Goal: Task Accomplishment & Management: Manage account settings

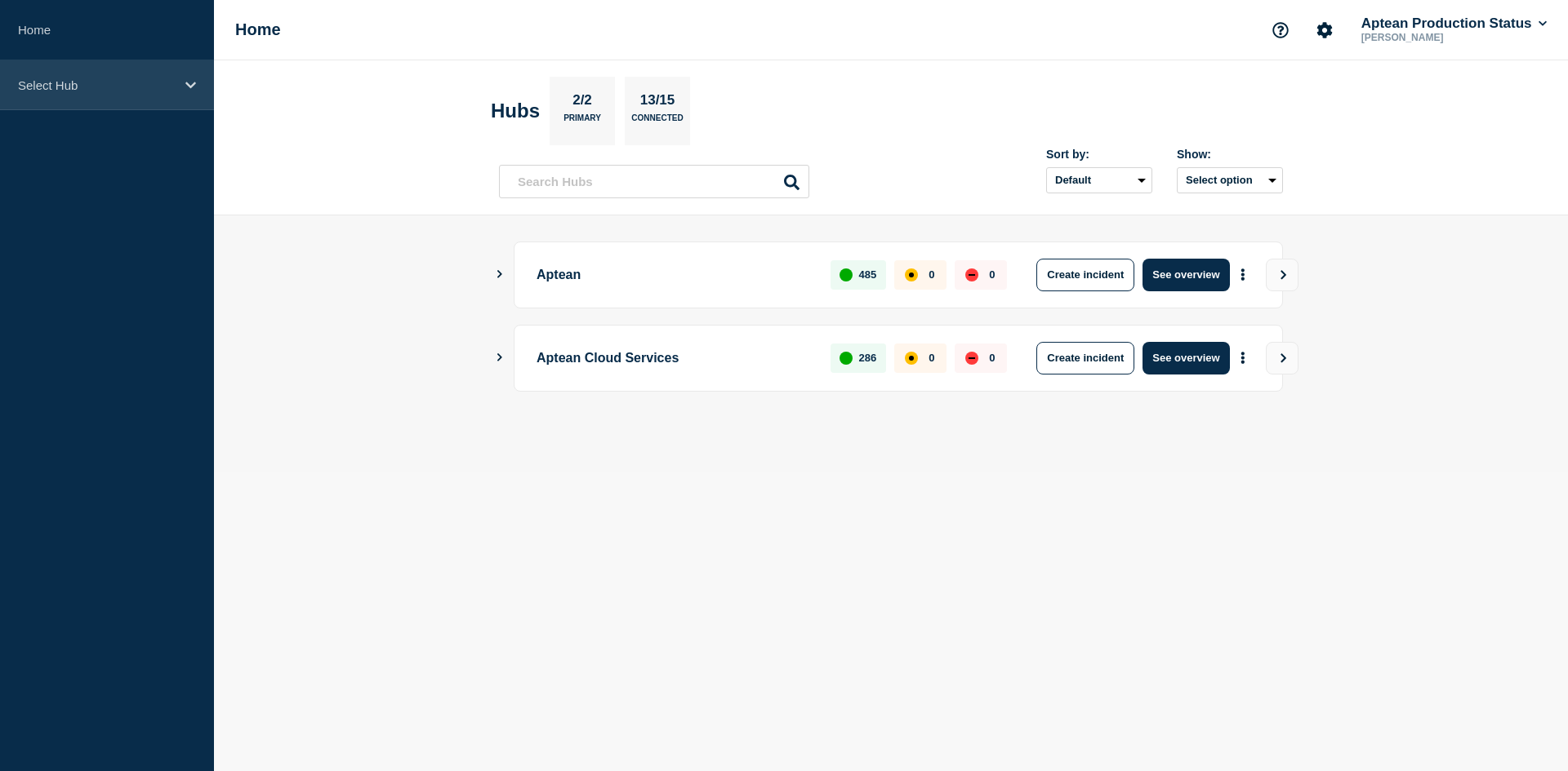
click at [146, 86] on p "Select Hub" at bounding box center [96, 85] width 157 height 14
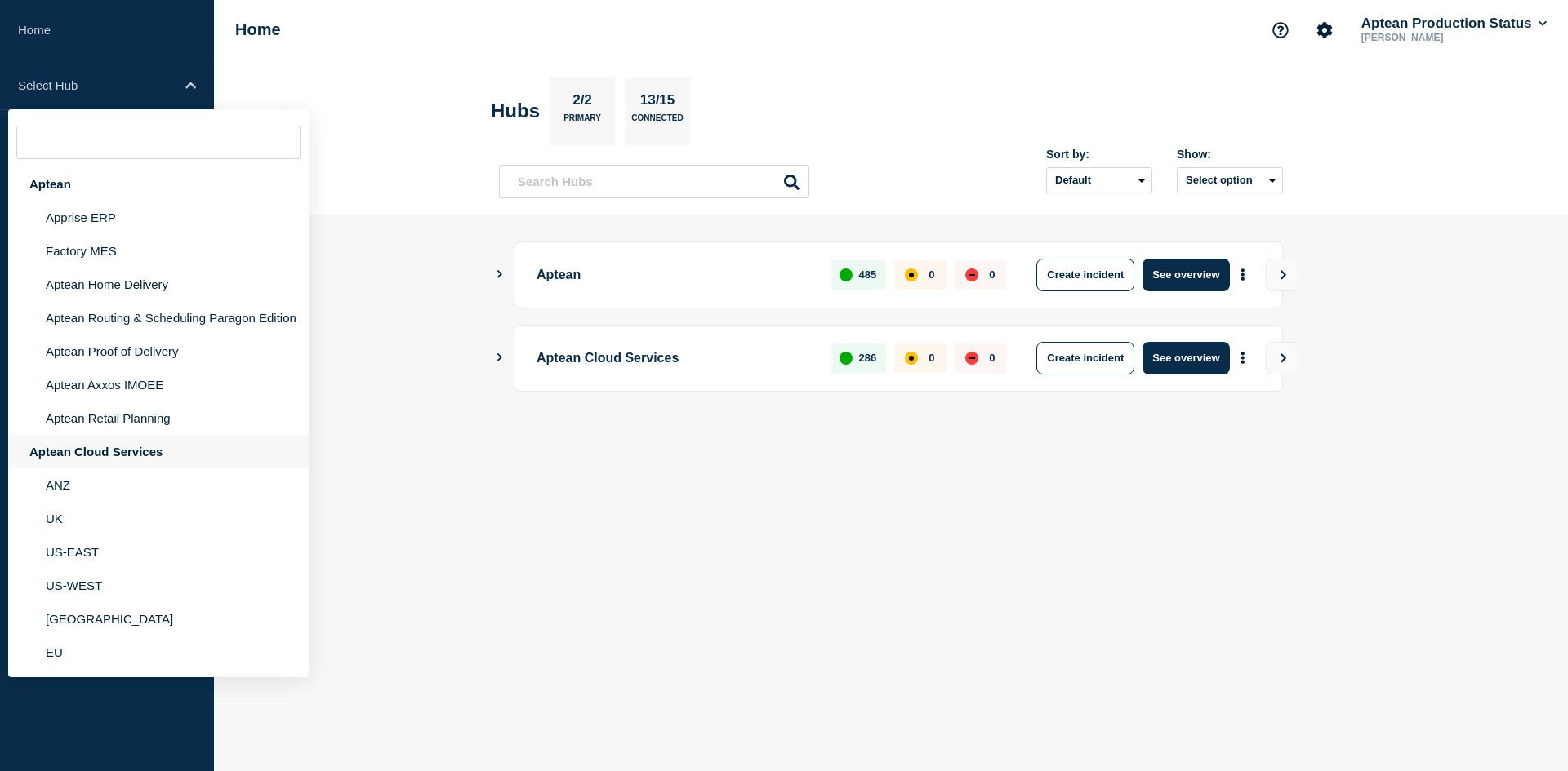
click at [160, 449] on div "Aptean Cloud Services" at bounding box center [158, 452] width 300 height 34
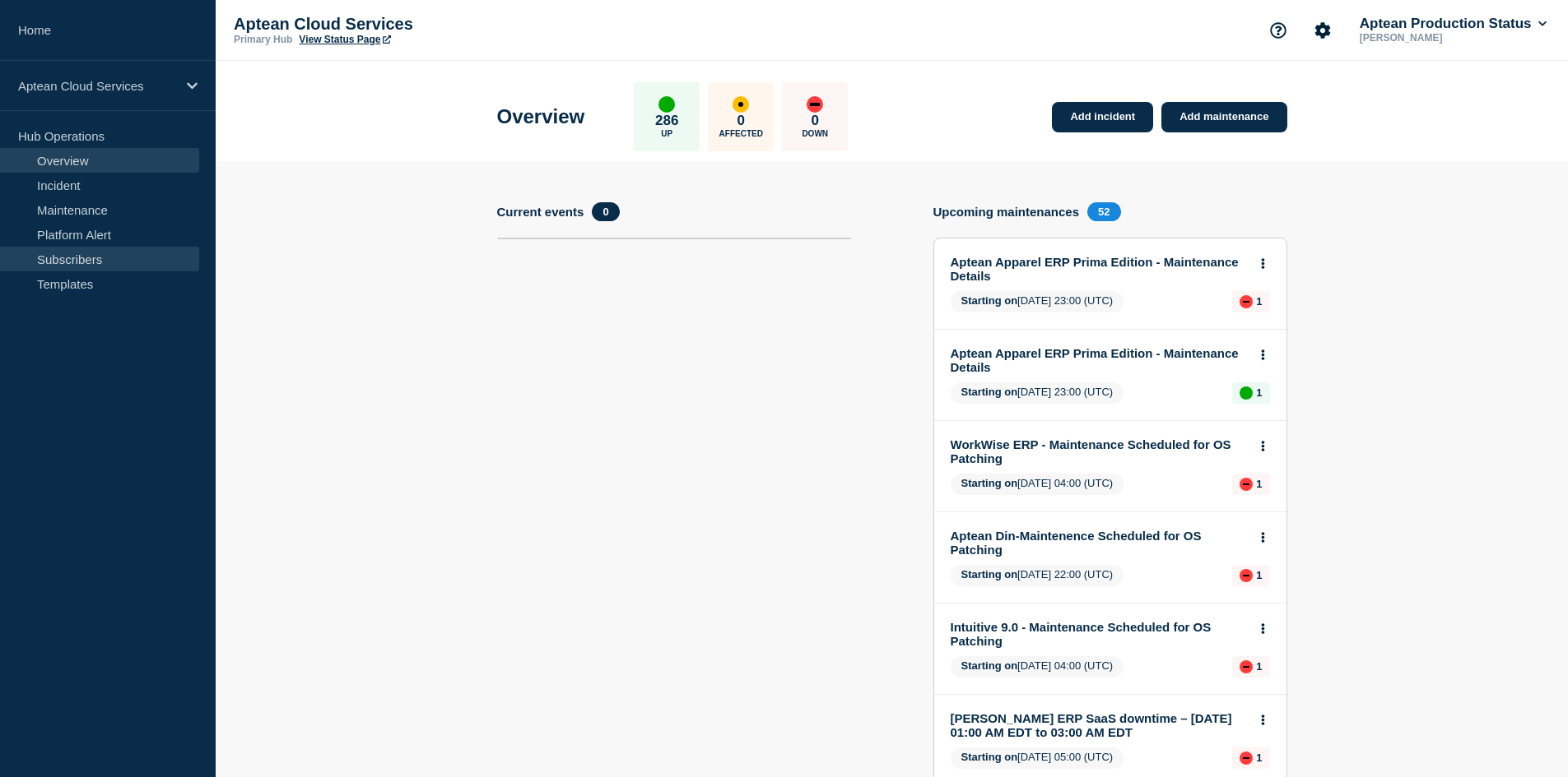
click at [114, 264] on link "Subscribers" at bounding box center [100, 259] width 199 height 25
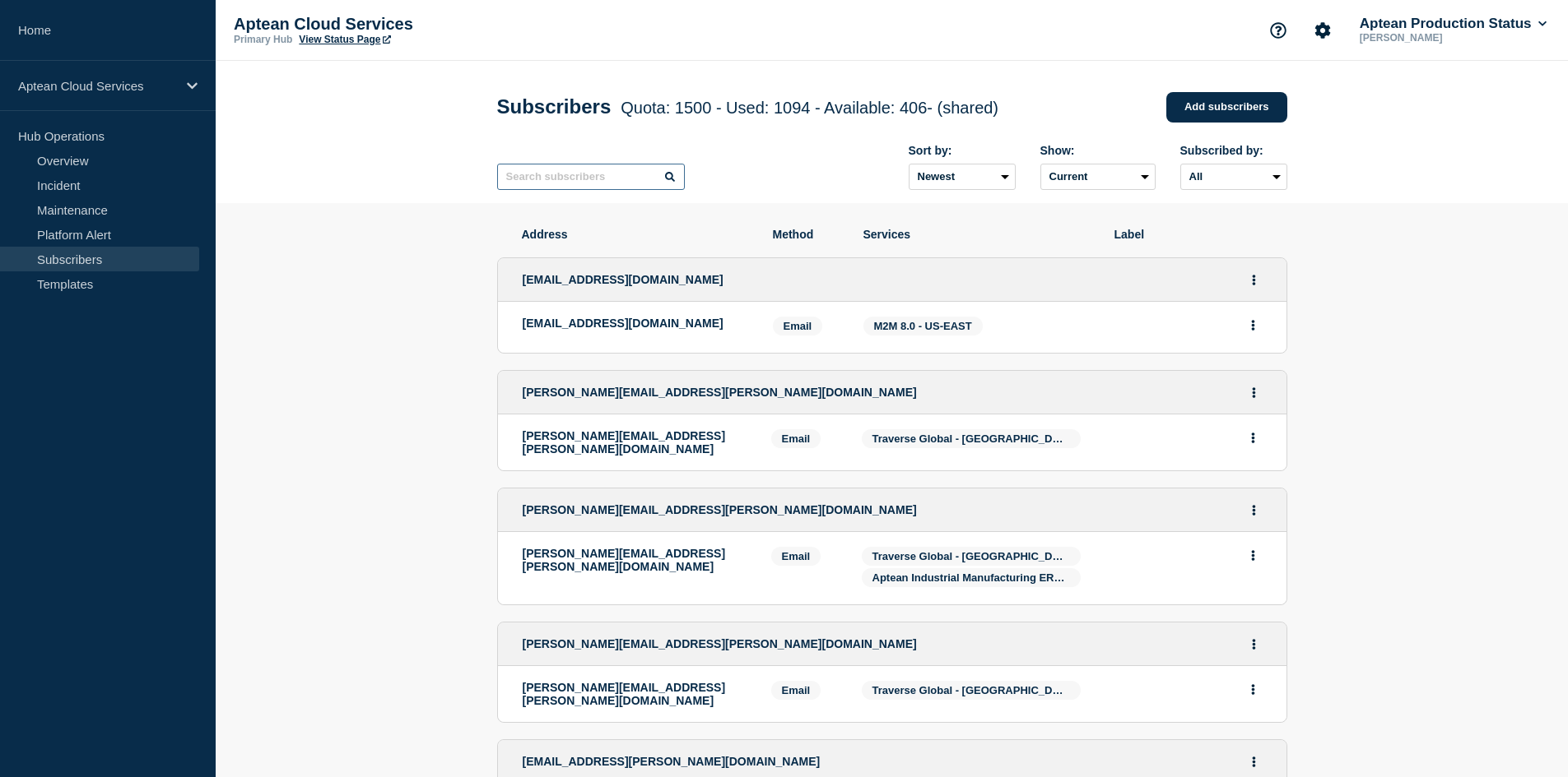
click at [532, 183] on input "text" at bounding box center [591, 177] width 188 height 27
type input "west"
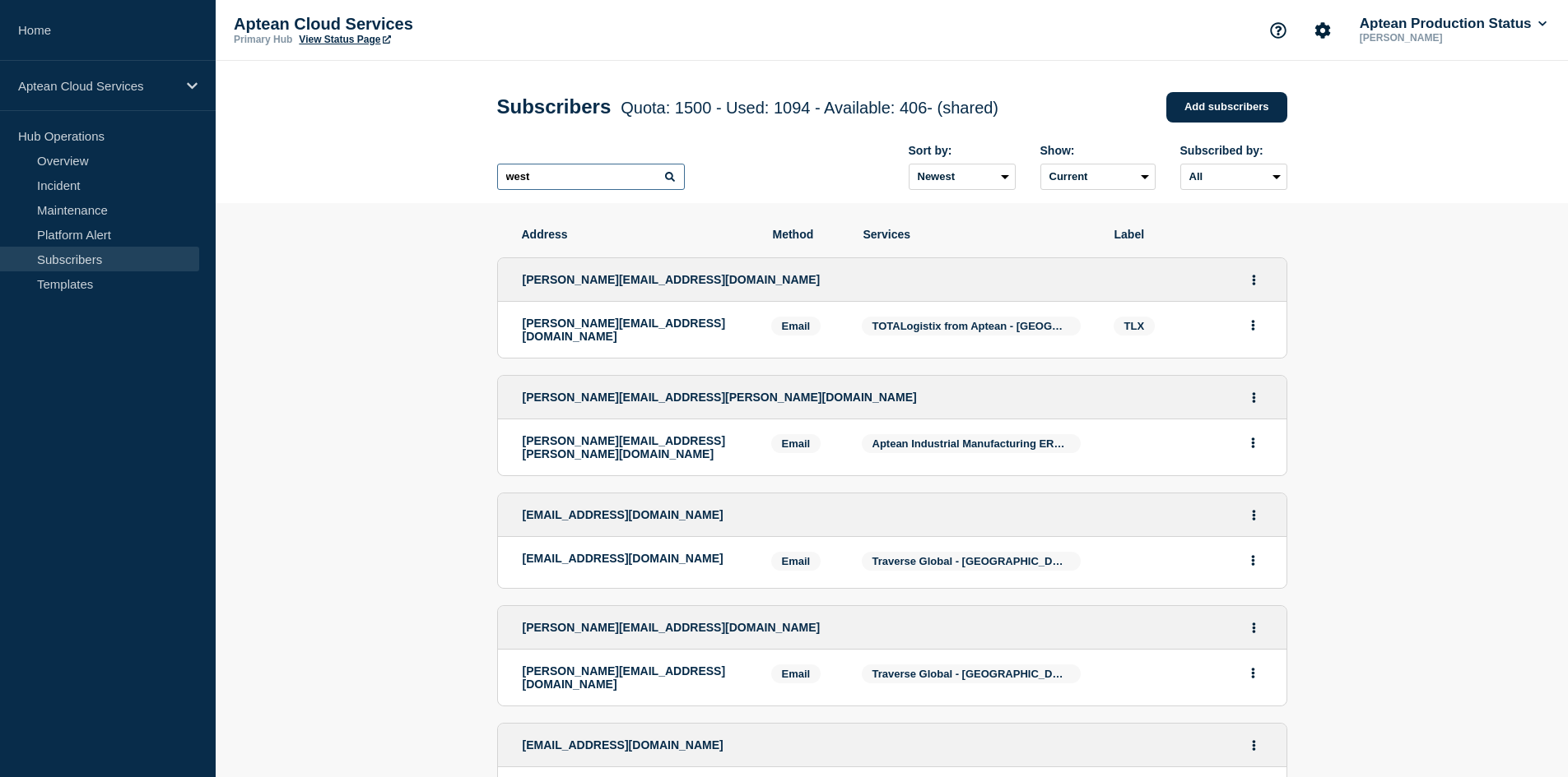
click at [536, 172] on input "west" at bounding box center [591, 177] width 188 height 27
click at [540, 178] on input "text" at bounding box center [591, 177] width 188 height 27
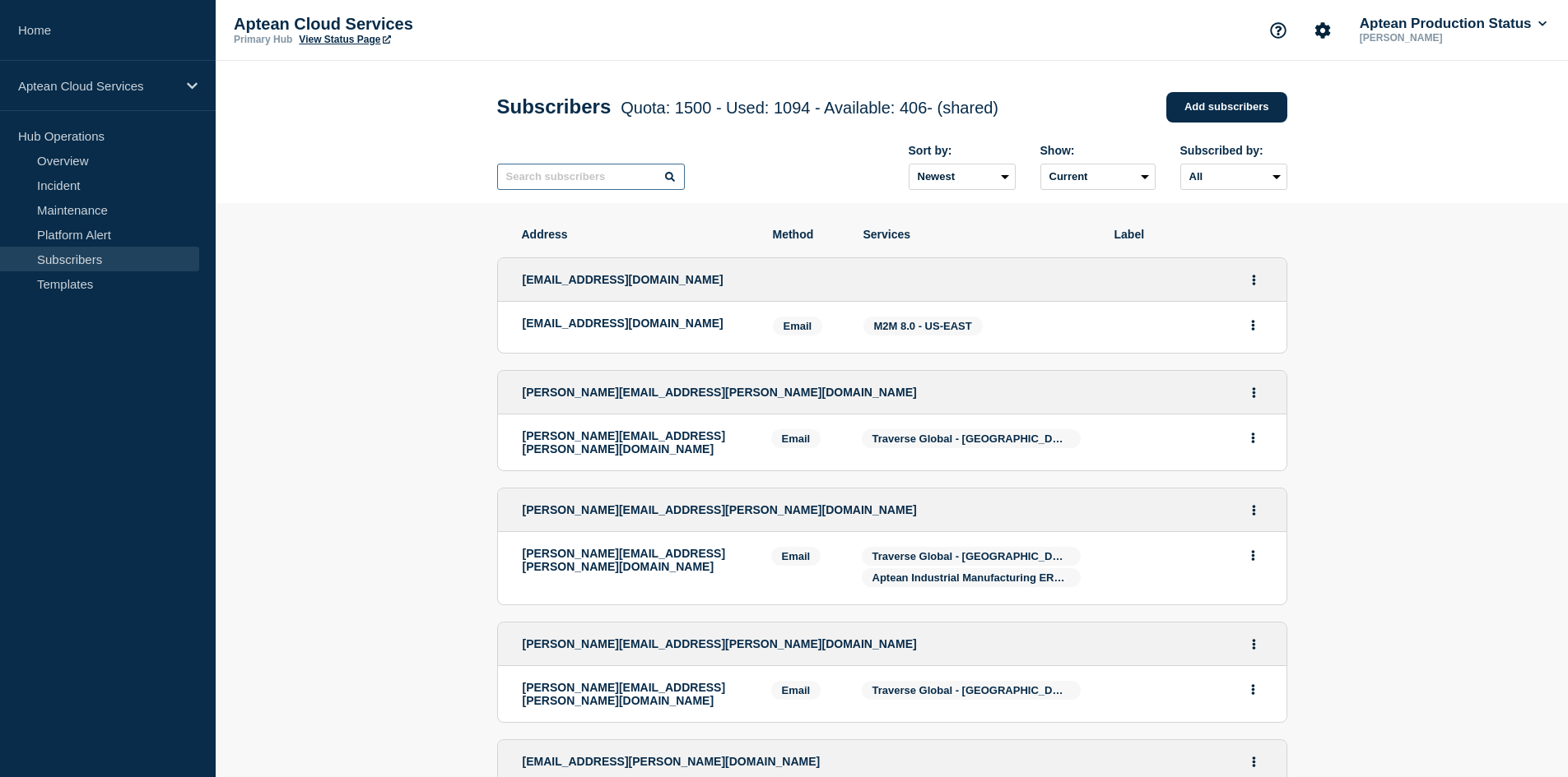
click at [540, 178] on input "text" at bounding box center [591, 177] width 188 height 27
click at [603, 189] on input "text" at bounding box center [591, 177] width 188 height 27
click at [567, 178] on input "text" at bounding box center [591, 177] width 188 height 27
click at [571, 173] on input "text" at bounding box center [591, 177] width 188 height 27
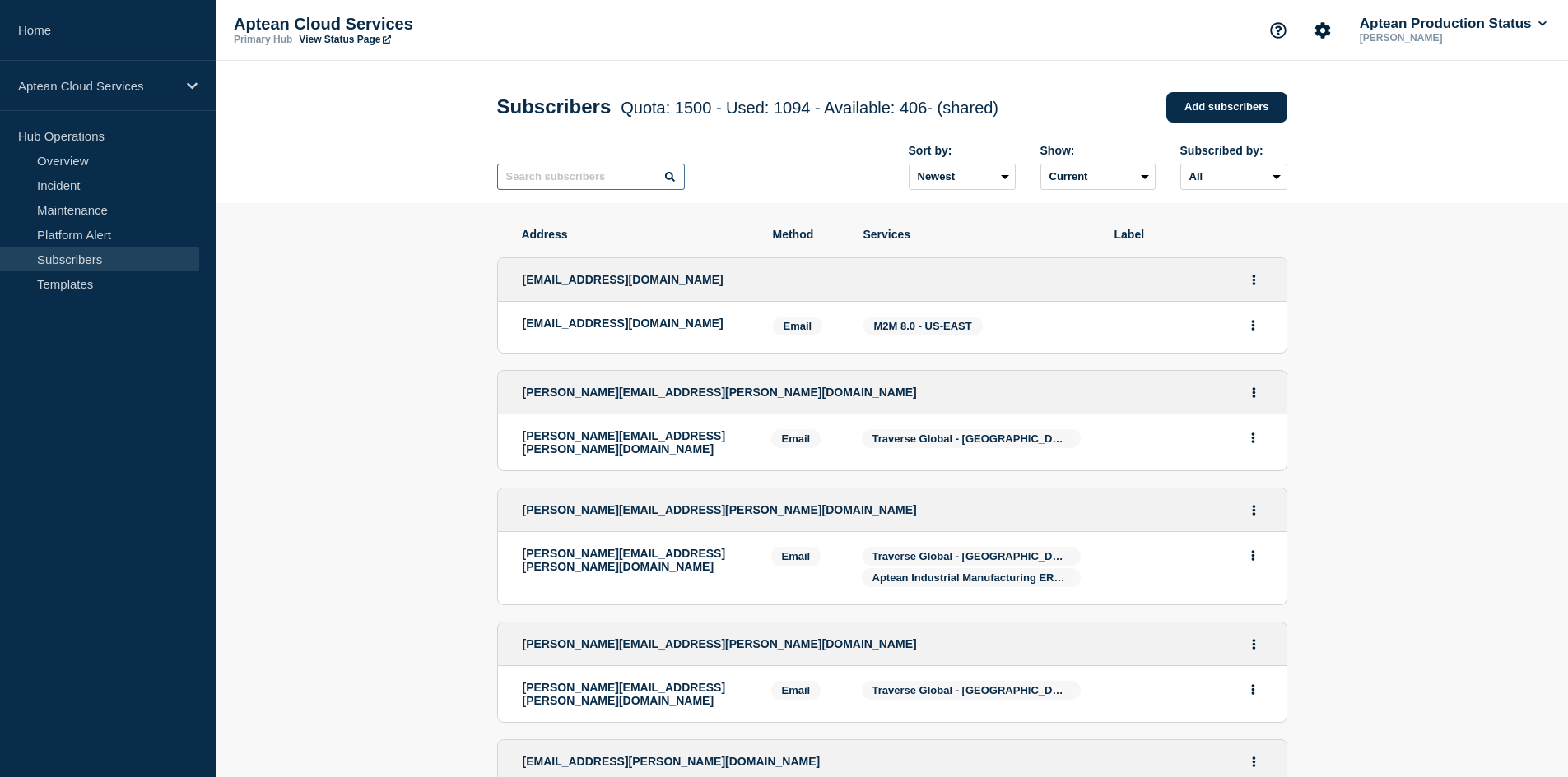
click at [555, 185] on input "text" at bounding box center [591, 177] width 188 height 27
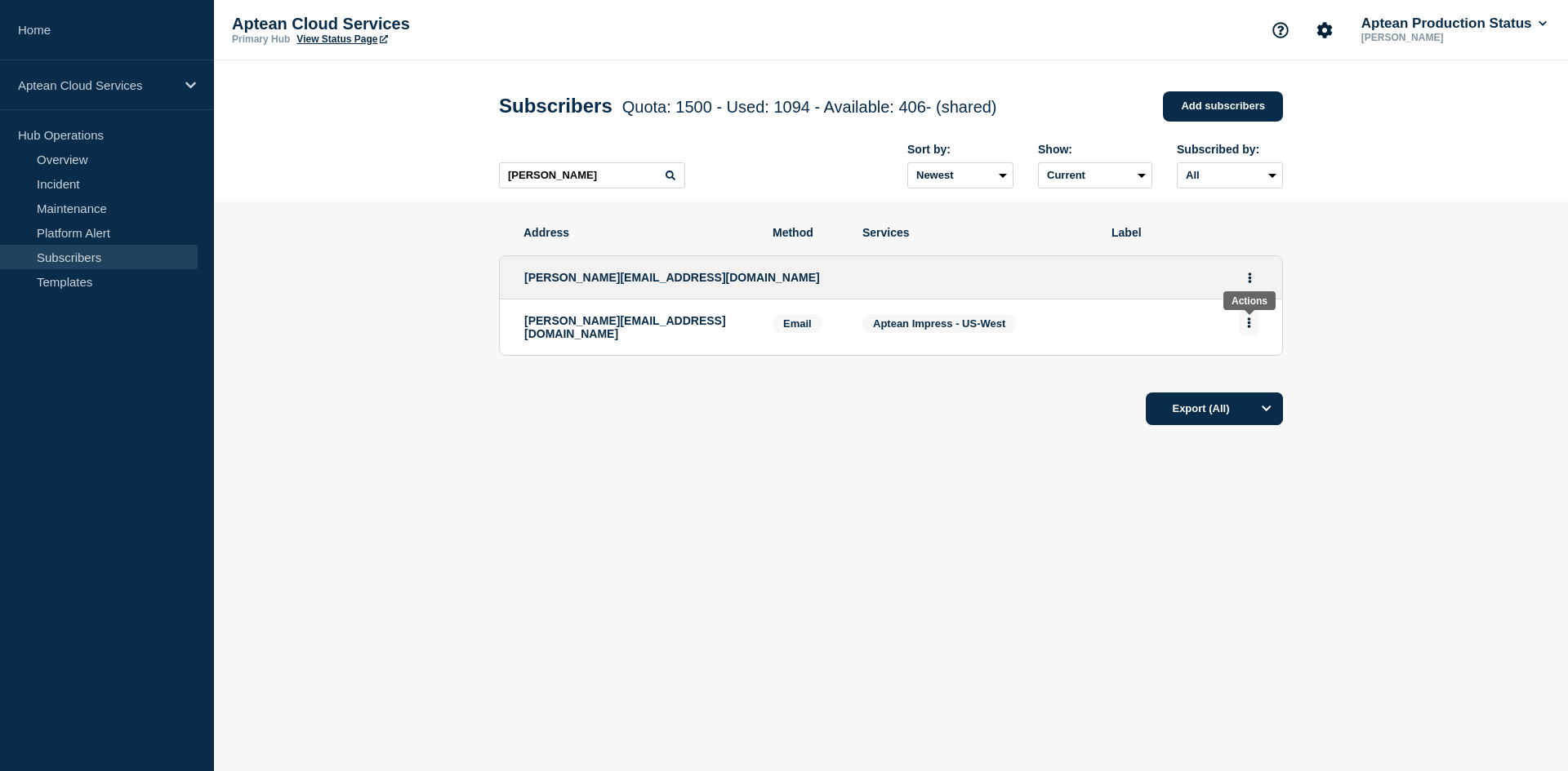
click at [1247, 322] on icon "Actions" at bounding box center [1249, 323] width 4 height 10
click at [1248, 283] on icon "Actions" at bounding box center [1249, 277] width 3 height 10
click at [796, 534] on div "Address Method Services Label [PERSON_NAME][EMAIL_ADDRESS][DOMAIN_NAME] Edit De…" at bounding box center [890, 375] width 784 height 348
click at [604, 182] on input "[PERSON_NAME]" at bounding box center [592, 176] width 186 height 26
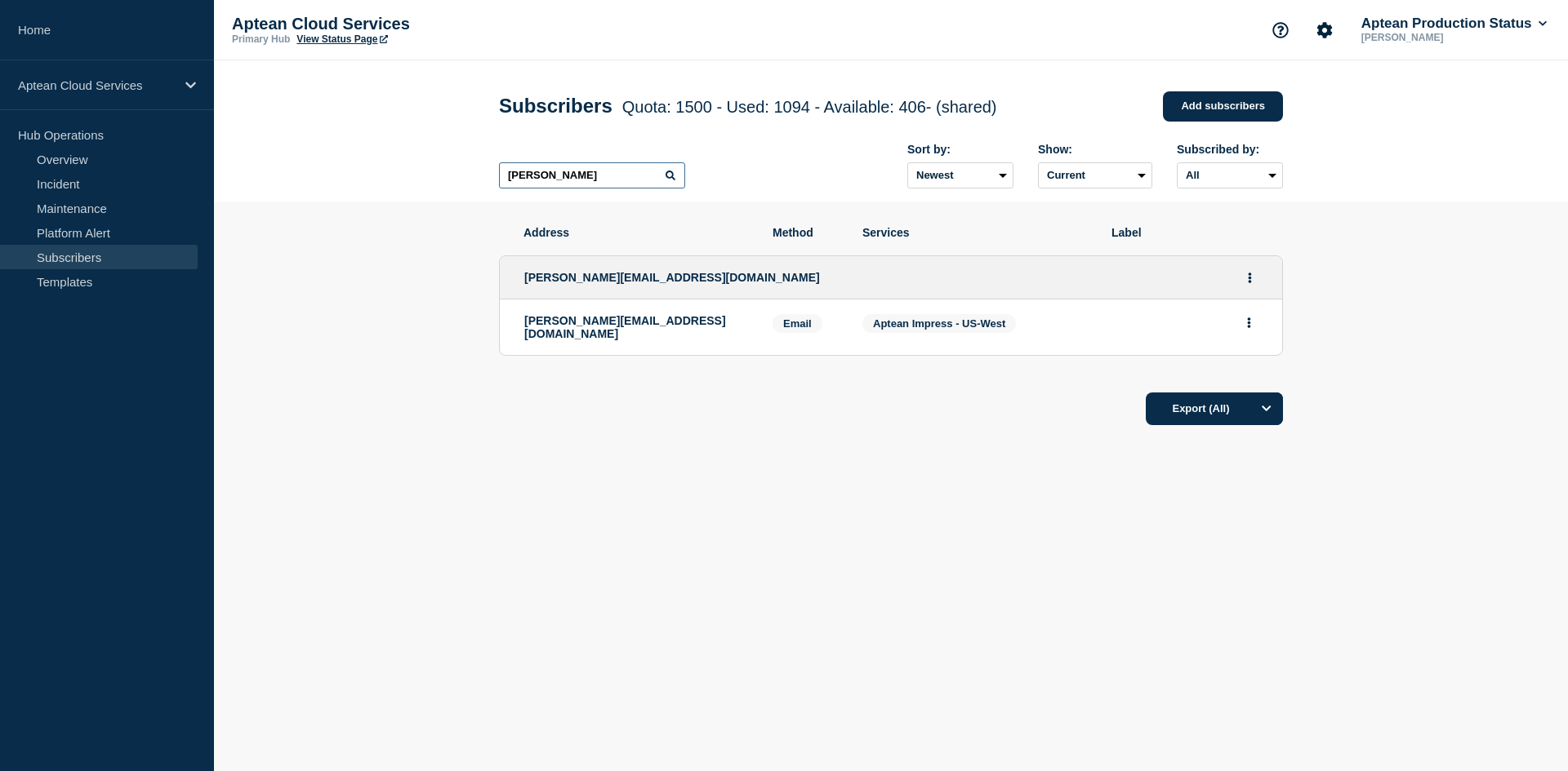
paste input "[PERSON_NAME][EMAIL_ADDRESS][DOMAIN_NAME]"
click at [636, 182] on input "[PERSON_NAME][EMAIL_ADDRESS][DOMAIN_NAME]" at bounding box center [592, 176] width 186 height 26
type input "comrenee@iasbranding."
click at [628, 172] on input "comrenee@iasbranding." at bounding box center [592, 176] width 186 height 26
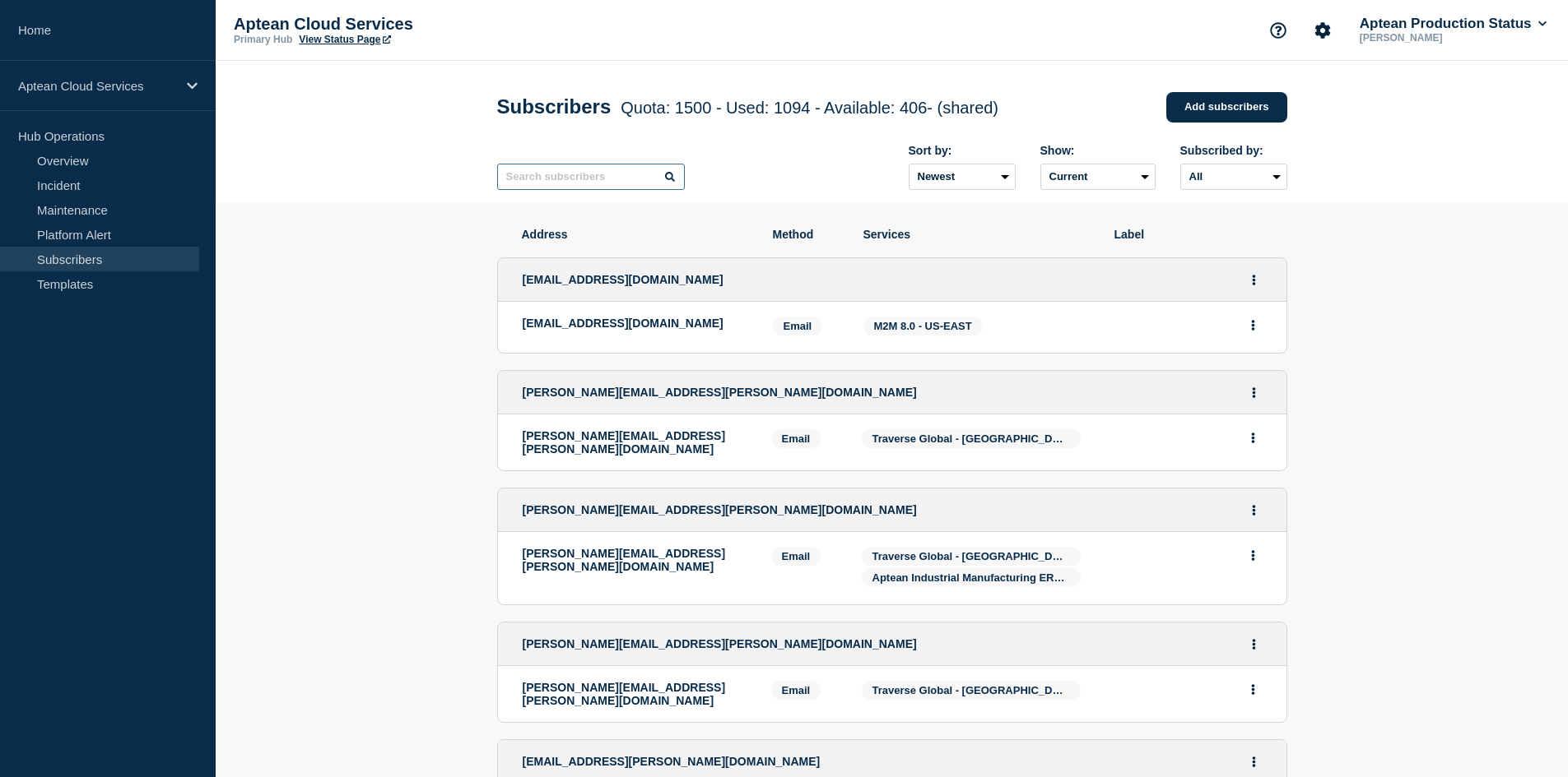
click at [559, 173] on input "text" at bounding box center [591, 177] width 188 height 27
paste input "[PERSON_NAME][EMAIL_ADDRESS][DOMAIN_NAME]"
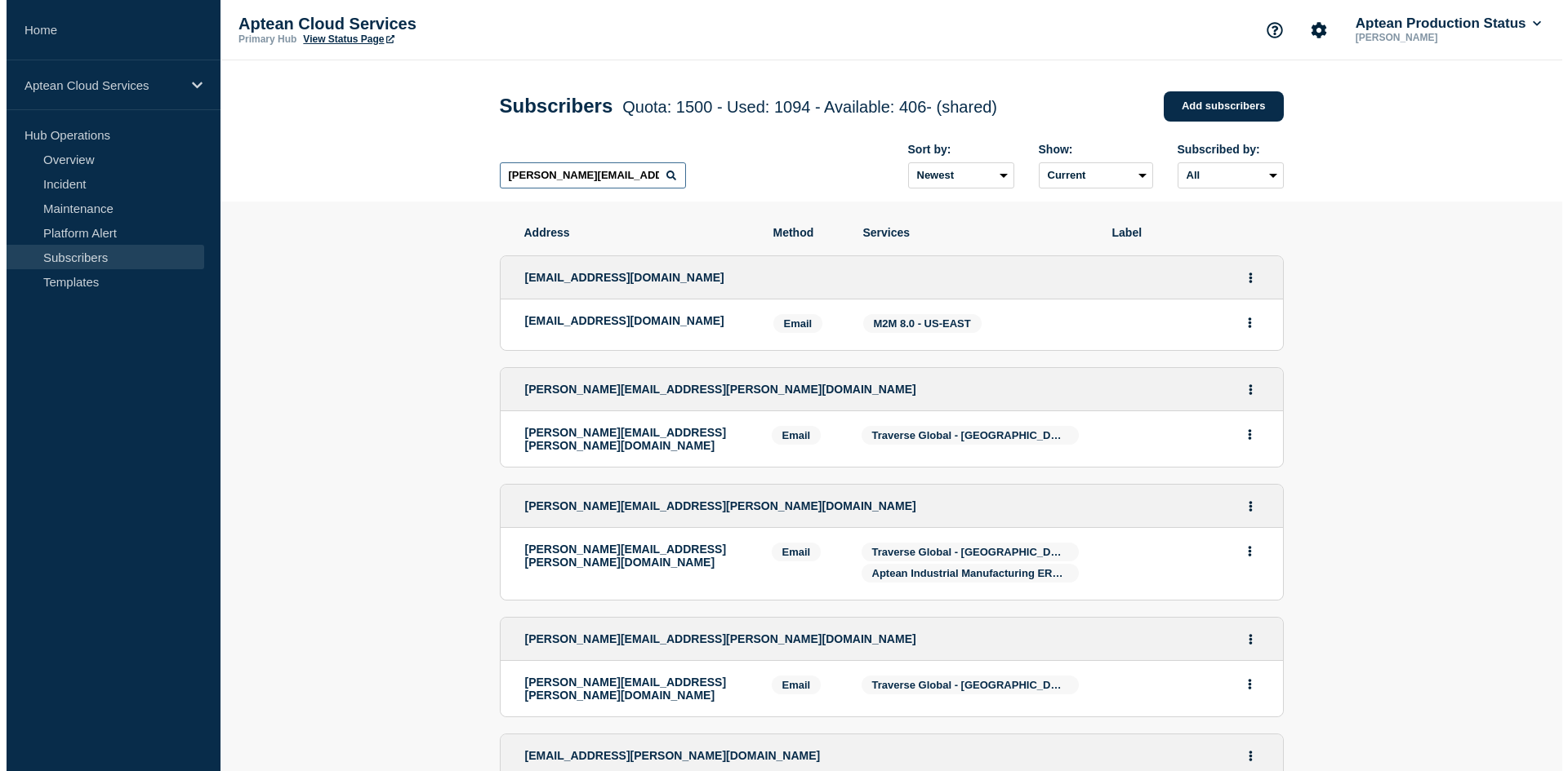
scroll to position [0, 6]
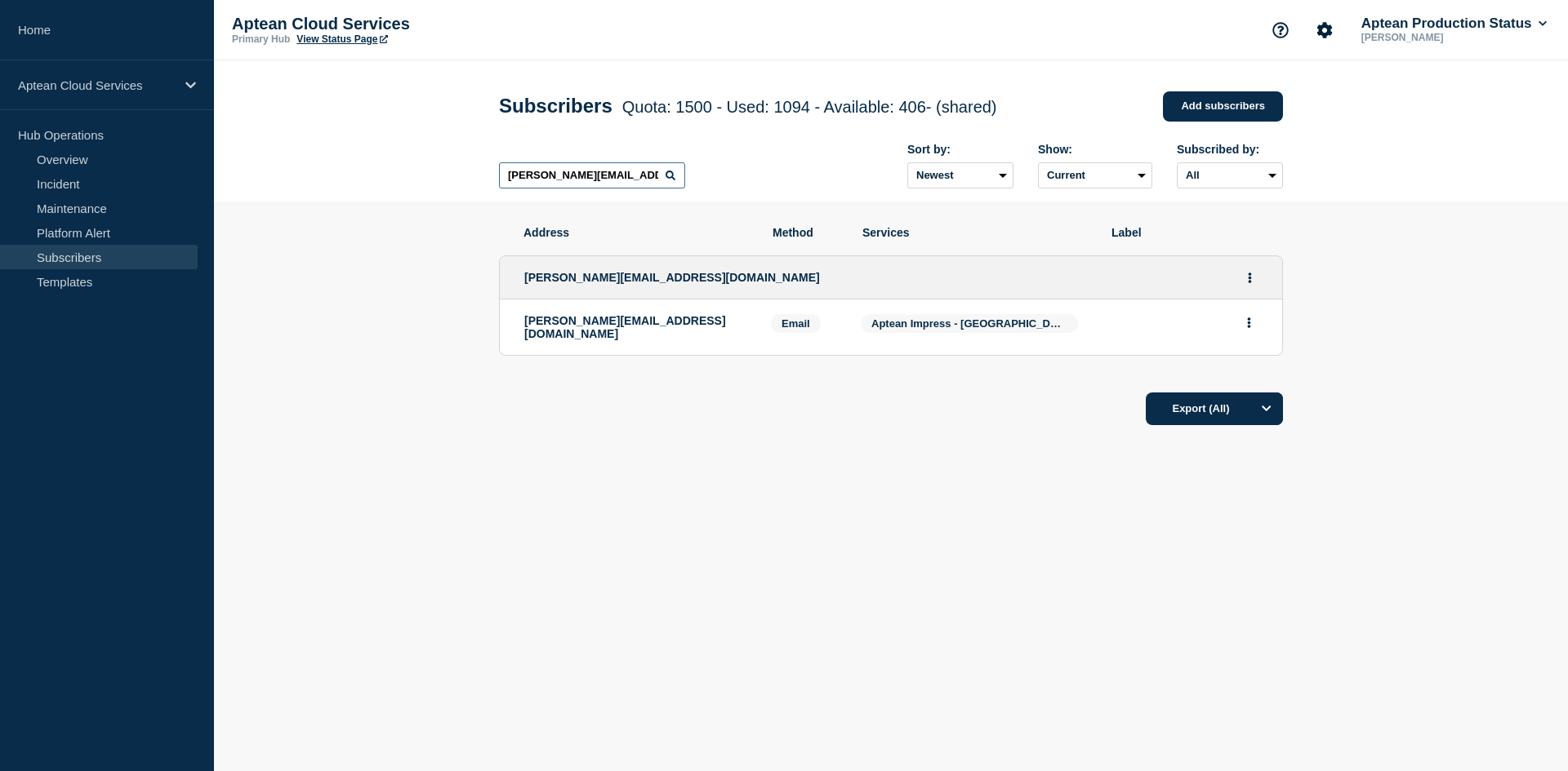
click at [643, 182] on input "[PERSON_NAME][EMAIL_ADDRESS][DOMAIN_NAME]" at bounding box center [592, 176] width 186 height 26
paste input "[PERSON_NAME]"
type input "[PERSON_NAME][EMAIL_ADDRESS][DOMAIN_NAME]"
drag, startPoint x: 656, startPoint y: 179, endPoint x: 501, endPoint y: 192, distance: 155.5
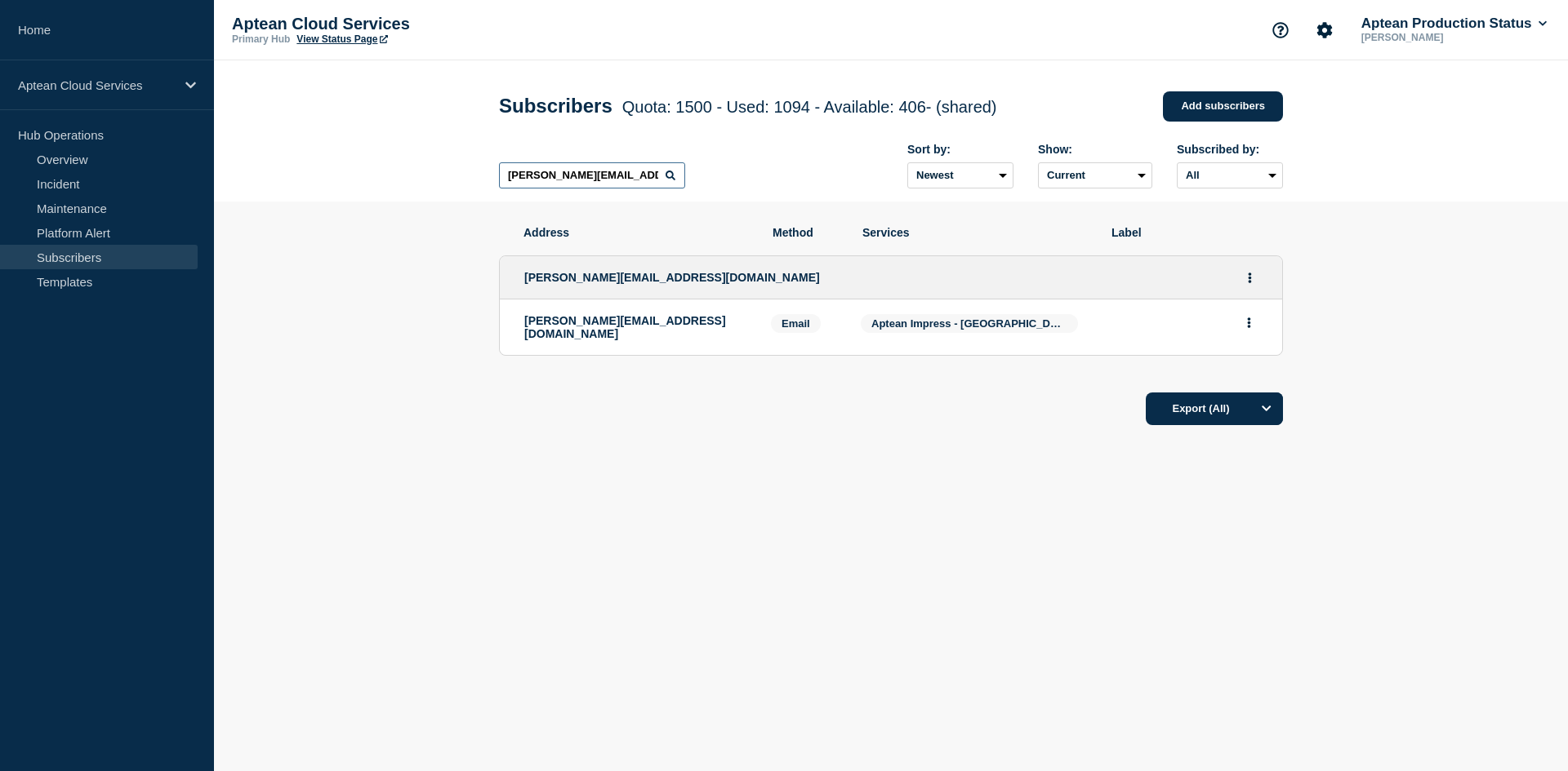
click at [501, 189] on input "[PERSON_NAME][EMAIL_ADDRESS][DOMAIN_NAME]" at bounding box center [592, 176] width 186 height 26
type input "[PERSON_NAME][EMAIL_ADDRESS][DOMAIN_NAME]"
click at [509, 181] on input "[PERSON_NAME][EMAIL_ADDRESS][DOMAIN_NAME]" at bounding box center [592, 176] width 186 height 26
click at [1248, 279] on icon "Actions" at bounding box center [1250, 277] width 4 height 10
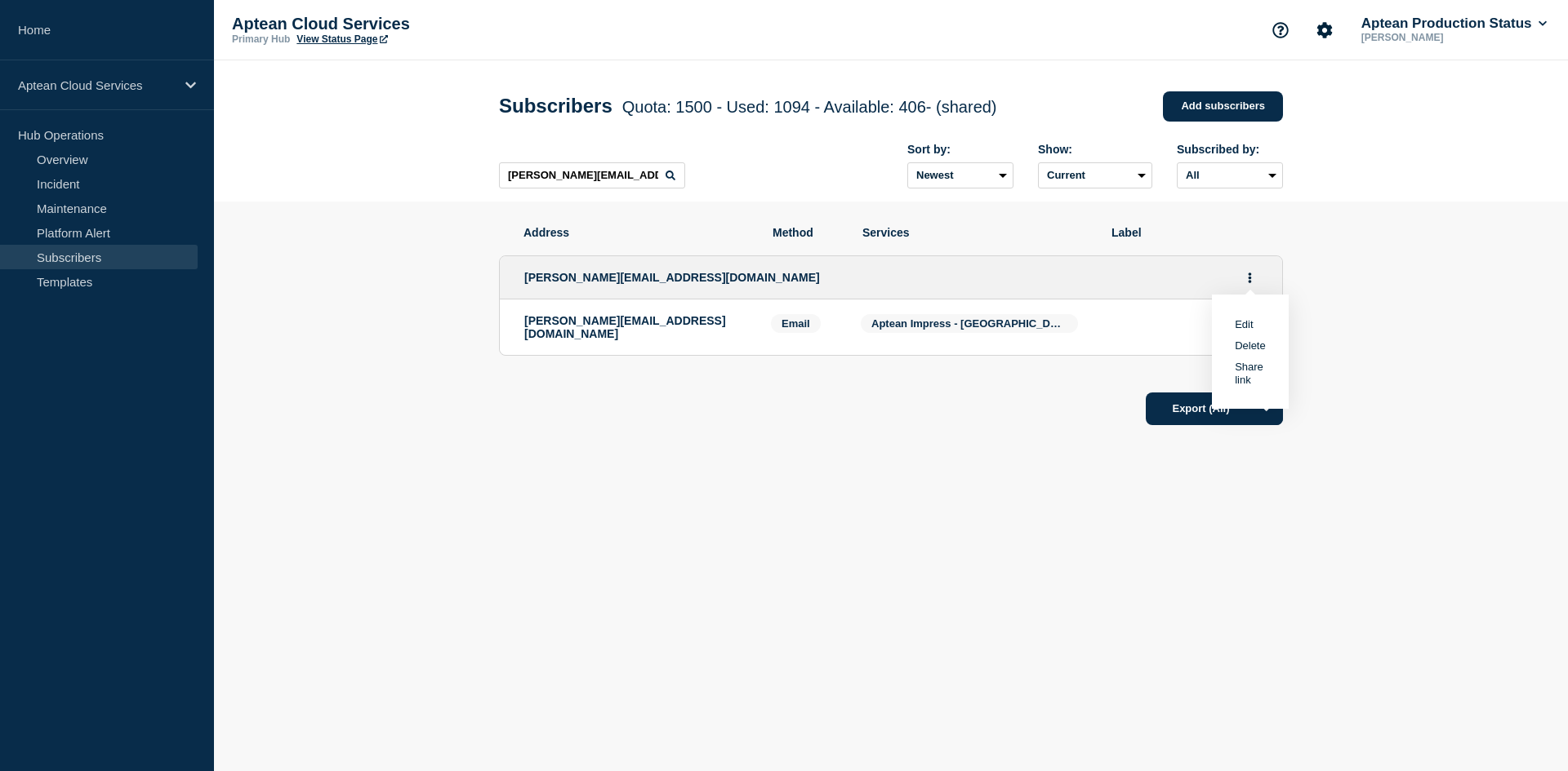
click at [1246, 326] on link "Edit" at bounding box center [1243, 324] width 18 height 12
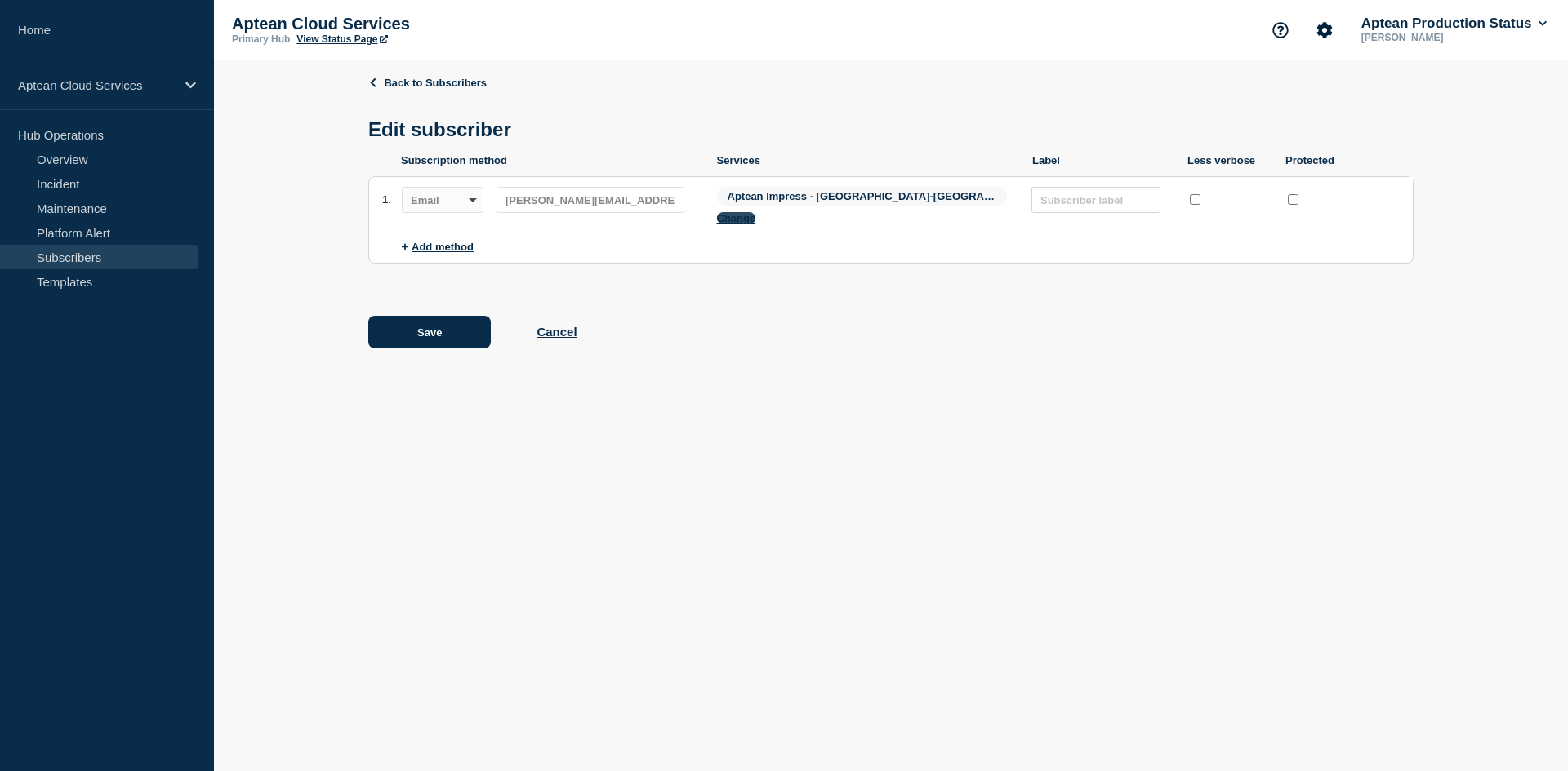
click at [756, 212] on button "Change" at bounding box center [736, 218] width 40 height 12
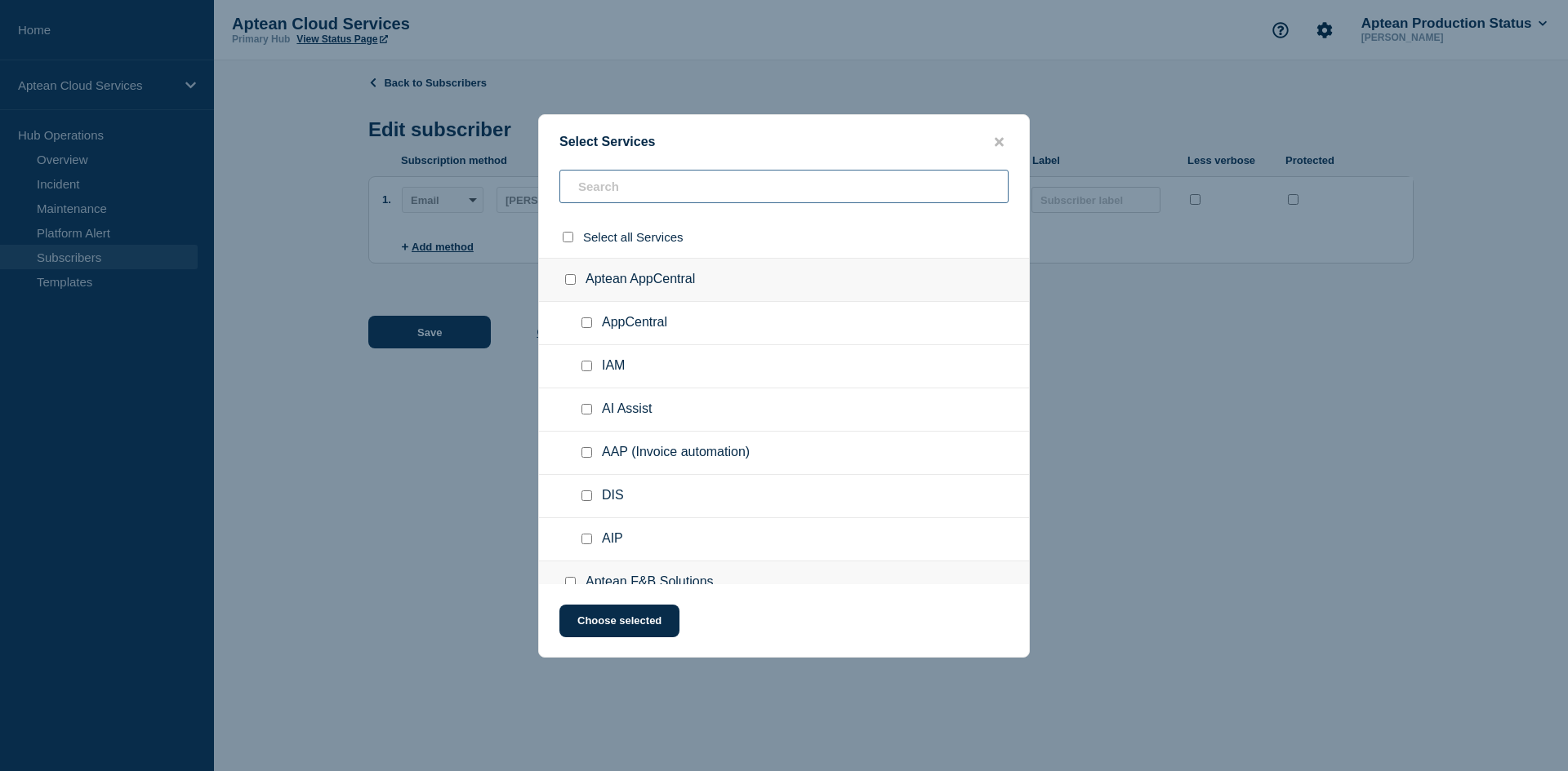
click at [609, 181] on input "text" at bounding box center [784, 187] width 450 height 34
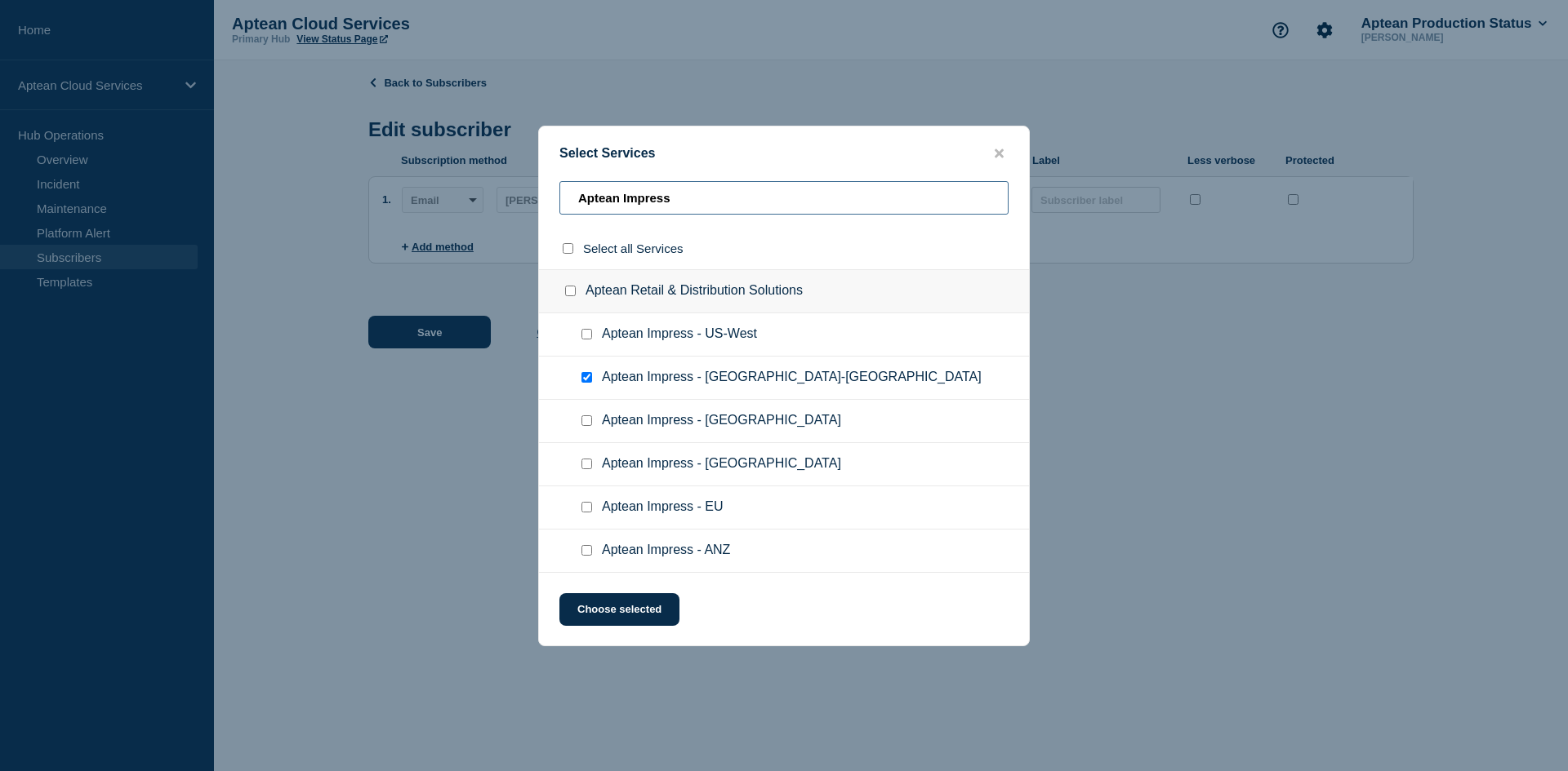
type input "Aptean Impress"
click at [586, 339] on input "Aptean Impress - US-West checkbox" at bounding box center [586, 334] width 10 height 10
checkbox input "true"
click at [588, 381] on input "Aptean Impress - US-East checkbox" at bounding box center [586, 377] width 10 height 10
checkbox input "false"
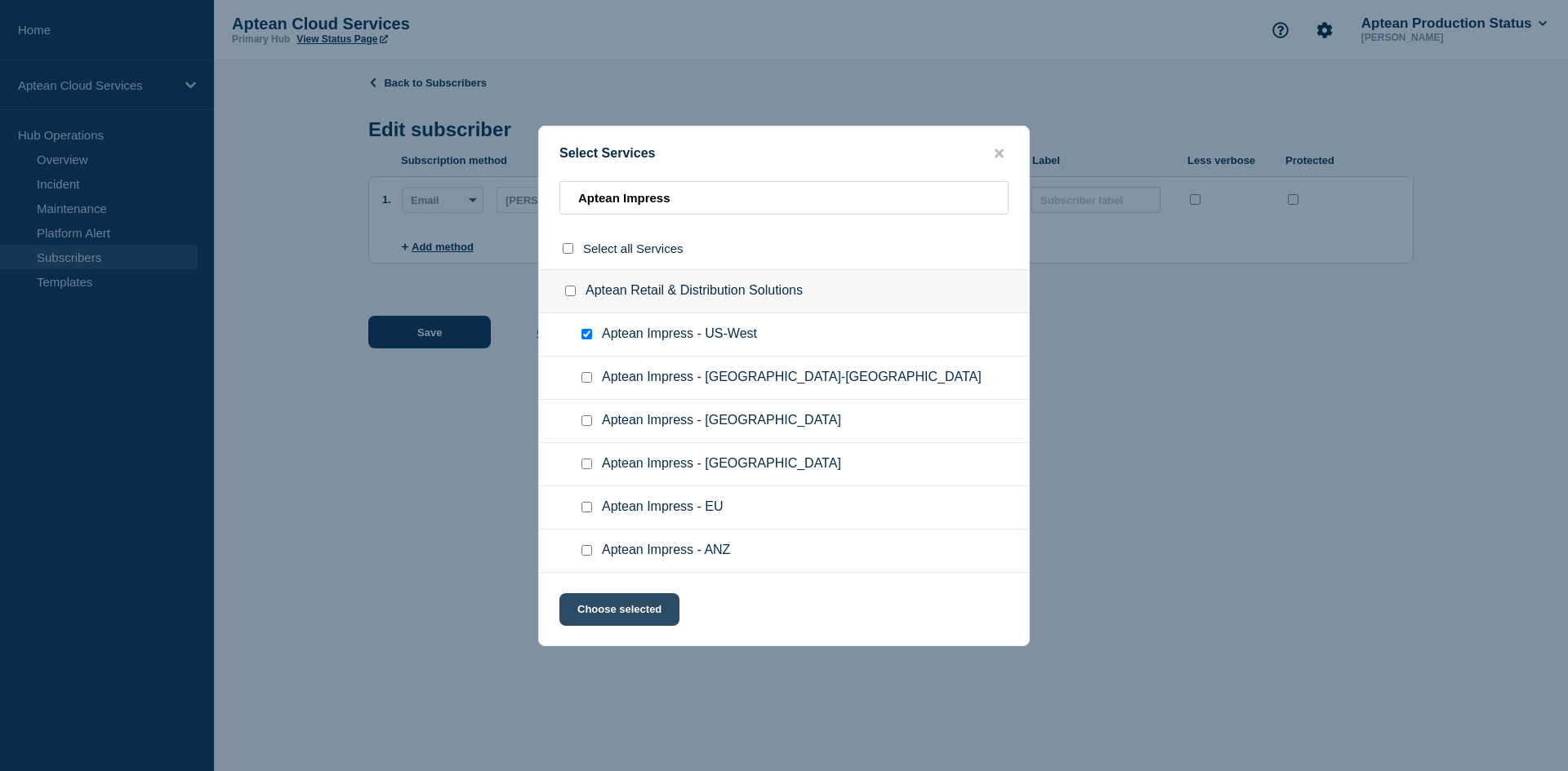
click at [618, 616] on button "Choose selected" at bounding box center [620, 609] width 120 height 33
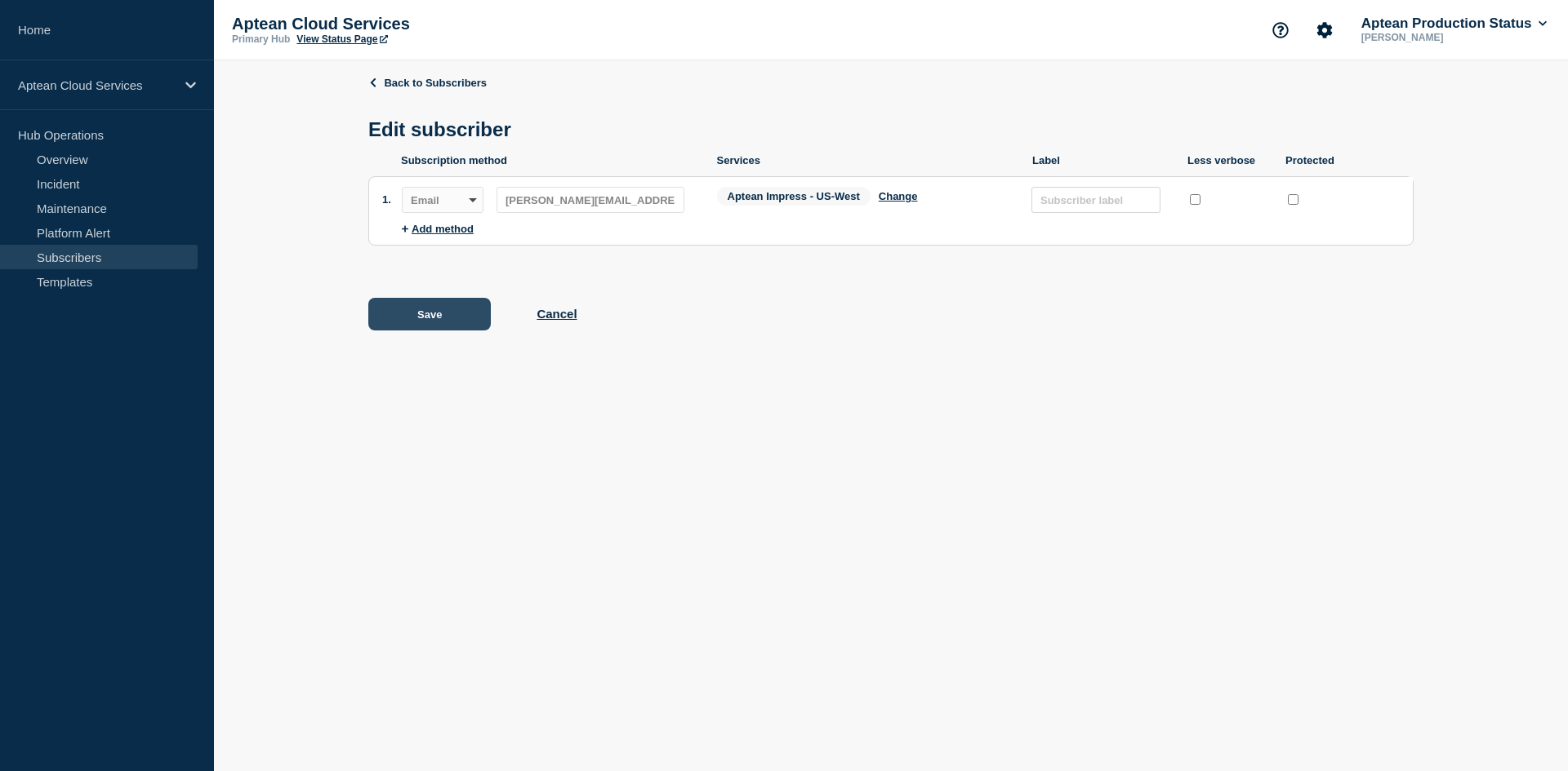
click at [436, 315] on button "Save" at bounding box center [430, 314] width 122 height 33
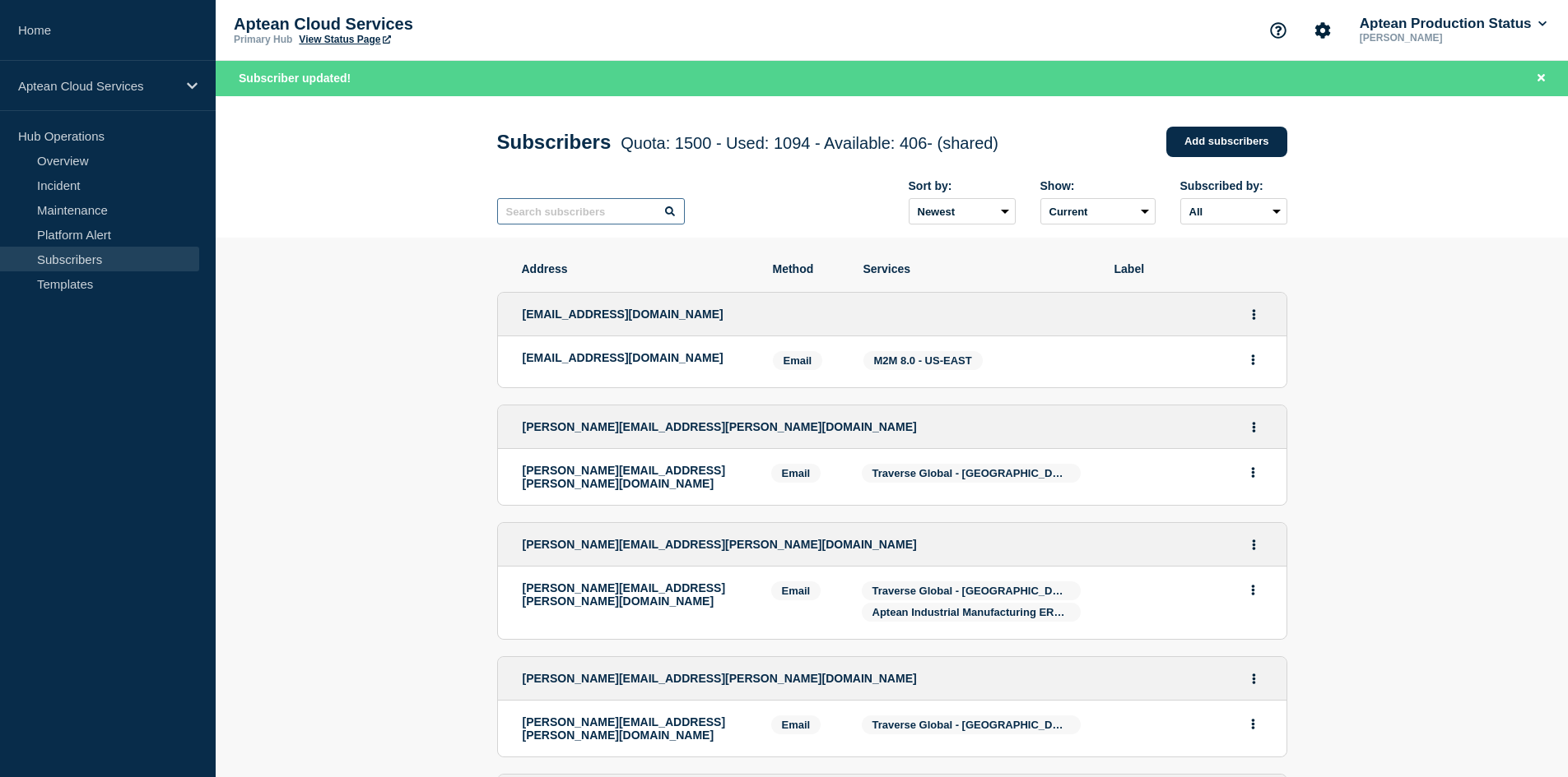
click at [577, 206] on input "text" at bounding box center [591, 211] width 188 height 27
paste input "[PERSON_NAME][EMAIL_ADDRESS][DOMAIN_NAME]"
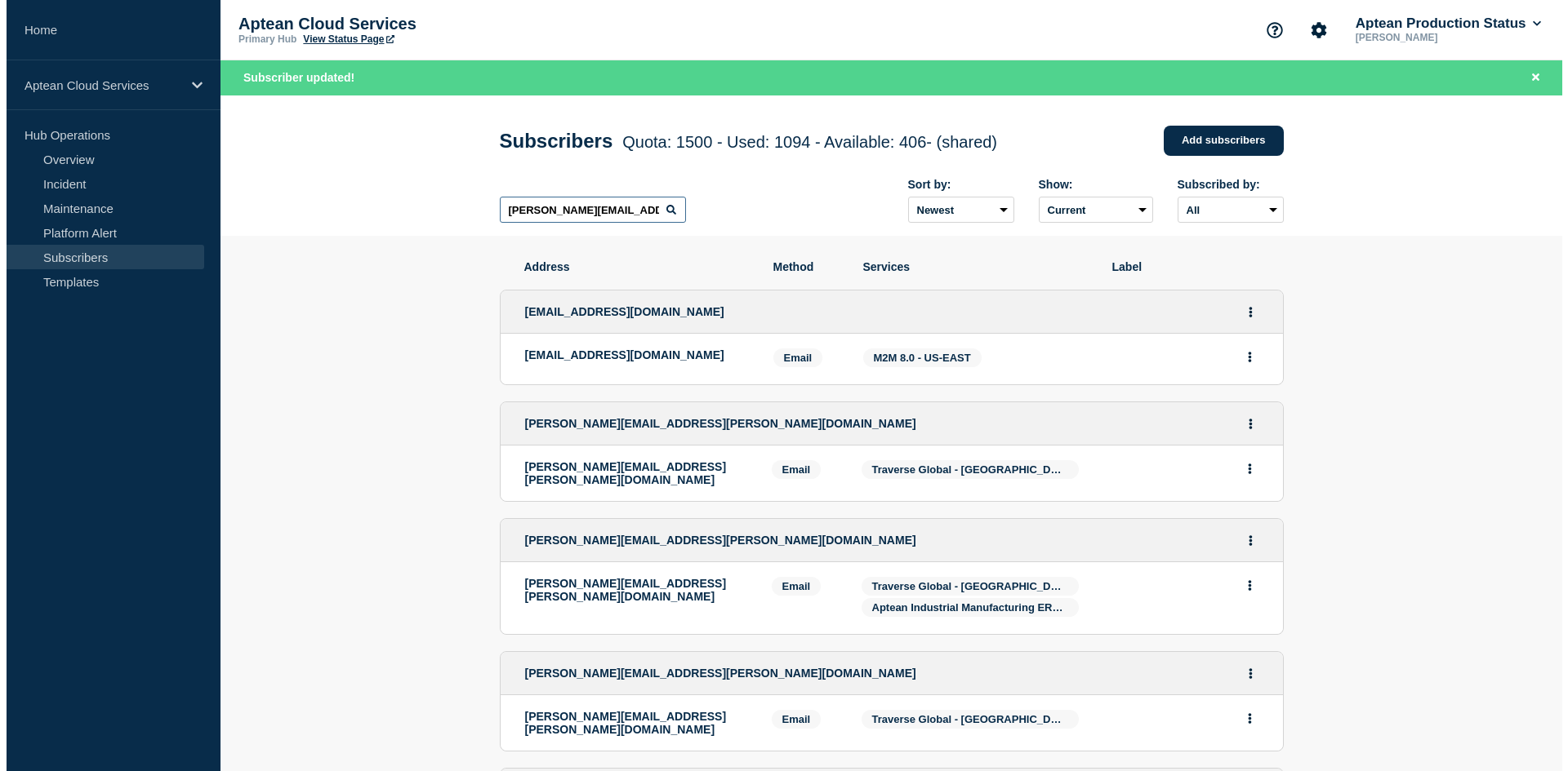
scroll to position [0, 13]
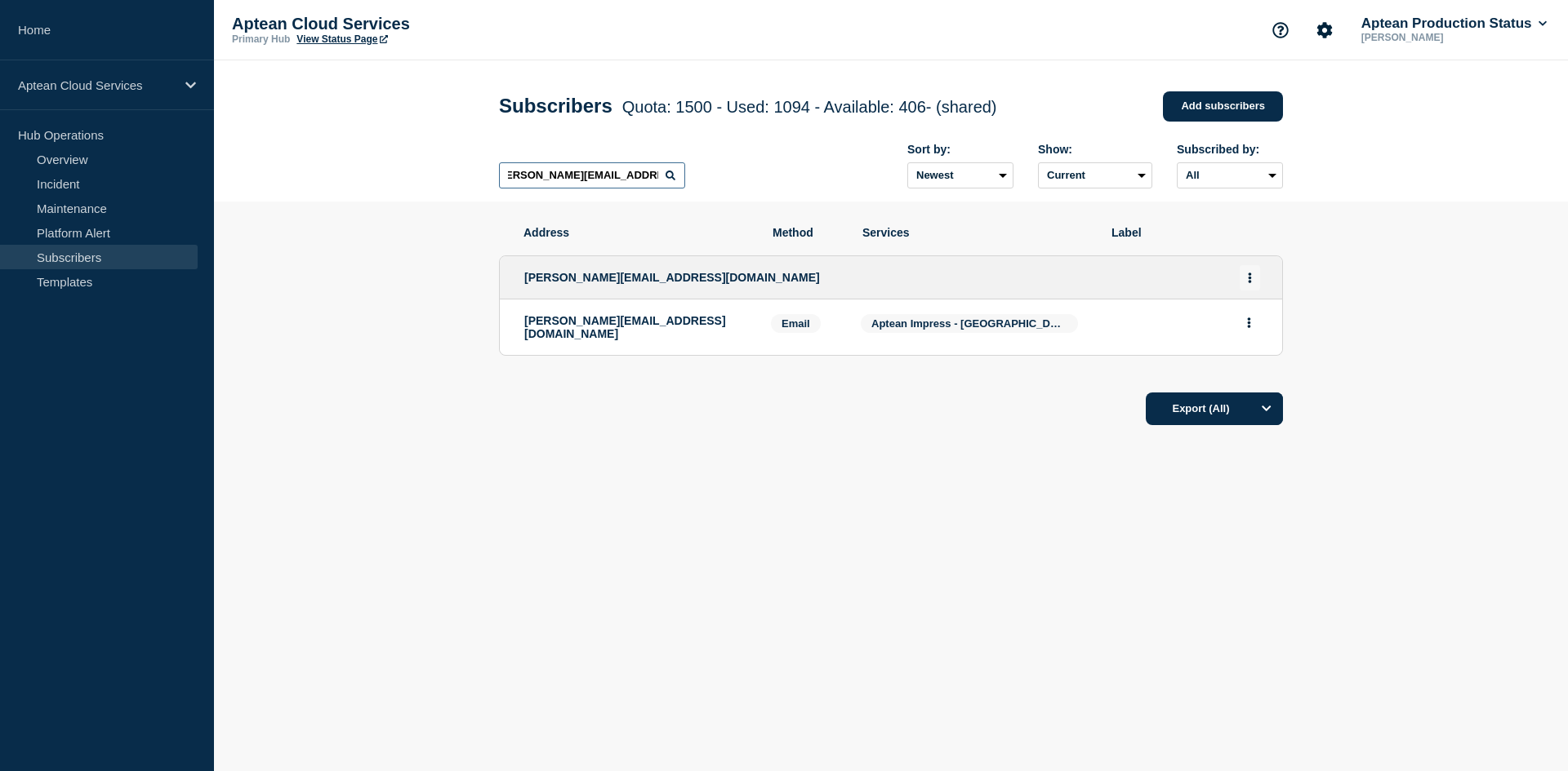
type input "[PERSON_NAME][EMAIL_ADDRESS][DOMAIN_NAME]"
click at [1249, 280] on icon "Actions" at bounding box center [1250, 277] width 4 height 10
click at [1244, 328] on link "Edit" at bounding box center [1243, 324] width 18 height 12
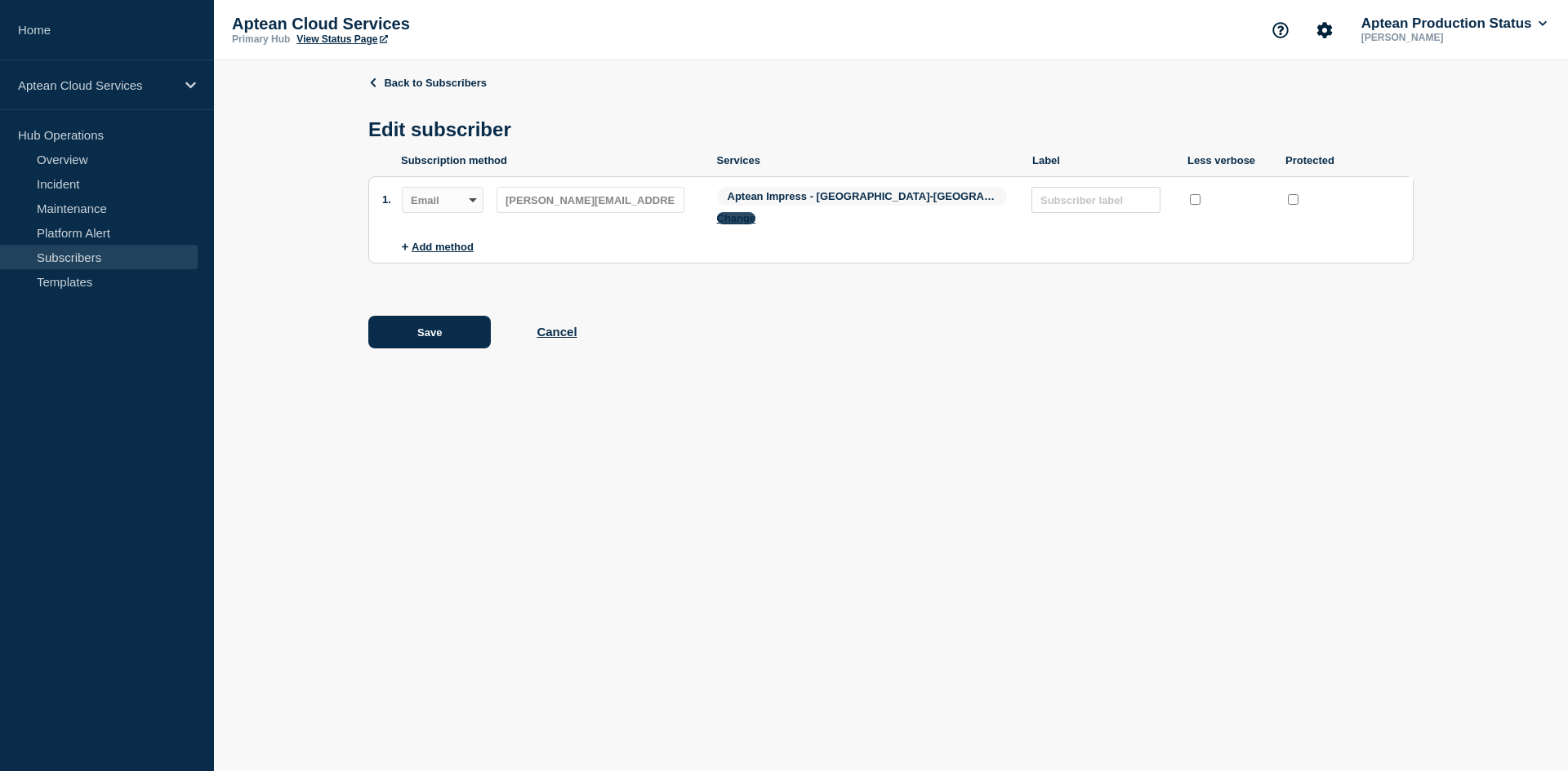
click at [756, 212] on button "Change" at bounding box center [736, 218] width 40 height 12
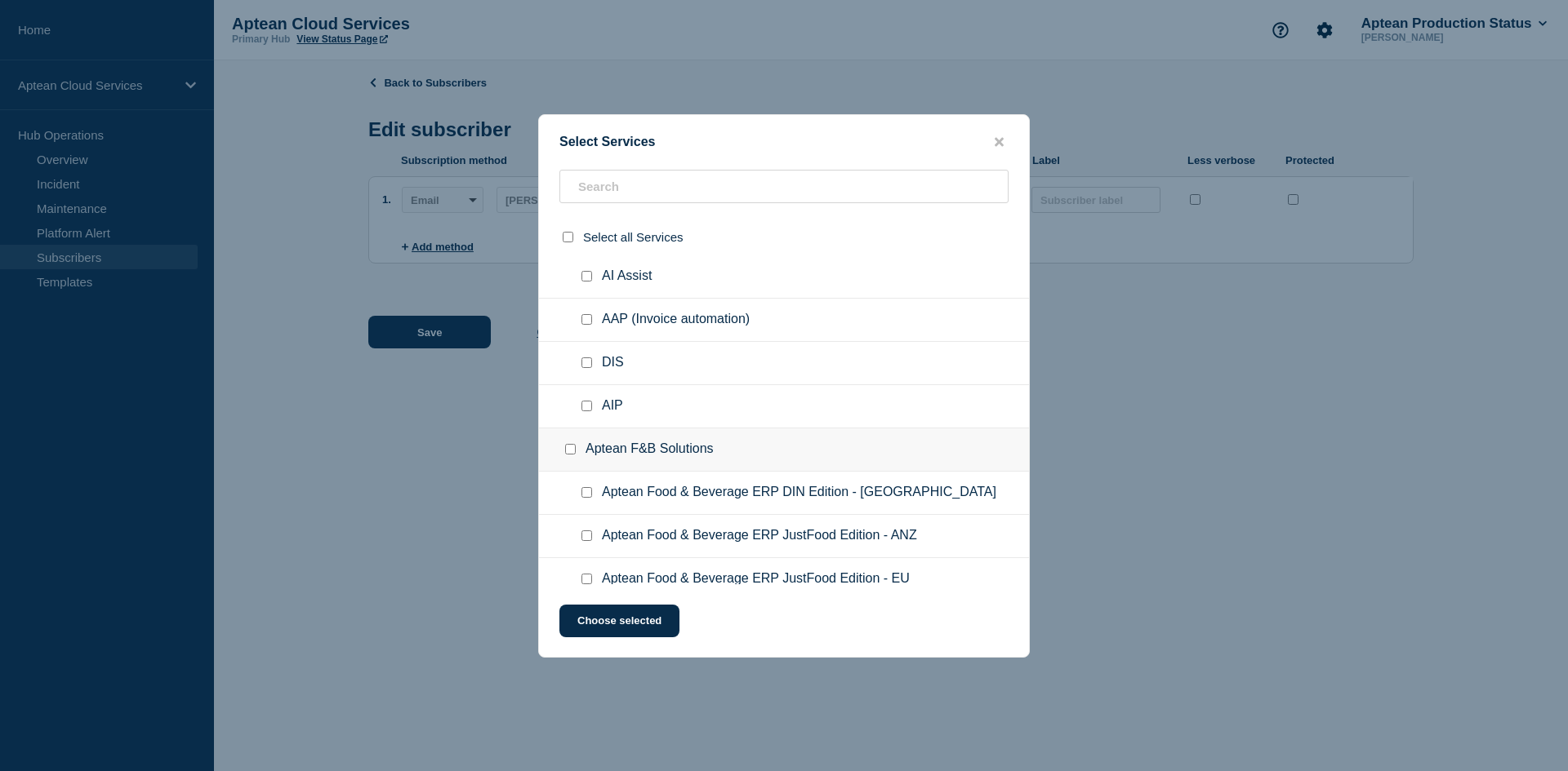
scroll to position [326, 0]
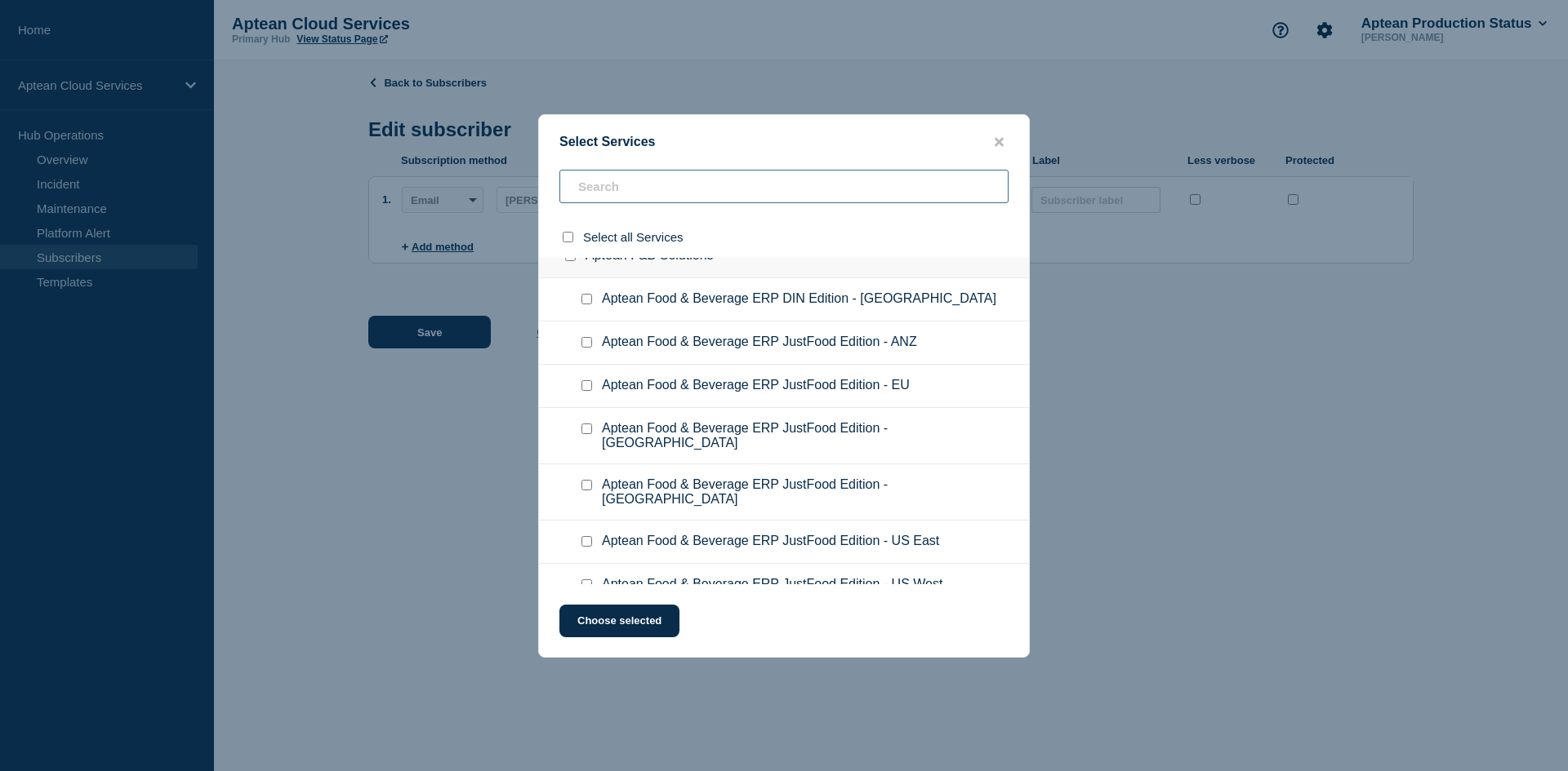
click at [689, 177] on input "text" at bounding box center [784, 187] width 450 height 34
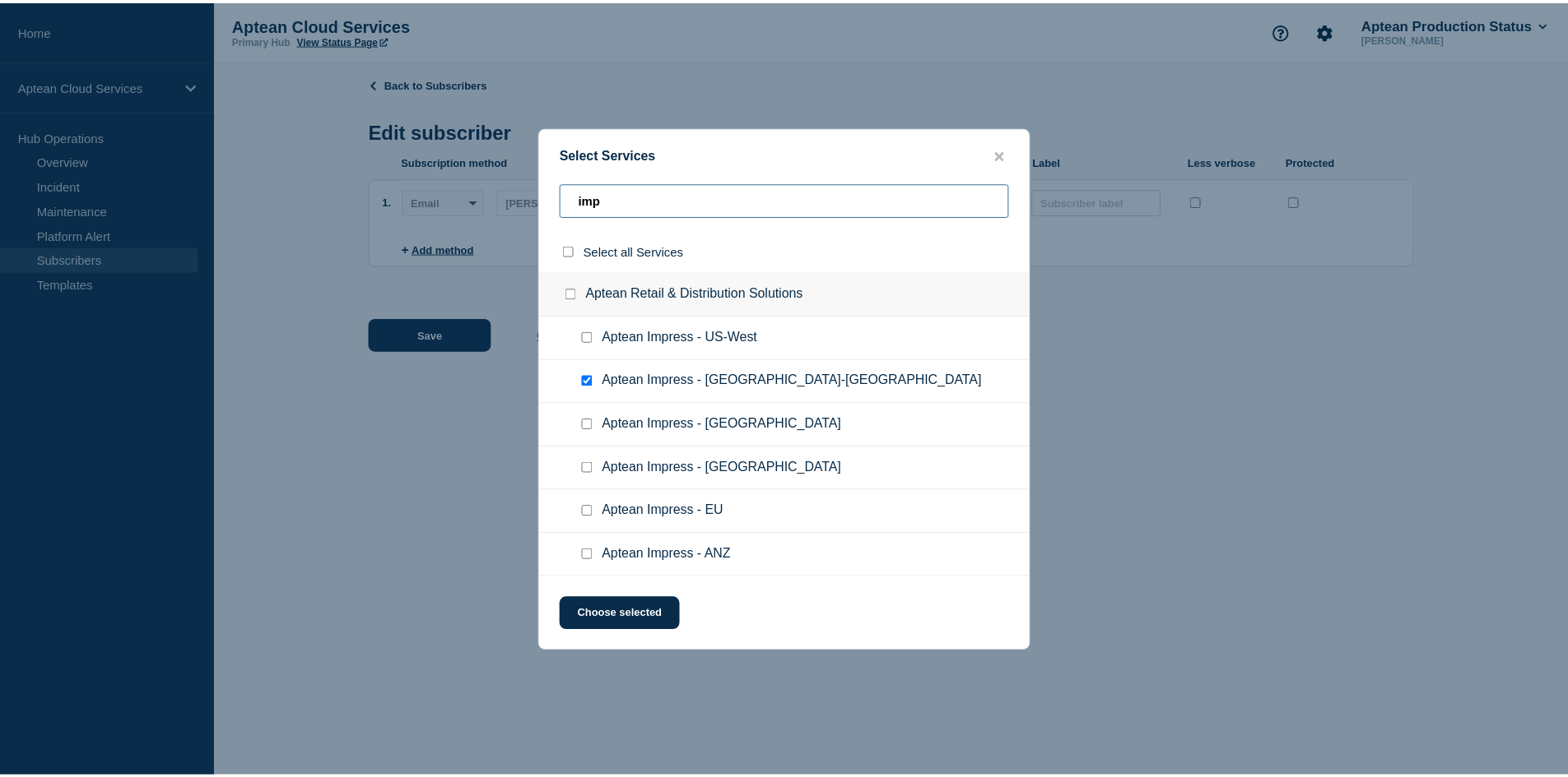
scroll to position [0, 0]
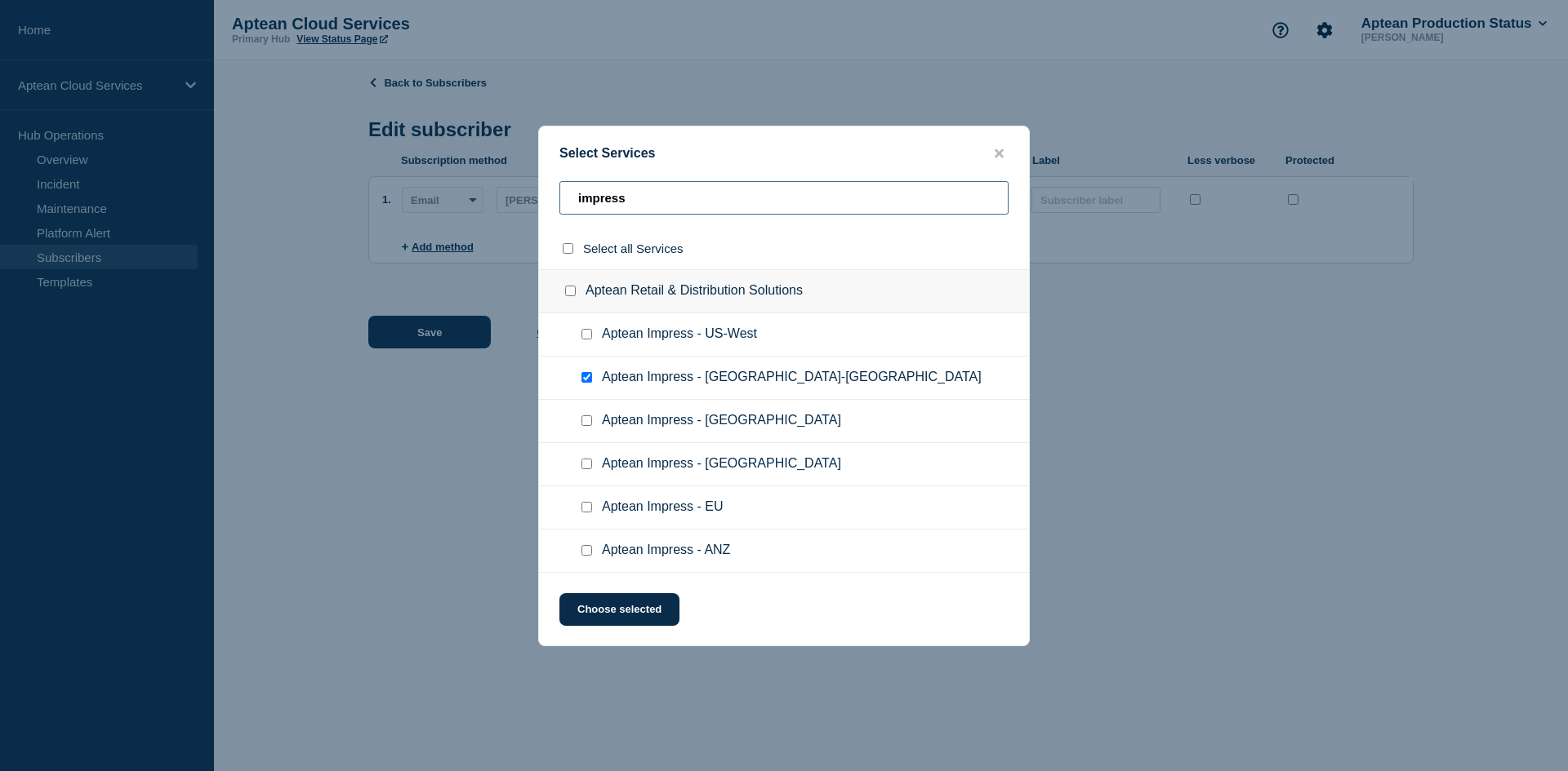
type input "impress"
click at [586, 377] on input "Aptean Impress - US-East checkbox" at bounding box center [586, 377] width 10 height 10
checkbox input "false"
click at [584, 338] on input "Aptean Impress - US-West checkbox" at bounding box center [586, 334] width 10 height 10
checkbox input "true"
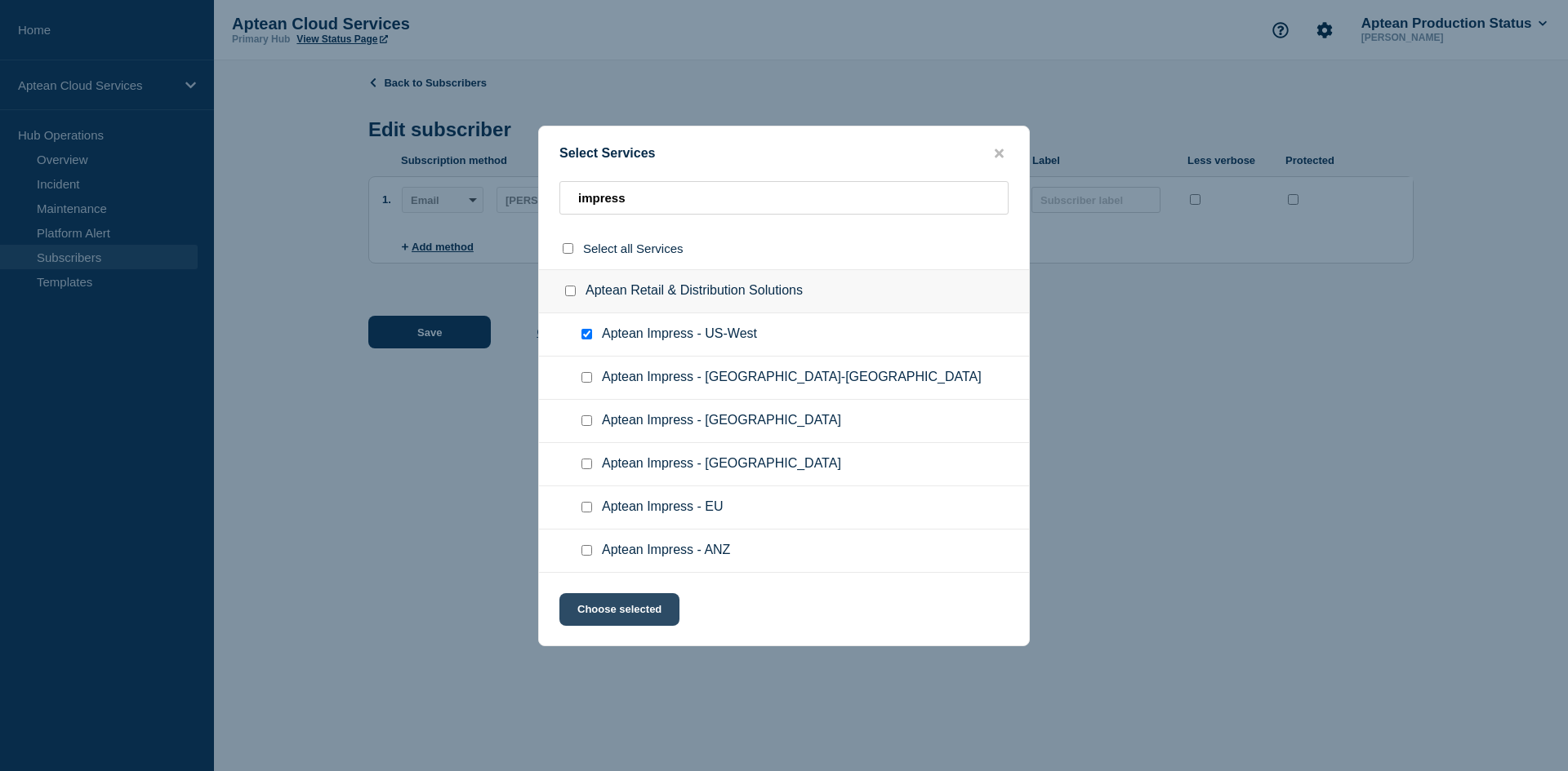
click at [655, 604] on button "Choose selected" at bounding box center [620, 609] width 120 height 33
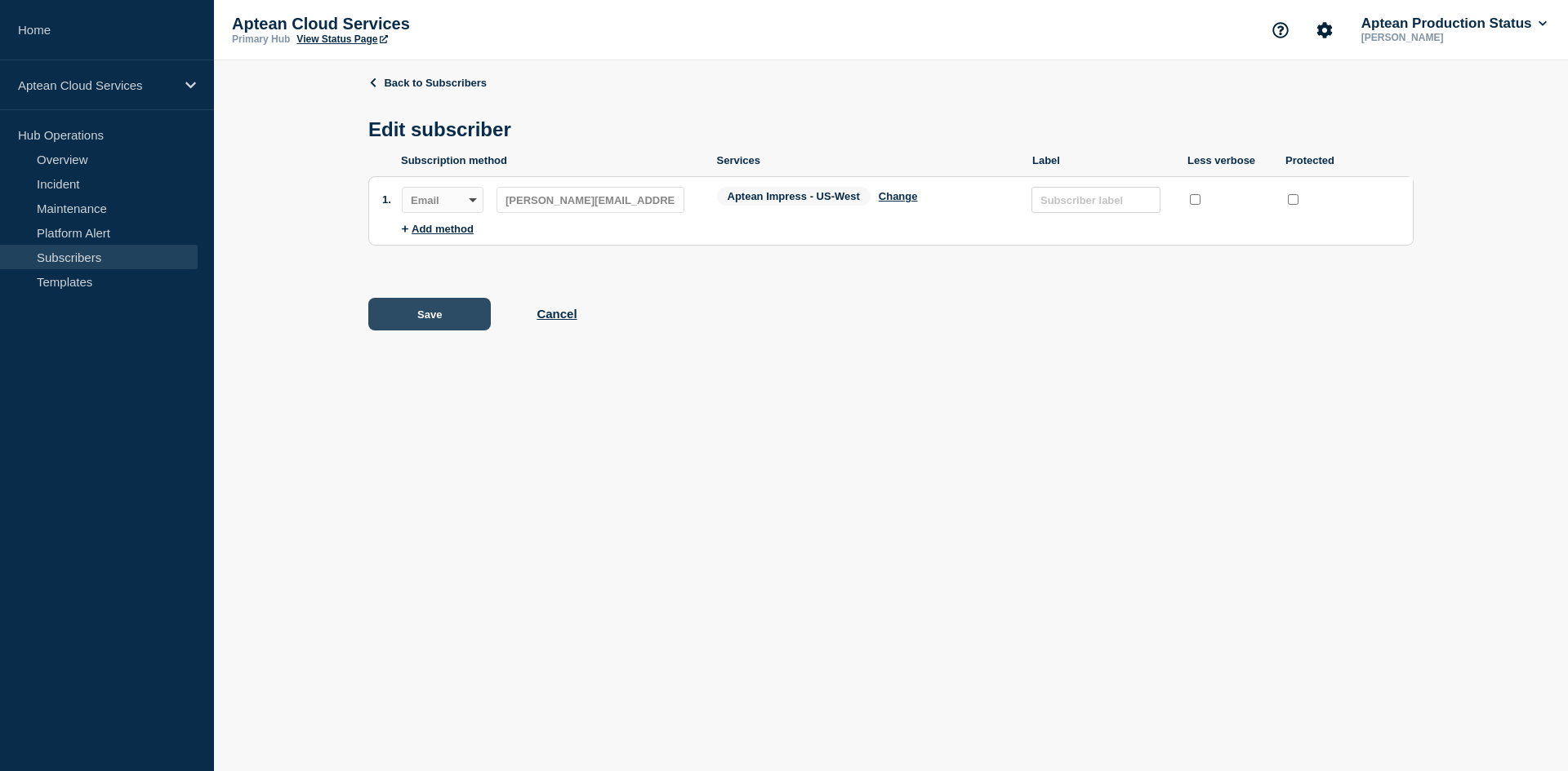
click at [433, 324] on button "Save" at bounding box center [430, 314] width 122 height 33
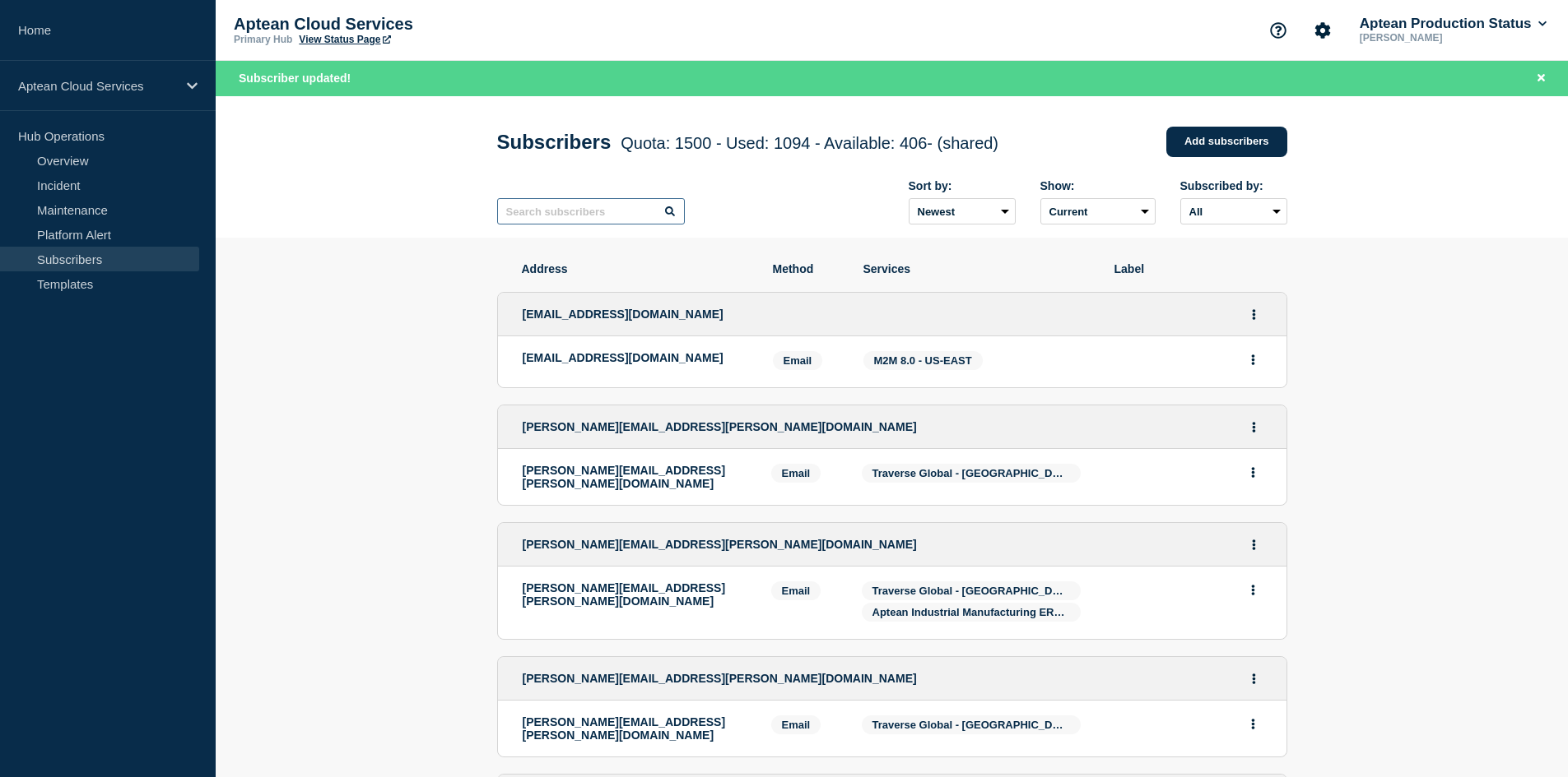
click at [629, 225] on input "text" at bounding box center [591, 211] width 188 height 27
paste input "[PERSON_NAME][EMAIL_ADDRESS][DOMAIN_NAME]"
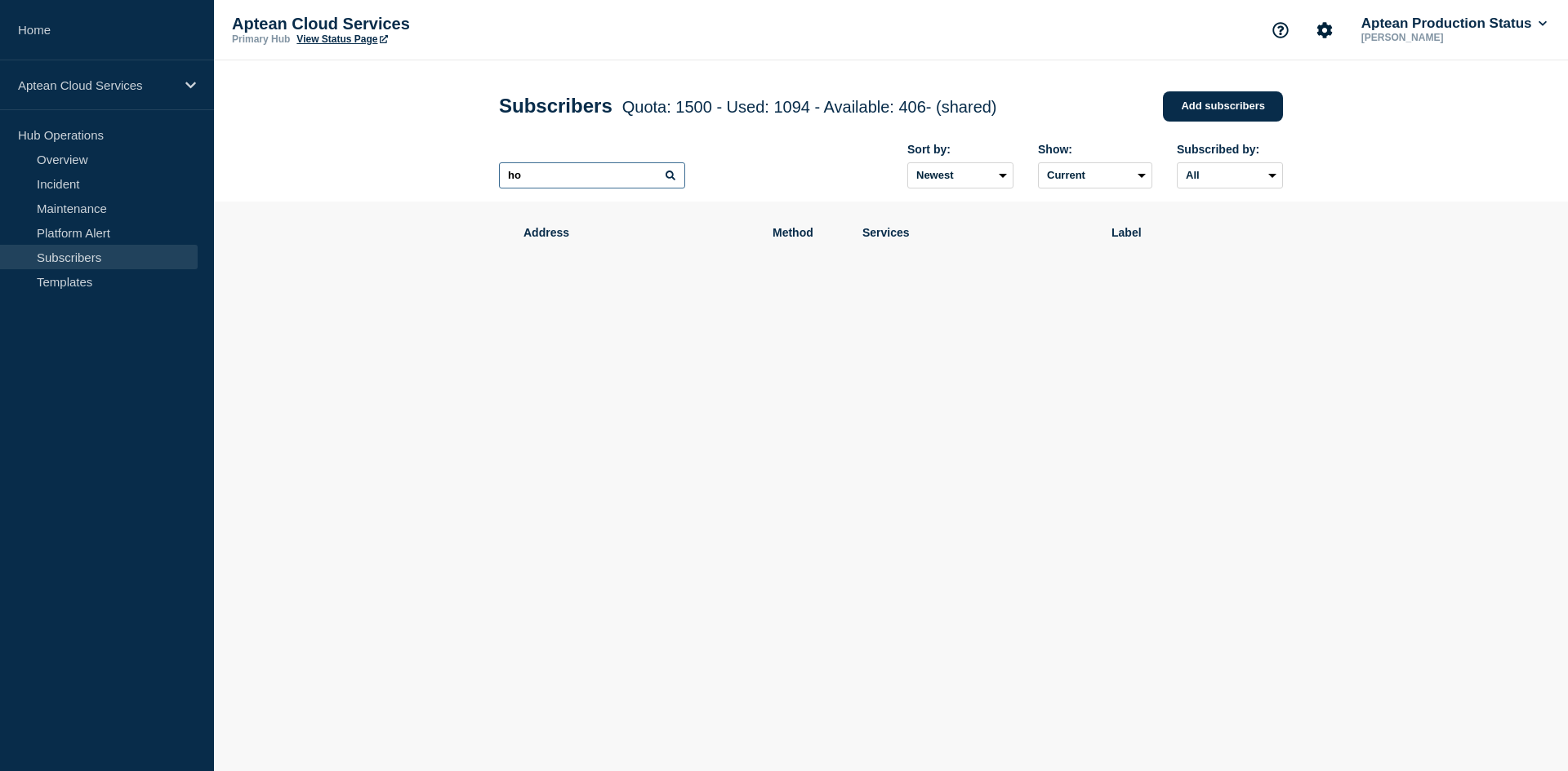
type input "h"
click at [1200, 107] on link "Add subscribers" at bounding box center [1223, 106] width 120 height 30
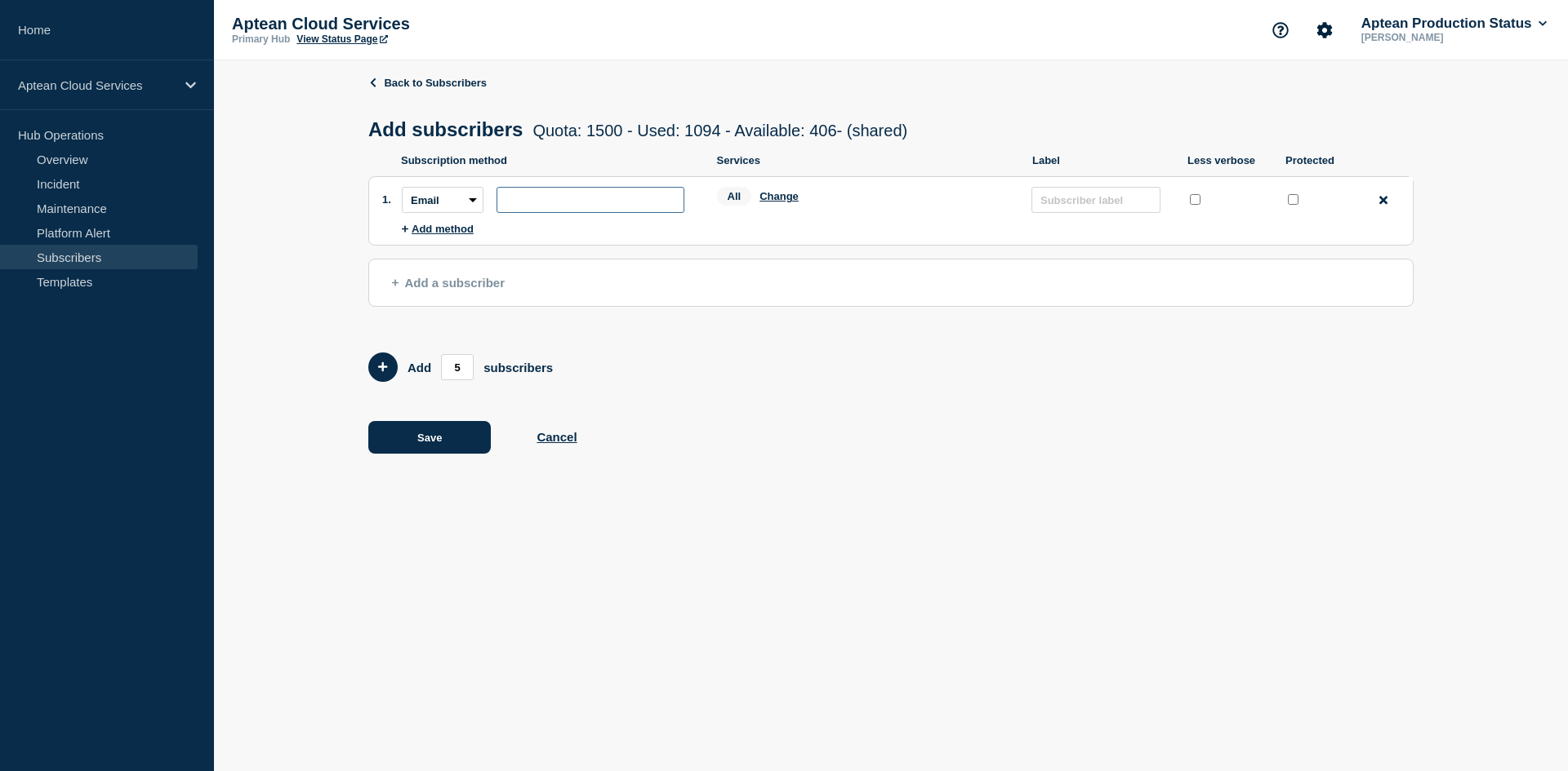
click at [527, 201] on input "subscription-address" at bounding box center [591, 200] width 188 height 26
paste input "[PERSON_NAME][EMAIL_ADDRESS][DOMAIN_NAME]"
type input "[PERSON_NAME][EMAIL_ADDRESS][DOMAIN_NAME]"
click at [779, 202] on button "Change" at bounding box center [779, 196] width 40 height 12
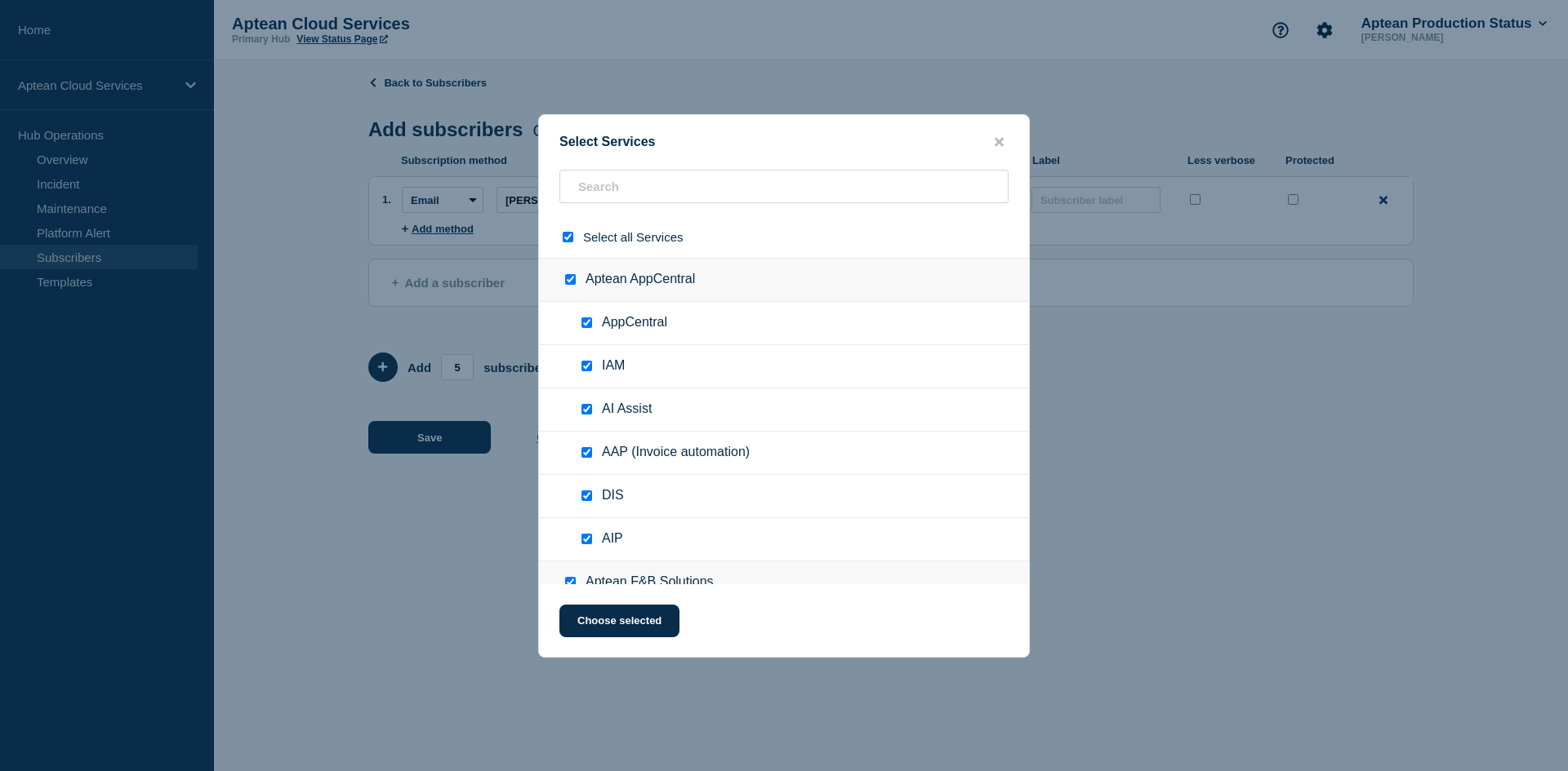
click at [720, 350] on ul "IAM" at bounding box center [784, 367] width 490 height 43
click at [571, 246] on div "Select all Services" at bounding box center [784, 237] width 490 height 41
click at [570, 237] on input "select all checkbox" at bounding box center [567, 237] width 10 height 10
checkbox input "false"
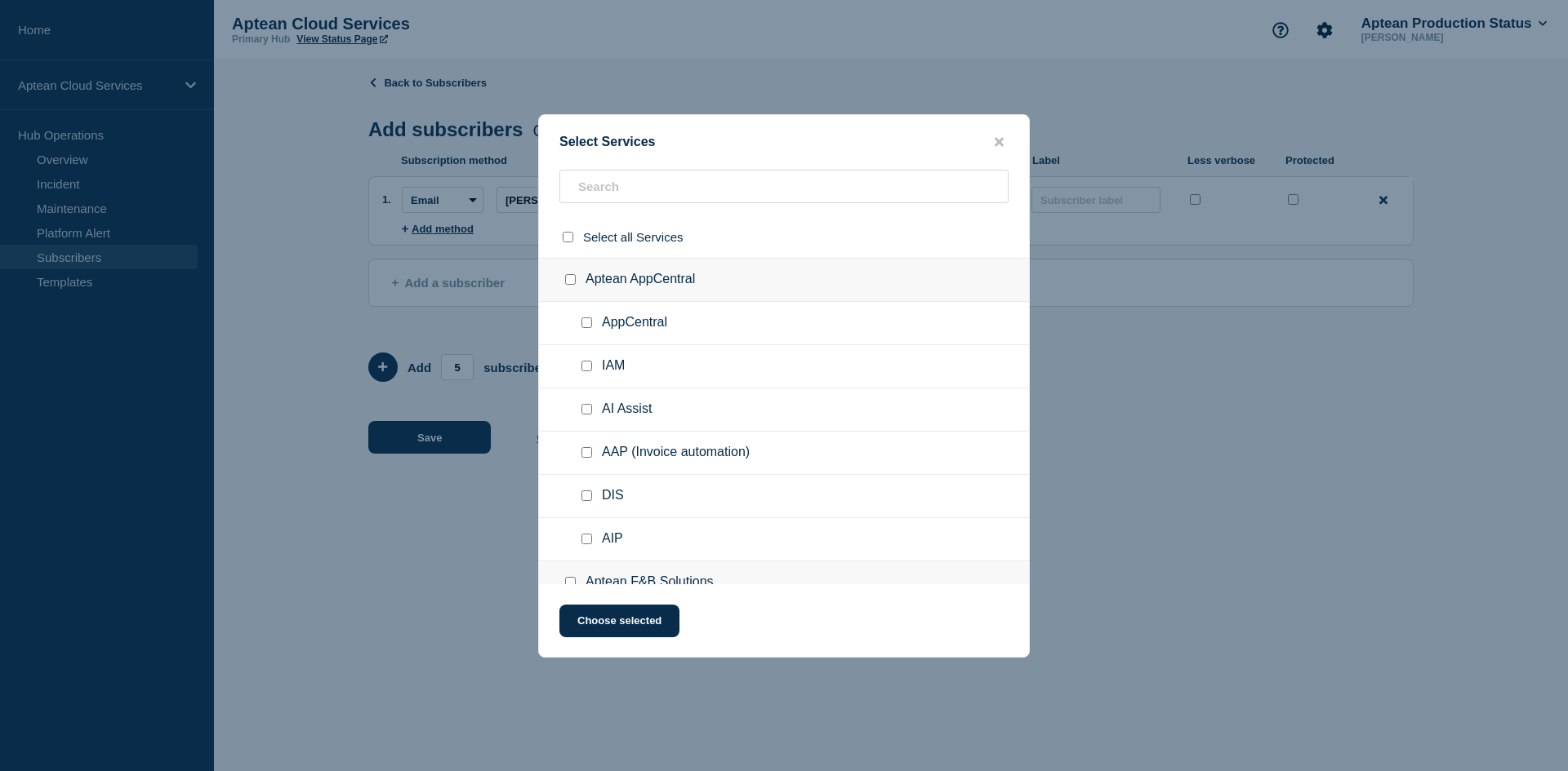
checkbox input "false"
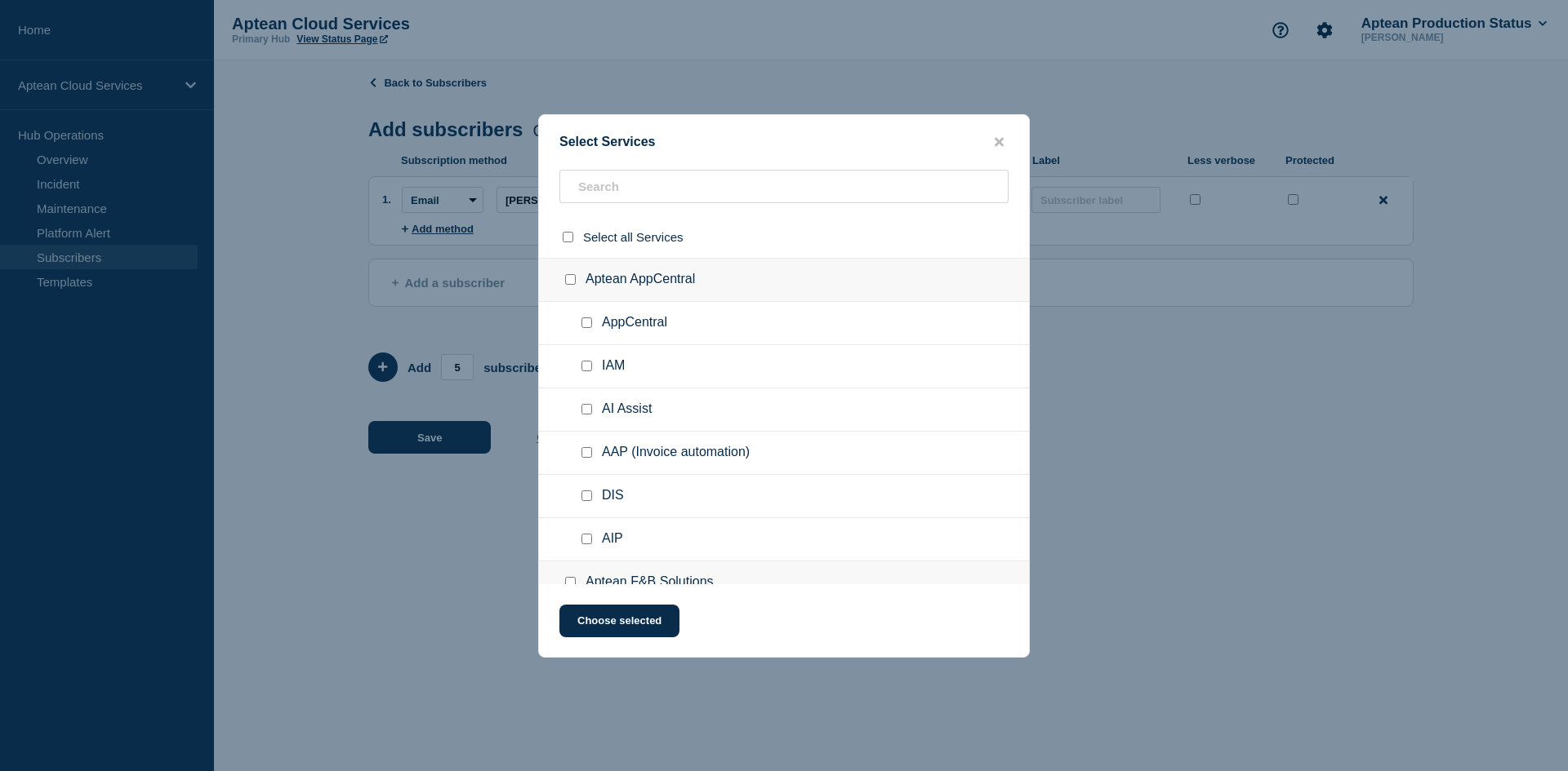
checkbox input "false"
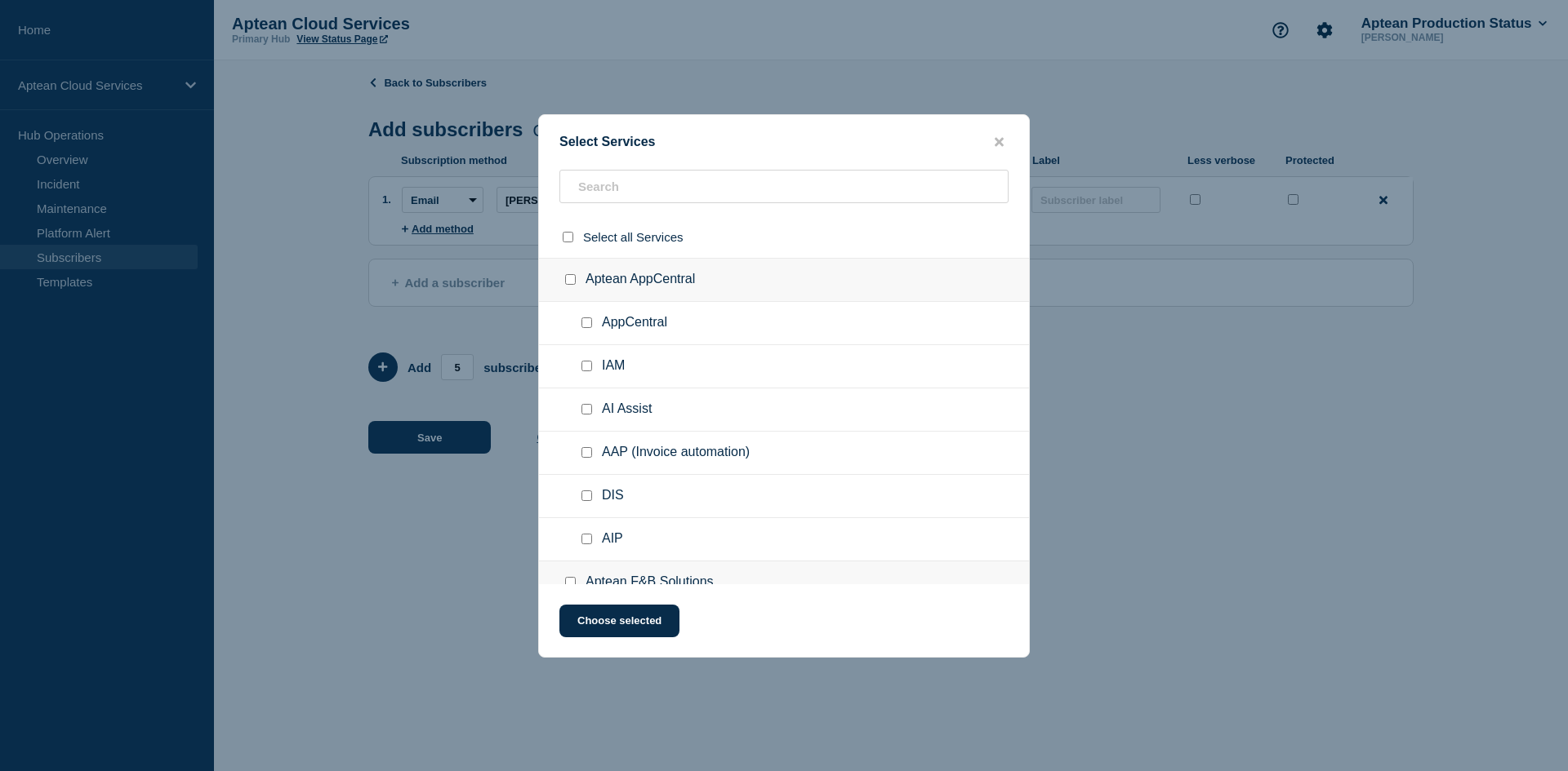
checkbox input "false"
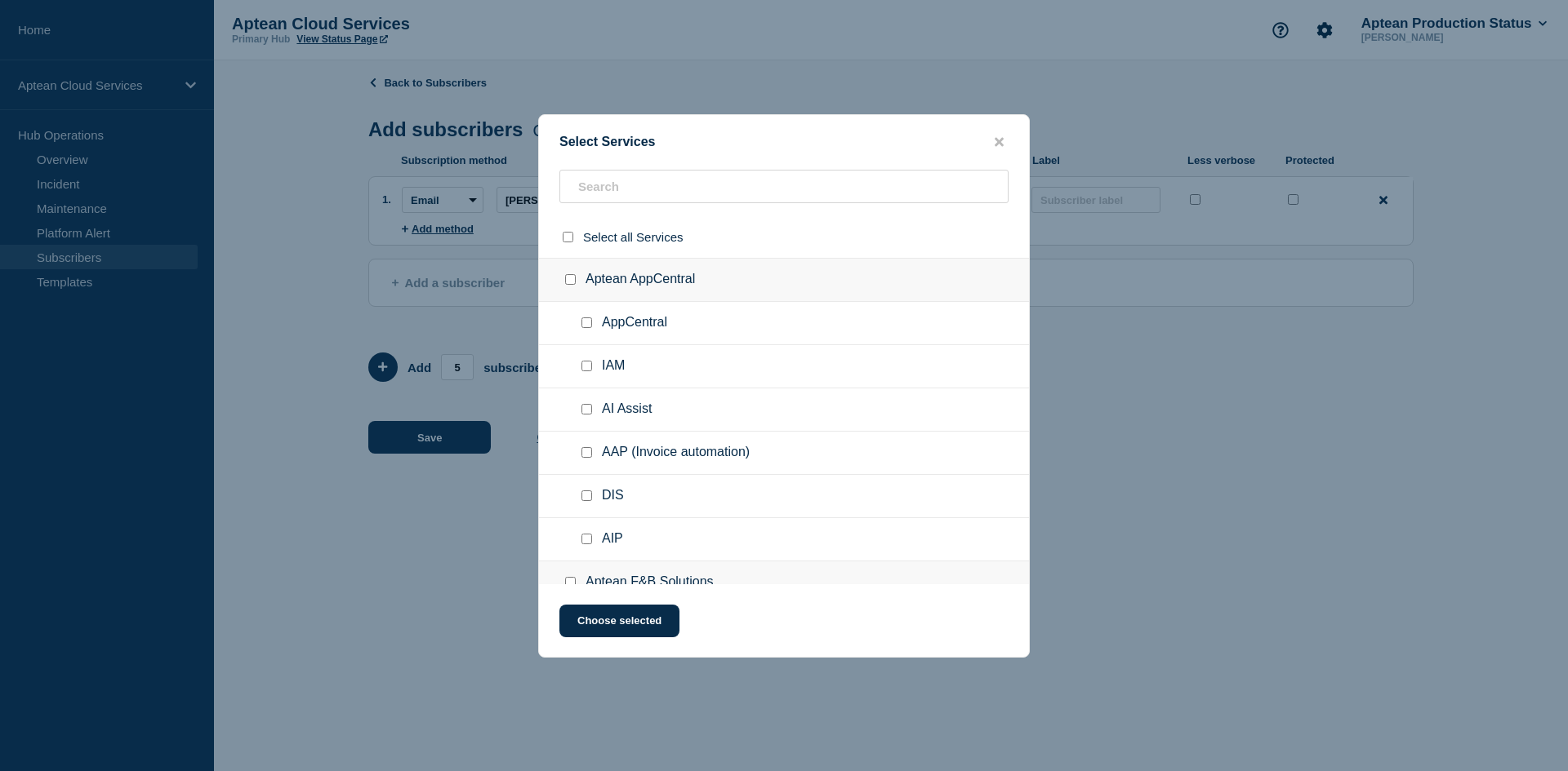
checkbox input "false"
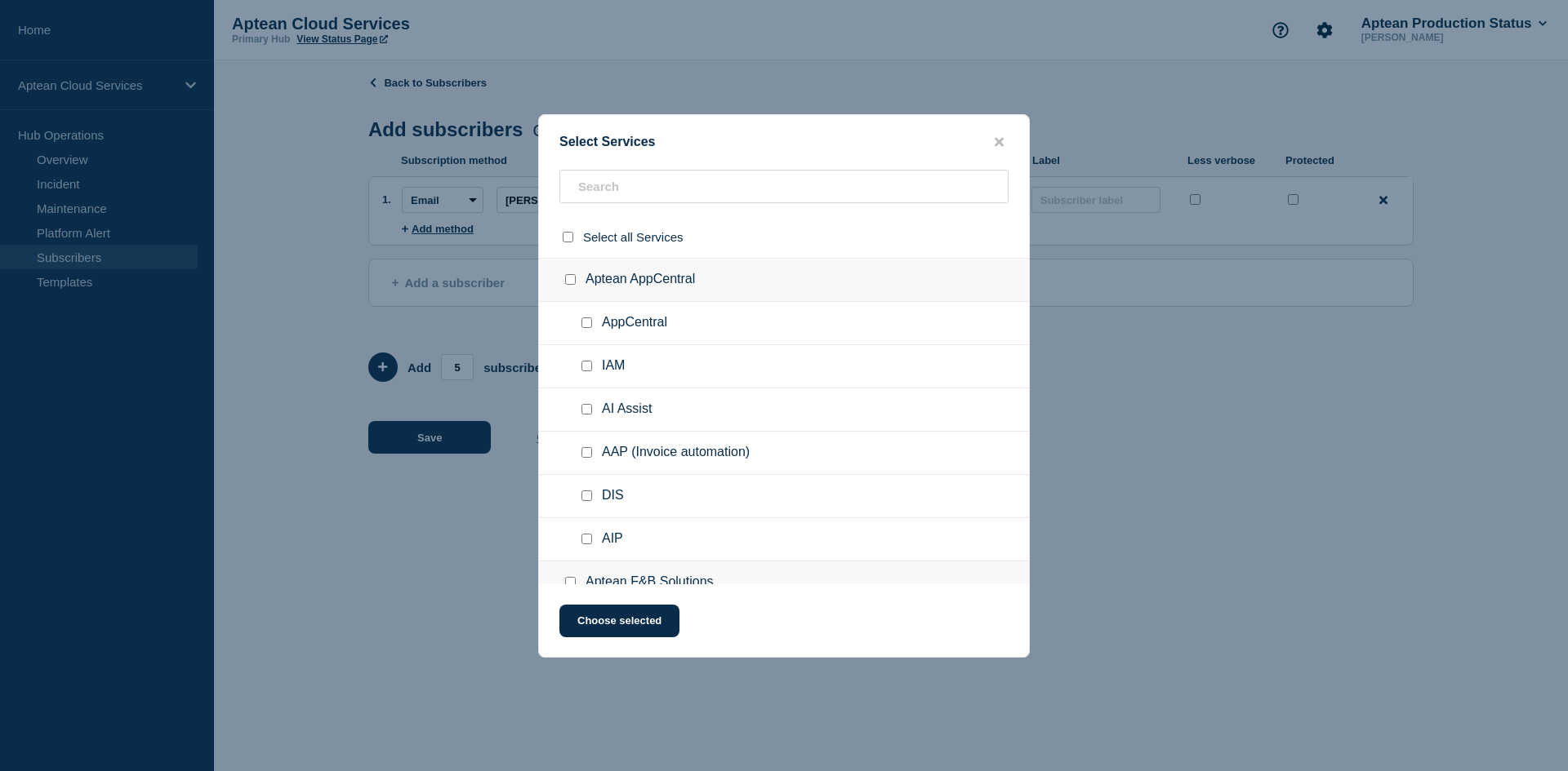
checkbox input "false"
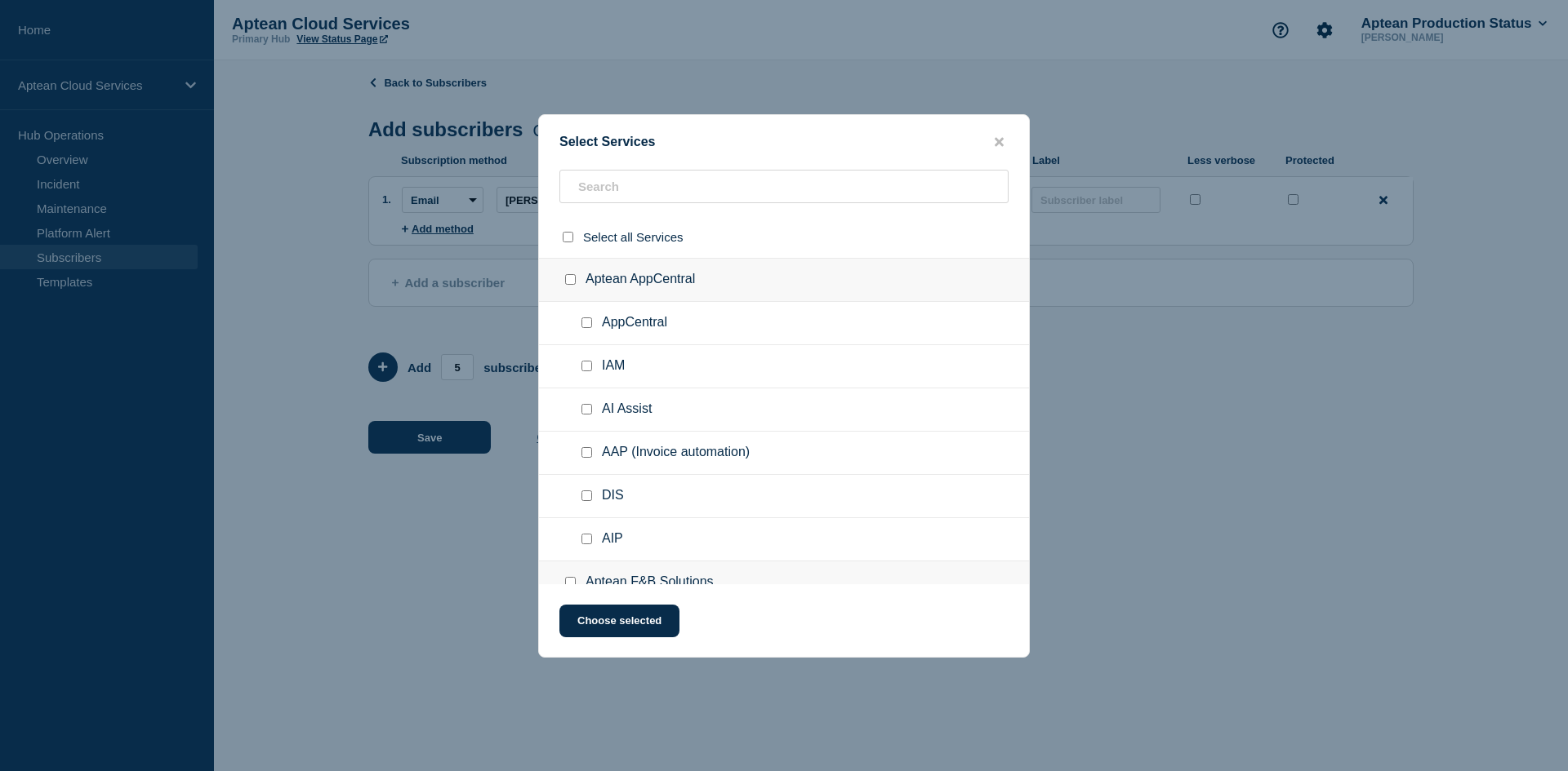
checkbox input "false"
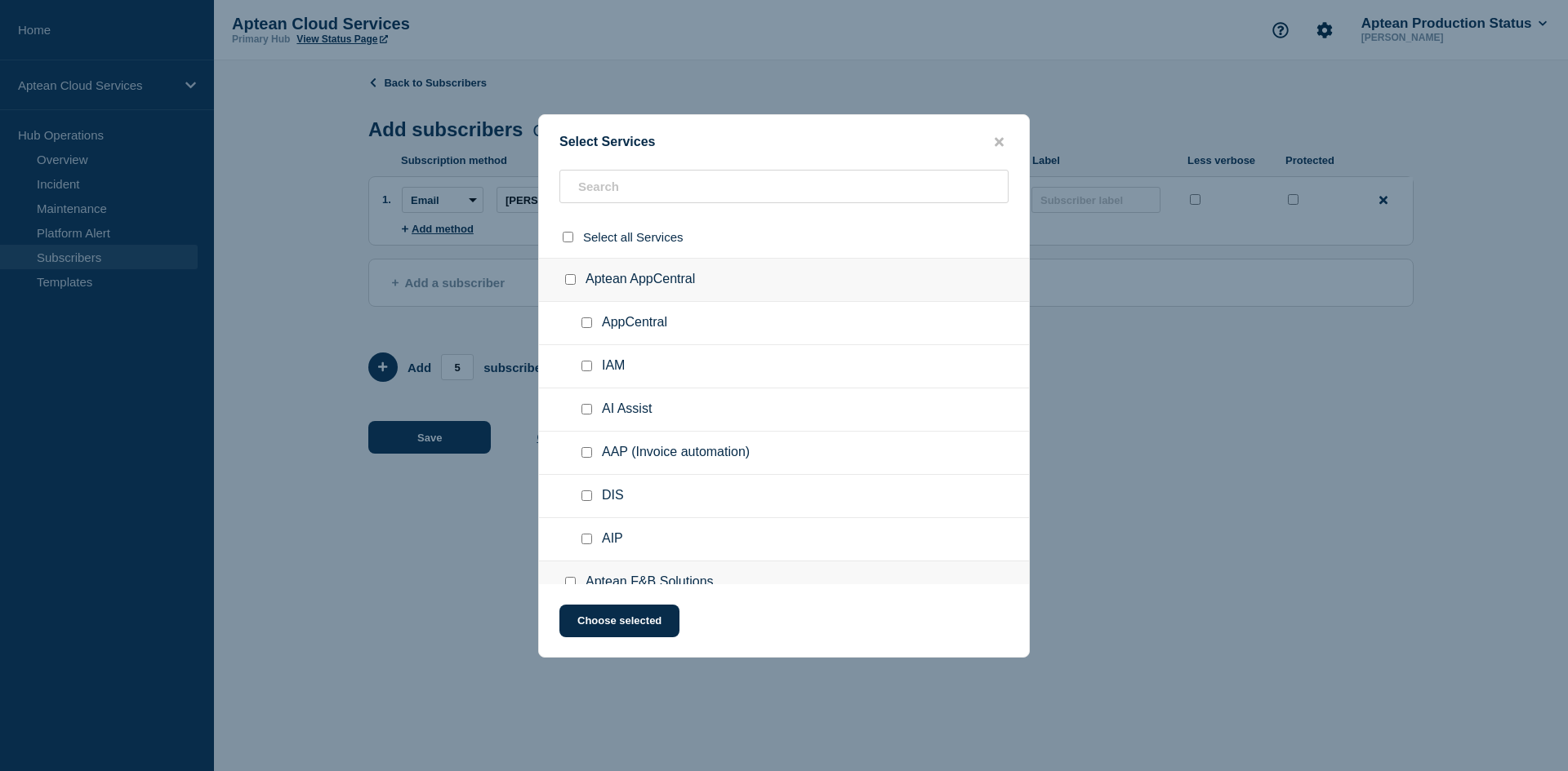
checkbox input "false"
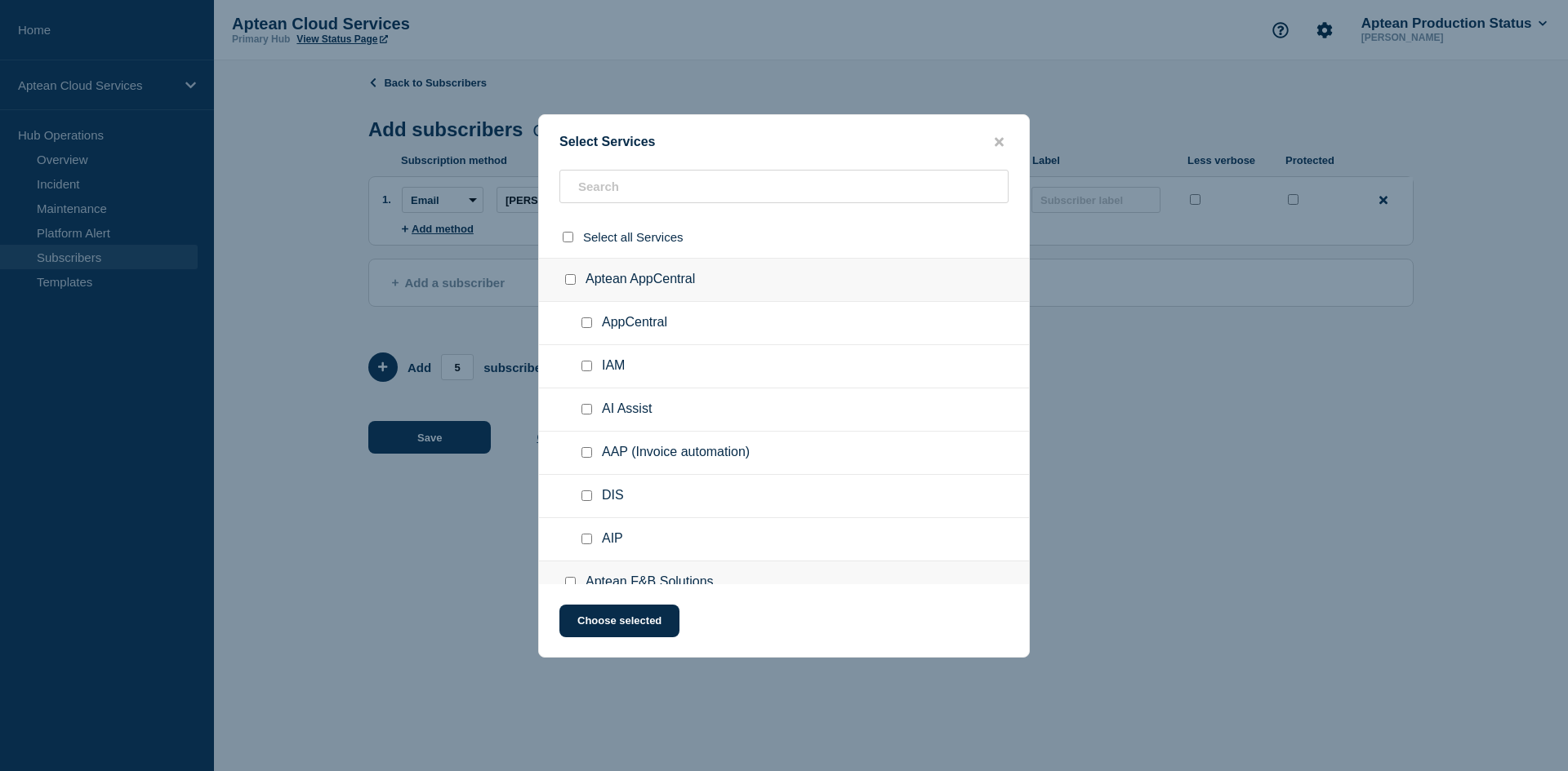
checkbox input "false"
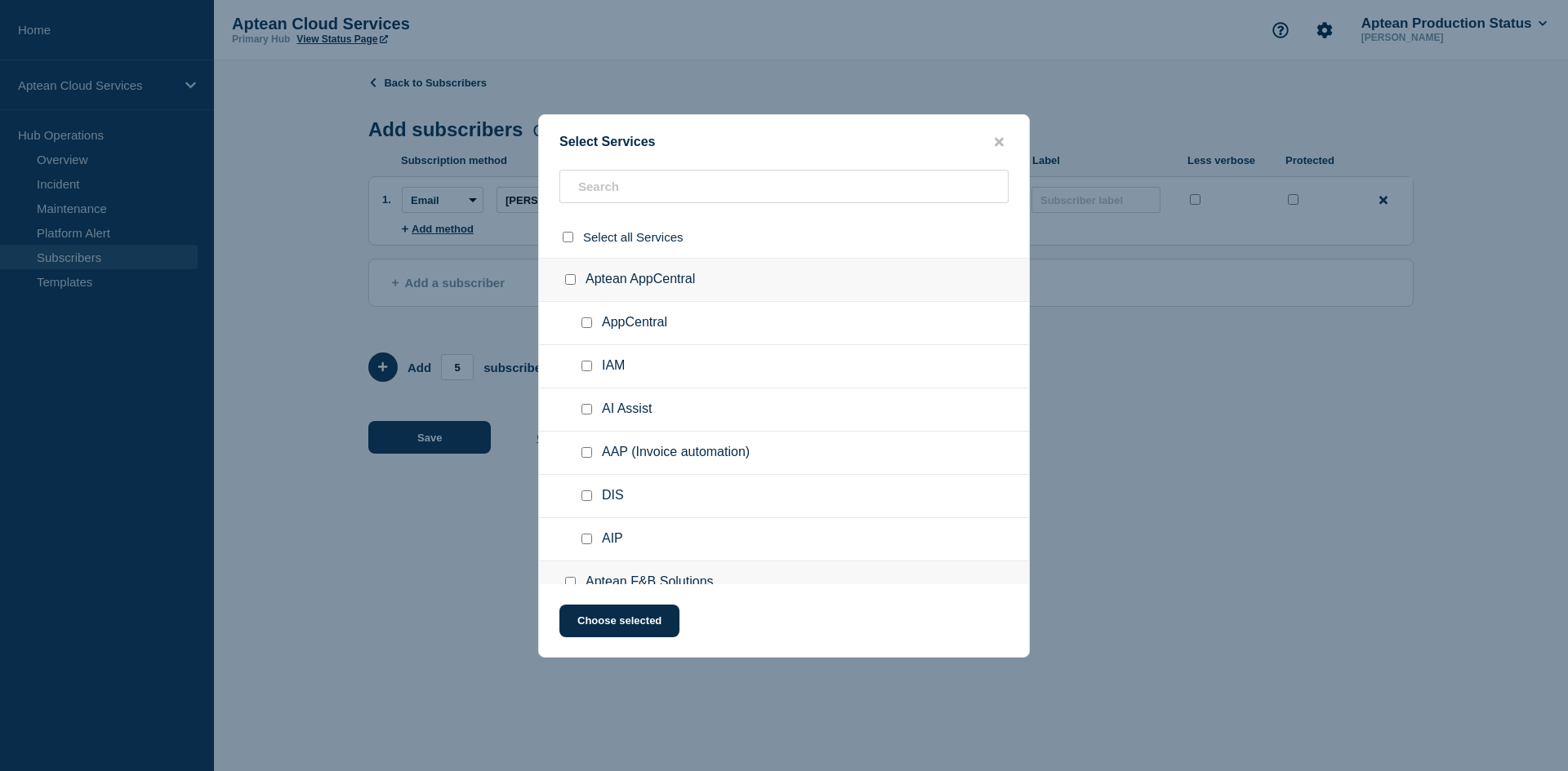
checkbox input "false"
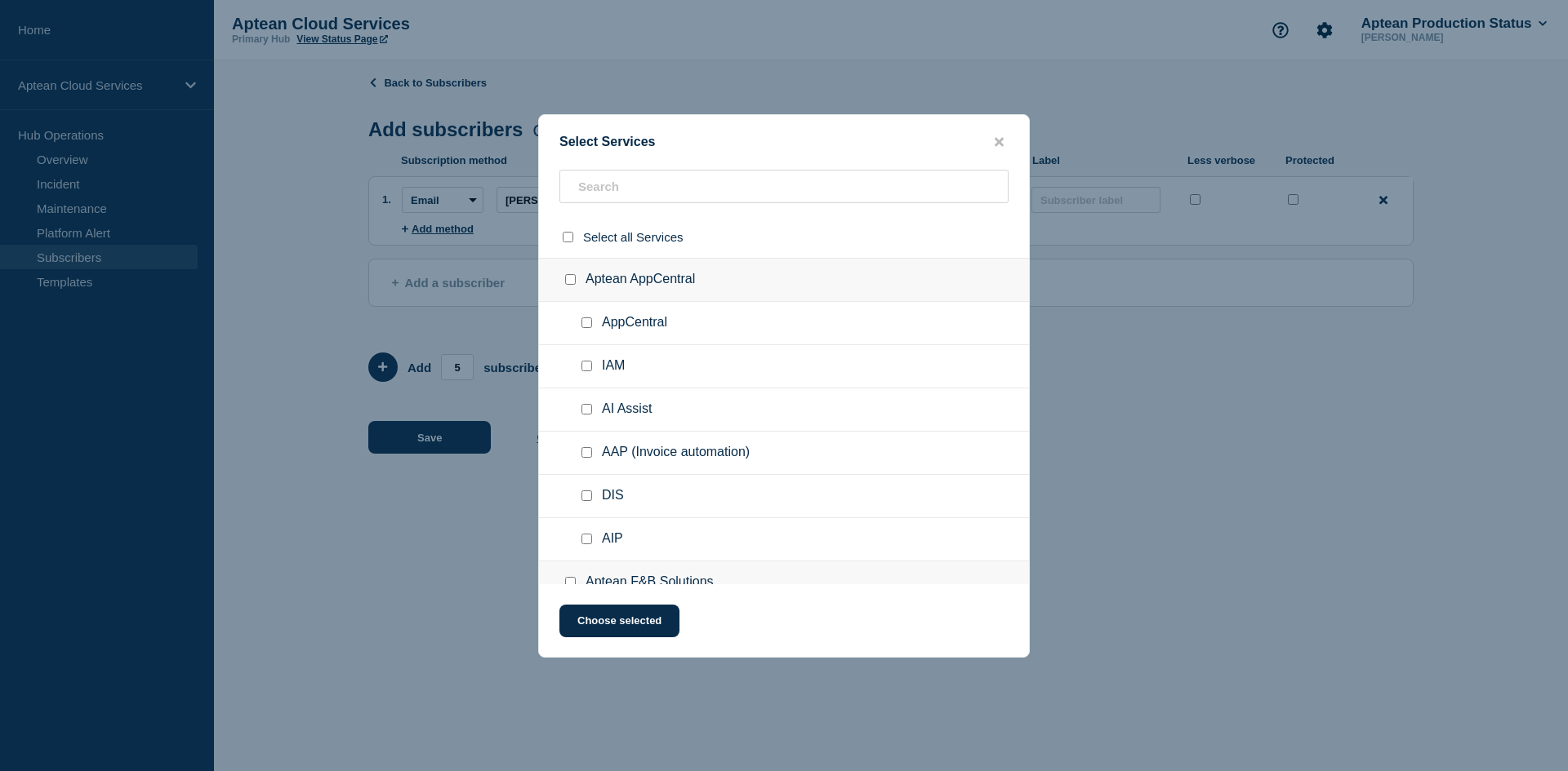
checkbox input "false"
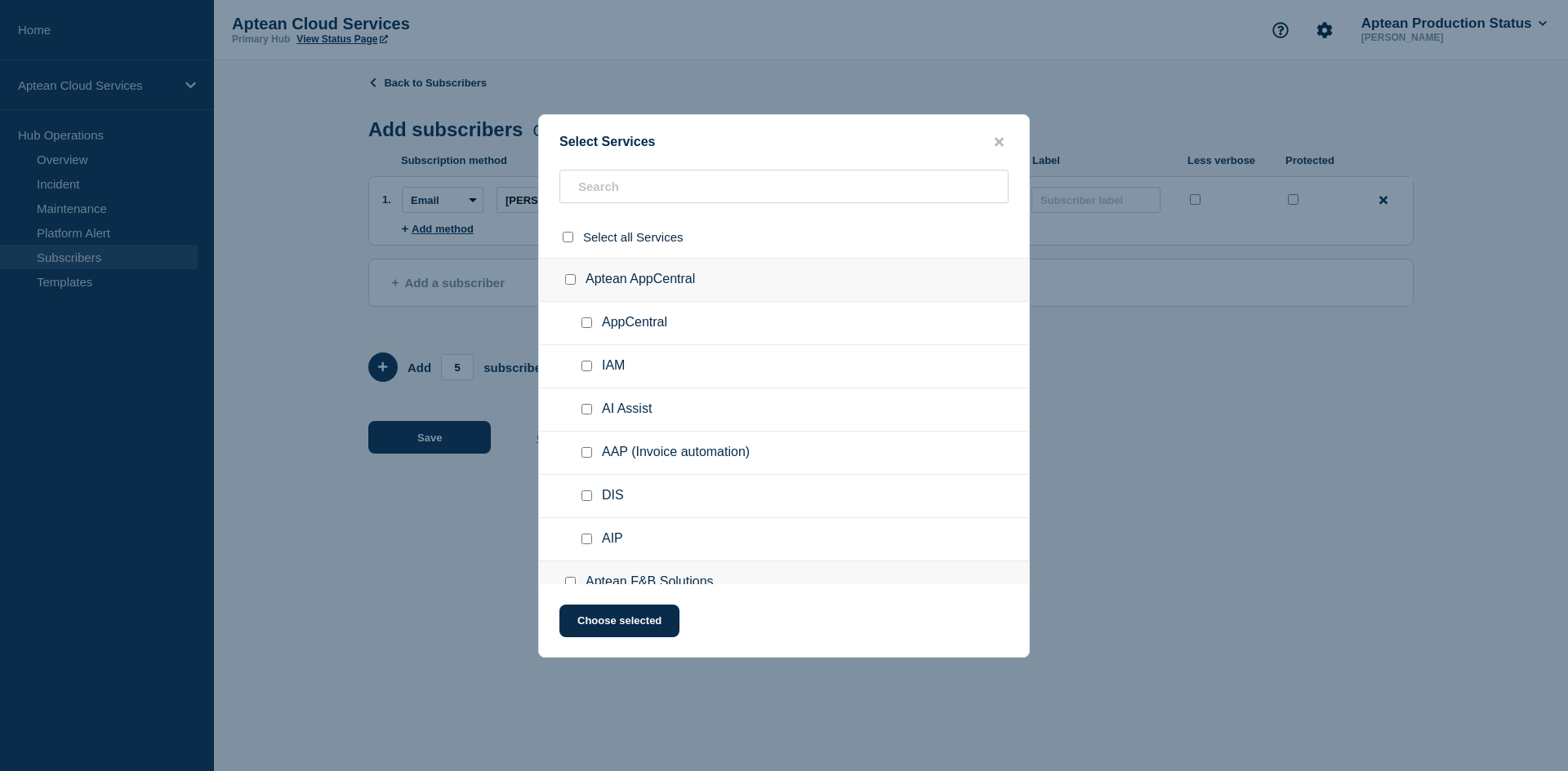
checkbox input "false"
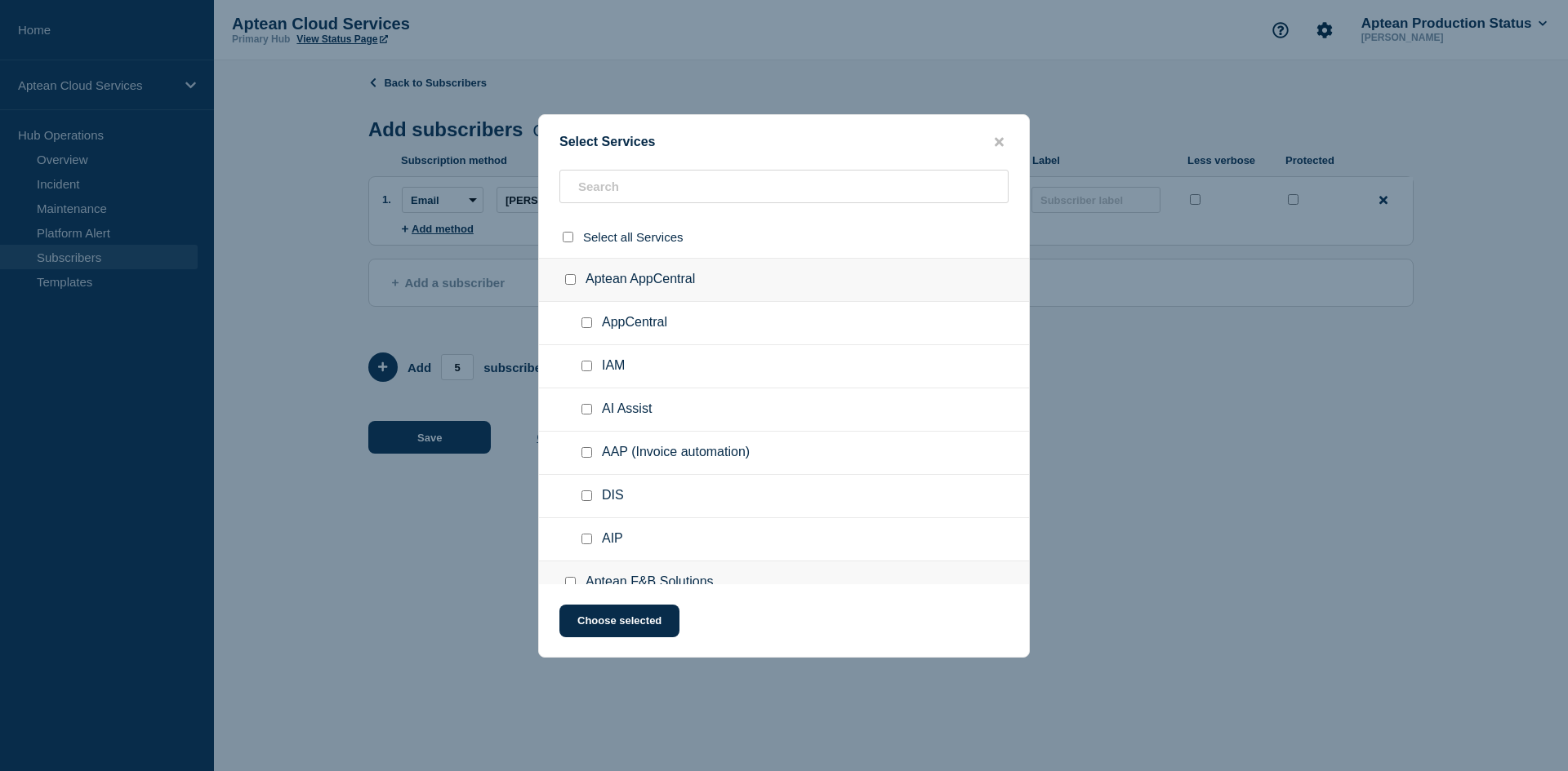
checkbox input "false"
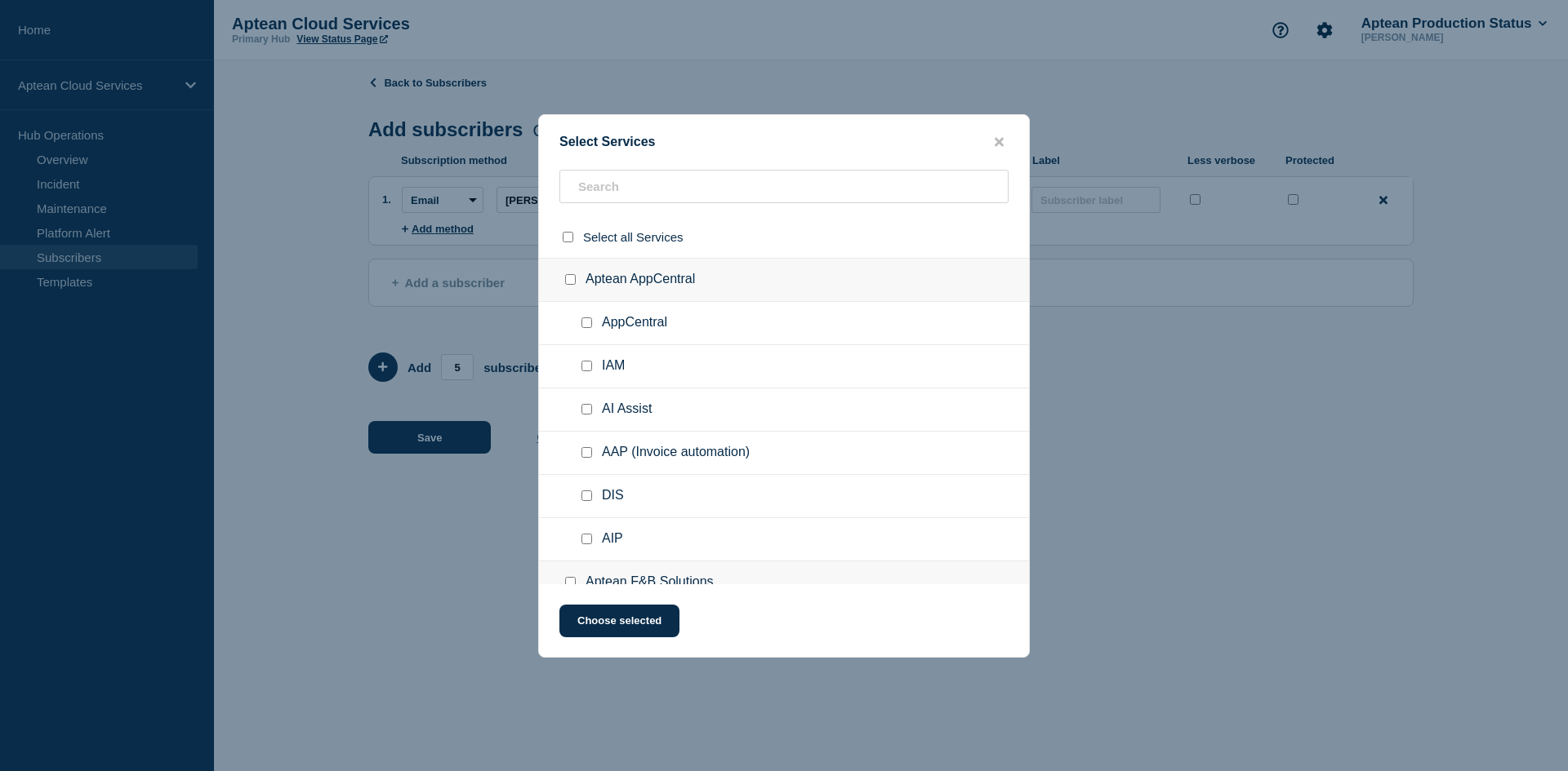
checkbox input "false"
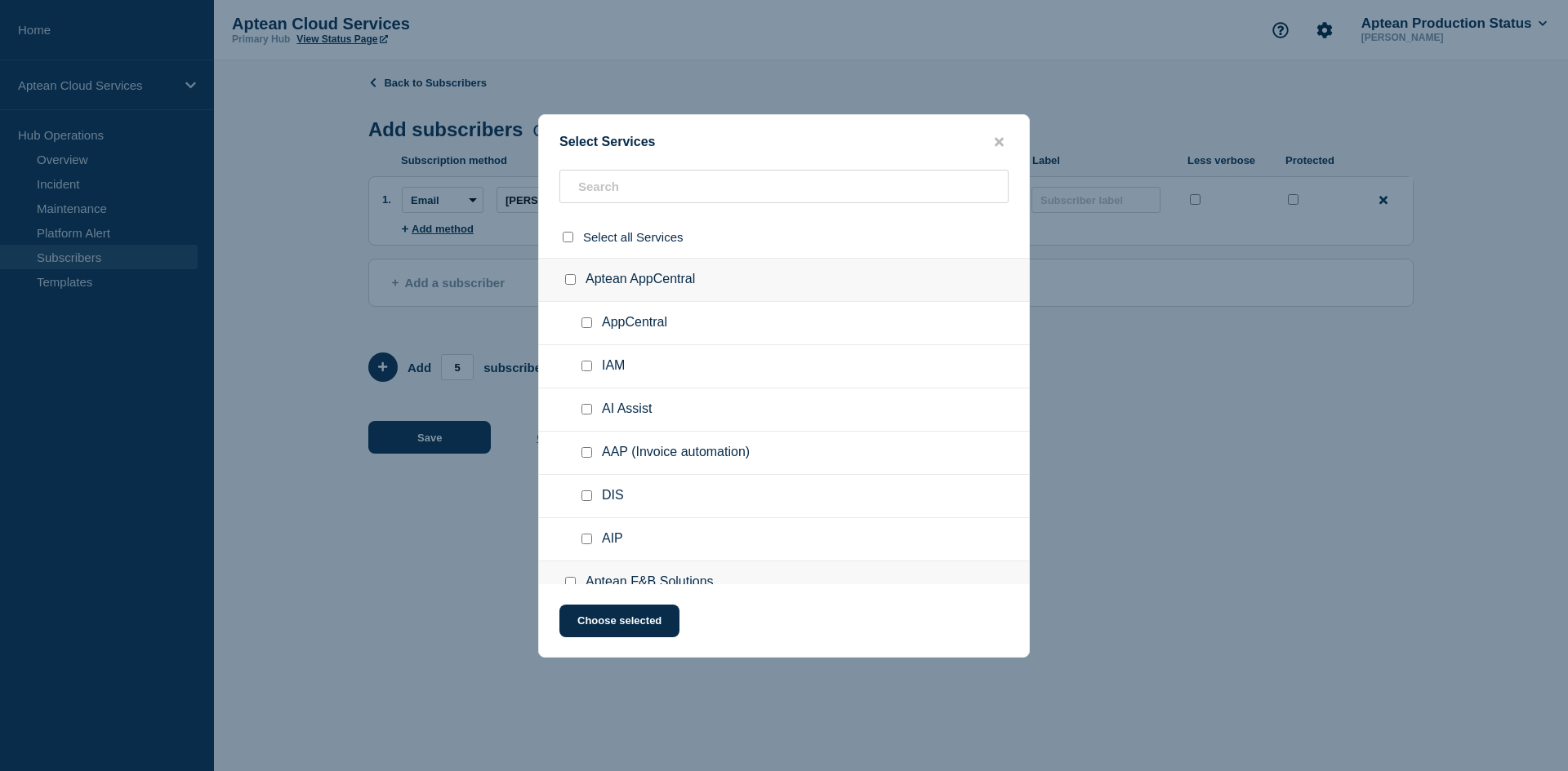
checkbox input "false"
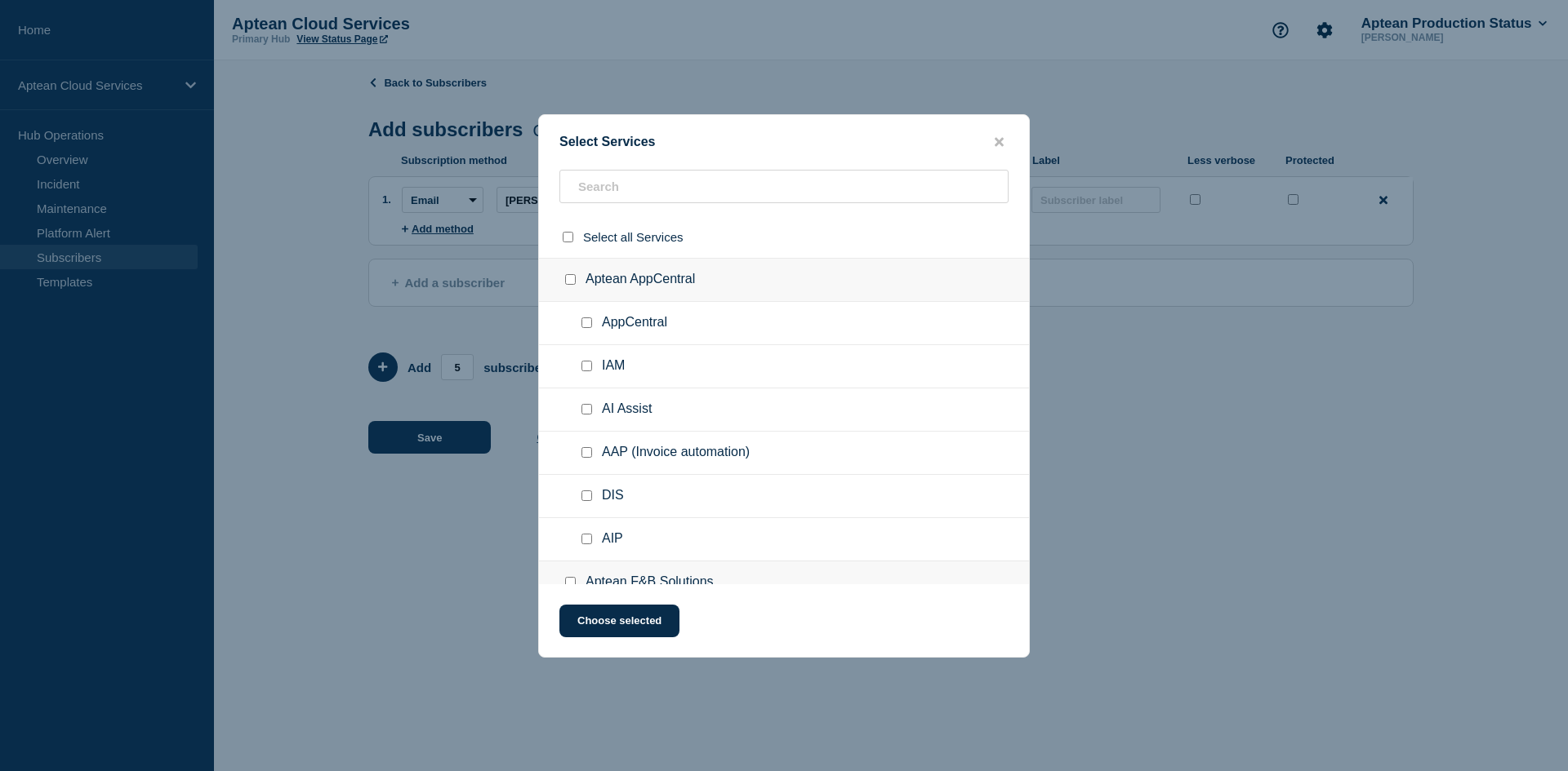
checkbox input "false"
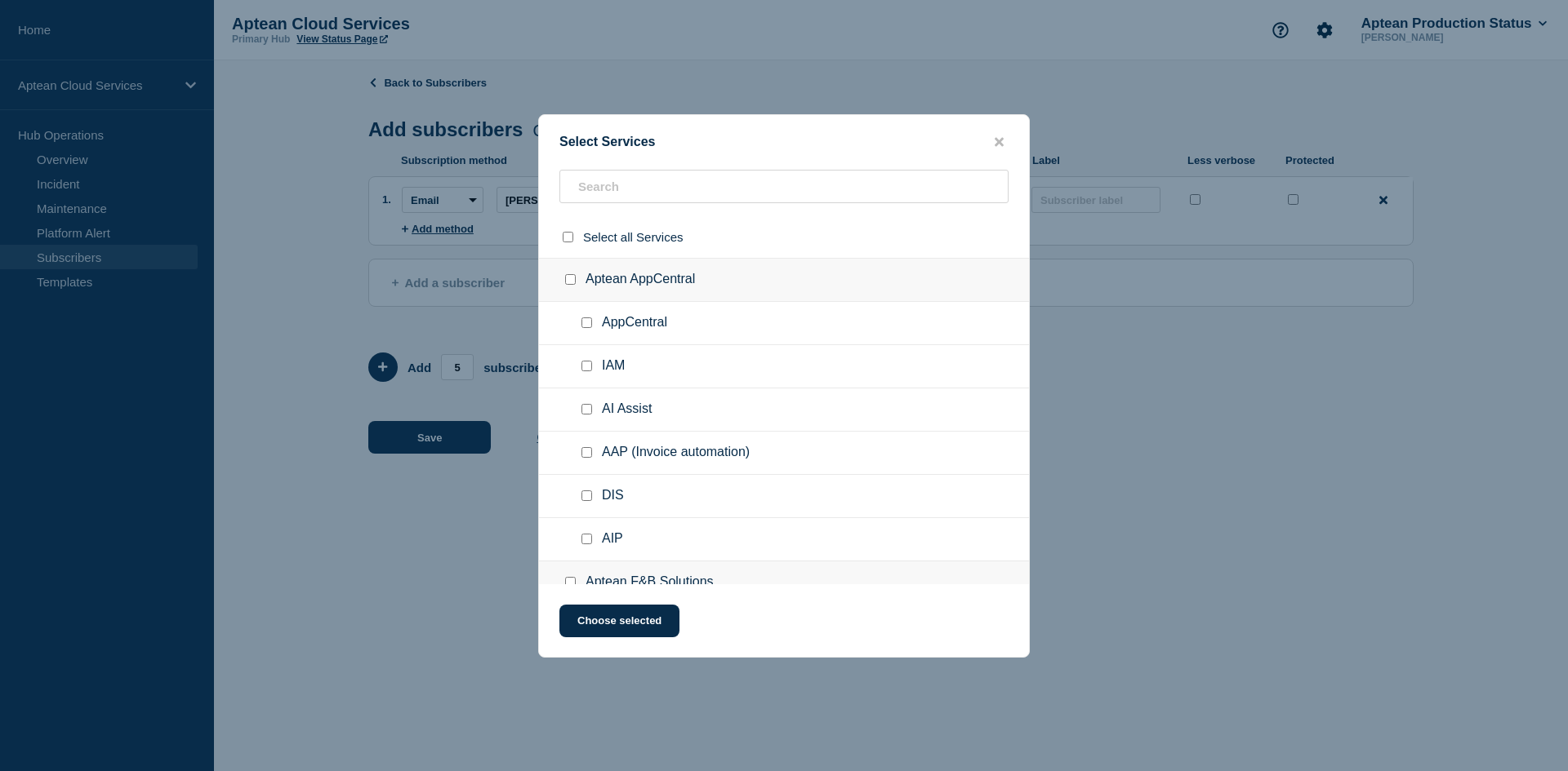
checkbox input "false"
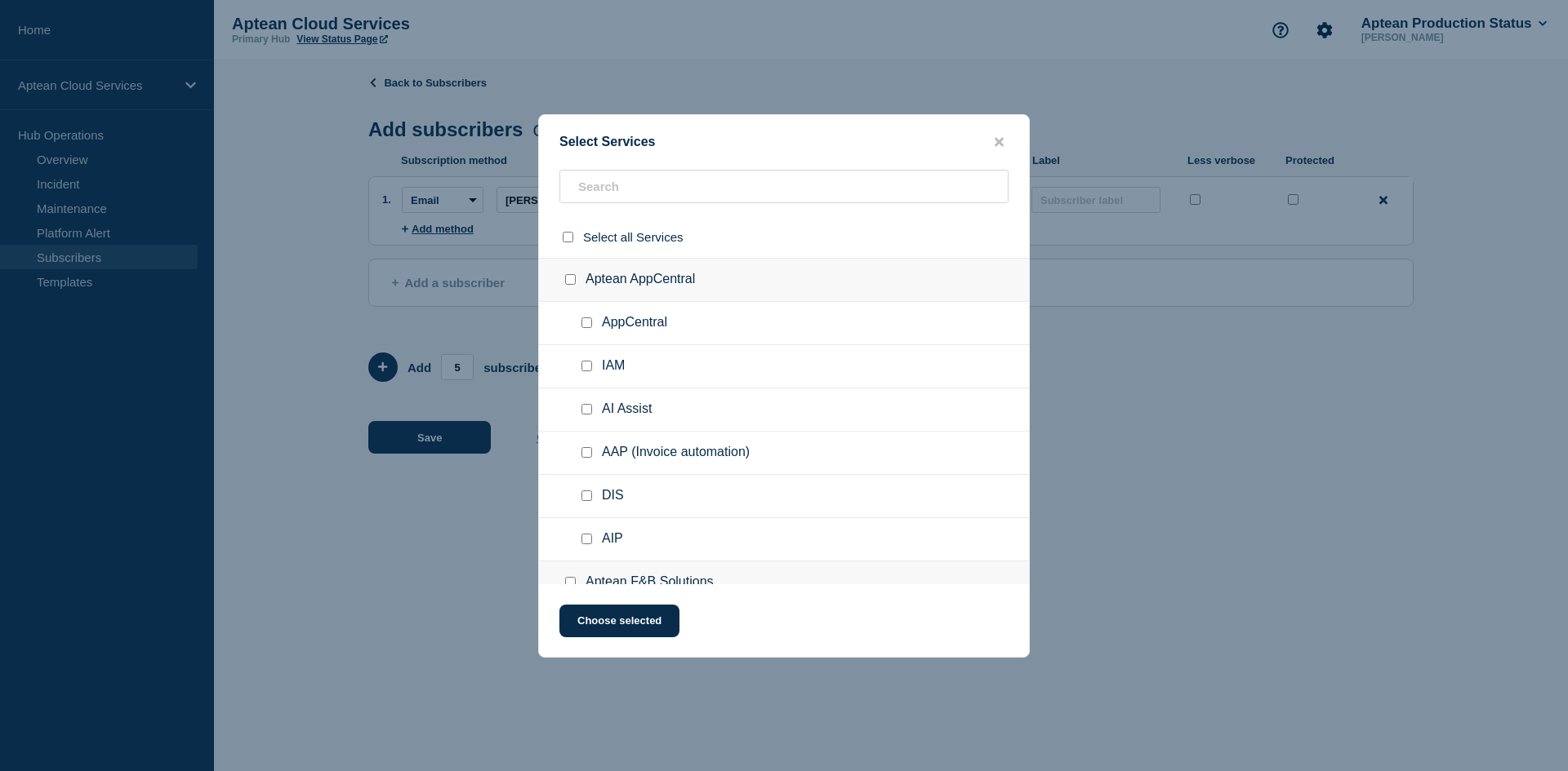
checkbox input "false"
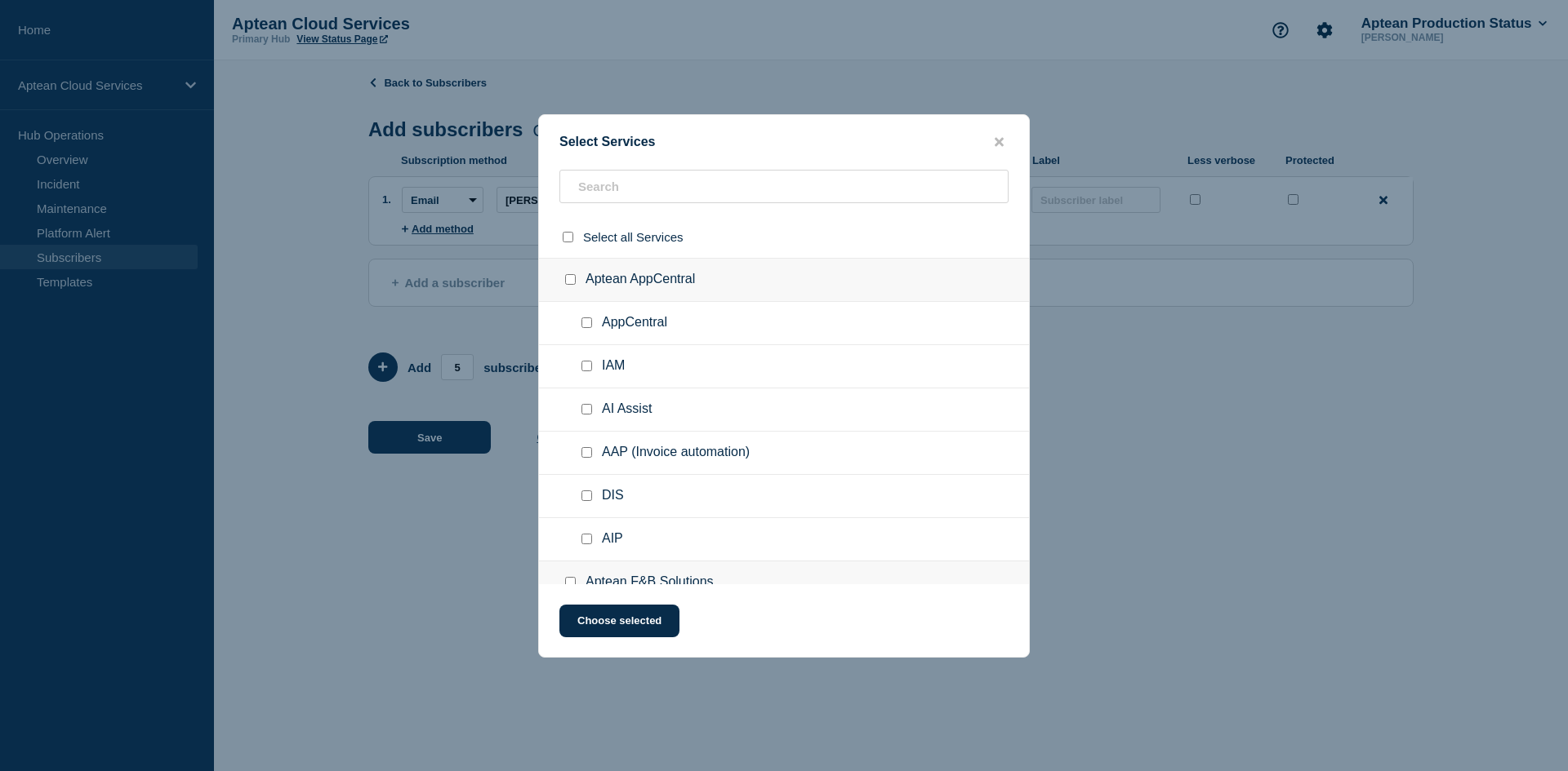
checkbox input "false"
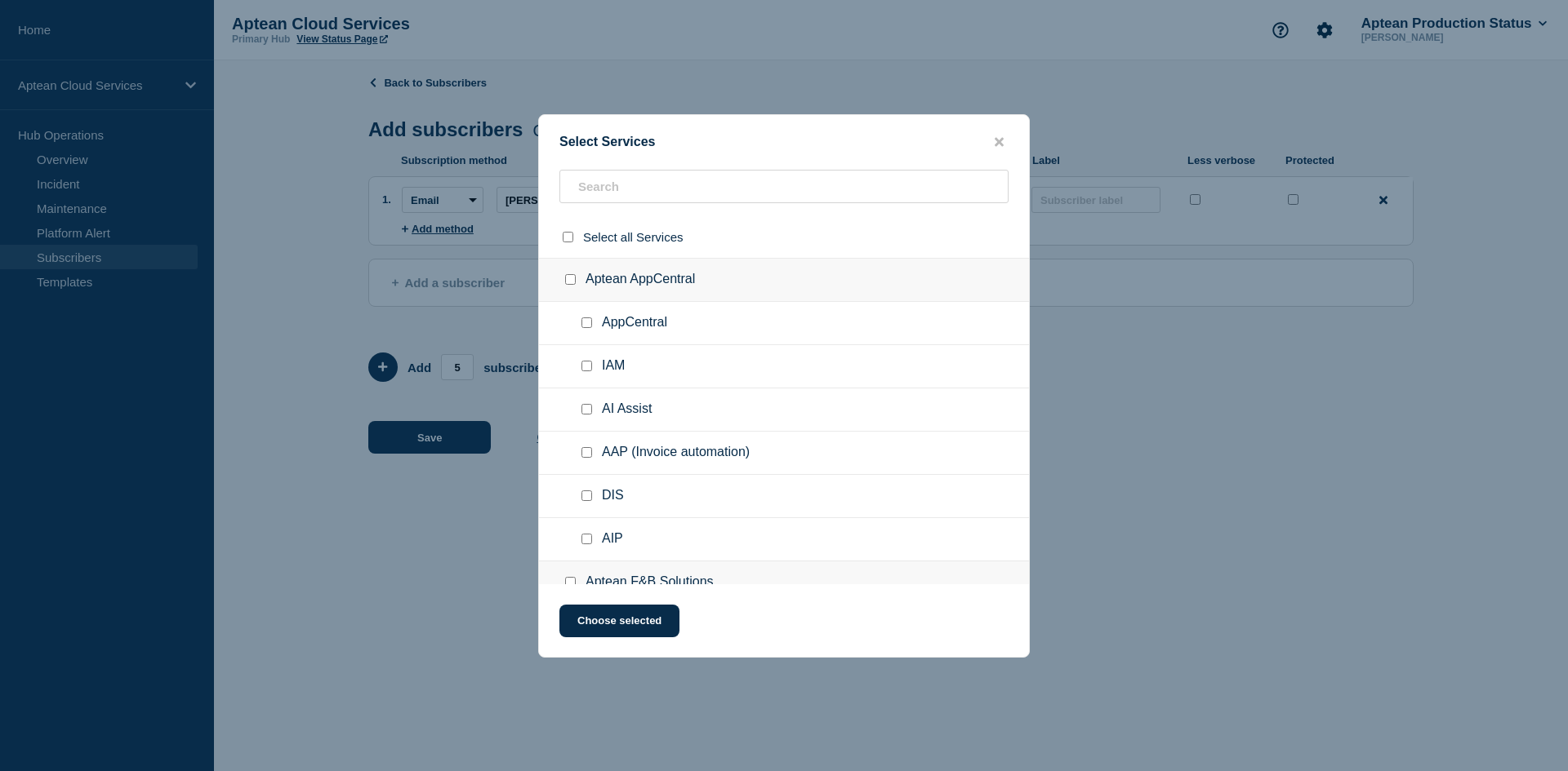
checkbox input "false"
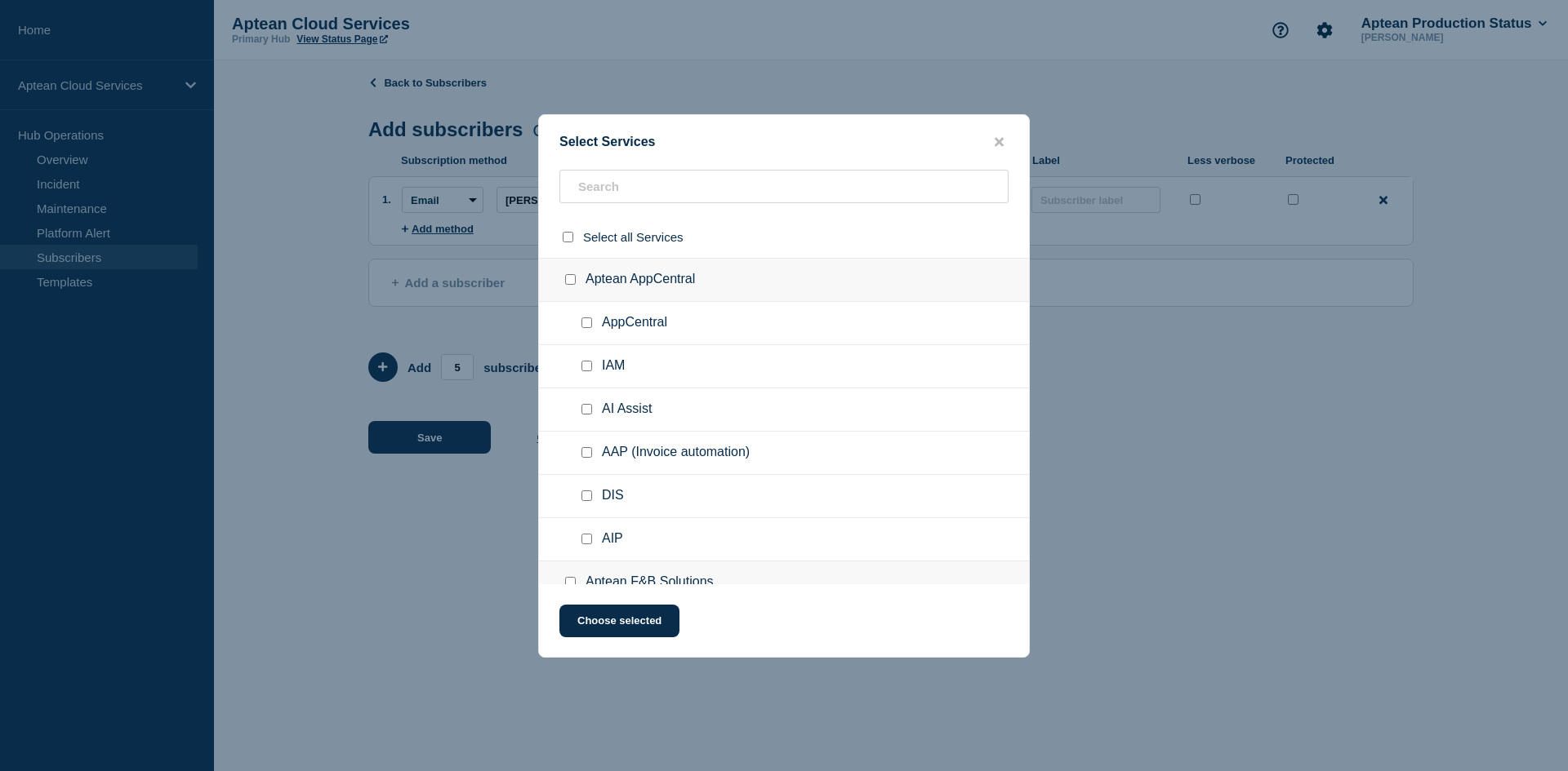
checkbox input "false"
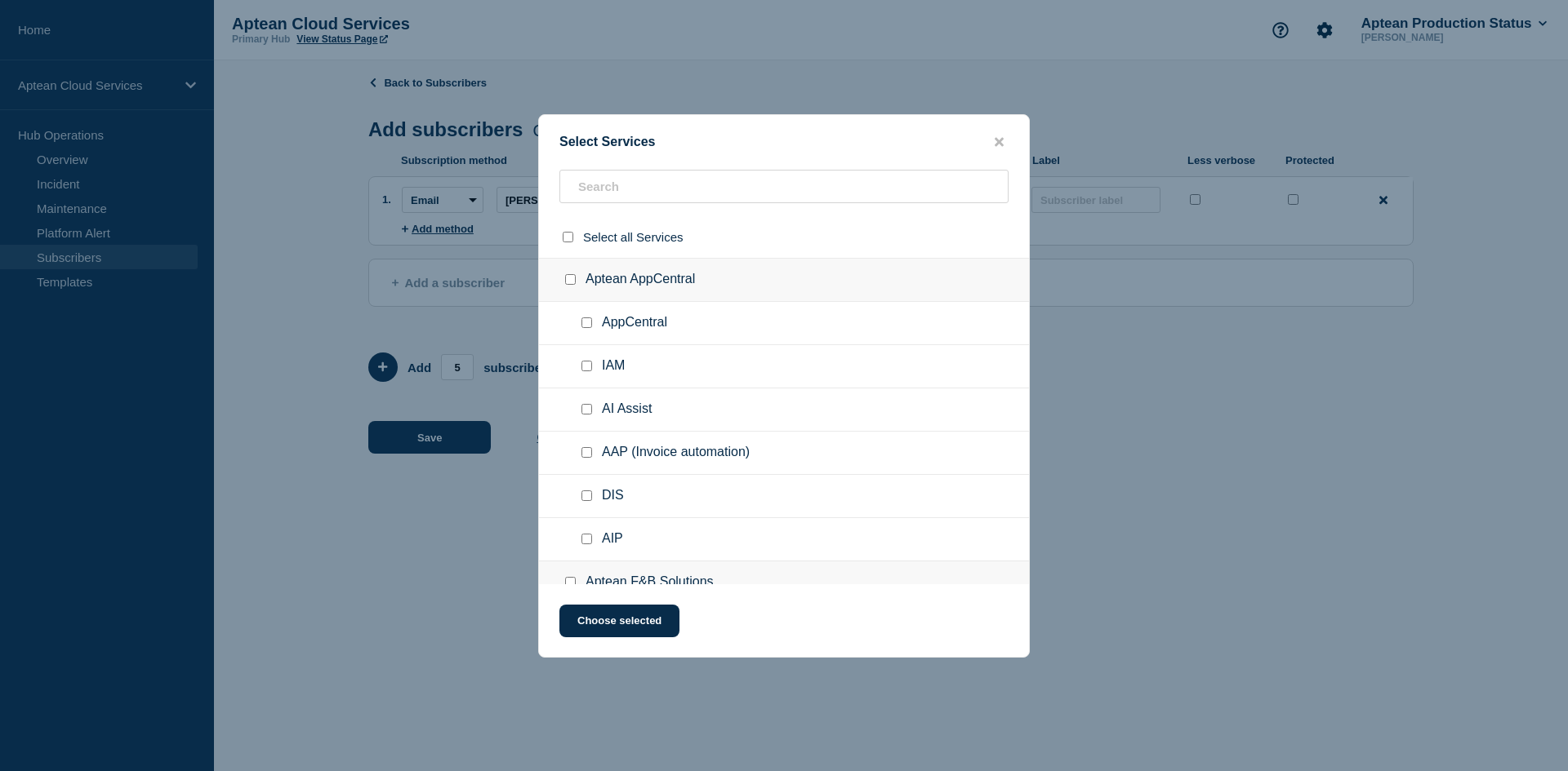
checkbox input "false"
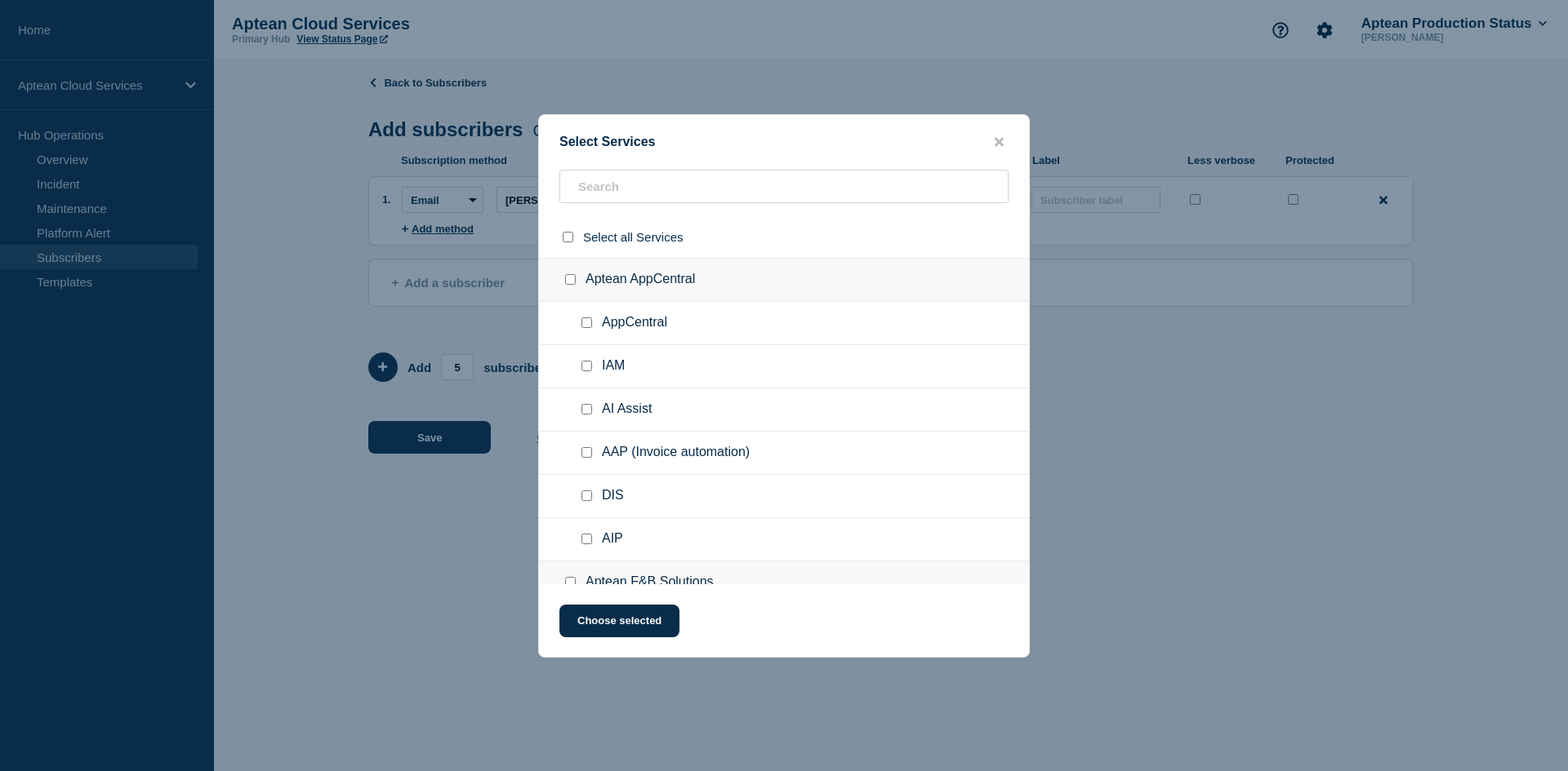
checkbox input "false"
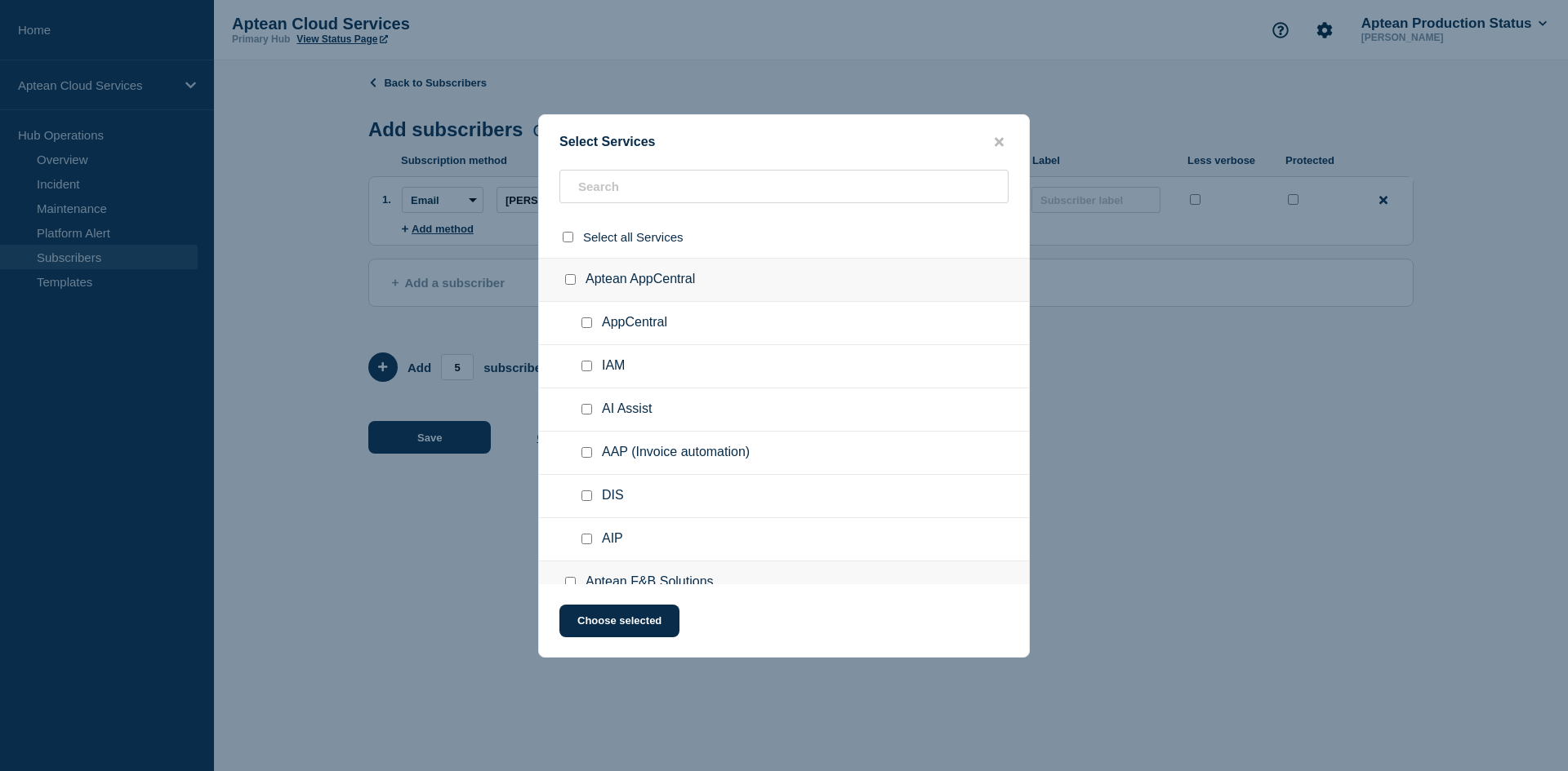
checkbox input "false"
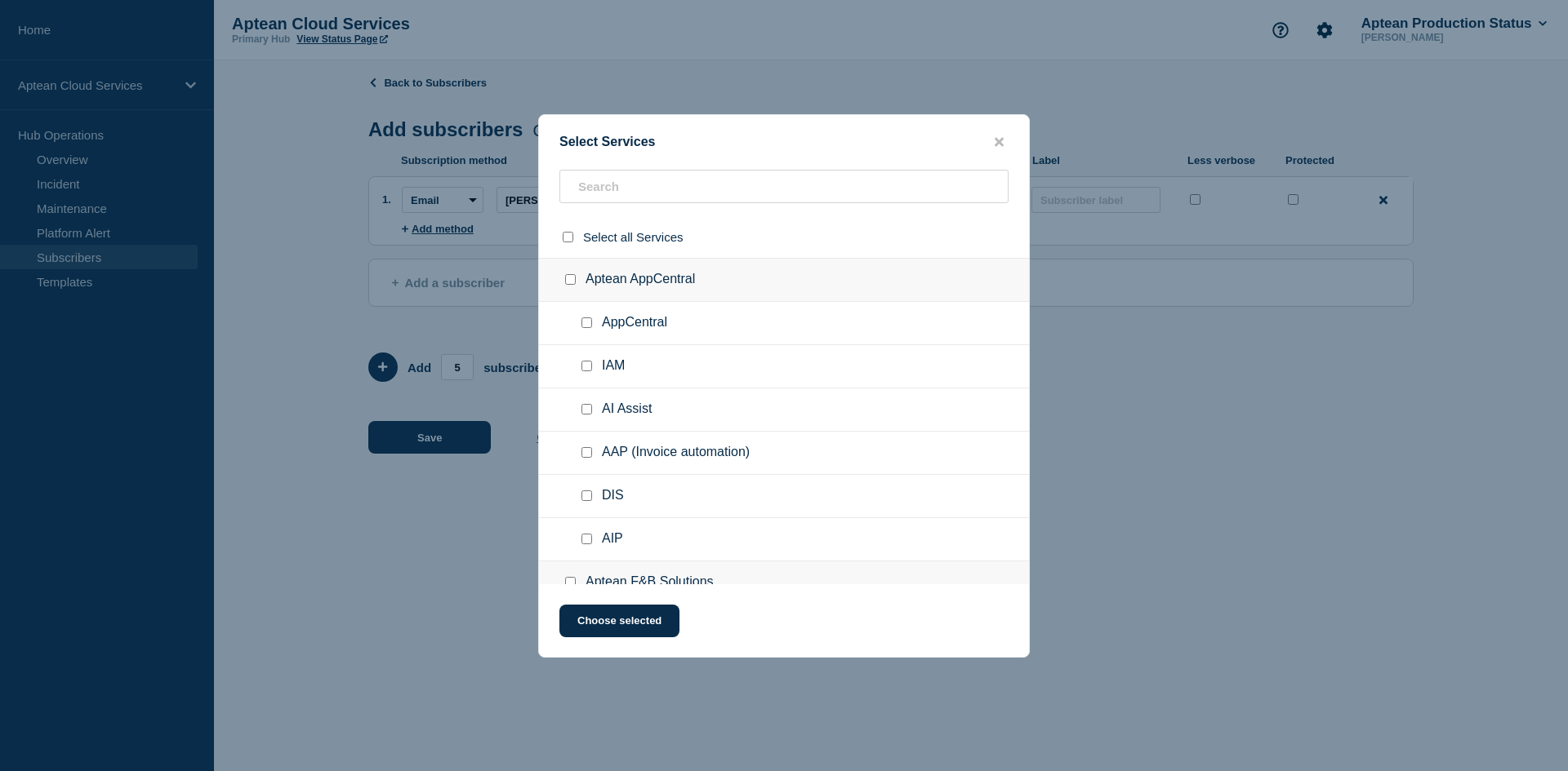
checkbox input "false"
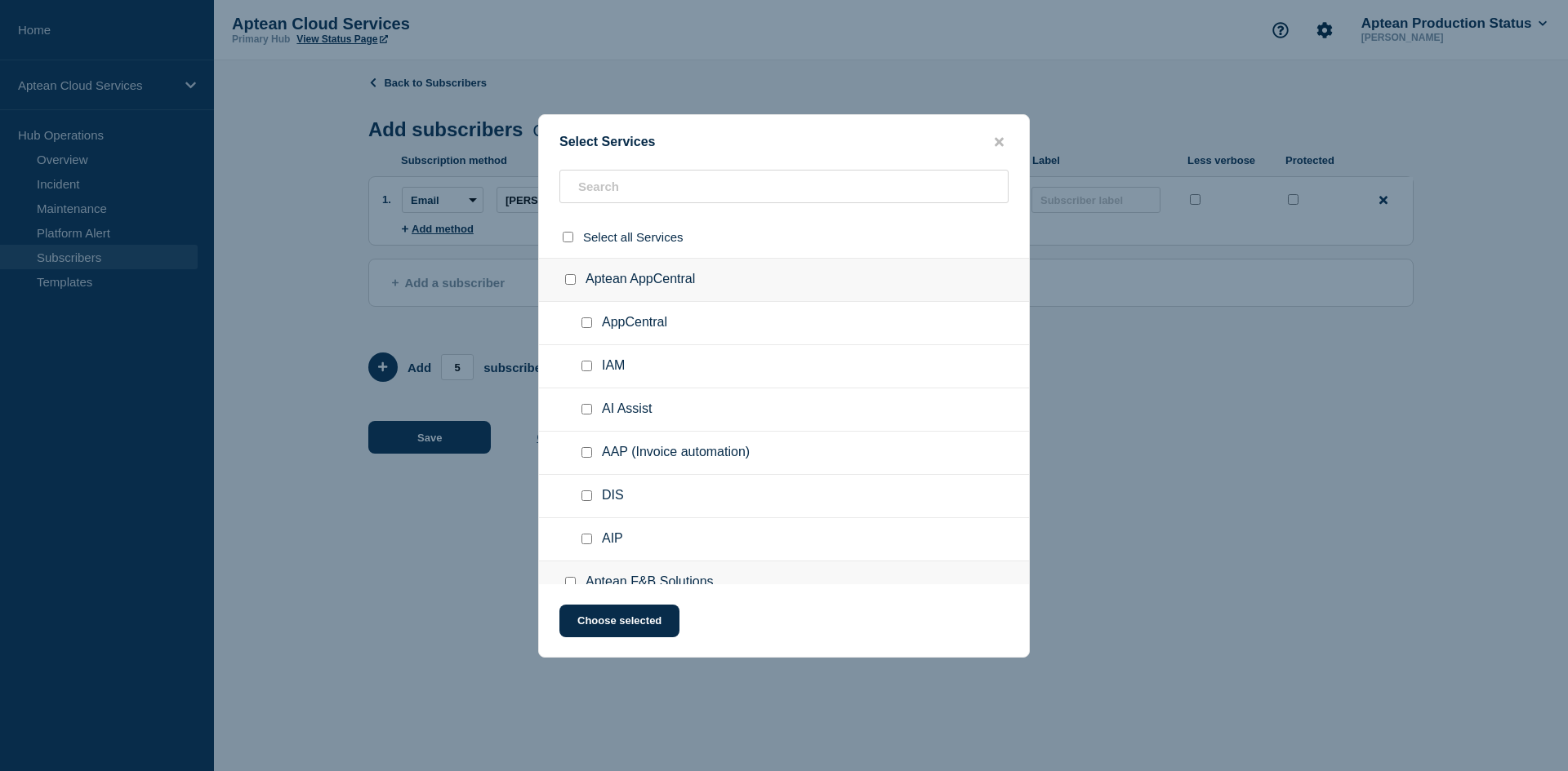
checkbox input "false"
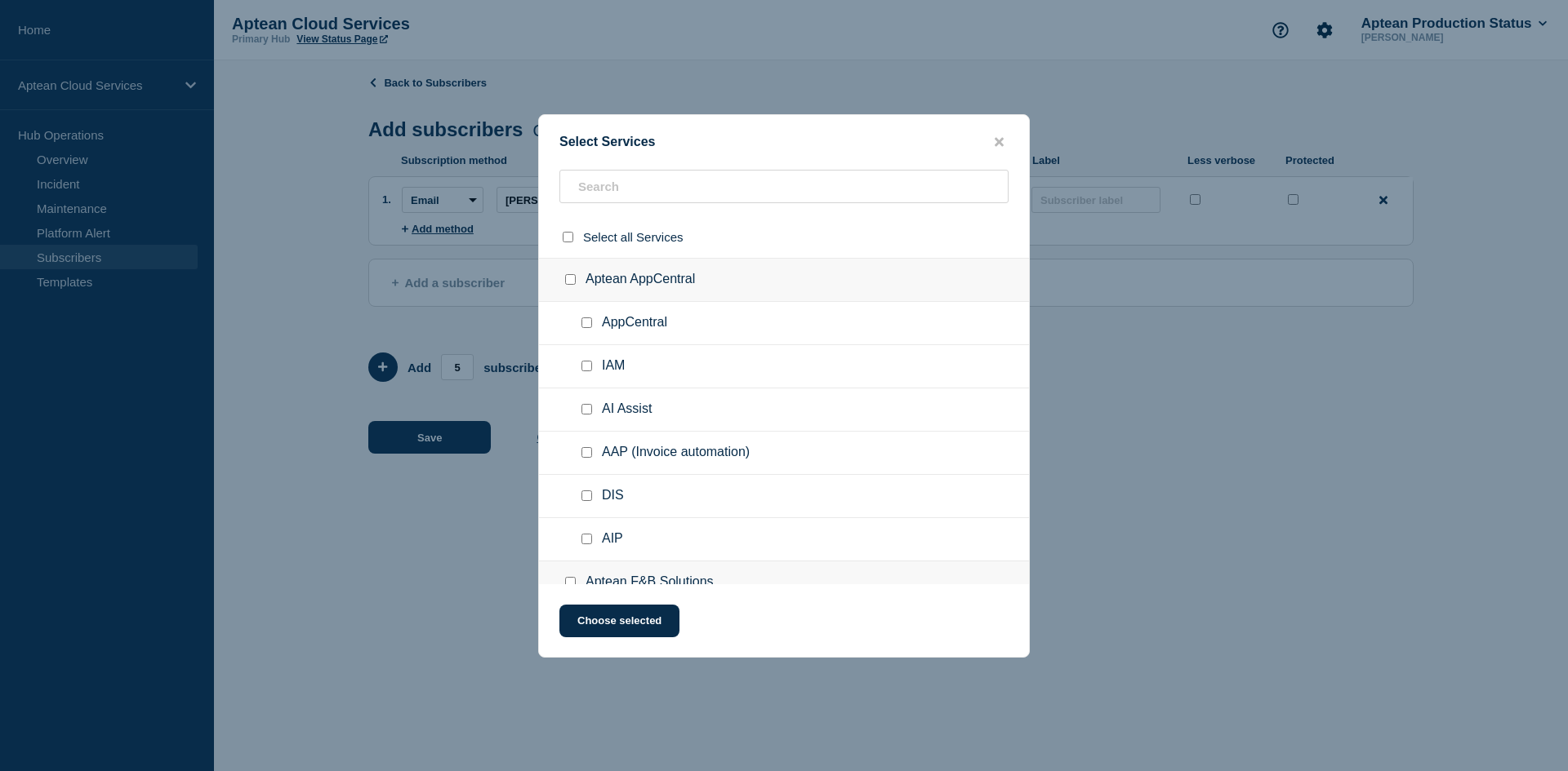
checkbox input "false"
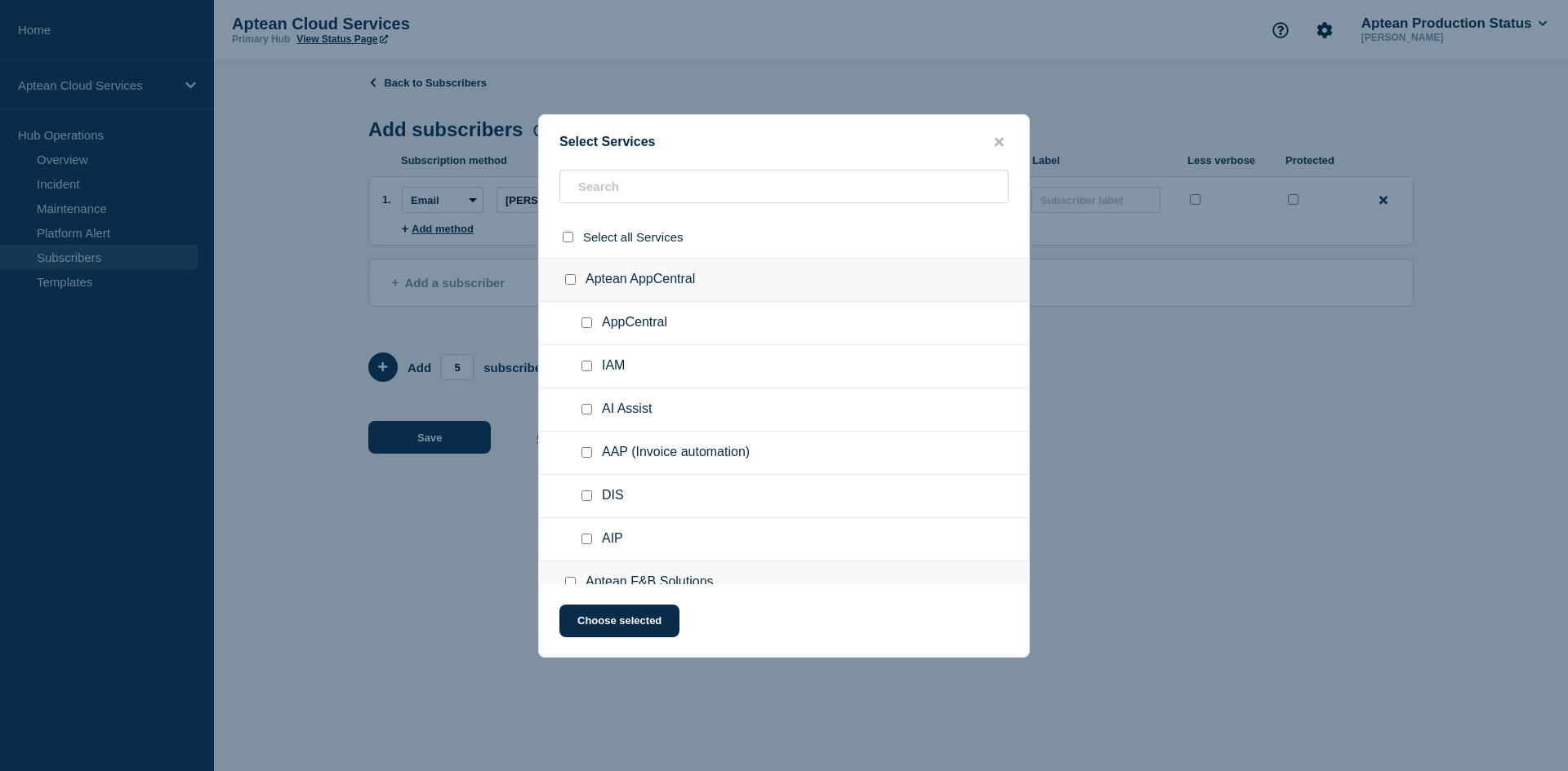
checkbox input "false"
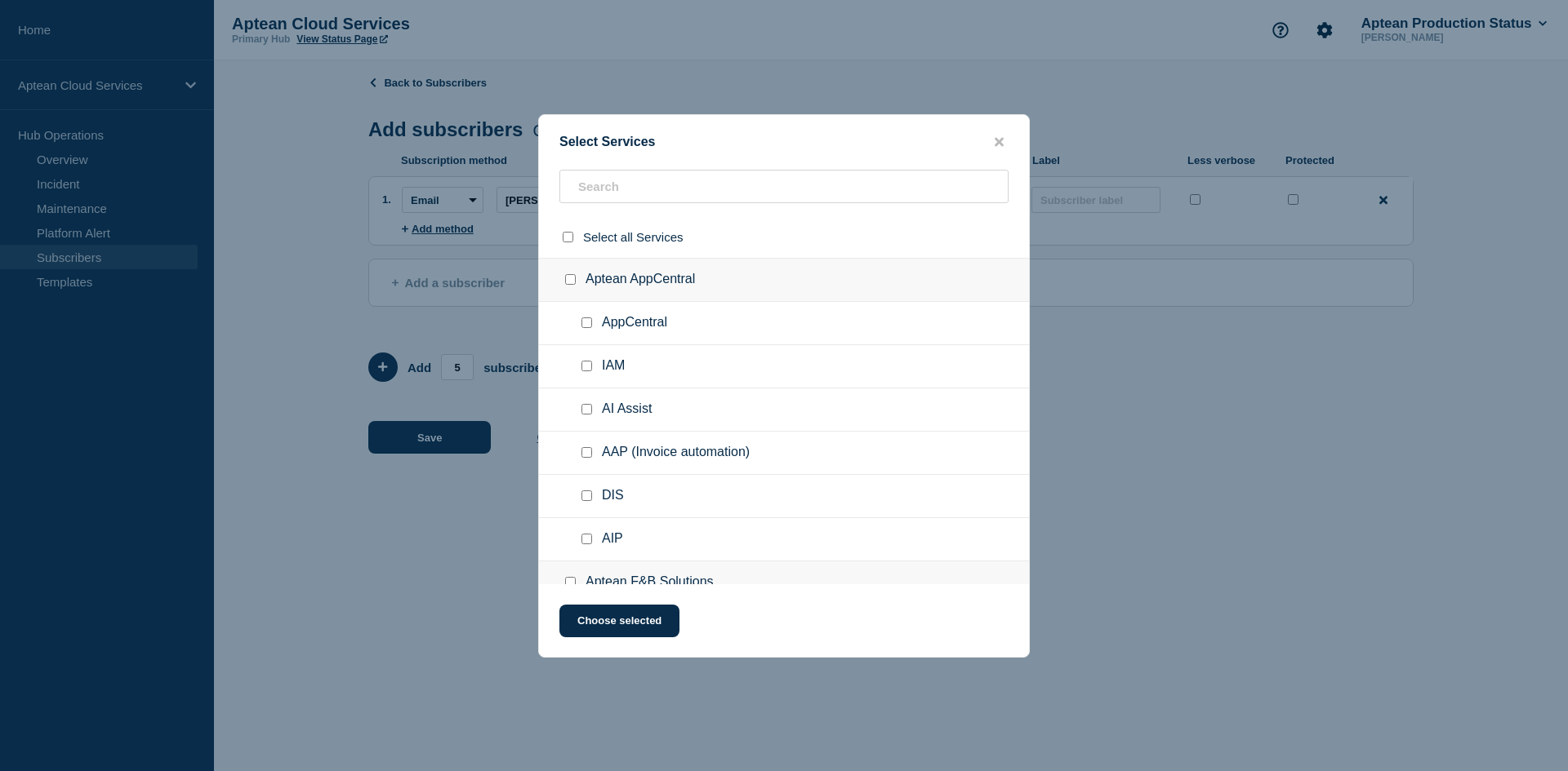
checkbox input "false"
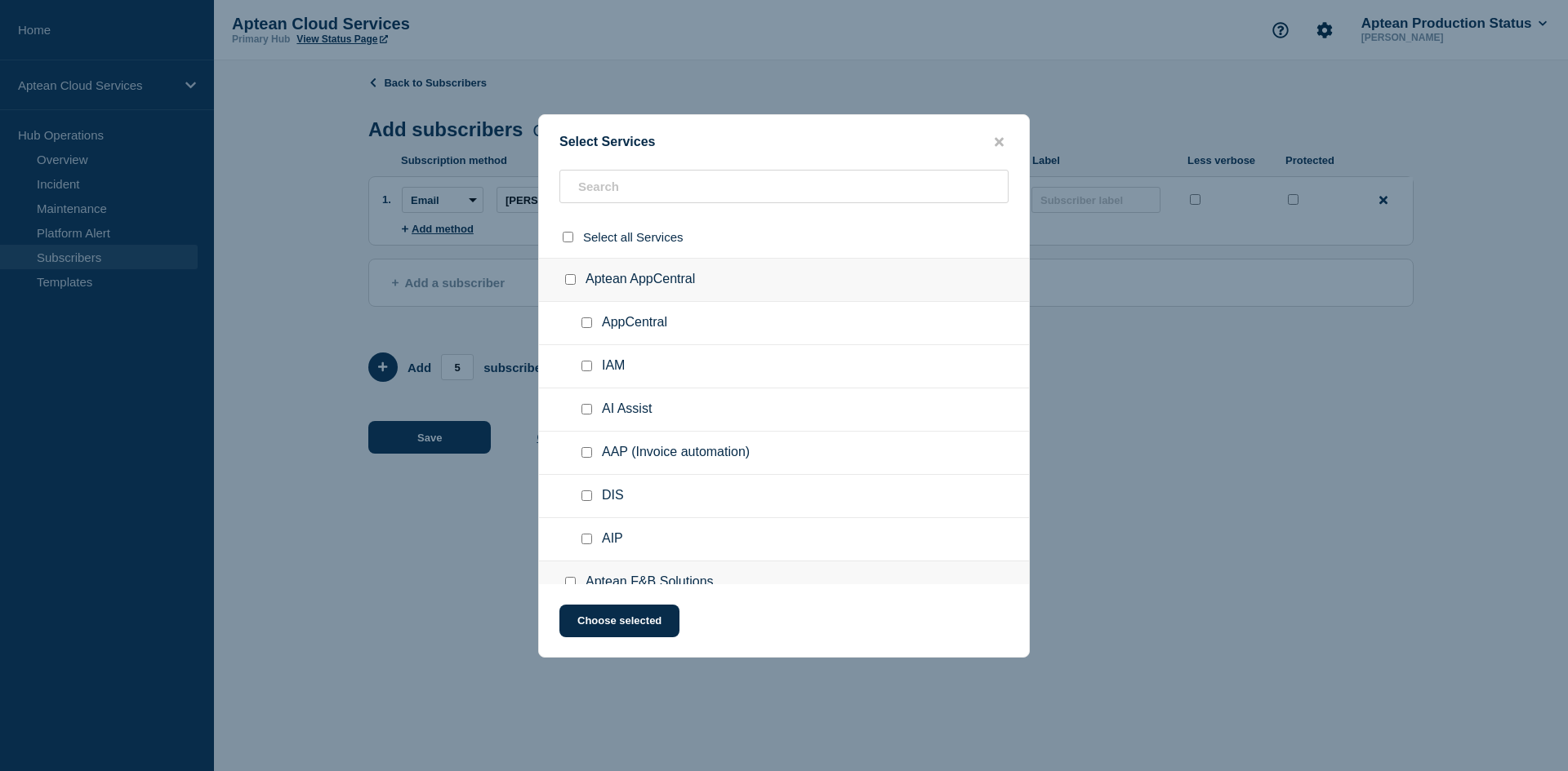
checkbox input "false"
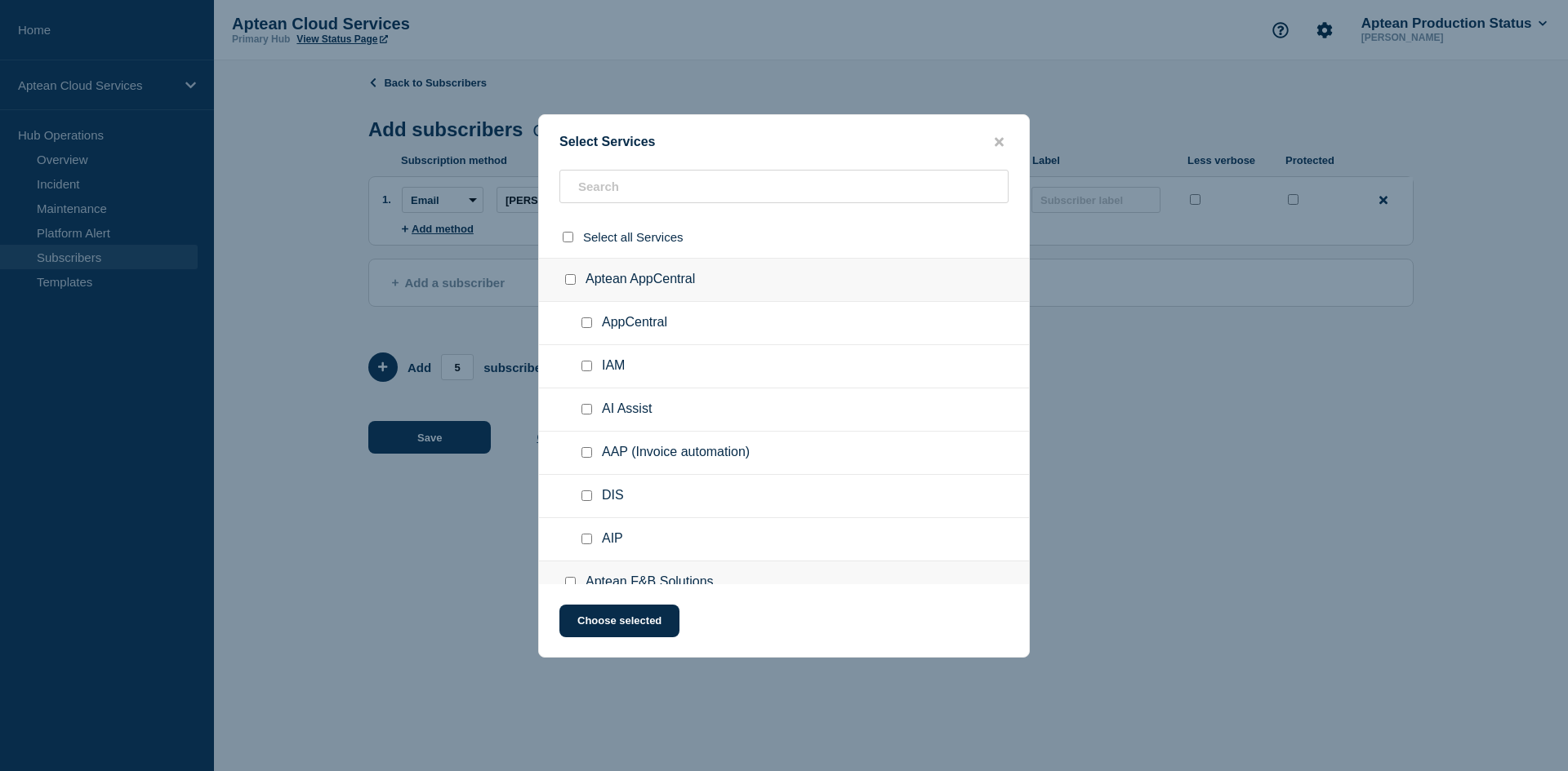
checkbox input "false"
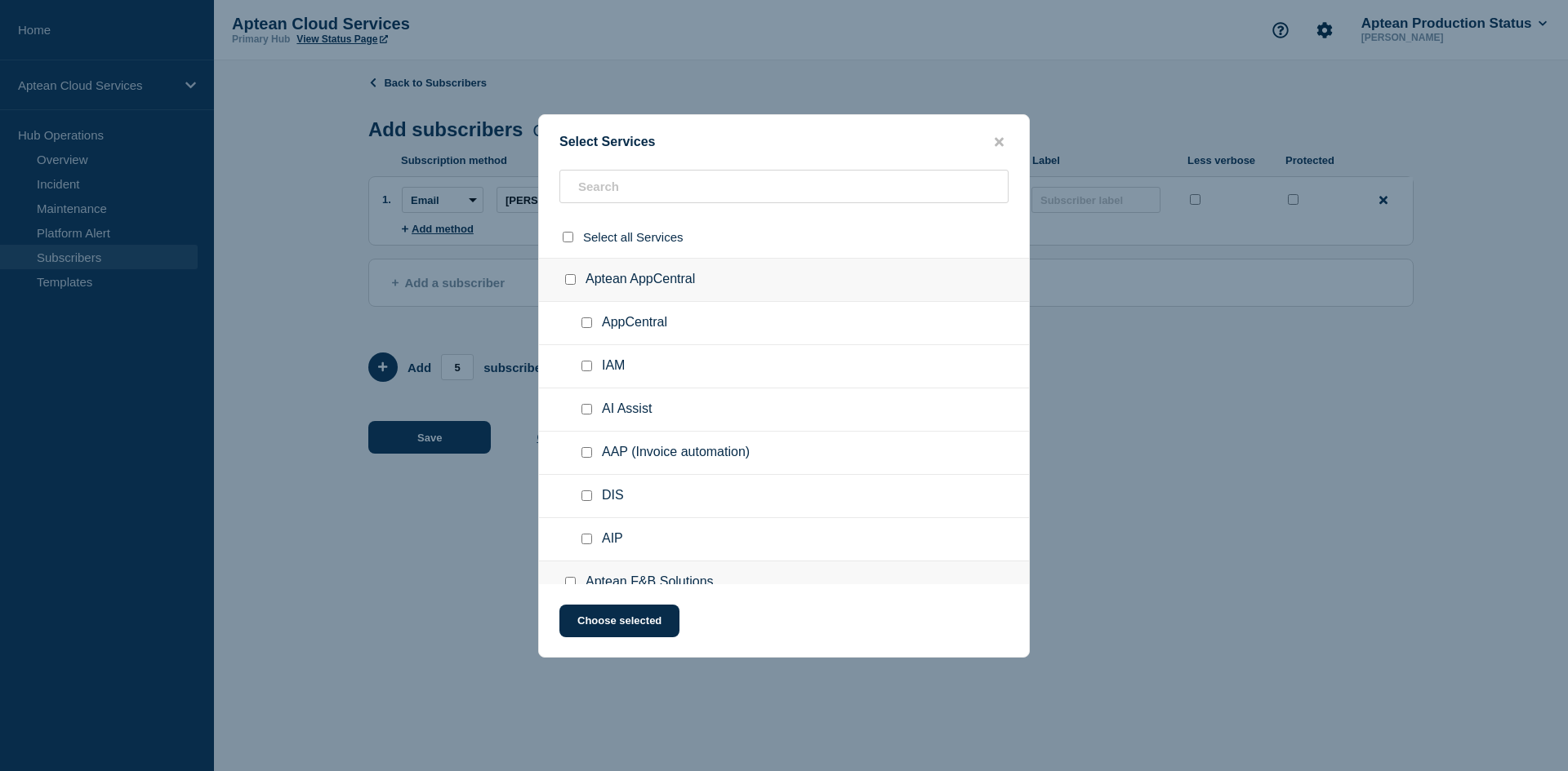
checkbox input "false"
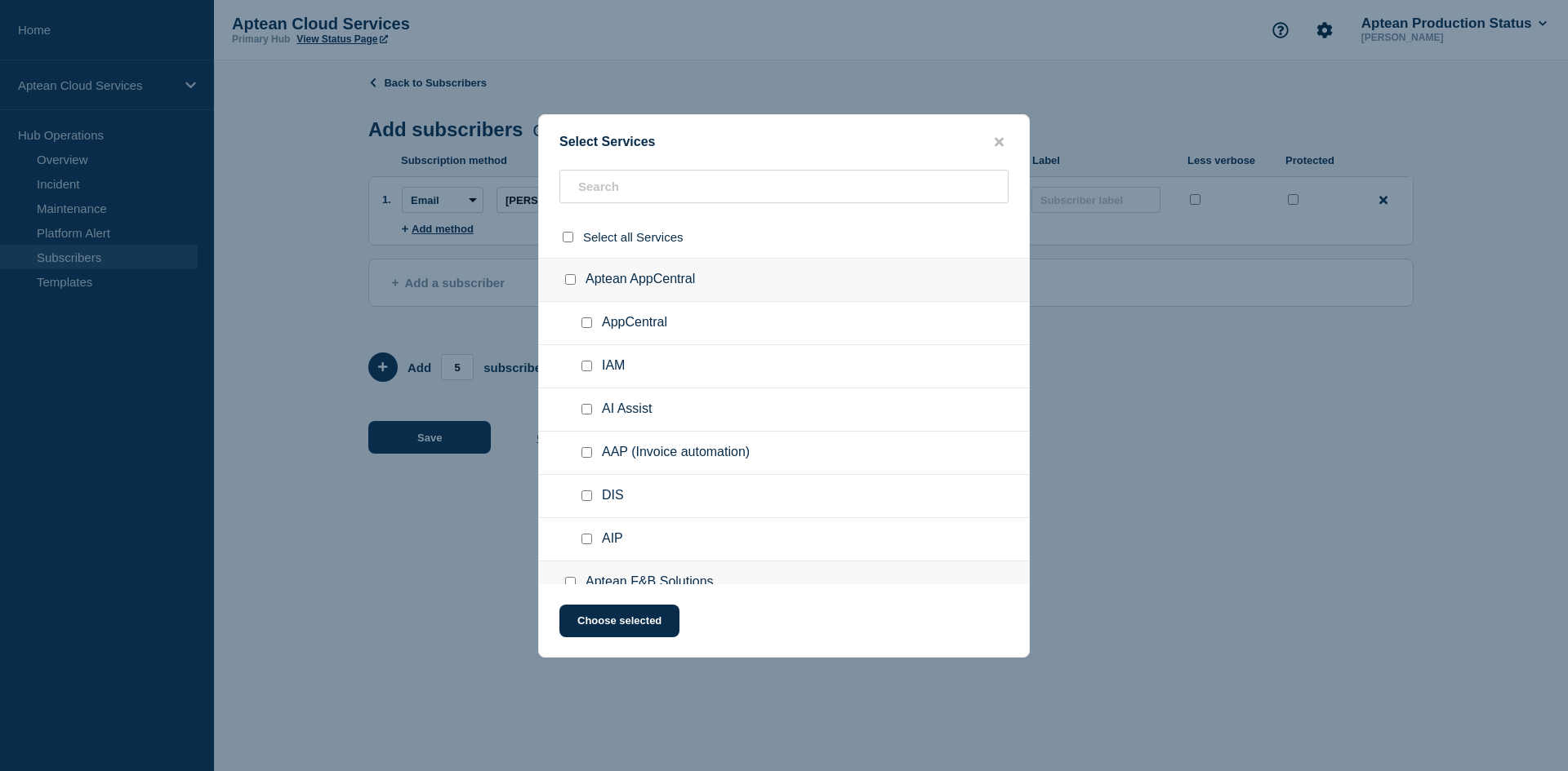
checkbox input "false"
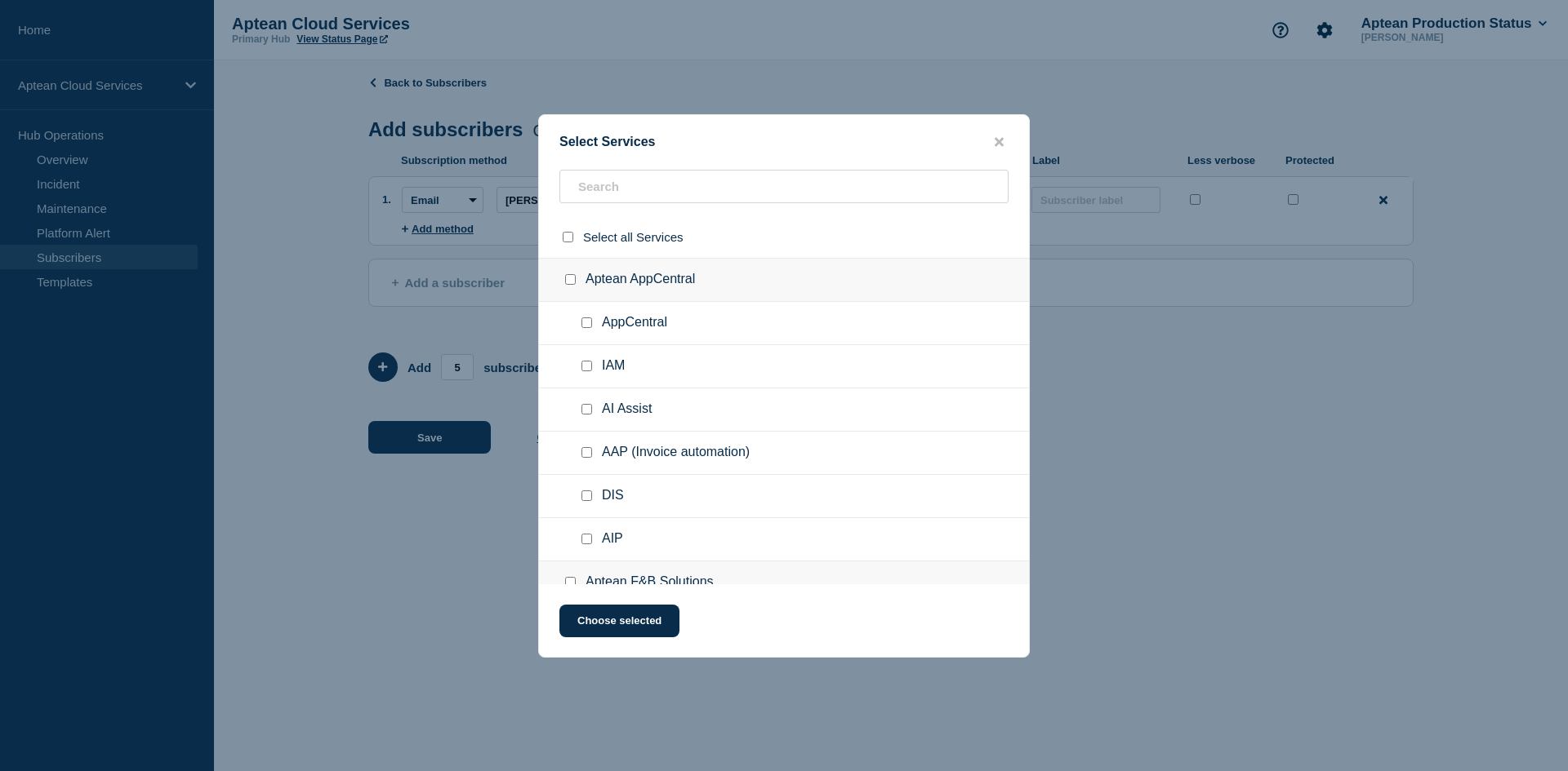
checkbox input "false"
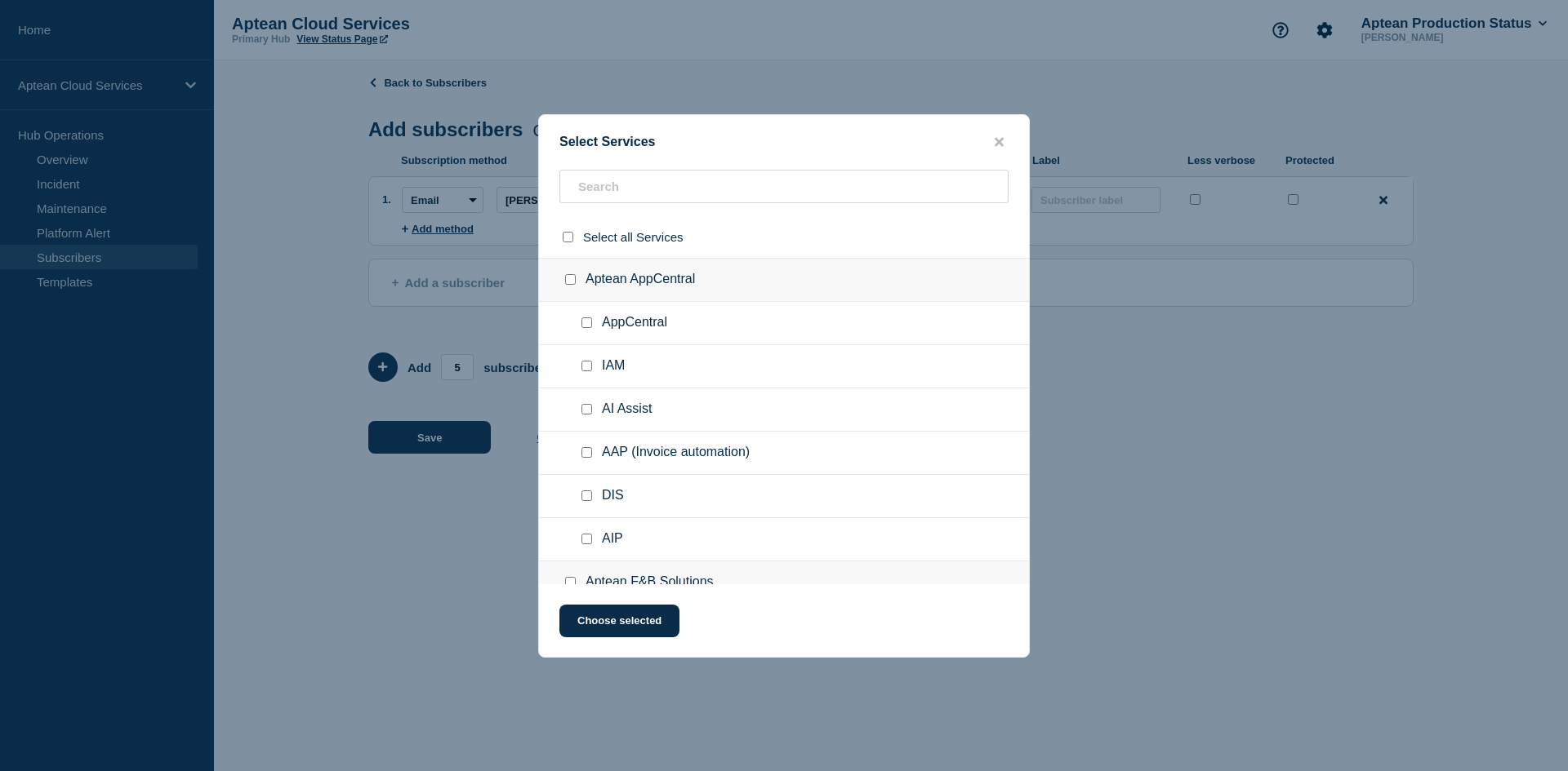
checkbox input "false"
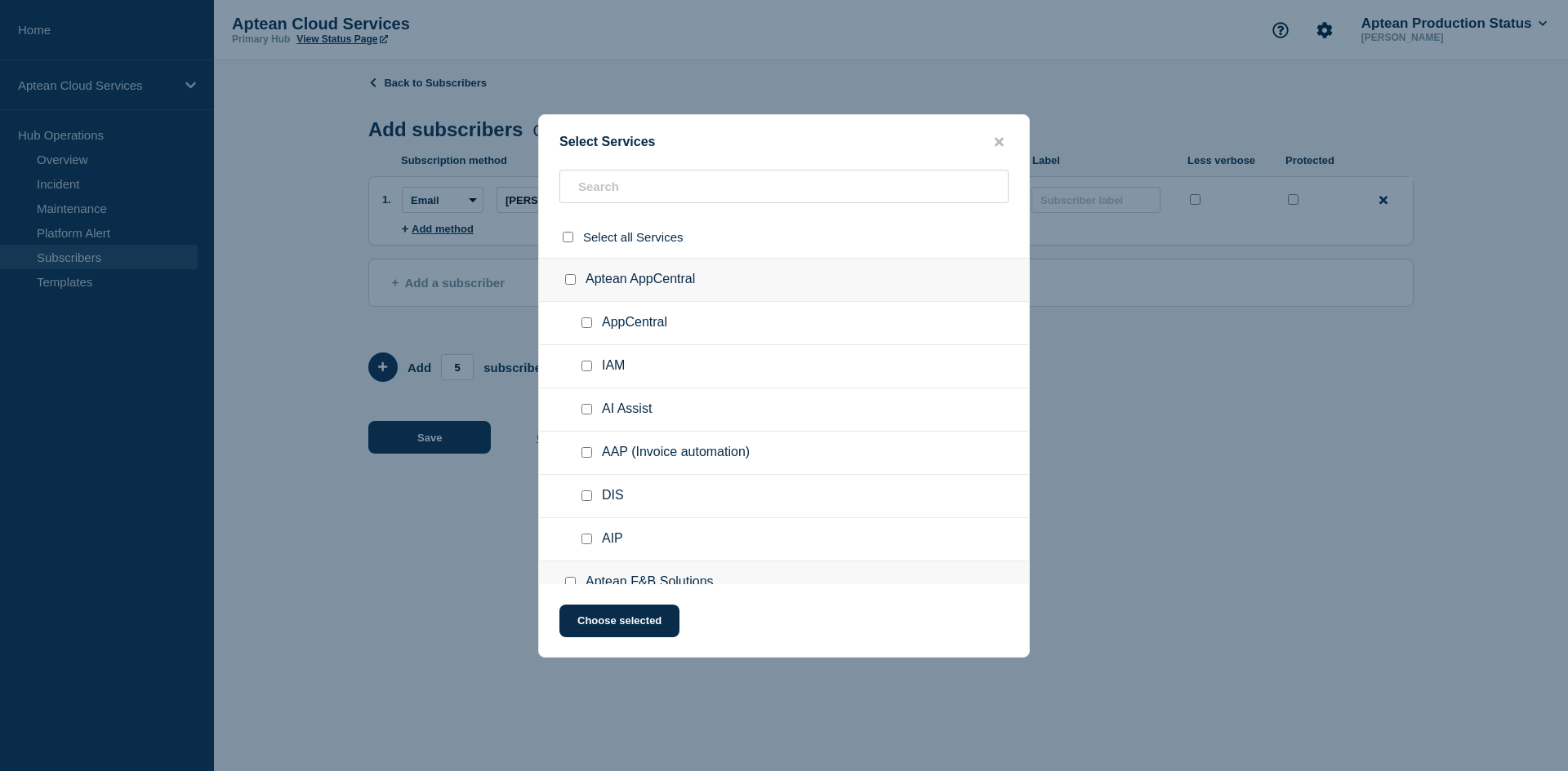
checkbox input "false"
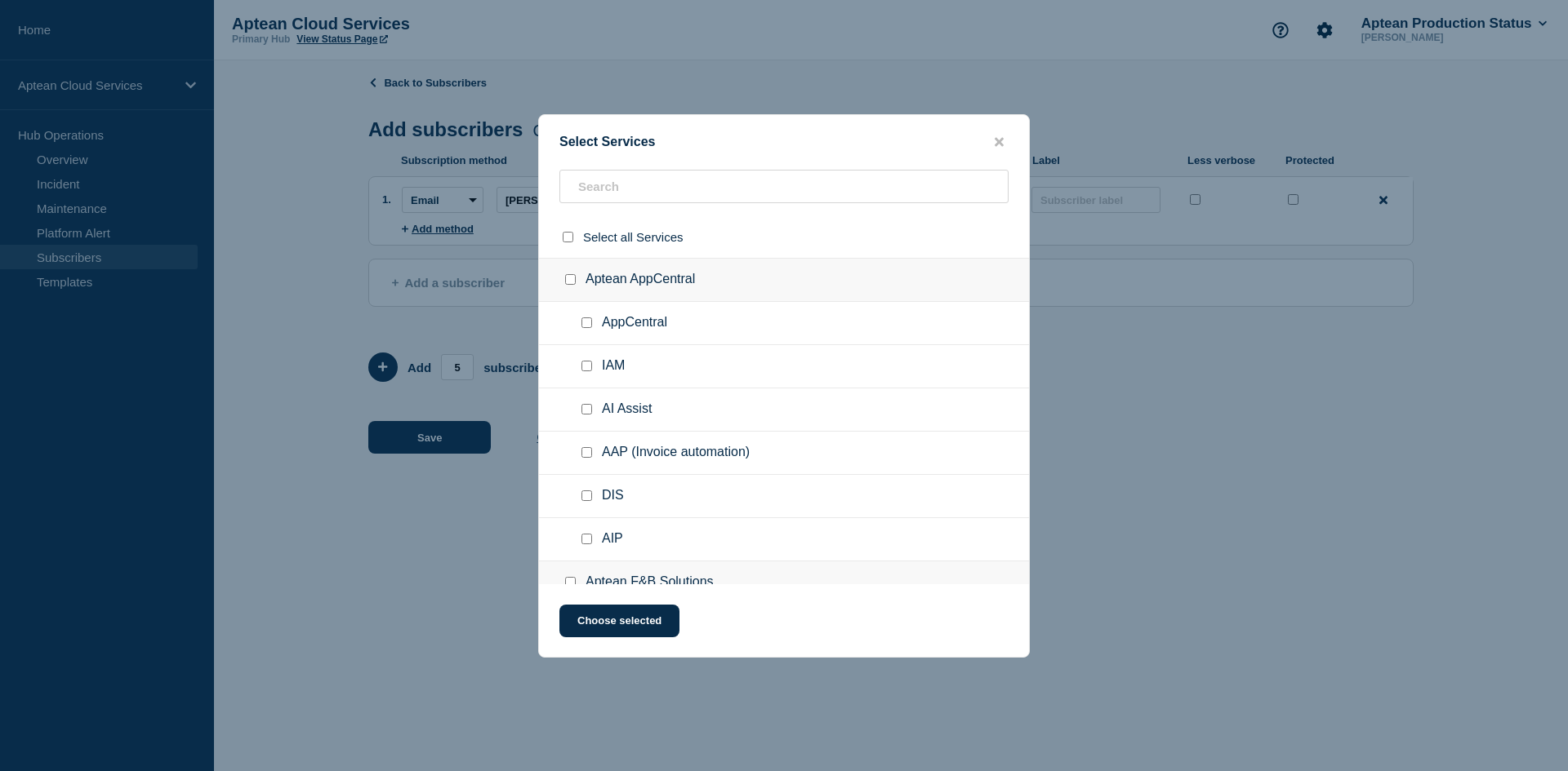
checkbox input "false"
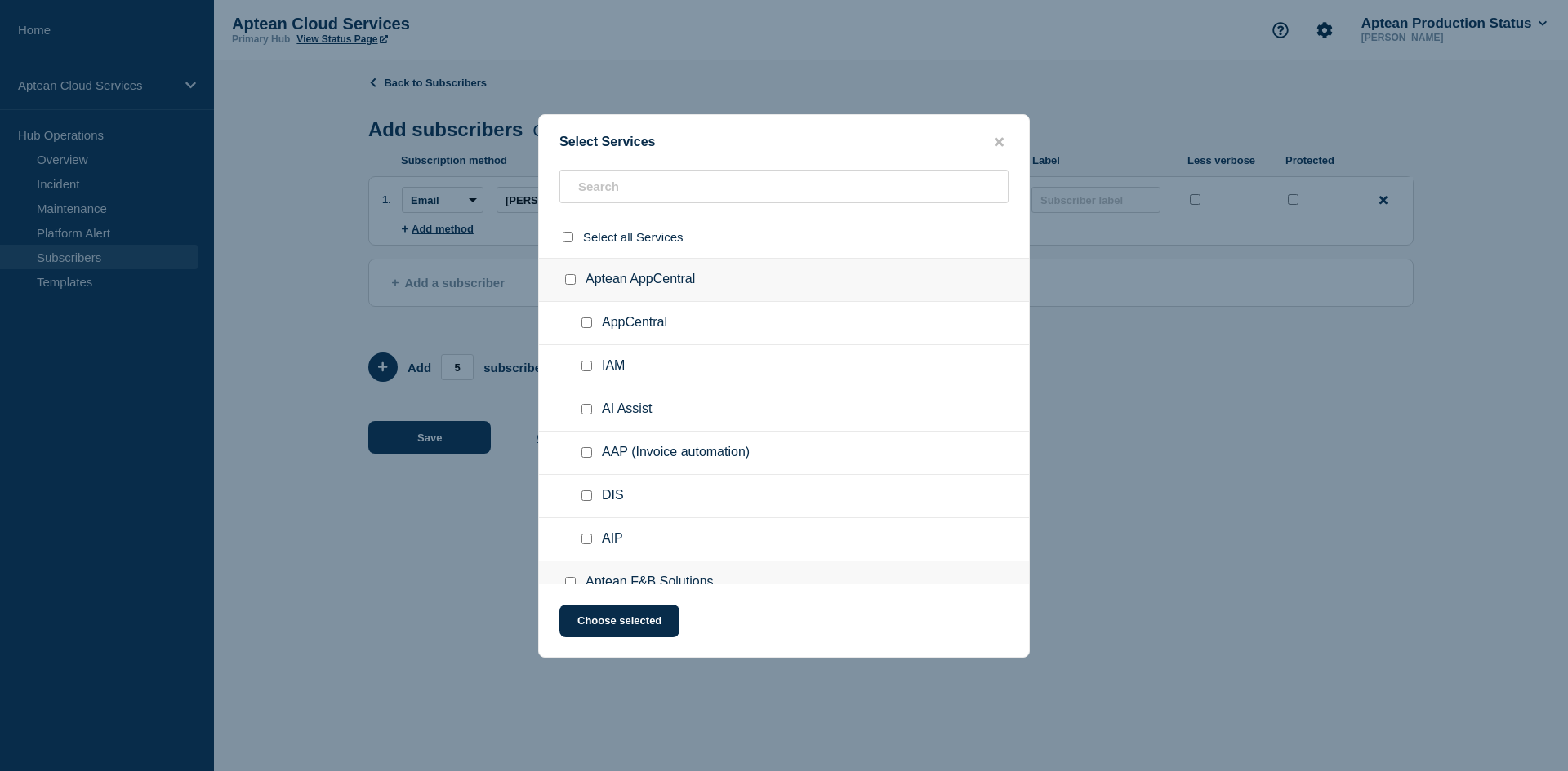
checkbox input "false"
click at [605, 184] on input "text" at bounding box center [784, 187] width 450 height 34
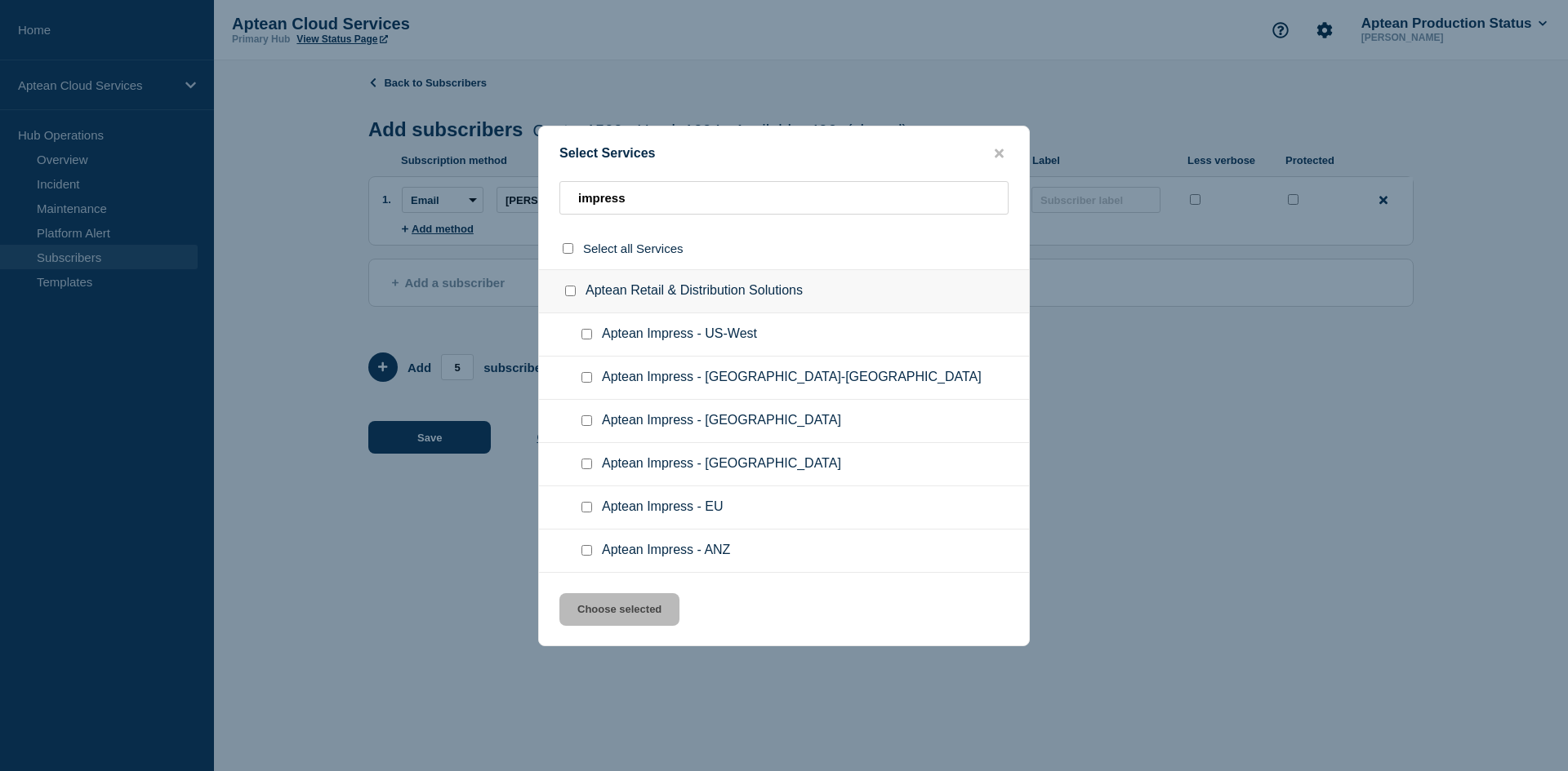
click at [591, 343] on div at bounding box center [590, 334] width 24 height 16
click at [586, 335] on input "Aptean Impress - US-West checkbox" at bounding box center [586, 334] width 10 height 10
click at [652, 609] on button "Choose selected" at bounding box center [620, 609] width 120 height 33
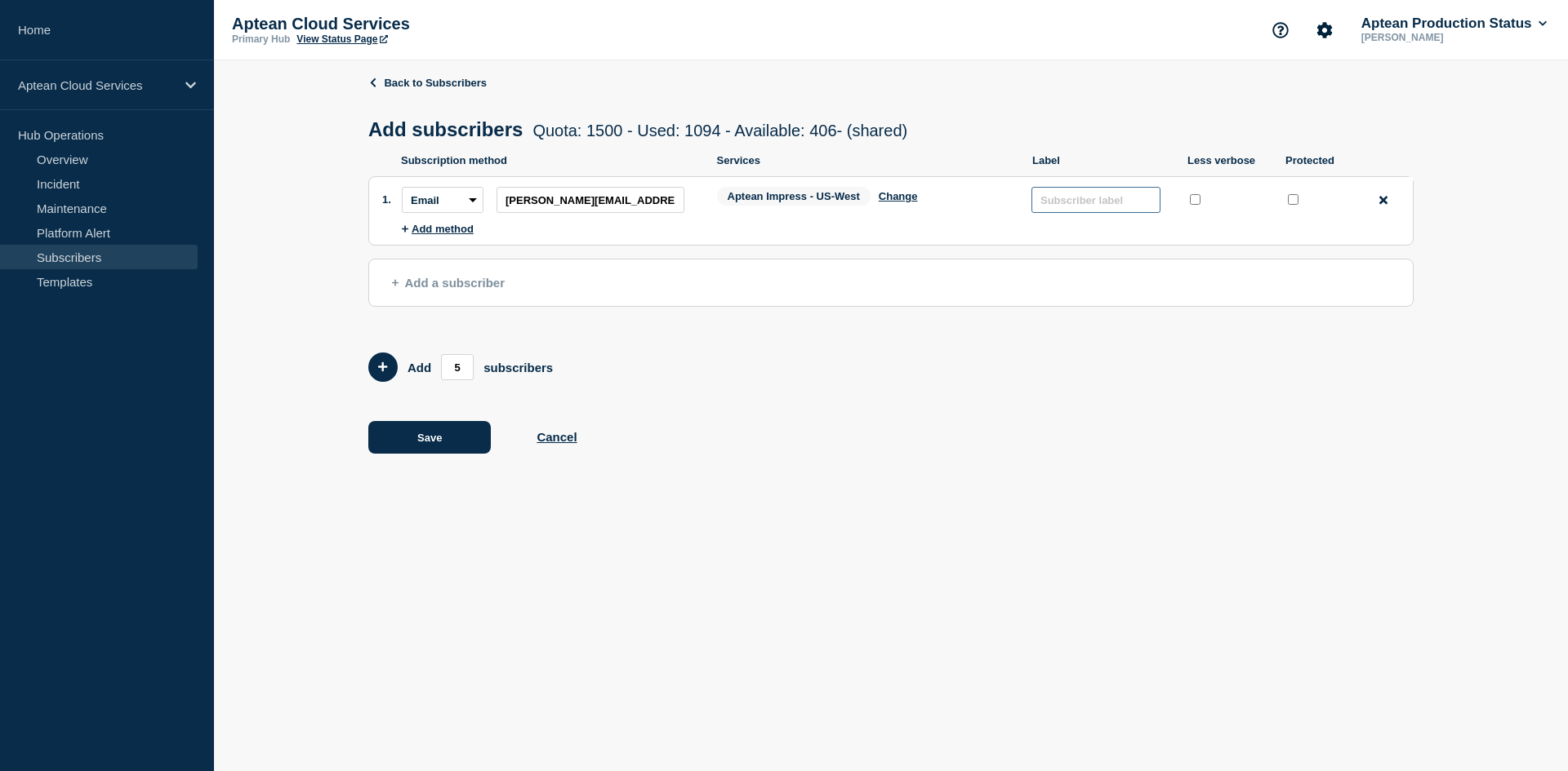
click at [1068, 199] on input "text" at bounding box center [1096, 200] width 129 height 26
click at [441, 440] on button "Save" at bounding box center [430, 437] width 122 height 33
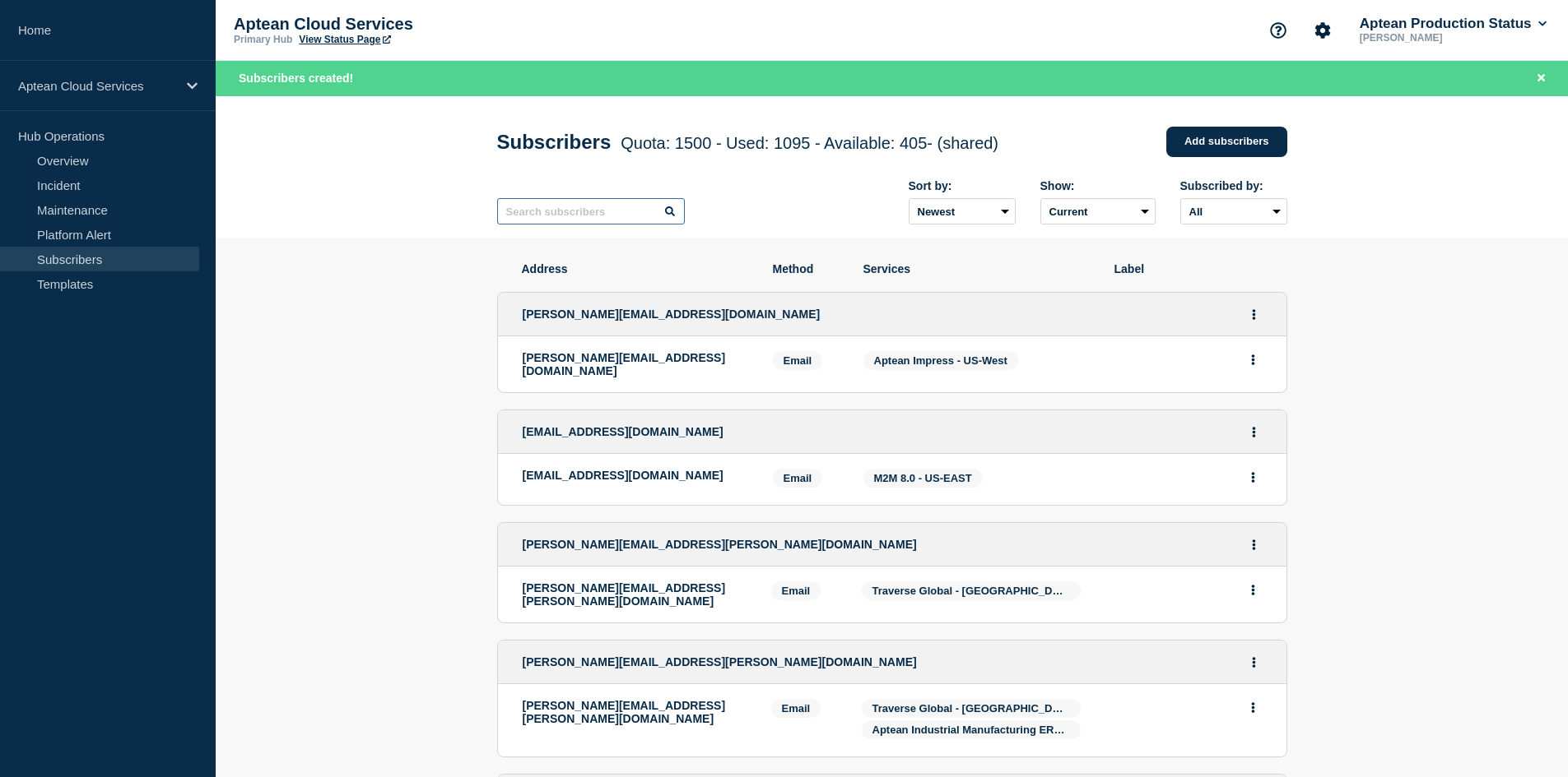
click at [553, 216] on input "text" at bounding box center [591, 211] width 188 height 27
paste input "[EMAIL_ADDRESS][DOMAIN_NAME]"
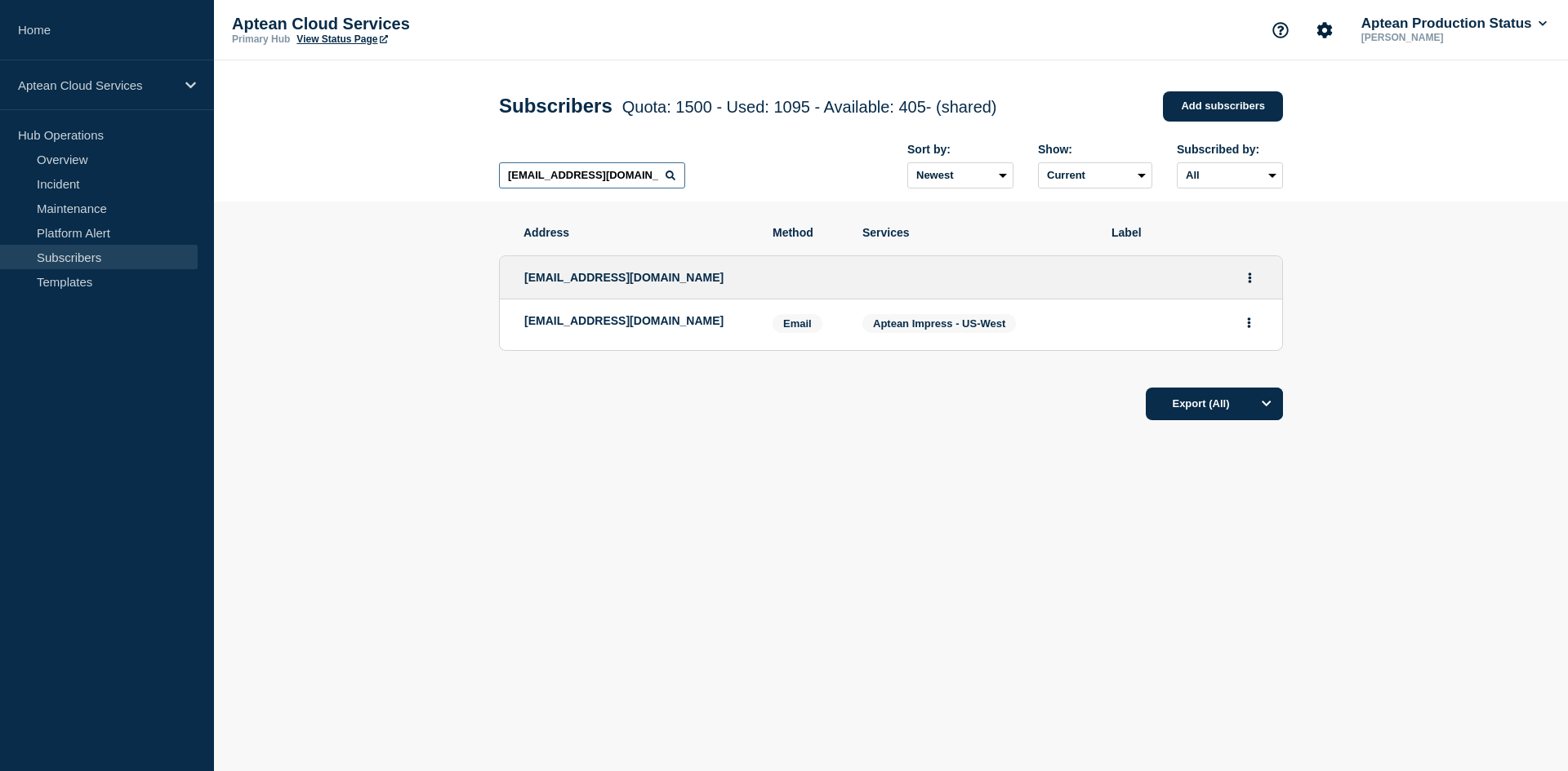
click at [636, 181] on input "[EMAIL_ADDRESS][DOMAIN_NAME]" at bounding box center [592, 176] width 186 height 26
paste input "[EMAIL_ADDRESS]"
click at [1250, 282] on icon "Actions" at bounding box center [1249, 277] width 3 height 10
click at [1252, 322] on link "Edit" at bounding box center [1243, 324] width 18 height 12
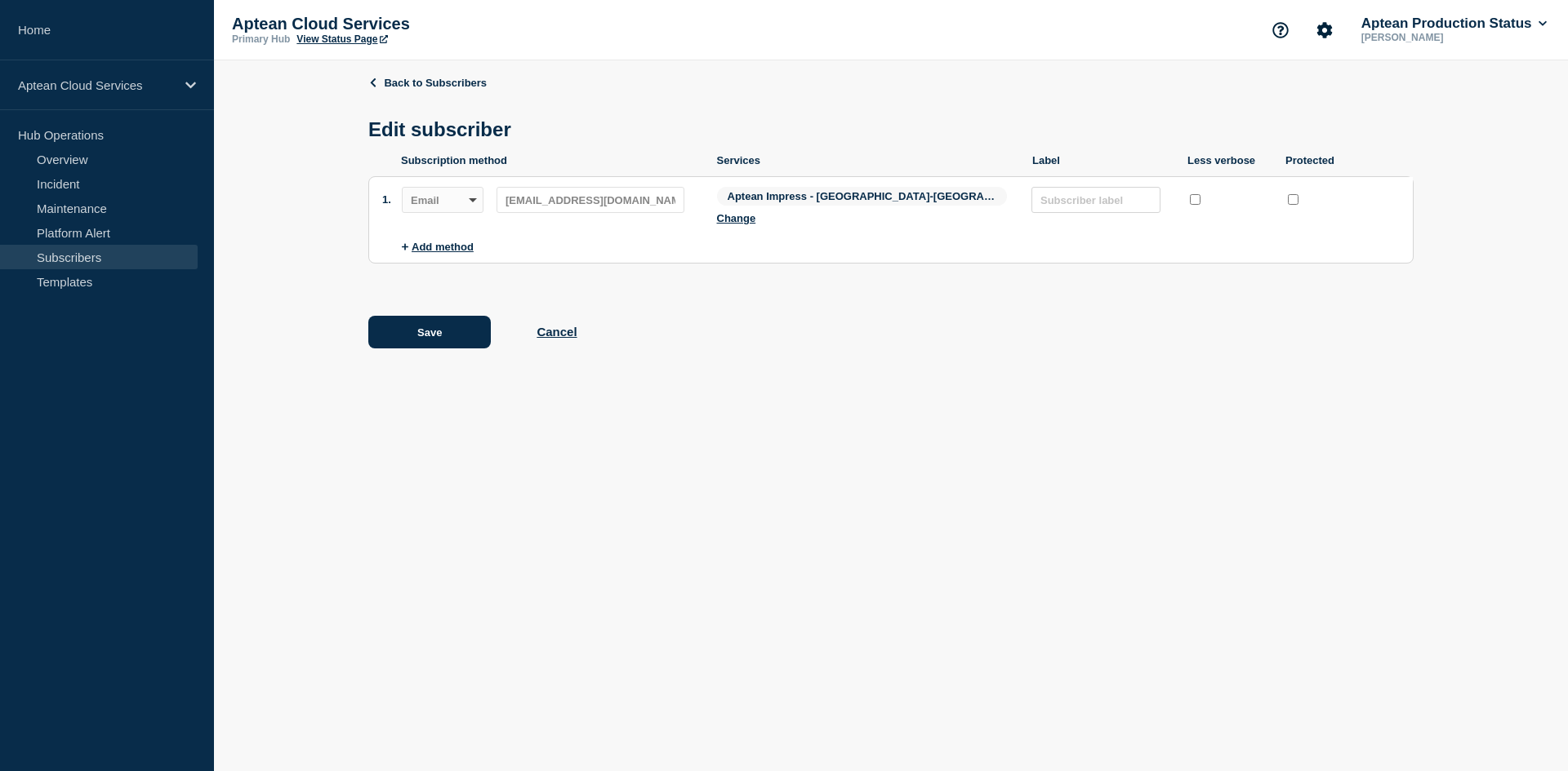
click at [891, 194] on div "Aptean Impress - US-East Change" at bounding box center [866, 209] width 299 height 44
click at [756, 212] on button "Change" at bounding box center [736, 218] width 40 height 12
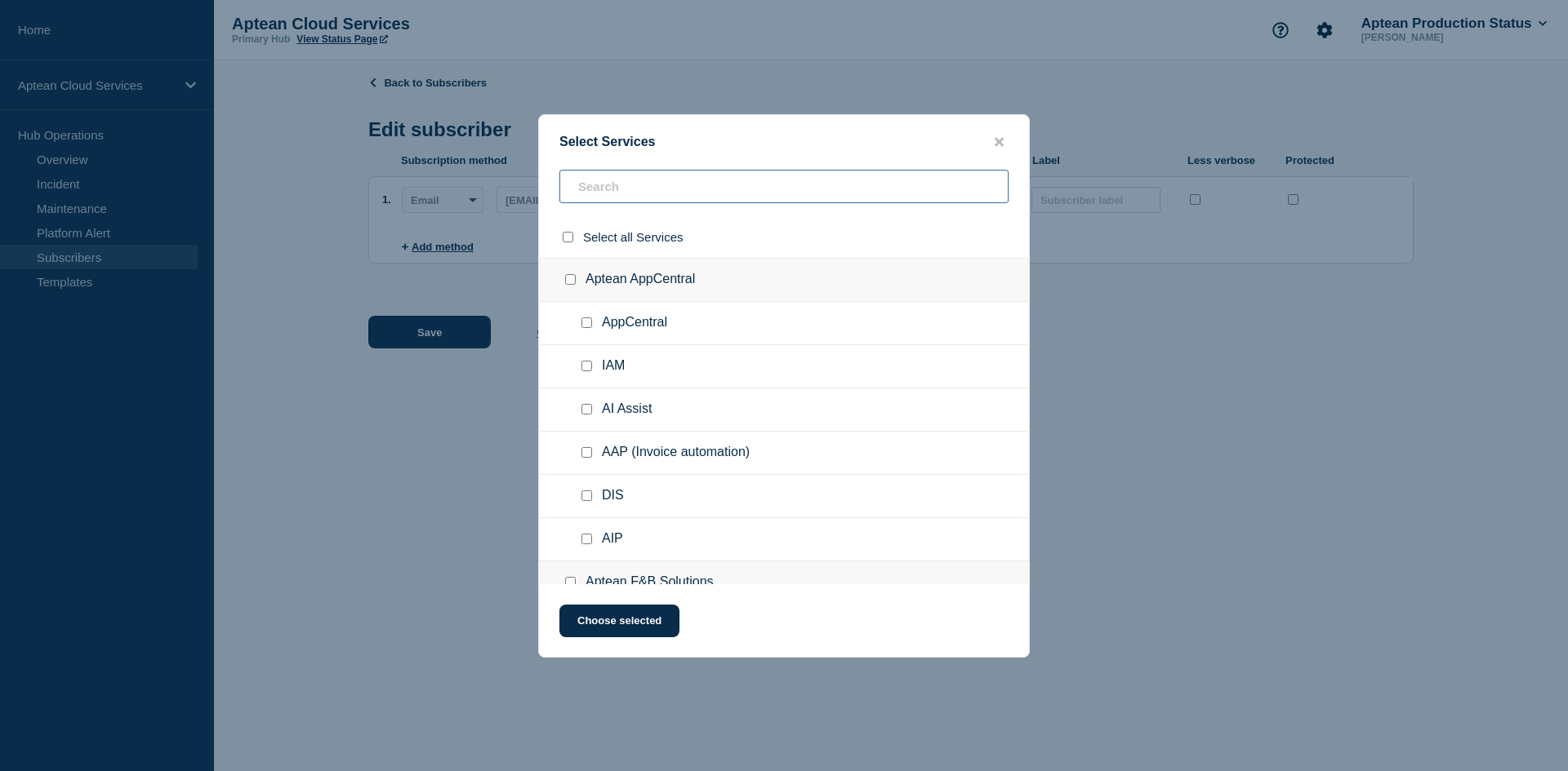
click at [653, 189] on input "text" at bounding box center [784, 187] width 450 height 34
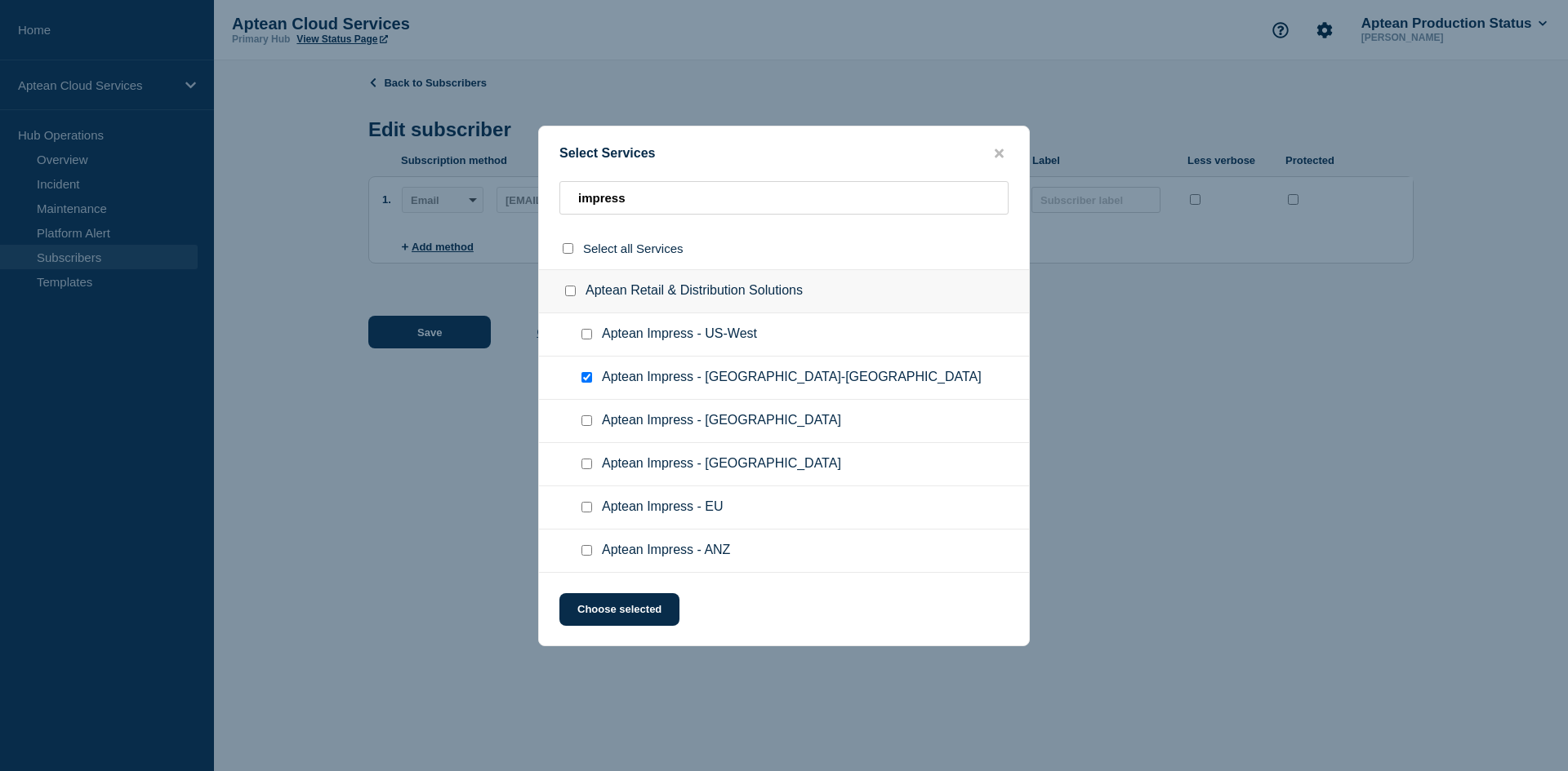
click at [587, 381] on input "Aptean Impress - US-East checkbox" at bounding box center [586, 377] width 10 height 10
click at [587, 334] on input "Aptean Impress - US-West checkbox" at bounding box center [586, 334] width 10 height 10
click at [649, 609] on button "Choose selected" at bounding box center [620, 609] width 120 height 33
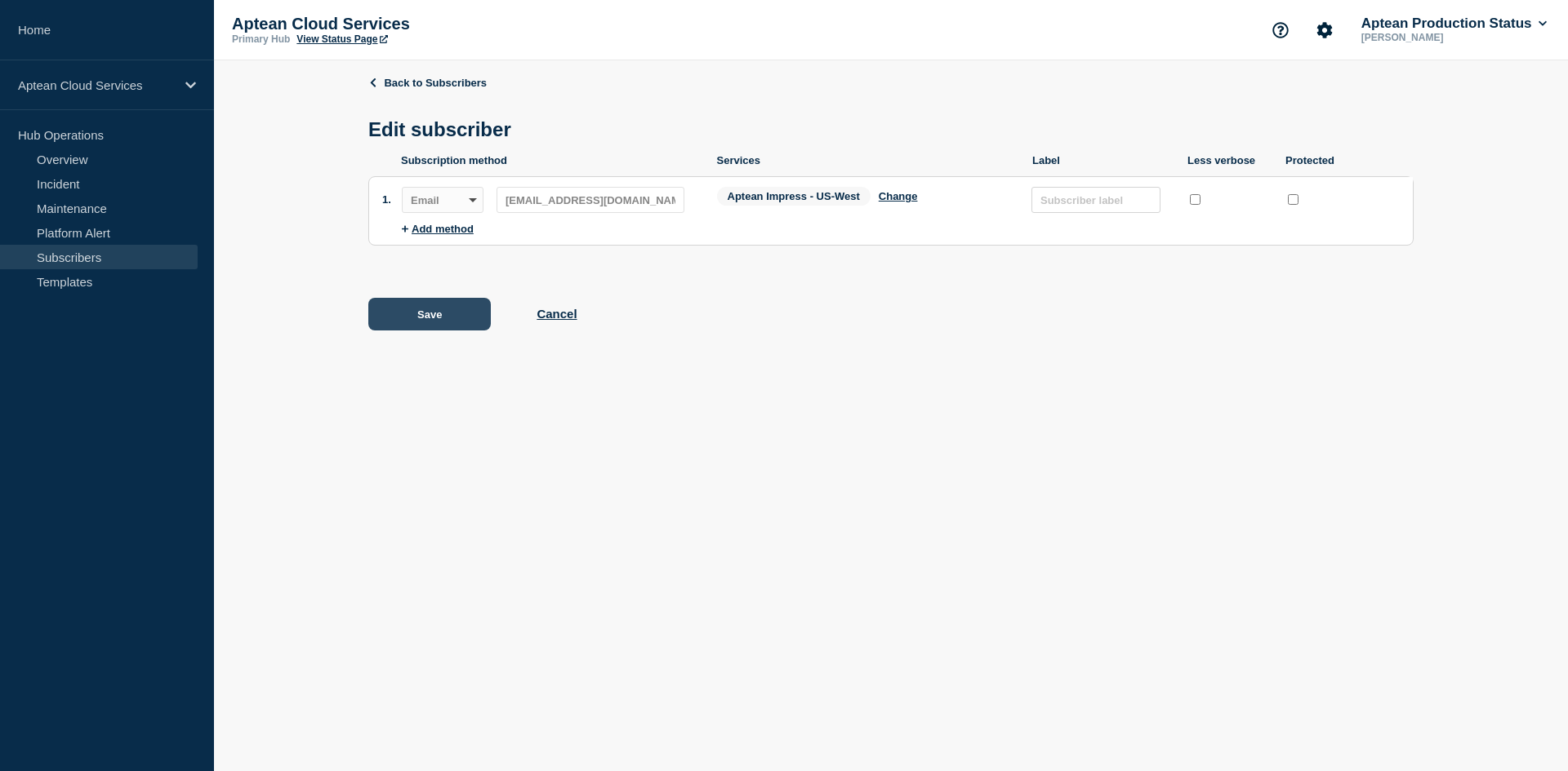
click at [403, 312] on button "Save" at bounding box center [430, 314] width 122 height 33
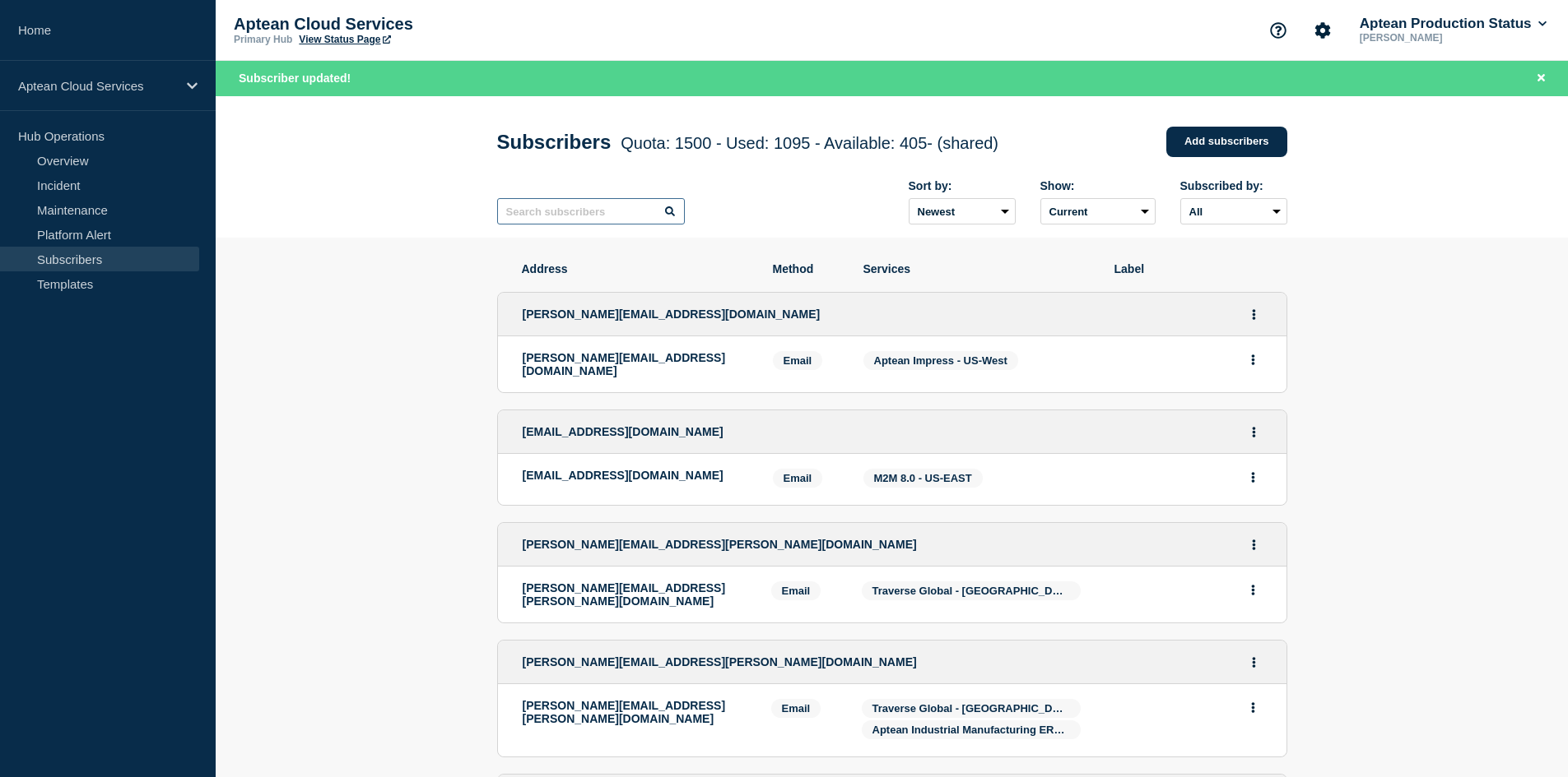
click at [626, 204] on input "text" at bounding box center [591, 211] width 188 height 27
paste input "[EMAIL_ADDRESS][DOMAIN_NAME]"
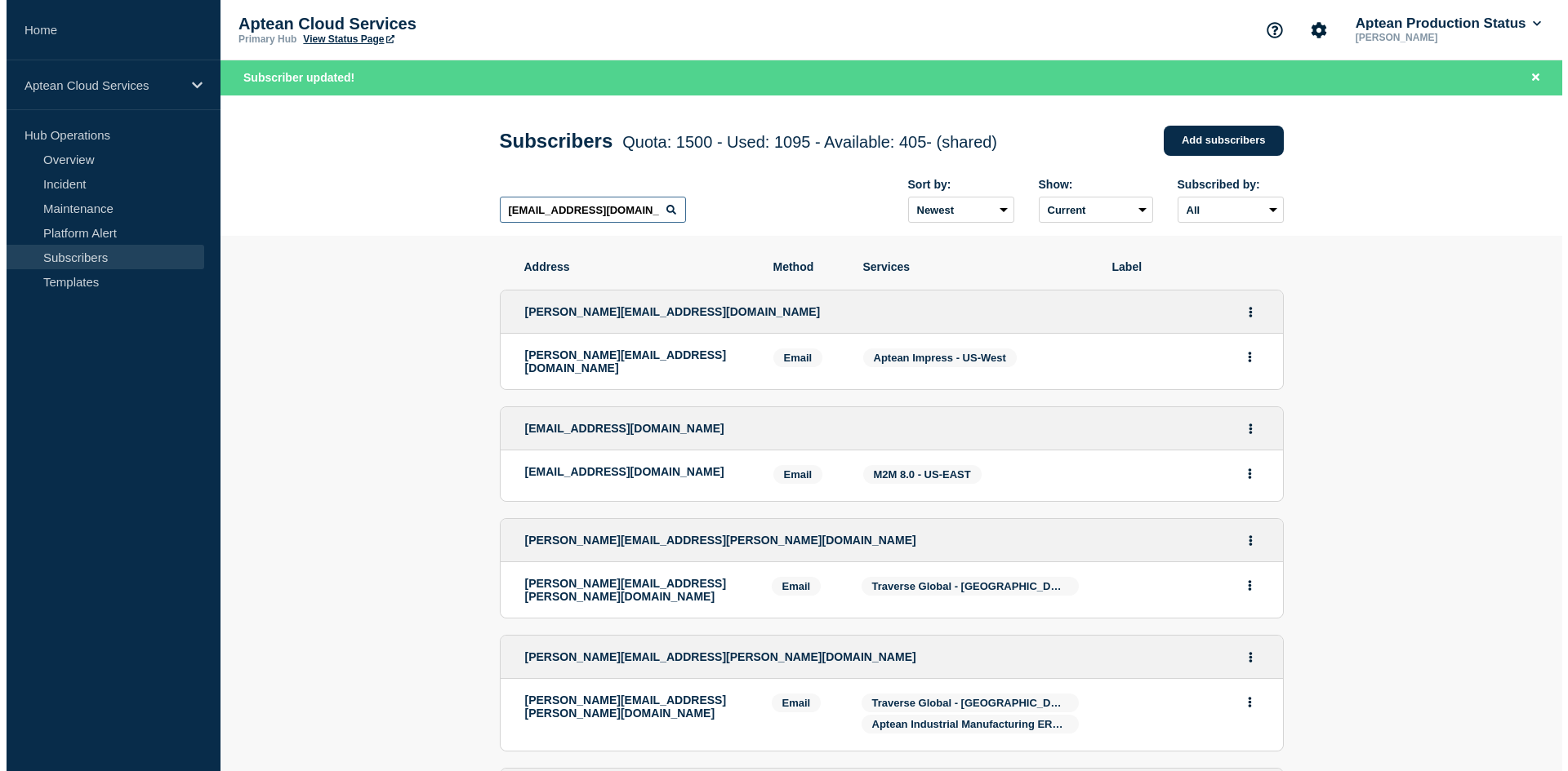
scroll to position [0, 50]
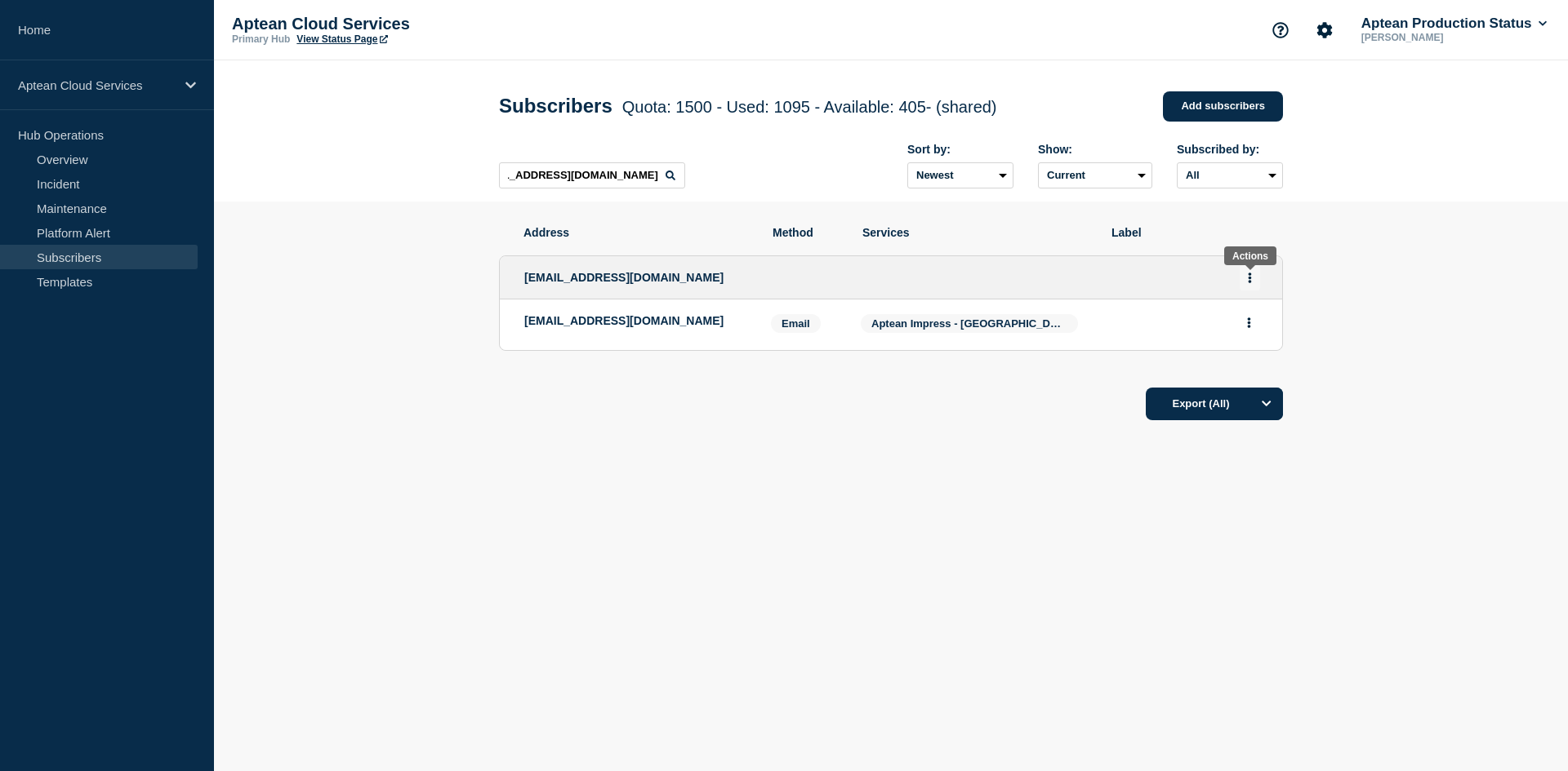
click at [1258, 273] on button "Actions" at bounding box center [1250, 277] width 21 height 25
click at [1246, 324] on link "Edit" at bounding box center [1243, 324] width 18 height 12
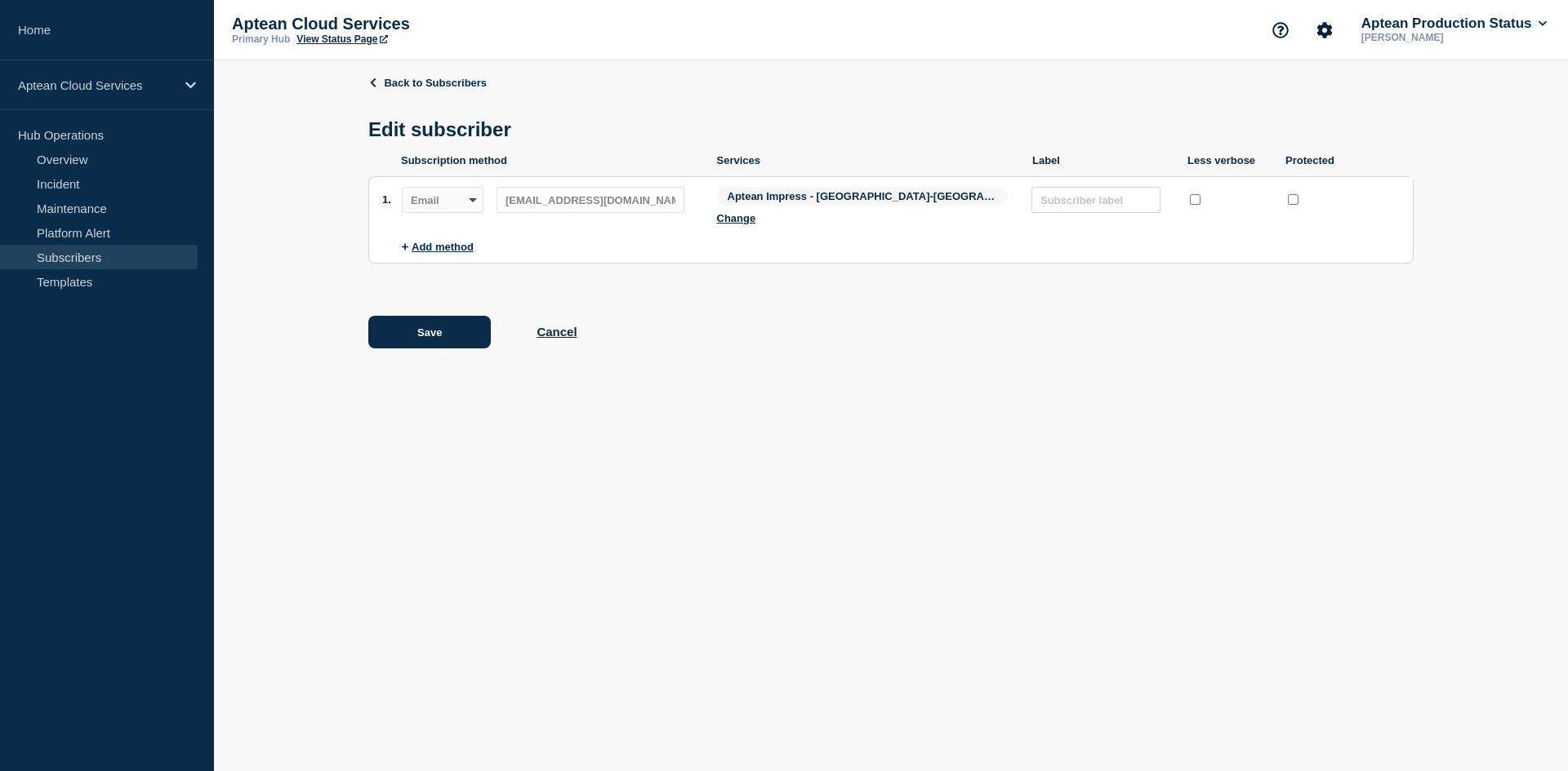
click at [896, 192] on div "Aptean Impress - US-East Change" at bounding box center [866, 209] width 299 height 44
click at [756, 212] on button "Change" at bounding box center [736, 218] width 40 height 12
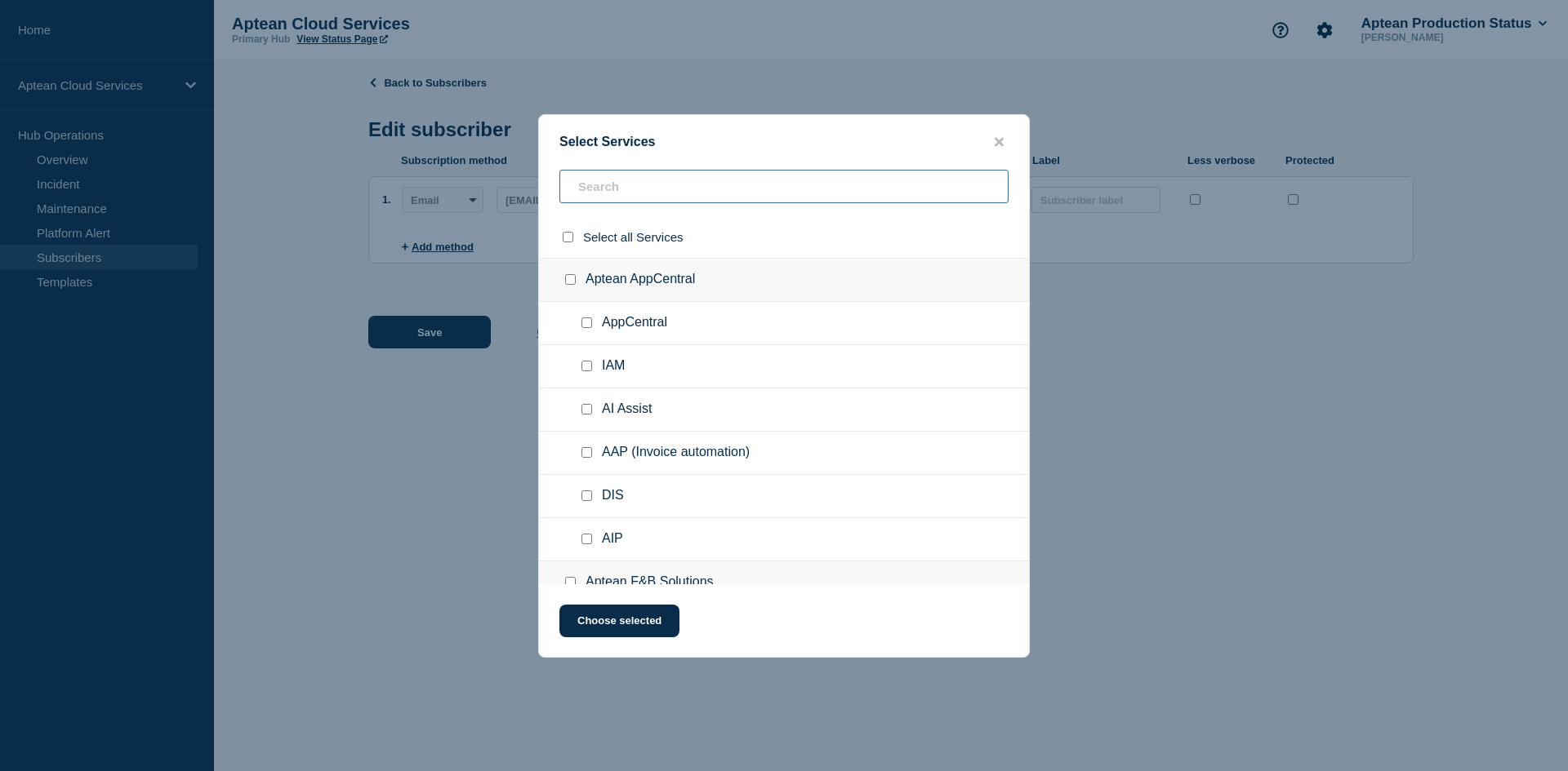
click at [707, 189] on input "text" at bounding box center [784, 187] width 450 height 34
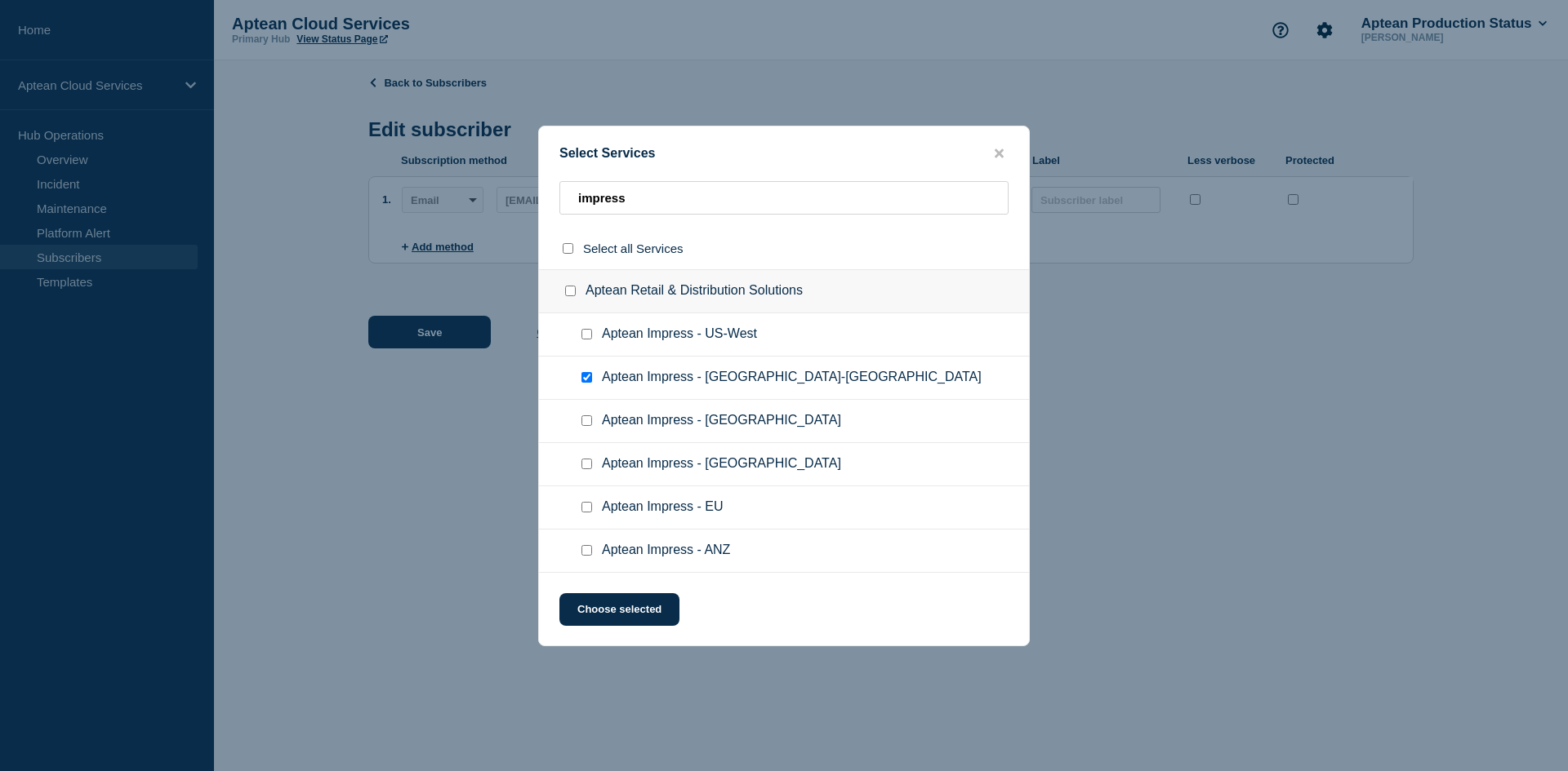
click at [585, 377] on input "Aptean Impress - US-East checkbox" at bounding box center [586, 377] width 10 height 10
click at [587, 343] on div at bounding box center [590, 334] width 24 height 16
click at [587, 336] on input "Aptean Impress - US-West checkbox" at bounding box center [586, 334] width 10 height 10
click at [644, 610] on button "Choose selected" at bounding box center [620, 609] width 120 height 33
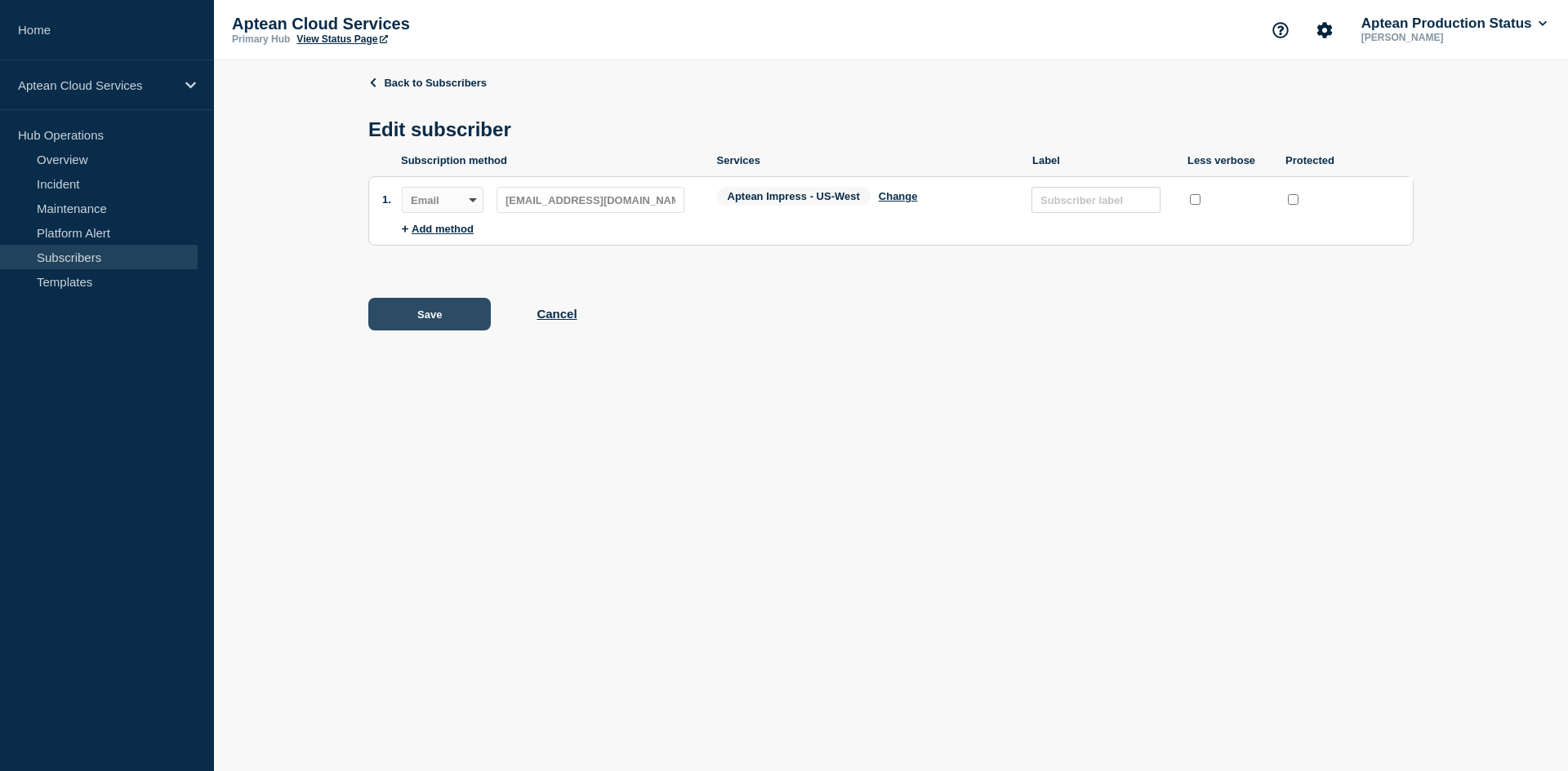
click at [406, 320] on button "Save" at bounding box center [430, 314] width 122 height 33
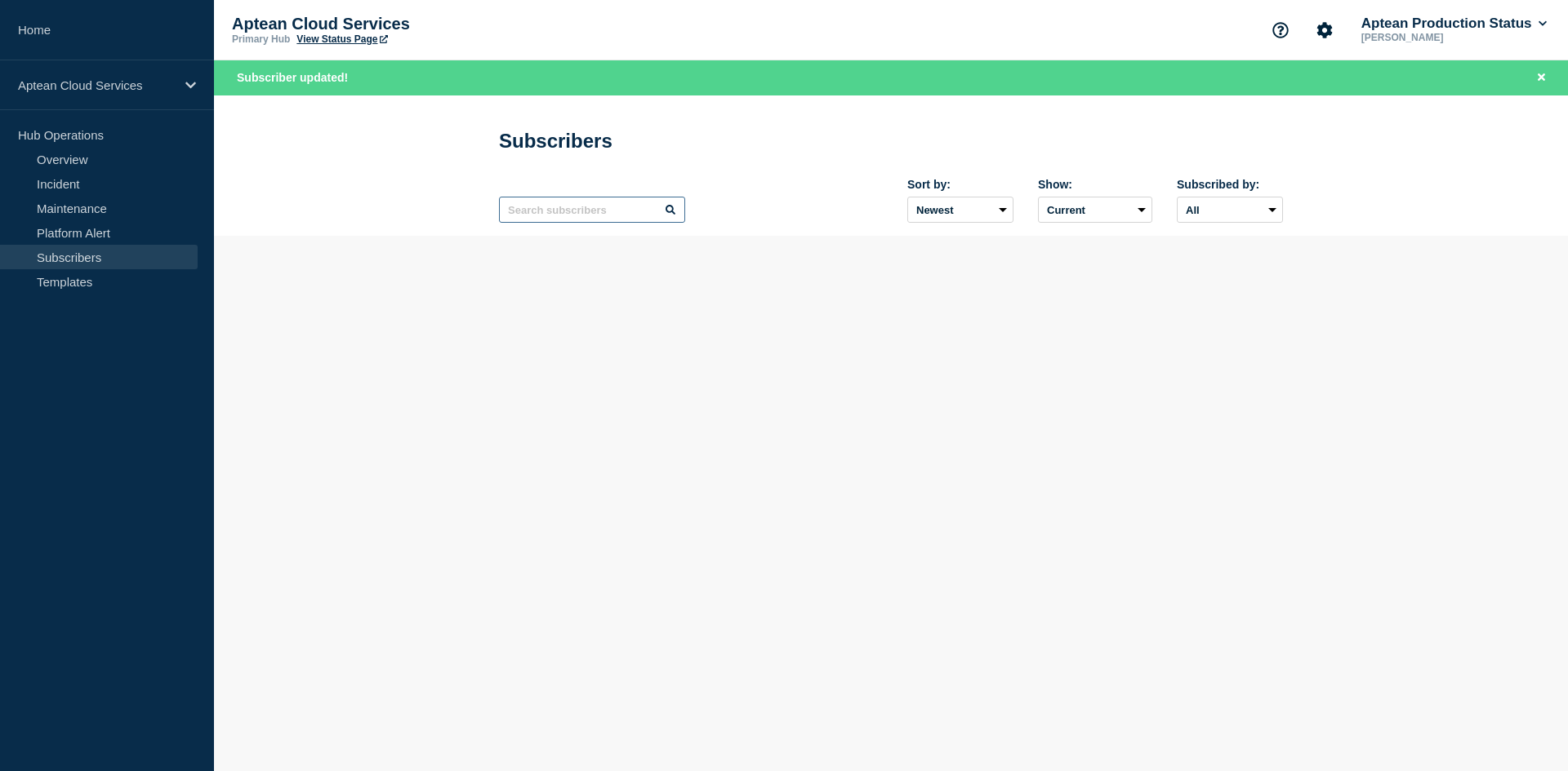
click at [592, 214] on input "text" at bounding box center [592, 210] width 186 height 26
paste input "[EMAIL_ADDRESS][DOMAIN_NAME]"
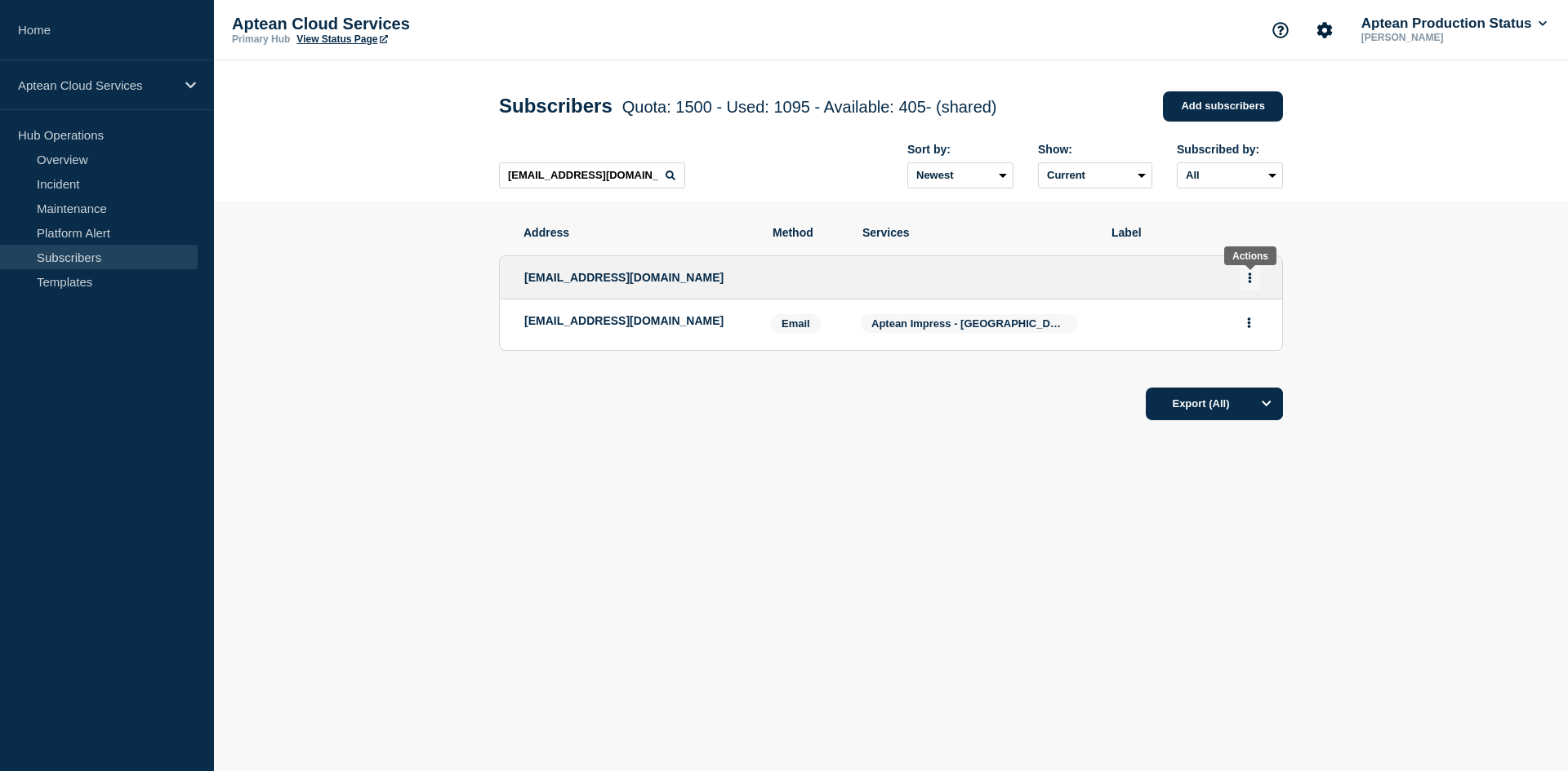
click at [1246, 280] on button "Actions" at bounding box center [1250, 277] width 21 height 25
click at [1248, 324] on link "Edit" at bounding box center [1243, 324] width 18 height 12
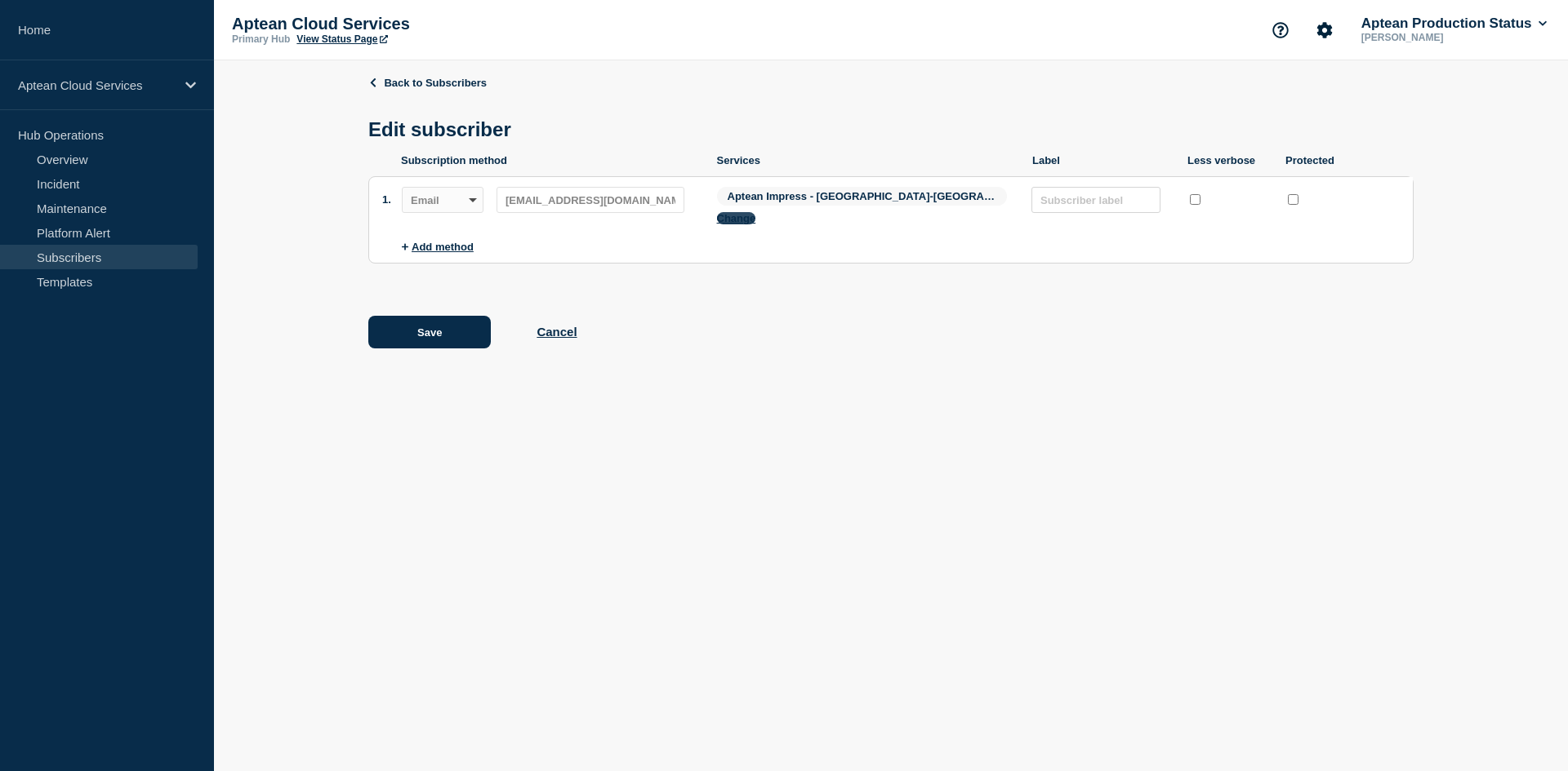
click at [756, 212] on button "Change" at bounding box center [736, 218] width 40 height 12
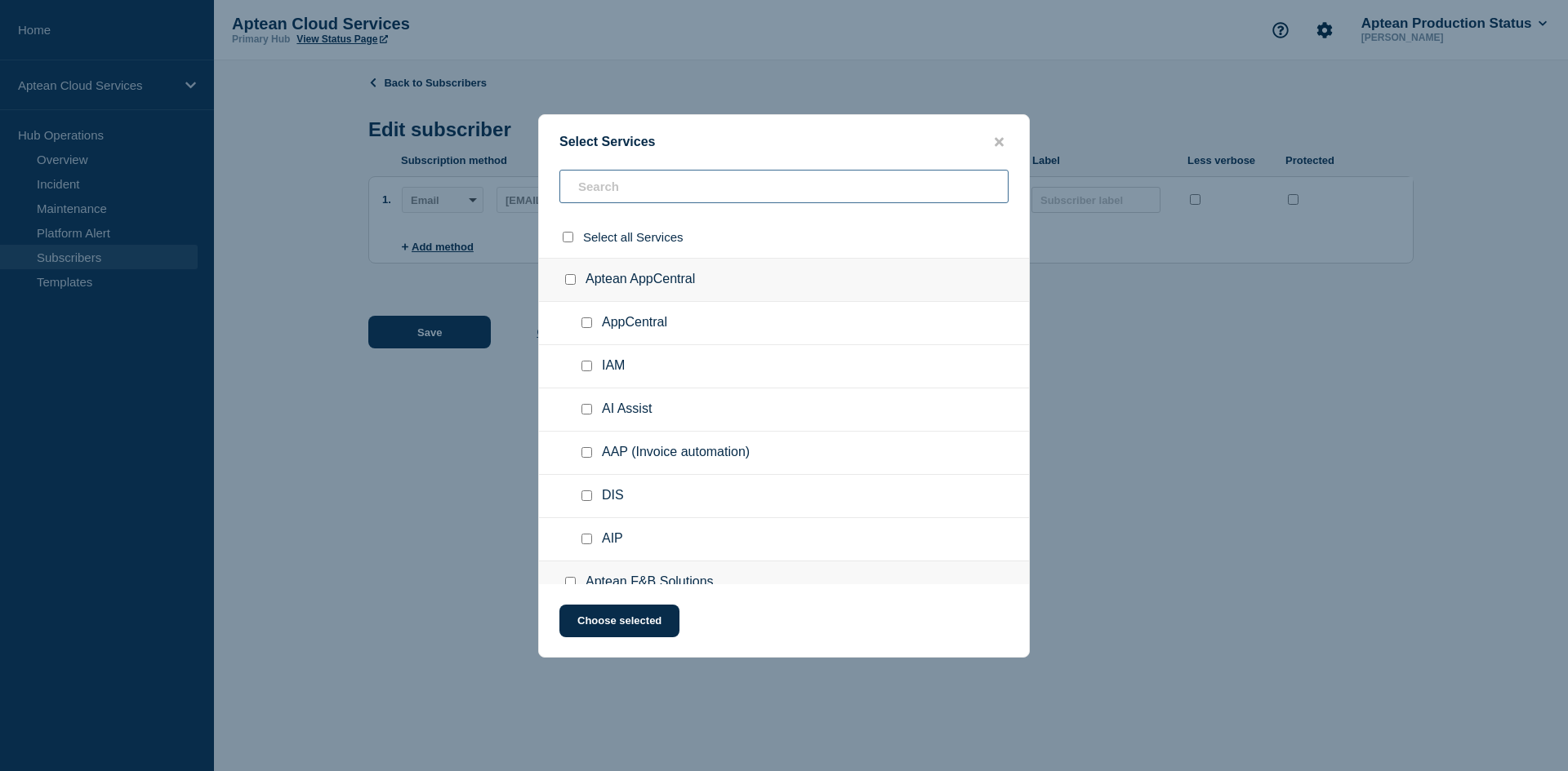
click at [616, 181] on input "text" at bounding box center [784, 187] width 450 height 34
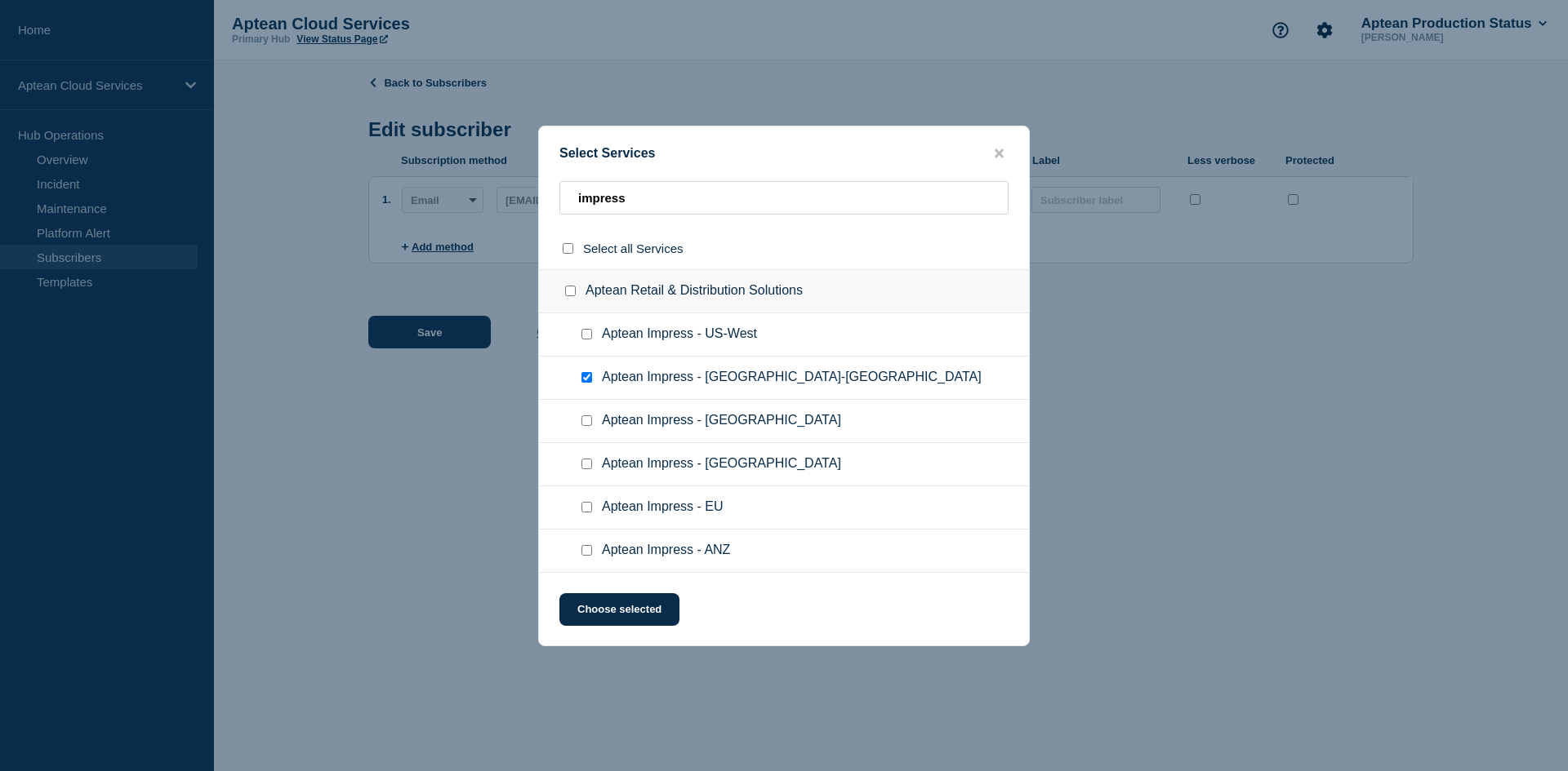
click at [582, 376] on input "Aptean Impress - US-East checkbox" at bounding box center [586, 377] width 10 height 10
click at [586, 338] on input "Aptean Impress - US-West checkbox" at bounding box center [586, 334] width 10 height 10
click at [667, 613] on button "Choose selected" at bounding box center [620, 609] width 120 height 33
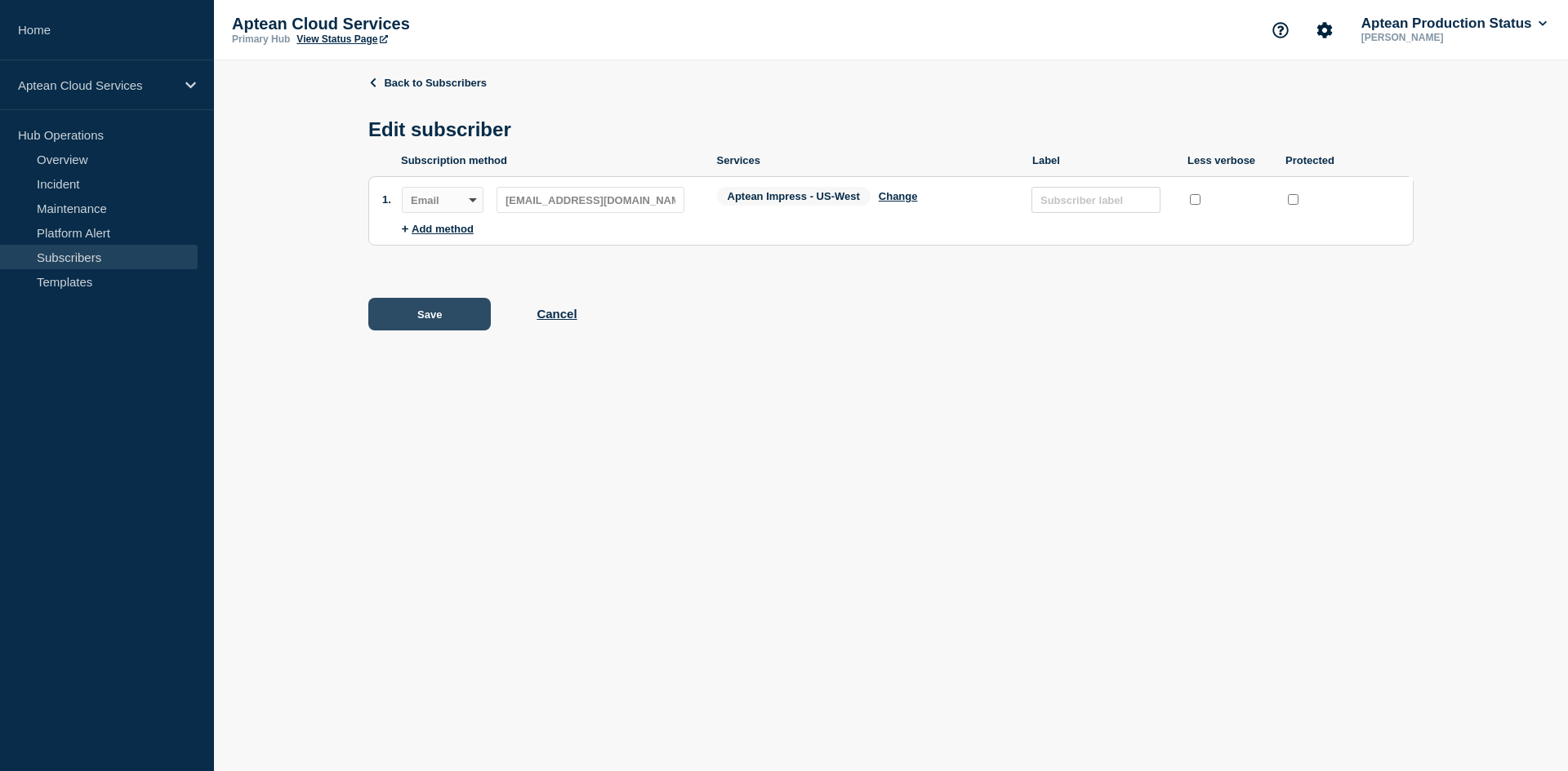
click at [430, 325] on button "Save" at bounding box center [430, 314] width 122 height 33
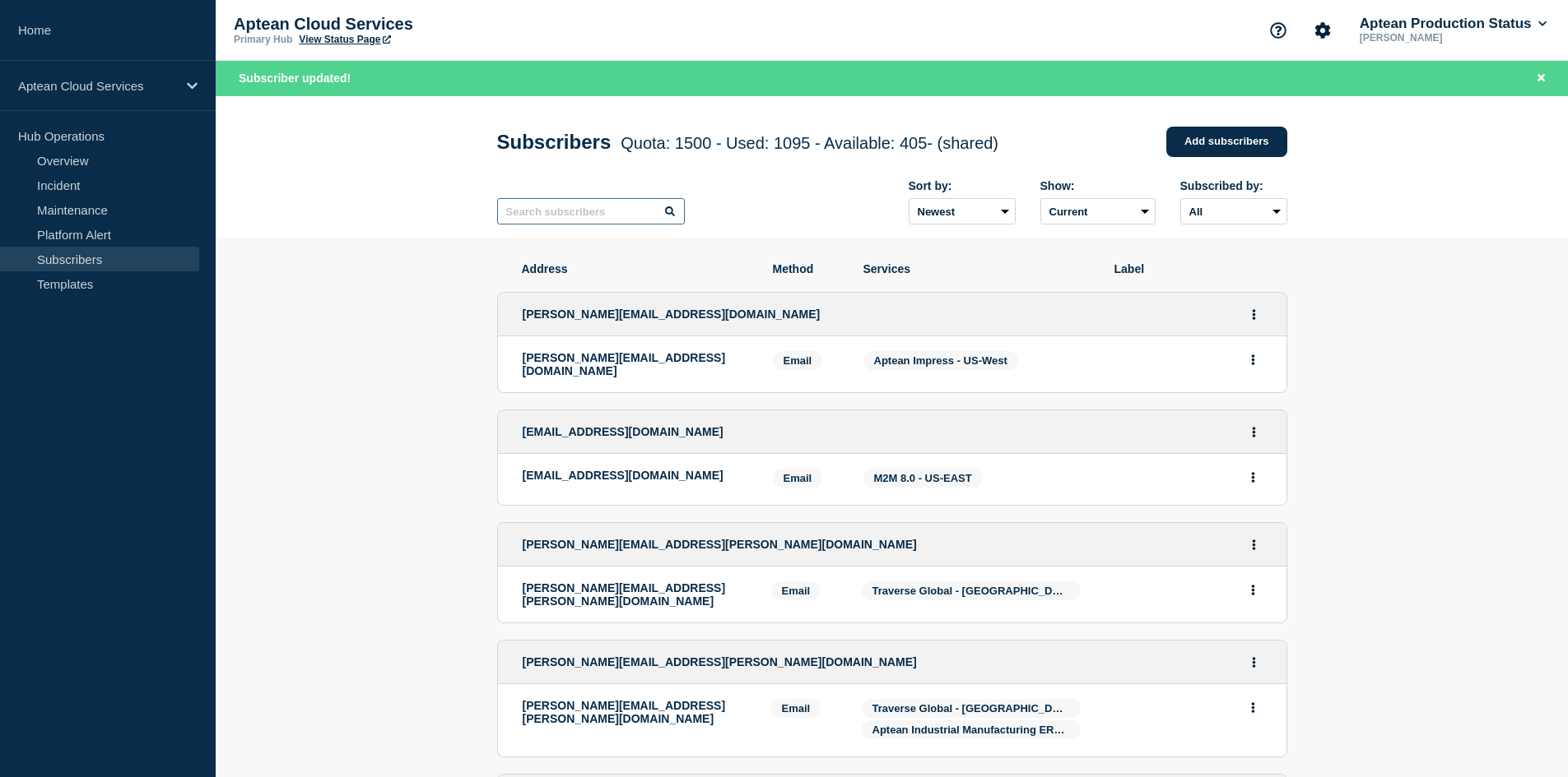
click at [523, 210] on input "text" at bounding box center [591, 211] width 188 height 27
paste input "[EMAIL_ADDRESS][DOMAIN_NAME]"
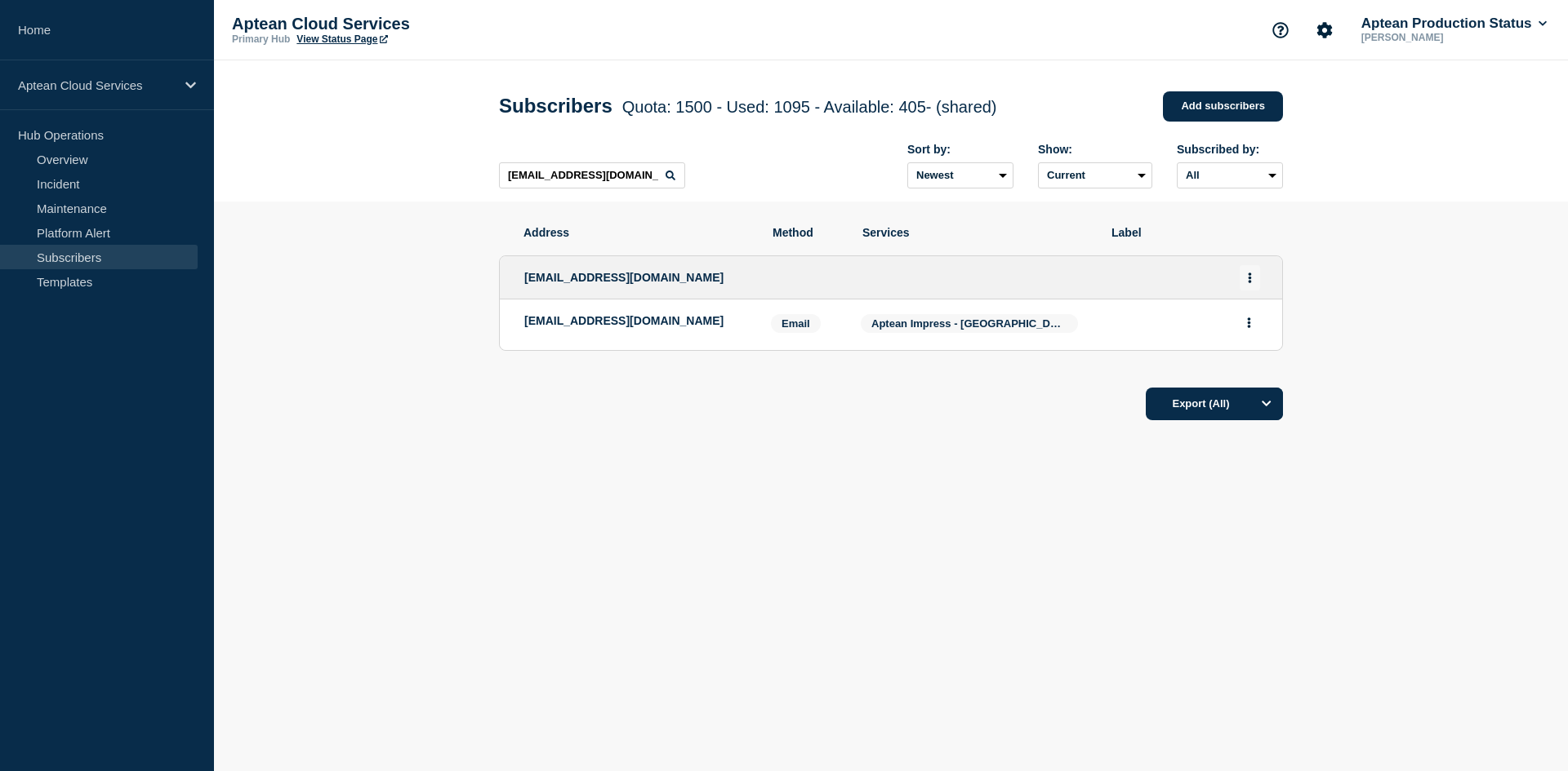
click at [1249, 277] on icon "Actions" at bounding box center [1249, 277] width 3 height 10
click at [1246, 323] on link "Edit" at bounding box center [1243, 324] width 18 height 12
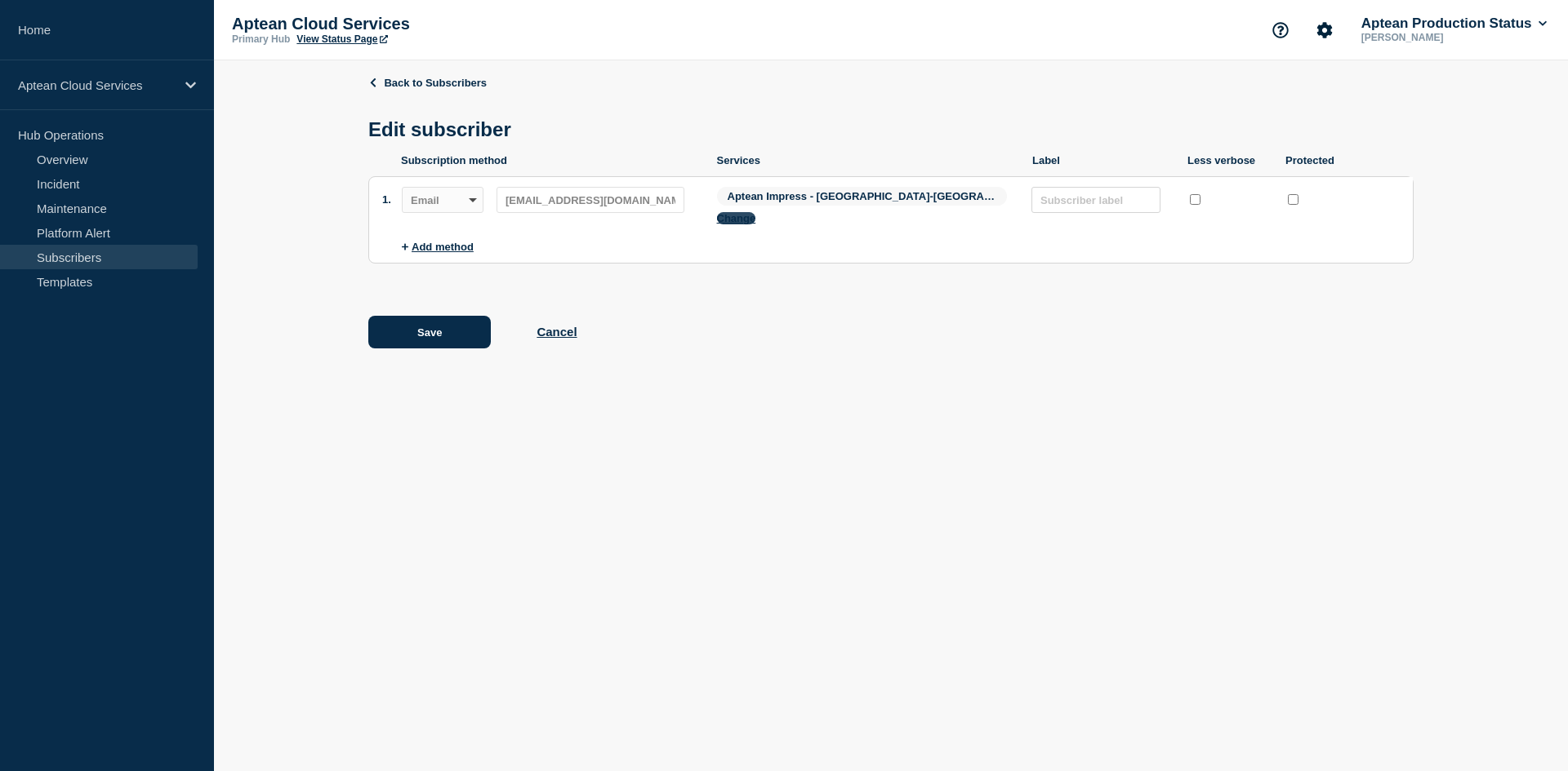
click at [756, 212] on button "Change" at bounding box center [736, 218] width 40 height 12
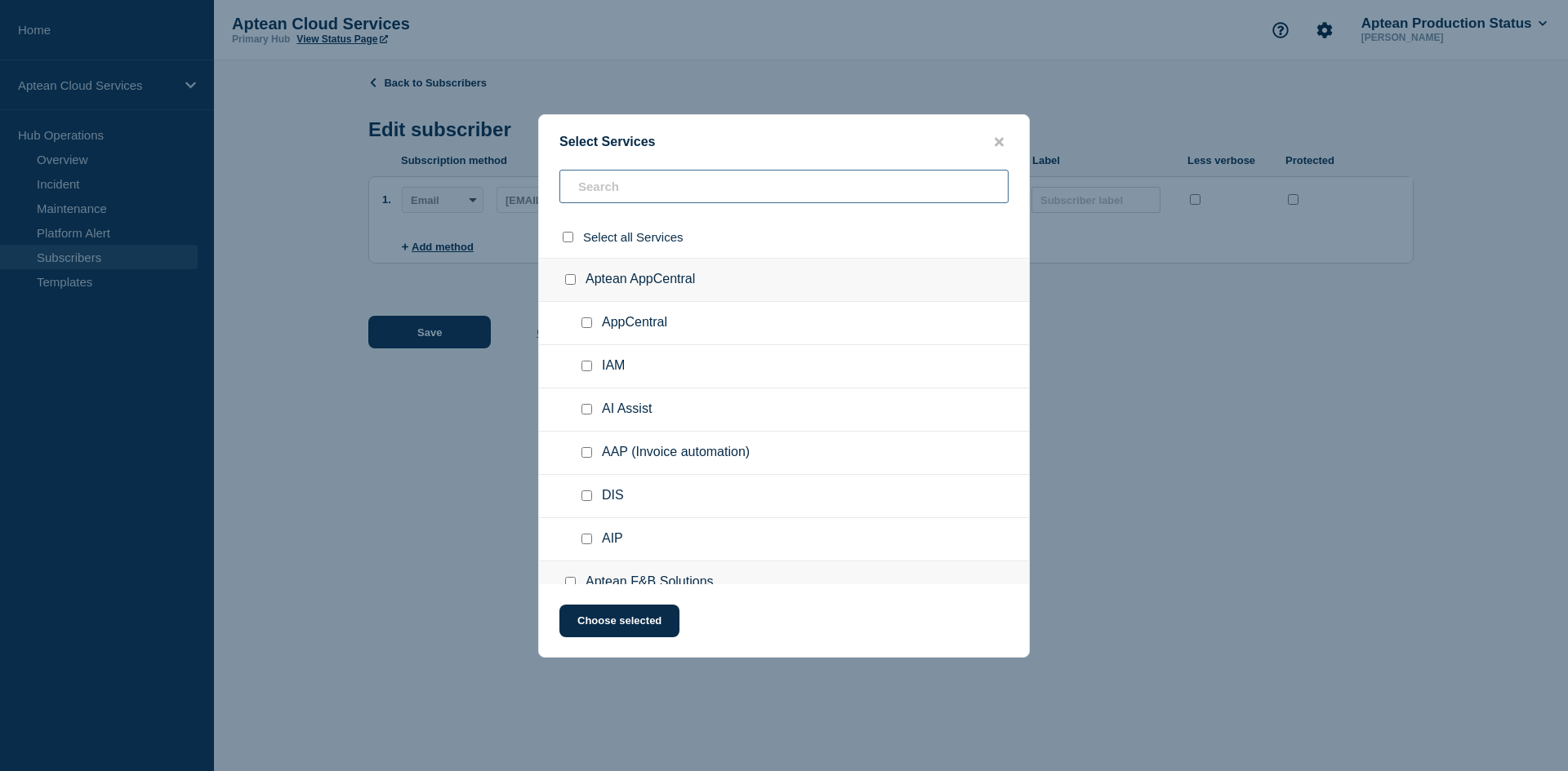
click at [633, 184] on input "text" at bounding box center [784, 187] width 450 height 34
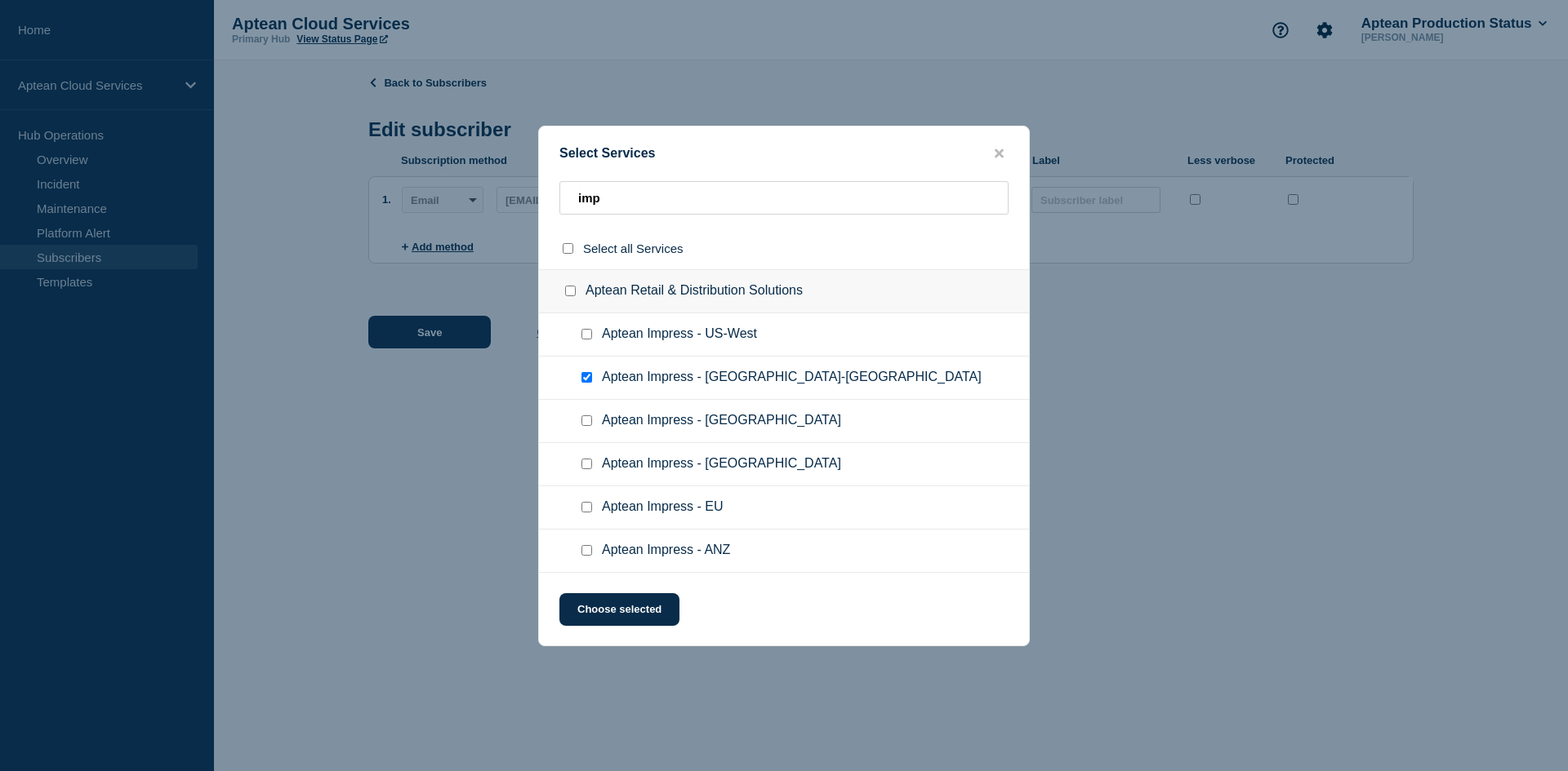
click at [585, 379] on input "Aptean Impress - US-East checkbox" at bounding box center [586, 377] width 10 height 10
click at [589, 331] on input "Aptean Impress - US-West checkbox" at bounding box center [586, 334] width 10 height 10
click at [624, 609] on button "Choose selected" at bounding box center [620, 609] width 120 height 33
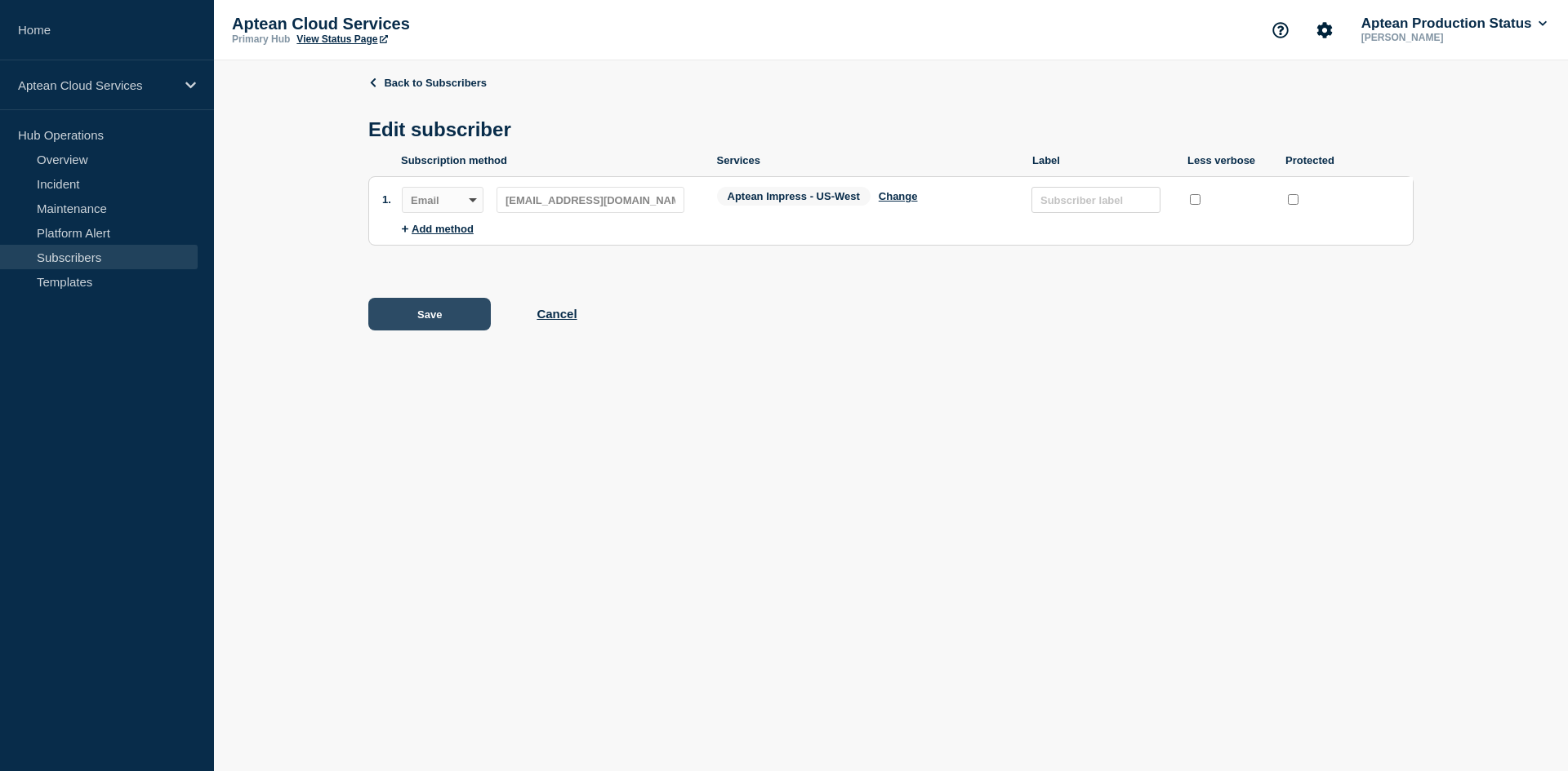
click at [431, 318] on button "Save" at bounding box center [430, 314] width 122 height 33
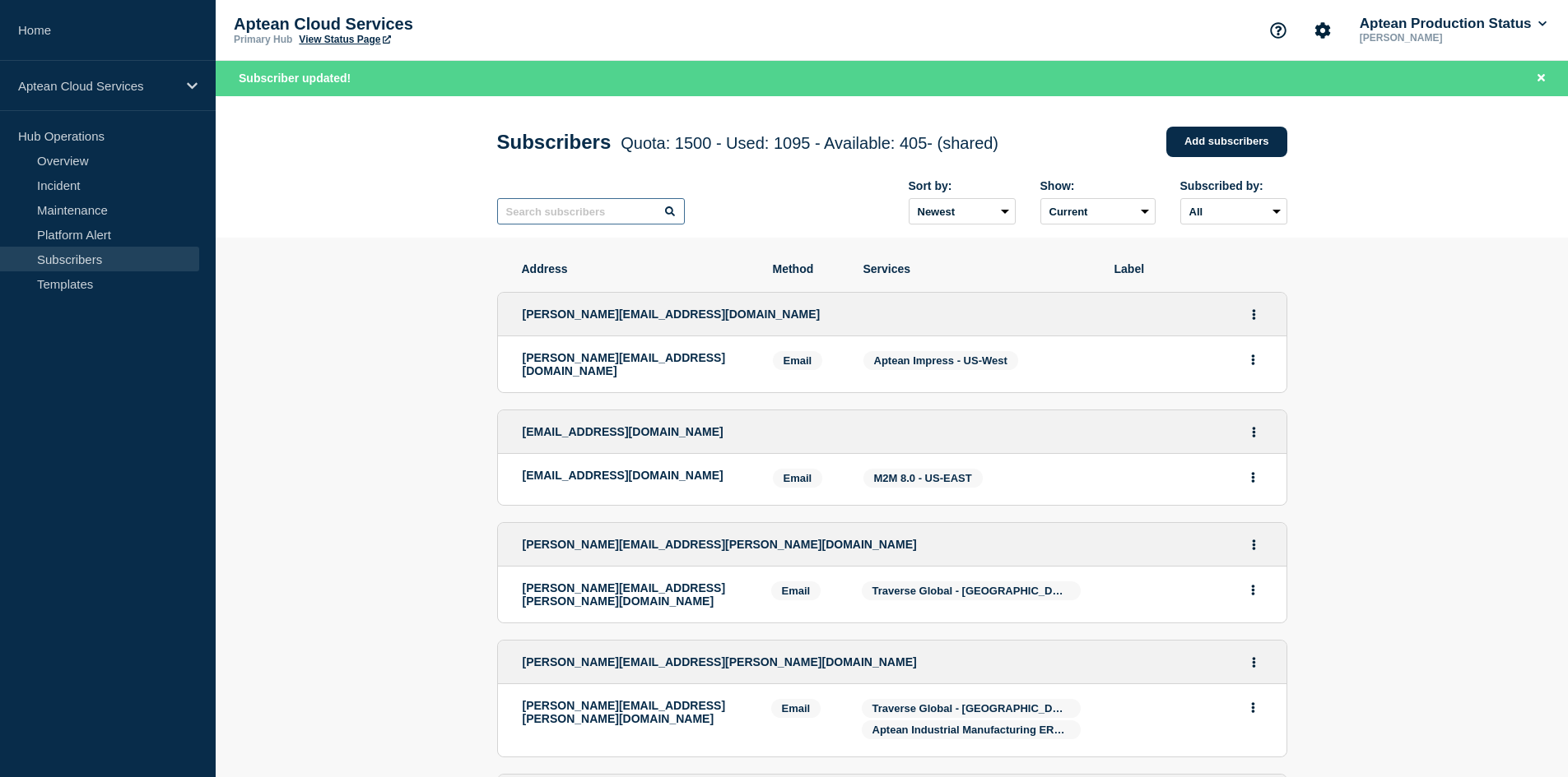
click at [561, 217] on input "text" at bounding box center [591, 211] width 188 height 27
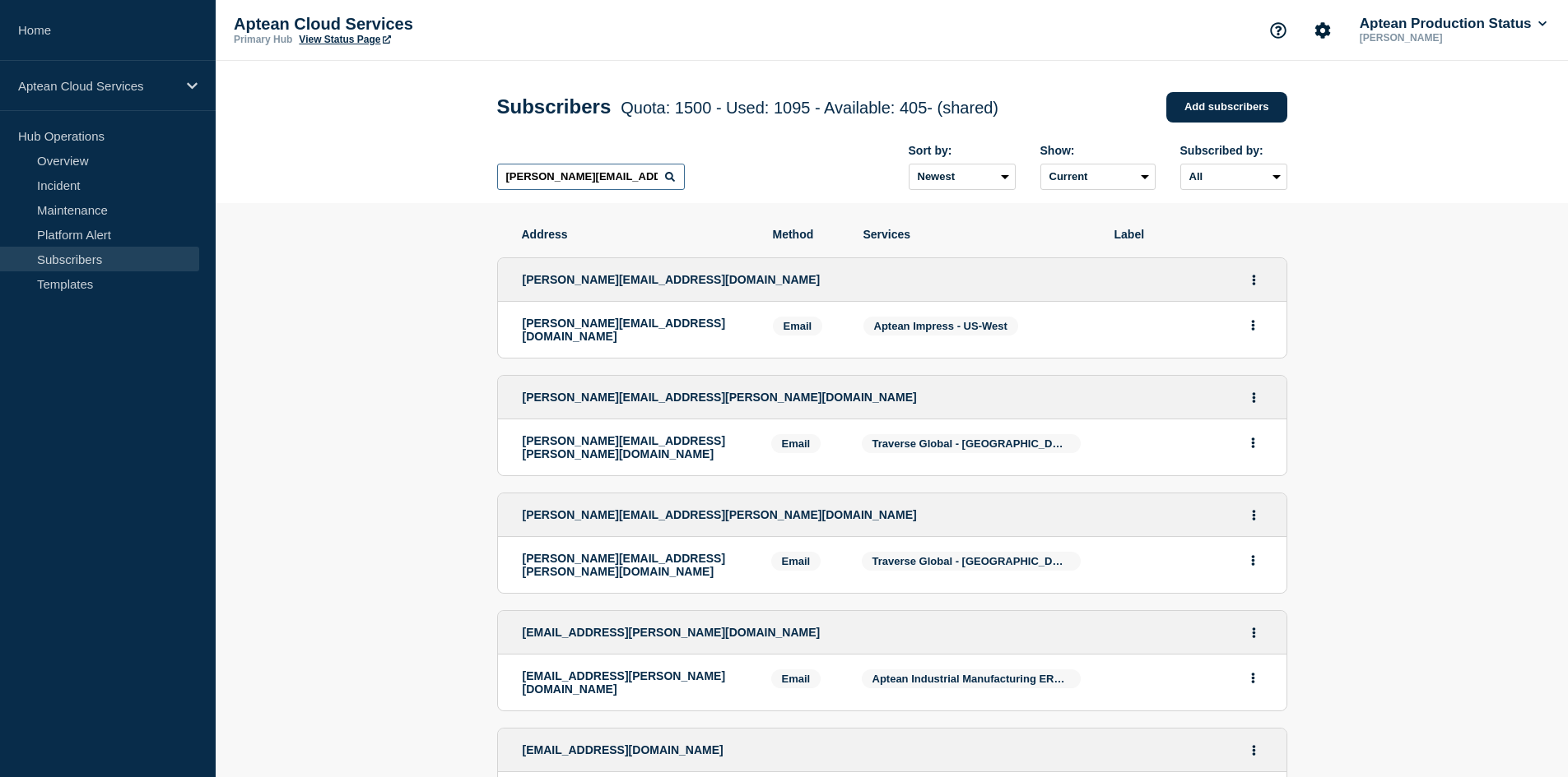
click at [642, 178] on input "[PERSON_NAME][EMAIL_ADDRESS][DOMAIN_NAME]" at bounding box center [591, 177] width 188 height 27
drag, startPoint x: 642, startPoint y: 178, endPoint x: 498, endPoint y: 186, distance: 144.2
click at [498, 186] on input "[PERSON_NAME][EMAIL_ADDRESS][DOMAIN_NAME]" at bounding box center [591, 177] width 188 height 27
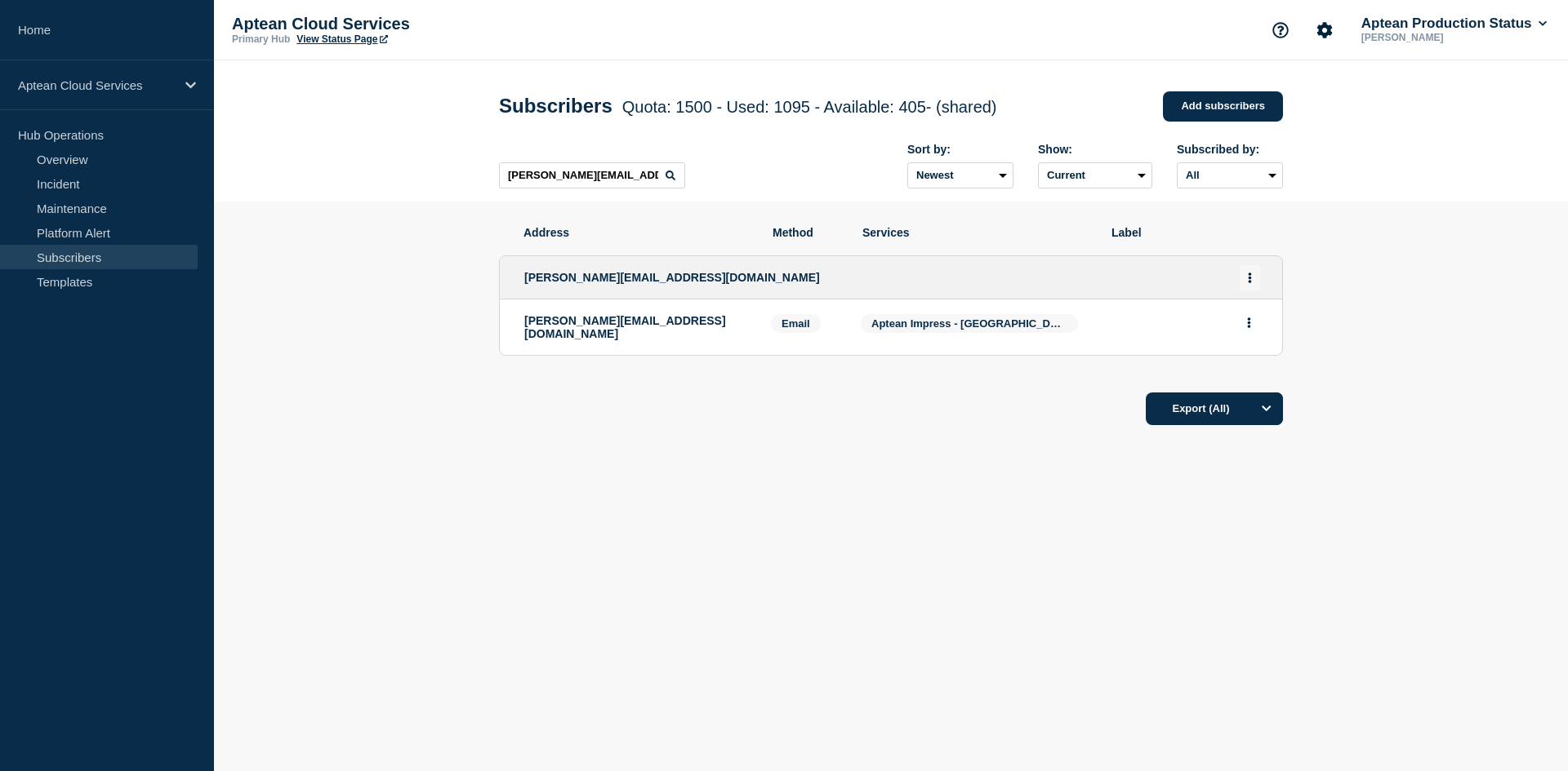
click at [1246, 275] on button "Actions" at bounding box center [1250, 277] width 21 height 25
click at [1252, 325] on link "Edit" at bounding box center [1243, 324] width 18 height 12
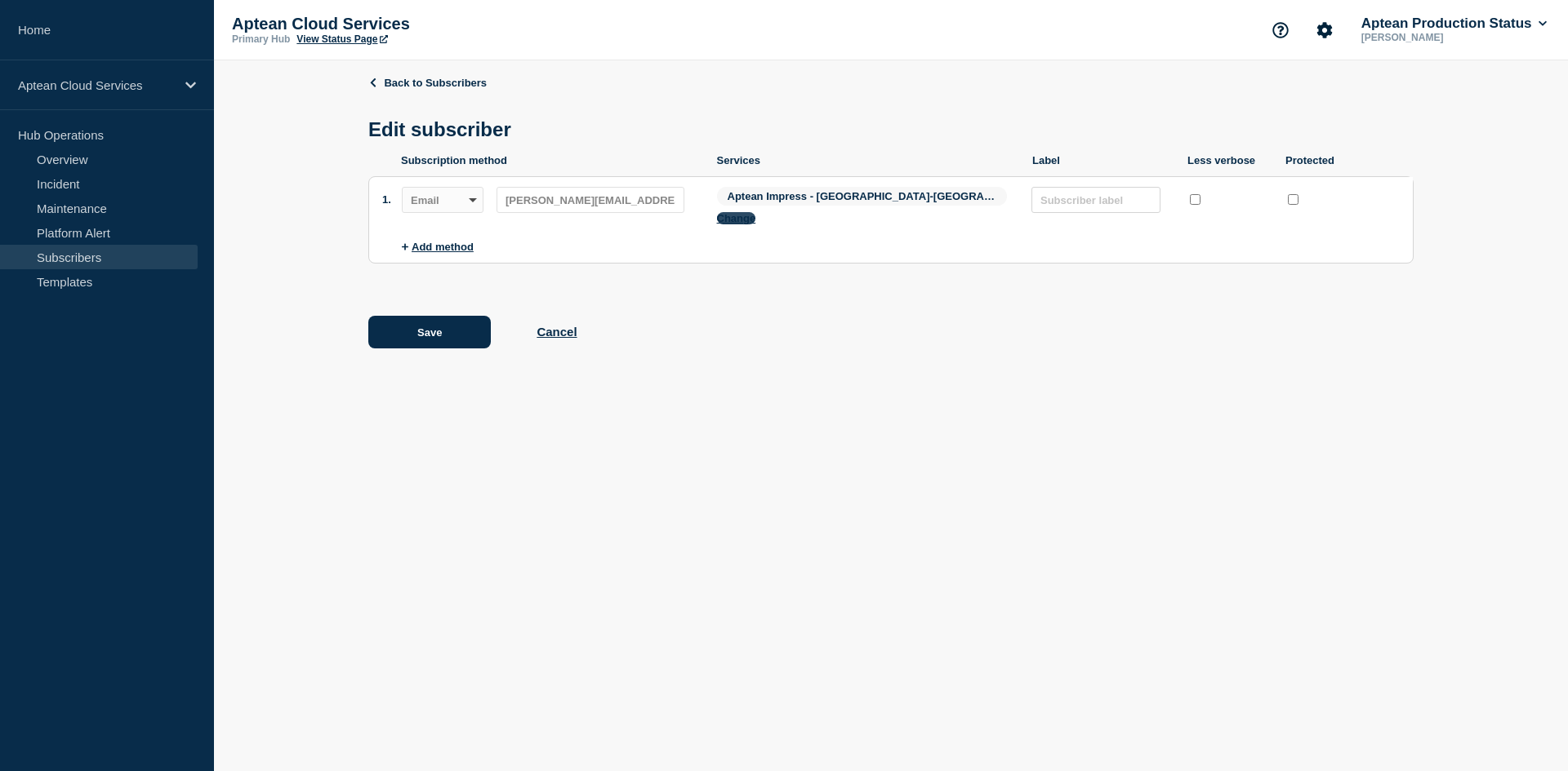
click at [756, 212] on button "Change" at bounding box center [736, 218] width 40 height 12
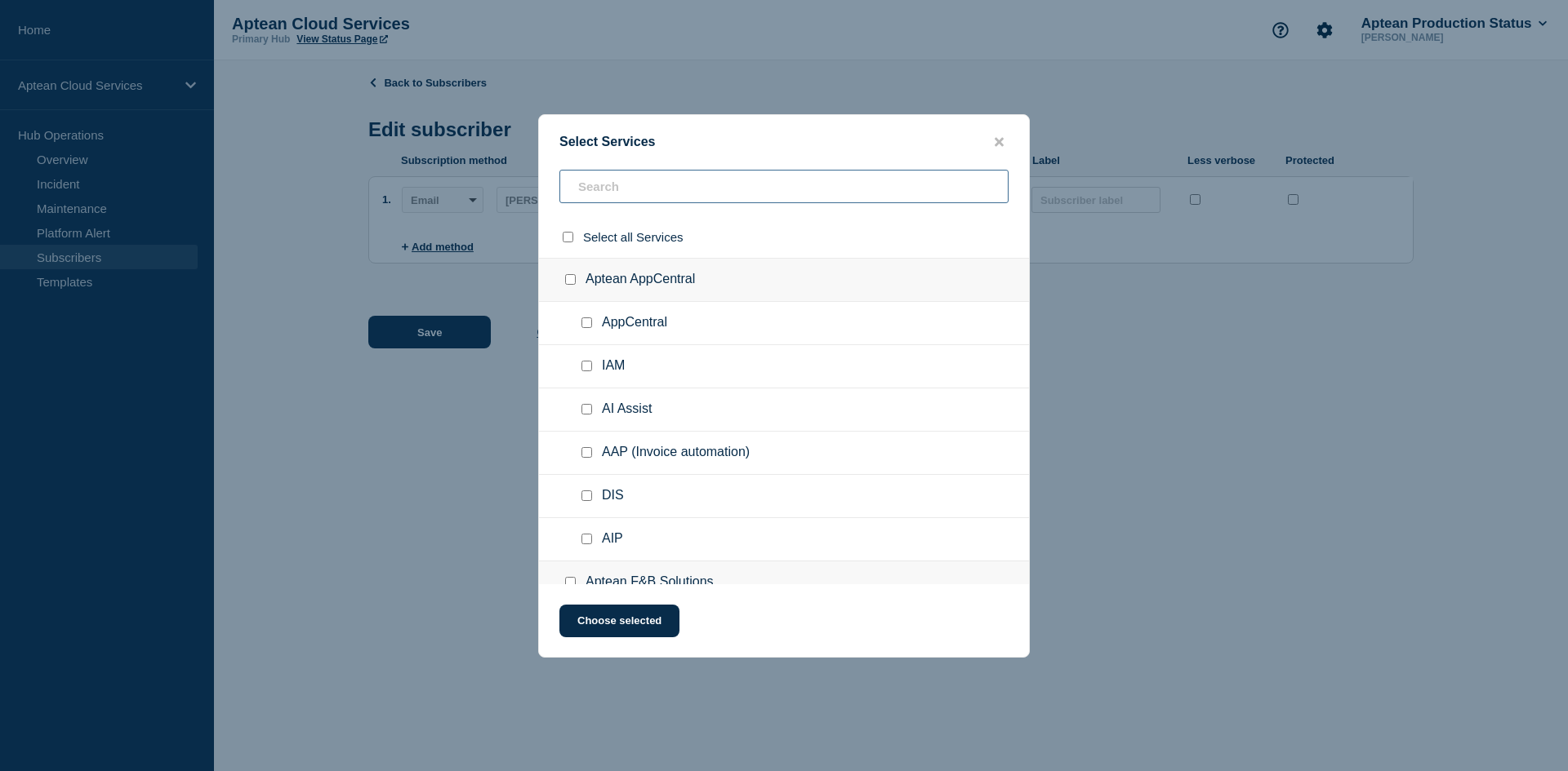
click at [629, 193] on input "text" at bounding box center [784, 187] width 450 height 34
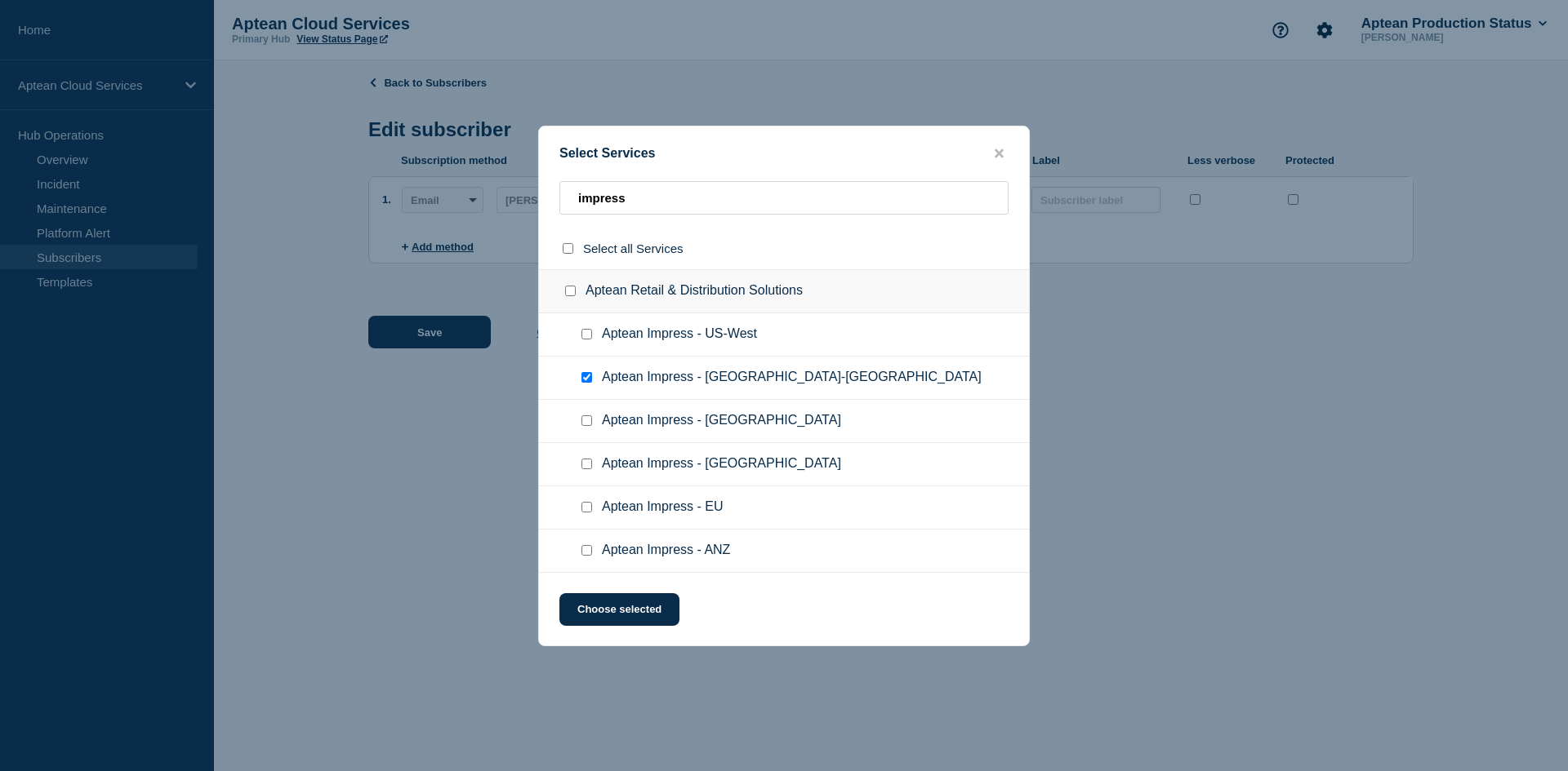
click at [586, 374] on input "Aptean Impress - US-East checkbox" at bounding box center [586, 377] width 10 height 10
click at [585, 336] on input "Aptean Impress - US-West checkbox" at bounding box center [586, 334] width 10 height 10
click at [642, 611] on button "Choose selected" at bounding box center [620, 609] width 120 height 33
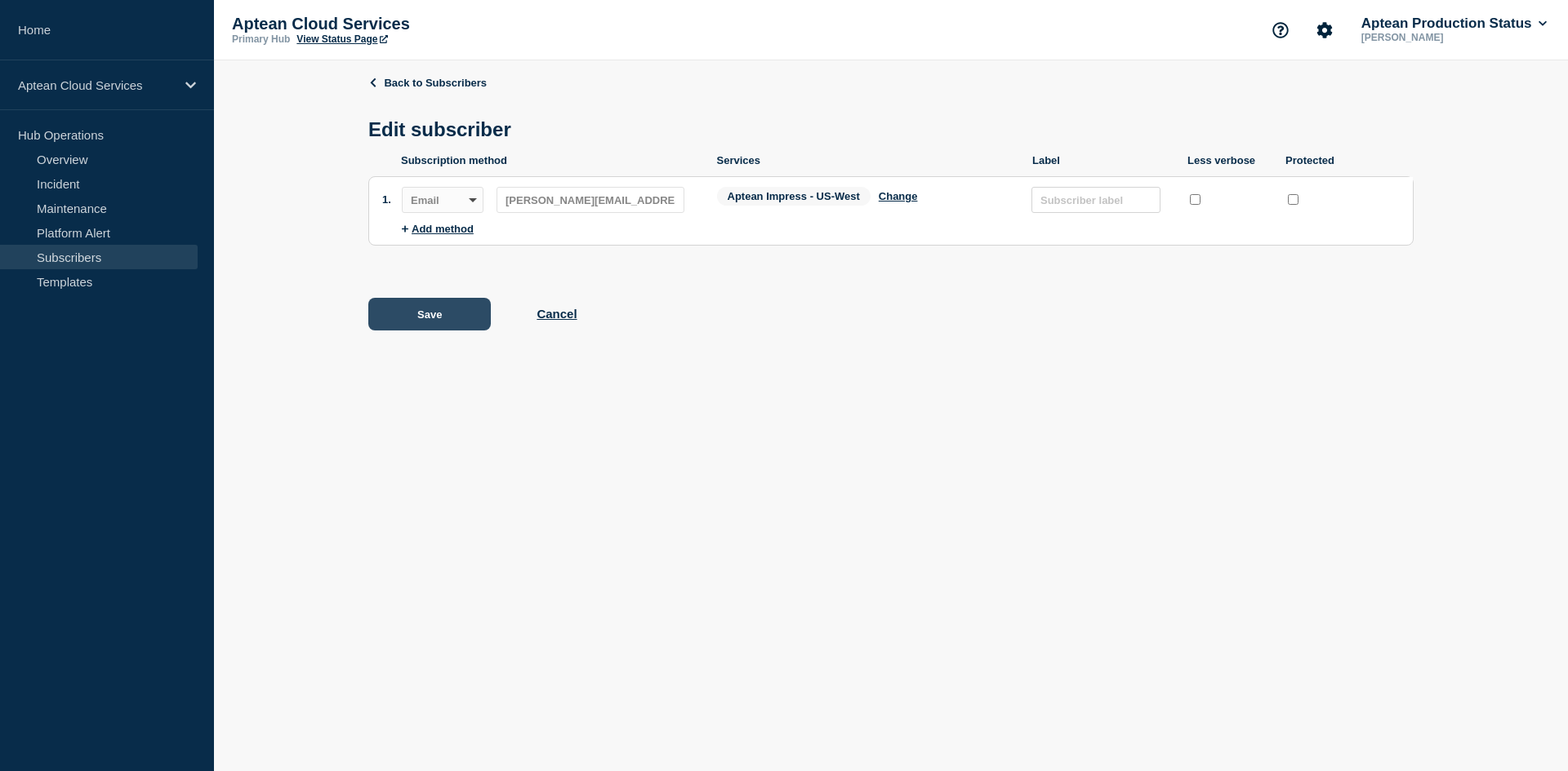
click at [439, 308] on button "Save" at bounding box center [430, 314] width 122 height 33
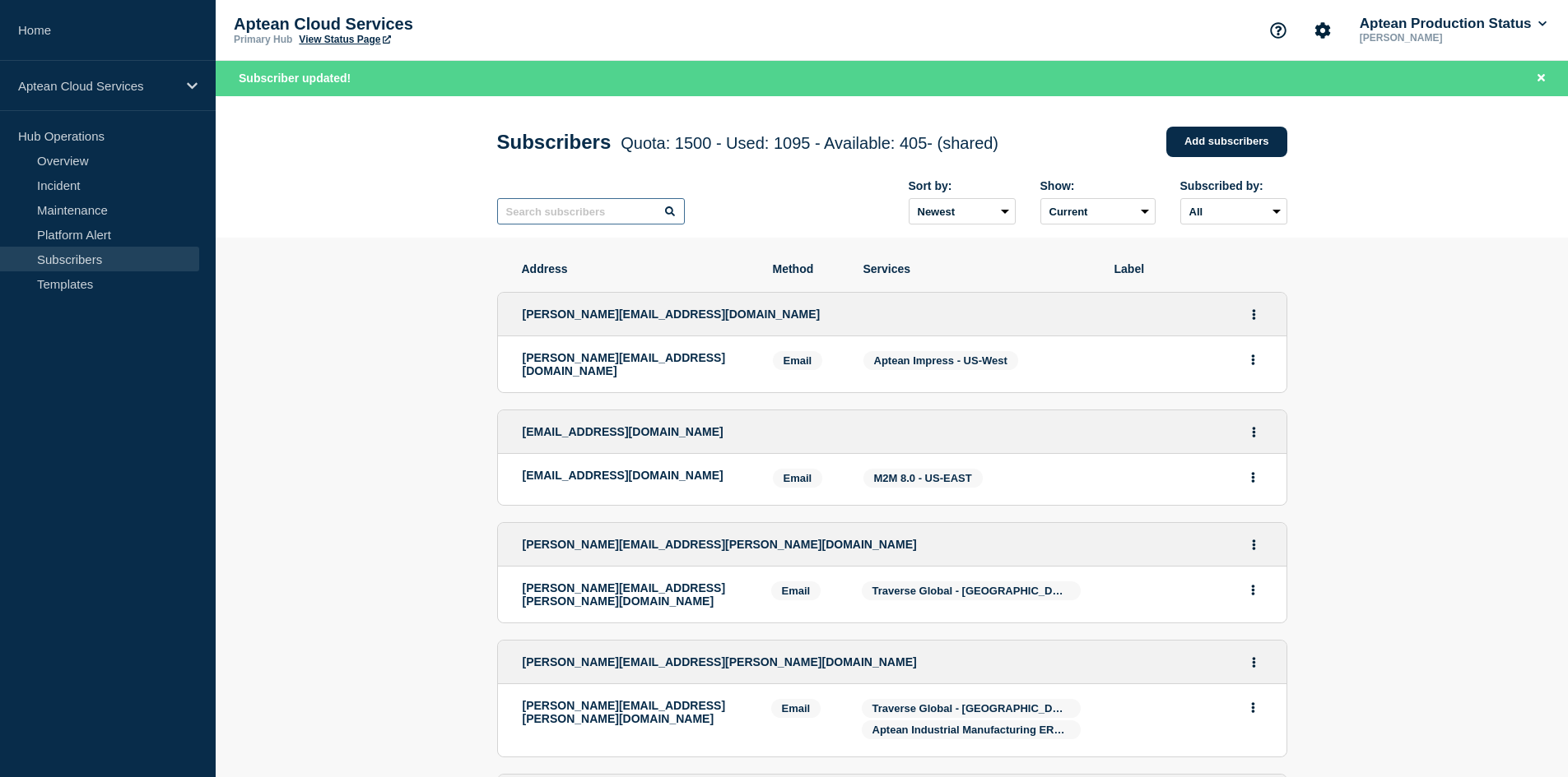
click at [585, 212] on input "text" at bounding box center [591, 211] width 188 height 27
paste input "[PERSON_NAME][EMAIL_ADDRESS][DOMAIN_NAME]"
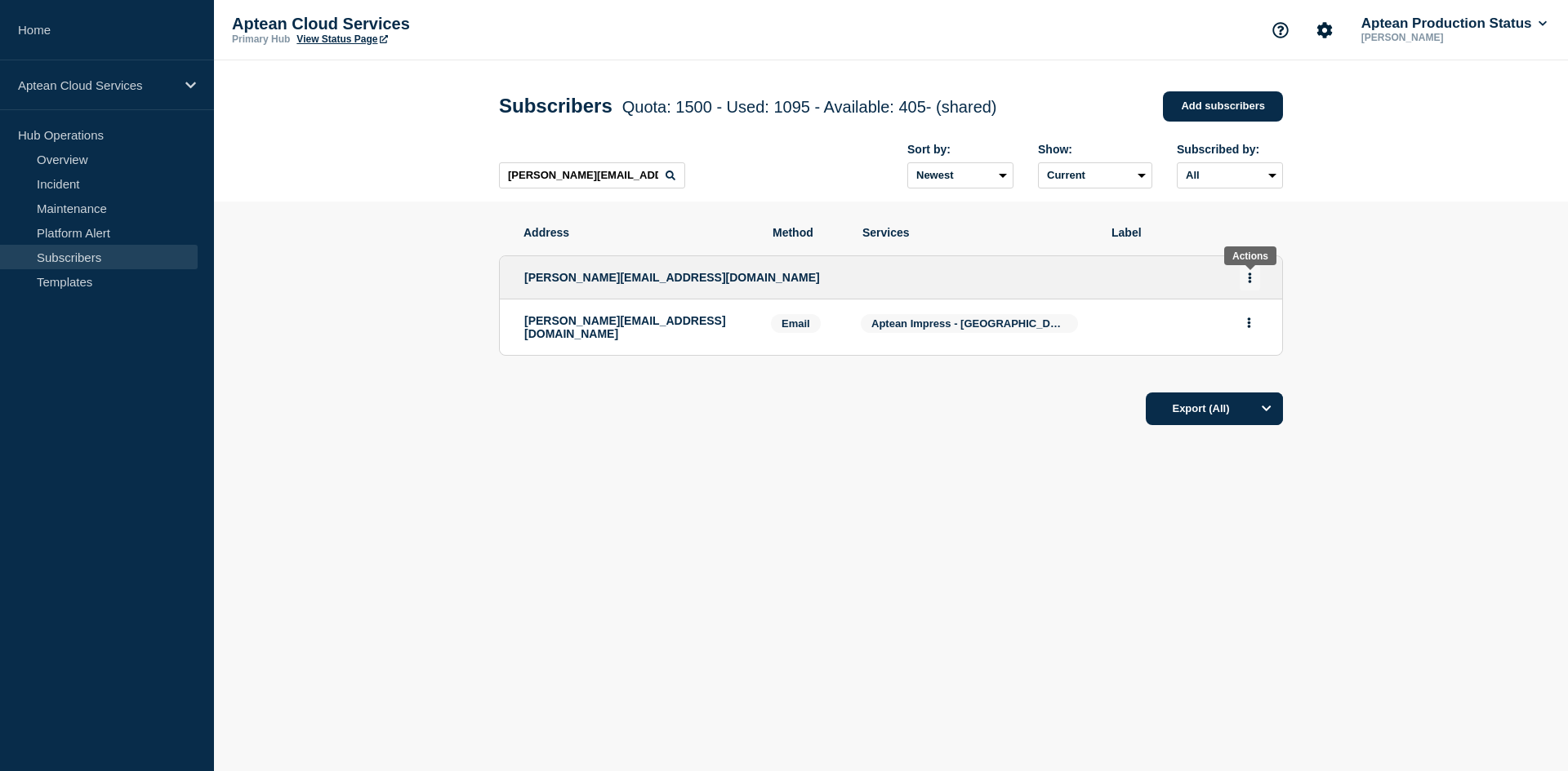
click at [1243, 278] on button "Actions" at bounding box center [1250, 277] width 21 height 25
click at [1241, 320] on div "Edit Delete Share link" at bounding box center [1250, 352] width 77 height 115
click at [1244, 325] on link "Edit" at bounding box center [1243, 324] width 18 height 12
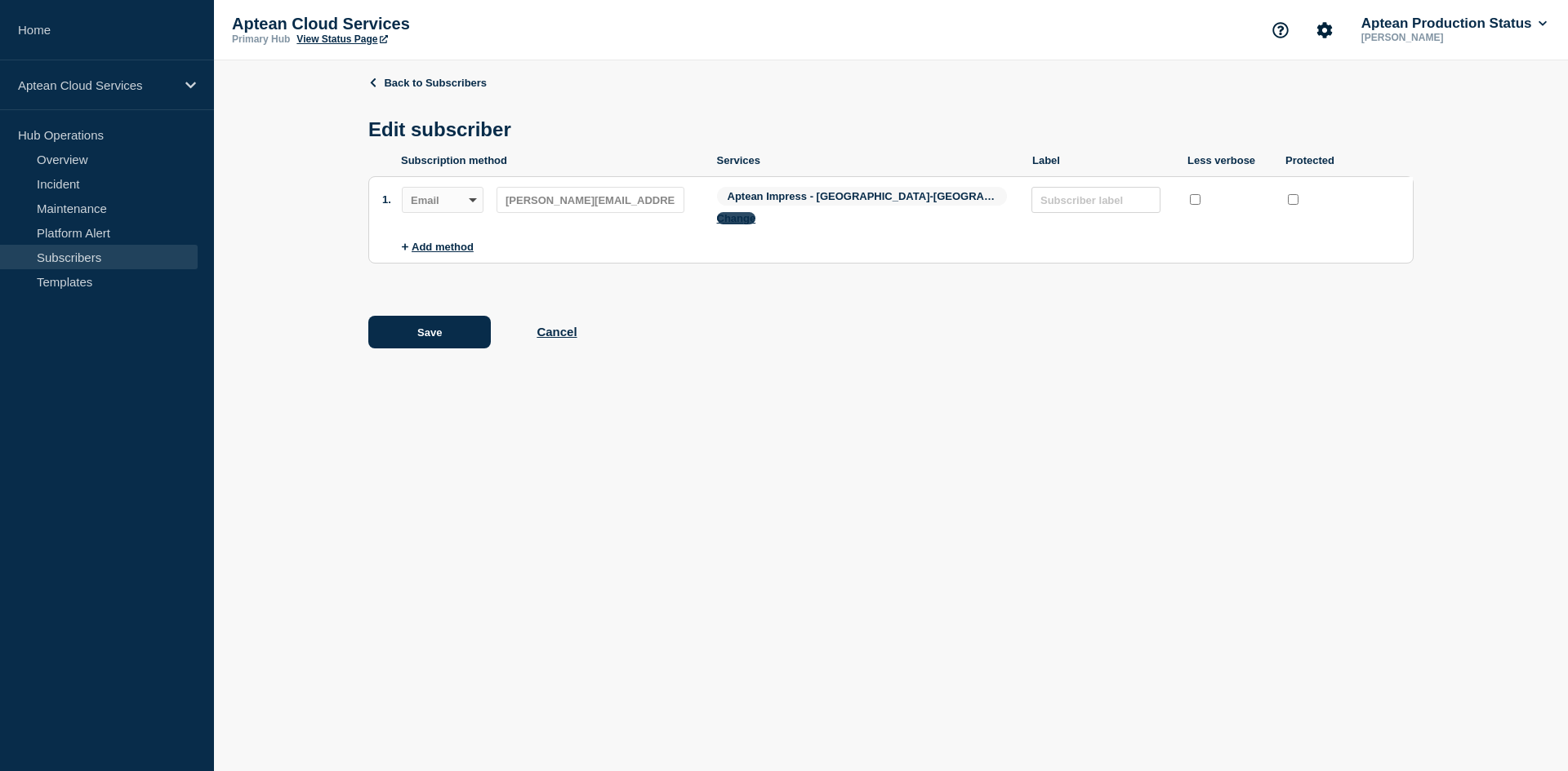
click at [756, 212] on button "Change" at bounding box center [736, 218] width 40 height 12
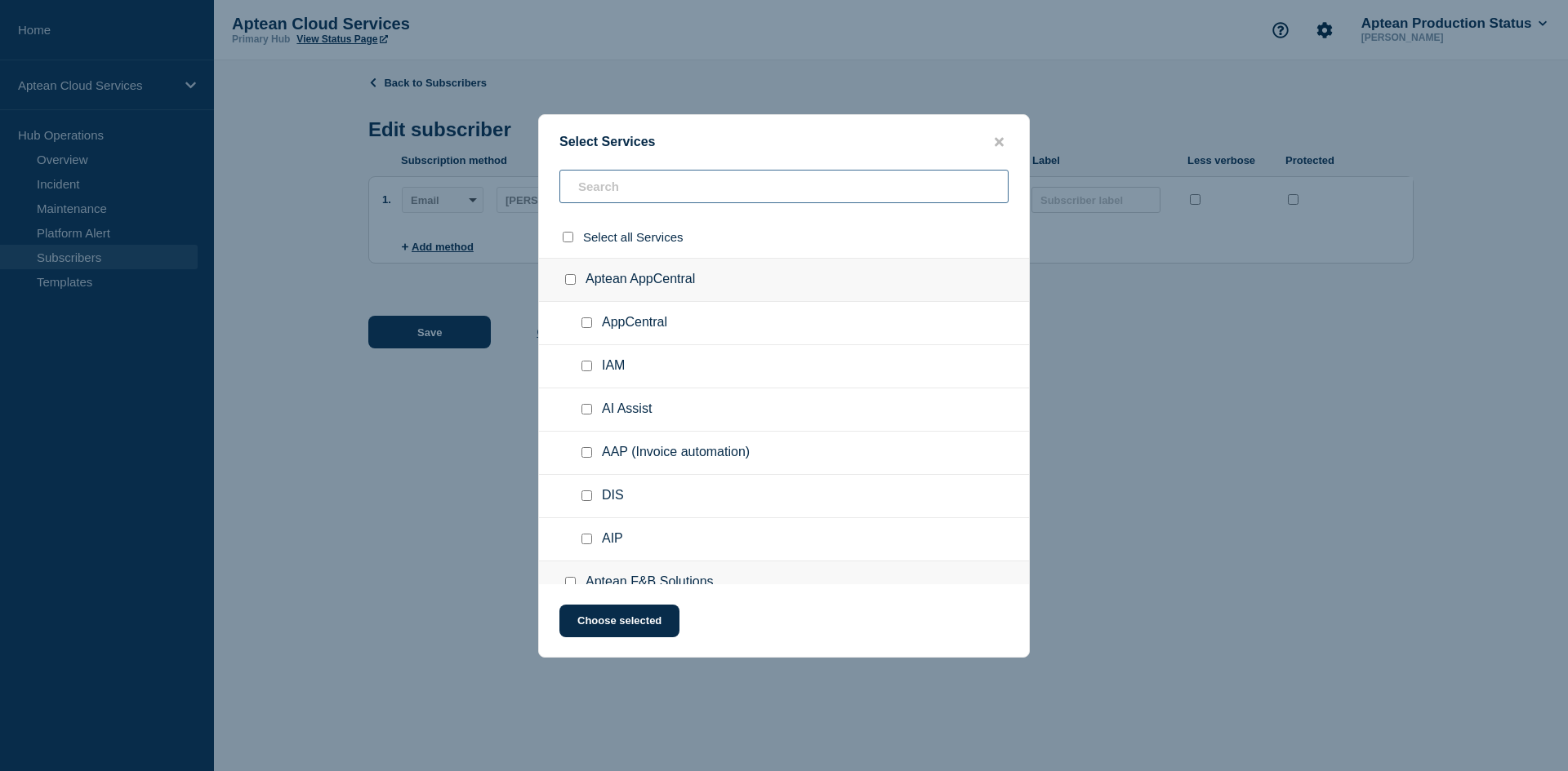
click at [614, 190] on input "text" at bounding box center [784, 187] width 450 height 34
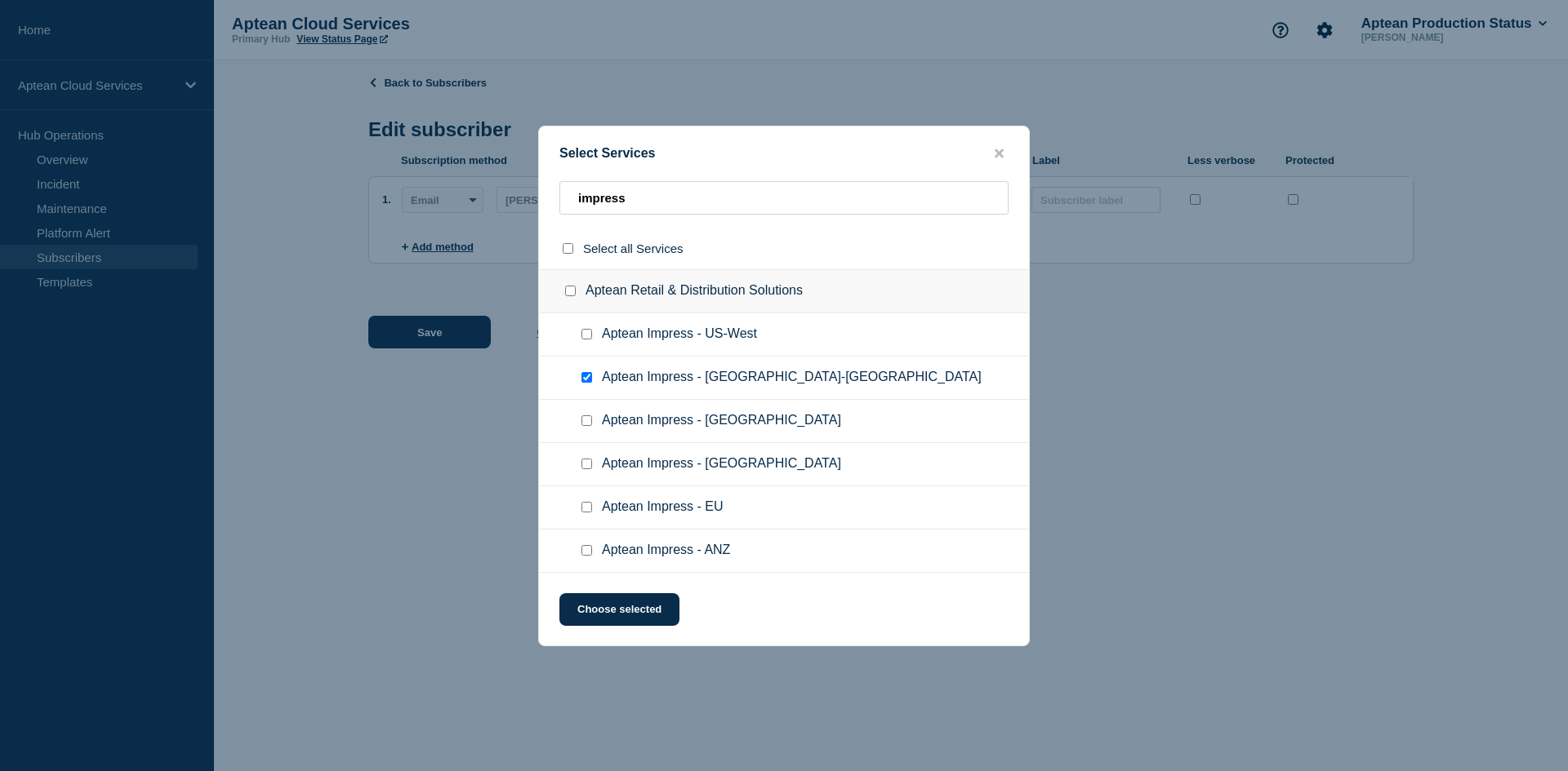
click at [581, 377] on input "Aptean Impress - US-East checkbox" at bounding box center [586, 377] width 10 height 10
click at [590, 331] on input "Aptean Impress - US-West checkbox" at bounding box center [586, 334] width 10 height 10
click at [635, 610] on button "Choose selected" at bounding box center [620, 609] width 120 height 33
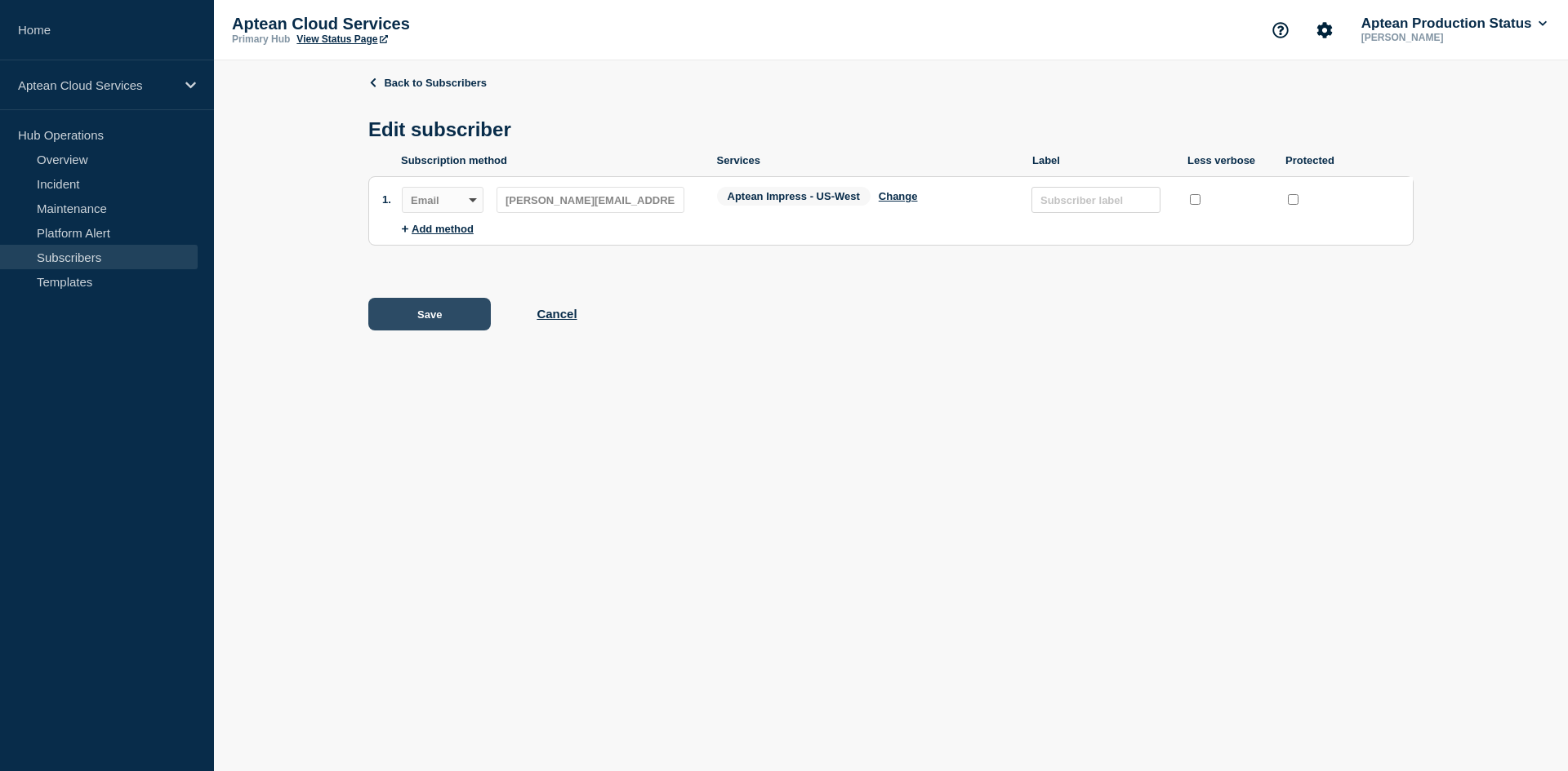
click at [404, 316] on button "Save" at bounding box center [430, 314] width 122 height 33
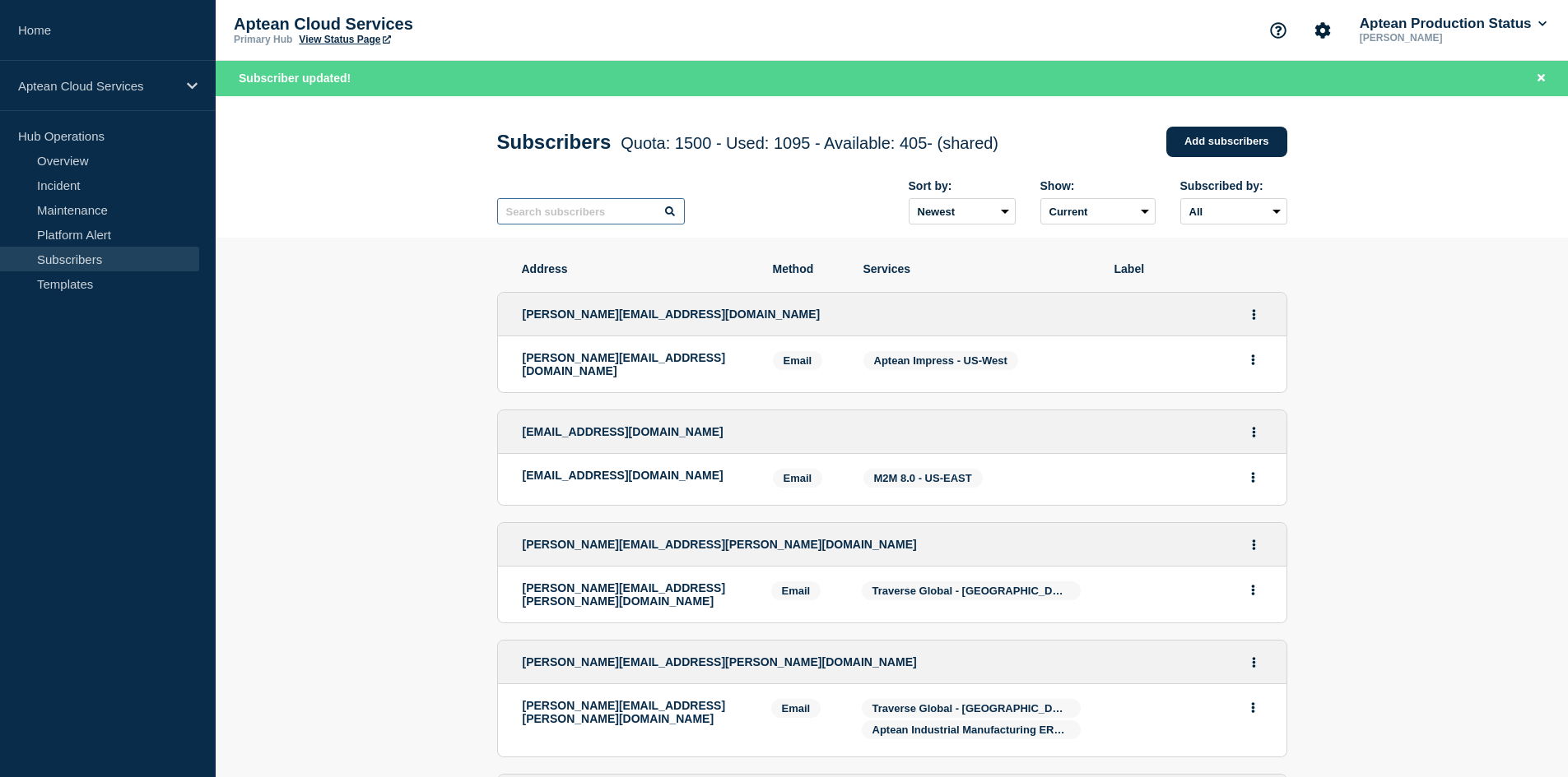
click at [616, 215] on input "text" at bounding box center [591, 211] width 188 height 27
paste input "[EMAIL_ADDRESS][PERSON_NAME][DOMAIN_NAME]"
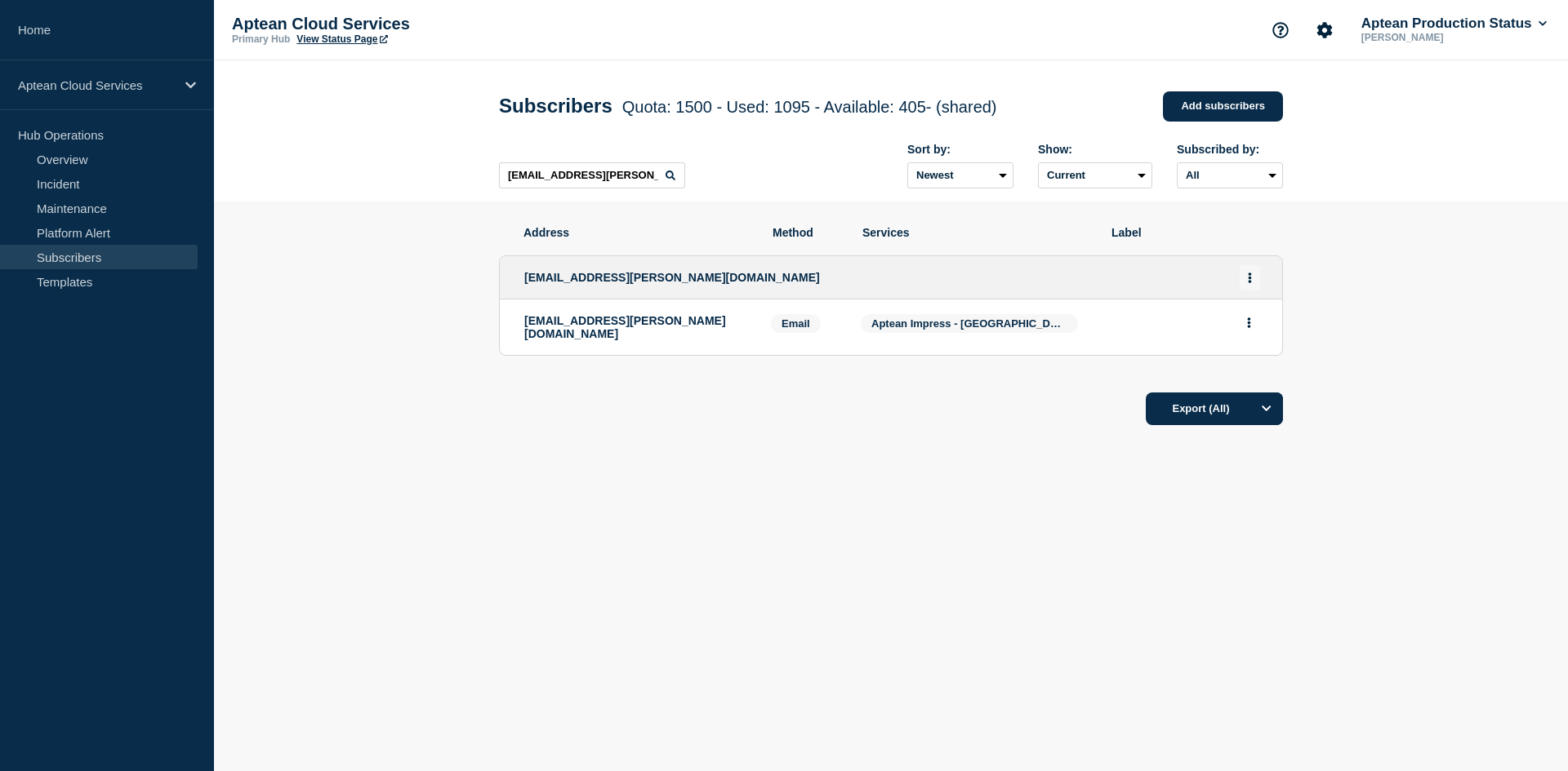
click at [1252, 284] on button "Actions" at bounding box center [1250, 277] width 21 height 25
click at [1243, 323] on link "Edit" at bounding box center [1243, 324] width 18 height 12
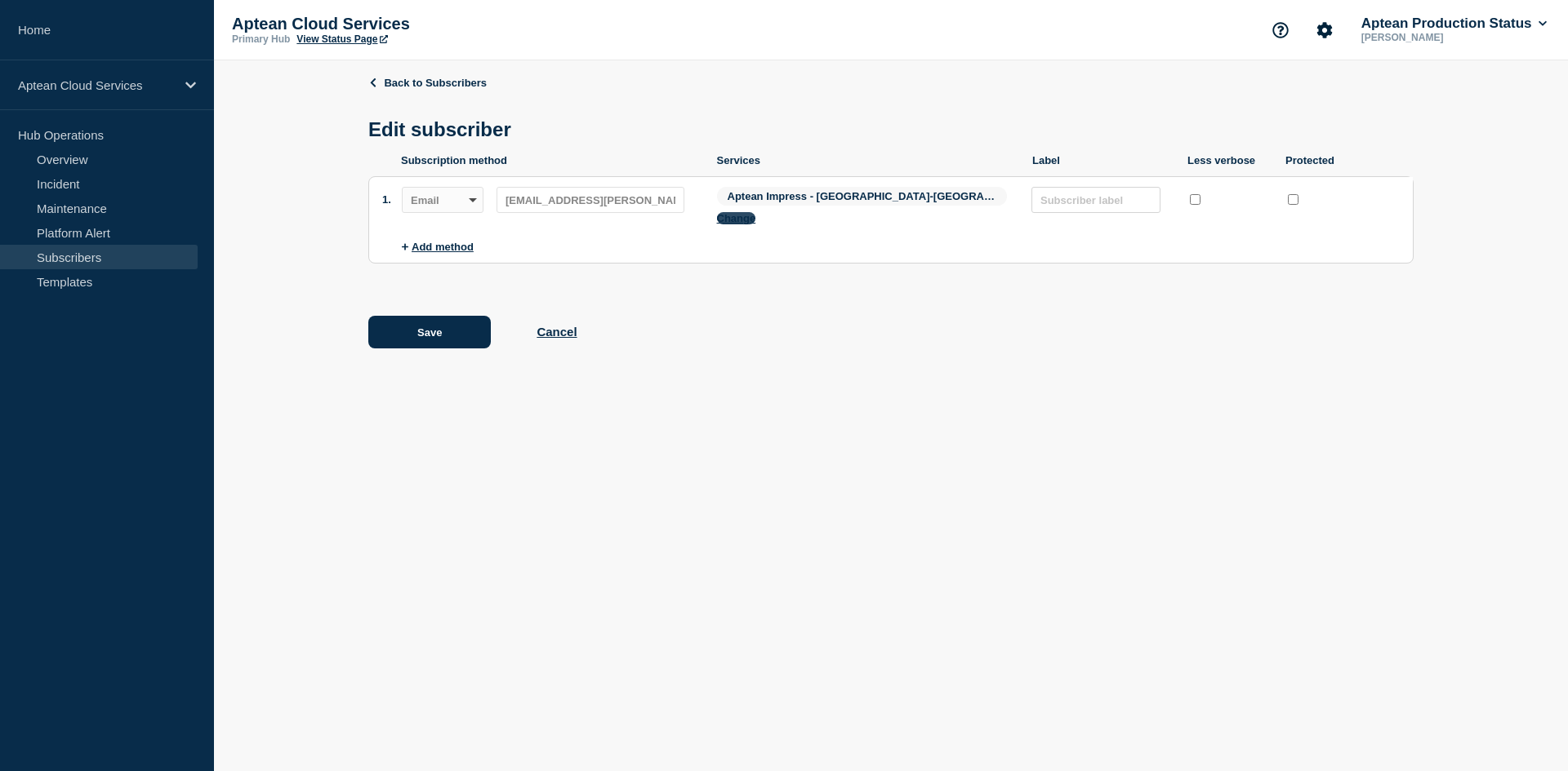
click at [756, 212] on button "Change" at bounding box center [736, 218] width 40 height 12
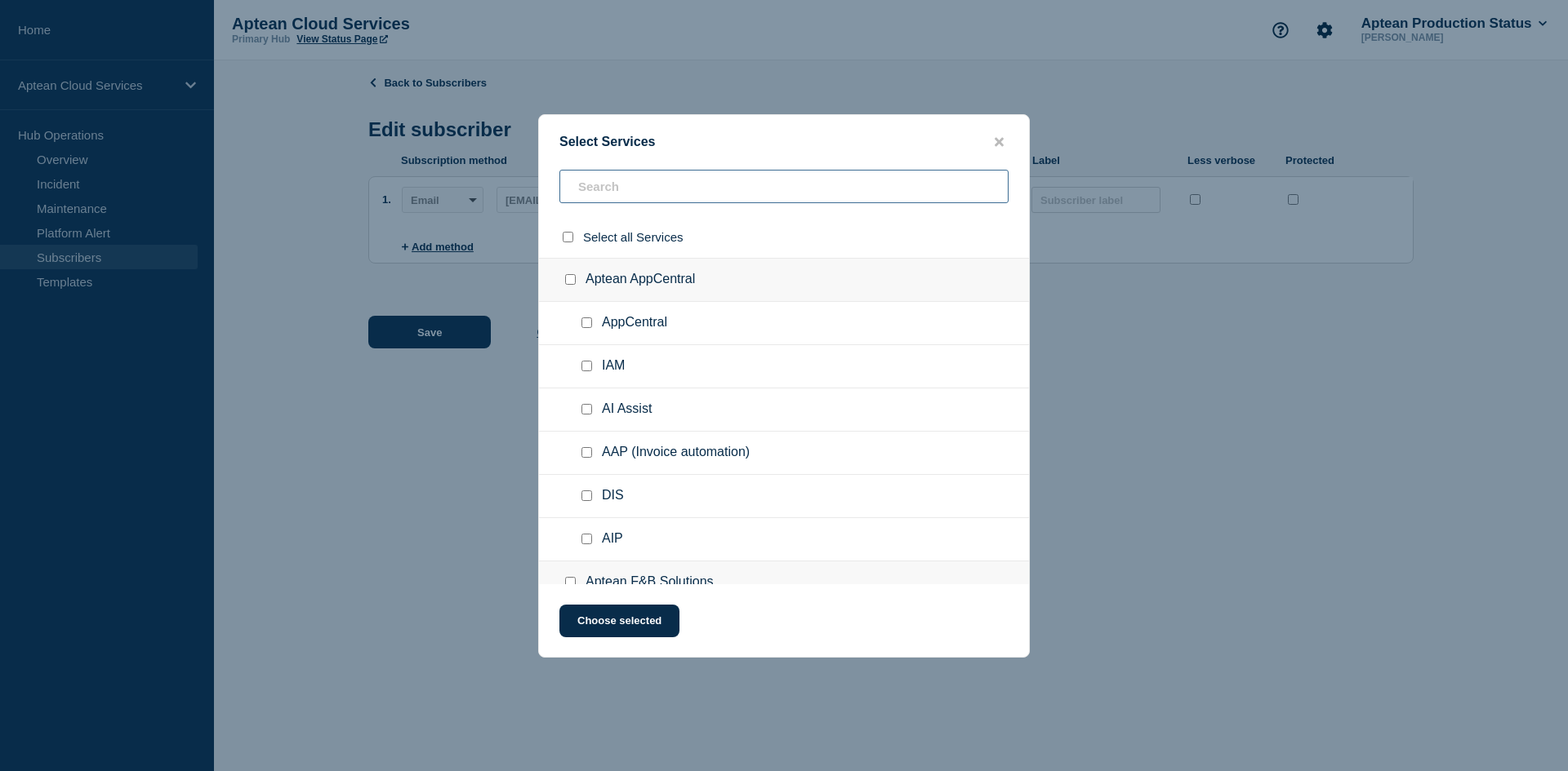
click at [630, 189] on input "text" at bounding box center [784, 187] width 450 height 34
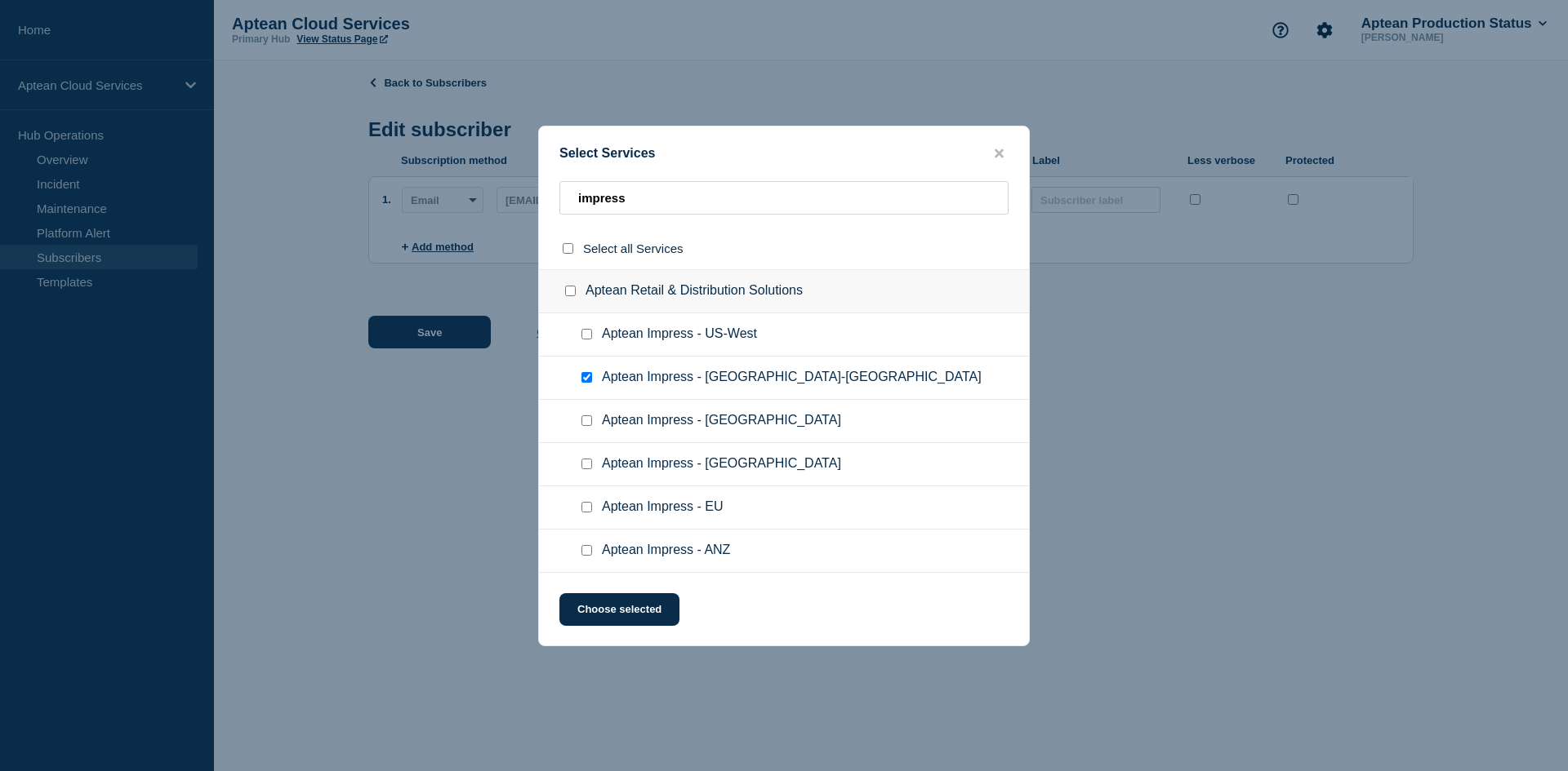
click at [583, 377] on input "Aptean Impress - US-East checkbox" at bounding box center [586, 377] width 10 height 10
click at [583, 336] on input "Aptean Impress - US-West checkbox" at bounding box center [586, 334] width 10 height 10
click at [635, 609] on button "Choose selected" at bounding box center [620, 609] width 120 height 33
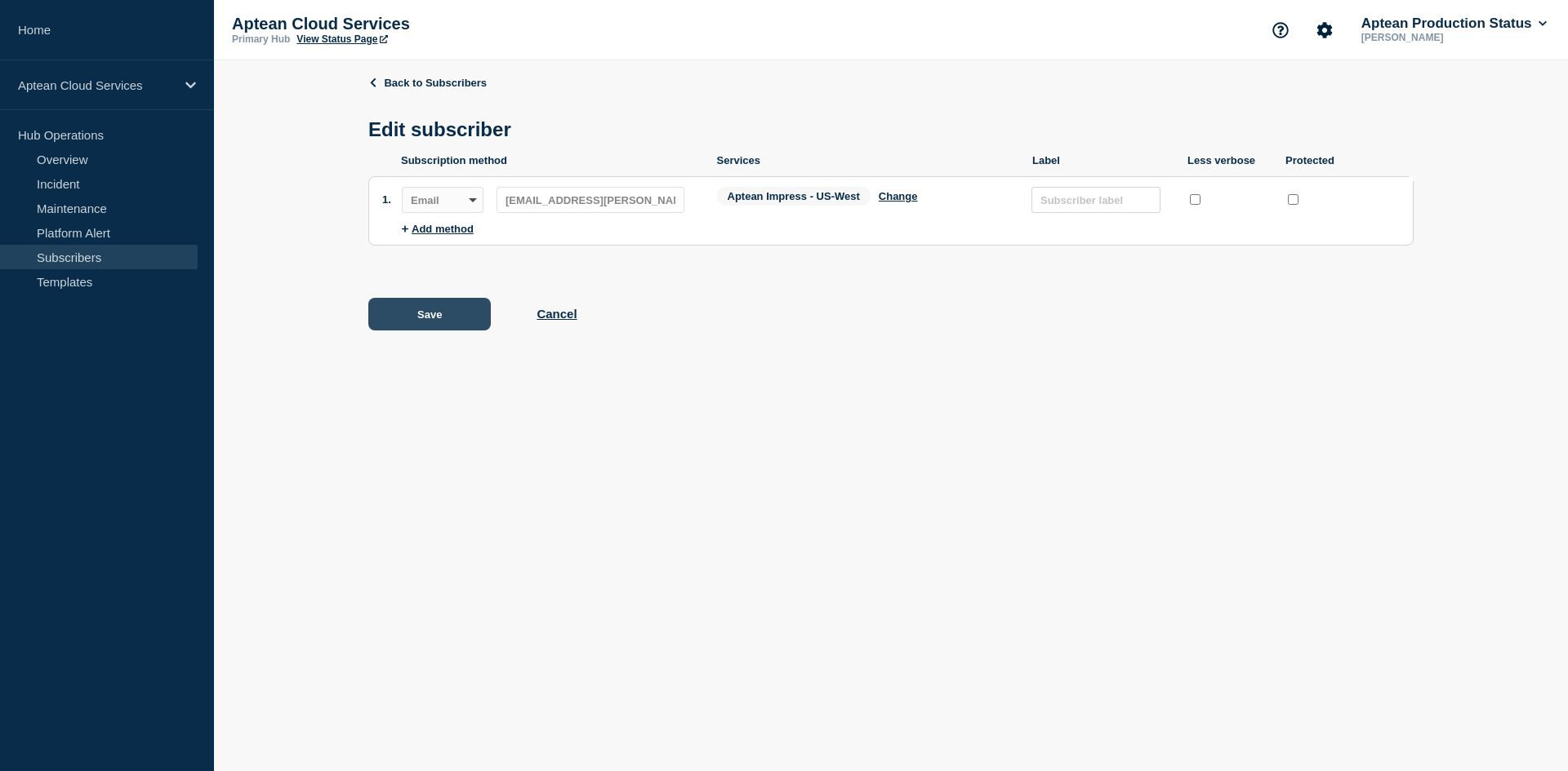
click at [430, 322] on button "Save" at bounding box center [430, 314] width 122 height 33
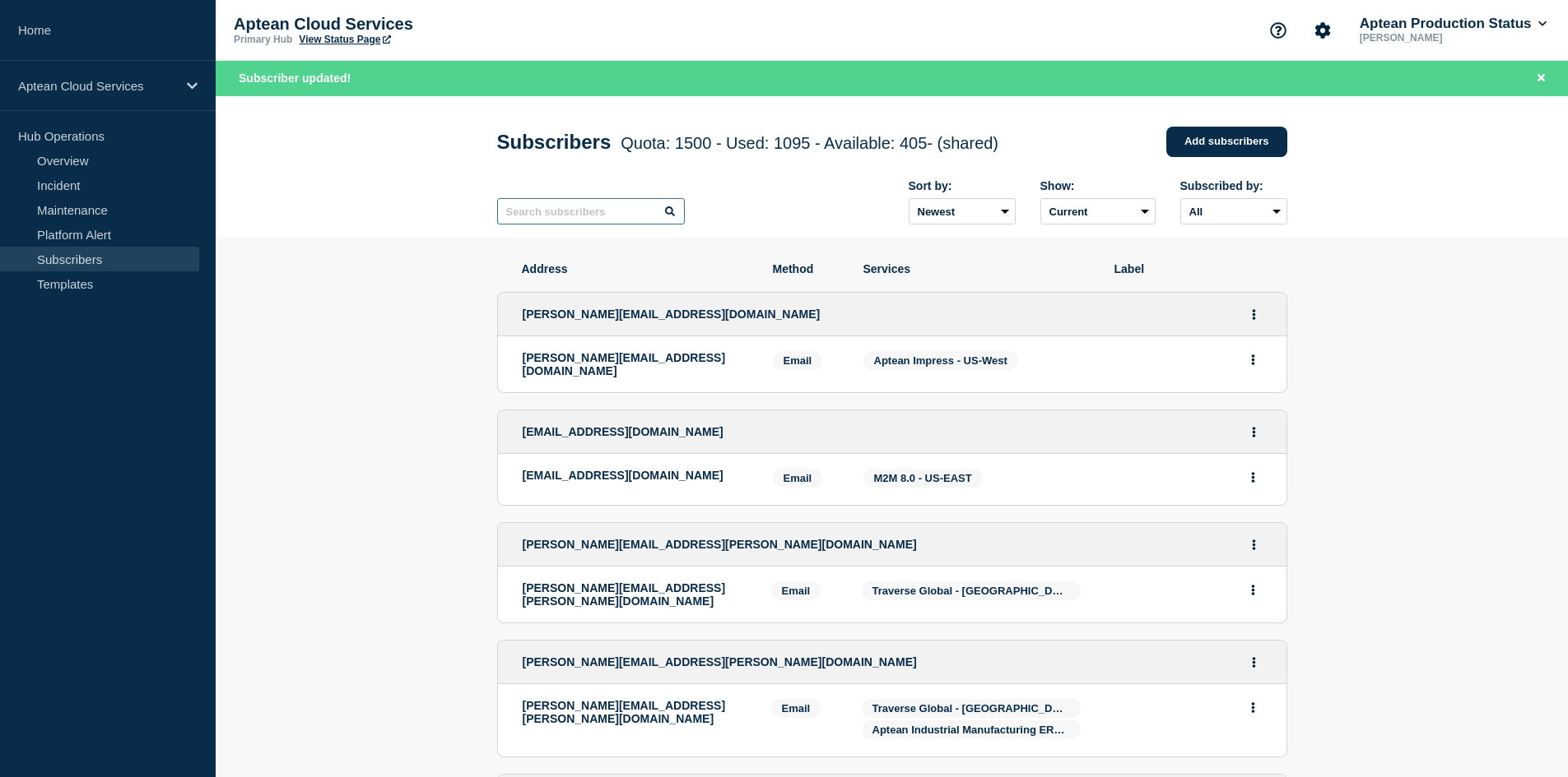
click at [592, 207] on input "text" at bounding box center [591, 211] width 188 height 27
paste input "[EMAIL_ADDRESS][PERSON_NAME][DOMAIN_NAME]"
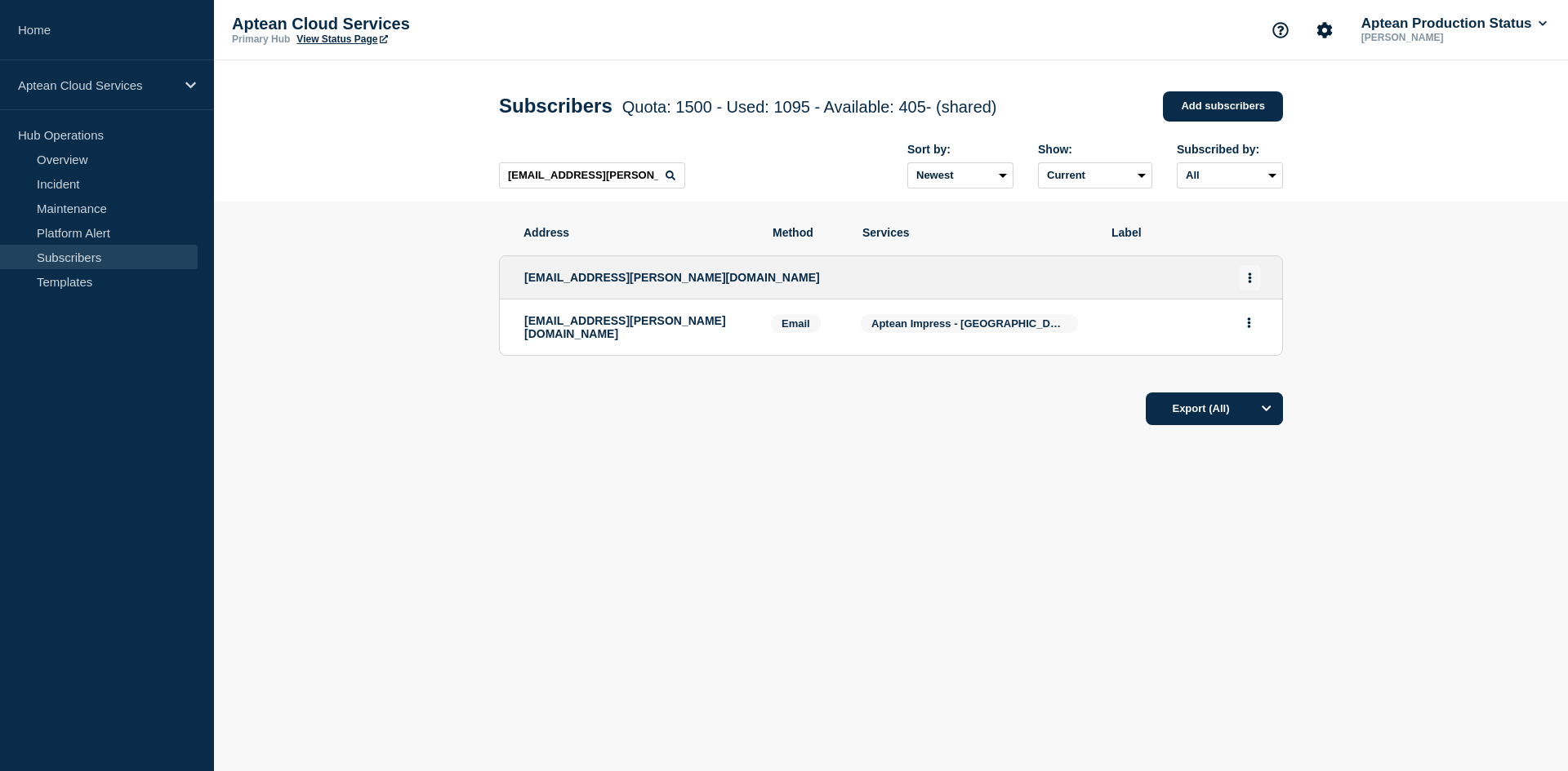
click at [1248, 283] on icon "Actions" at bounding box center [1249, 277] width 3 height 10
click at [1242, 327] on link "Edit" at bounding box center [1243, 324] width 18 height 12
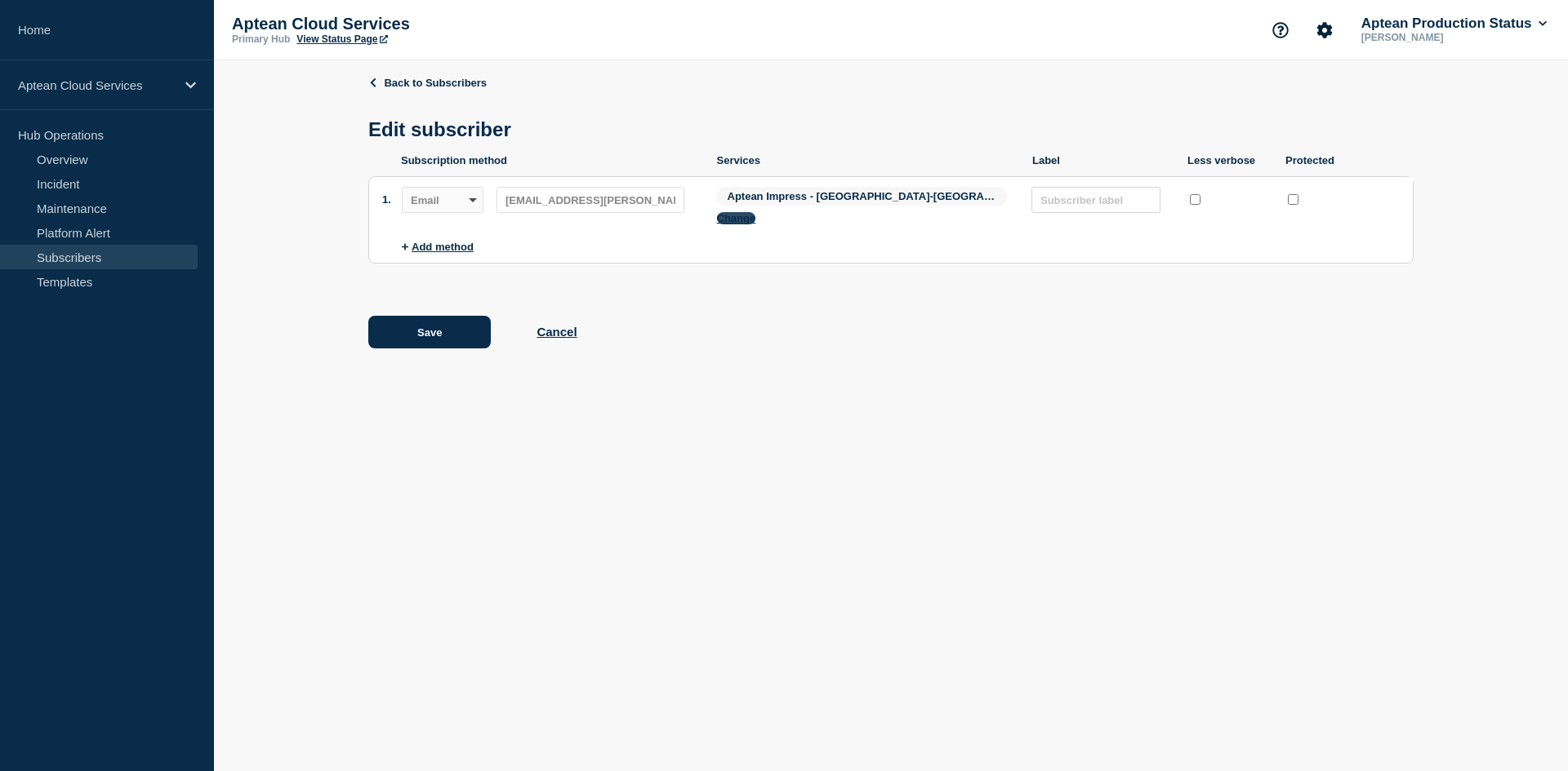
click at [756, 212] on button "Change" at bounding box center [736, 218] width 40 height 12
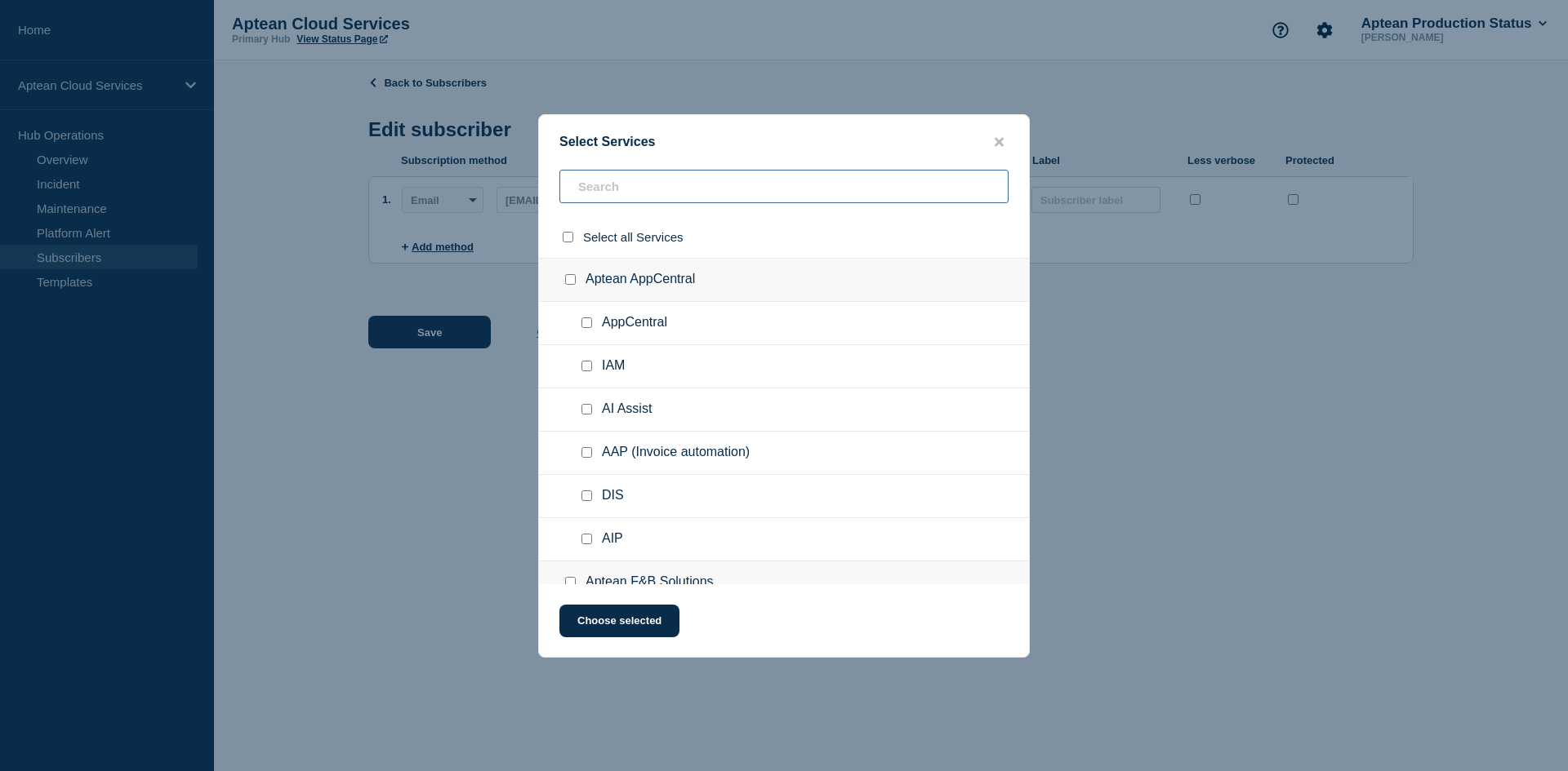
click at [627, 191] on input "text" at bounding box center [784, 187] width 450 height 34
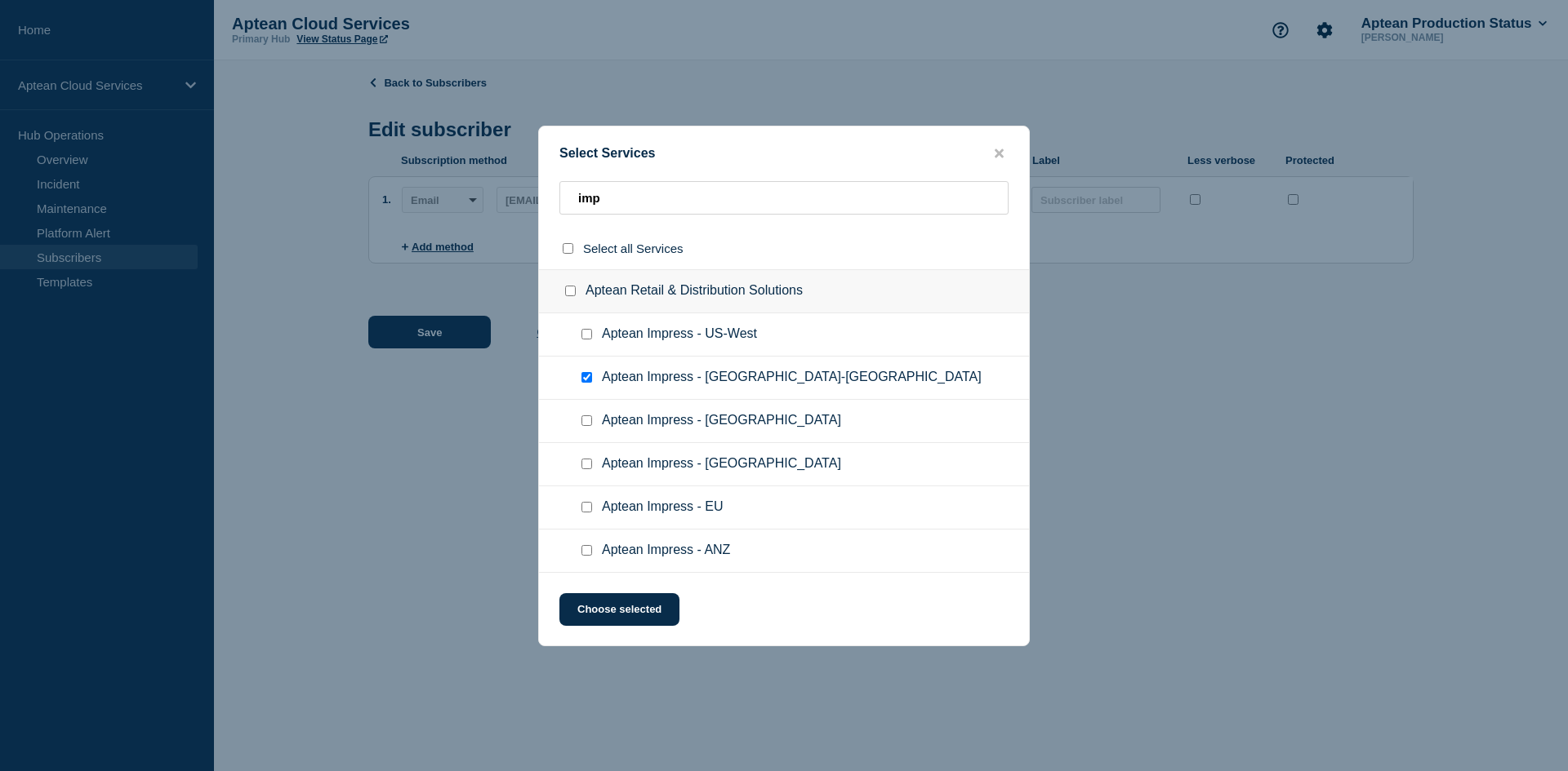
click at [583, 378] on input "Aptean Impress - US-East checkbox" at bounding box center [586, 377] width 10 height 10
click at [592, 333] on input "Aptean Impress - US-West checkbox" at bounding box center [586, 334] width 10 height 10
click at [650, 601] on button "Choose selected" at bounding box center [620, 609] width 120 height 33
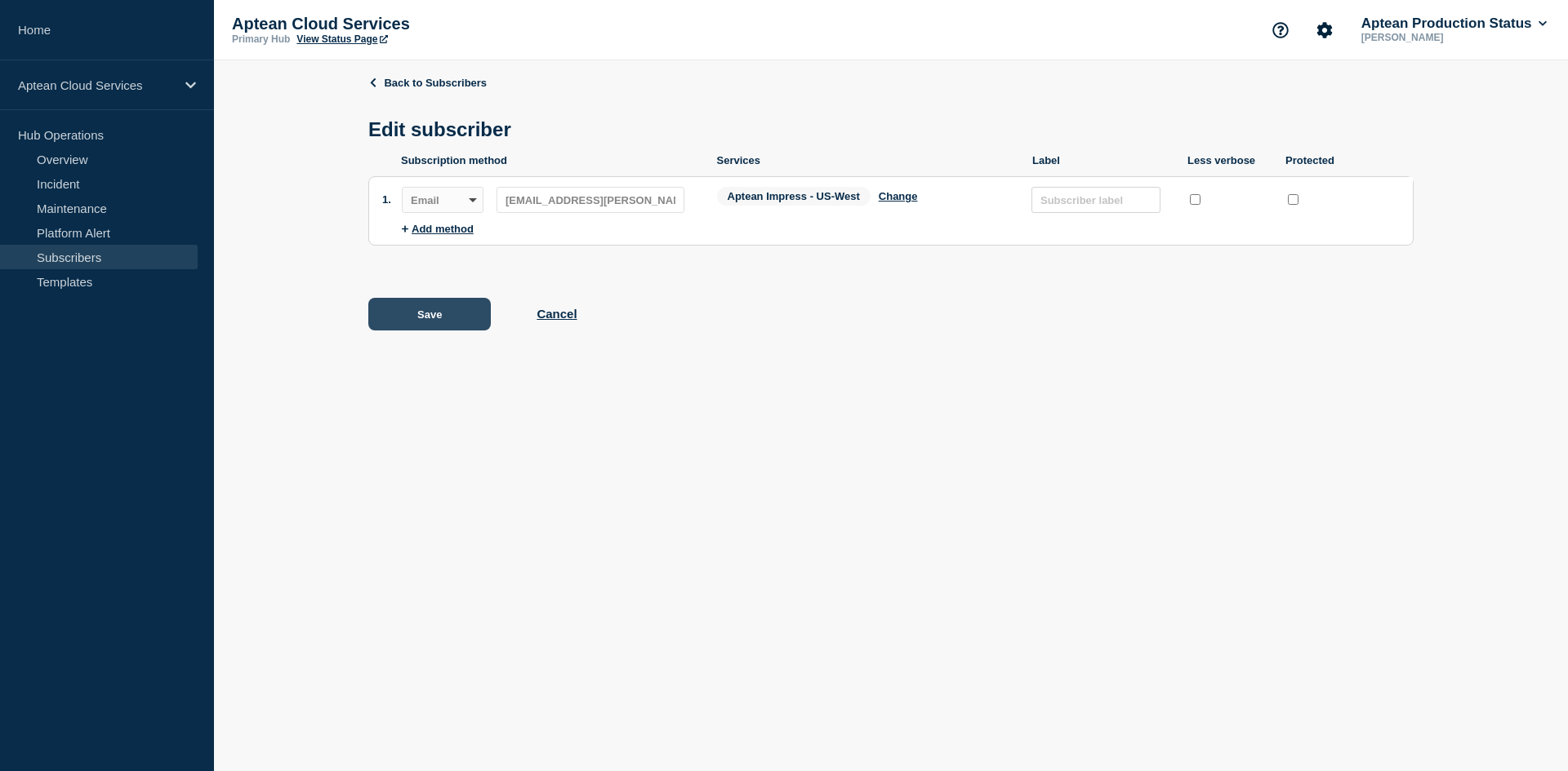
click at [412, 325] on button "Save" at bounding box center [430, 314] width 122 height 33
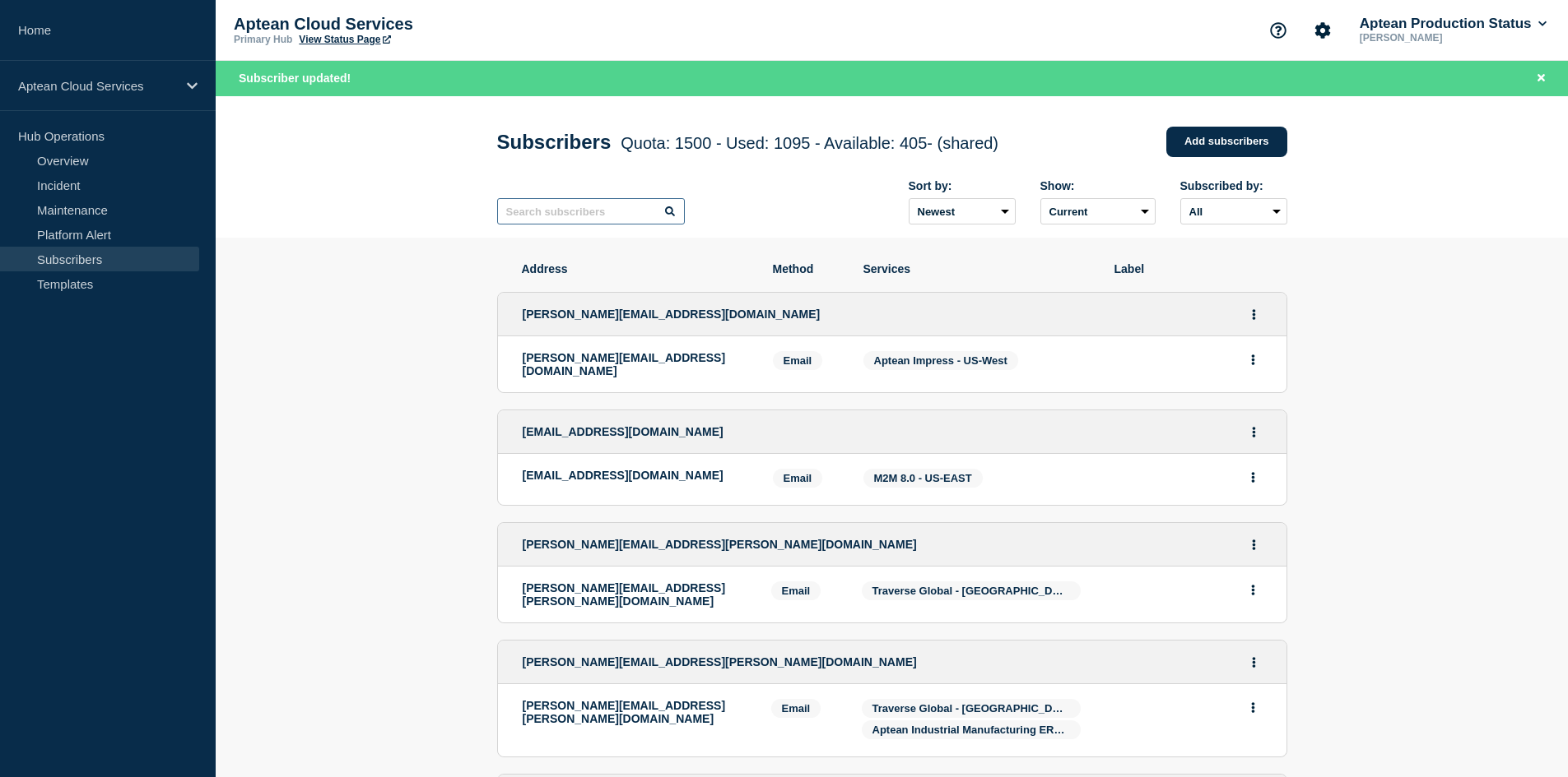
click at [616, 209] on input "text" at bounding box center [591, 211] width 188 height 27
paste input "[EMAIL_ADDRESS][DOMAIN_NAME]"
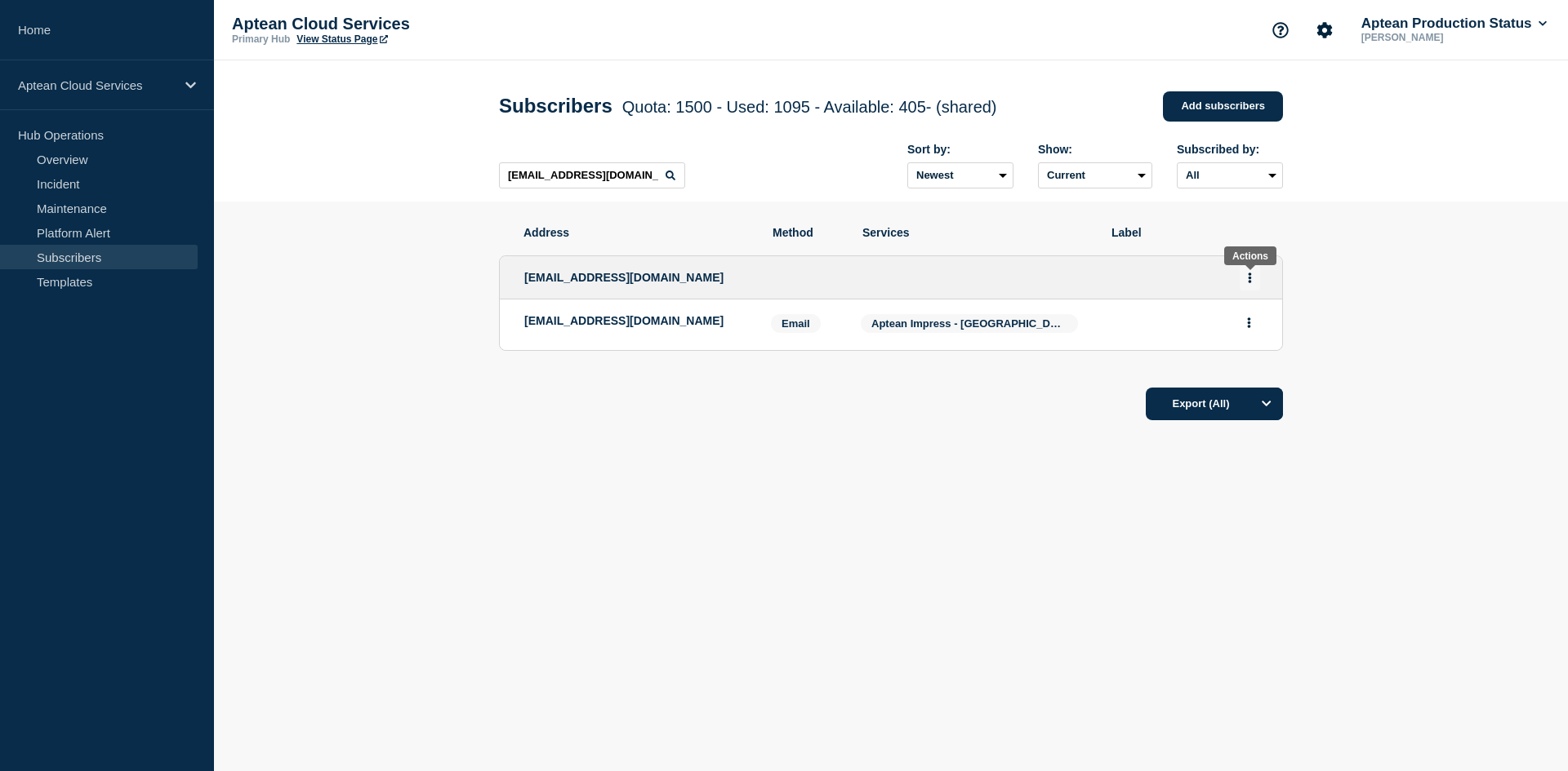
click at [1244, 281] on button "Actions" at bounding box center [1250, 277] width 21 height 25
click at [1249, 325] on link "Edit" at bounding box center [1243, 324] width 18 height 12
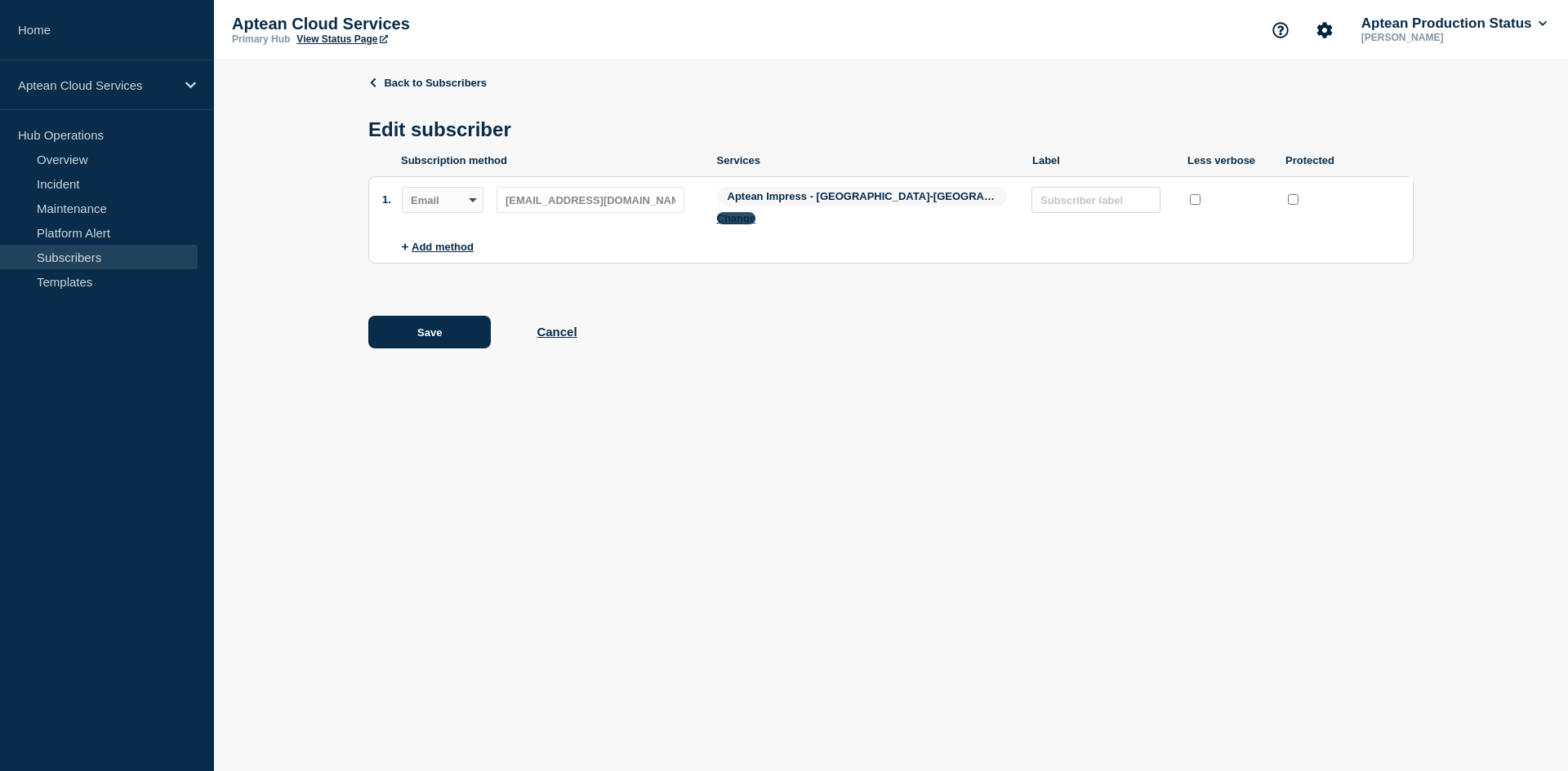
click at [756, 212] on button "Change" at bounding box center [736, 218] width 40 height 12
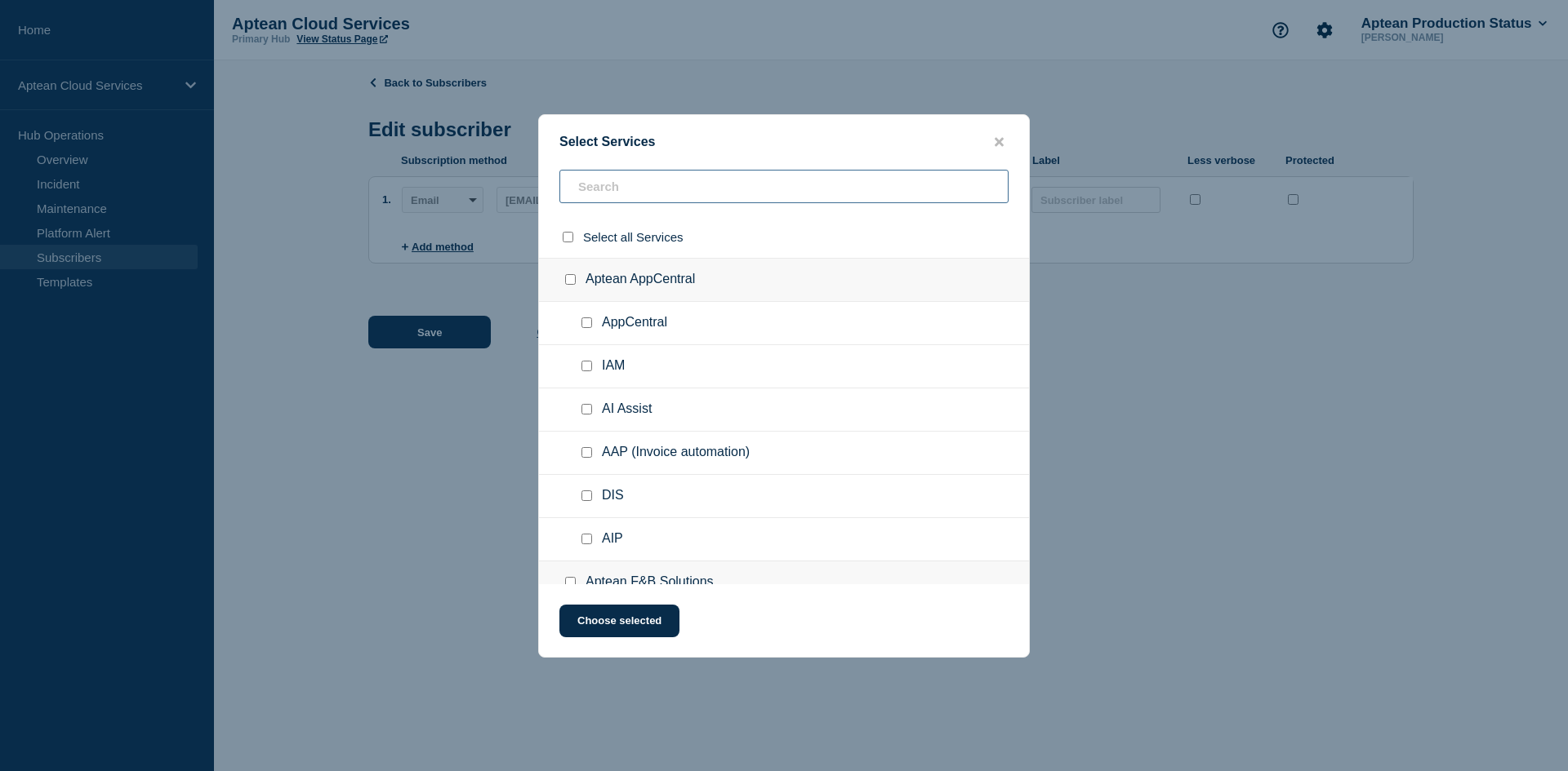
click at [628, 187] on input "text" at bounding box center [784, 187] width 450 height 34
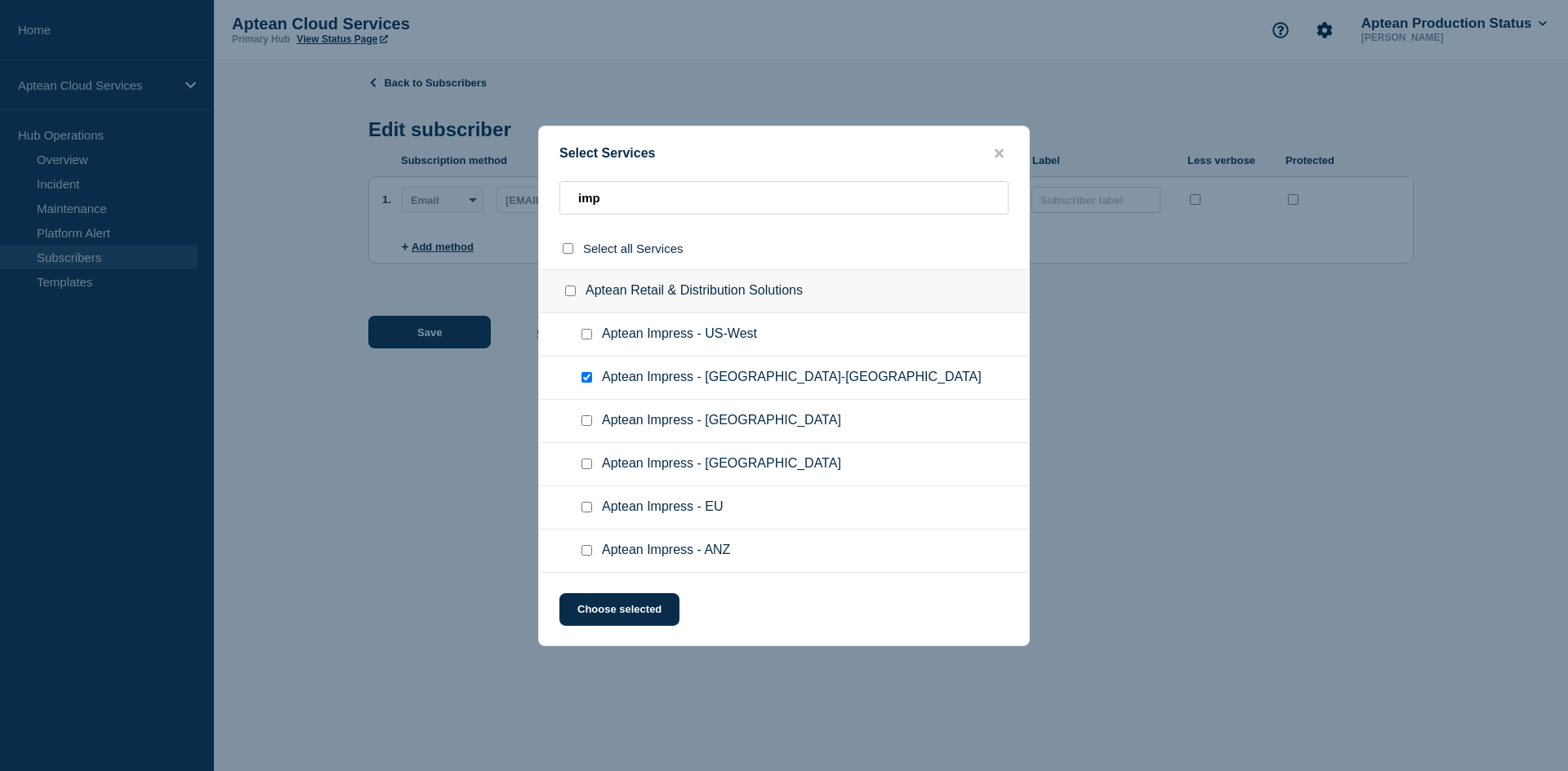
click at [586, 382] on input "Aptean Impress - US-East checkbox" at bounding box center [586, 377] width 10 height 10
click at [588, 338] on input "Aptean Impress - US-West checkbox" at bounding box center [586, 334] width 10 height 10
click at [610, 599] on button "Choose selected" at bounding box center [620, 609] width 120 height 33
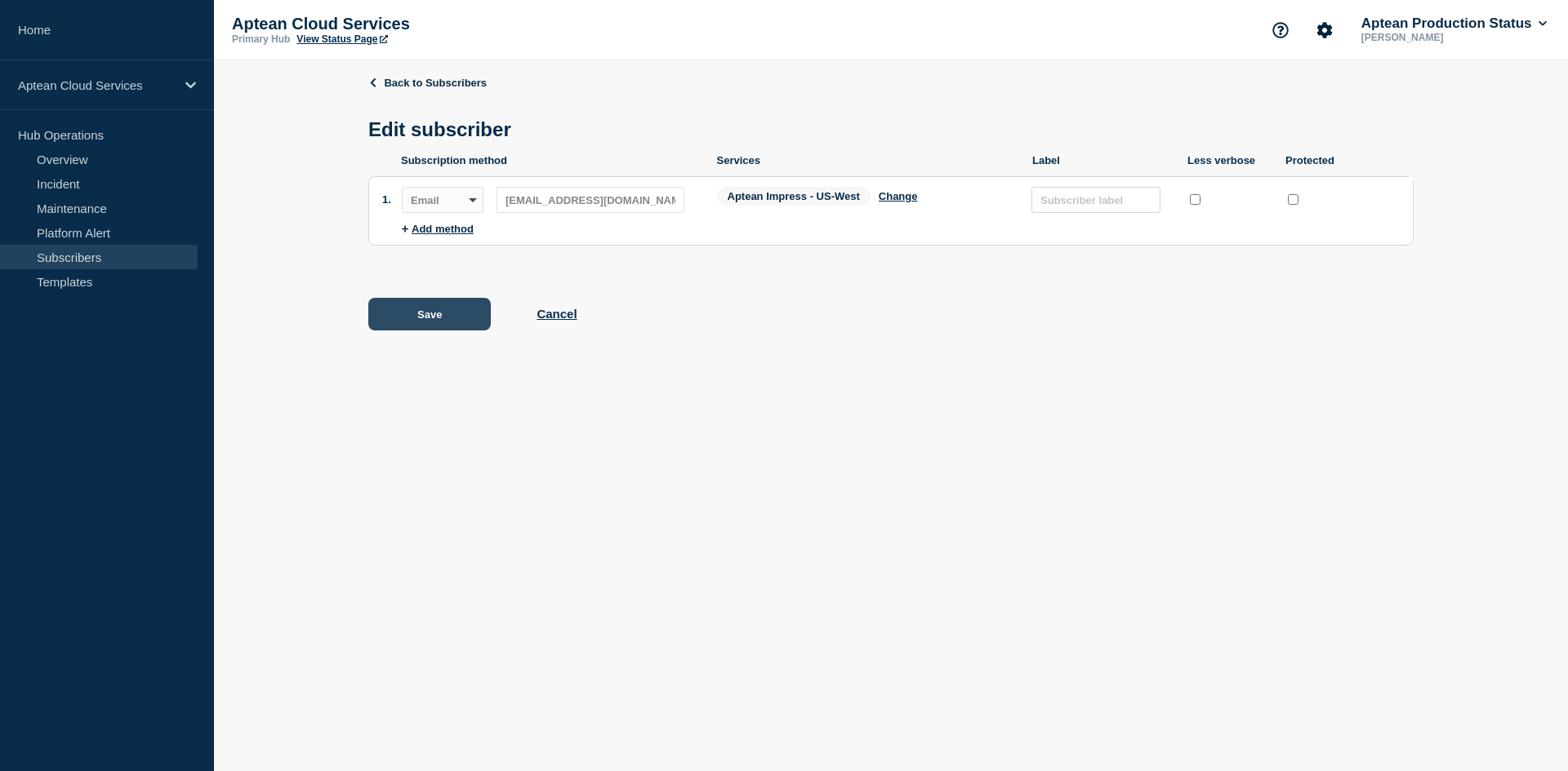
click at [431, 318] on button "Save" at bounding box center [430, 314] width 122 height 33
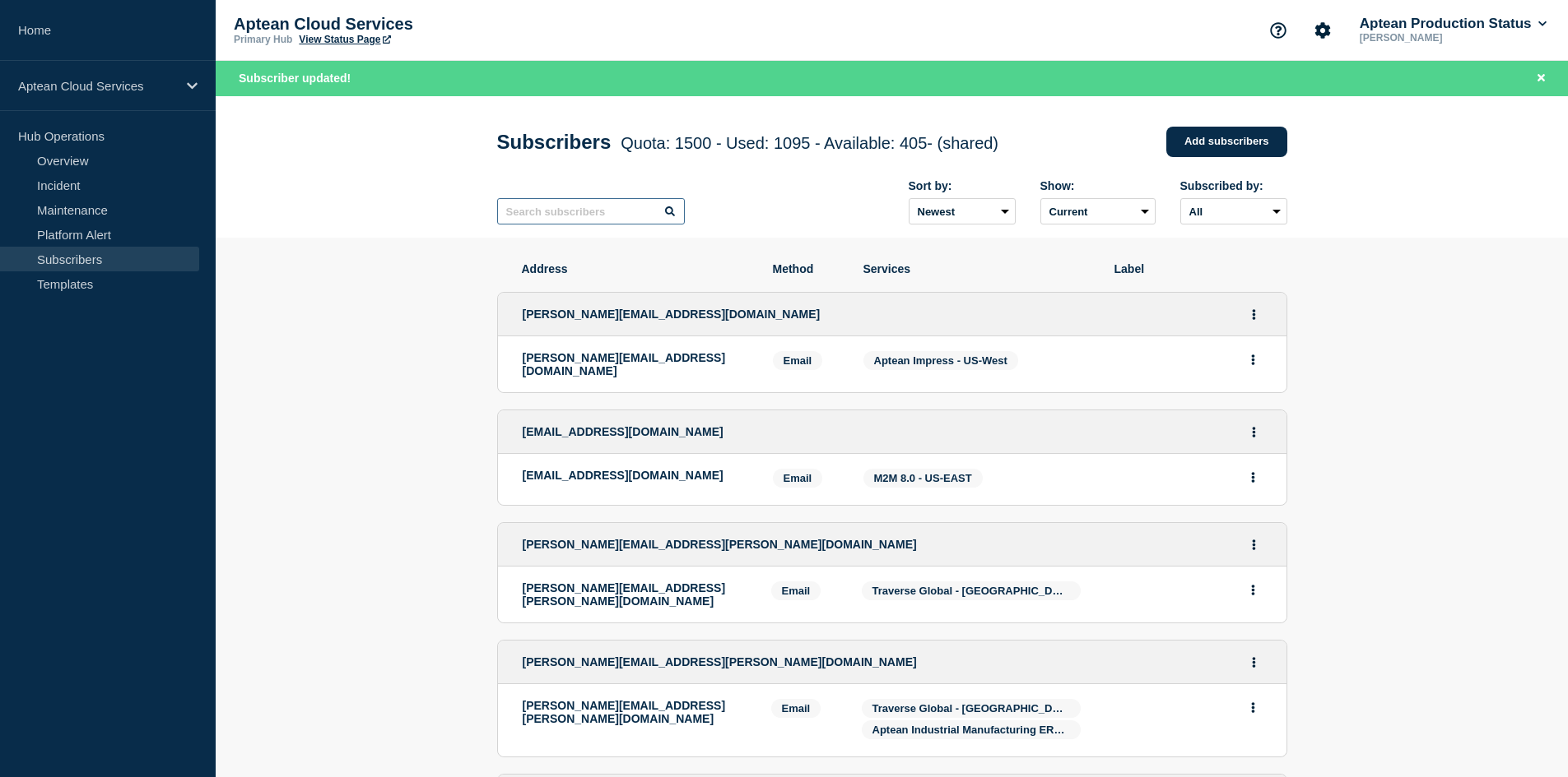
click at [572, 213] on input "text" at bounding box center [591, 211] width 188 height 27
paste input "[EMAIL_ADDRESS][DOMAIN_NAME]"
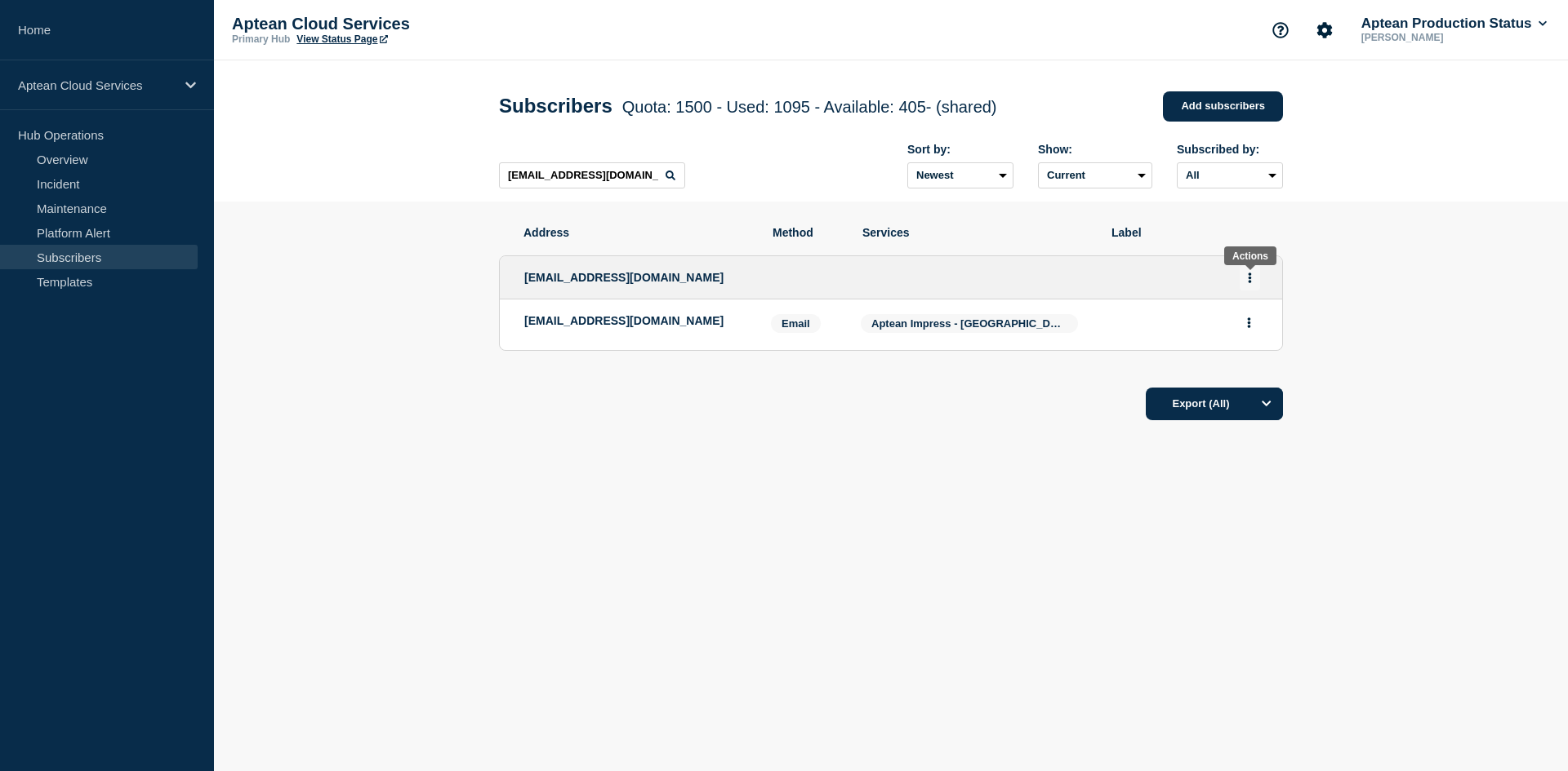
click at [1252, 275] on button "Actions" at bounding box center [1250, 277] width 21 height 25
click at [1248, 325] on link "Edit" at bounding box center [1243, 324] width 18 height 12
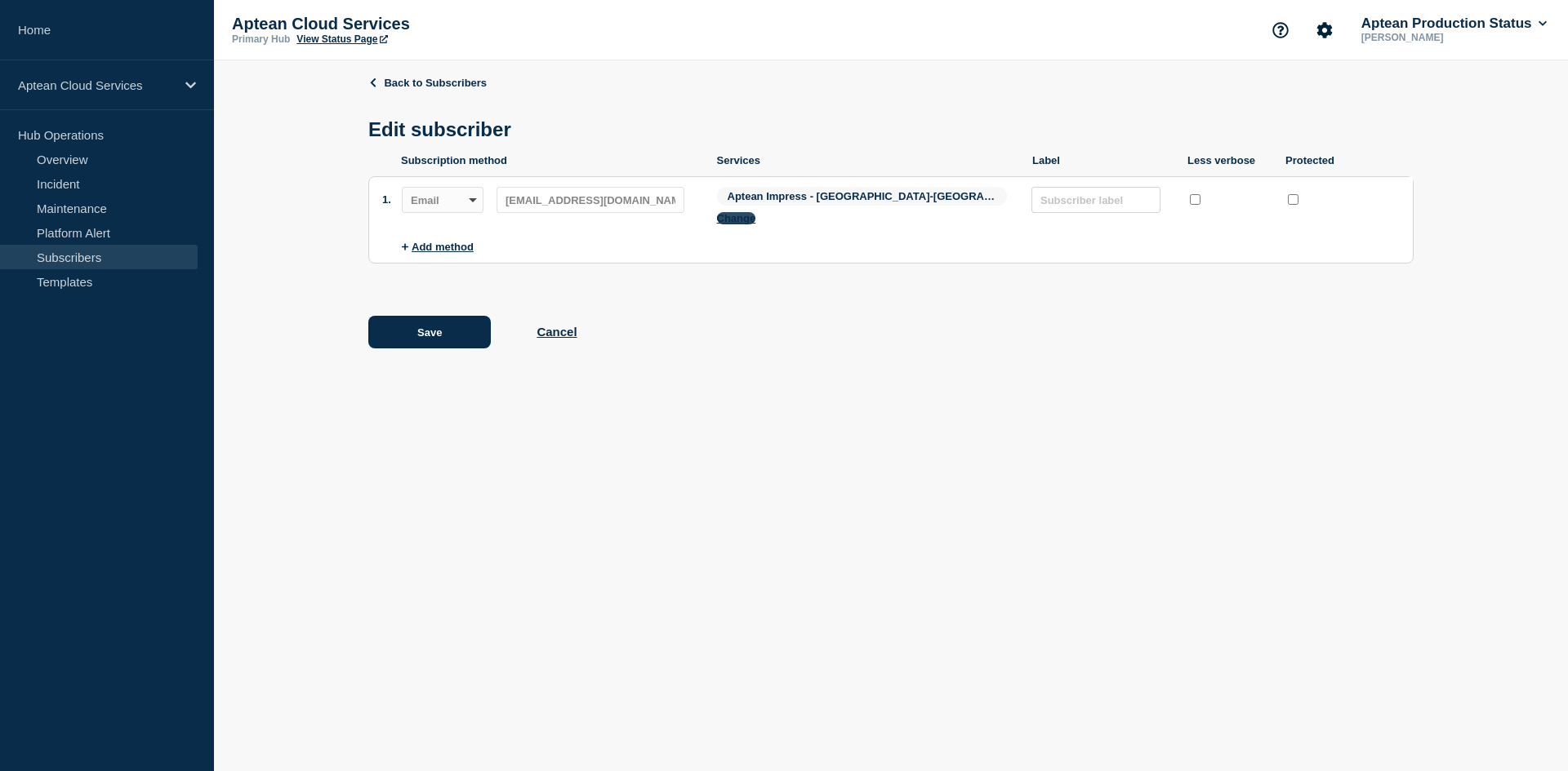
click at [756, 212] on button "Change" at bounding box center [736, 218] width 40 height 12
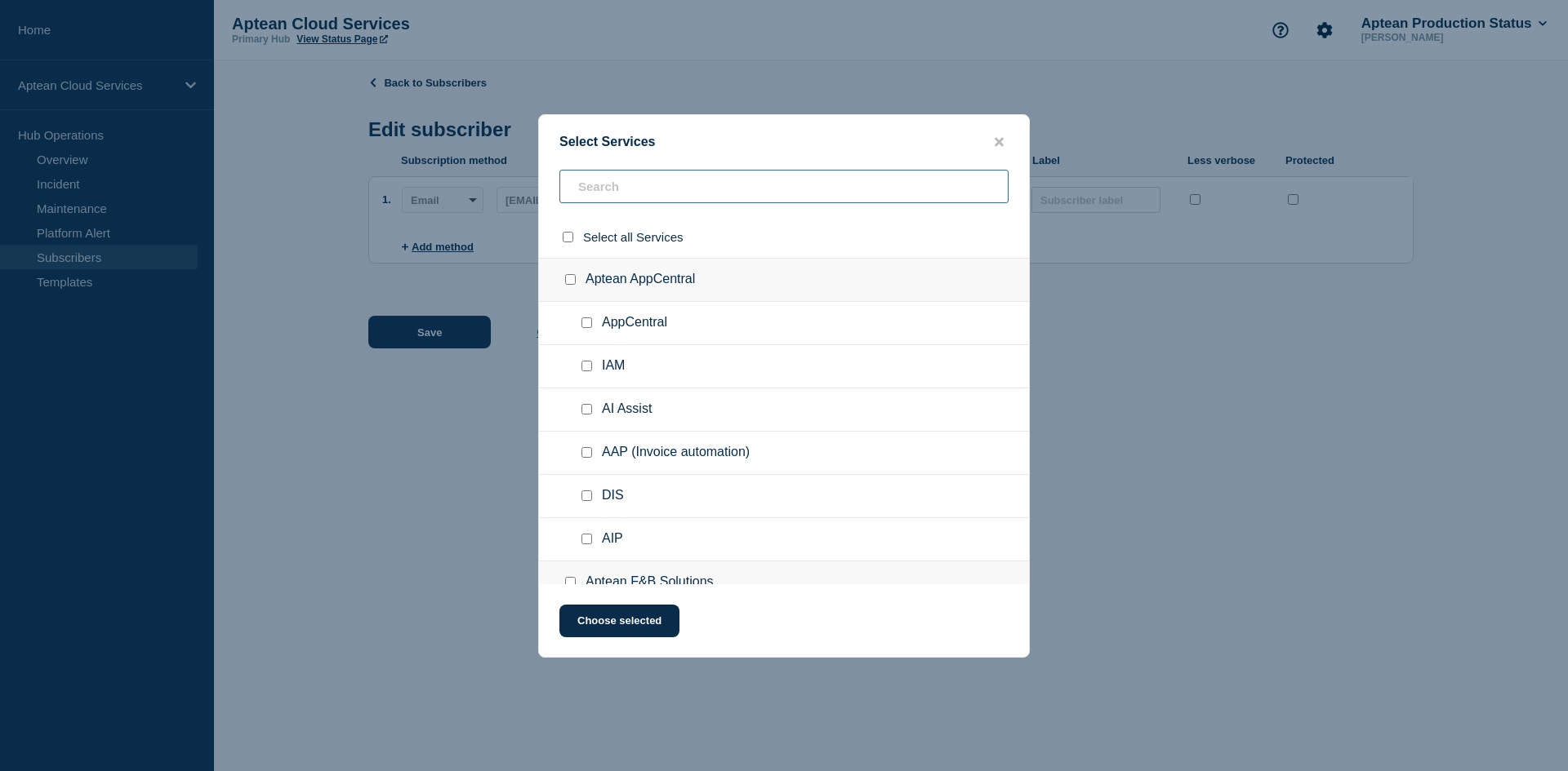
click at [663, 195] on input "text" at bounding box center [784, 187] width 450 height 34
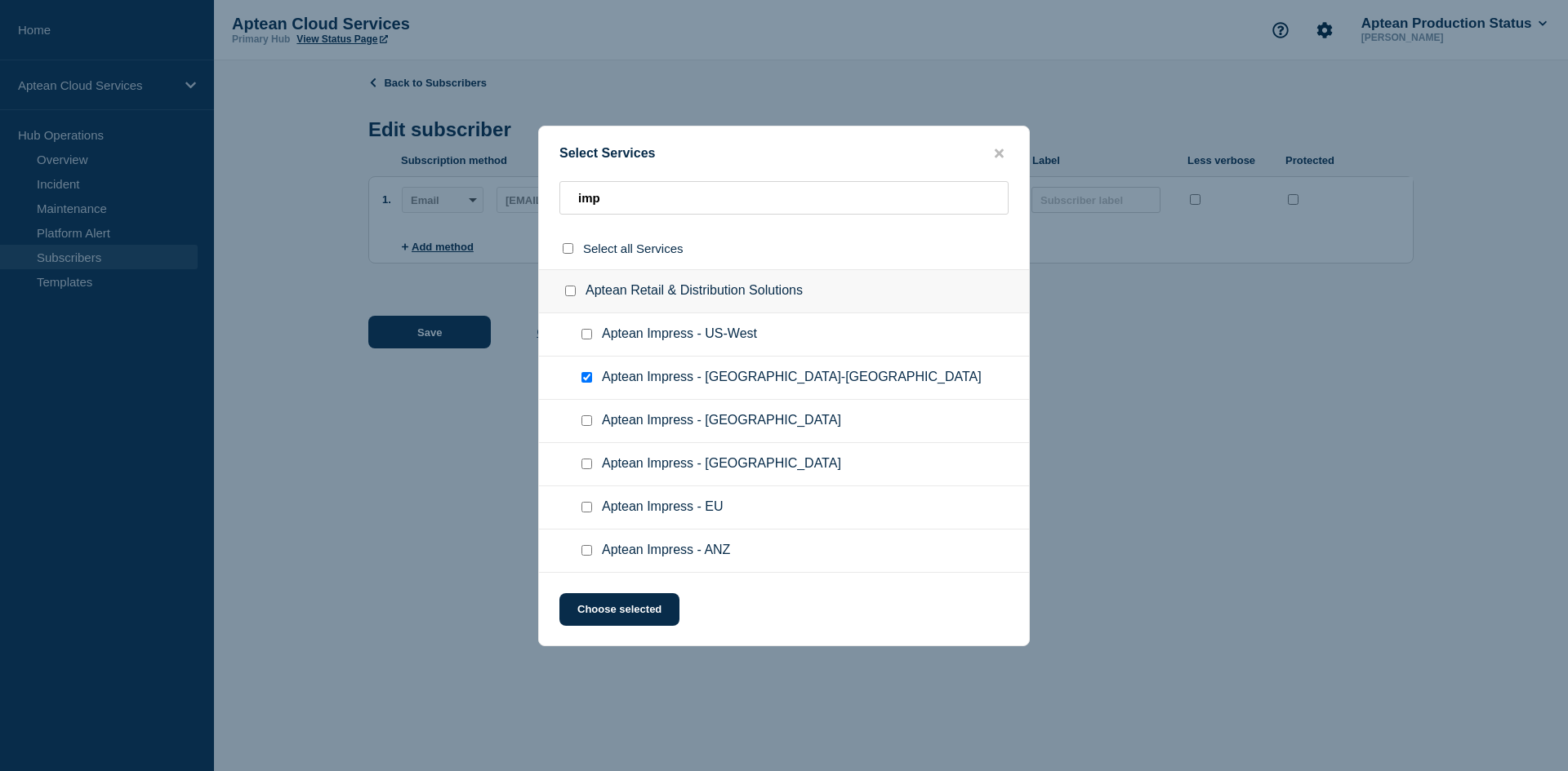
click at [580, 372] on div at bounding box center [590, 377] width 24 height 16
click at [587, 336] on input "Aptean Impress - US-West checkbox" at bounding box center [586, 334] width 10 height 10
click at [586, 383] on input "Aptean Impress - US-East checkbox" at bounding box center [586, 377] width 10 height 10
click at [604, 616] on button "Choose selected" at bounding box center [620, 609] width 120 height 33
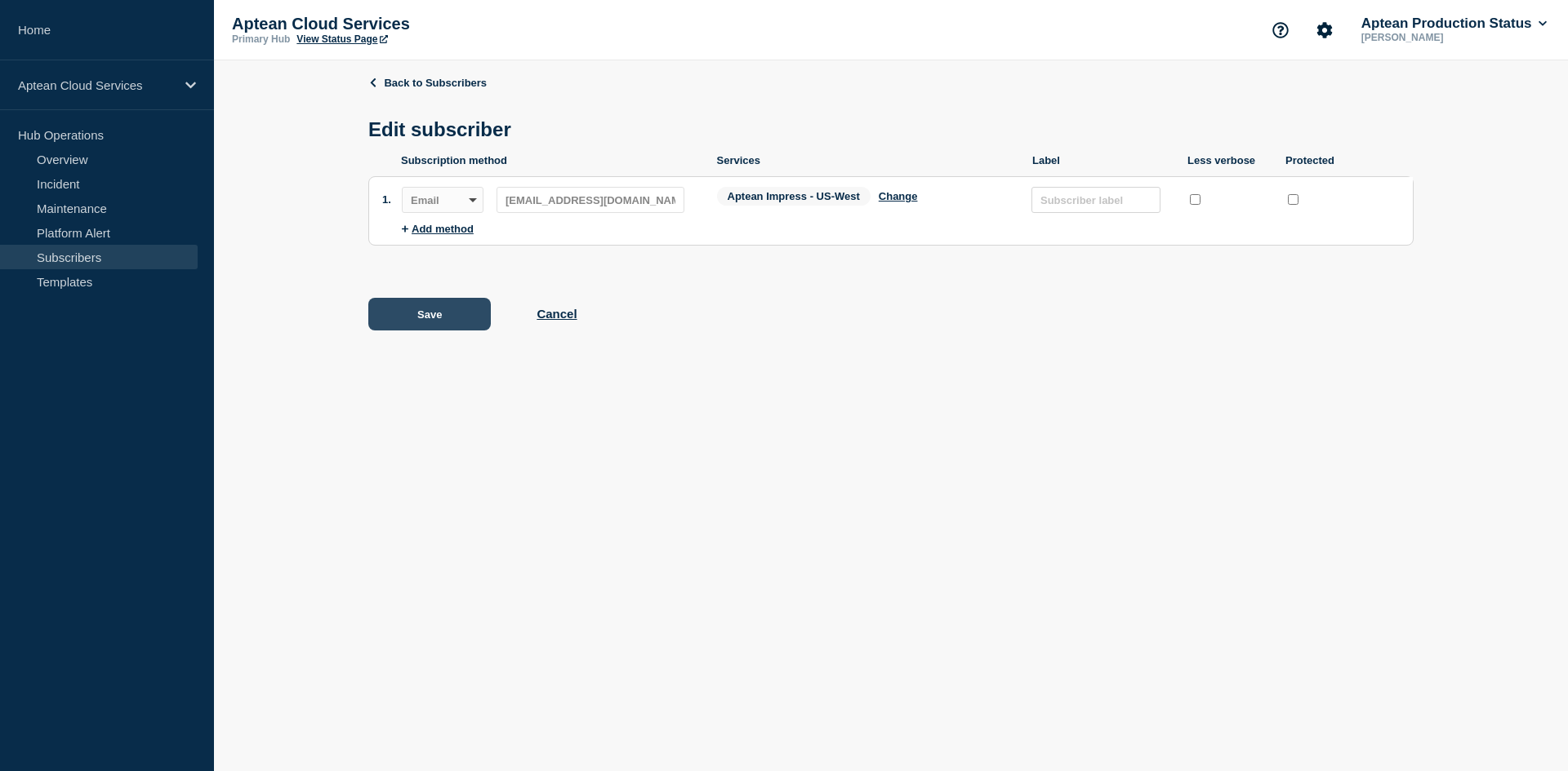
click at [439, 318] on button "Save" at bounding box center [430, 314] width 122 height 33
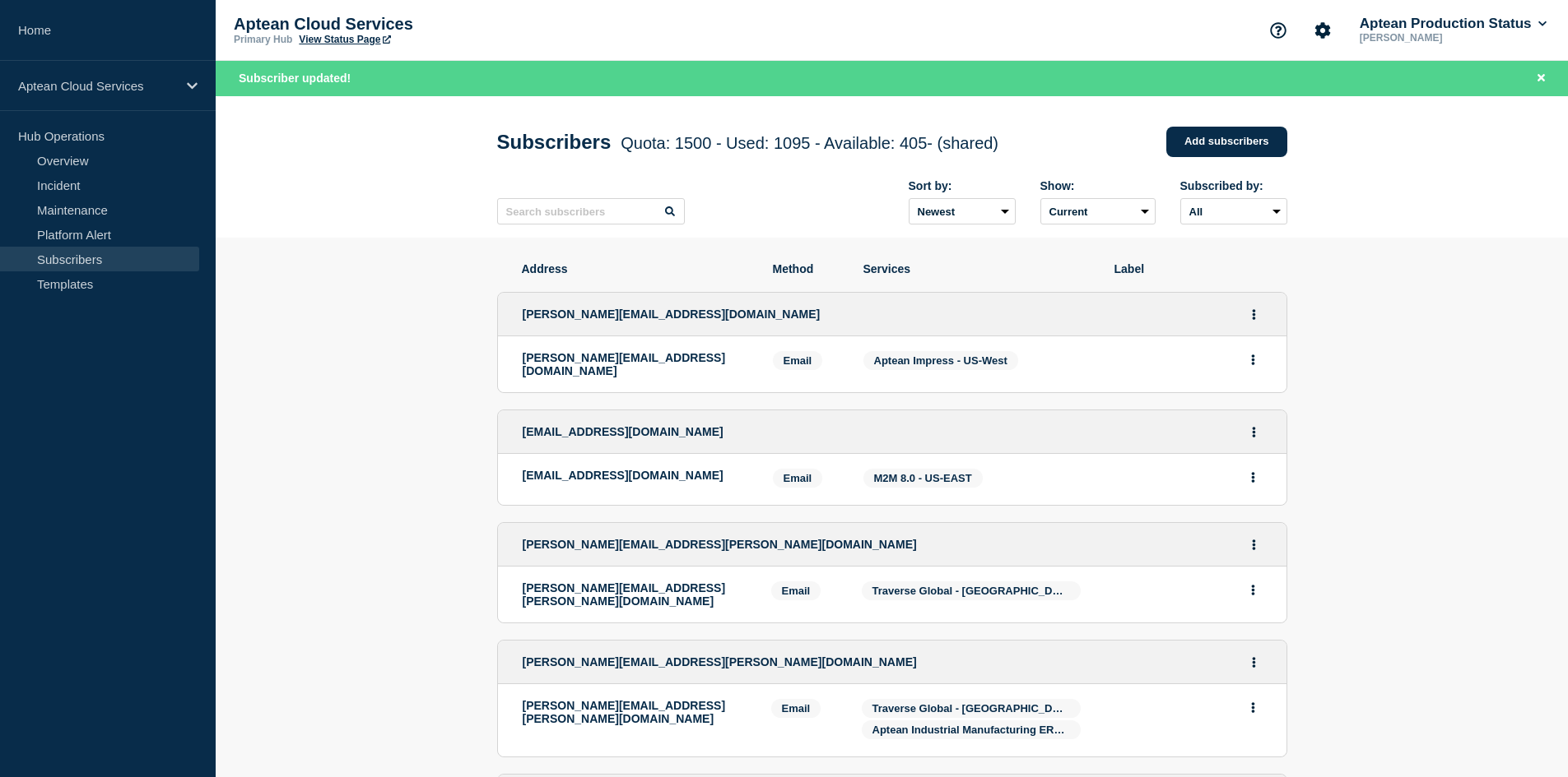
click at [583, 201] on div "Sort by: Newest Oldest Show: Current Deleted Recently deleted Subscribed by: Al…" at bounding box center [891, 203] width 790 height 72
click at [566, 218] on input "text" at bounding box center [591, 211] width 188 height 27
paste input "[EMAIL_ADDRESS][DOMAIN_NAME]"
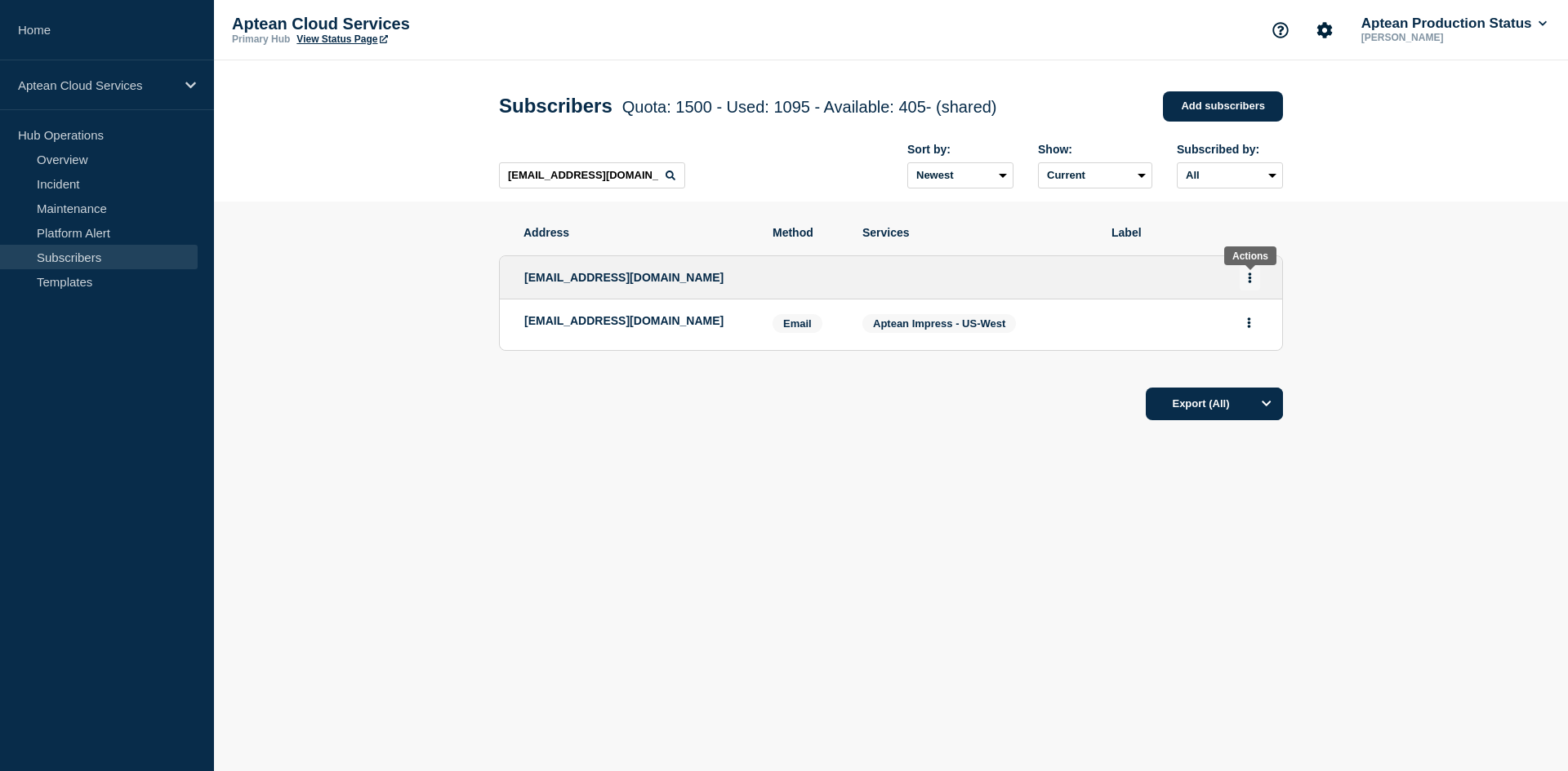
click at [1249, 278] on icon "Actions" at bounding box center [1249, 277] width 3 height 10
click at [1247, 326] on link "Edit" at bounding box center [1243, 324] width 18 height 12
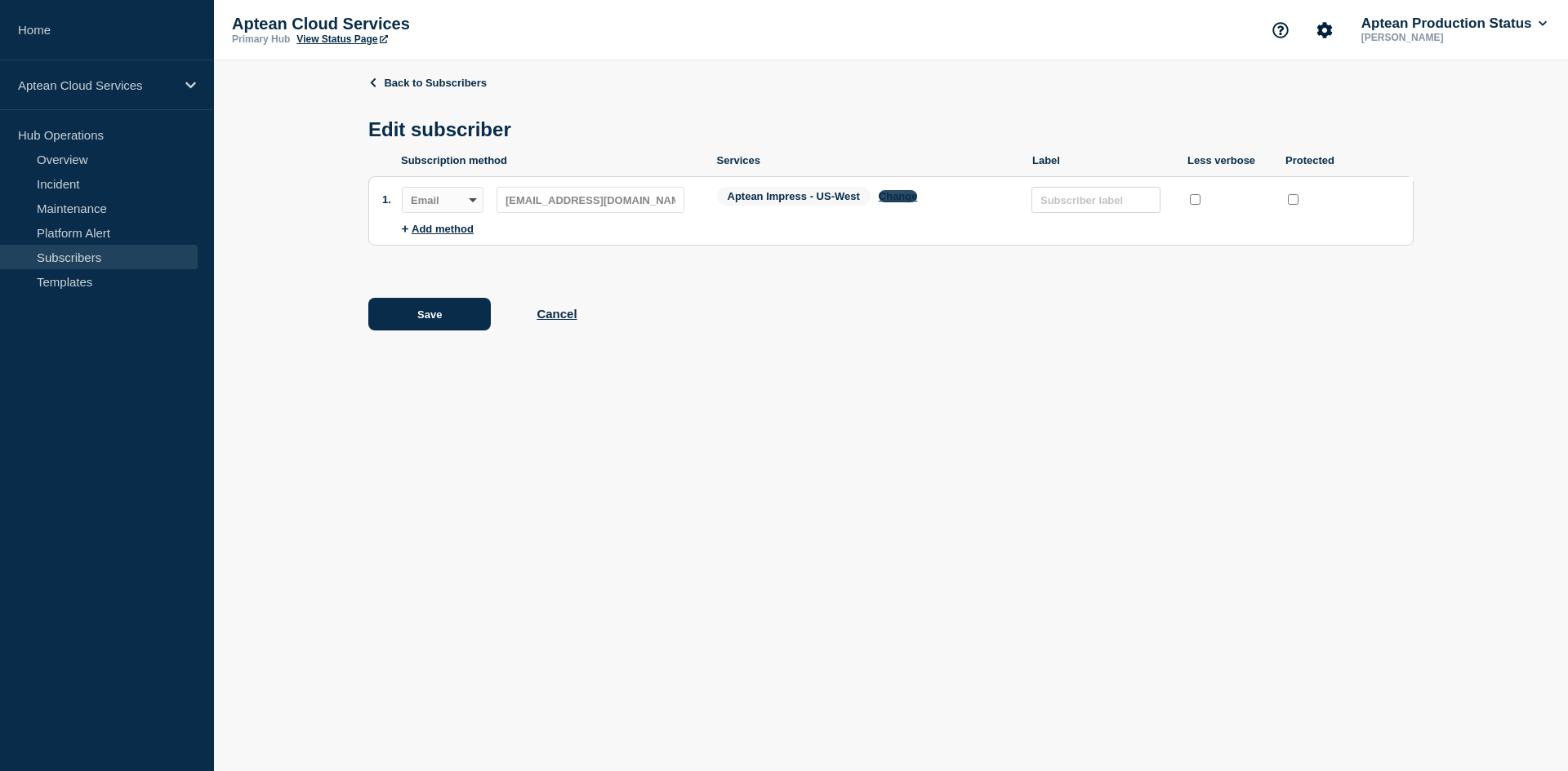
click at [901, 200] on button "Change" at bounding box center [898, 196] width 40 height 12
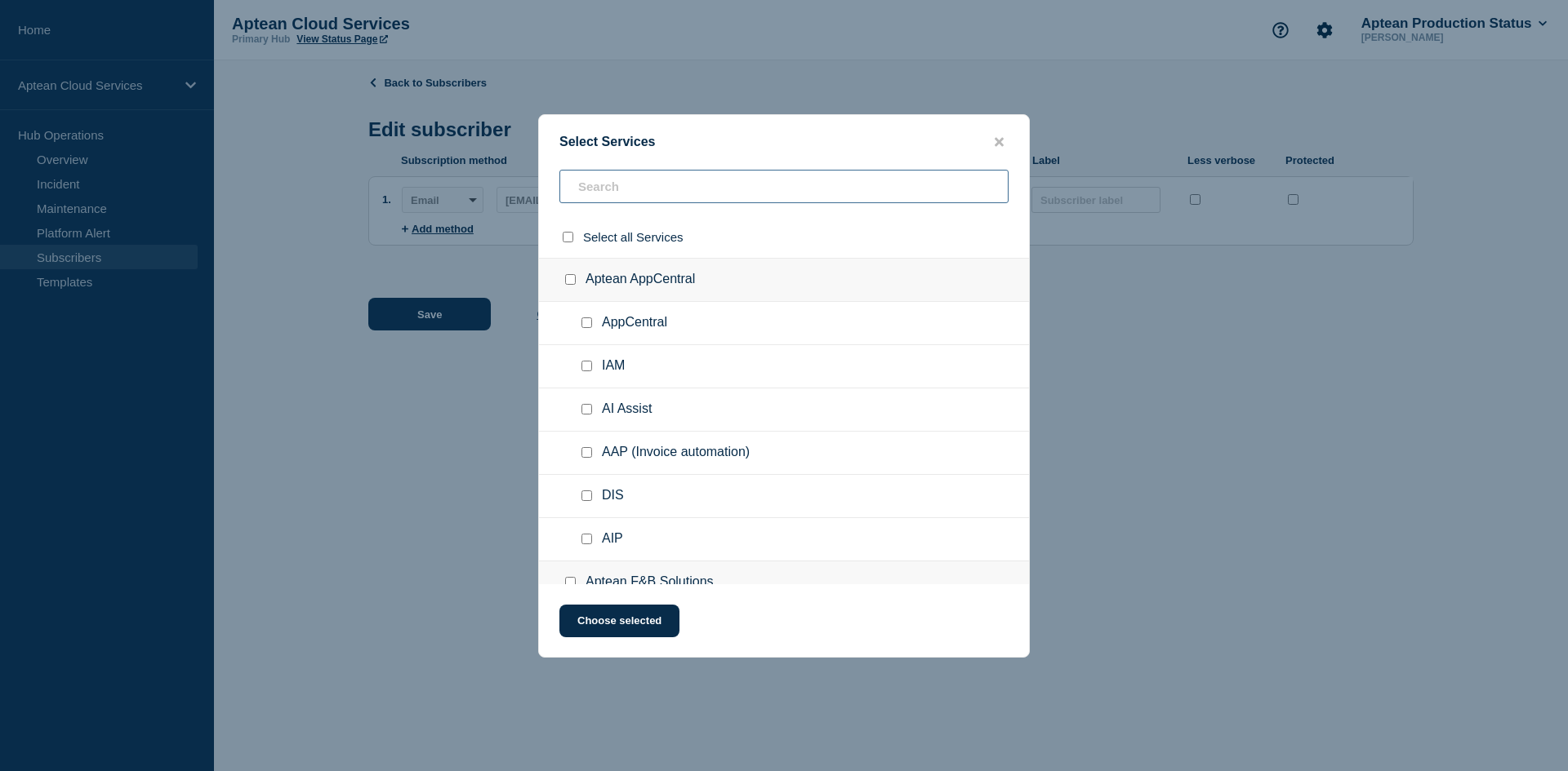
click at [620, 183] on input "text" at bounding box center [784, 187] width 450 height 34
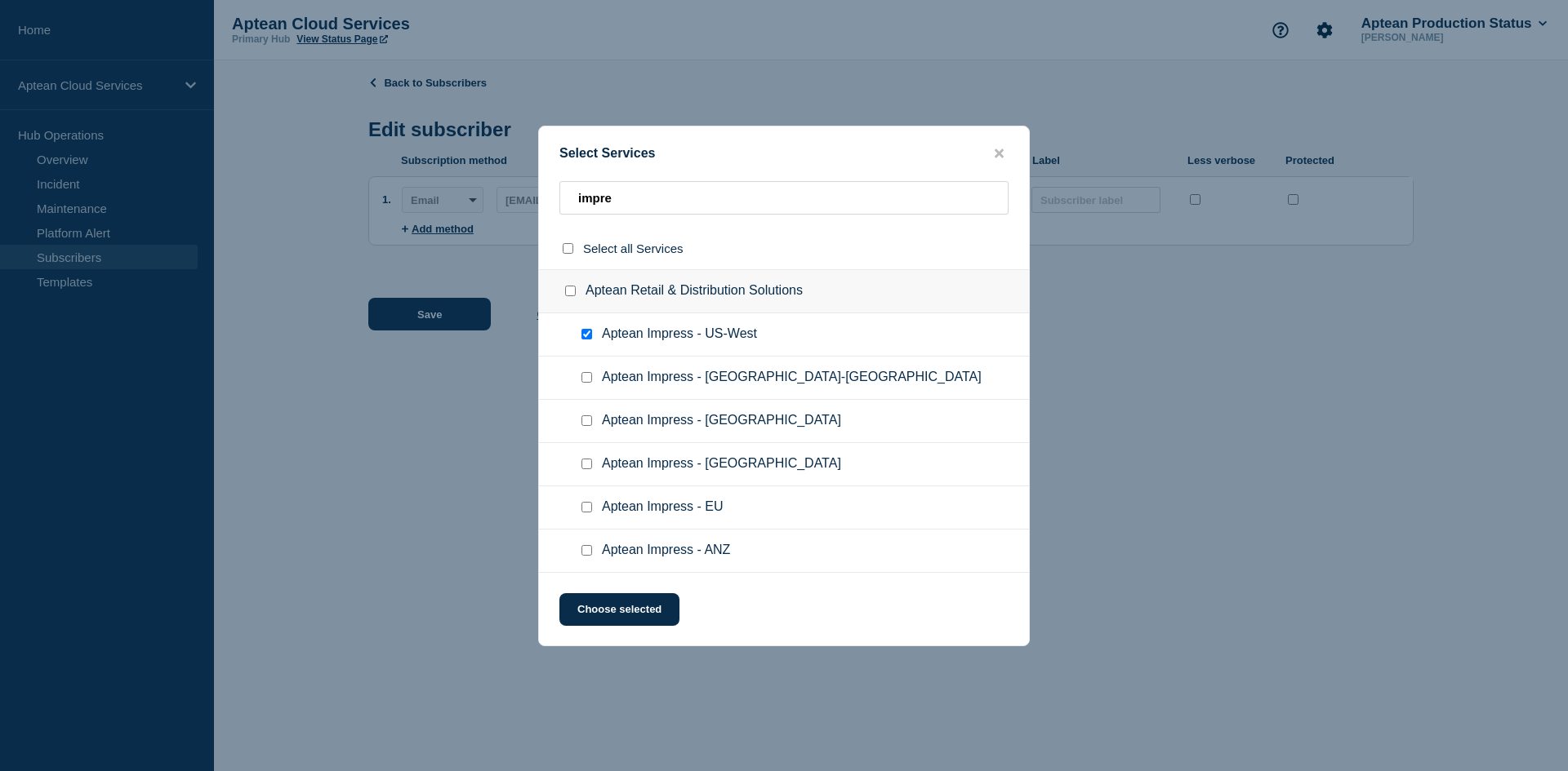
click at [583, 330] on input "Aptean Impress - US-West checkbox" at bounding box center [586, 334] width 10 height 10
click at [587, 383] on input "Aptean Impress - US-East checkbox" at bounding box center [586, 377] width 10 height 10
click at [576, 614] on button "Choose selected" at bounding box center [620, 609] width 120 height 33
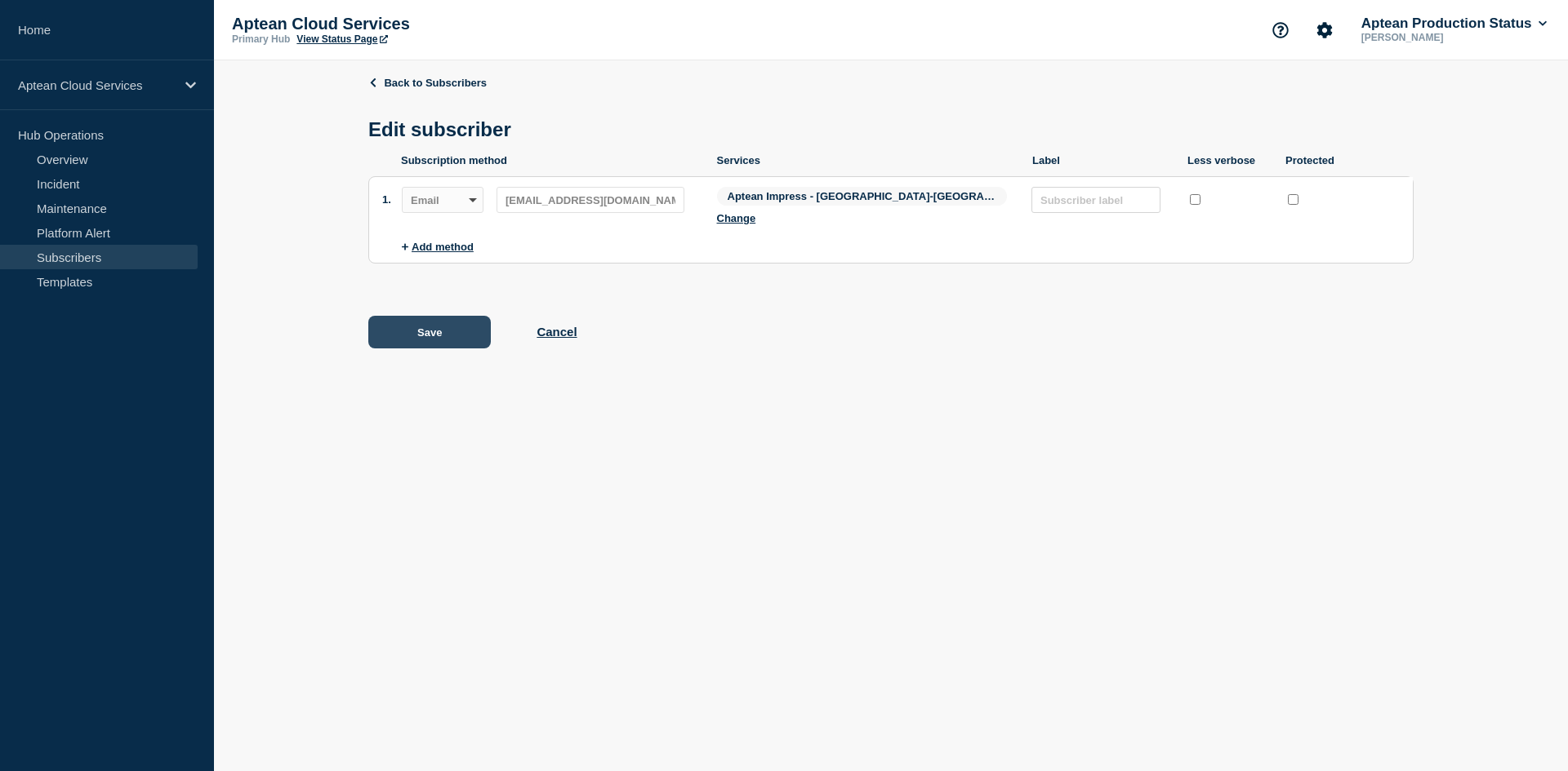
click at [437, 321] on button "Save" at bounding box center [430, 332] width 122 height 33
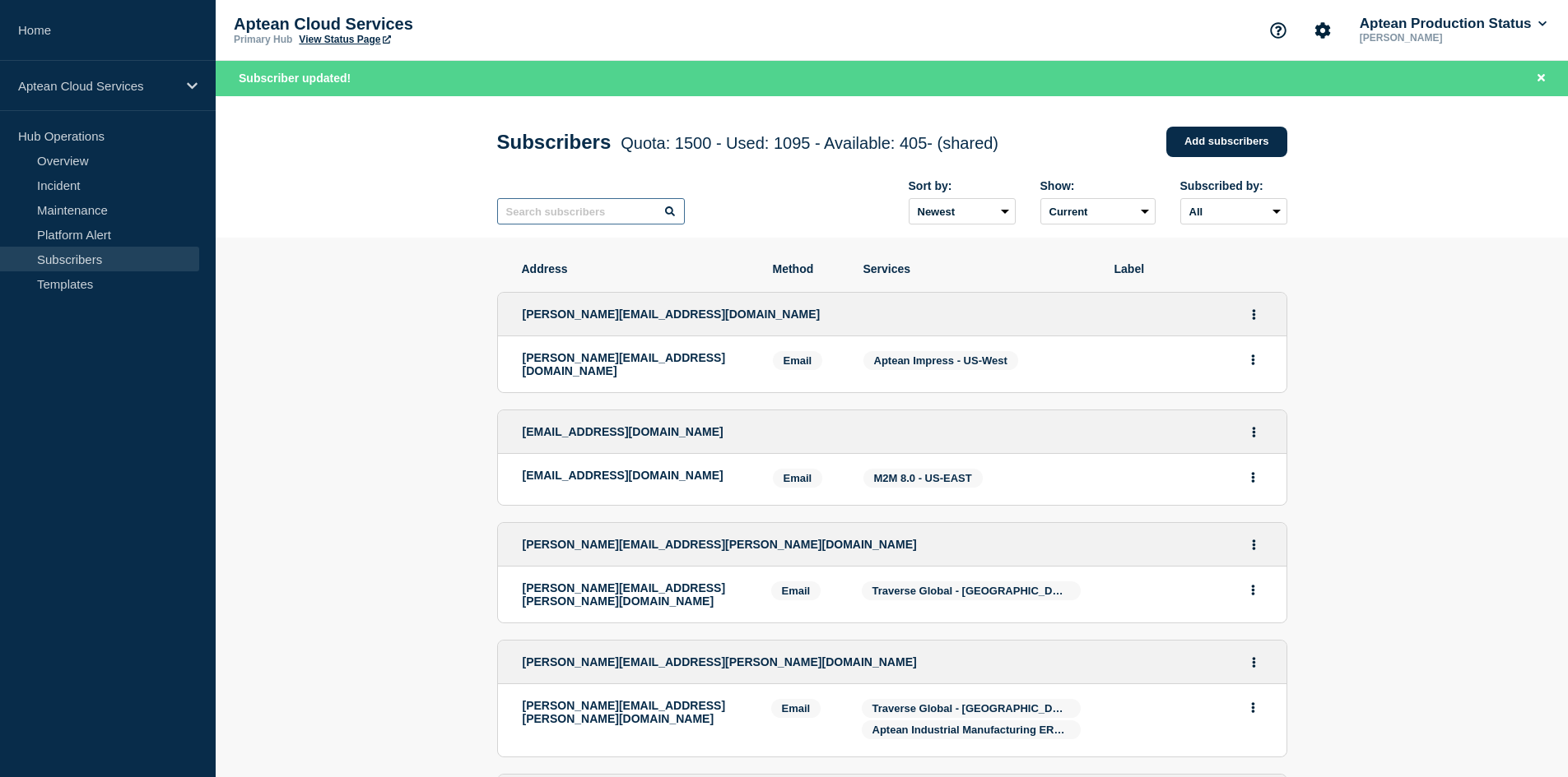
click at [520, 218] on input "text" at bounding box center [591, 211] width 188 height 27
paste input "[EMAIL_ADDRESS][DOMAIN_NAME]"
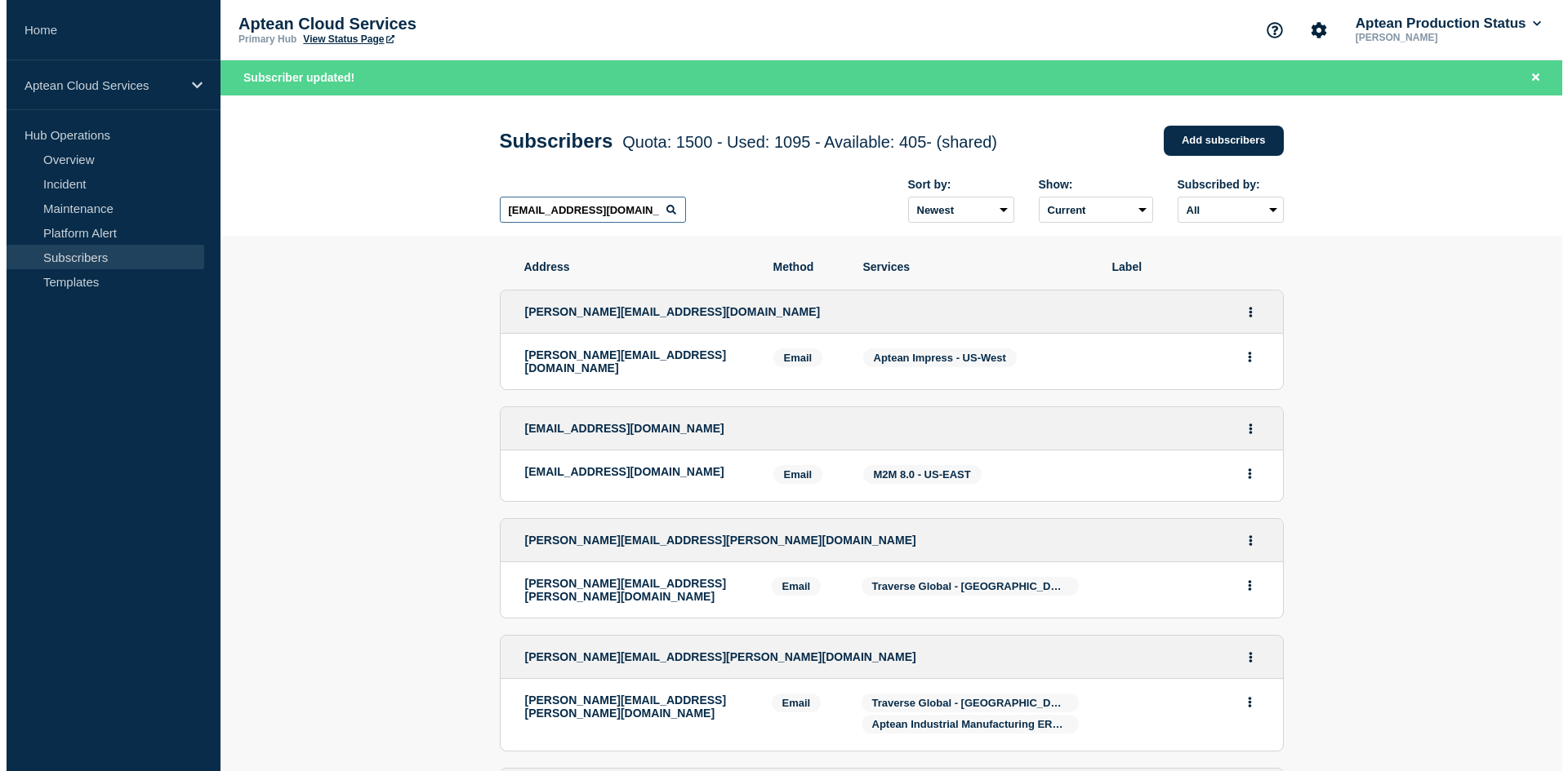
scroll to position [0, 8]
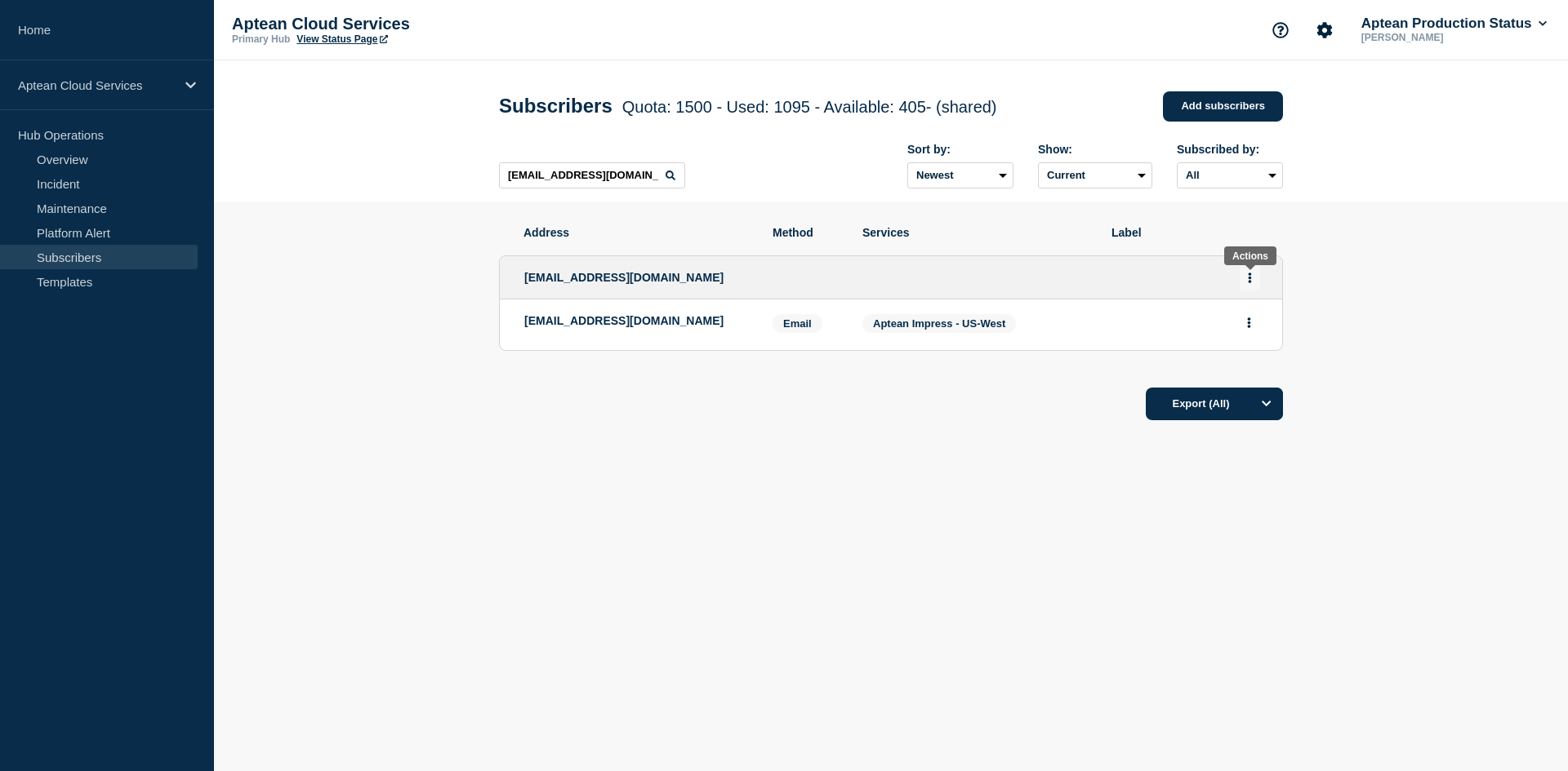
click at [1248, 288] on button "Actions" at bounding box center [1250, 277] width 21 height 25
click at [1243, 323] on link "Edit" at bounding box center [1243, 324] width 18 height 12
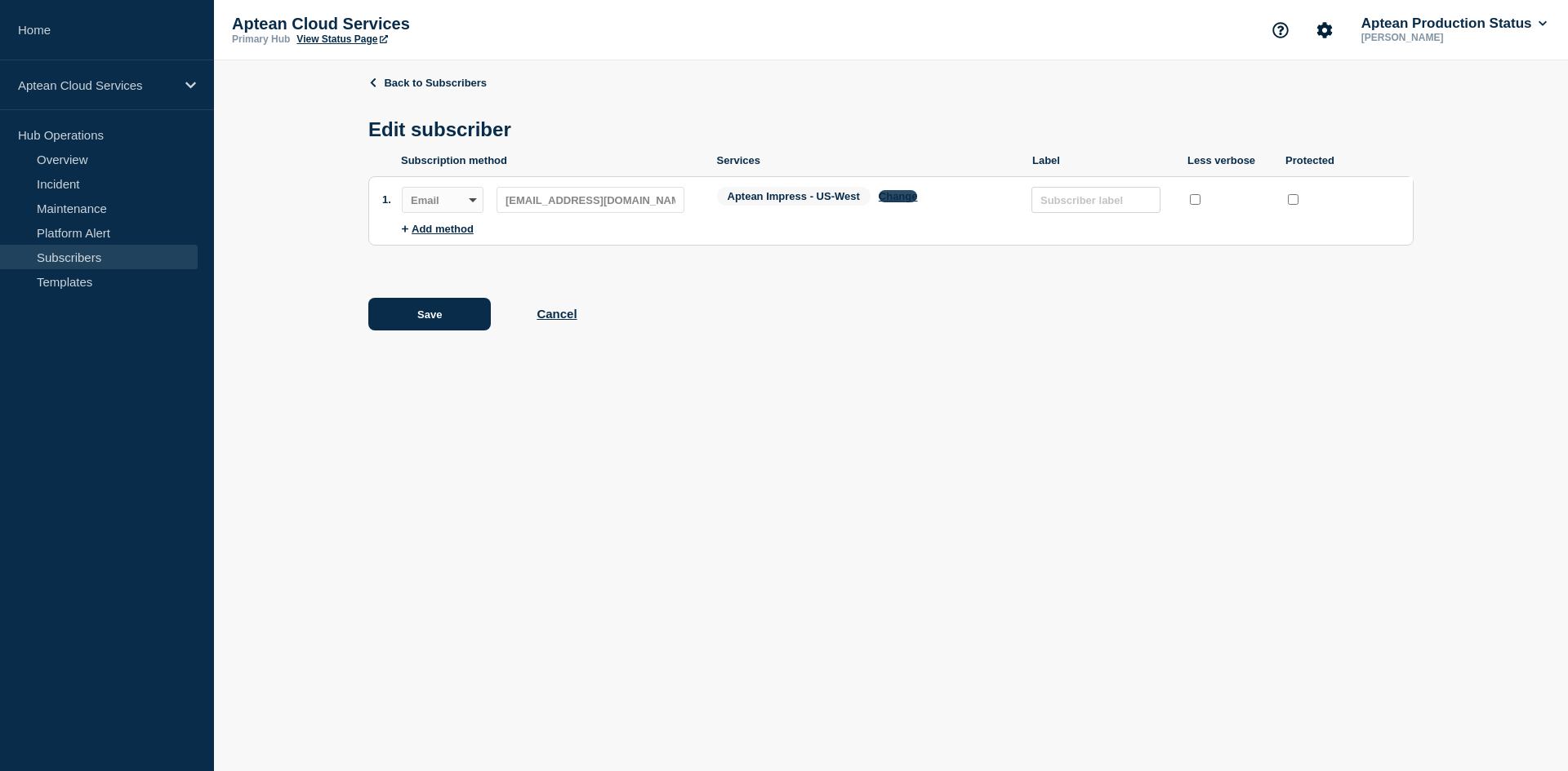
click at [911, 201] on button "Change" at bounding box center [898, 196] width 40 height 12
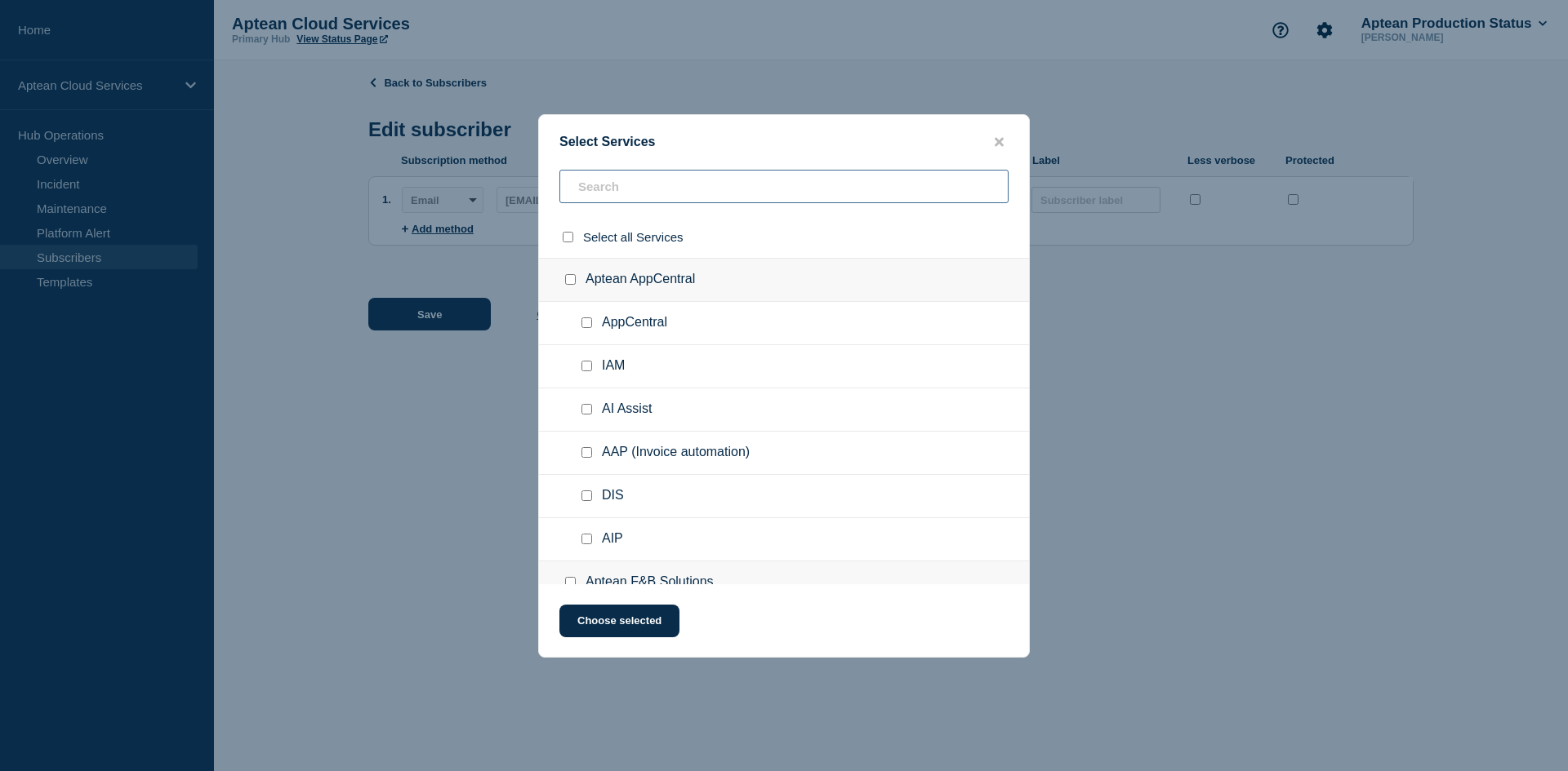
click at [656, 182] on input "text" at bounding box center [784, 187] width 450 height 34
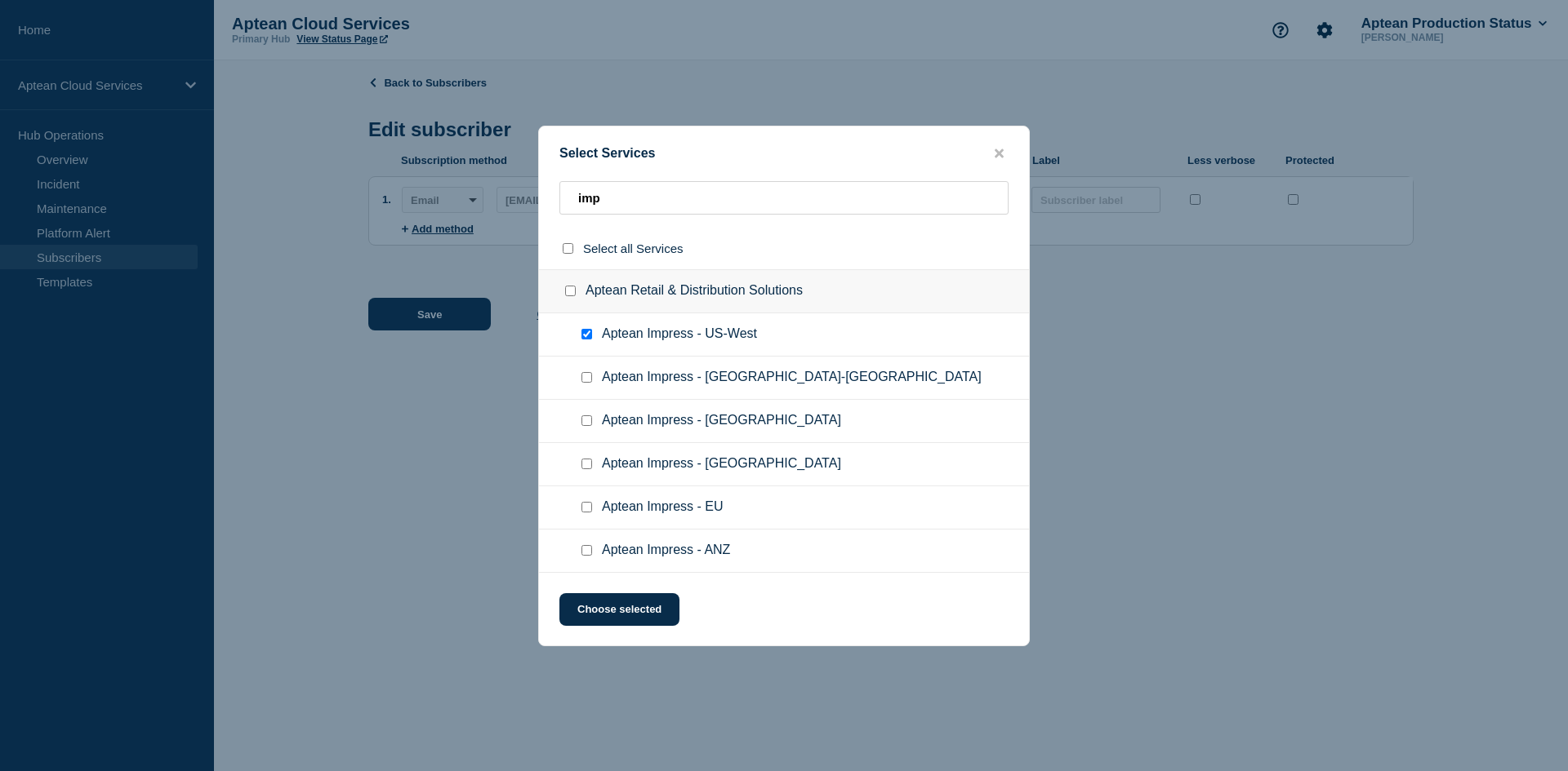
click at [587, 330] on input "Aptean Impress - US-West checkbox" at bounding box center [586, 334] width 10 height 10
click at [583, 375] on input "Aptean Impress - US-East checkbox" at bounding box center [586, 377] width 10 height 10
click at [633, 607] on button "Choose selected" at bounding box center [620, 609] width 120 height 33
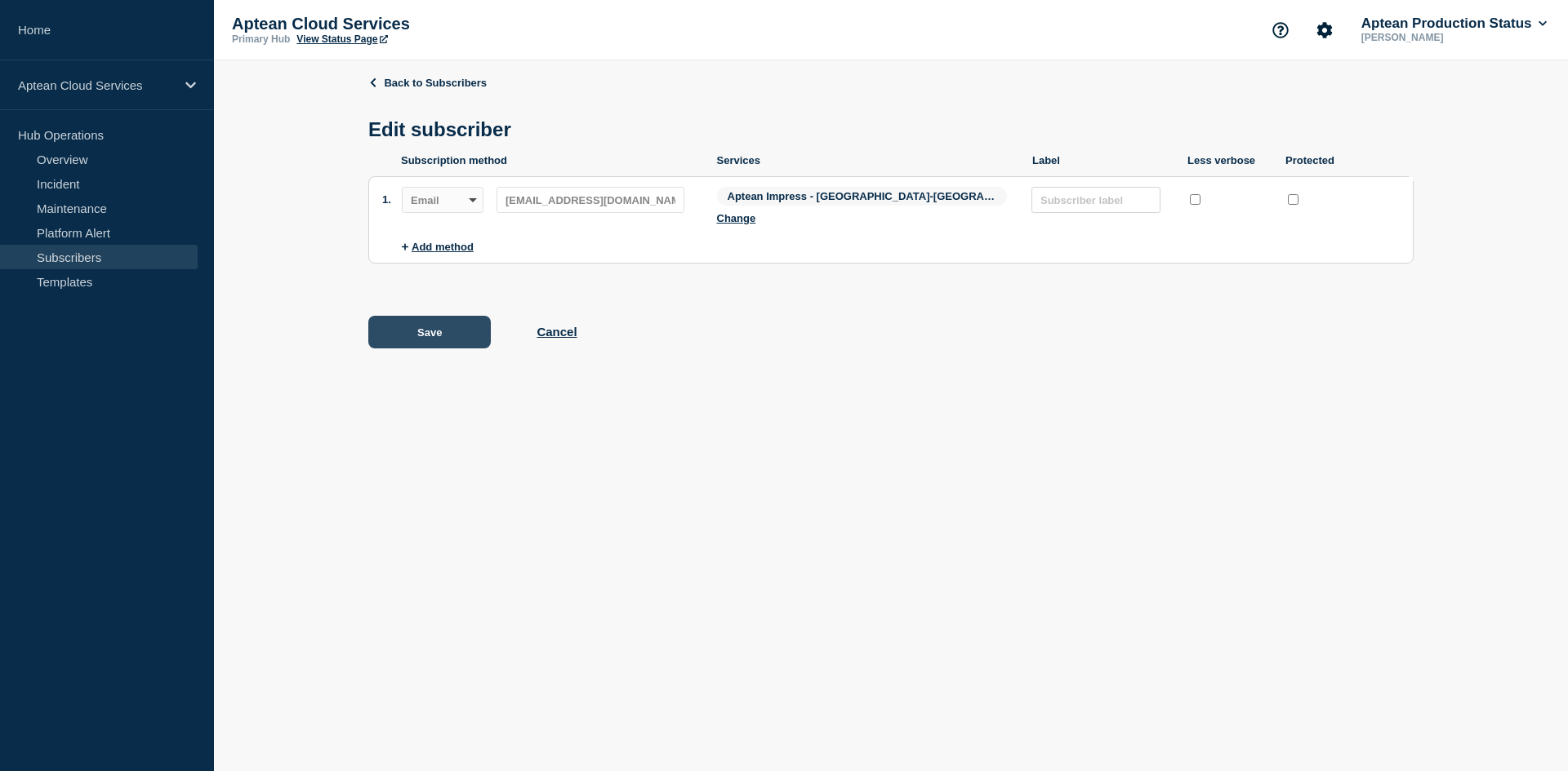
click at [424, 325] on button "Save" at bounding box center [430, 332] width 122 height 33
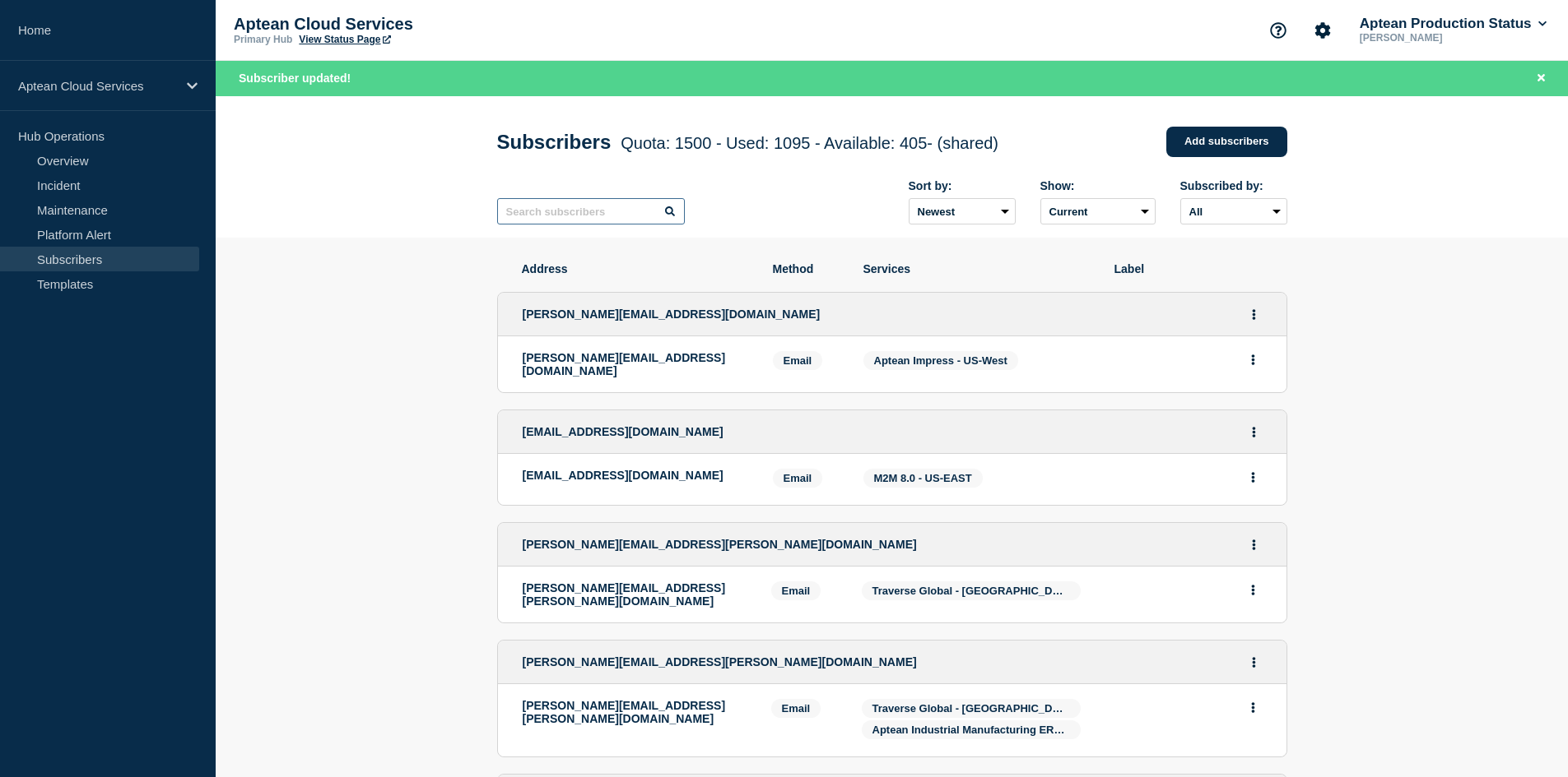
click at [593, 224] on input "text" at bounding box center [591, 211] width 188 height 27
paste input "[EMAIL_ADDRESS][DOMAIN_NAME]"
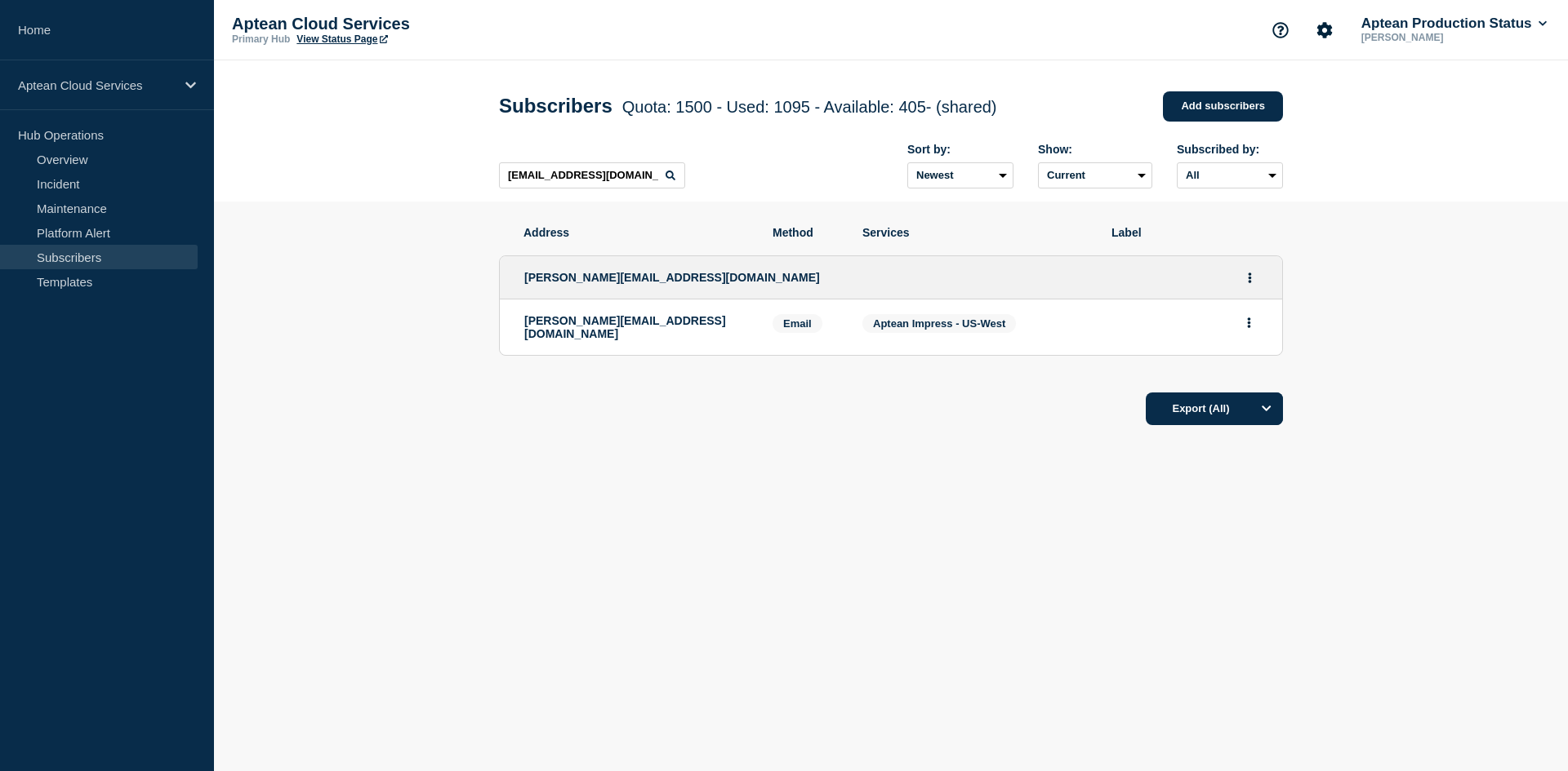
click at [1239, 275] on div "[PERSON_NAME][EMAIL_ADDRESS][DOMAIN_NAME]" at bounding box center [891, 278] width 783 height 43
click at [1243, 275] on button "Actions" at bounding box center [1250, 277] width 21 height 25
click at [1243, 326] on link "Edit" at bounding box center [1243, 324] width 18 height 12
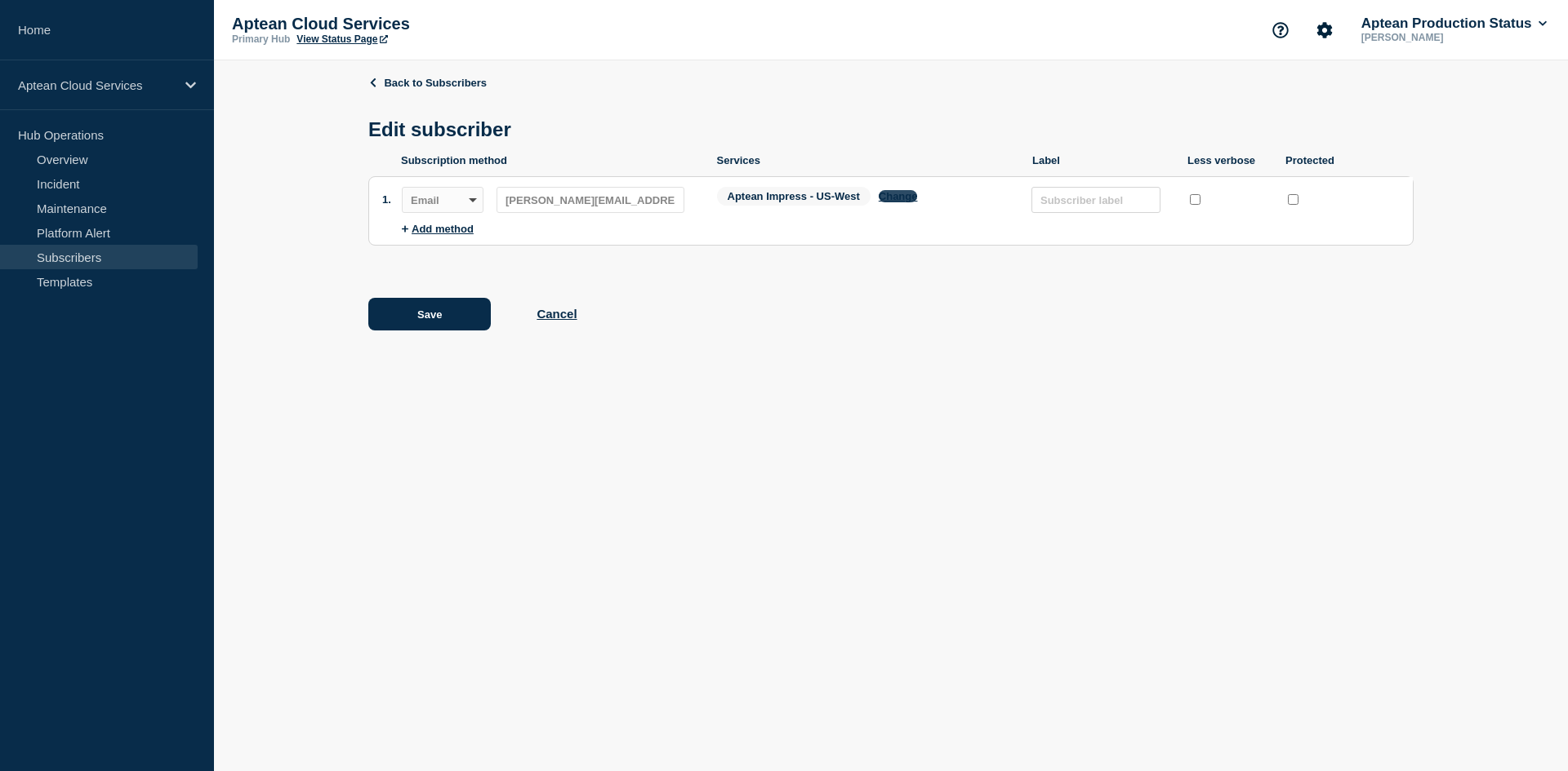
click at [898, 197] on button "Change" at bounding box center [898, 196] width 40 height 12
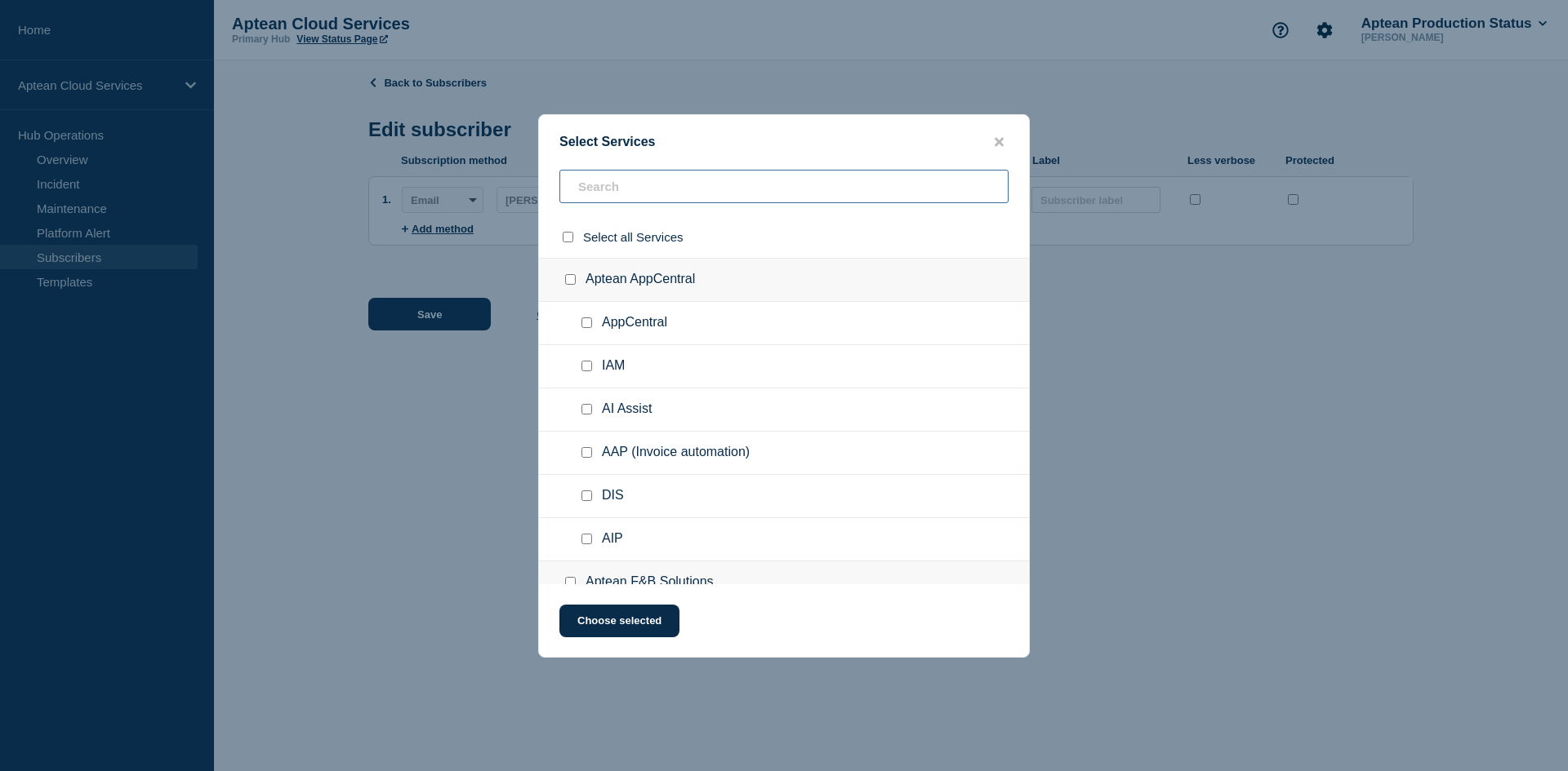
click at [651, 189] on input "text" at bounding box center [784, 187] width 450 height 34
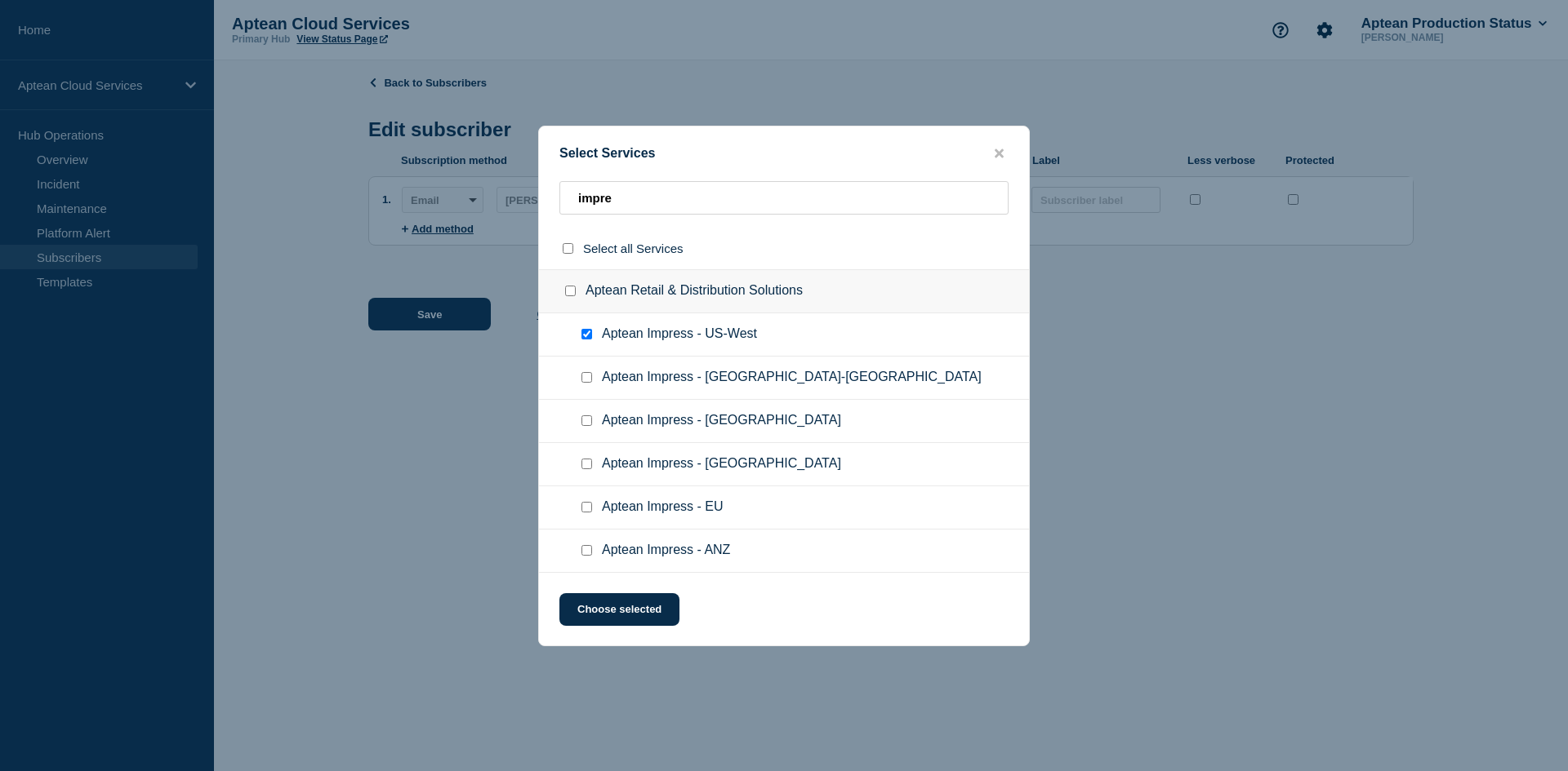
click at [588, 339] on input "Aptean Impress - US-West checkbox" at bounding box center [586, 334] width 10 height 10
click at [586, 373] on input "Aptean Impress - US-East checkbox" at bounding box center [586, 377] width 10 height 10
click at [632, 607] on button "Choose selected" at bounding box center [620, 609] width 120 height 33
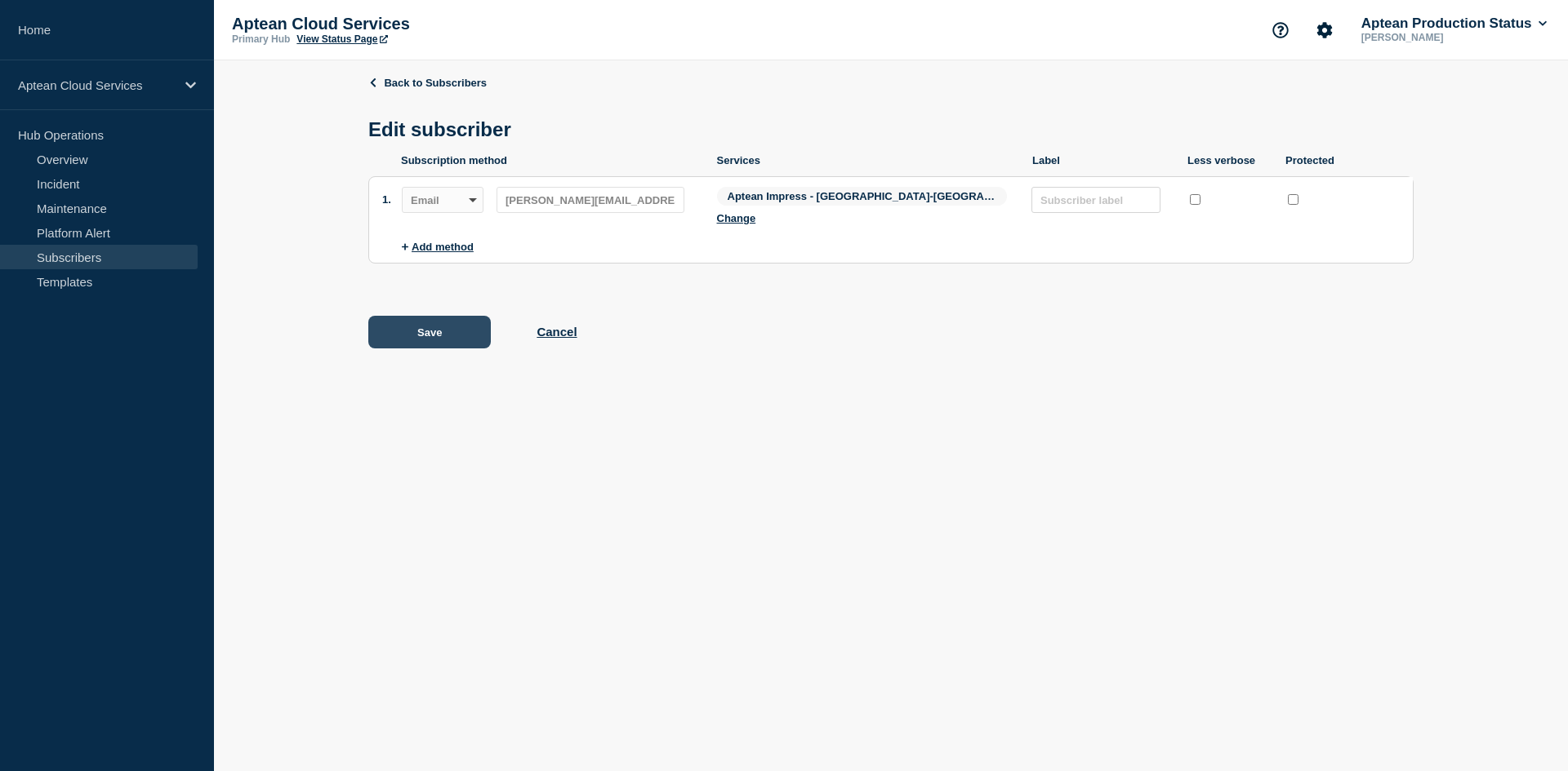
click at [420, 316] on button "Save" at bounding box center [430, 332] width 122 height 33
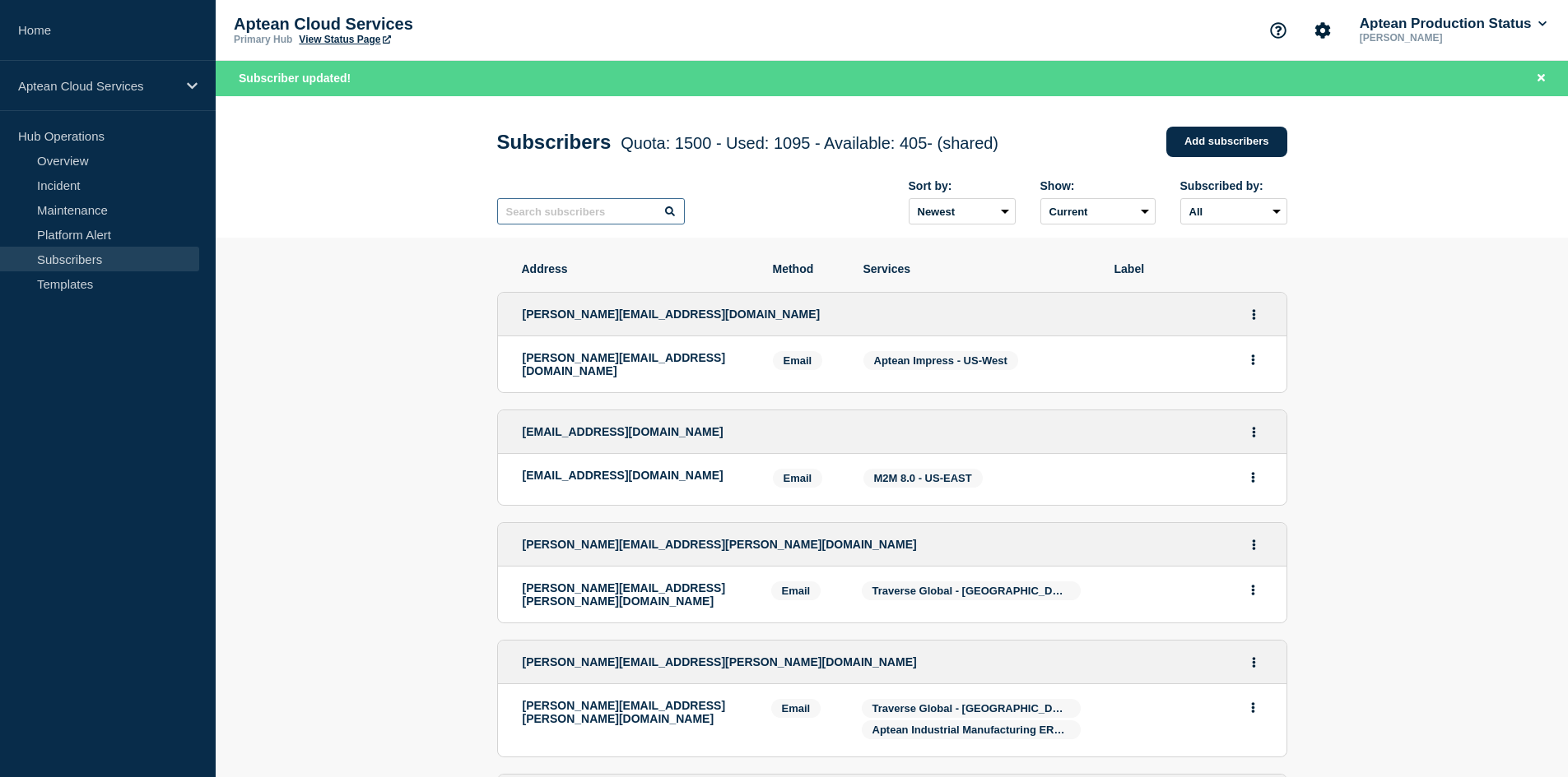
click at [554, 224] on input "text" at bounding box center [591, 211] width 188 height 27
paste input "[PERSON_NAME][EMAIL_ADDRESS][DOMAIN_NAME]"
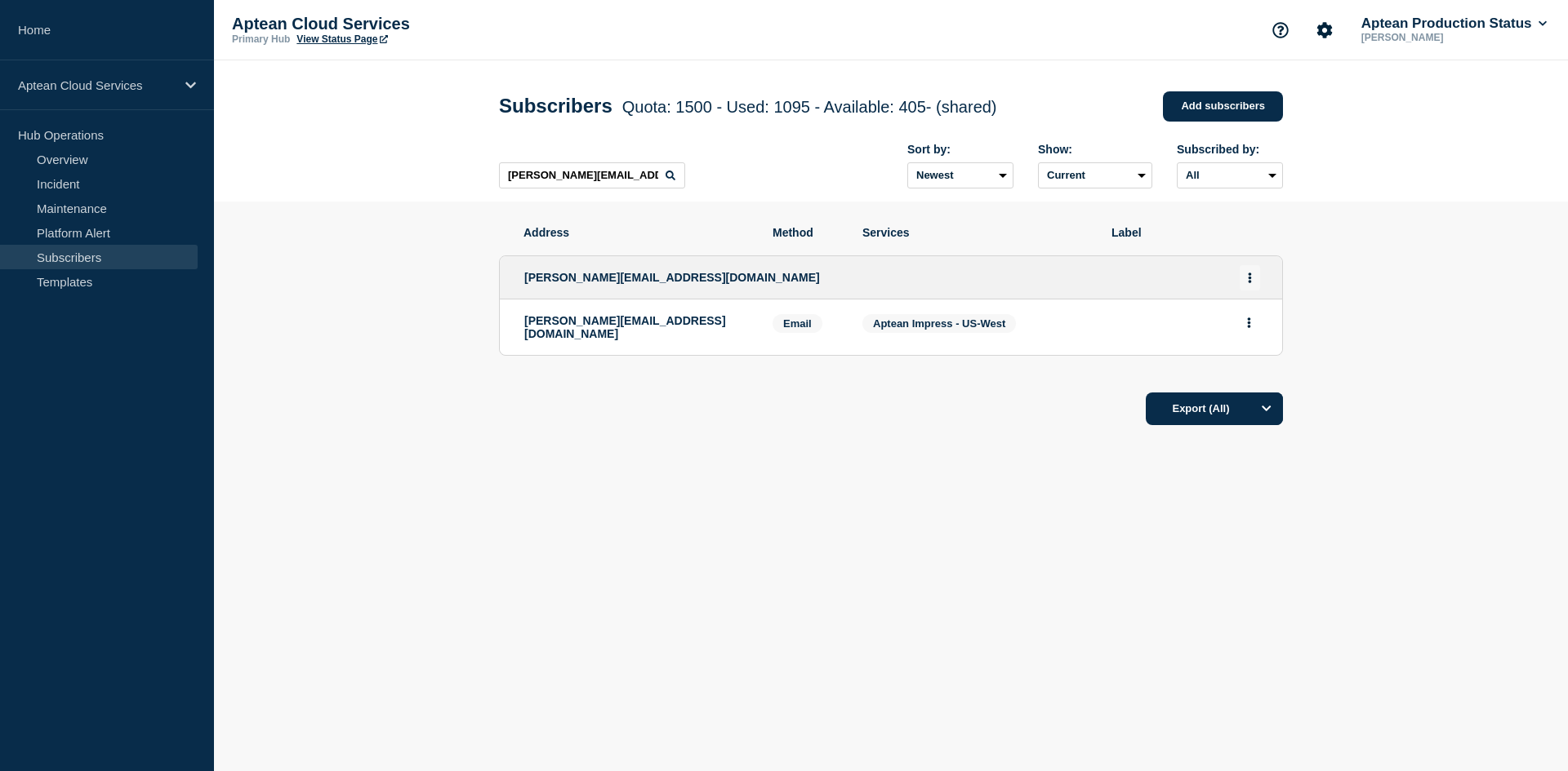
click at [1245, 280] on button "Actions" at bounding box center [1250, 277] width 21 height 25
click at [1244, 327] on link "Edit" at bounding box center [1243, 324] width 18 height 12
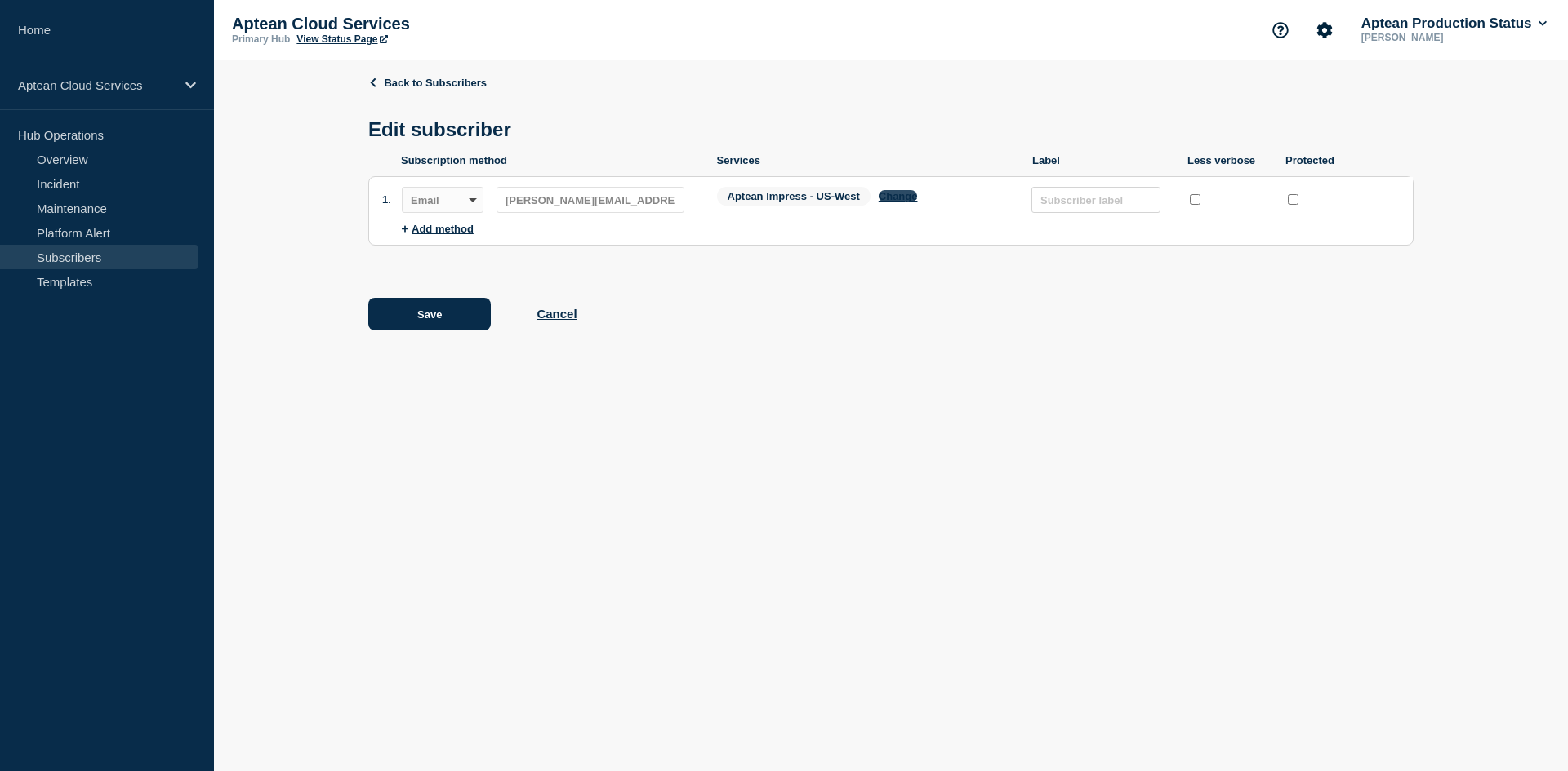
click at [890, 202] on button "Change" at bounding box center [898, 196] width 40 height 12
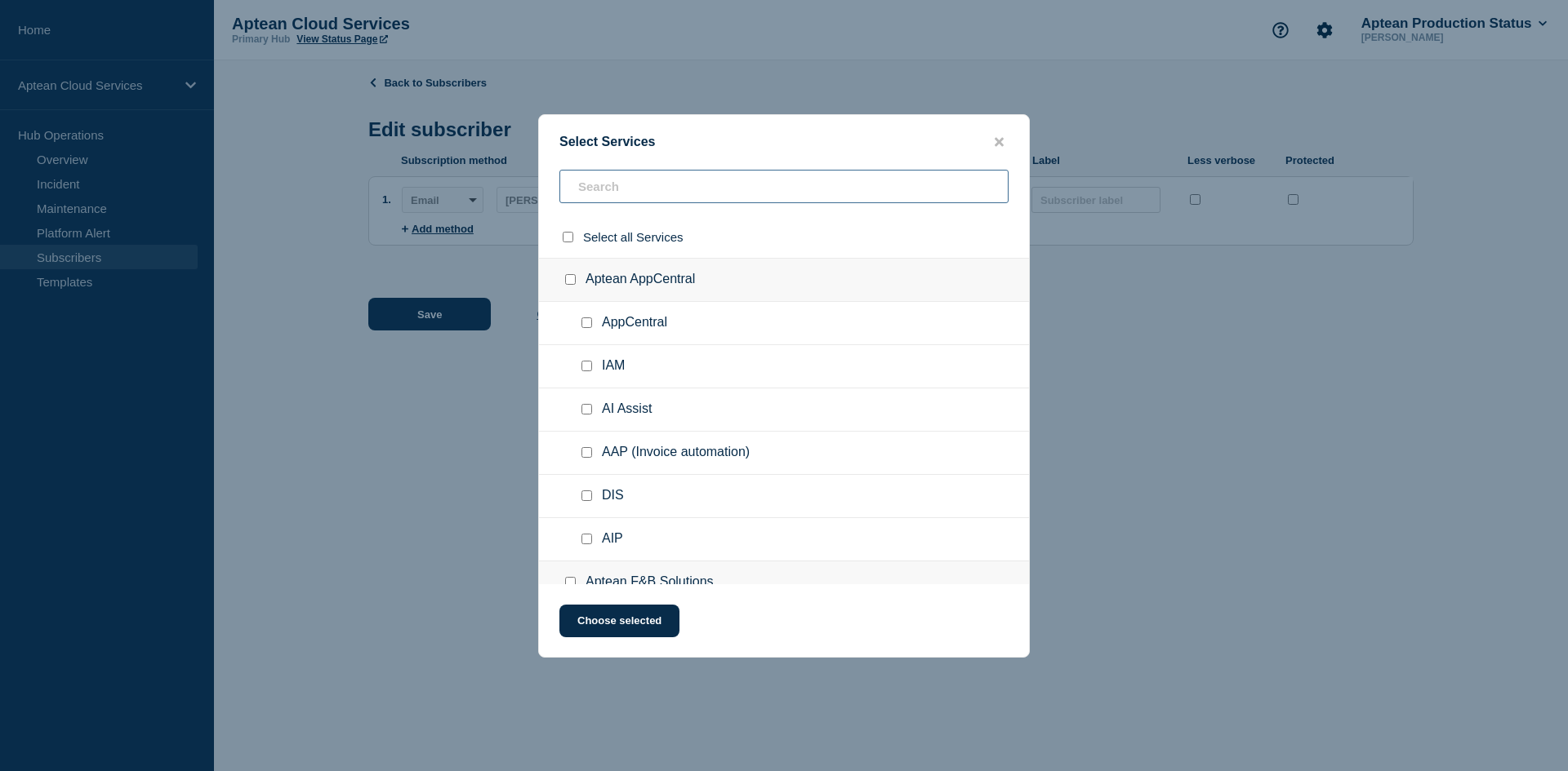
click at [594, 184] on input "text" at bounding box center [784, 187] width 450 height 34
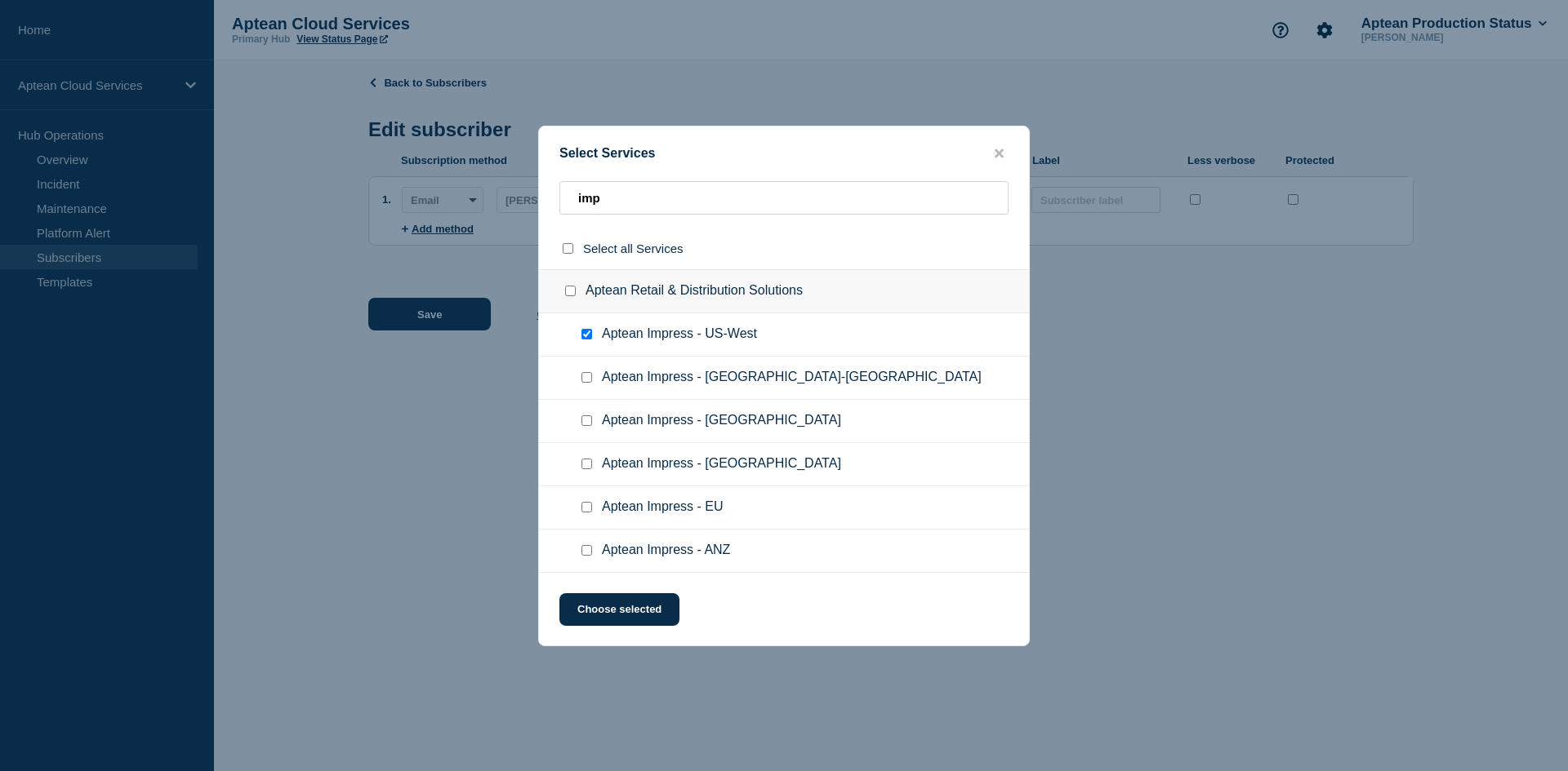
click at [588, 338] on input "Aptean Impress - US-West checkbox" at bounding box center [586, 334] width 10 height 10
click at [585, 400] on ul "Aptean Impress - [GEOGRAPHIC_DATA]-[GEOGRAPHIC_DATA]" at bounding box center [784, 421] width 490 height 43
click at [584, 379] on input "Aptean Impress - US-East checkbox" at bounding box center [586, 377] width 10 height 10
click at [663, 610] on button "Choose selected" at bounding box center [620, 609] width 120 height 33
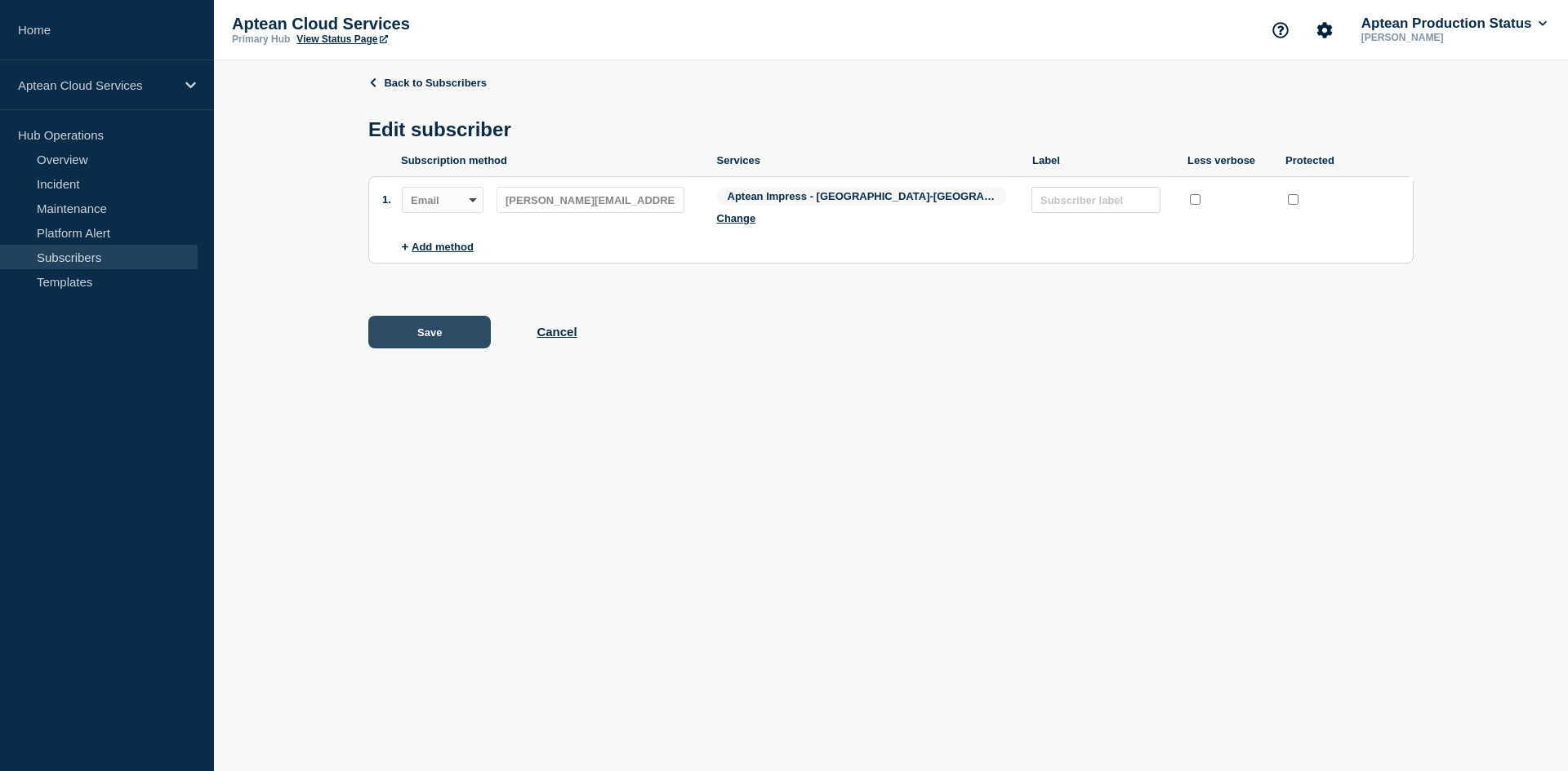
click at [428, 328] on button "Save" at bounding box center [430, 332] width 122 height 33
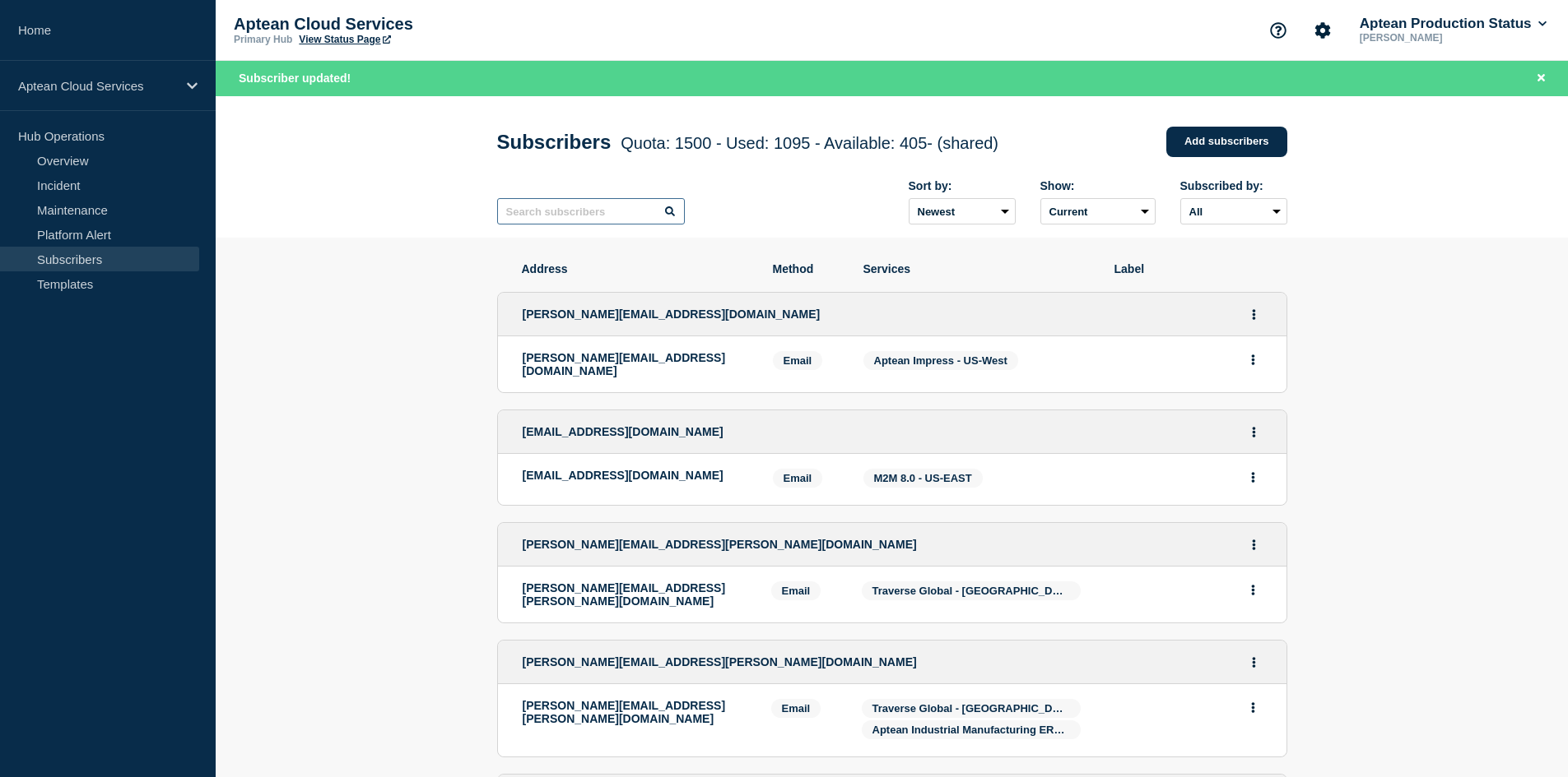
click at [577, 210] on input "text" at bounding box center [591, 211] width 188 height 27
paste input "[PERSON_NAME][EMAIL_ADDRESS][DOMAIN_NAME]"
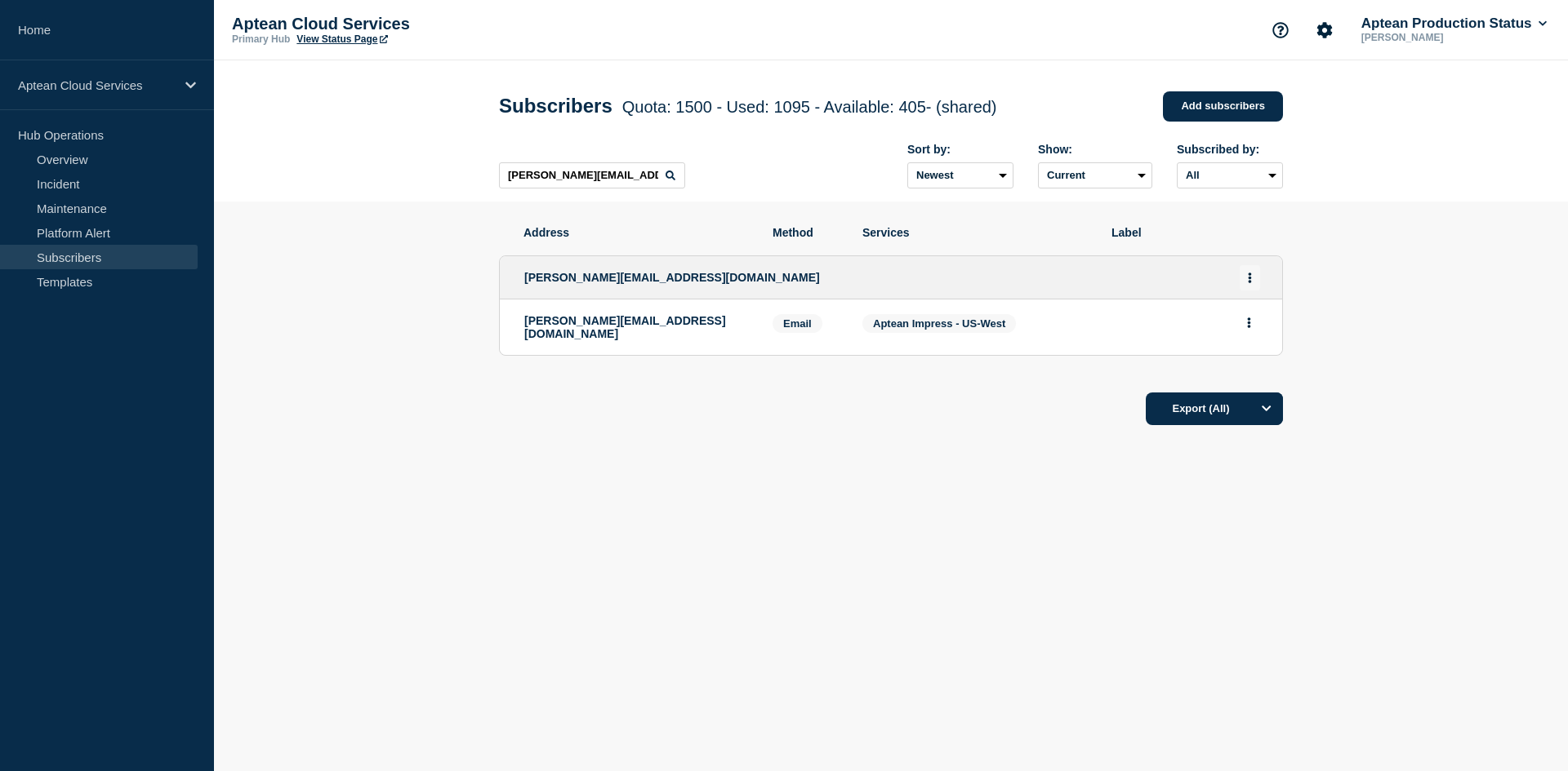
click at [1249, 282] on icon "Actions" at bounding box center [1250, 277] width 4 height 10
click at [1235, 326] on link "Edit" at bounding box center [1243, 324] width 18 height 12
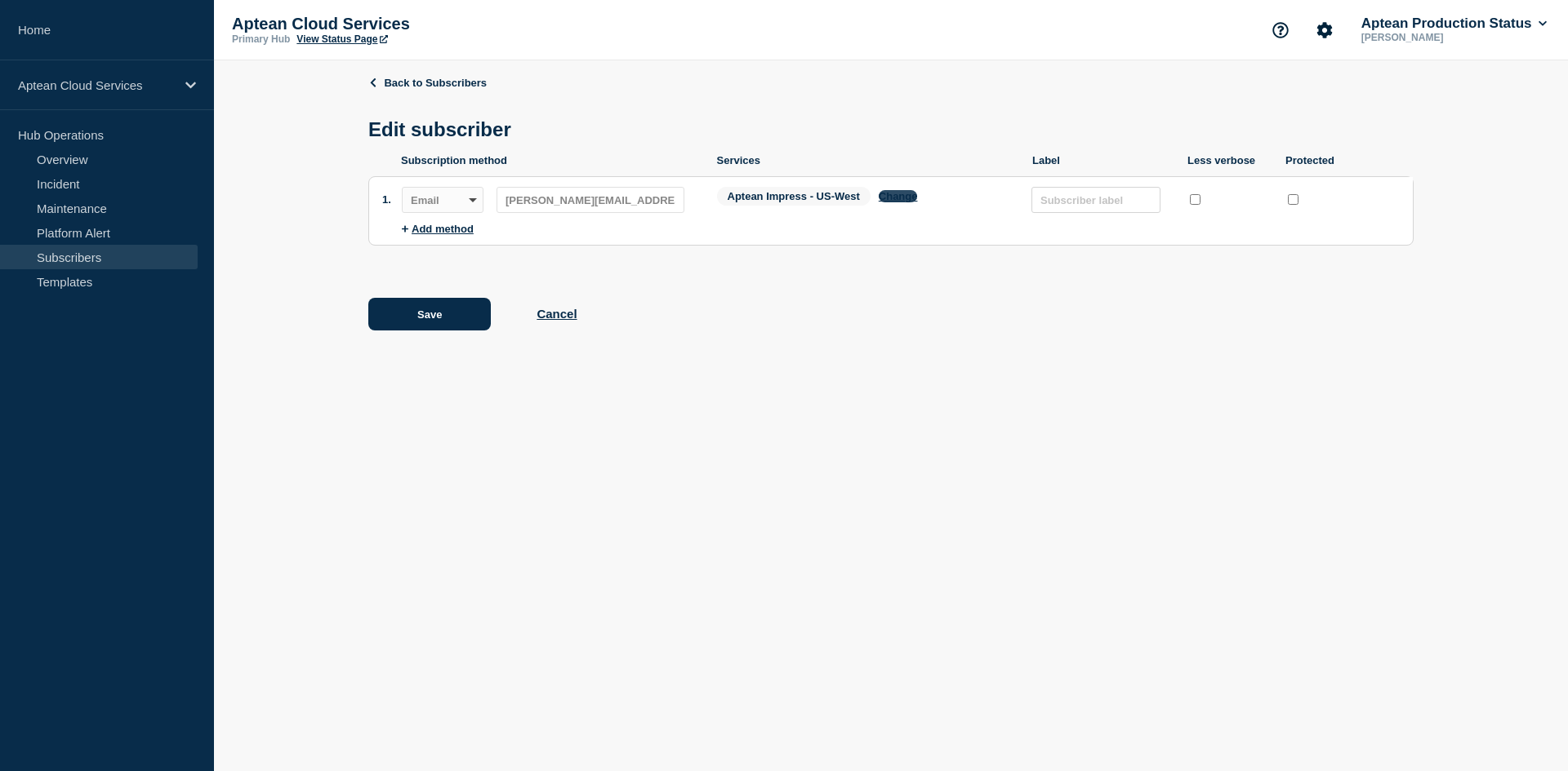
click at [908, 201] on button "Change" at bounding box center [898, 196] width 40 height 12
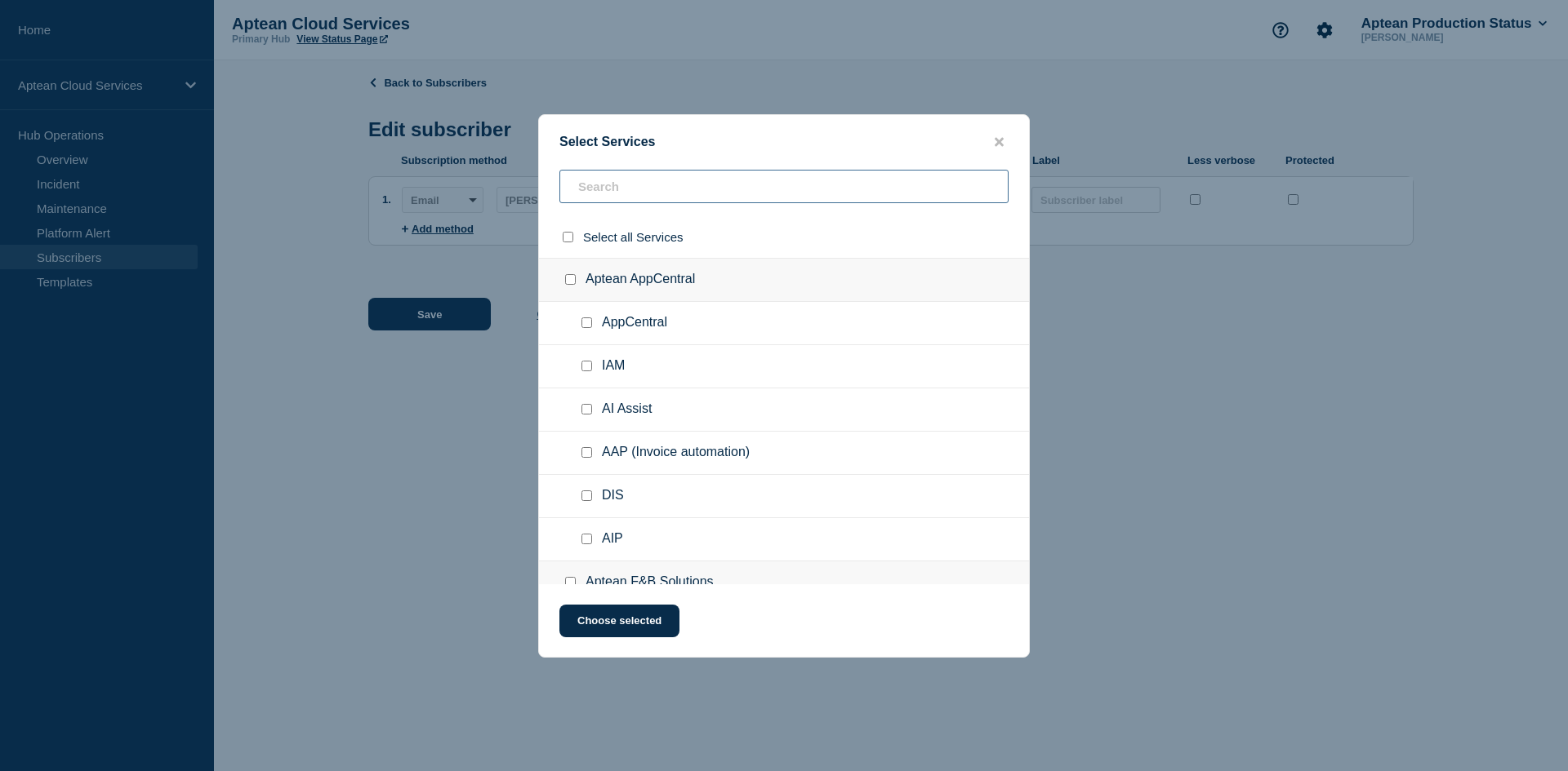
click at [572, 182] on input "text" at bounding box center [784, 187] width 450 height 34
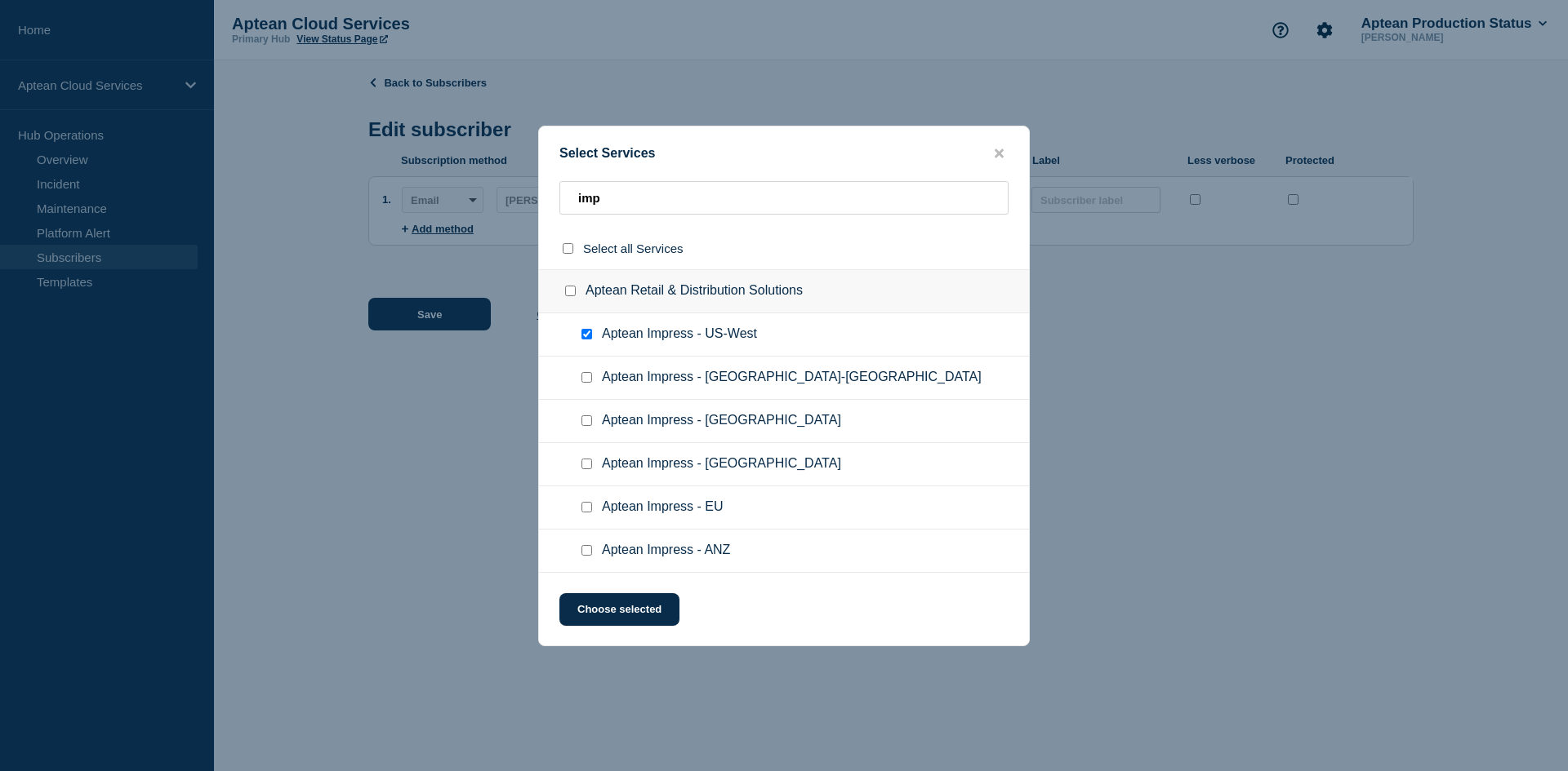
drag, startPoint x: 591, startPoint y: 336, endPoint x: 591, endPoint y: 344, distance: 8.0
click at [591, 335] on input "Aptean Impress - US-West checkbox" at bounding box center [586, 334] width 10 height 10
click at [595, 381] on div at bounding box center [590, 377] width 24 height 16
click at [592, 375] on div at bounding box center [590, 377] width 24 height 16
click at [580, 383] on div at bounding box center [590, 377] width 24 height 16
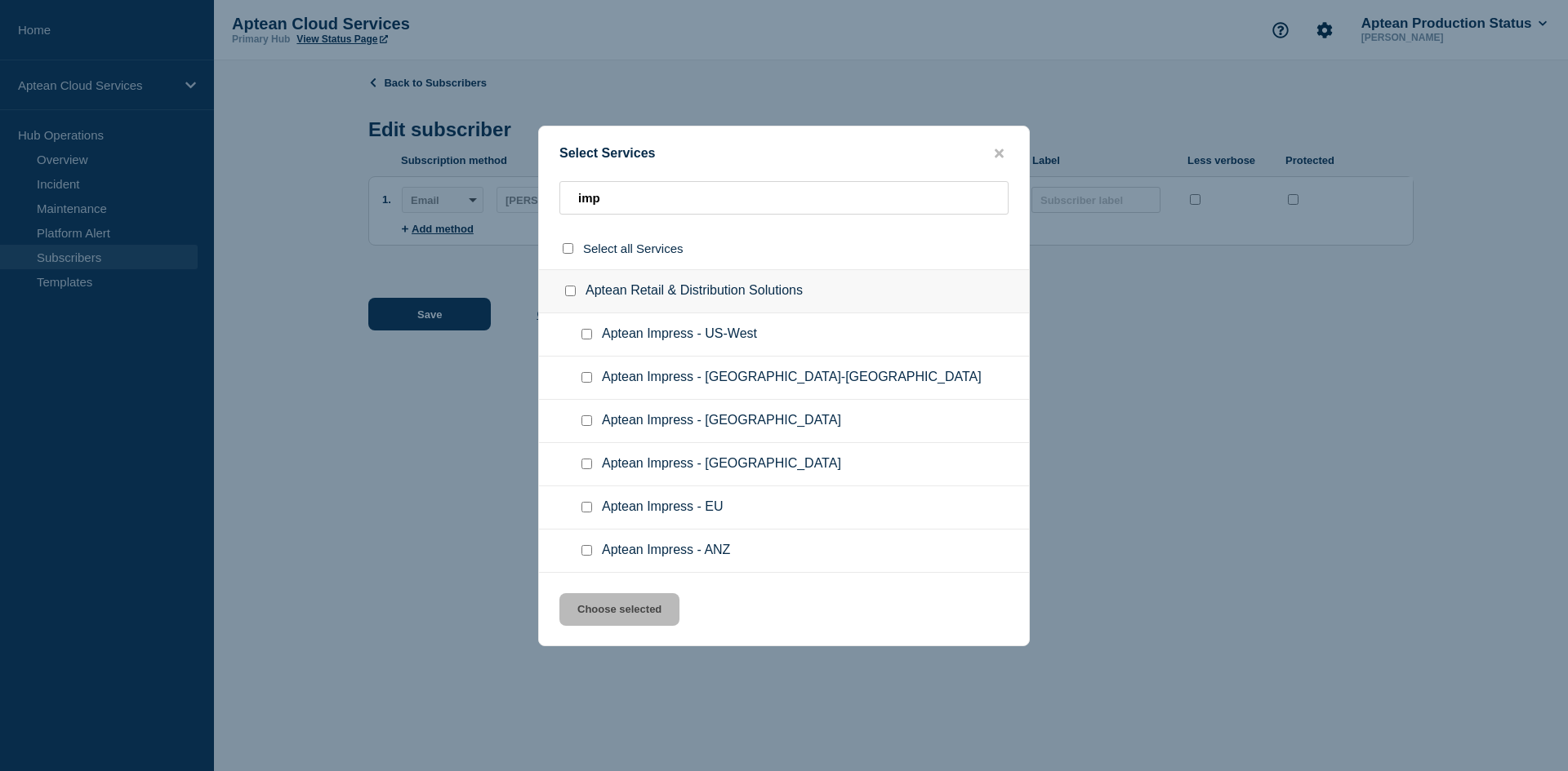
click at [585, 380] on input "Aptean Impress - US-East checkbox" at bounding box center [586, 377] width 10 height 10
click at [635, 605] on button "Choose selected" at bounding box center [620, 609] width 120 height 33
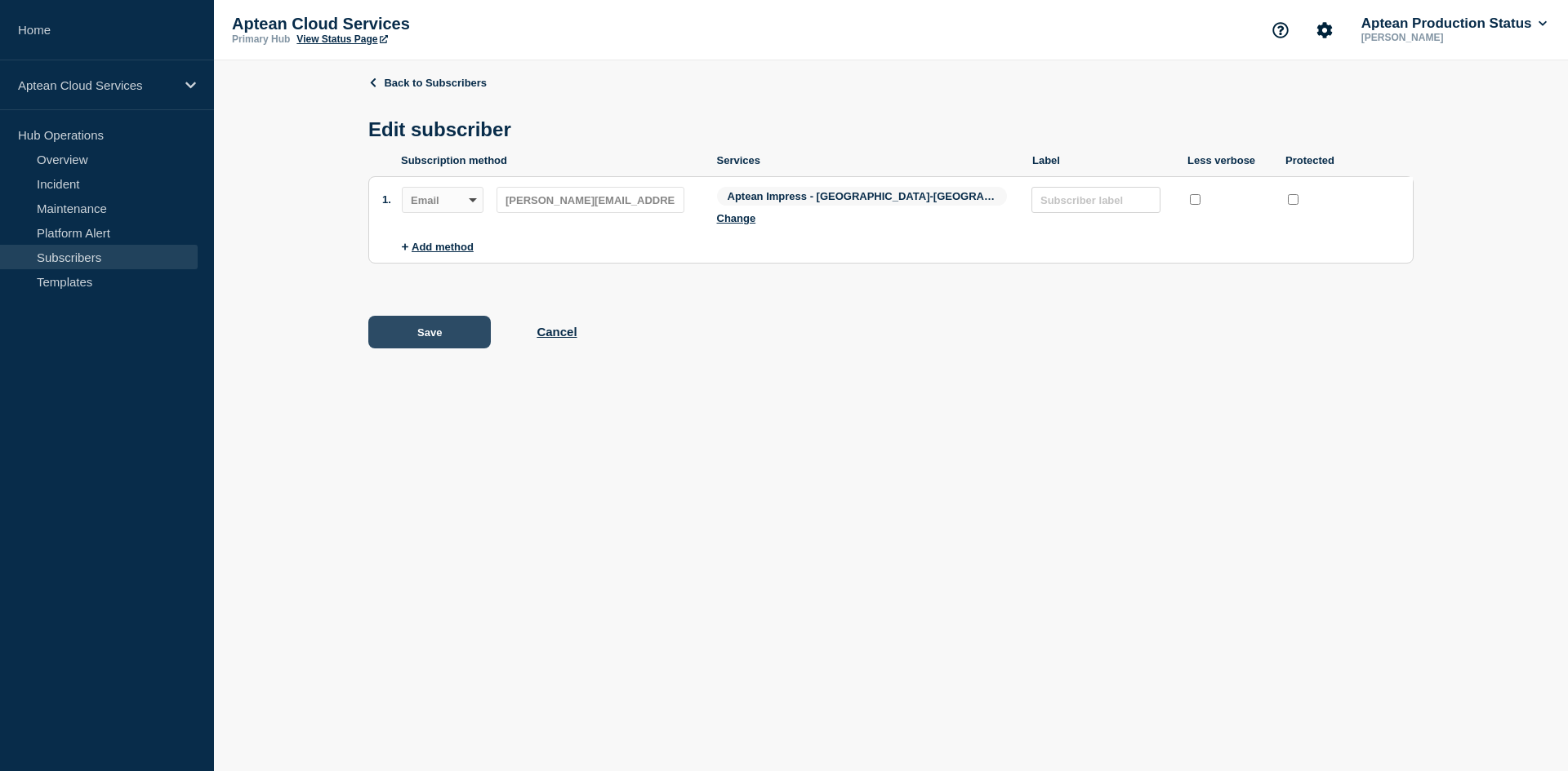
click at [415, 316] on button "Save" at bounding box center [430, 332] width 122 height 33
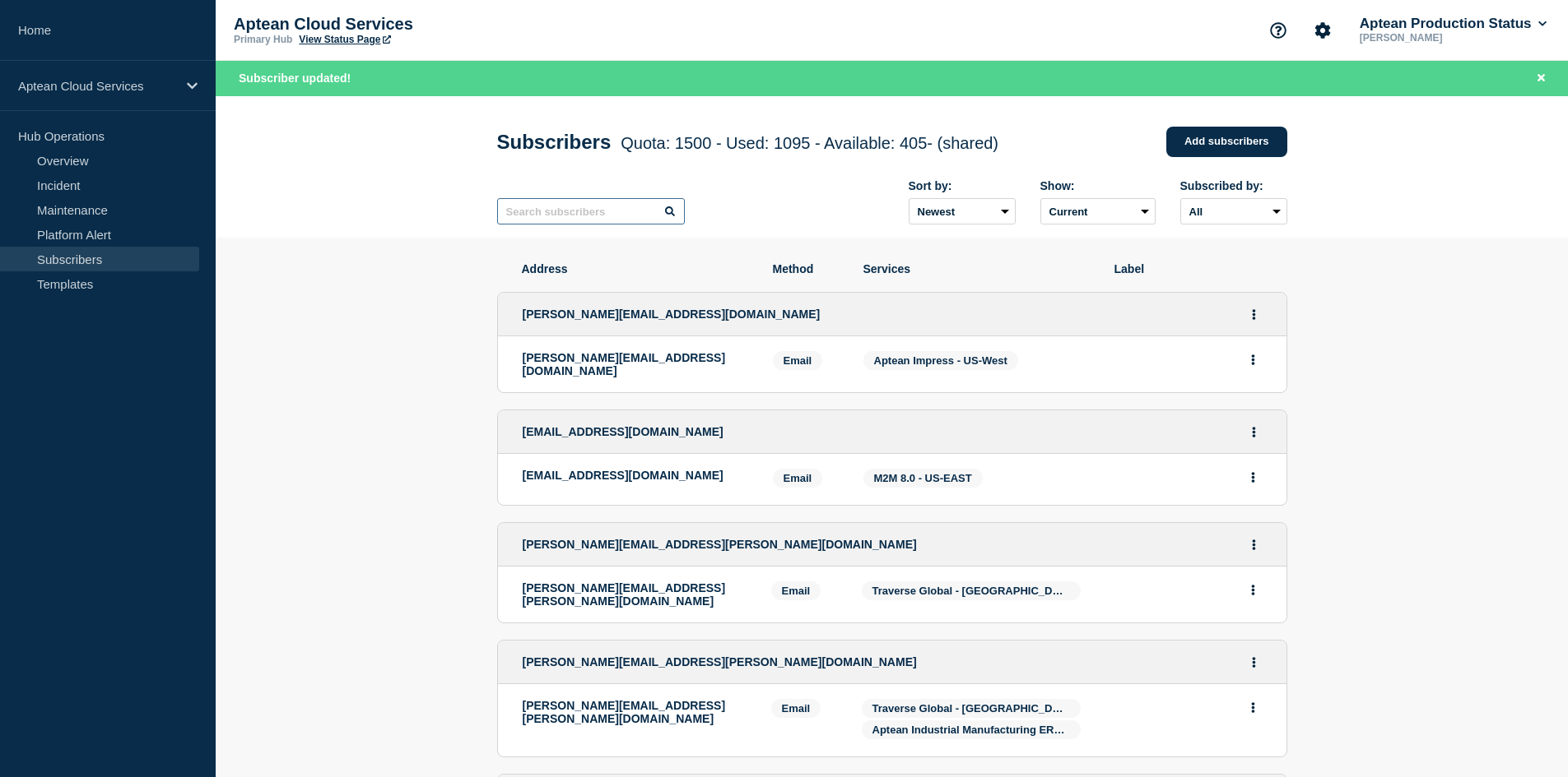
click at [534, 218] on input "text" at bounding box center [591, 211] width 188 height 27
paste input "[PERSON_NAME][EMAIL_ADDRESS][DOMAIN_NAME]"
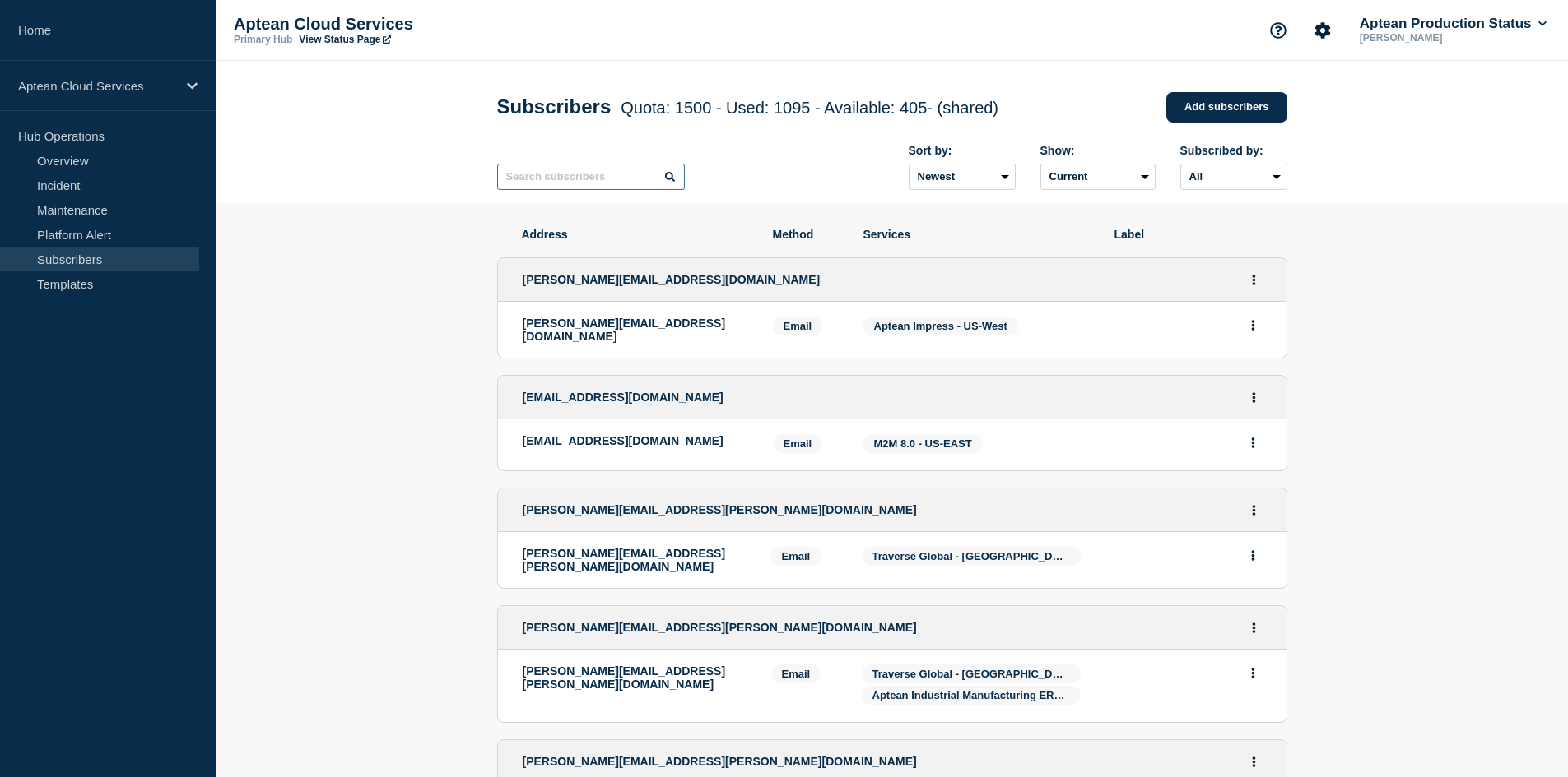
click at [563, 184] on input "text" at bounding box center [591, 177] width 188 height 27
paste input "[PERSON_NAME][EMAIL_ADDRESS][DOMAIN_NAME]"
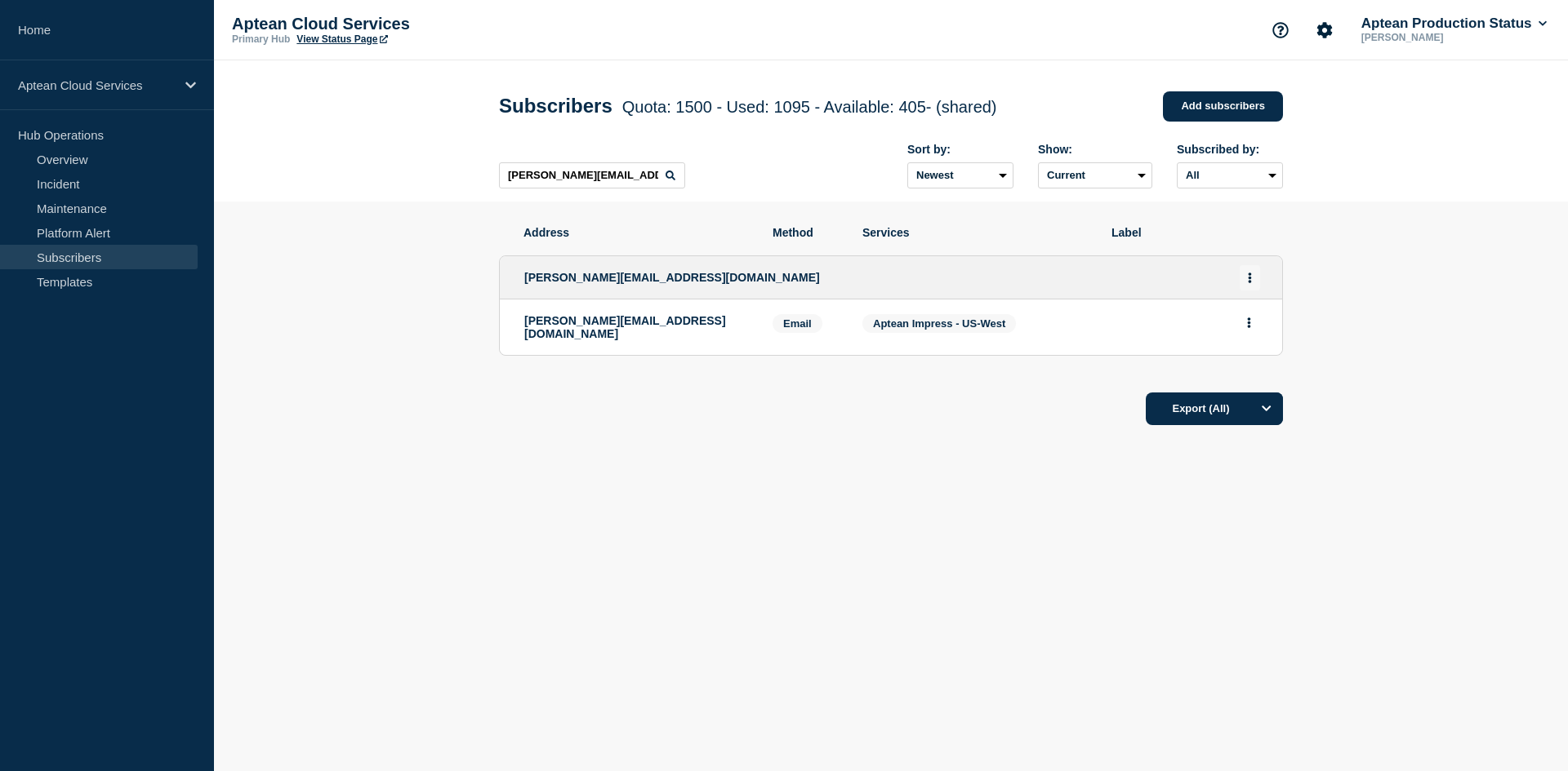
click at [1253, 278] on button "Actions" at bounding box center [1250, 277] width 21 height 25
click at [1245, 324] on link "Edit" at bounding box center [1243, 324] width 18 height 12
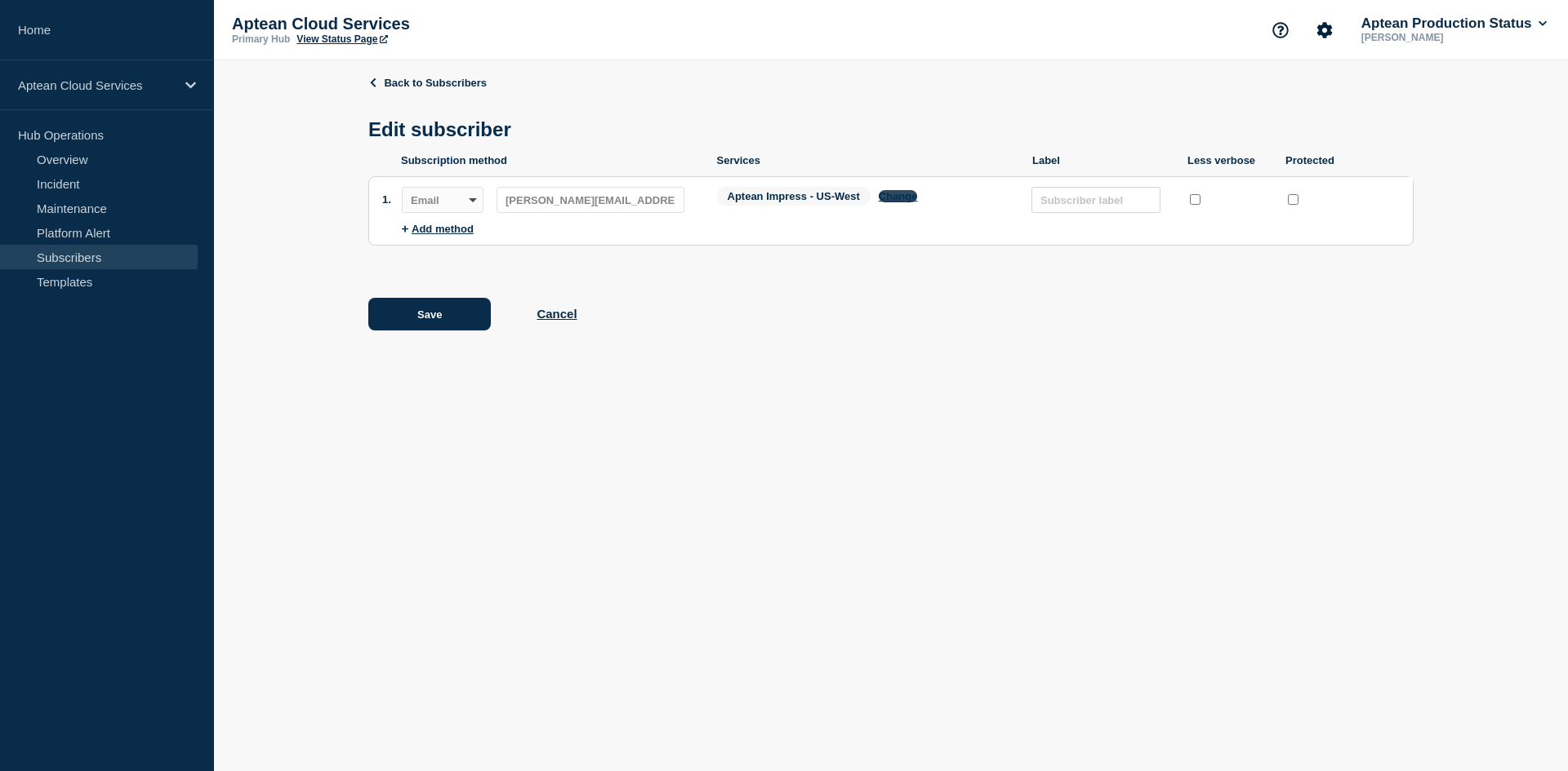
click at [903, 200] on button "Change" at bounding box center [898, 196] width 40 height 12
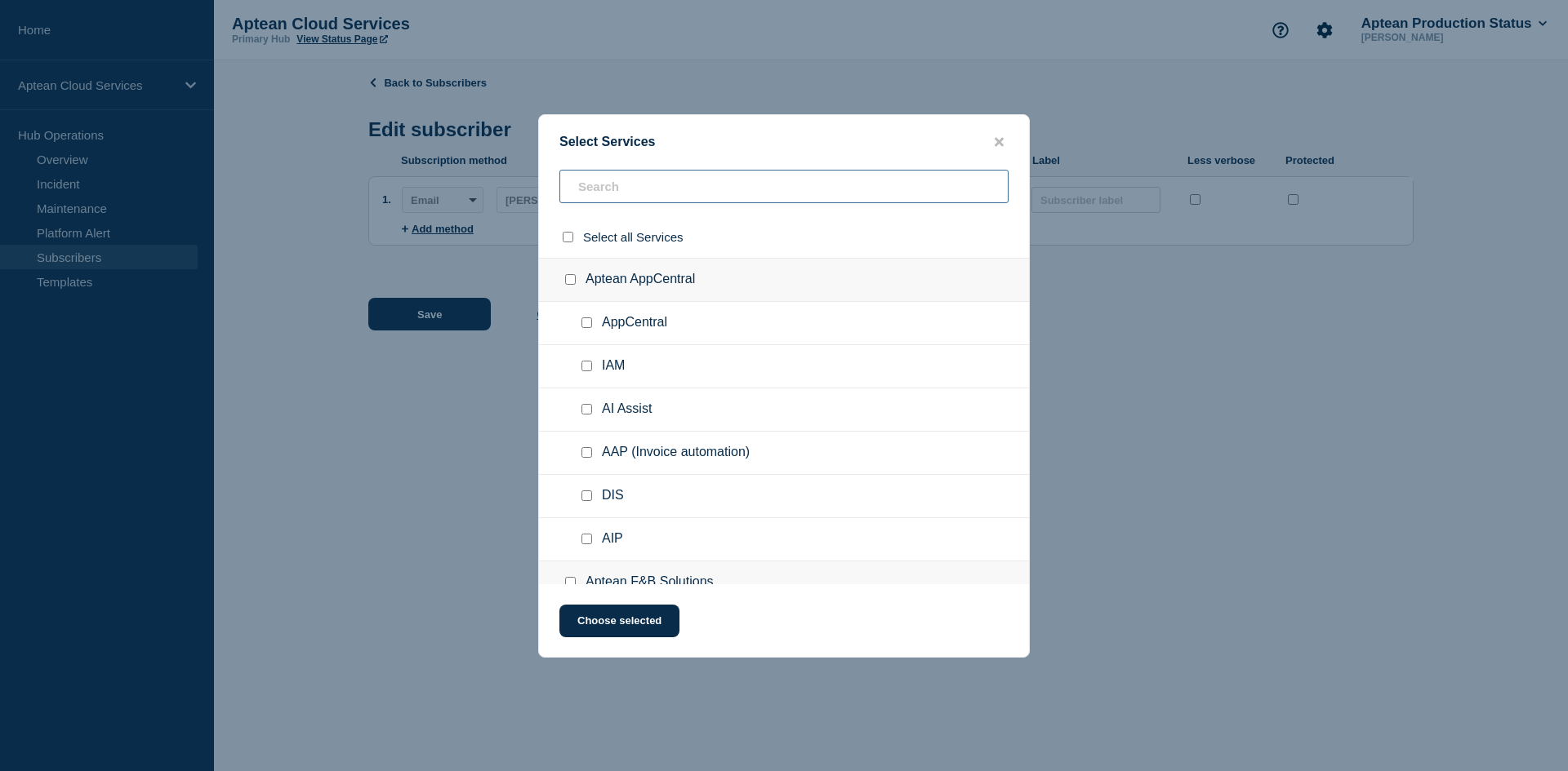
click at [653, 193] on input "text" at bounding box center [784, 187] width 450 height 34
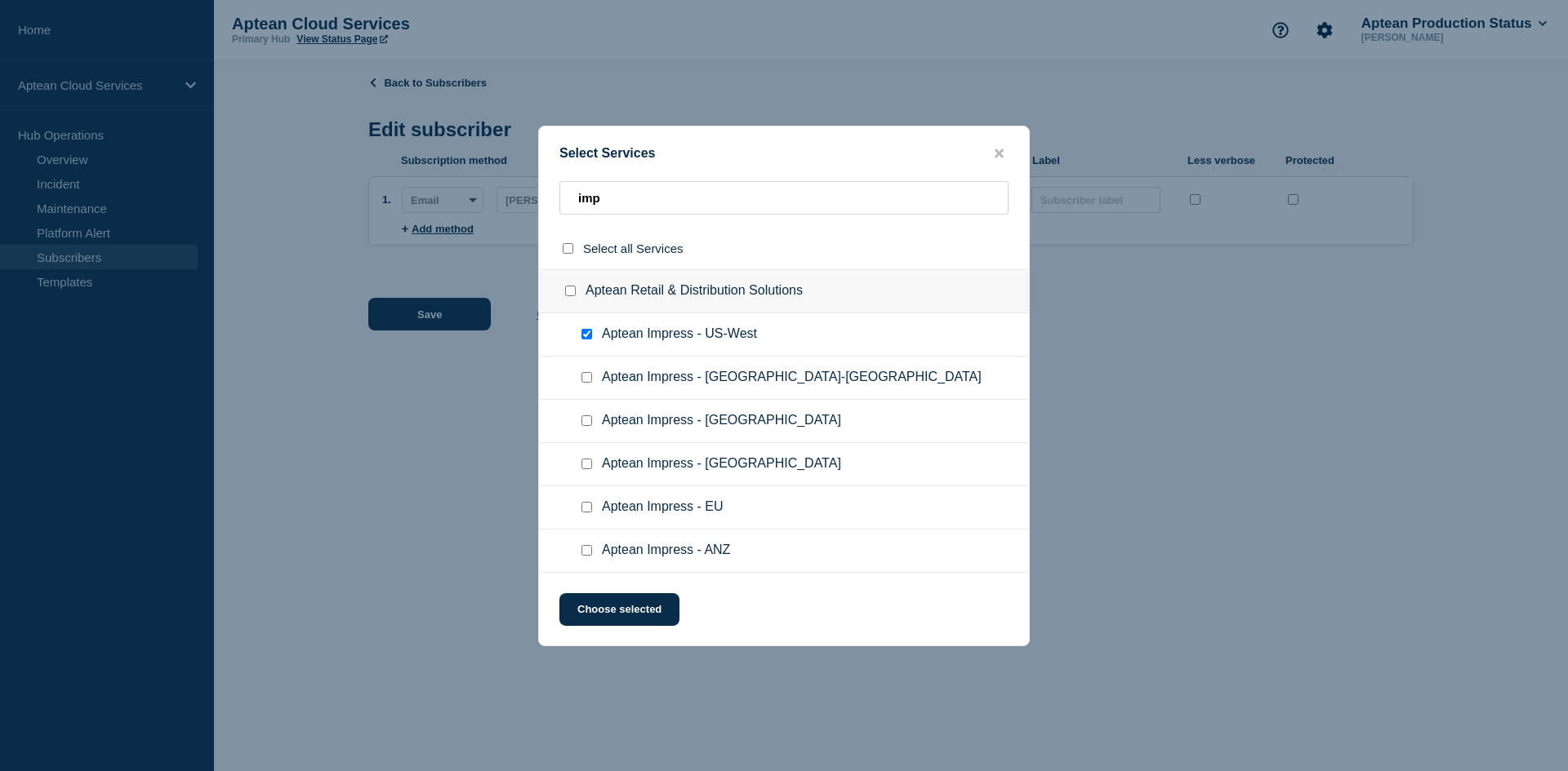
click at [591, 331] on input "Aptean Impress - US-West checkbox" at bounding box center [586, 334] width 10 height 10
click at [590, 374] on input "Aptean Impress - US-East checkbox" at bounding box center [586, 377] width 10 height 10
click at [632, 610] on button "Choose selected" at bounding box center [620, 609] width 120 height 33
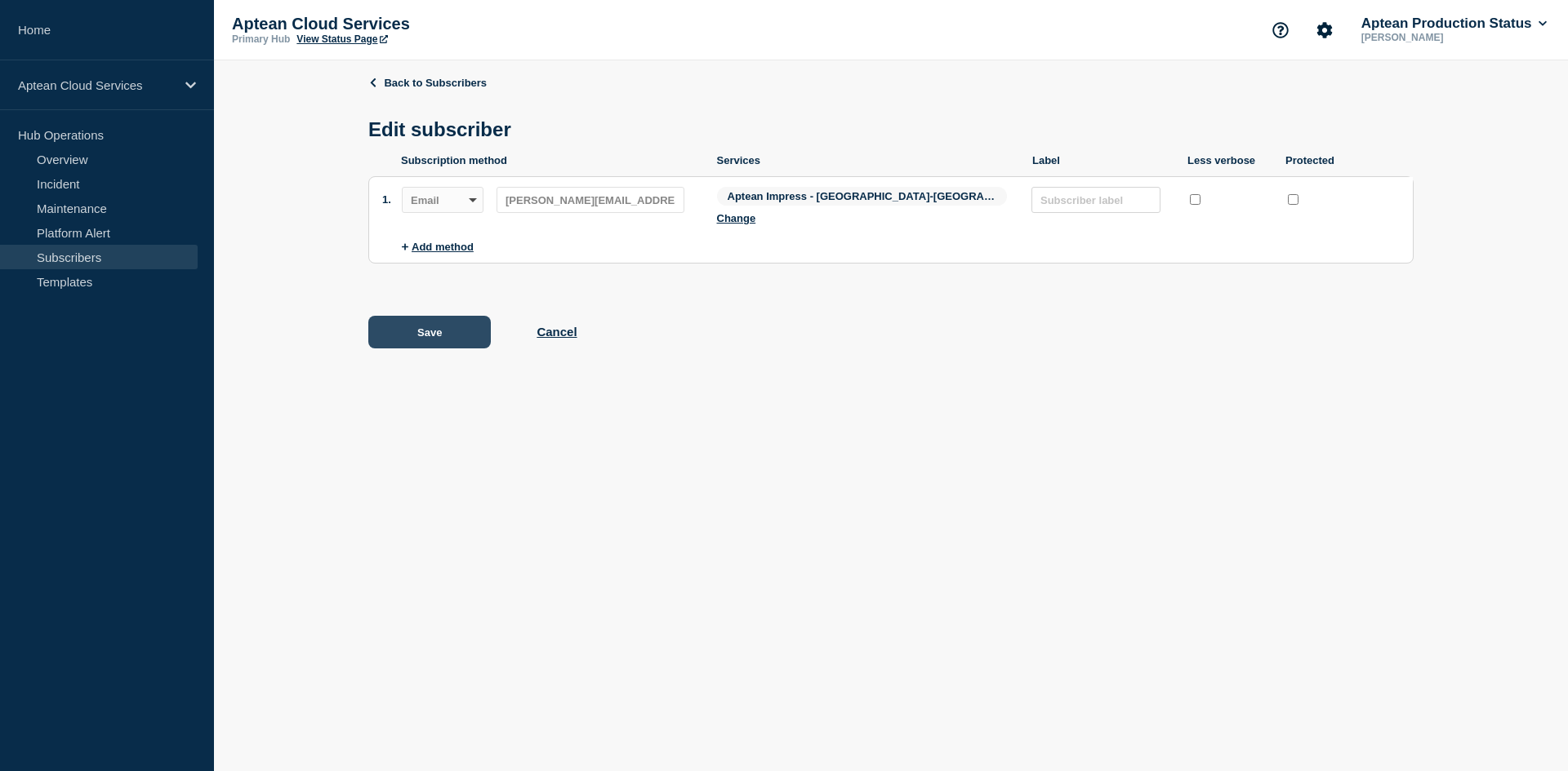
click at [475, 324] on button "Save" at bounding box center [430, 332] width 122 height 33
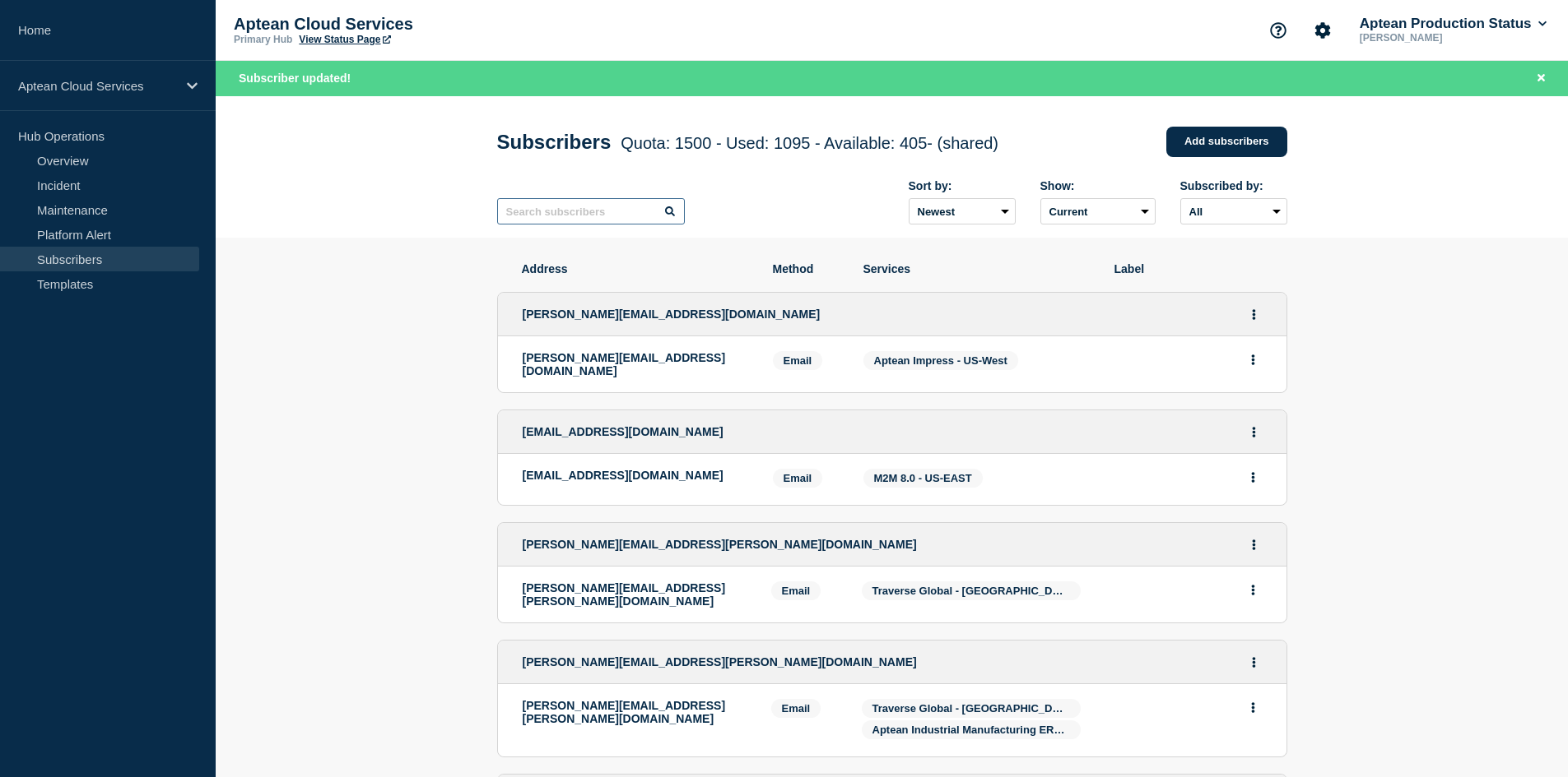
click at [569, 215] on input "text" at bounding box center [591, 211] width 188 height 27
paste input "[PERSON_NAME][EMAIL_ADDRESS][DOMAIN_NAME]"
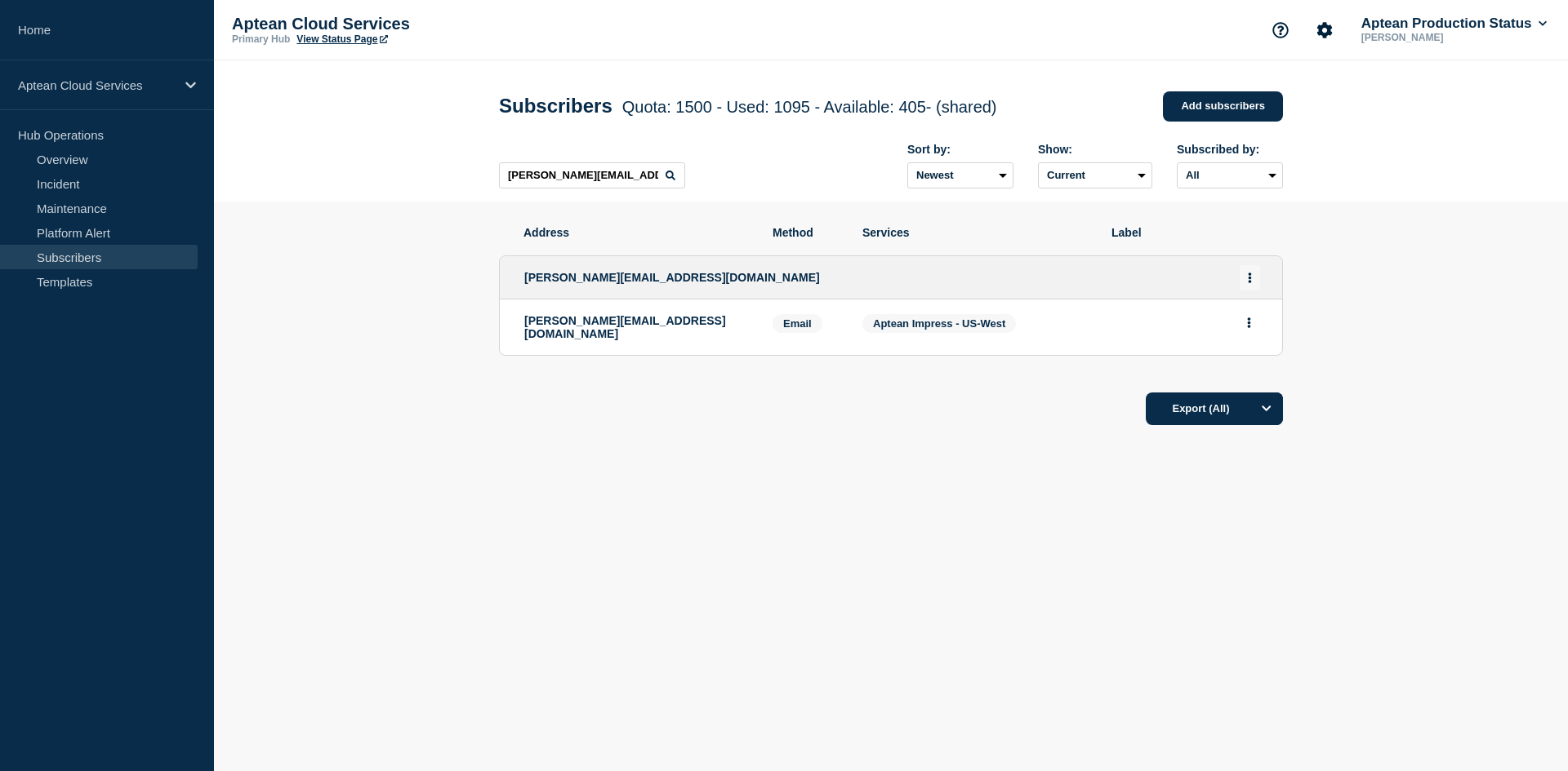
click at [1247, 278] on button "Actions" at bounding box center [1250, 277] width 21 height 25
click at [1240, 327] on link "Edit" at bounding box center [1243, 324] width 18 height 12
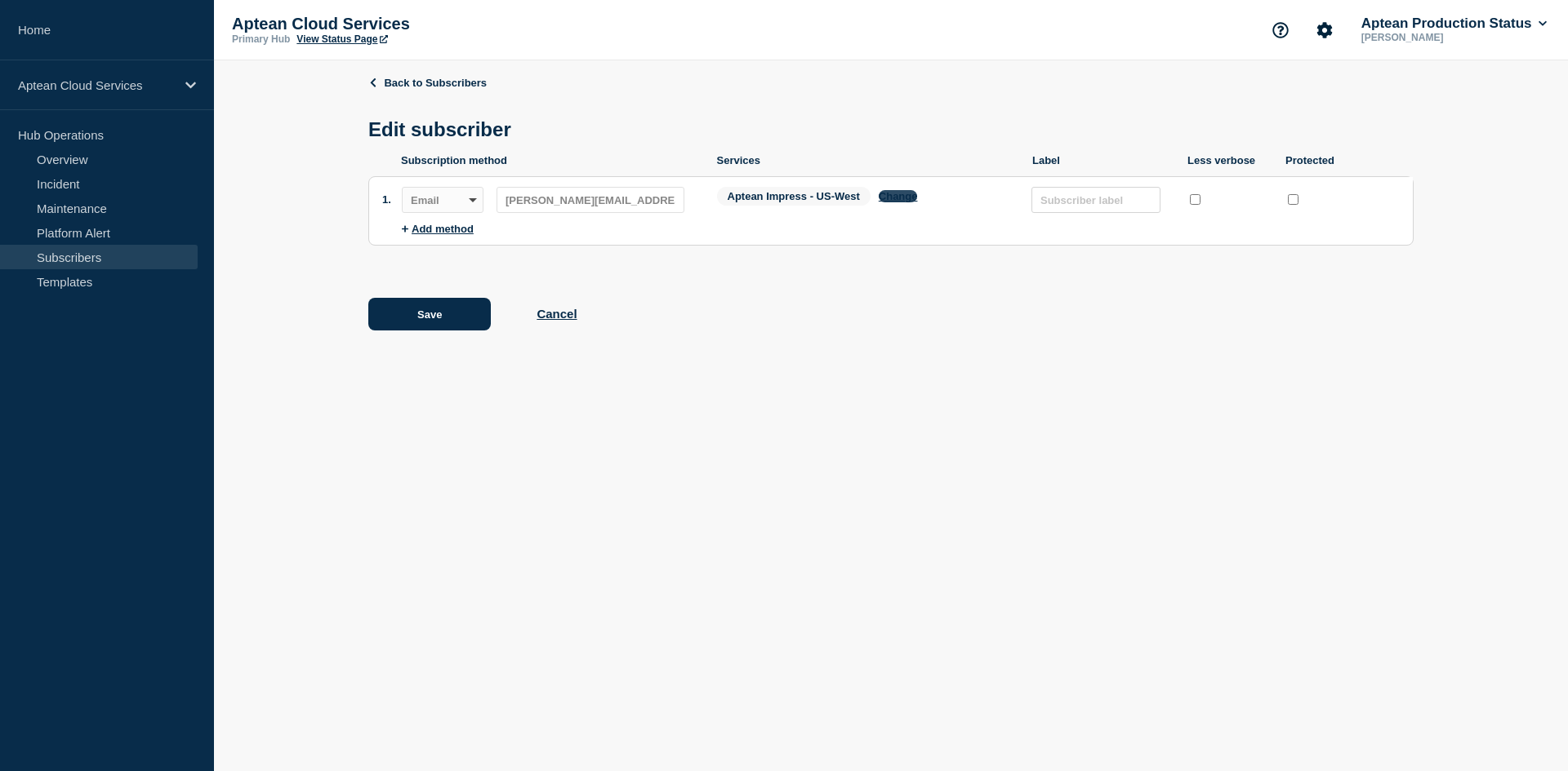
click at [895, 202] on button "Change" at bounding box center [898, 196] width 40 height 12
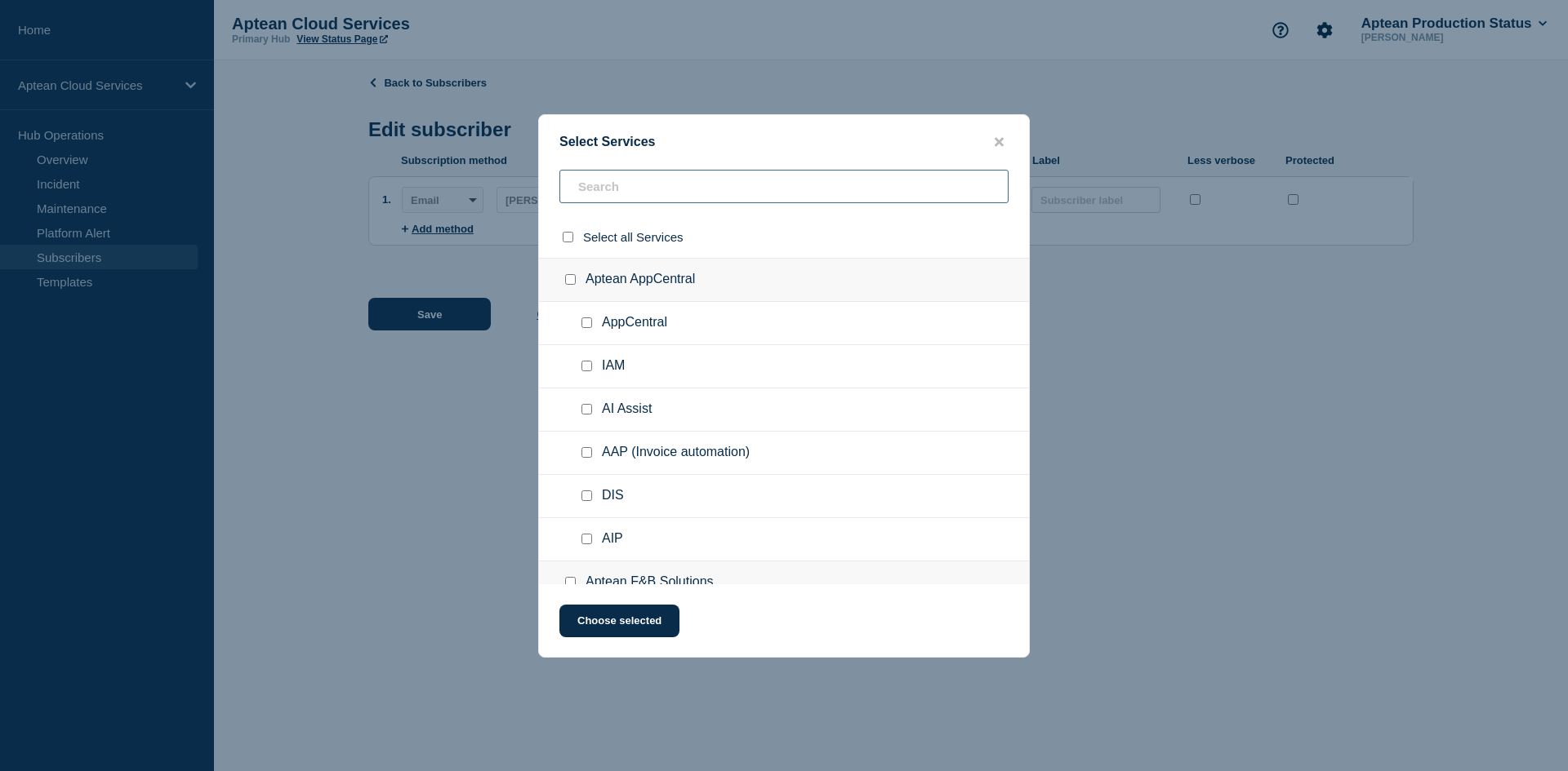
click at [684, 186] on input "text" at bounding box center [784, 187] width 450 height 34
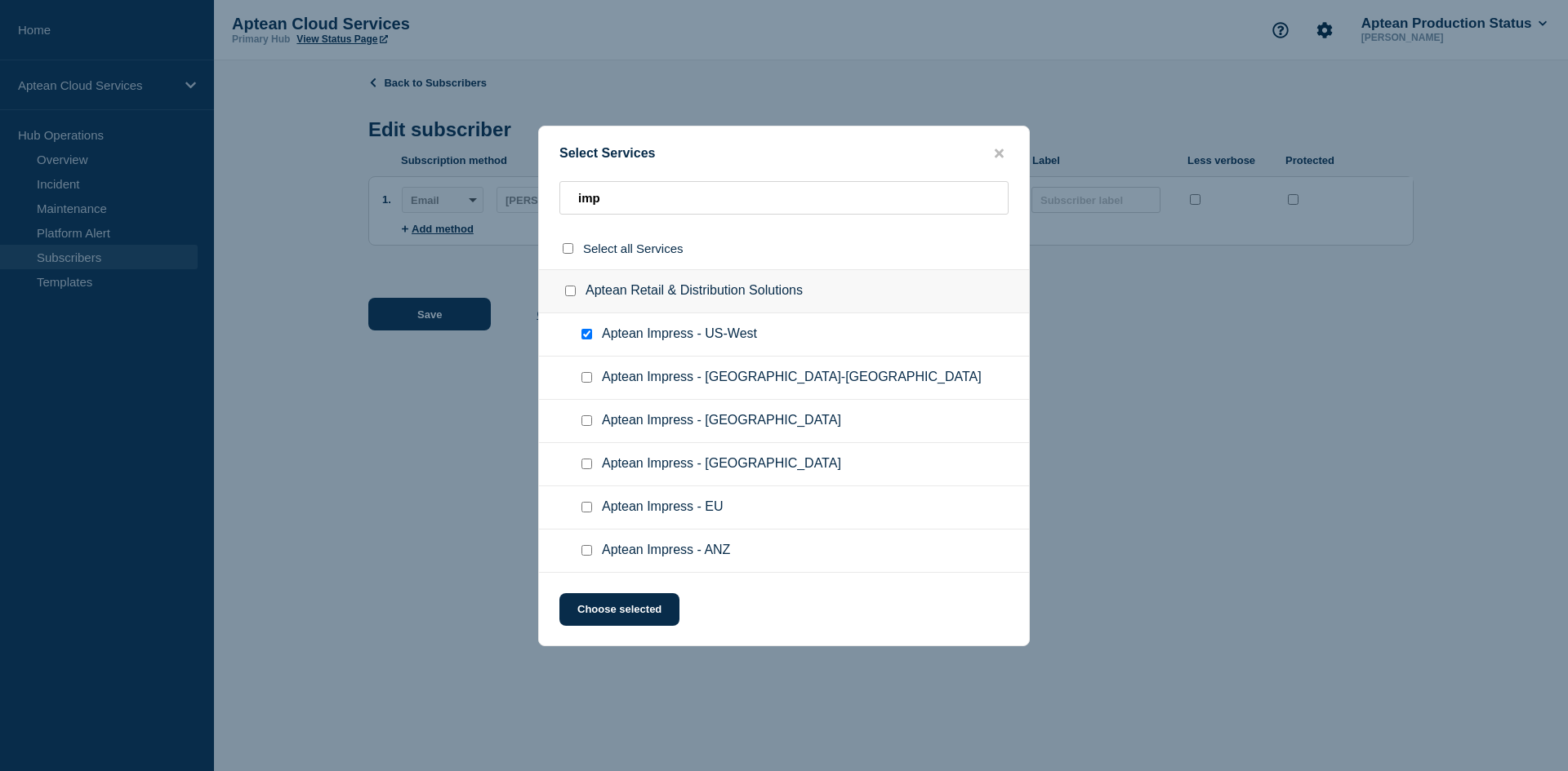
click at [586, 337] on input "Aptean Impress - US-West checkbox" at bounding box center [586, 334] width 10 height 10
click at [587, 400] on ul "Aptean Impress - [GEOGRAPHIC_DATA]-[GEOGRAPHIC_DATA]" at bounding box center [784, 421] width 490 height 43
click at [586, 376] on input "Aptean Impress - US-East checkbox" at bounding box center [586, 377] width 10 height 10
click at [622, 606] on button "Choose selected" at bounding box center [620, 609] width 120 height 33
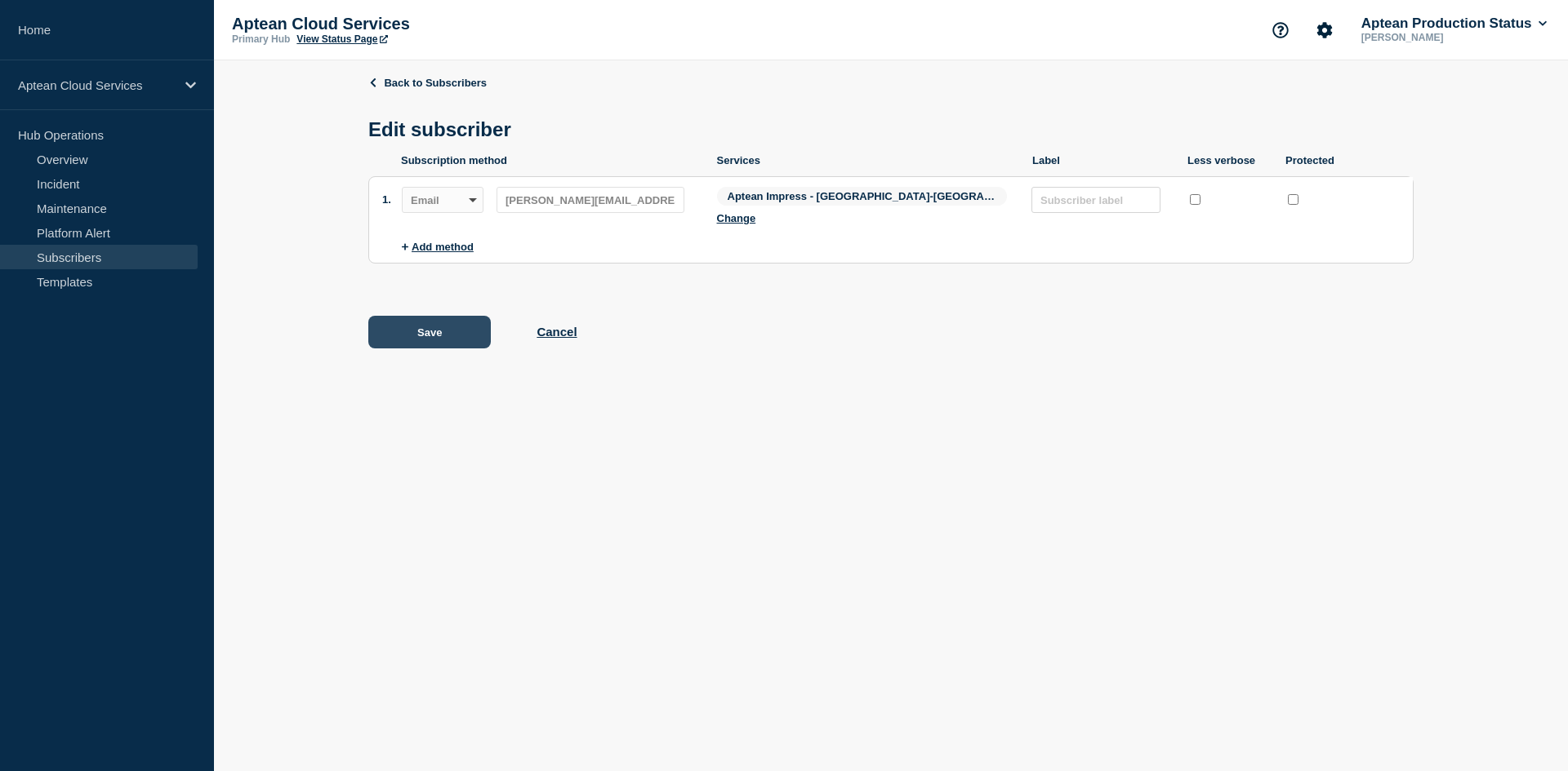
click at [423, 316] on button "Save" at bounding box center [430, 332] width 122 height 33
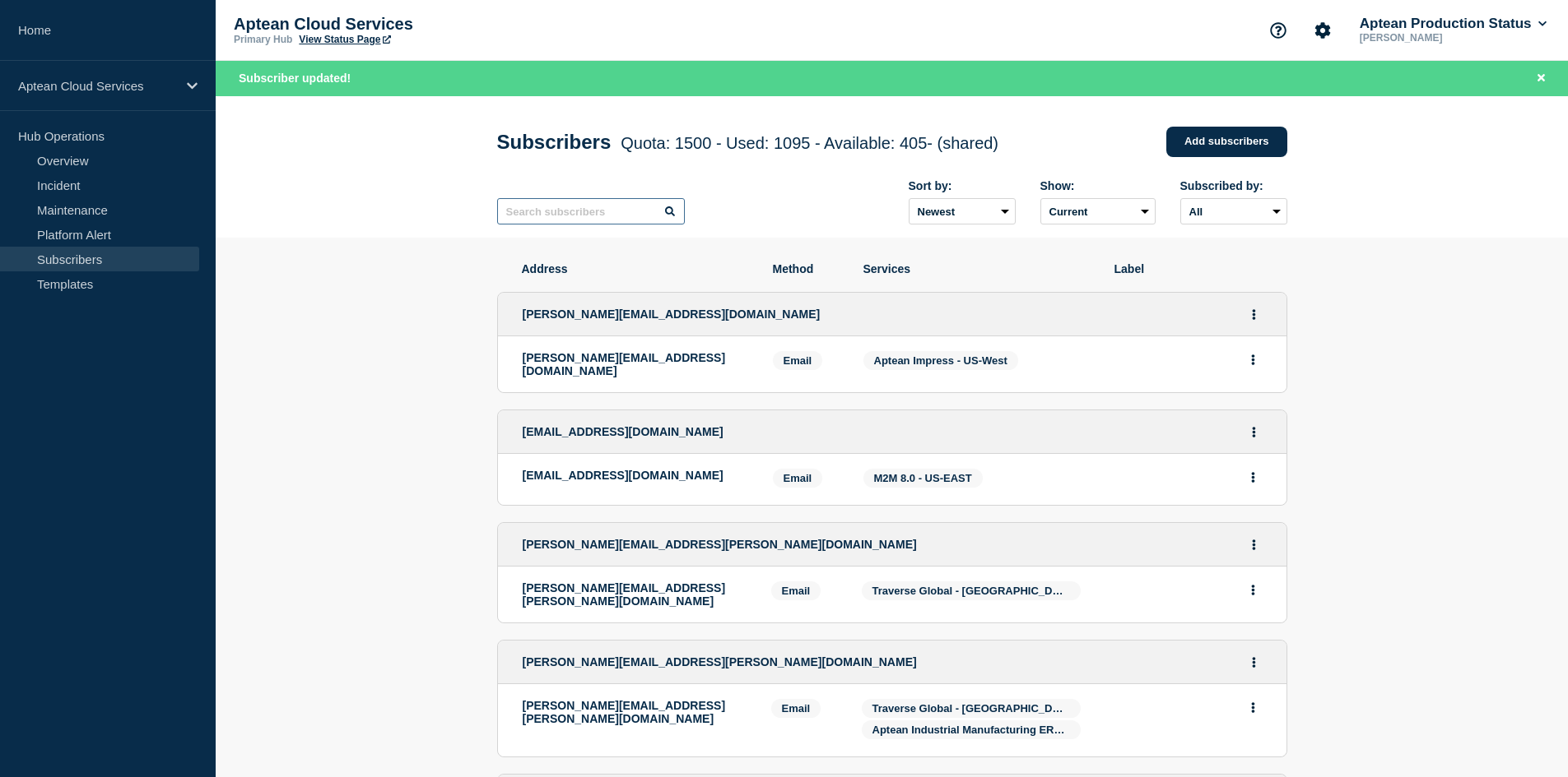
click at [574, 205] on input "text" at bounding box center [591, 211] width 188 height 27
paste input "[EMAIL_ADDRESS][DOMAIN_NAME]"
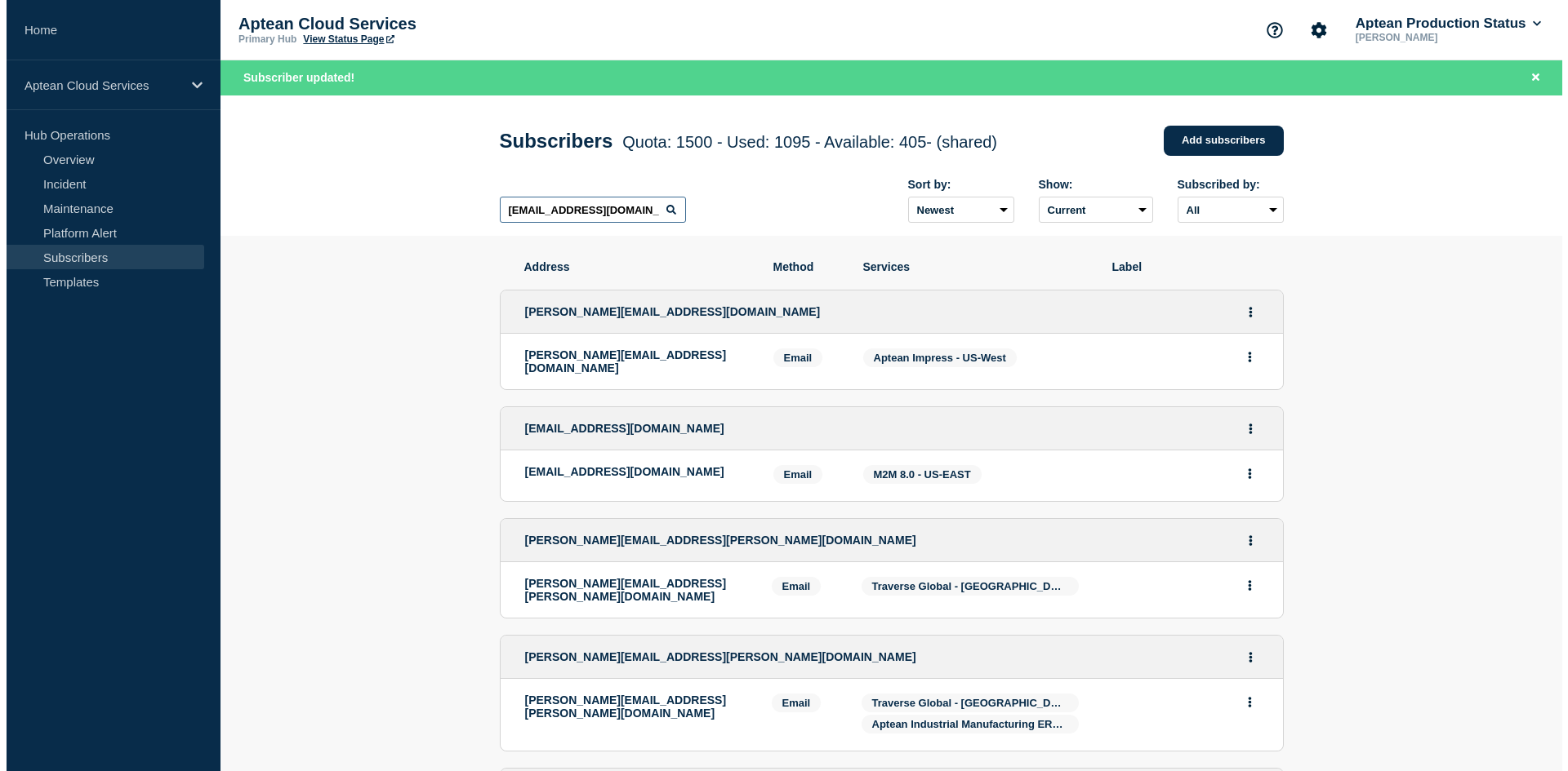
scroll to position [0, 1]
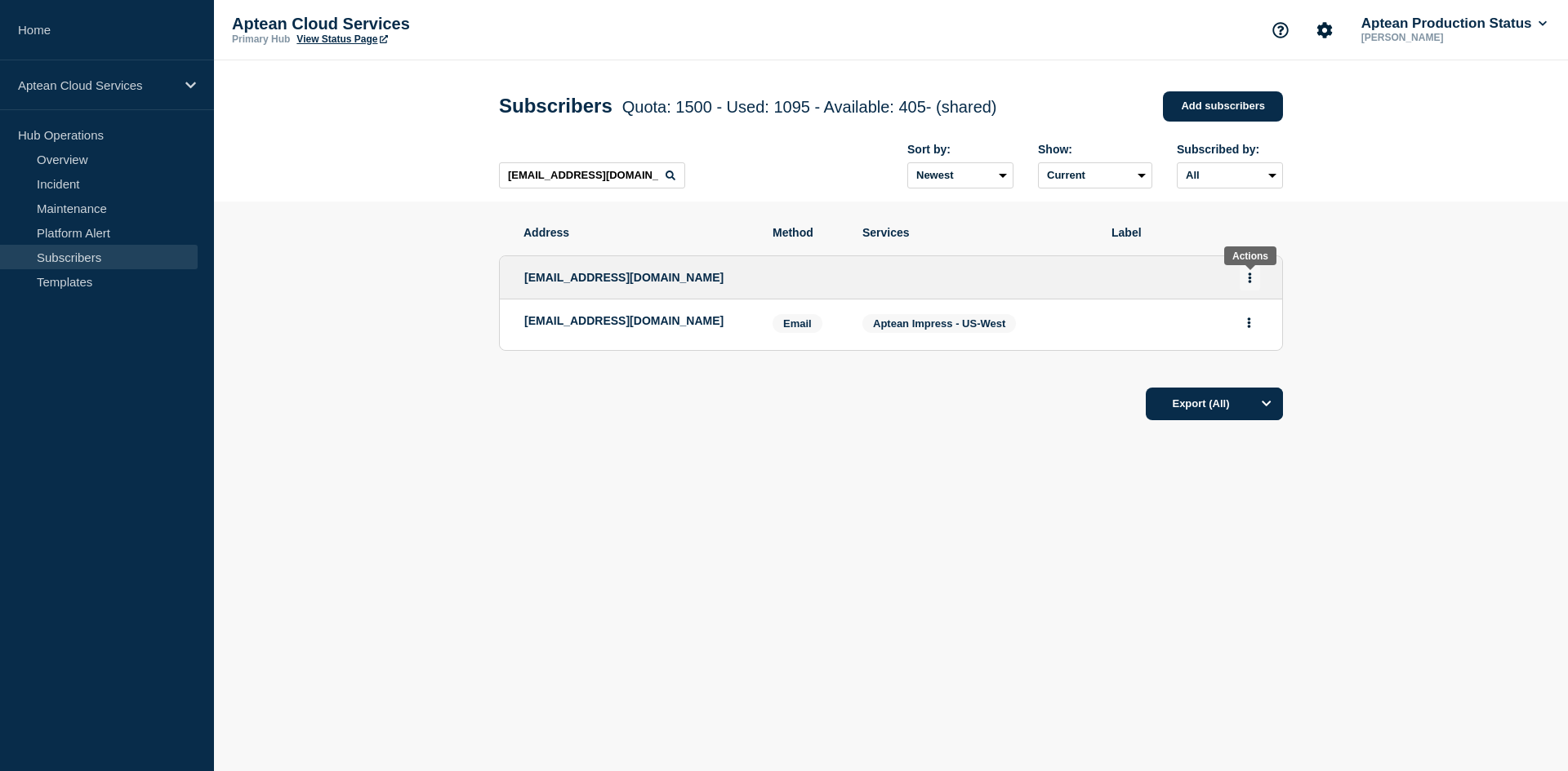
click at [1243, 275] on button "Actions" at bounding box center [1250, 277] width 21 height 25
click at [1243, 325] on link "Edit" at bounding box center [1243, 324] width 18 height 12
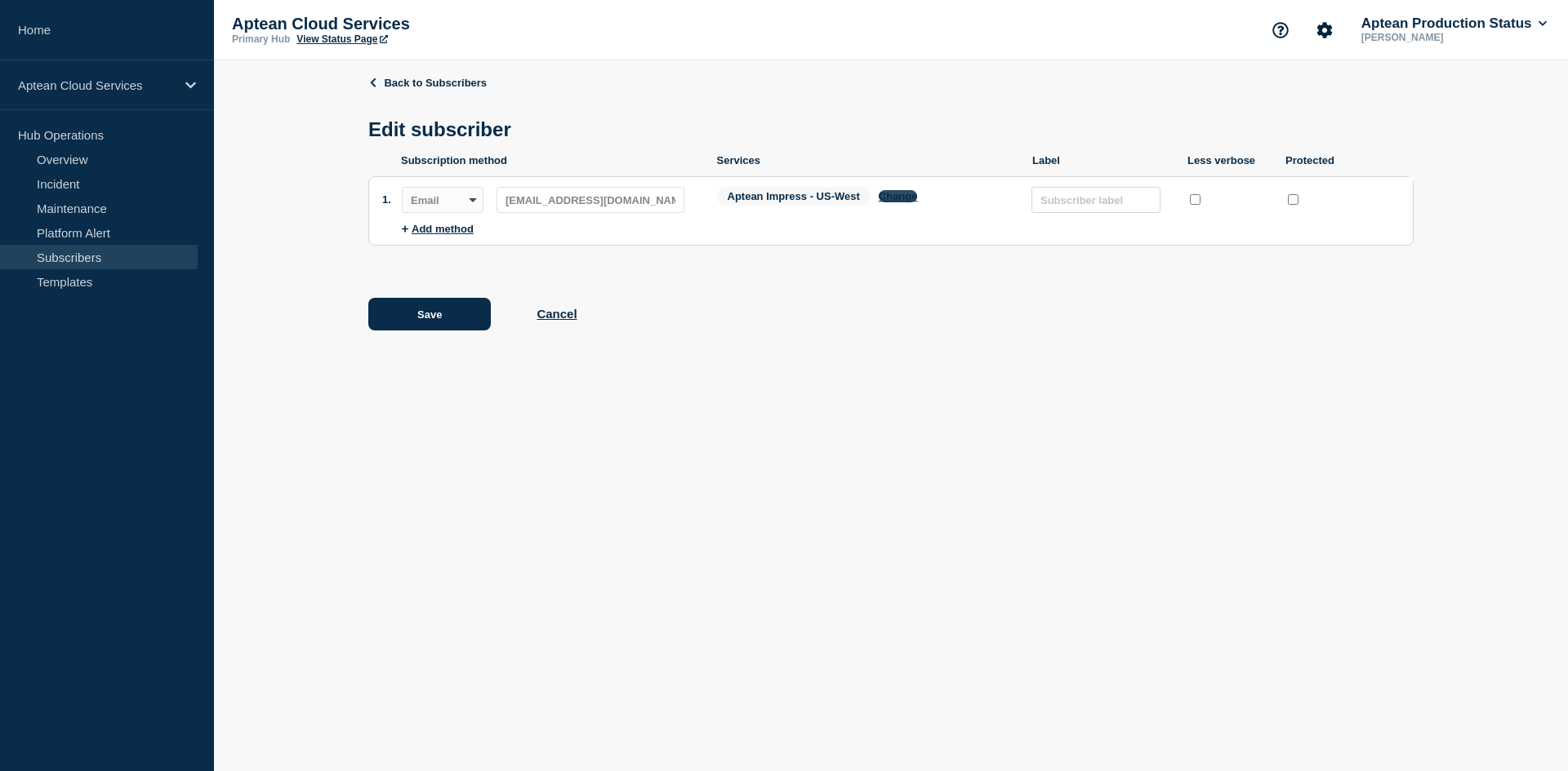
click at [901, 195] on button "Change" at bounding box center [898, 196] width 40 height 12
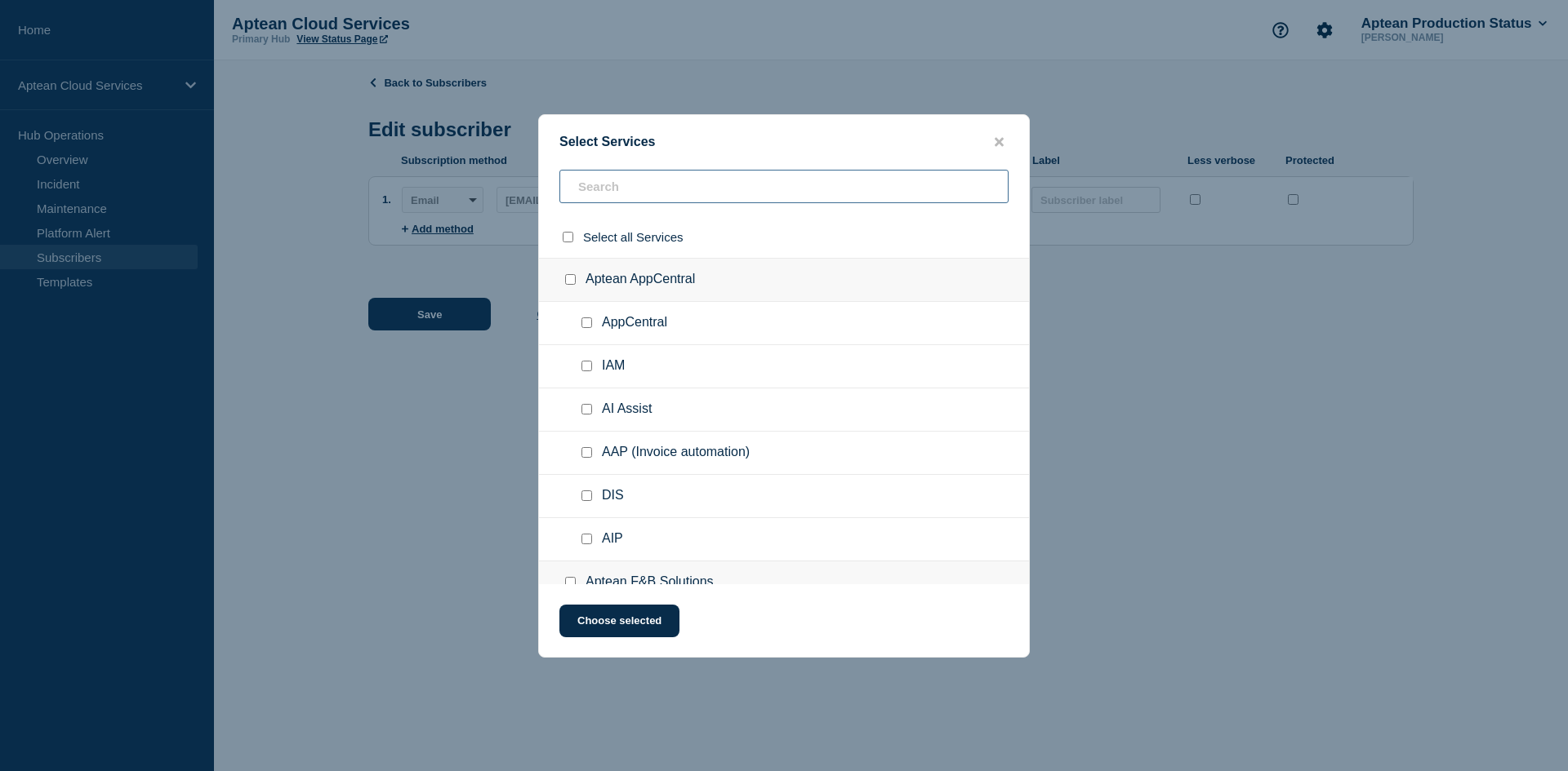
click at [585, 182] on input "text" at bounding box center [784, 187] width 450 height 34
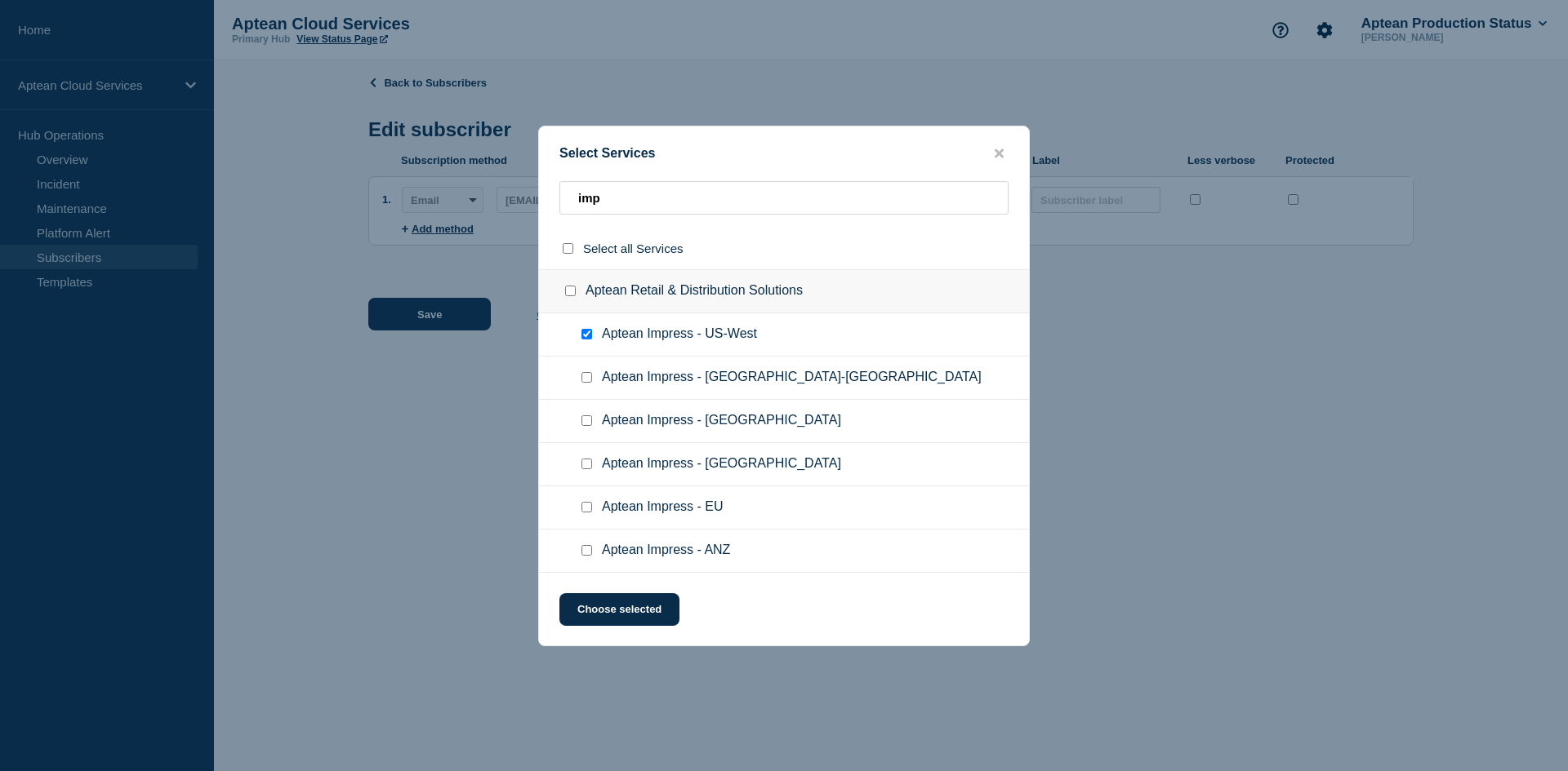
click at [589, 331] on input "Aptean Impress - US-West checkbox" at bounding box center [586, 334] width 10 height 10
click at [590, 381] on input "Aptean Impress - US-East checkbox" at bounding box center [586, 377] width 10 height 10
click at [635, 597] on button "Choose selected" at bounding box center [620, 609] width 120 height 33
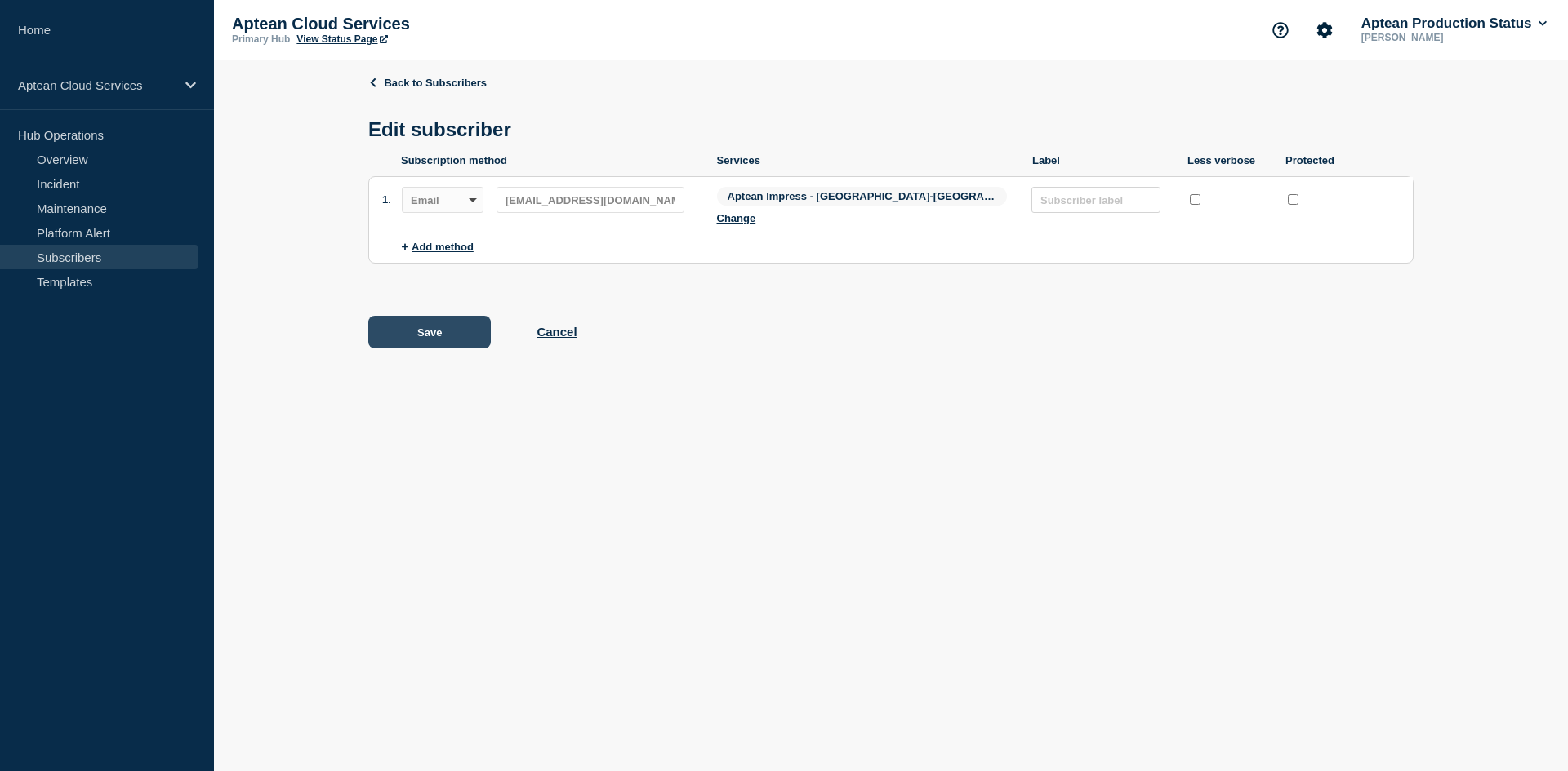
click at [443, 318] on button "Save" at bounding box center [430, 332] width 122 height 33
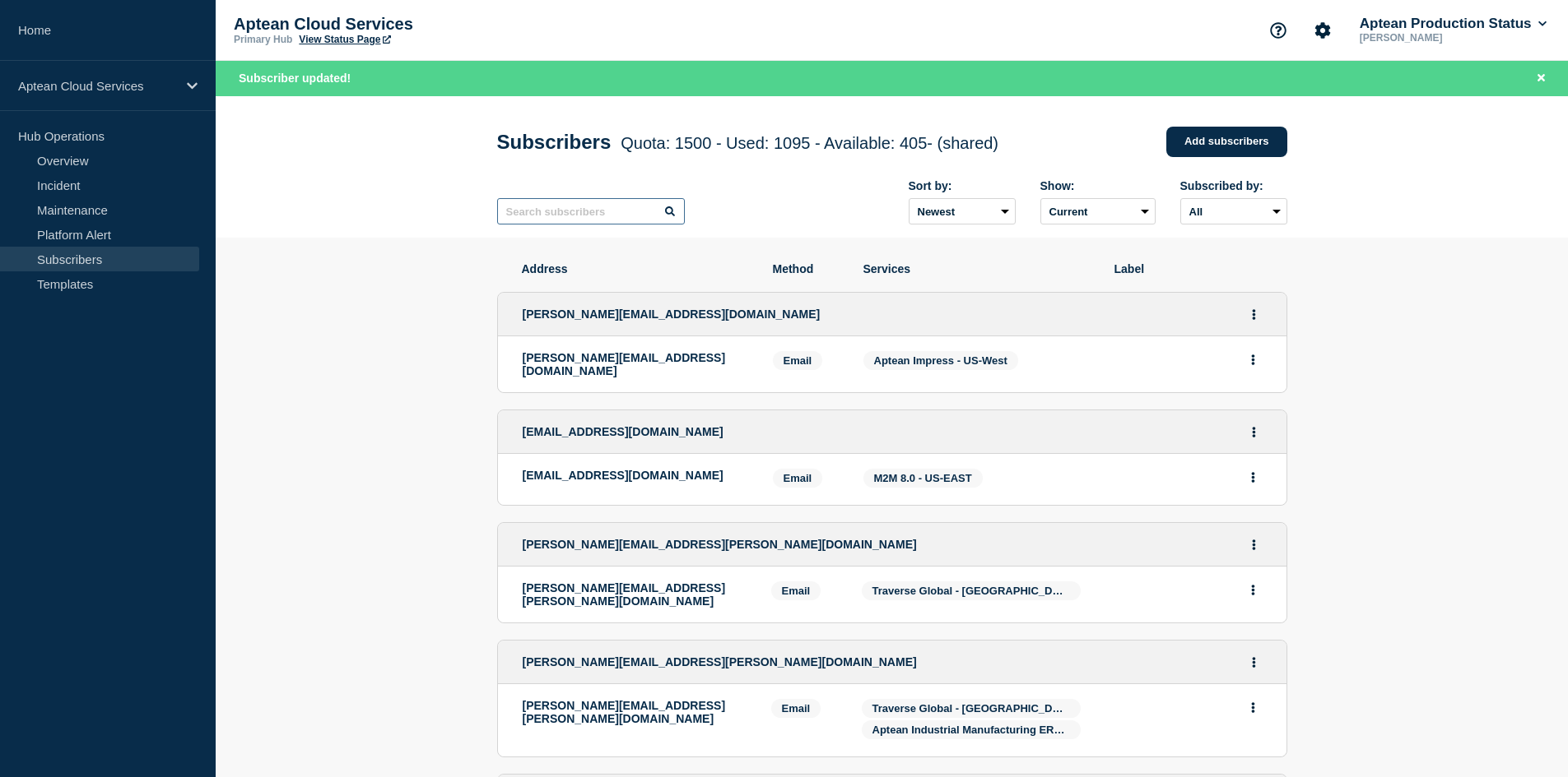
click at [544, 215] on input "text" at bounding box center [591, 211] width 188 height 27
paste input "[EMAIL_ADDRESS][DOMAIN_NAME]"
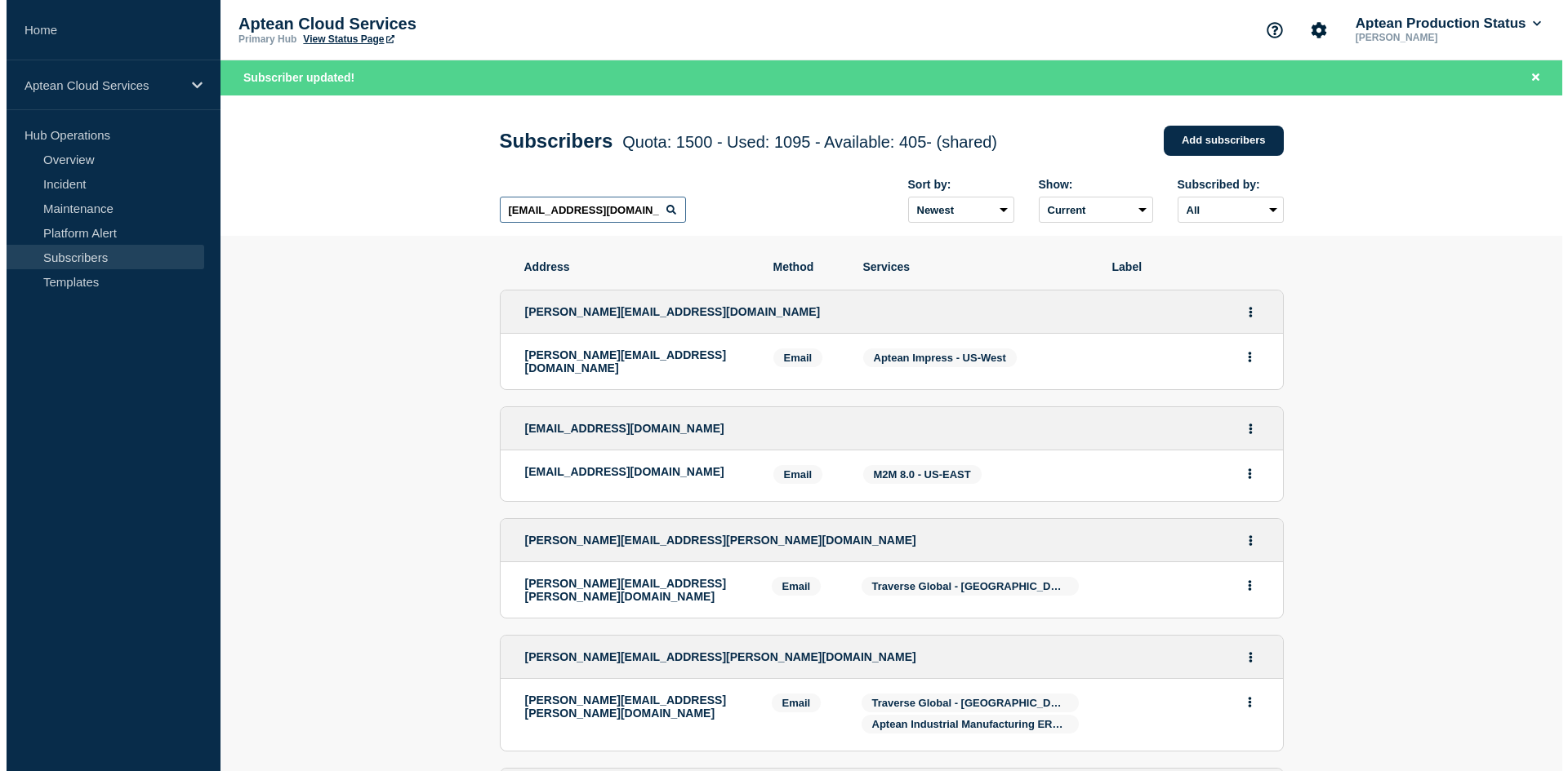
scroll to position [0, 5]
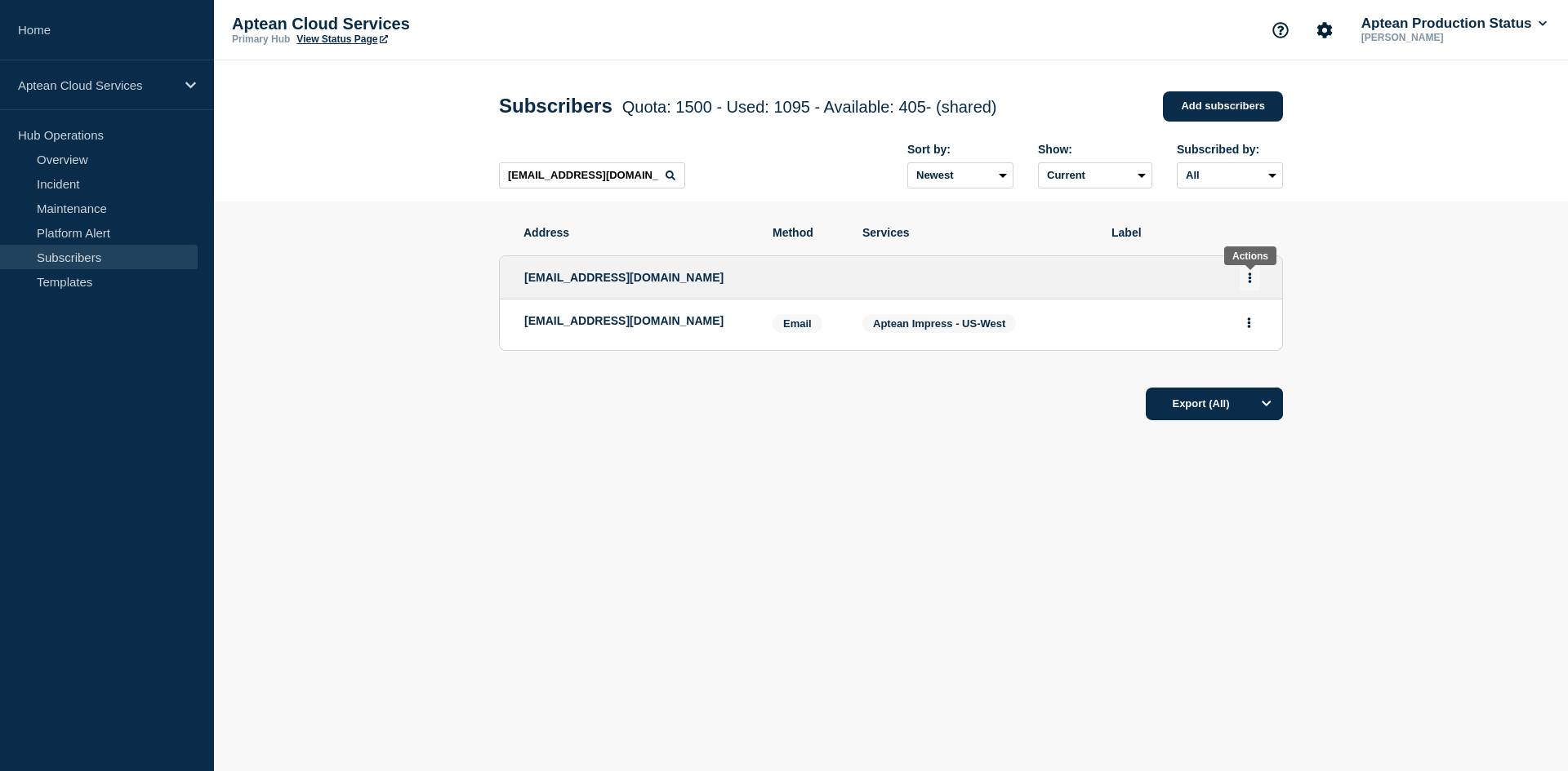
click at [1258, 283] on button "Actions" at bounding box center [1250, 277] width 21 height 25
click at [1243, 326] on link "Edit" at bounding box center [1243, 324] width 18 height 12
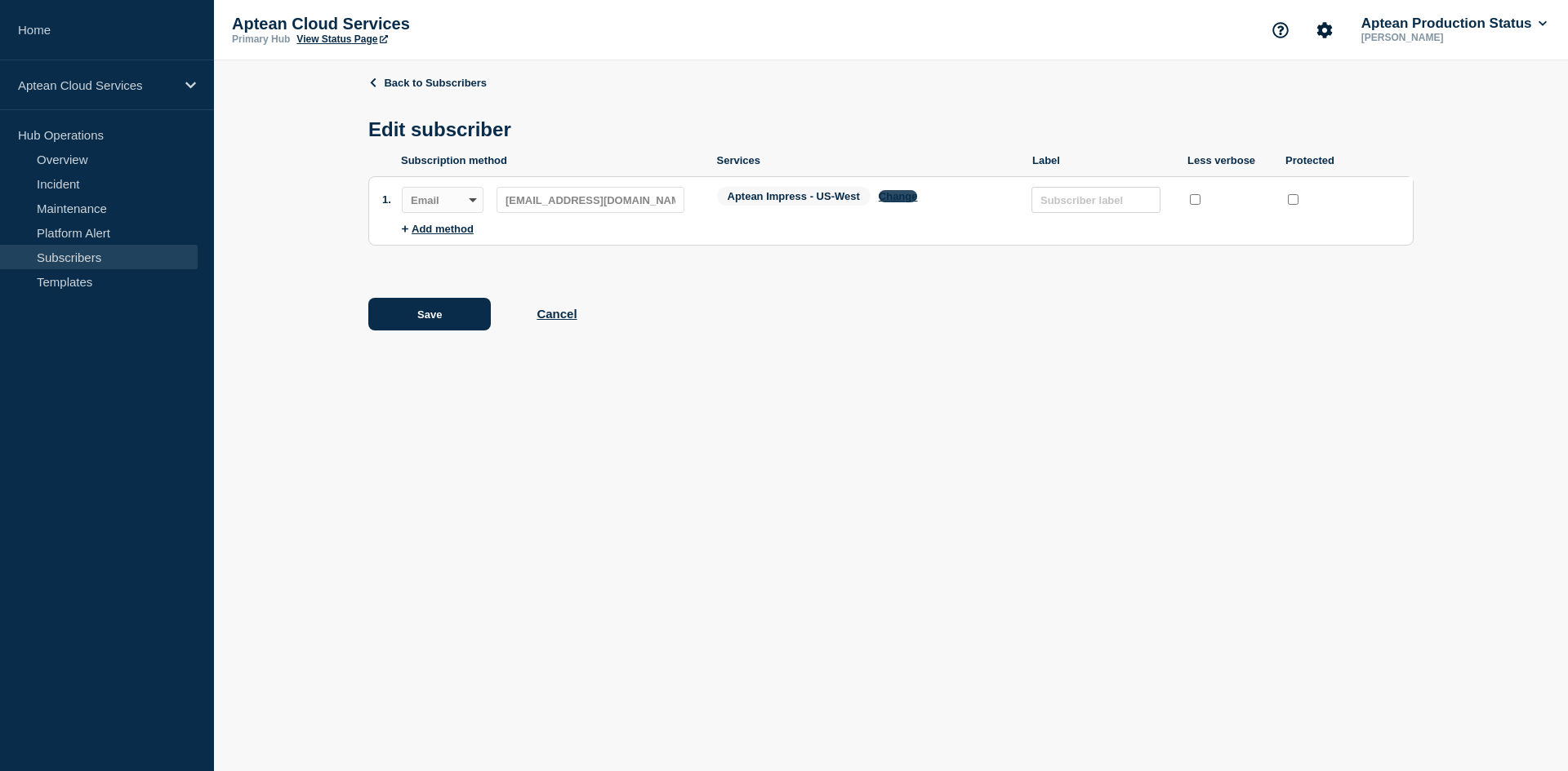
click at [894, 198] on button "Change" at bounding box center [898, 196] width 40 height 12
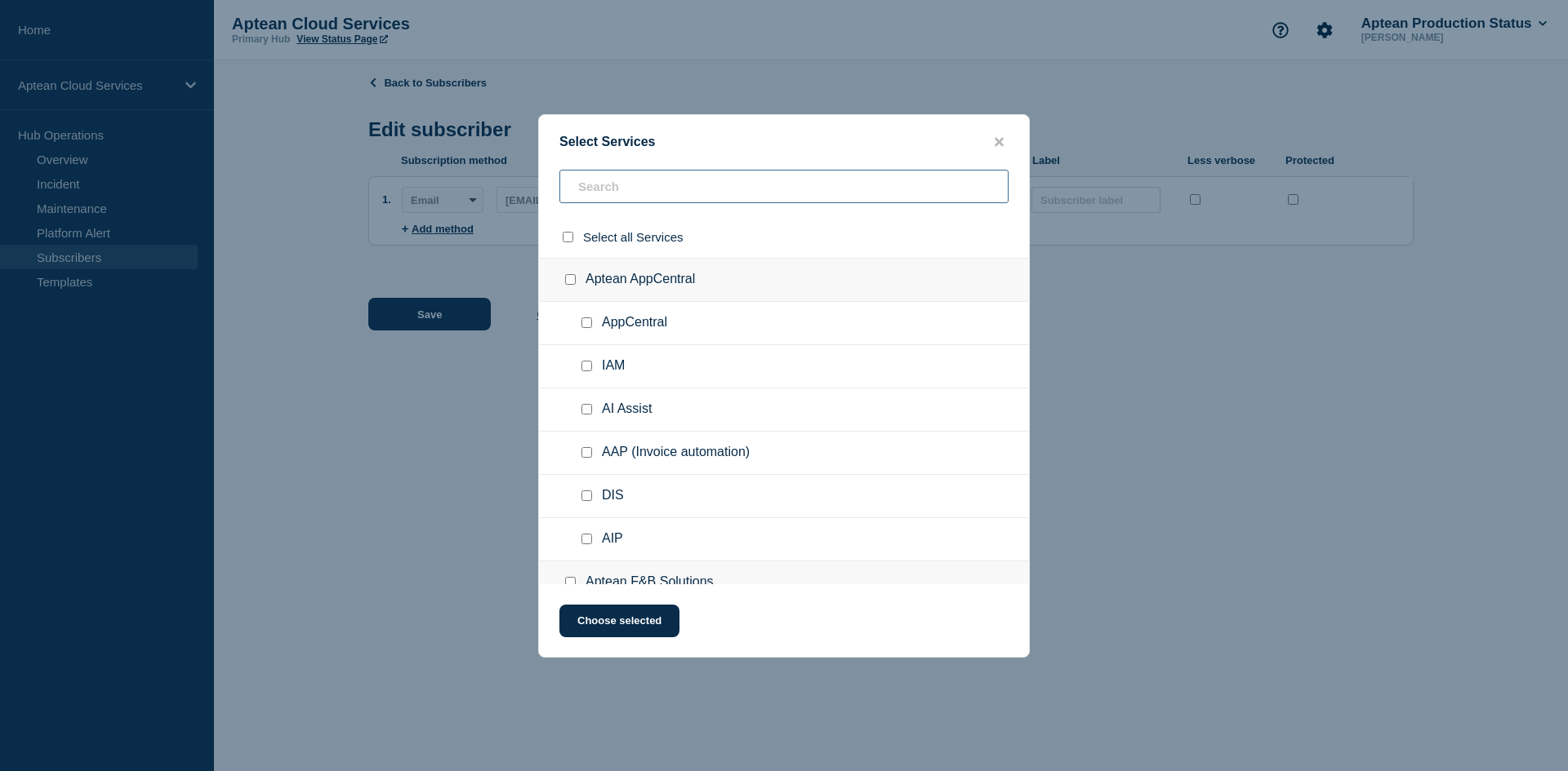
click at [594, 184] on input "text" at bounding box center [784, 187] width 450 height 34
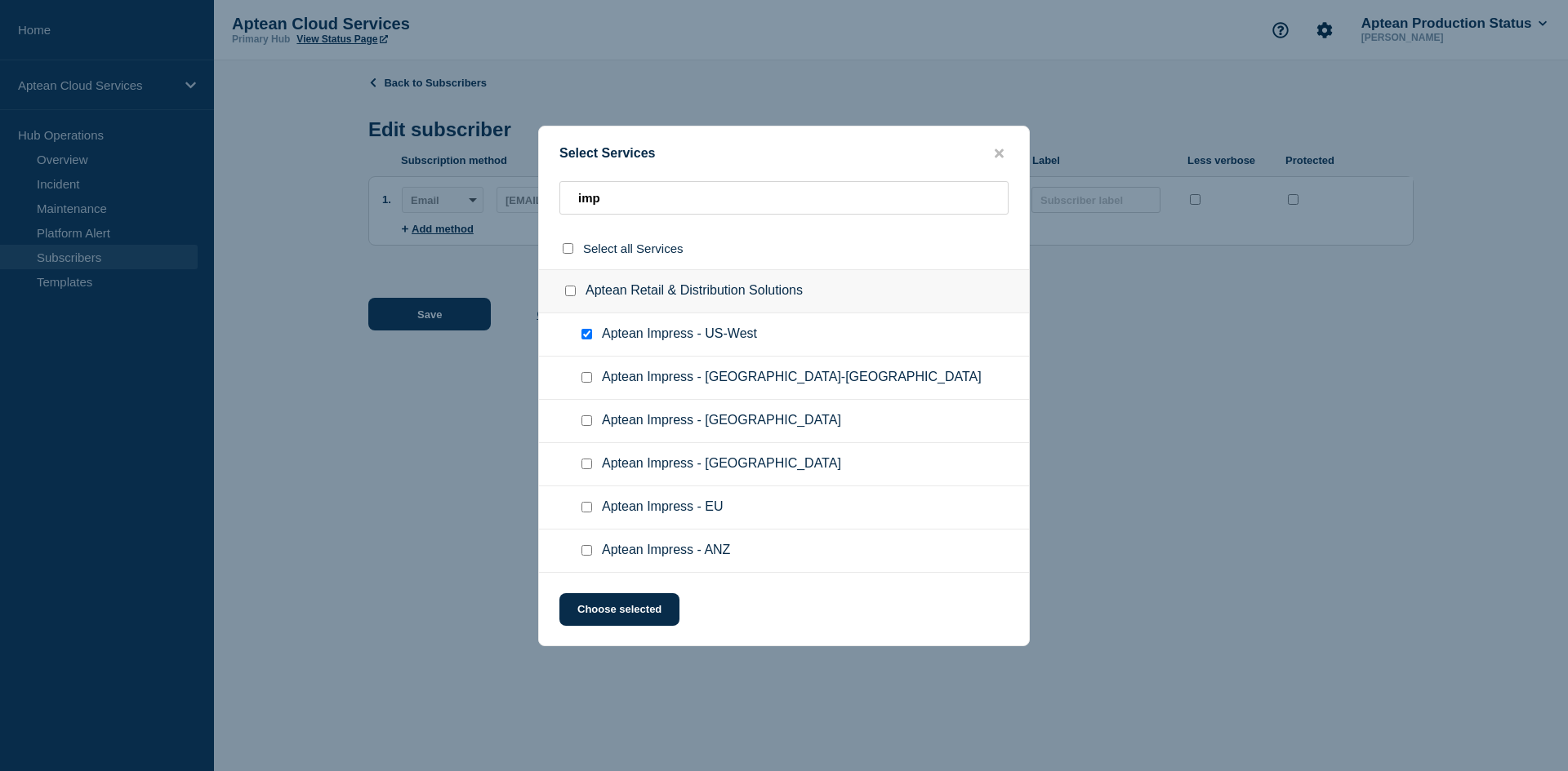
click at [583, 385] on div at bounding box center [590, 377] width 24 height 16
click at [587, 381] on input "Aptean Impress - US-East checkbox" at bounding box center [586, 377] width 10 height 10
click at [586, 328] on div at bounding box center [590, 334] width 24 height 16
click at [581, 335] on div at bounding box center [590, 334] width 24 height 16
click at [589, 332] on input "Aptean Impress - US-West checkbox" at bounding box center [586, 334] width 10 height 10
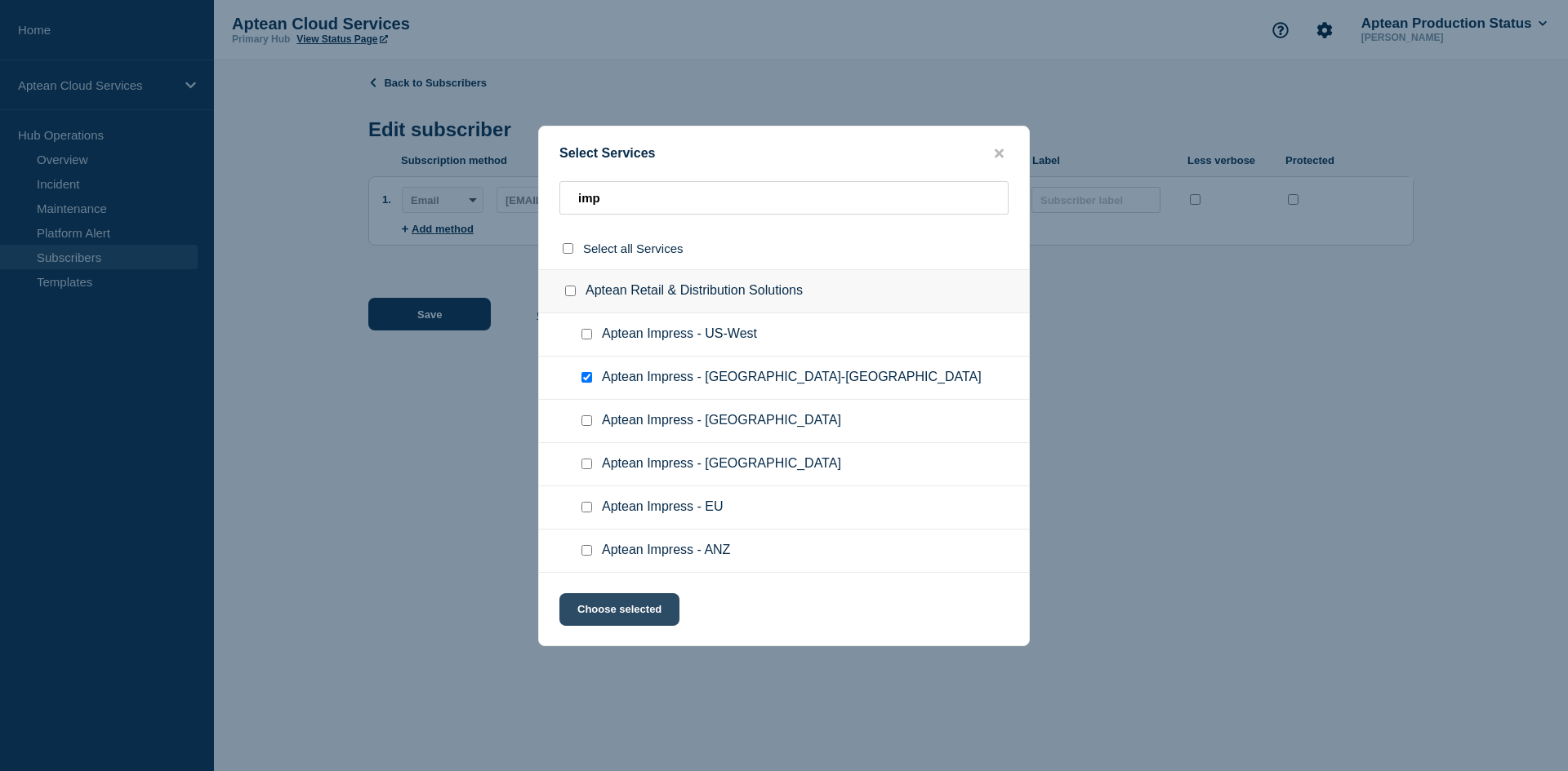
click at [645, 599] on button "Choose selected" at bounding box center [620, 609] width 120 height 33
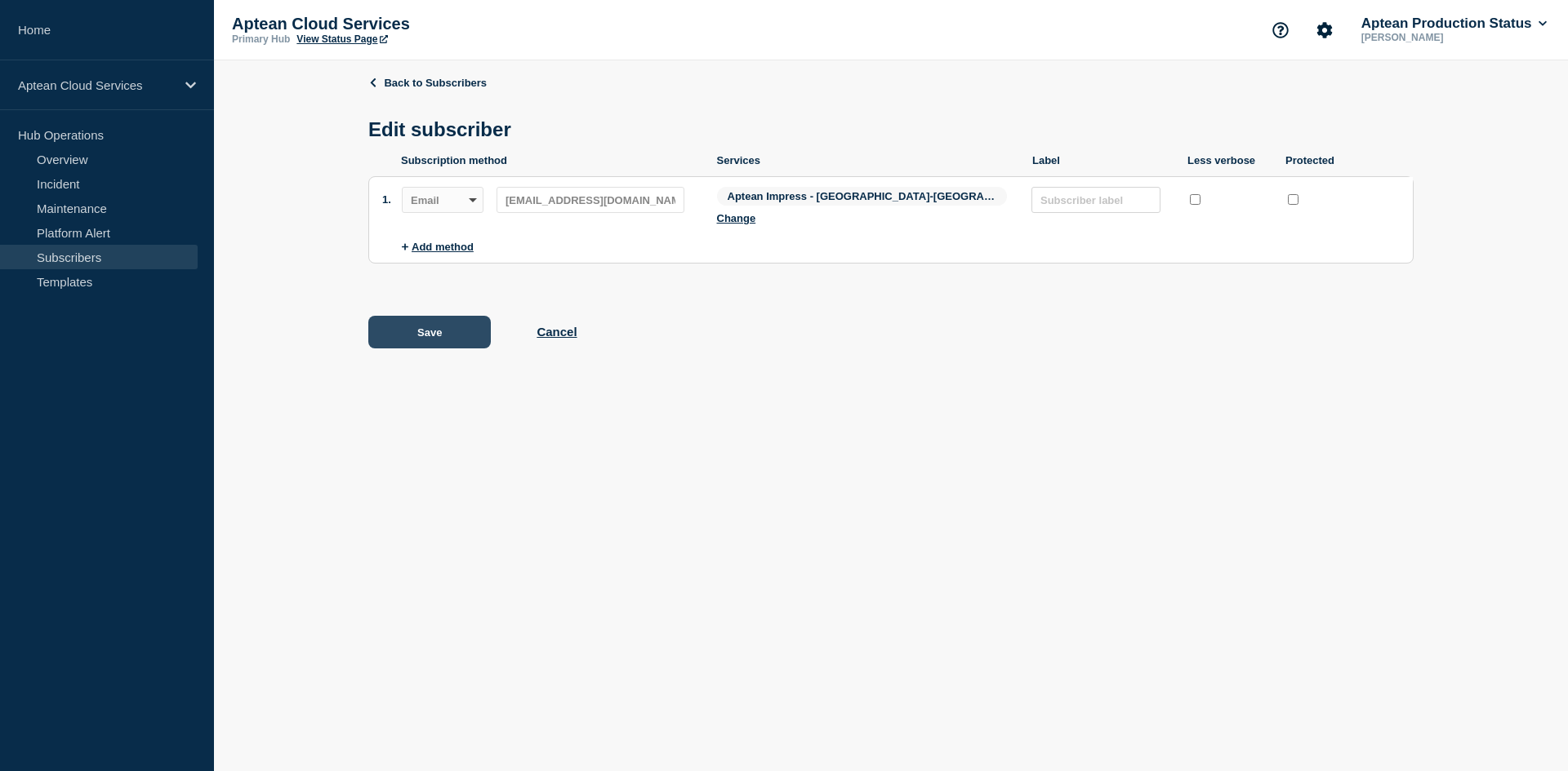
click at [454, 322] on button "Save" at bounding box center [430, 332] width 122 height 33
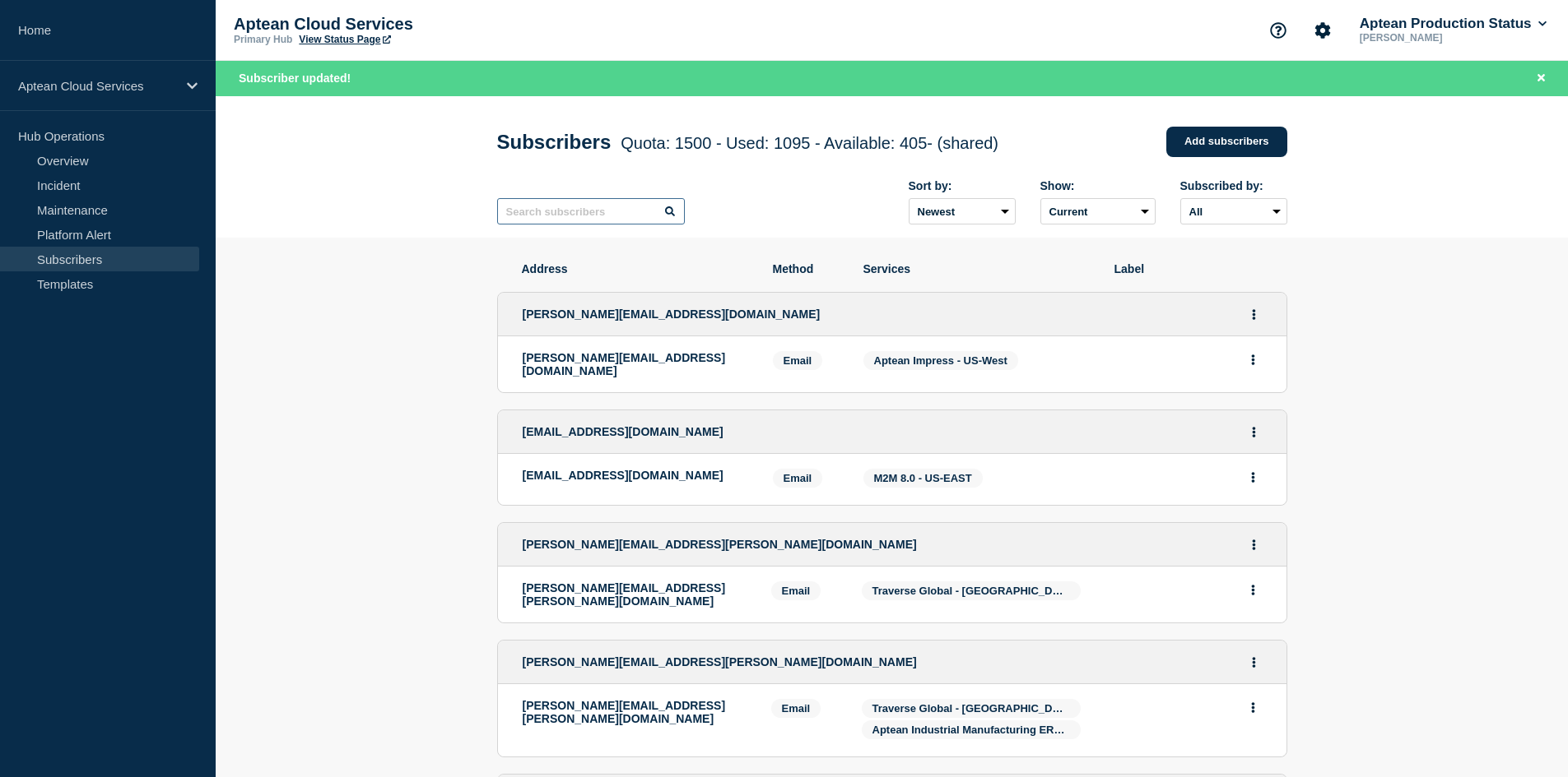
click at [541, 222] on input "text" at bounding box center [591, 211] width 188 height 27
paste input "[EMAIL_ADDRESS][DOMAIN_NAME]"
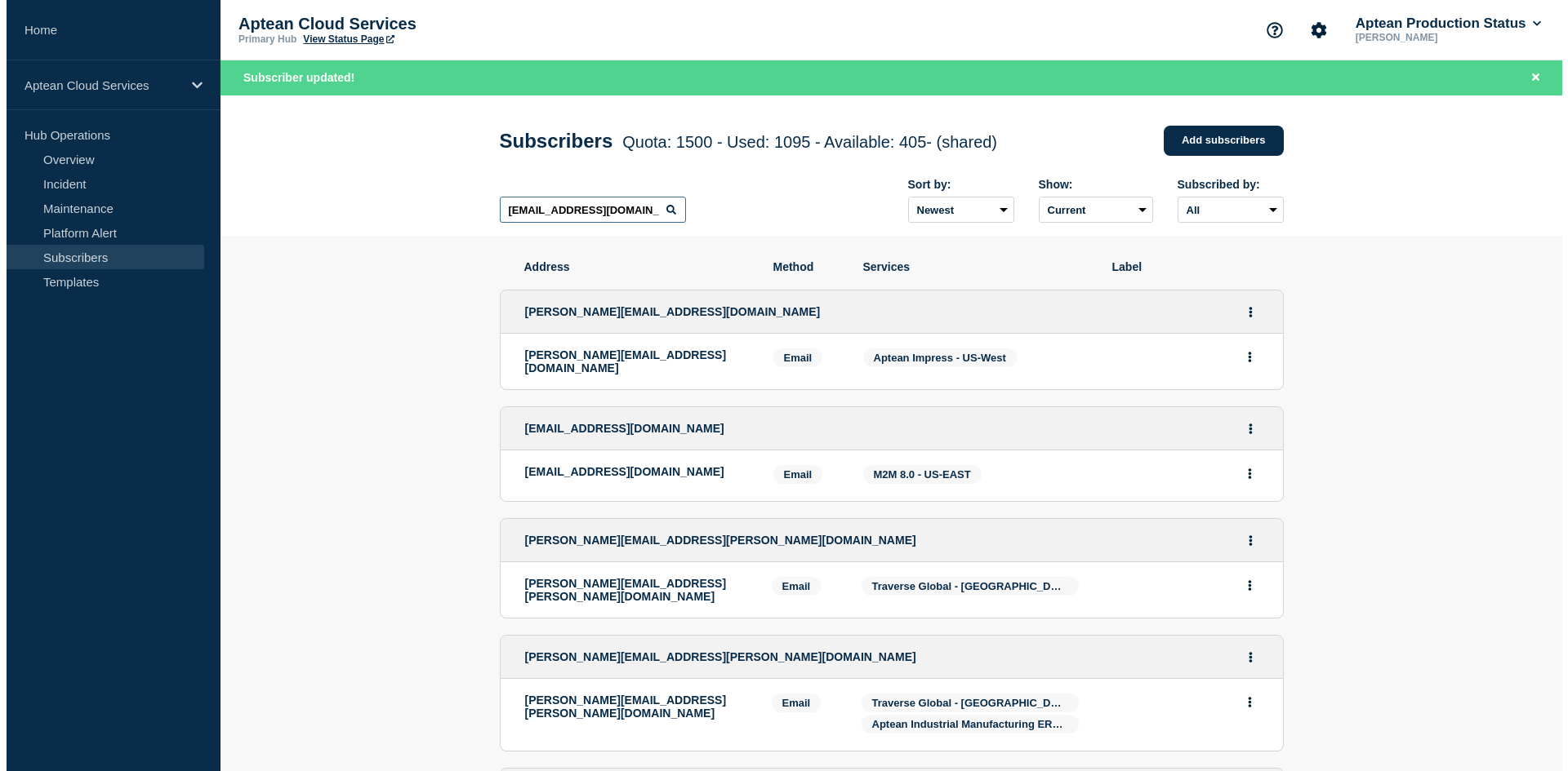
scroll to position [0, 6]
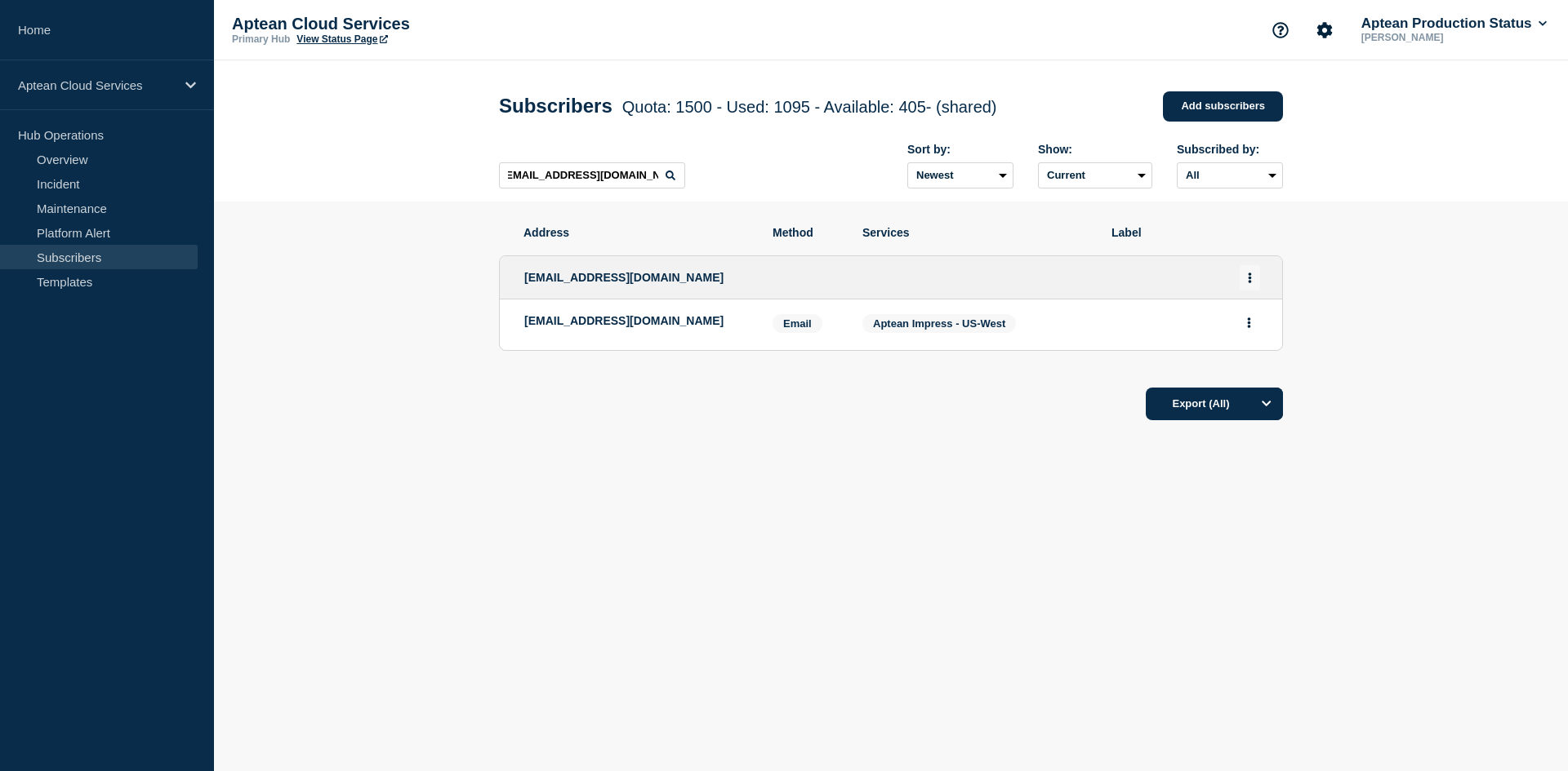
click at [1247, 286] on button "Actions" at bounding box center [1250, 277] width 21 height 25
click at [1237, 324] on link "Edit" at bounding box center [1243, 324] width 18 height 12
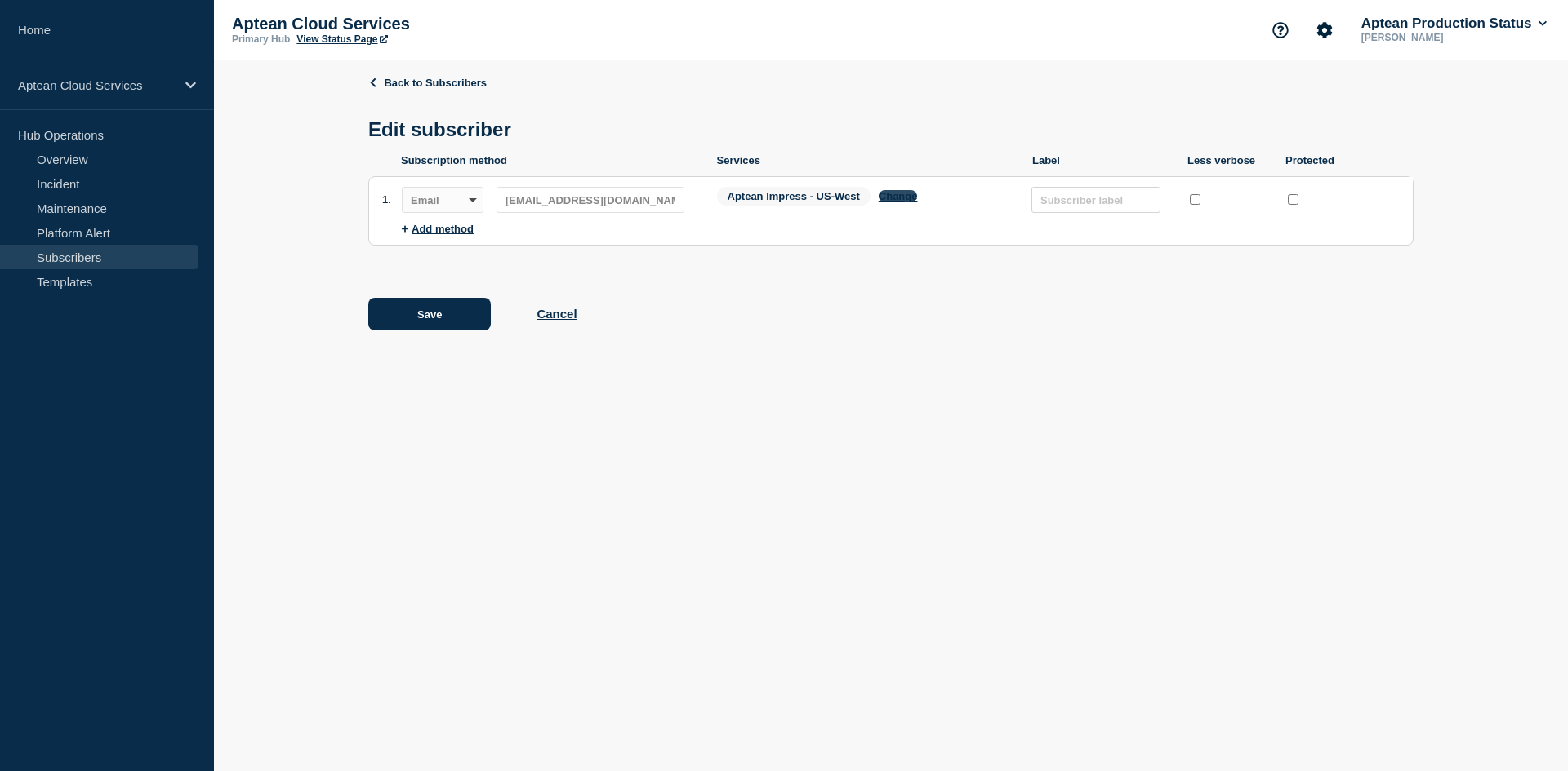
click at [900, 199] on button "Change" at bounding box center [898, 196] width 40 height 12
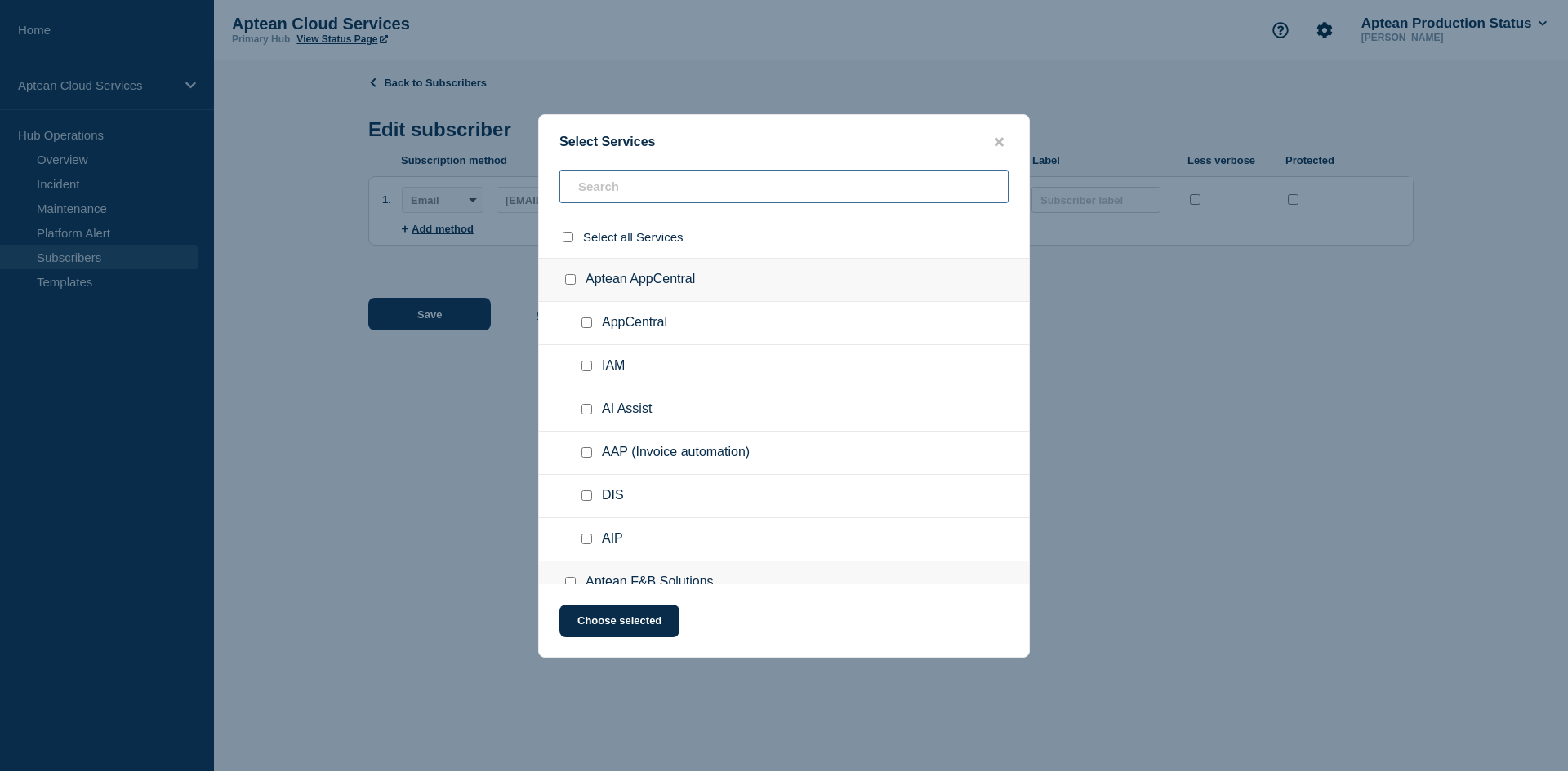
click at [638, 182] on input "text" at bounding box center [784, 187] width 450 height 34
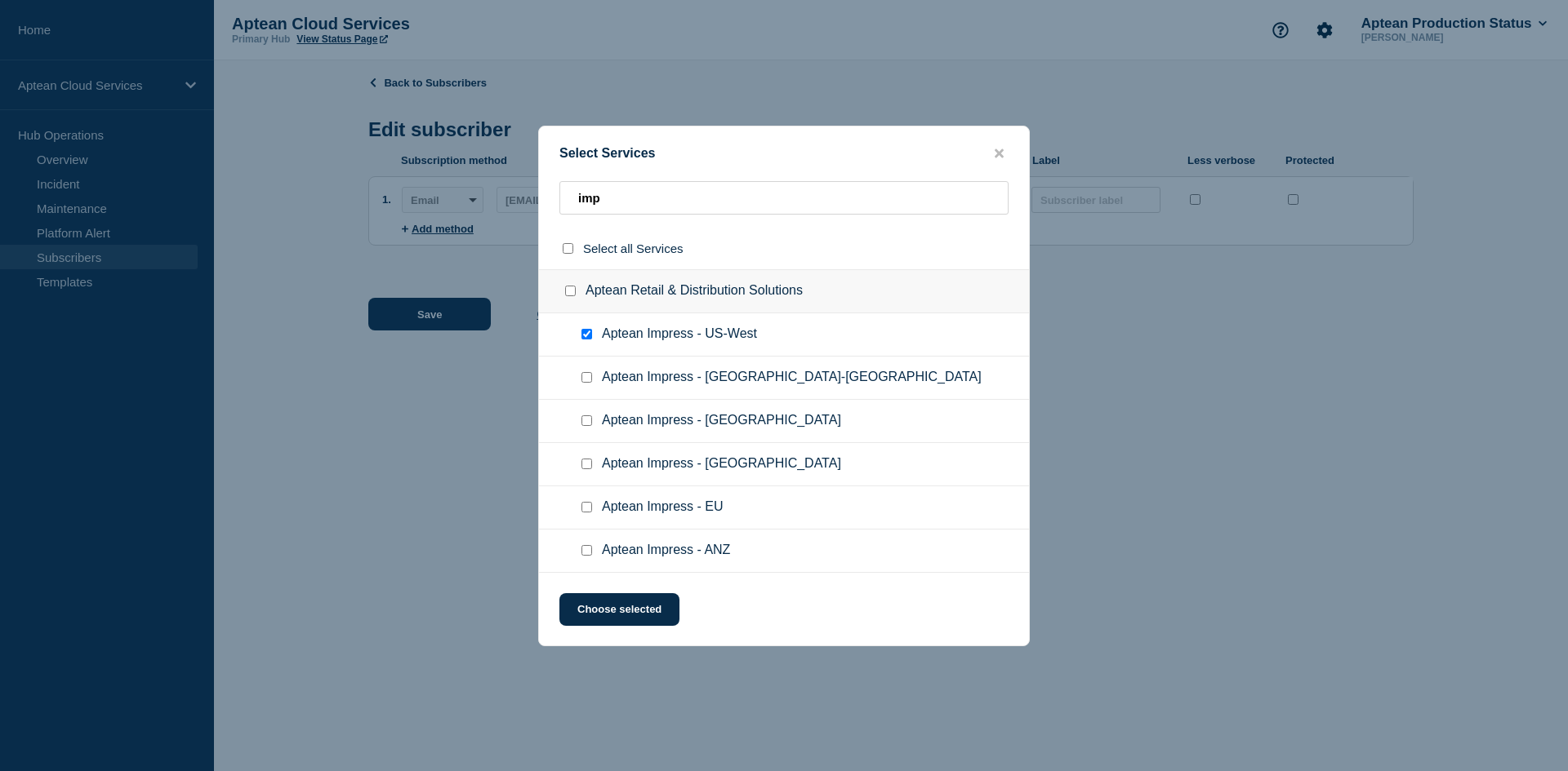
click at [586, 336] on input "Aptean Impress - US-West checkbox" at bounding box center [586, 334] width 10 height 10
click at [585, 383] on input "Aptean Impress - US-East checkbox" at bounding box center [586, 377] width 10 height 10
click at [637, 607] on button "Choose selected" at bounding box center [620, 609] width 120 height 33
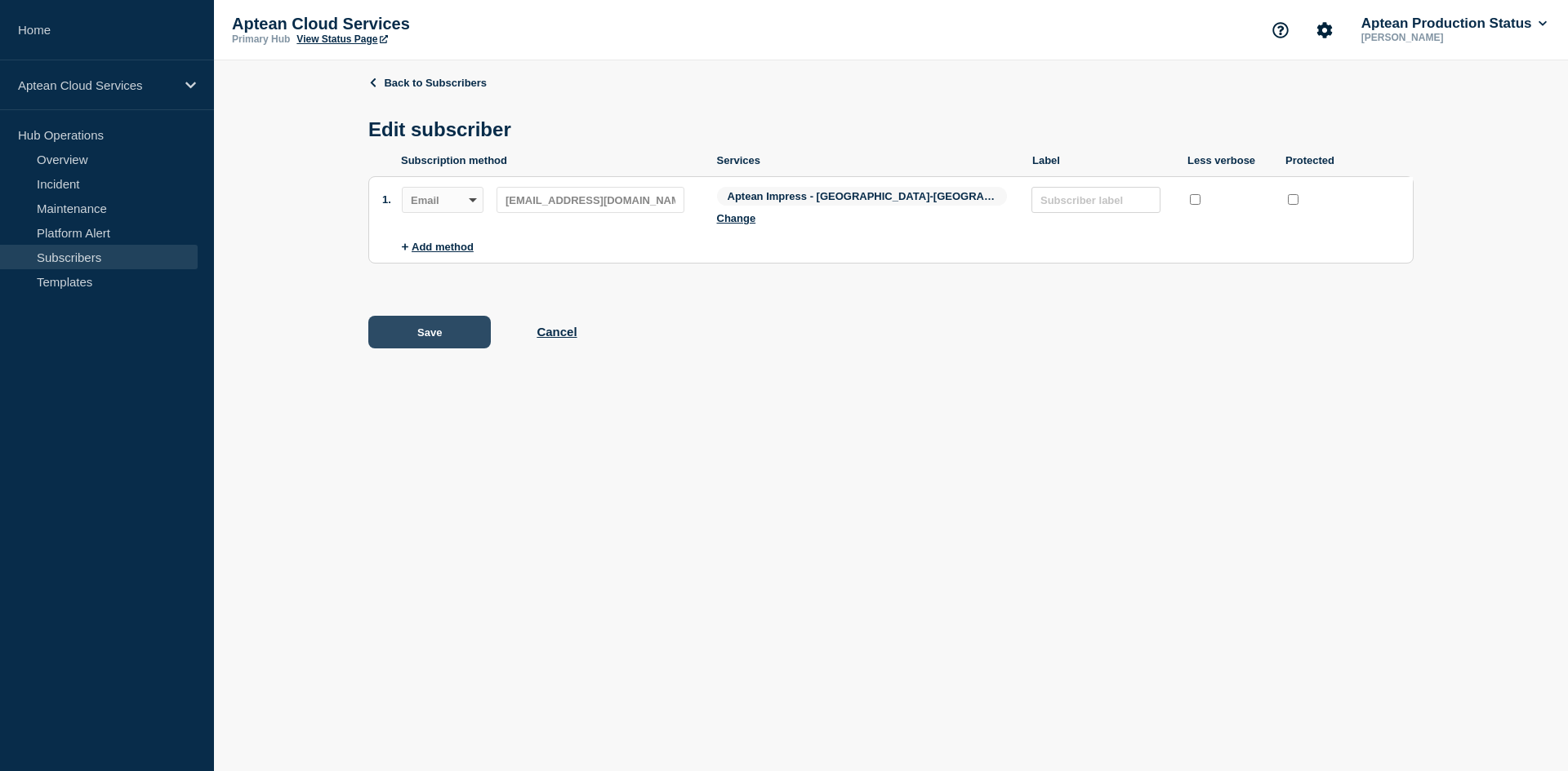
click at [438, 324] on button "Save" at bounding box center [430, 332] width 122 height 33
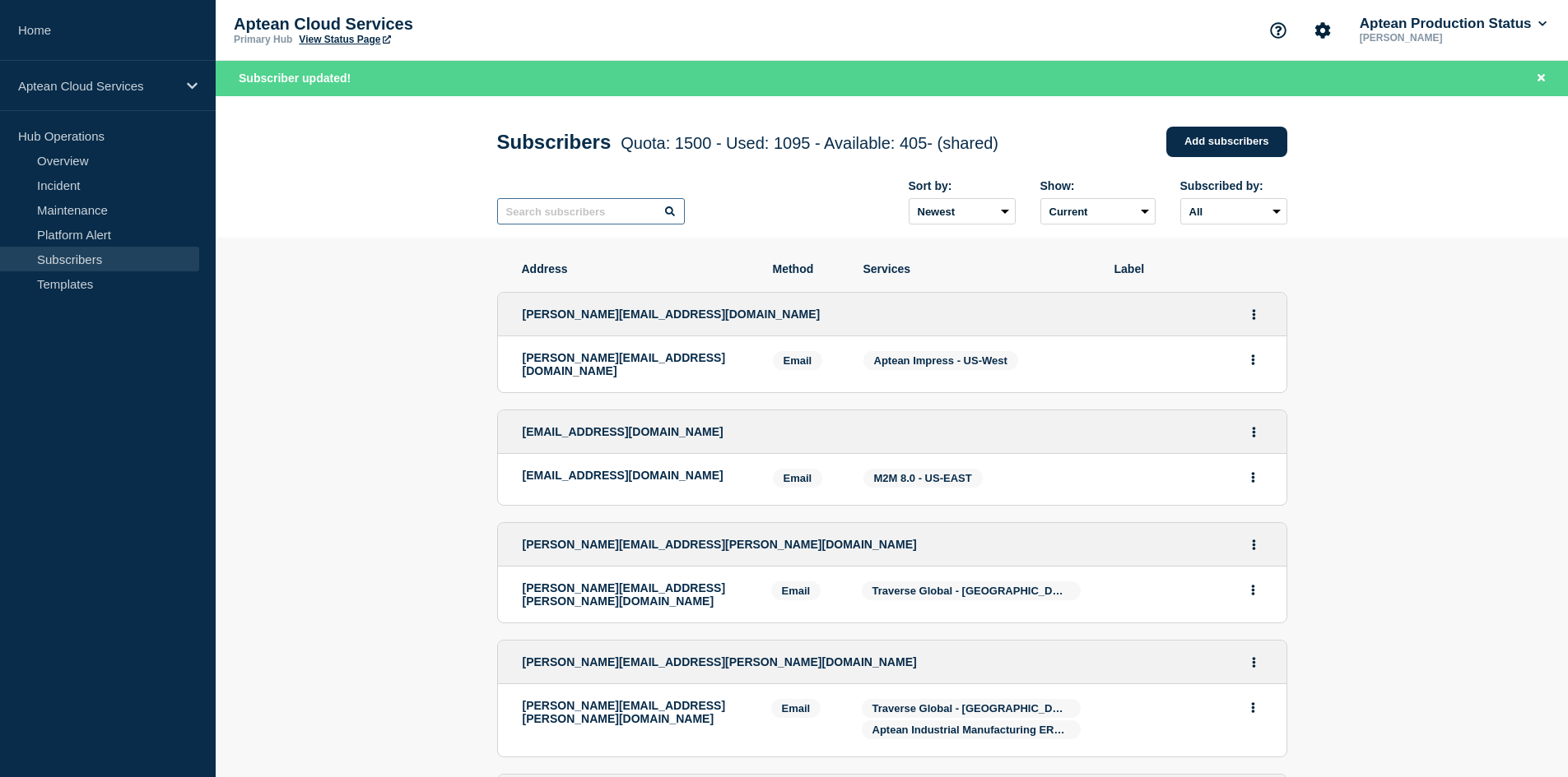
click at [626, 204] on input "text" at bounding box center [591, 211] width 188 height 27
paste input "[EMAIL_ADDRESS][DOMAIN_NAME]"
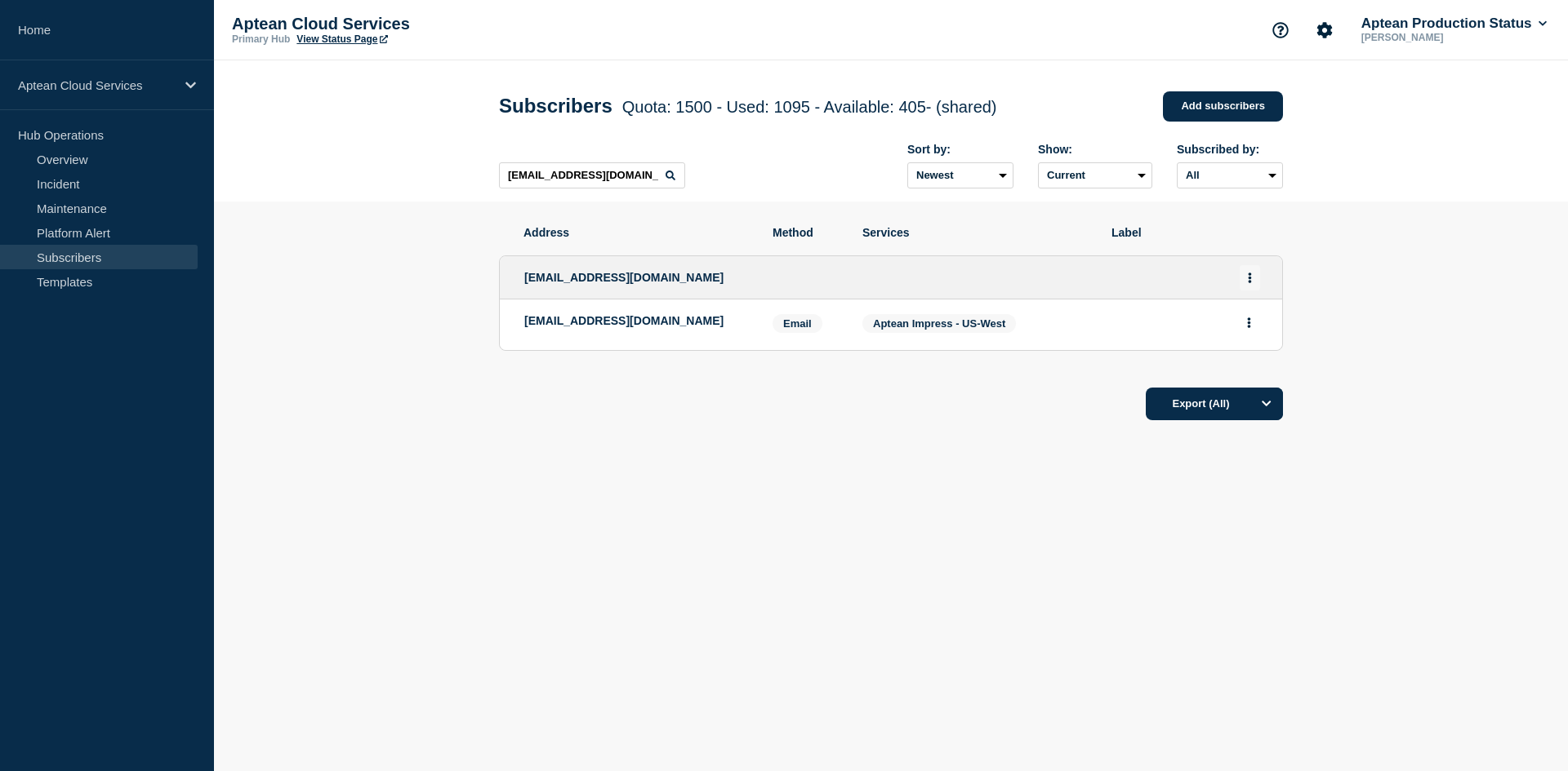
click at [1250, 273] on button "Actions" at bounding box center [1250, 277] width 21 height 25
click at [1248, 330] on link "Edit" at bounding box center [1243, 324] width 18 height 12
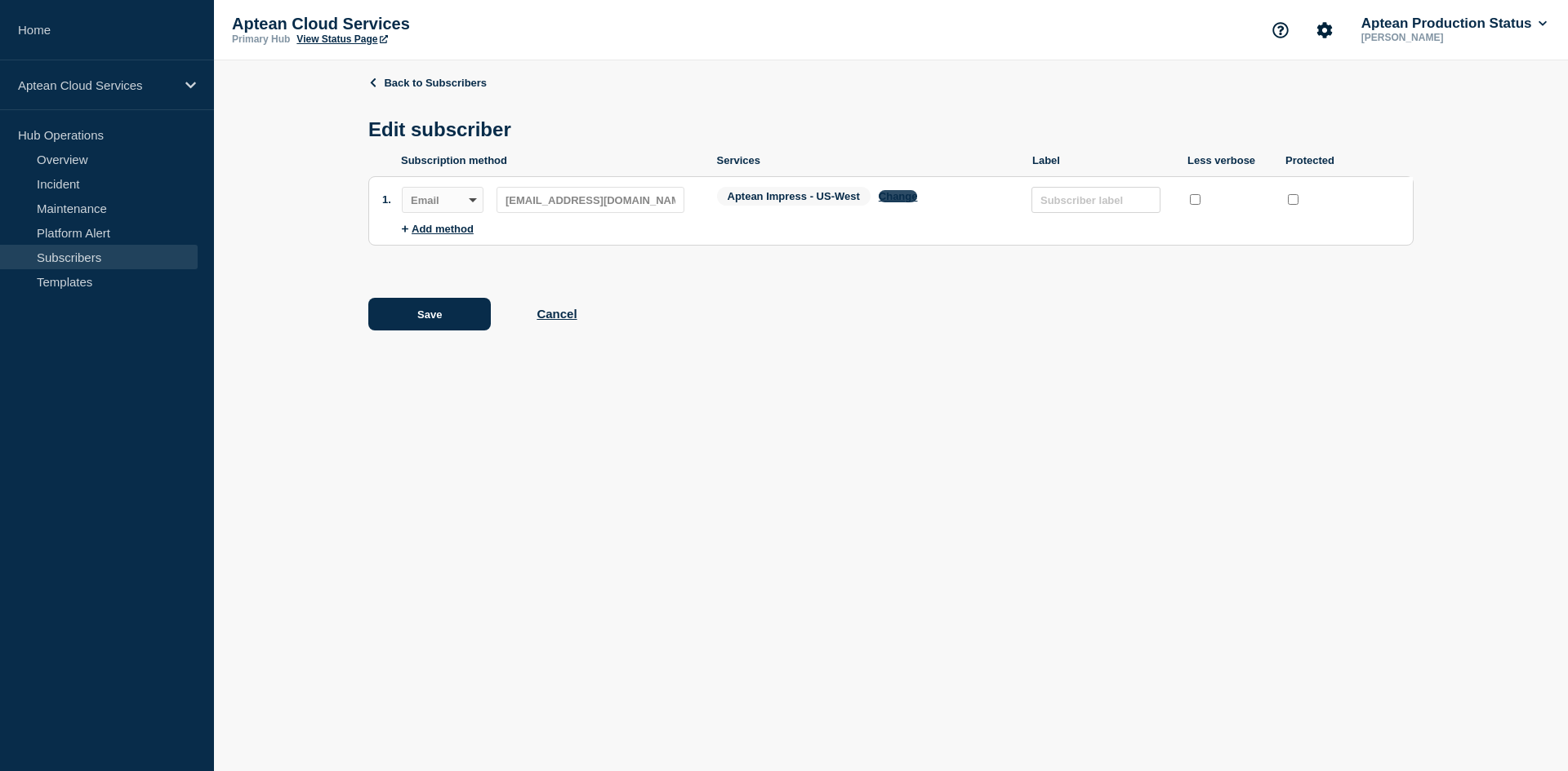
click at [895, 202] on button "Change" at bounding box center [898, 196] width 40 height 12
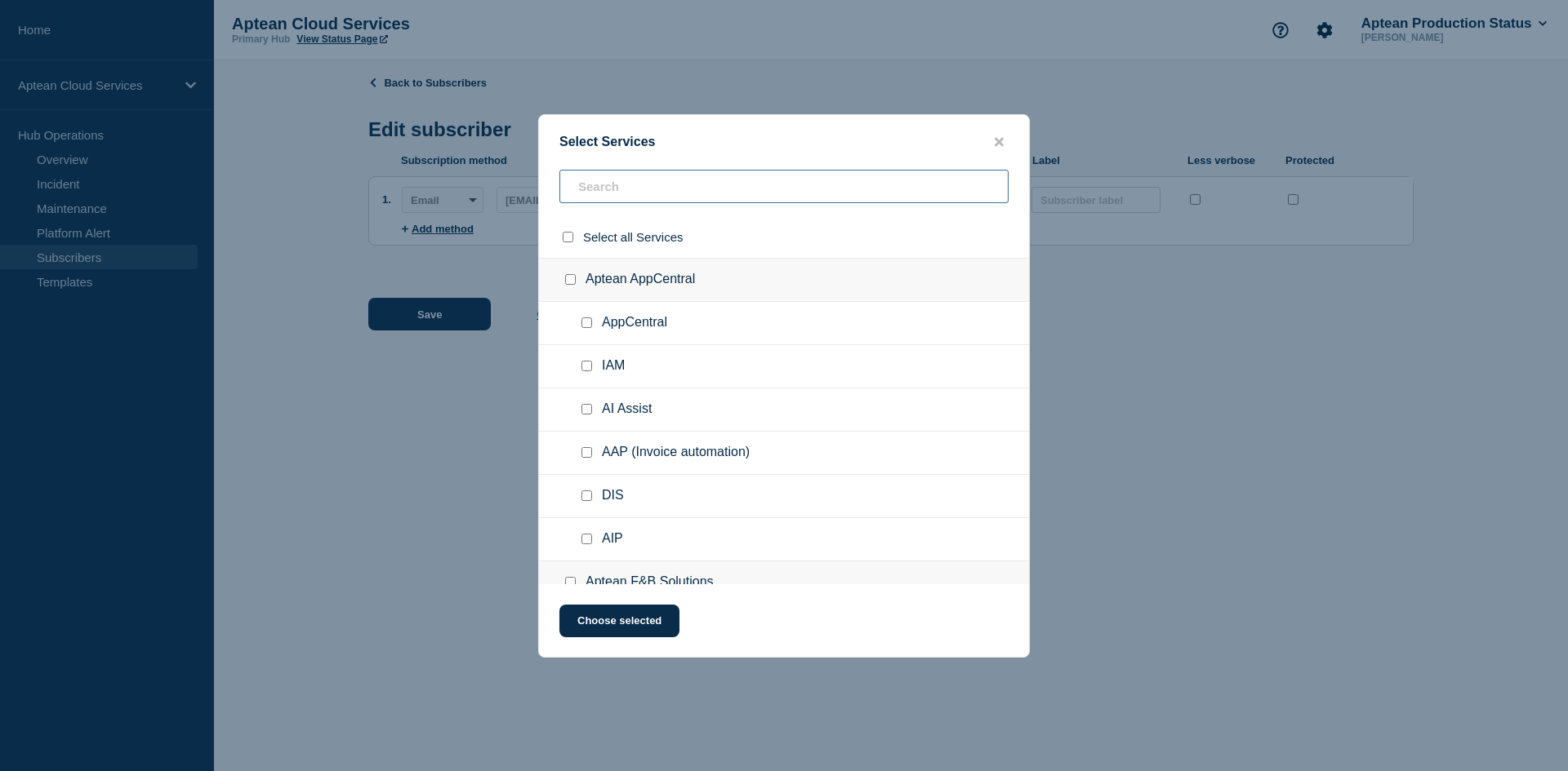
click at [614, 181] on input "text" at bounding box center [784, 187] width 450 height 34
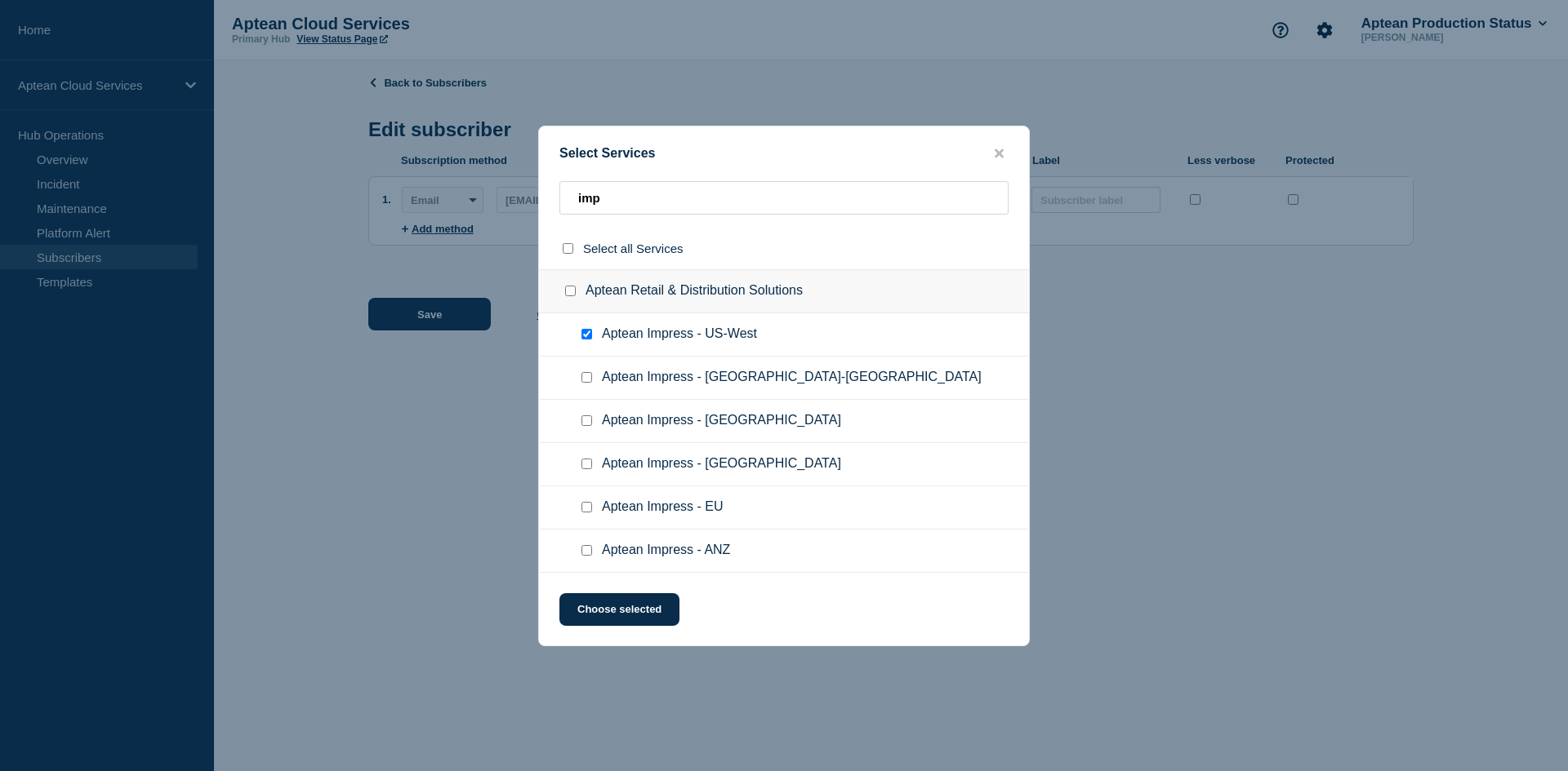
click at [589, 341] on div at bounding box center [590, 334] width 24 height 16
click at [592, 377] on input "Aptean Impress - US-East checkbox" at bounding box center [586, 377] width 10 height 10
click at [583, 330] on input "Aptean Impress - US-West checkbox" at bounding box center [586, 334] width 10 height 10
click at [617, 604] on button "Choose selected" at bounding box center [620, 609] width 120 height 33
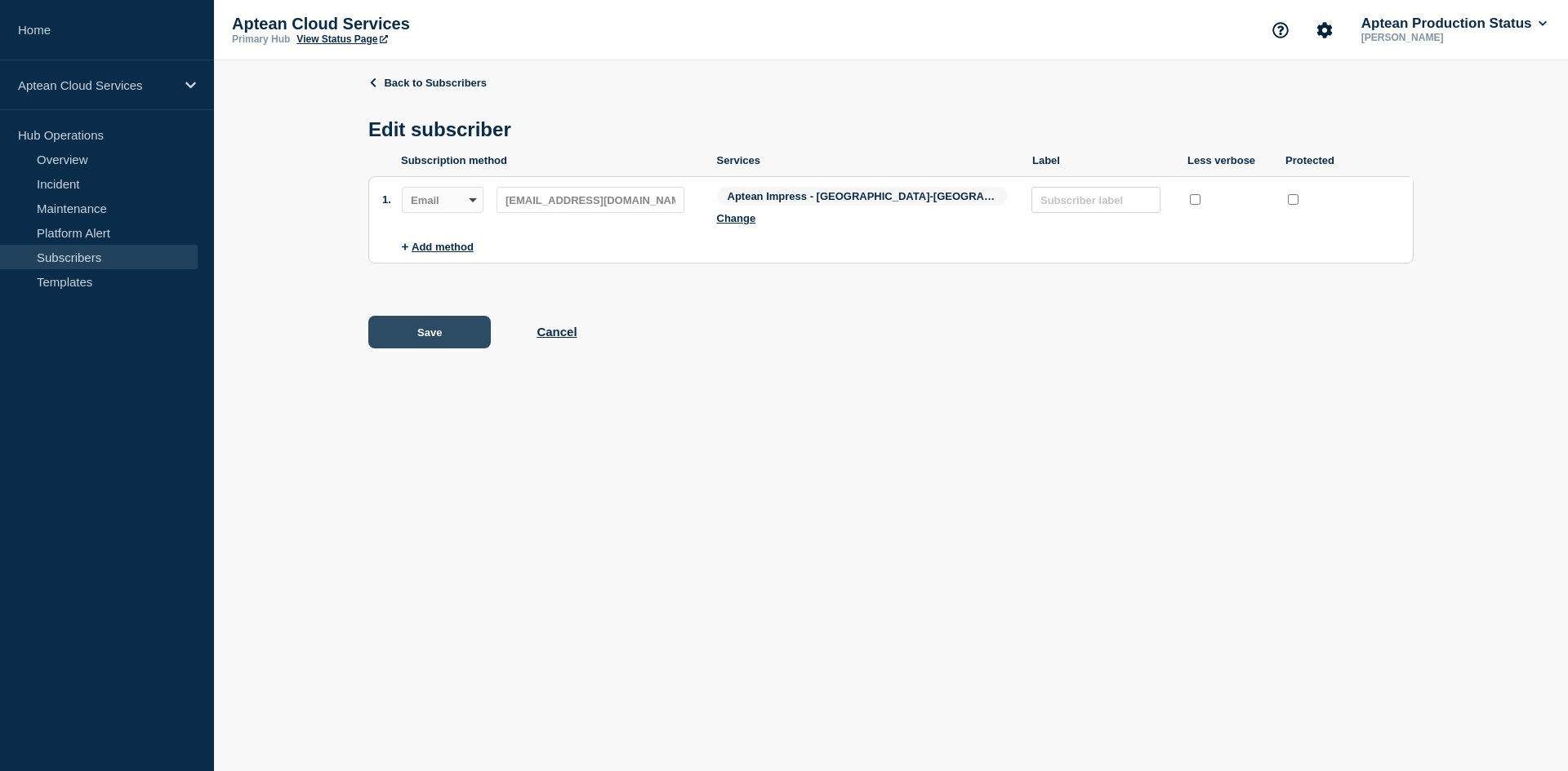
click at [459, 317] on button "Save" at bounding box center [430, 332] width 122 height 33
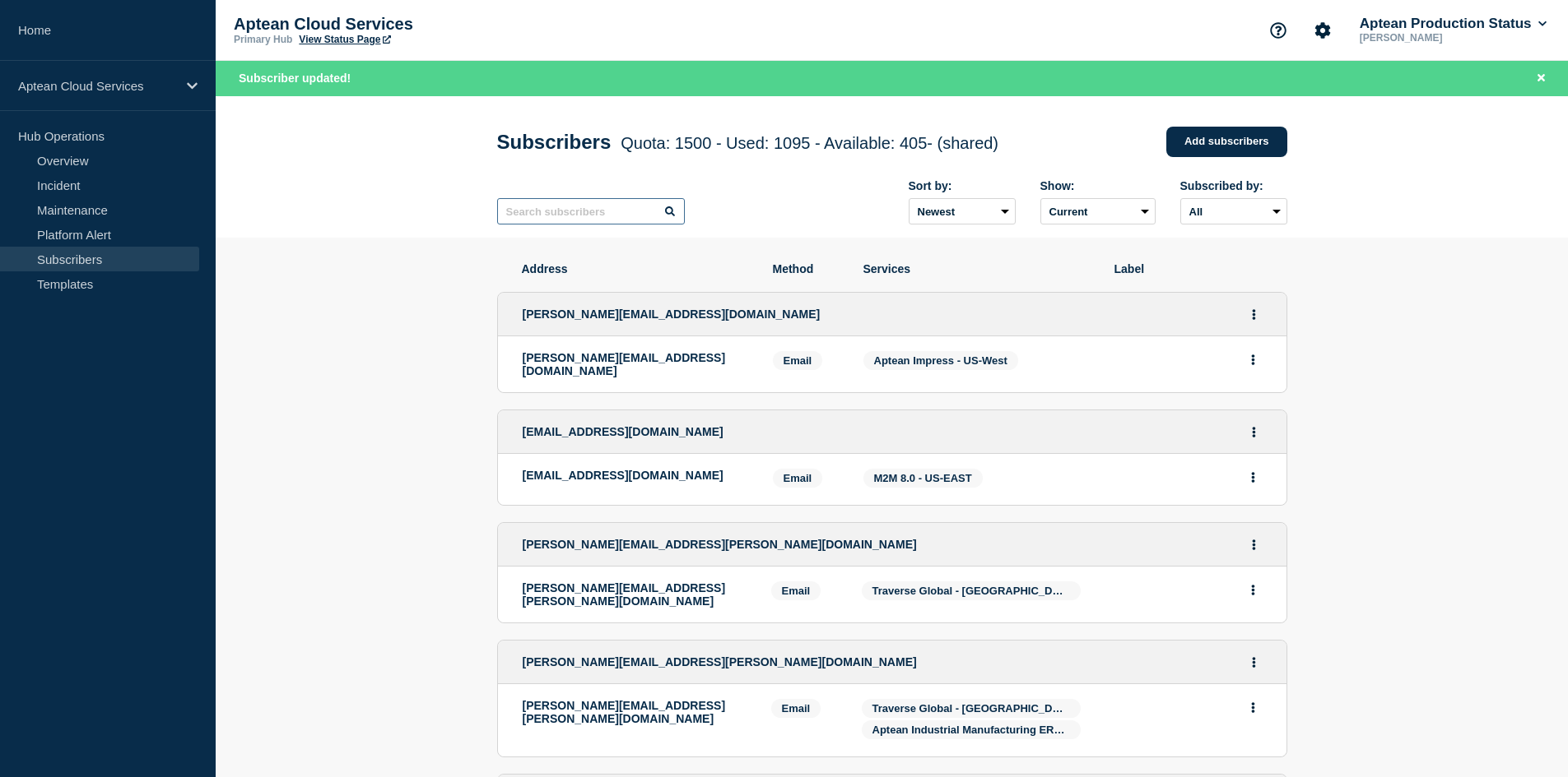
click at [548, 215] on input "text" at bounding box center [591, 211] width 188 height 27
paste input "[EMAIL_ADDRESS][DOMAIN_NAME]"
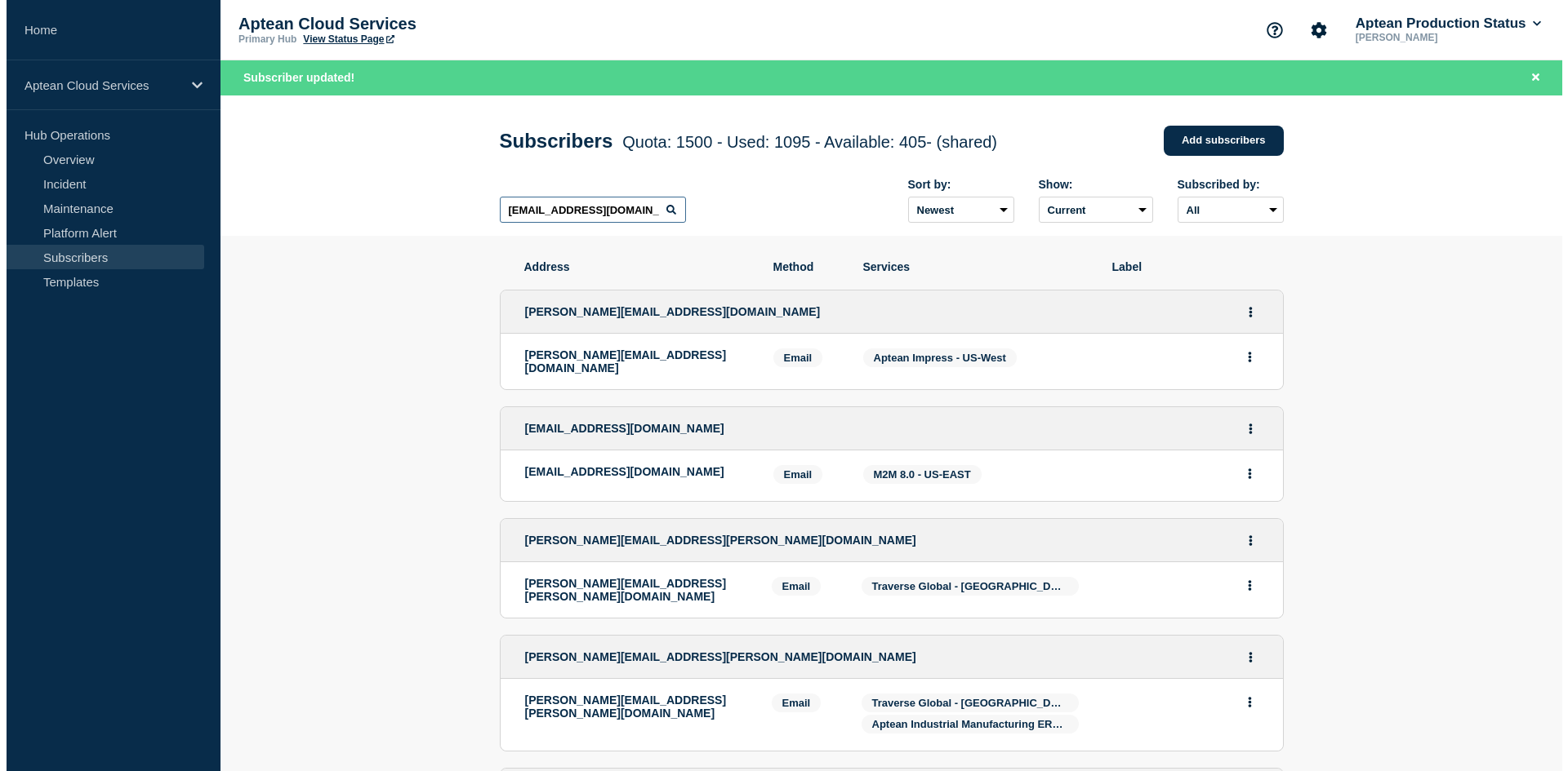
scroll to position [0, 6]
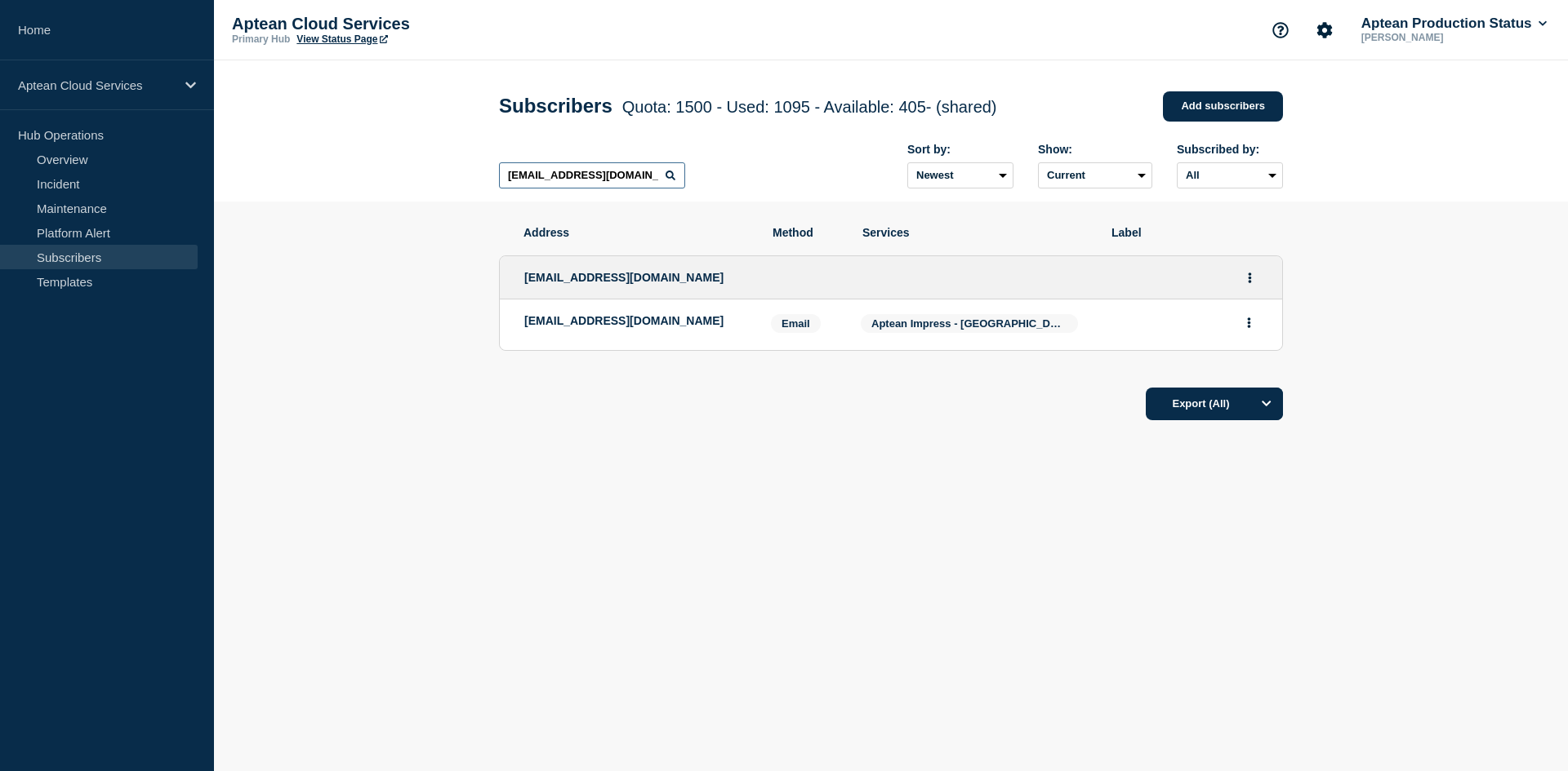
click at [632, 181] on input "[EMAIL_ADDRESS][DOMAIN_NAME]" at bounding box center [592, 176] width 186 height 26
paste input "[PERSON_NAME]"
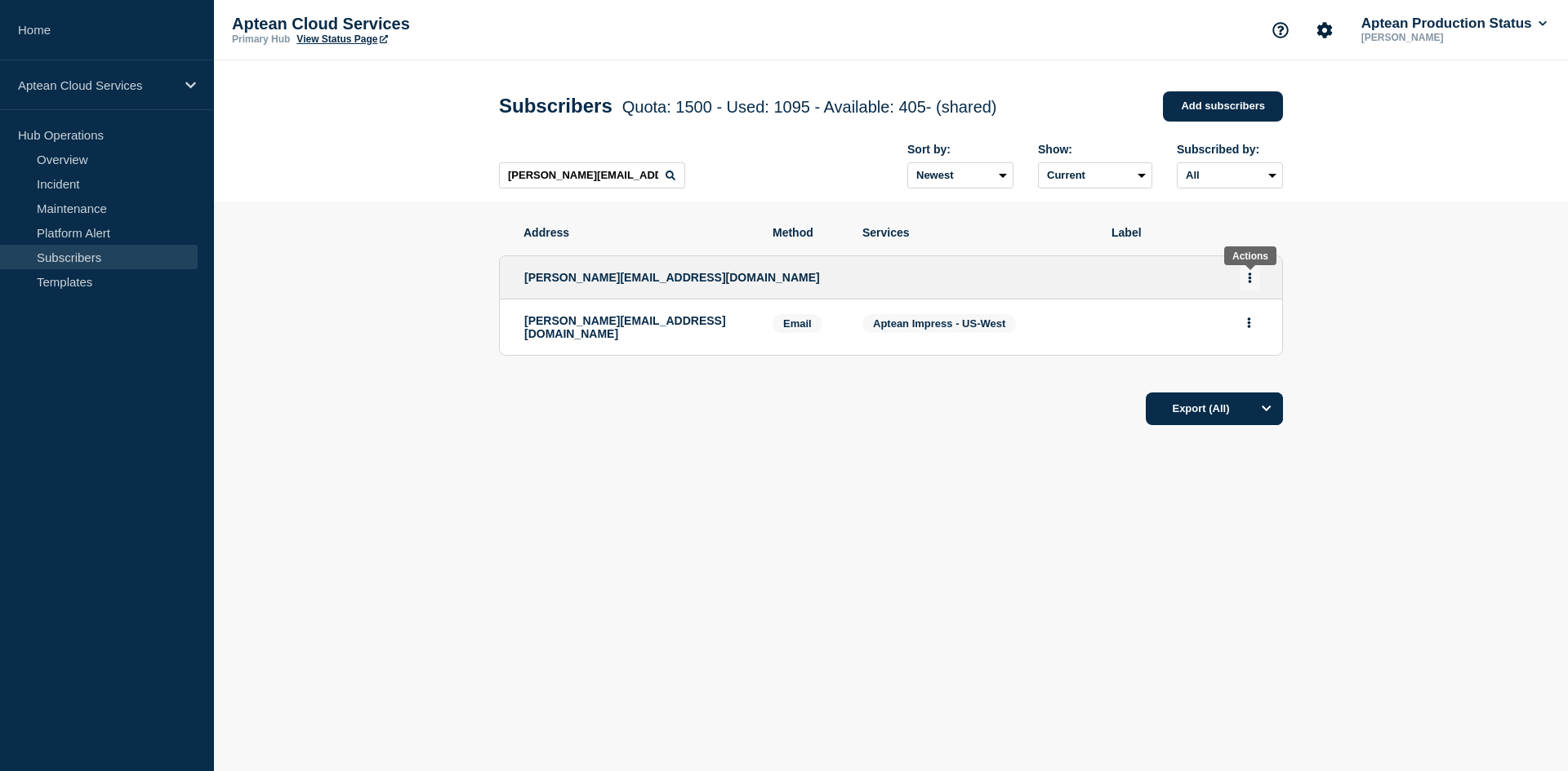
click at [1253, 275] on button "Actions" at bounding box center [1250, 277] width 21 height 25
click at [1244, 324] on link "Edit" at bounding box center [1243, 324] width 18 height 12
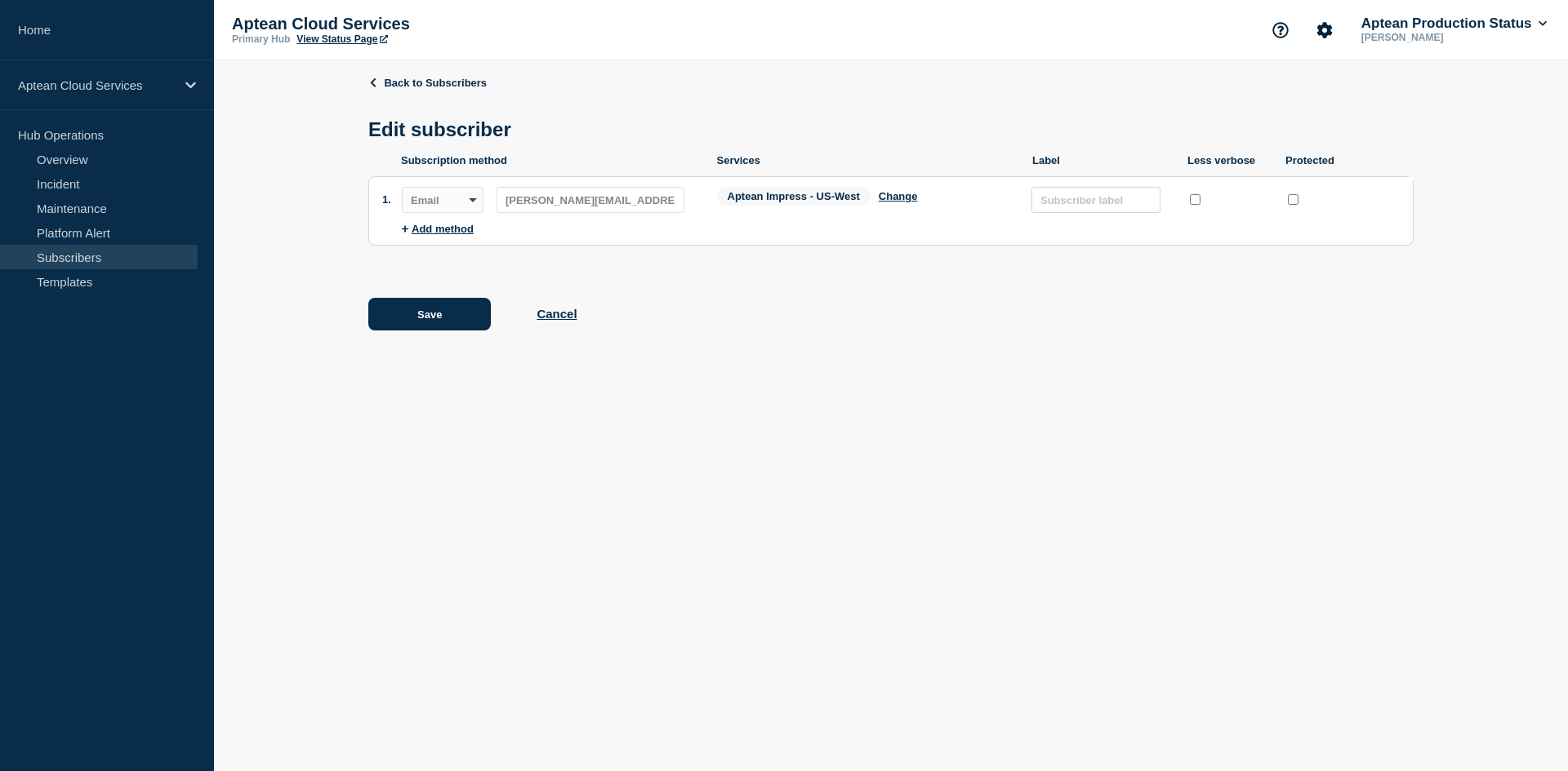
click at [909, 194] on div "Aptean Impress - US-West Change" at bounding box center [866, 199] width 299 height 25
click at [903, 199] on button "Change" at bounding box center [898, 196] width 40 height 12
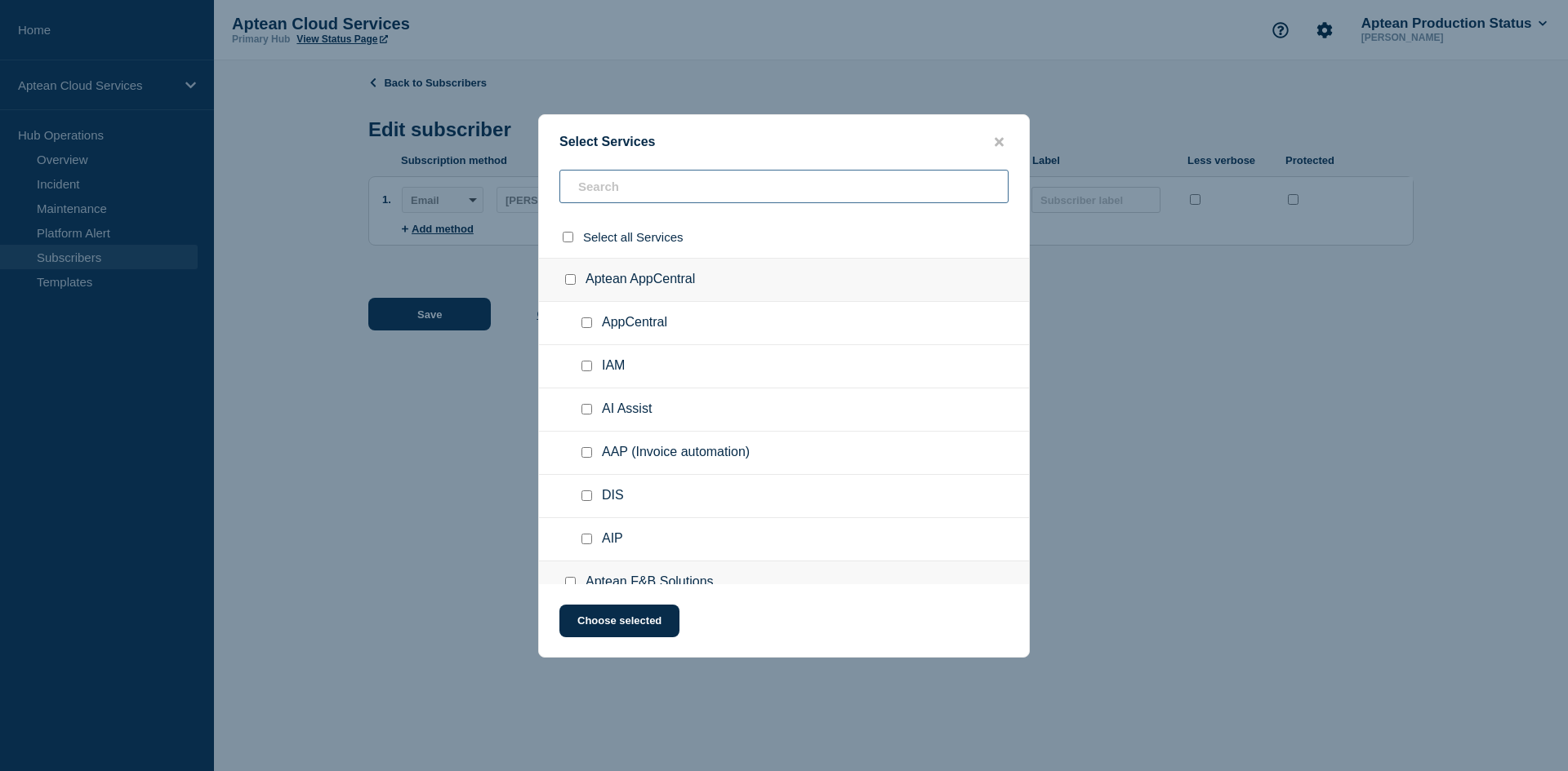
click at [596, 183] on input "text" at bounding box center [784, 187] width 450 height 34
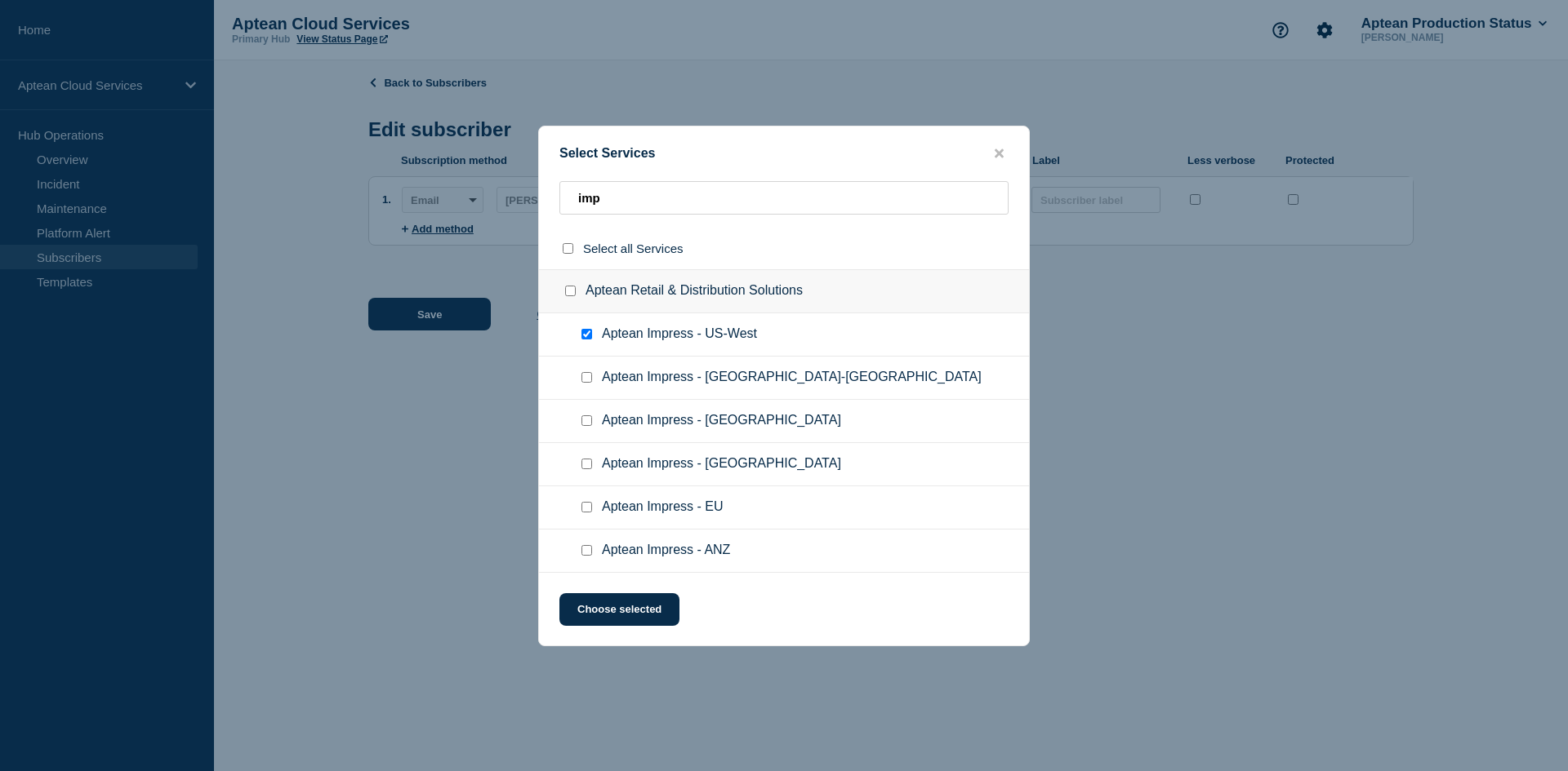
click at [589, 339] on input "Aptean Impress - US-West checkbox" at bounding box center [586, 334] width 10 height 10
click at [588, 377] on input "Aptean Impress - US-East checkbox" at bounding box center [586, 377] width 10 height 10
click at [625, 611] on button "Choose selected" at bounding box center [620, 609] width 120 height 33
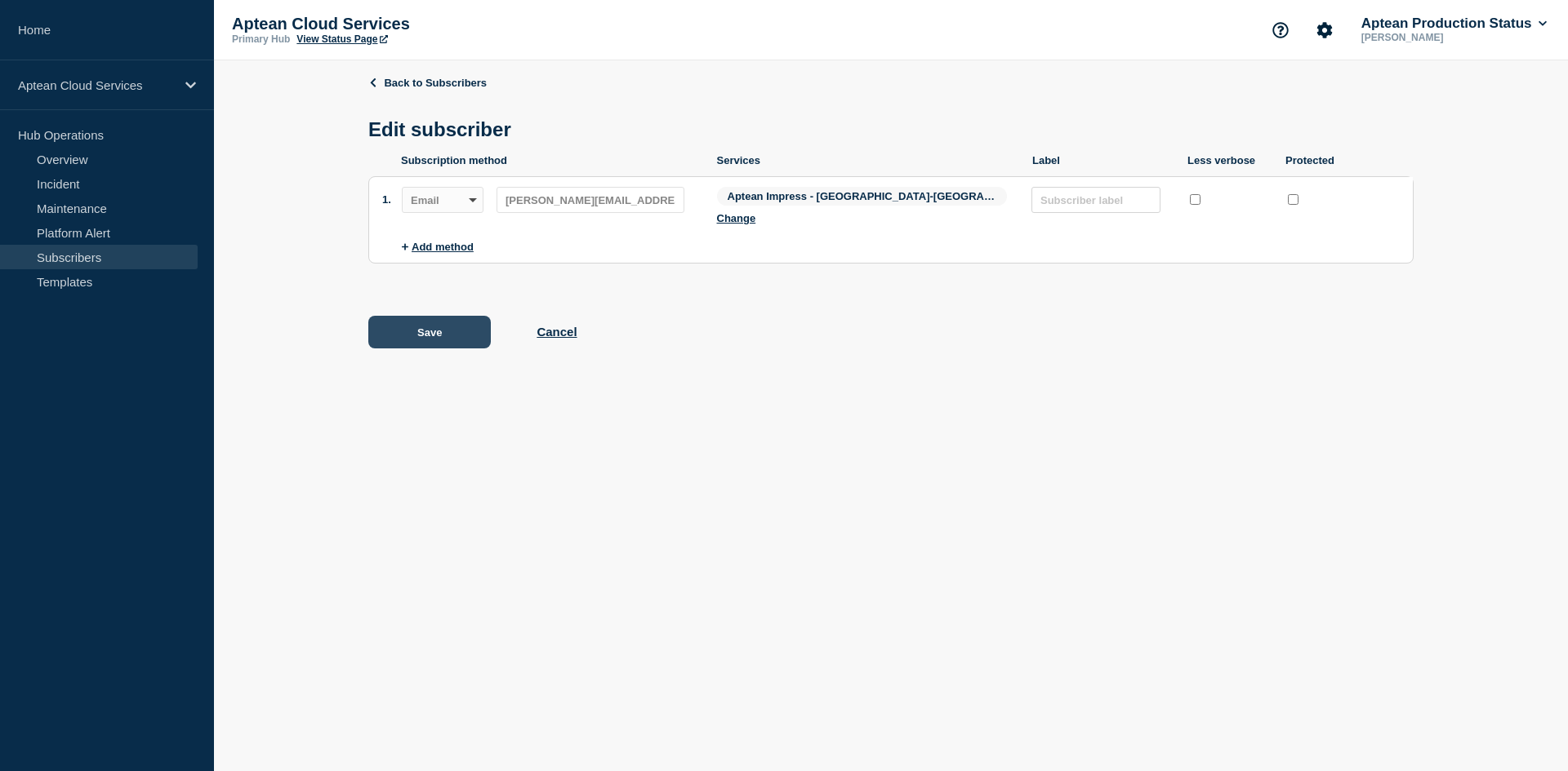
click at [389, 323] on button "Save" at bounding box center [430, 332] width 122 height 33
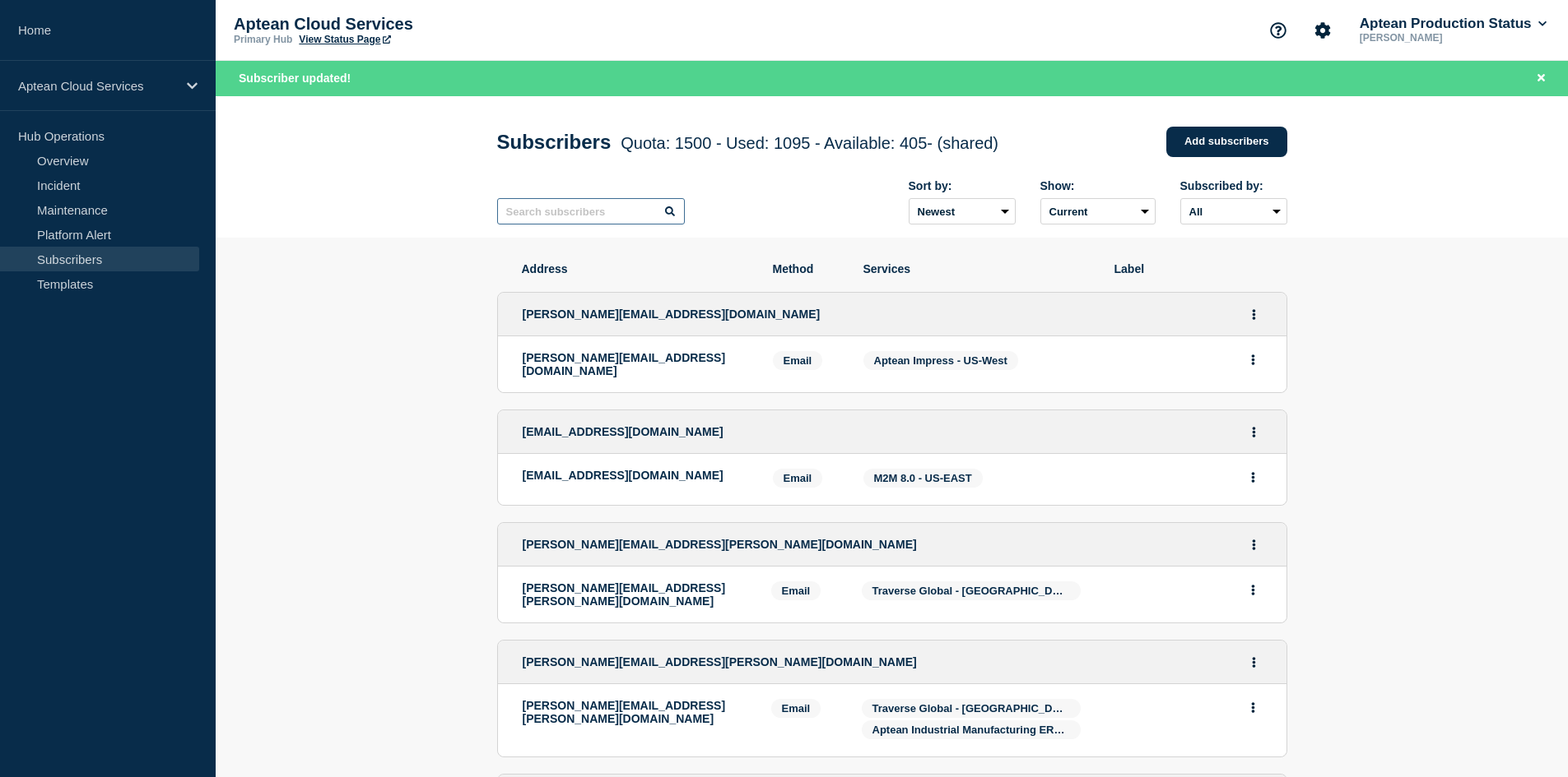
click at [583, 223] on input "text" at bounding box center [591, 211] width 188 height 27
paste input "[PERSON_NAME][EMAIL_ADDRESS][DOMAIN_NAME]"
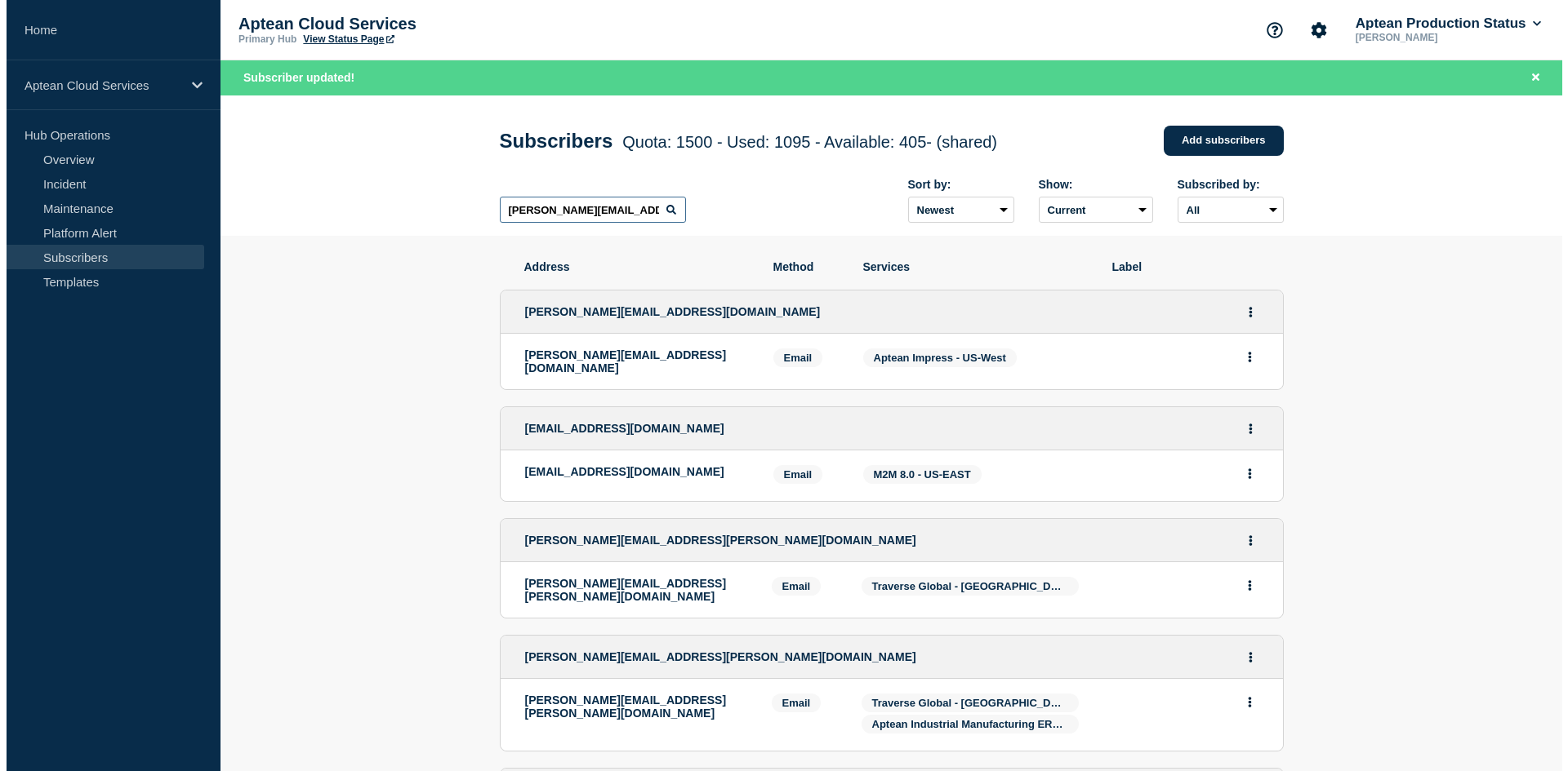
scroll to position [0, 6]
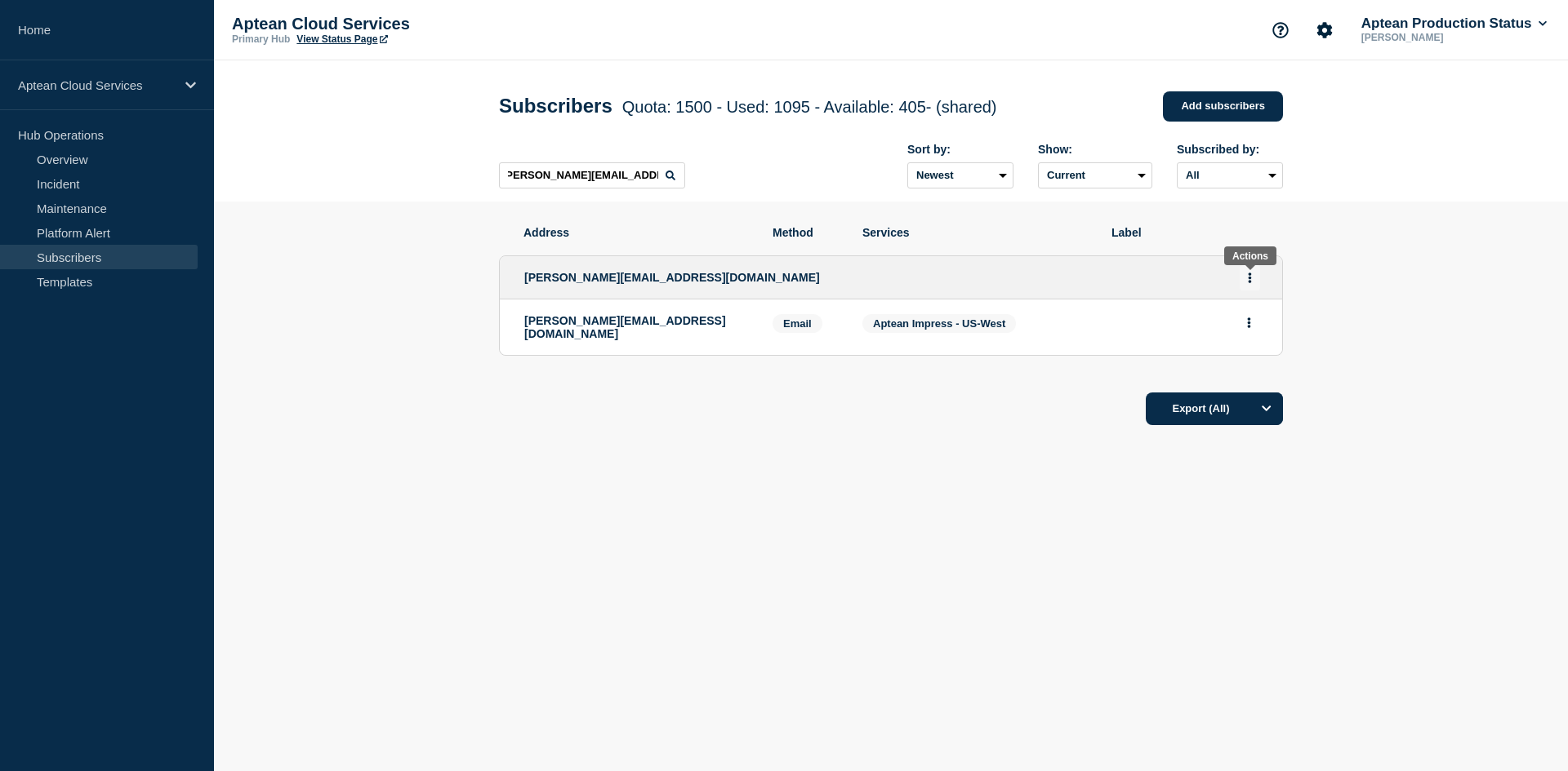
click at [1253, 282] on button "Actions" at bounding box center [1250, 277] width 21 height 25
click at [1247, 325] on link "Edit" at bounding box center [1243, 324] width 18 height 12
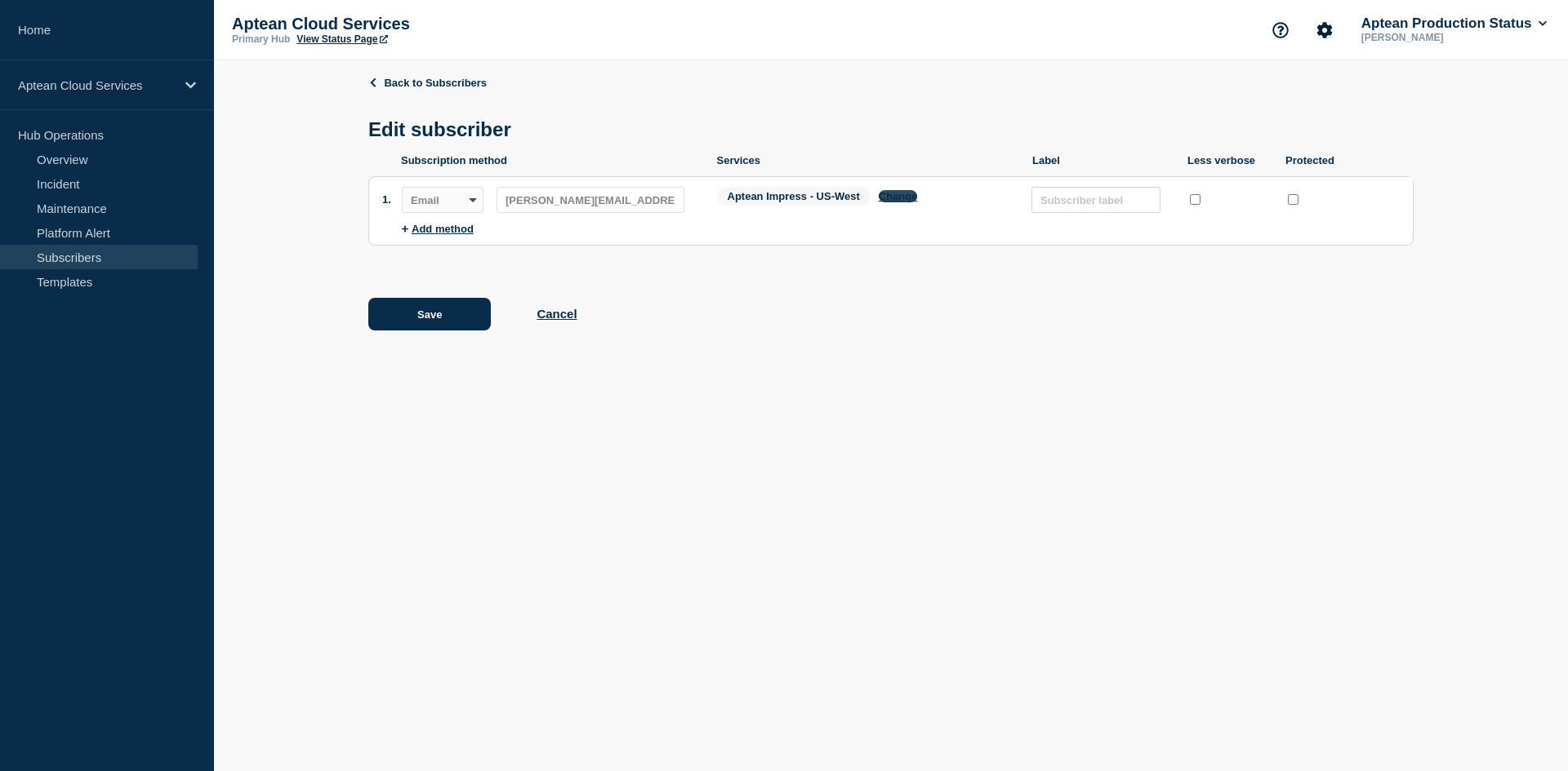
click at [901, 202] on button "Change" at bounding box center [898, 196] width 40 height 12
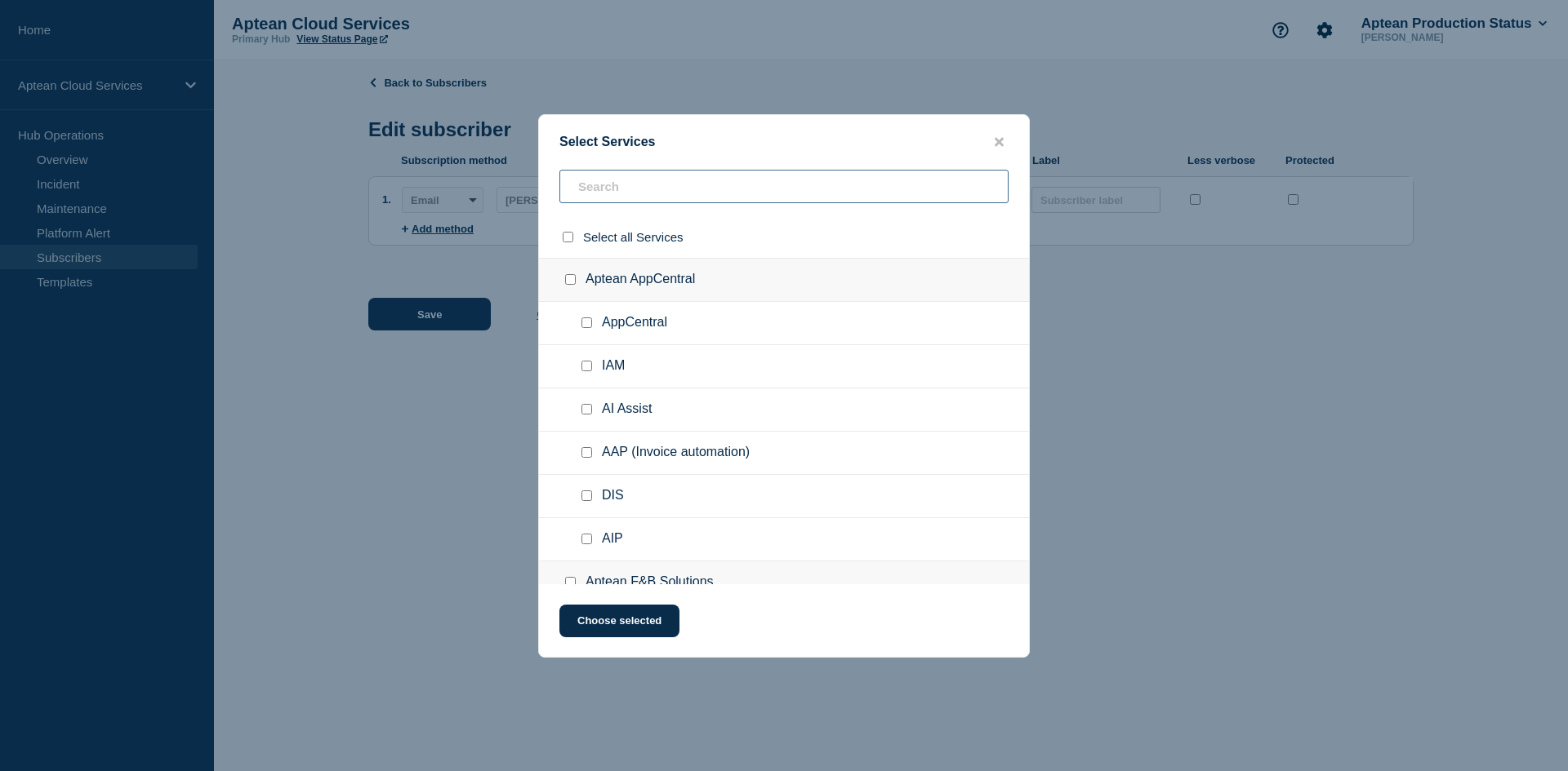
click at [641, 178] on input "text" at bounding box center [784, 187] width 450 height 34
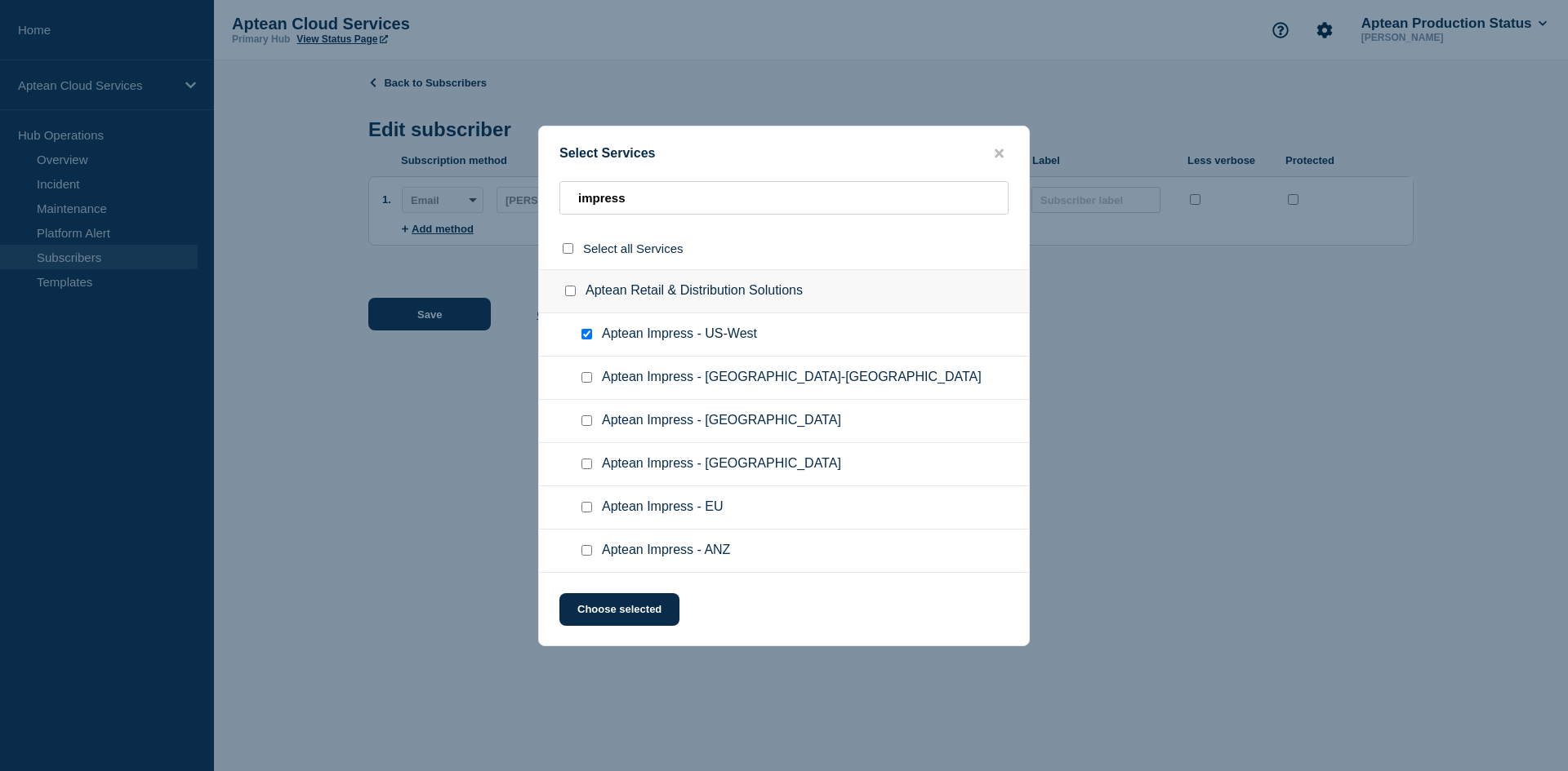
click at [585, 338] on input "Aptean Impress - US-West checkbox" at bounding box center [586, 334] width 10 height 10
click at [584, 386] on div at bounding box center [590, 377] width 24 height 16
click at [585, 377] on input "Aptean Impress - US-East checkbox" at bounding box center [586, 377] width 10 height 10
click at [628, 613] on button "Choose selected" at bounding box center [620, 609] width 120 height 33
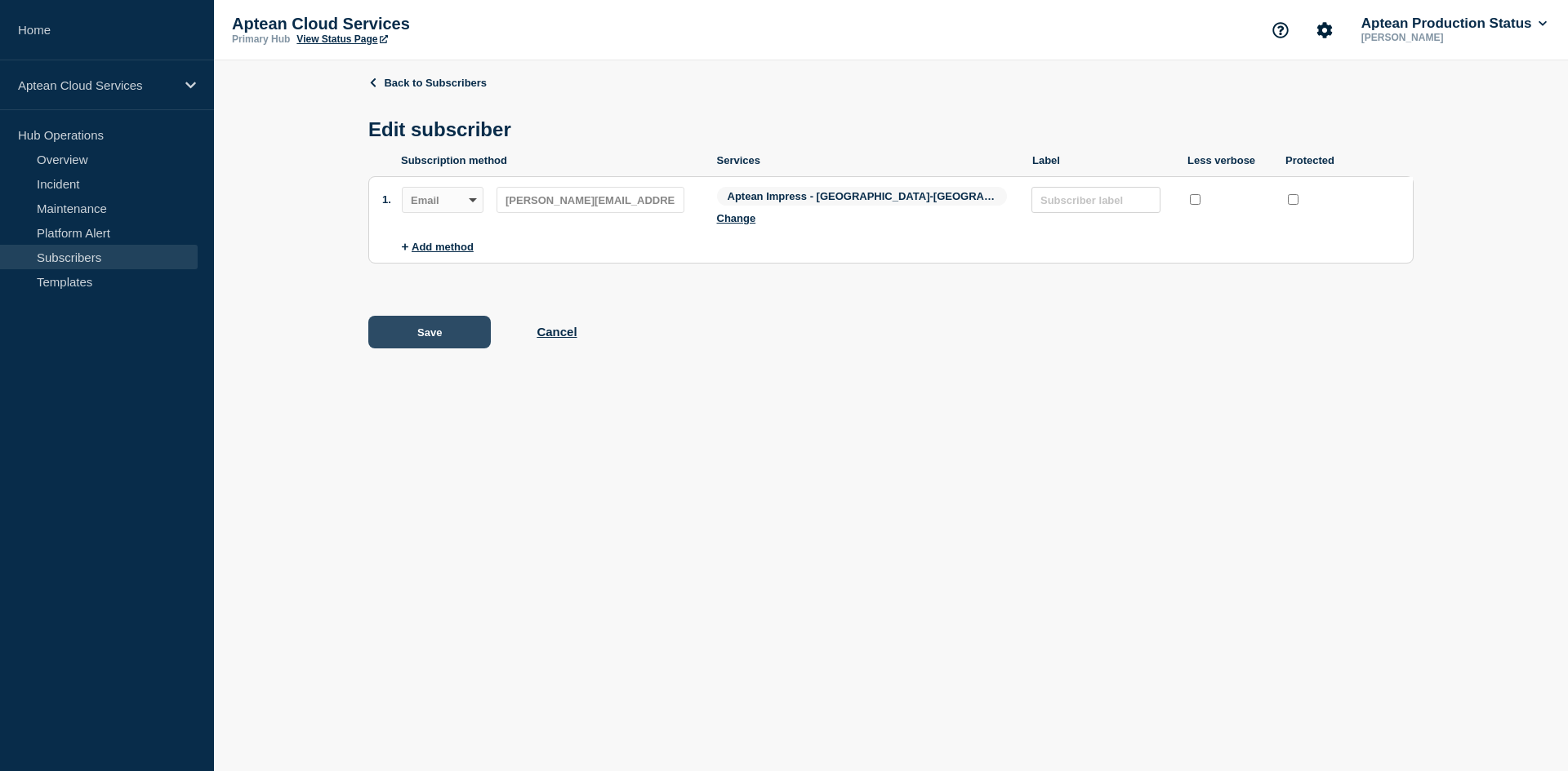
click at [405, 316] on button "Save" at bounding box center [430, 332] width 122 height 33
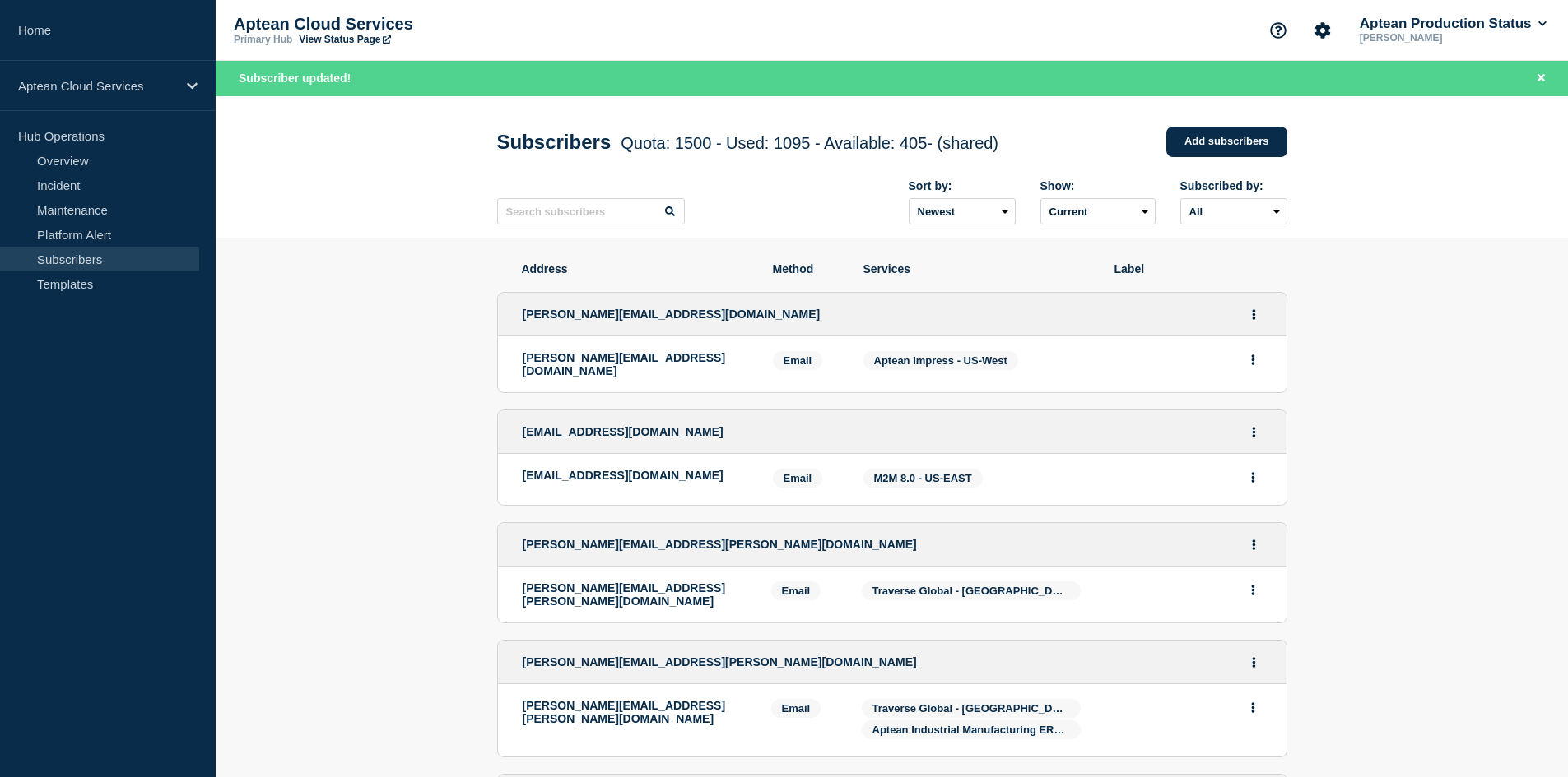
click at [552, 198] on div "Sort by: Newest Oldest Show: Current Deleted Recently deleted Subscribed by: Al…" at bounding box center [891, 203] width 790 height 72
click at [544, 206] on input "text" at bounding box center [591, 211] width 188 height 27
paste input "[PERSON_NAME][EMAIL_ADDRESS][DOMAIN_NAME]"
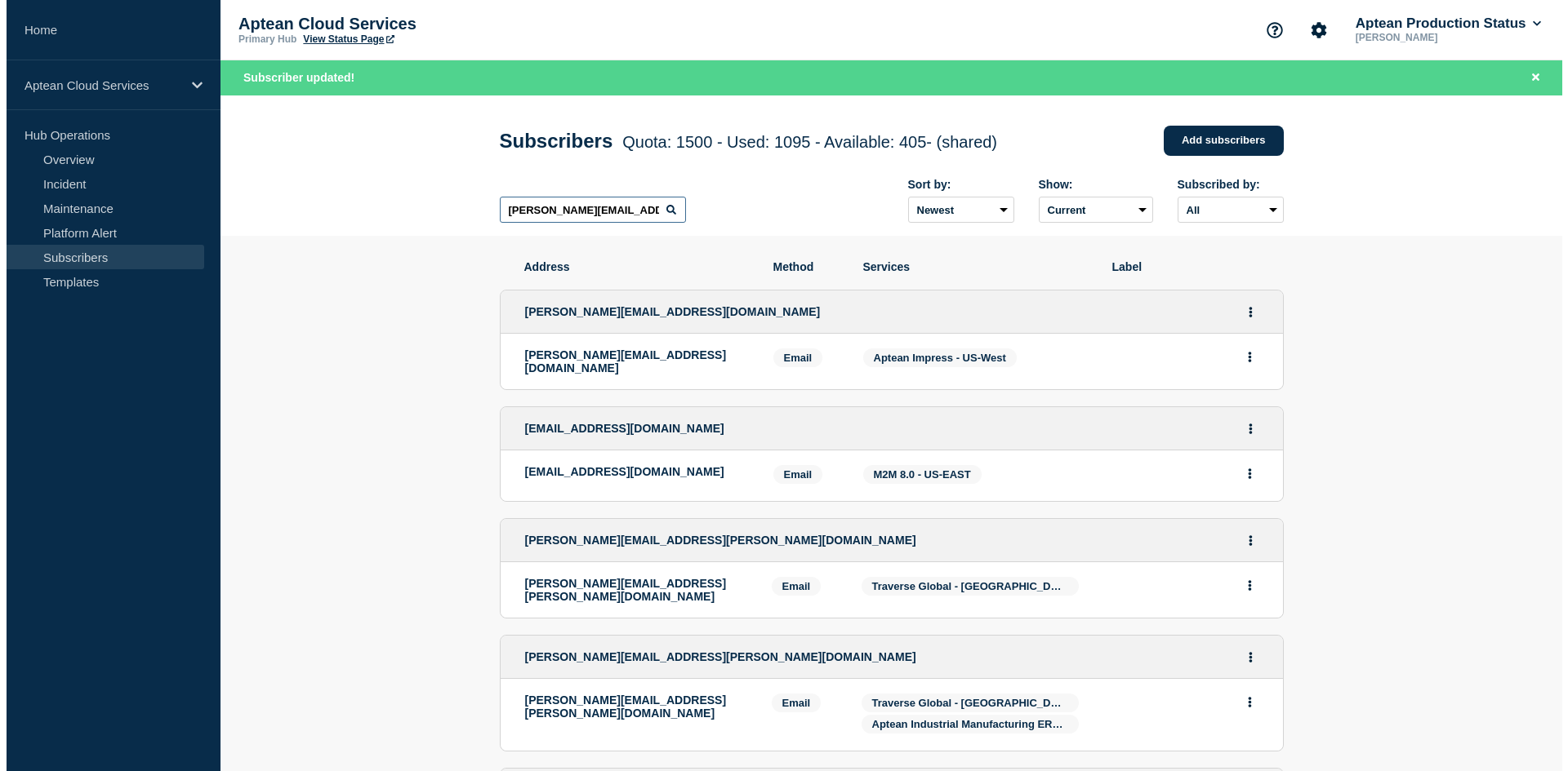
scroll to position [0, 8]
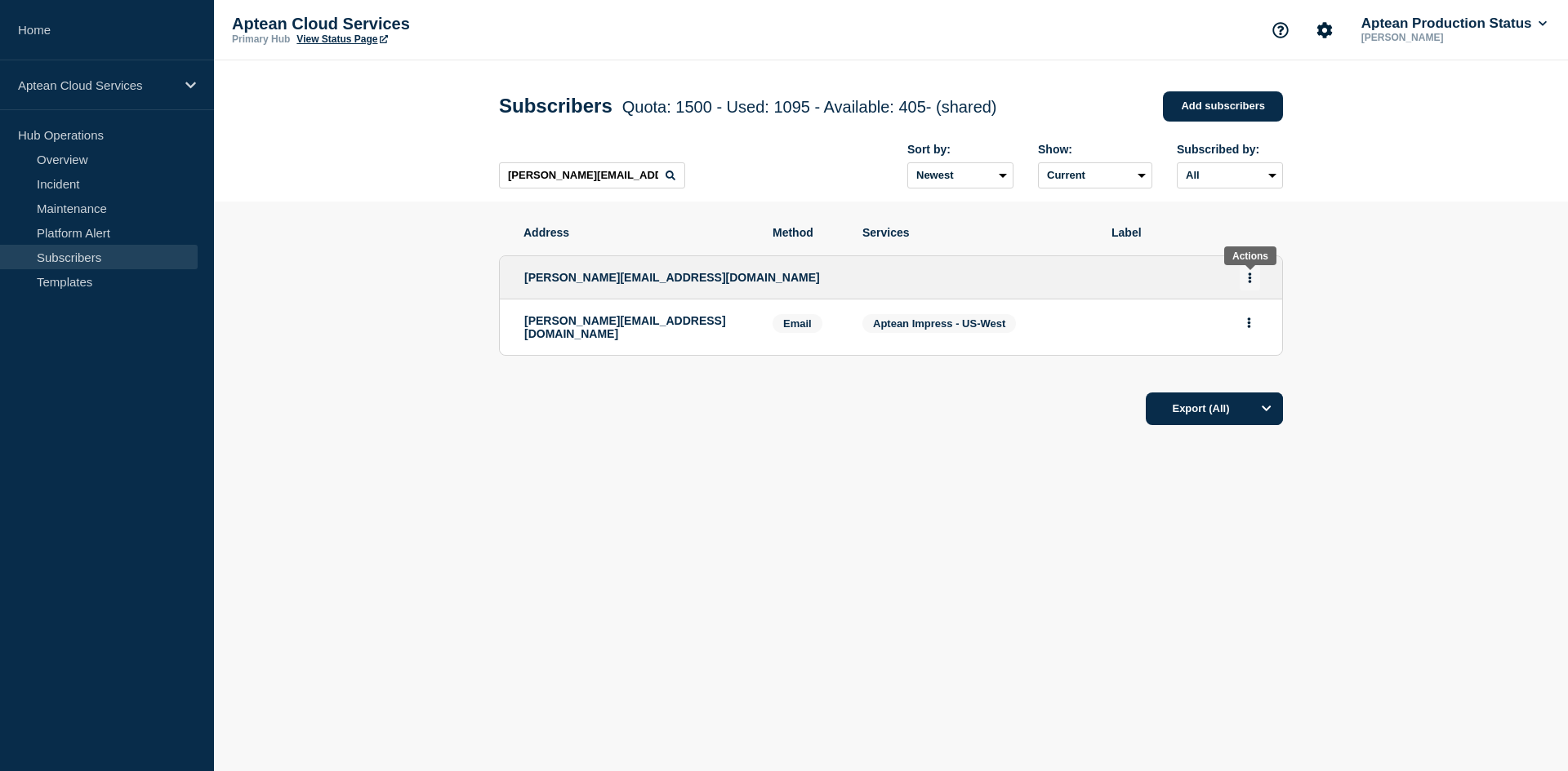
click at [1248, 275] on button "Actions" at bounding box center [1250, 277] width 21 height 25
click at [1242, 324] on link "Edit" at bounding box center [1243, 324] width 18 height 12
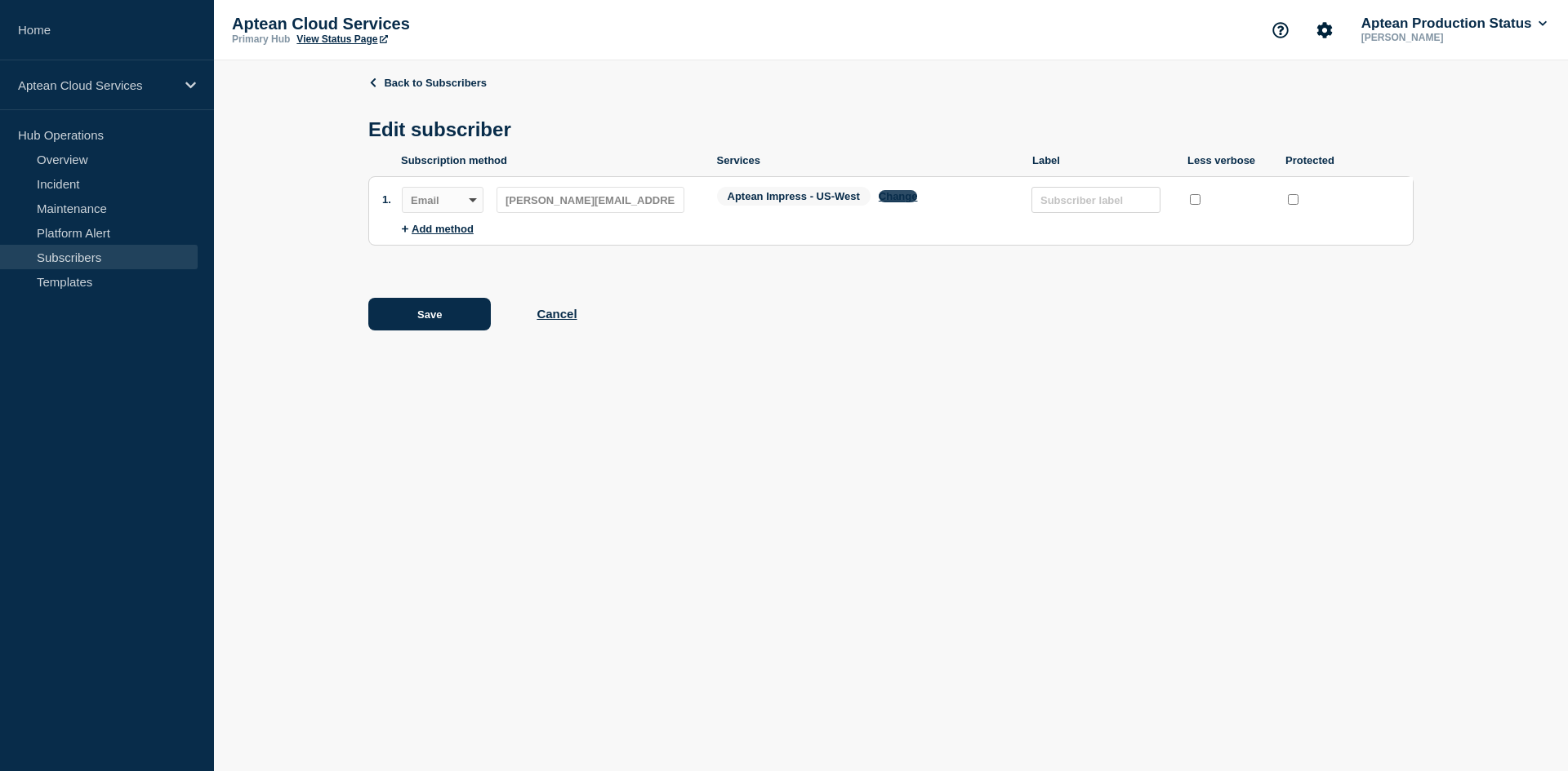
click at [904, 202] on button "Change" at bounding box center [898, 196] width 40 height 12
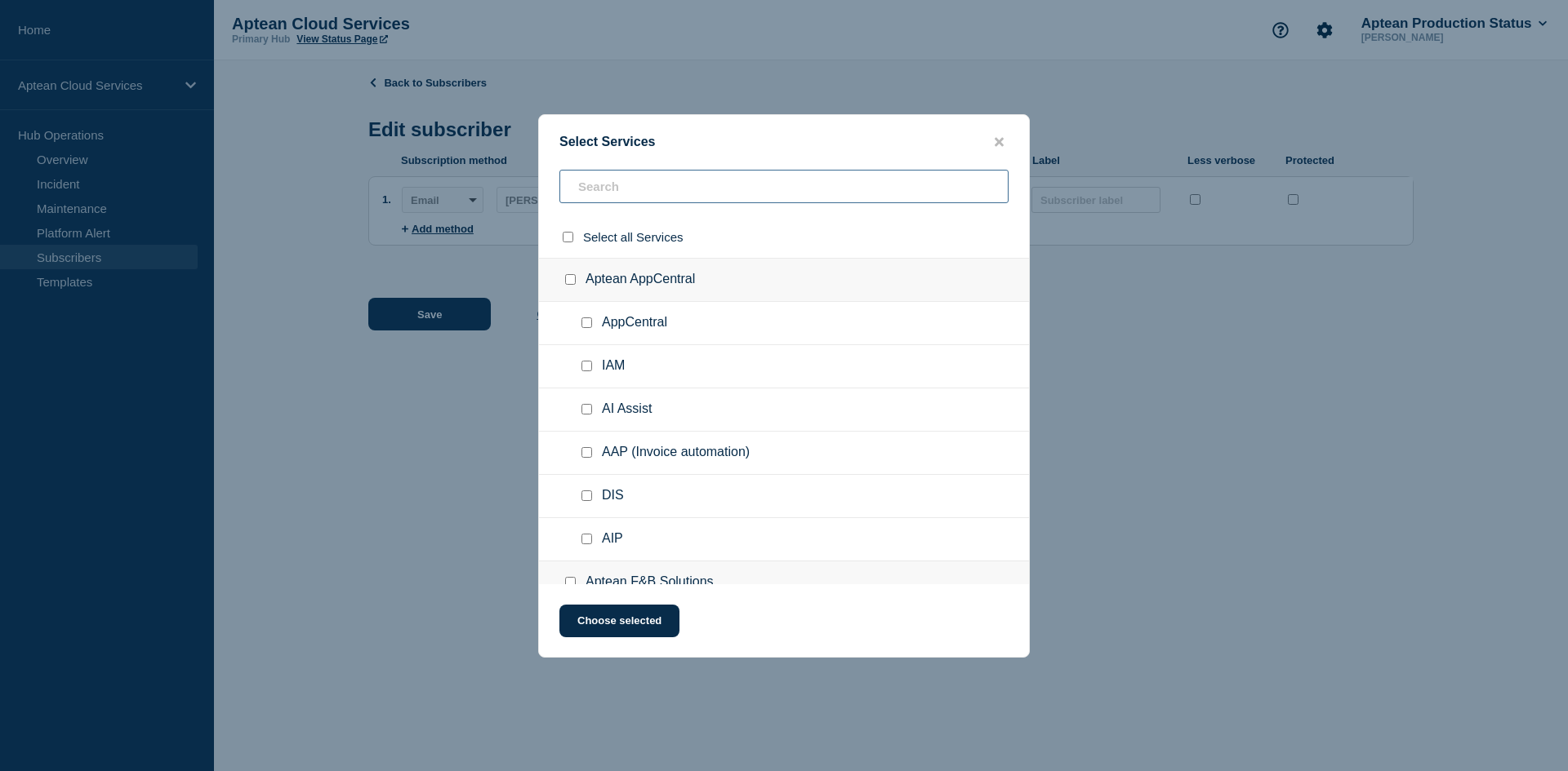
click at [623, 187] on input "text" at bounding box center [784, 187] width 450 height 34
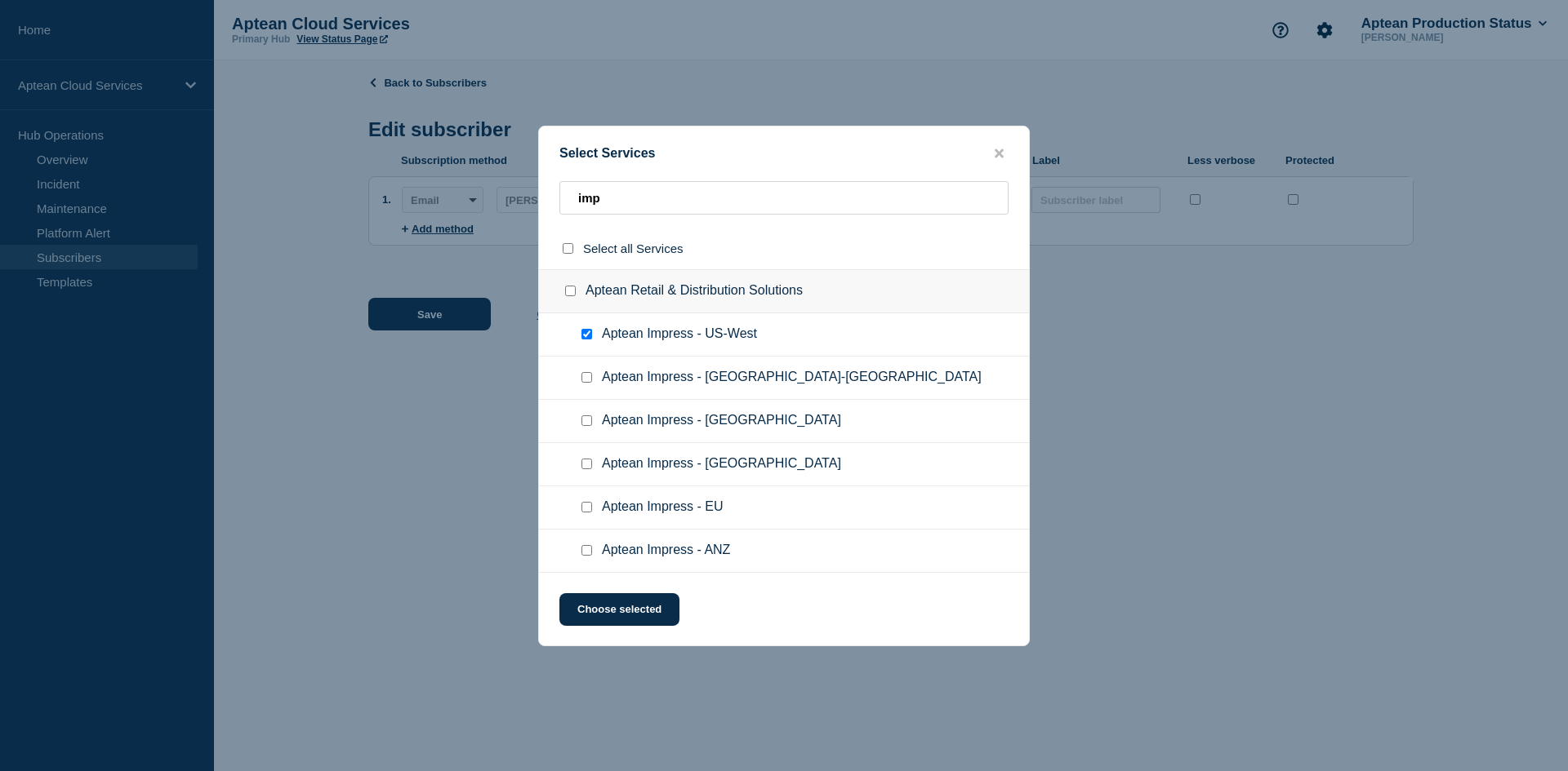
click at [583, 339] on input "Aptean Impress - US-West checkbox" at bounding box center [586, 334] width 10 height 10
click at [590, 379] on input "Aptean Impress - US-East checkbox" at bounding box center [586, 377] width 10 height 10
click at [643, 611] on button "Choose selected" at bounding box center [620, 609] width 120 height 33
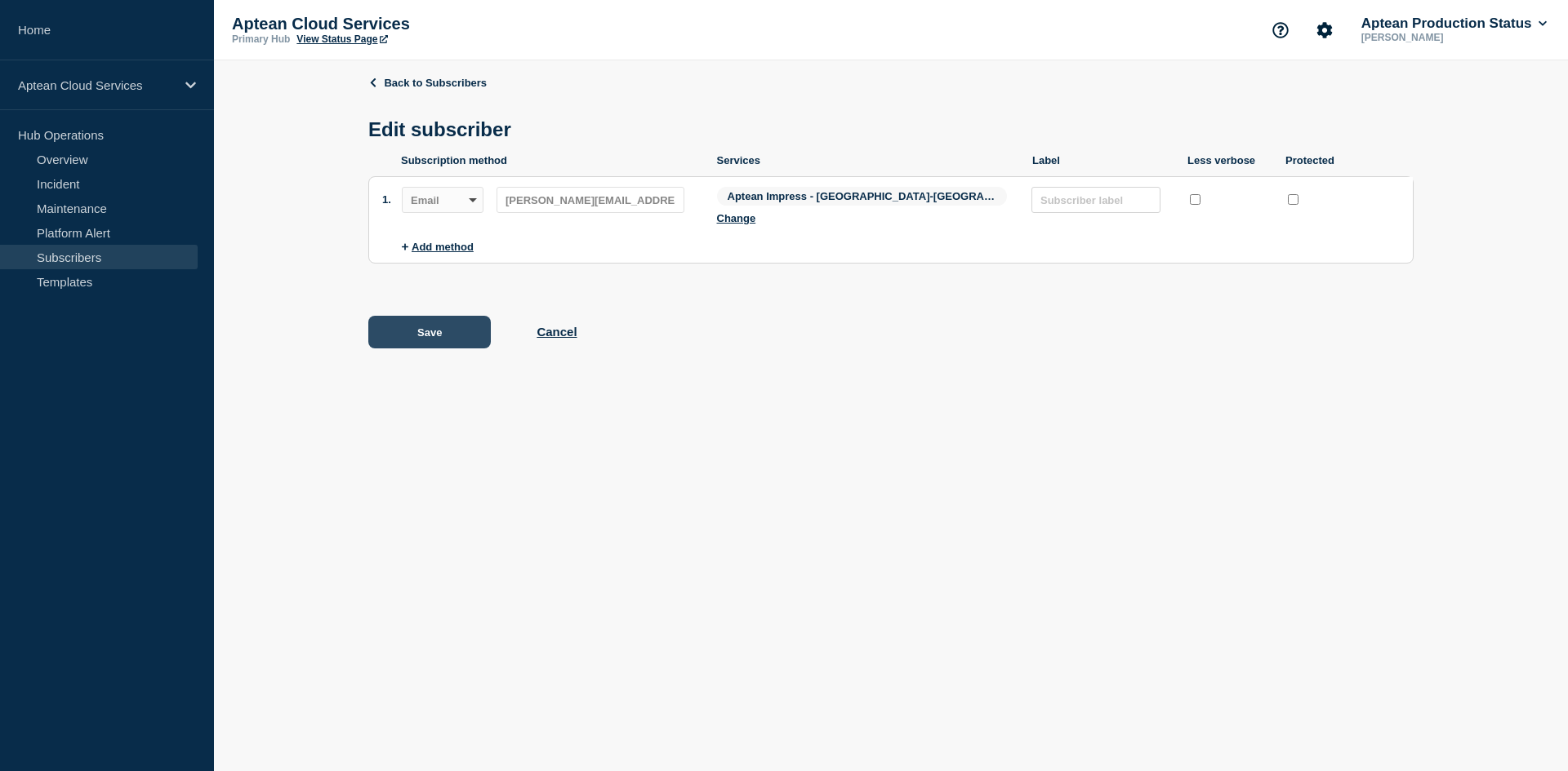
click at [446, 323] on button "Save" at bounding box center [430, 332] width 122 height 33
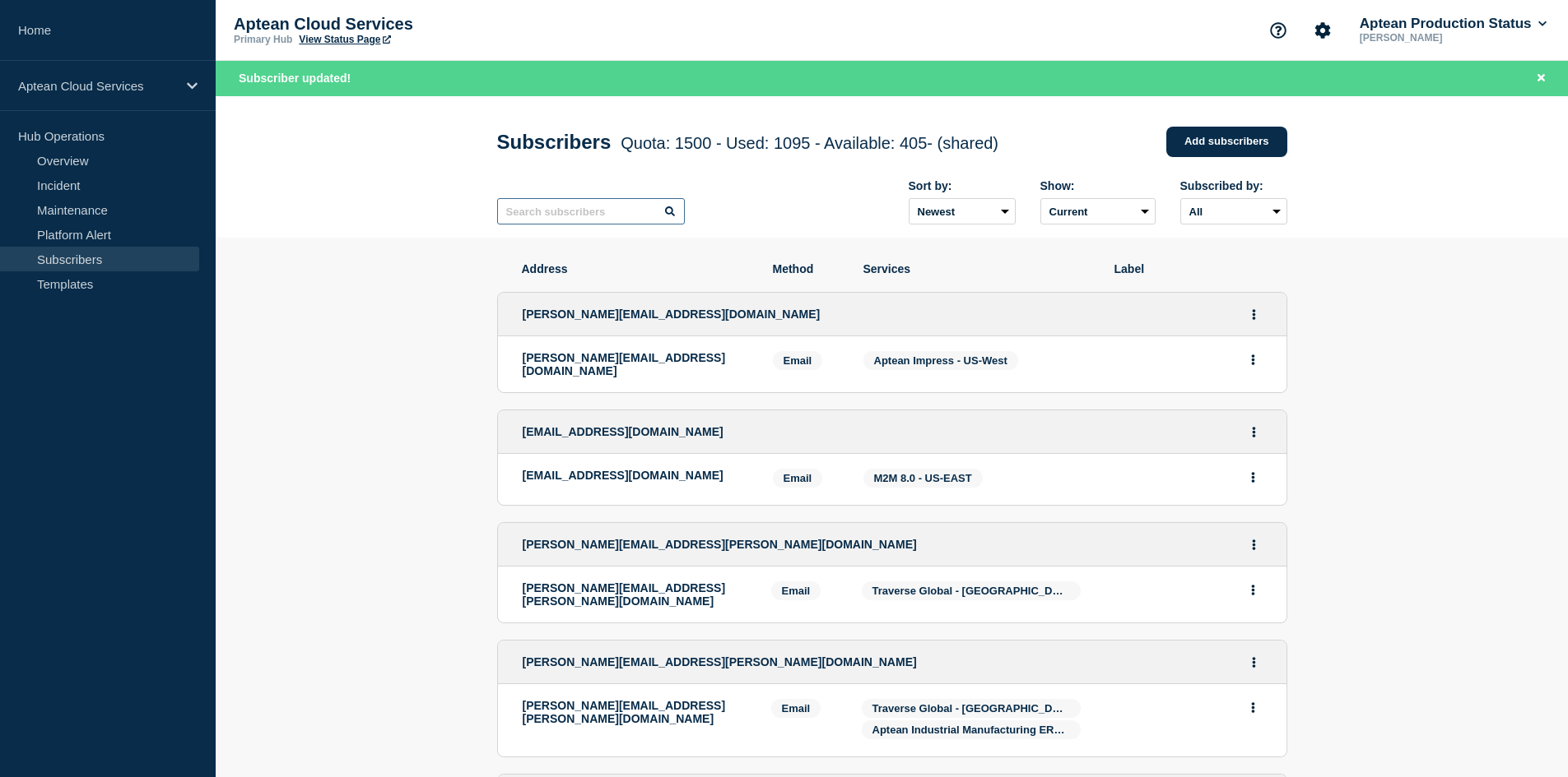
click at [533, 214] on input "text" at bounding box center [591, 211] width 188 height 27
paste input "[PERSON_NAME][EMAIL_ADDRESS][DOMAIN_NAME]"
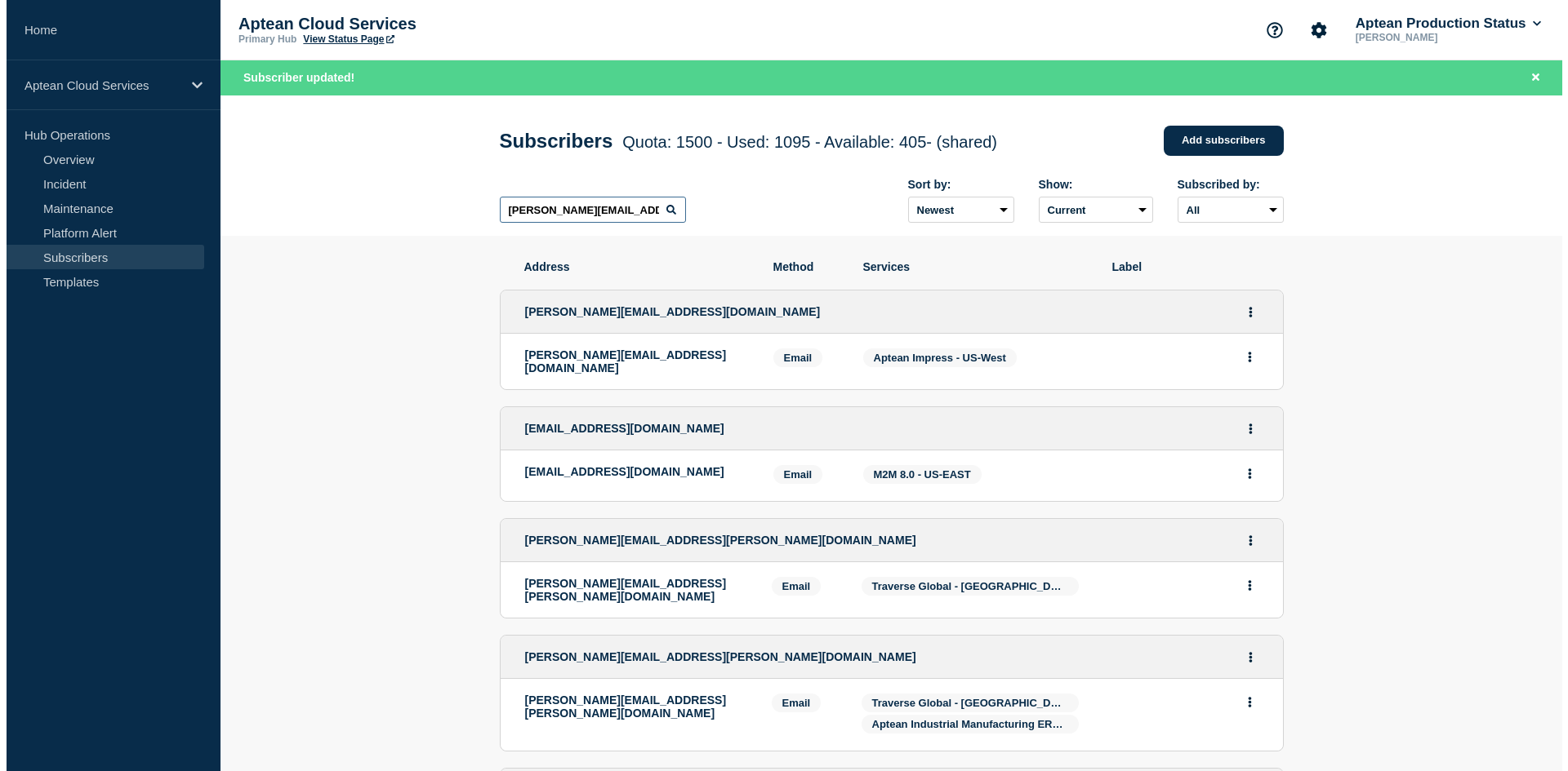
scroll to position [0, 7]
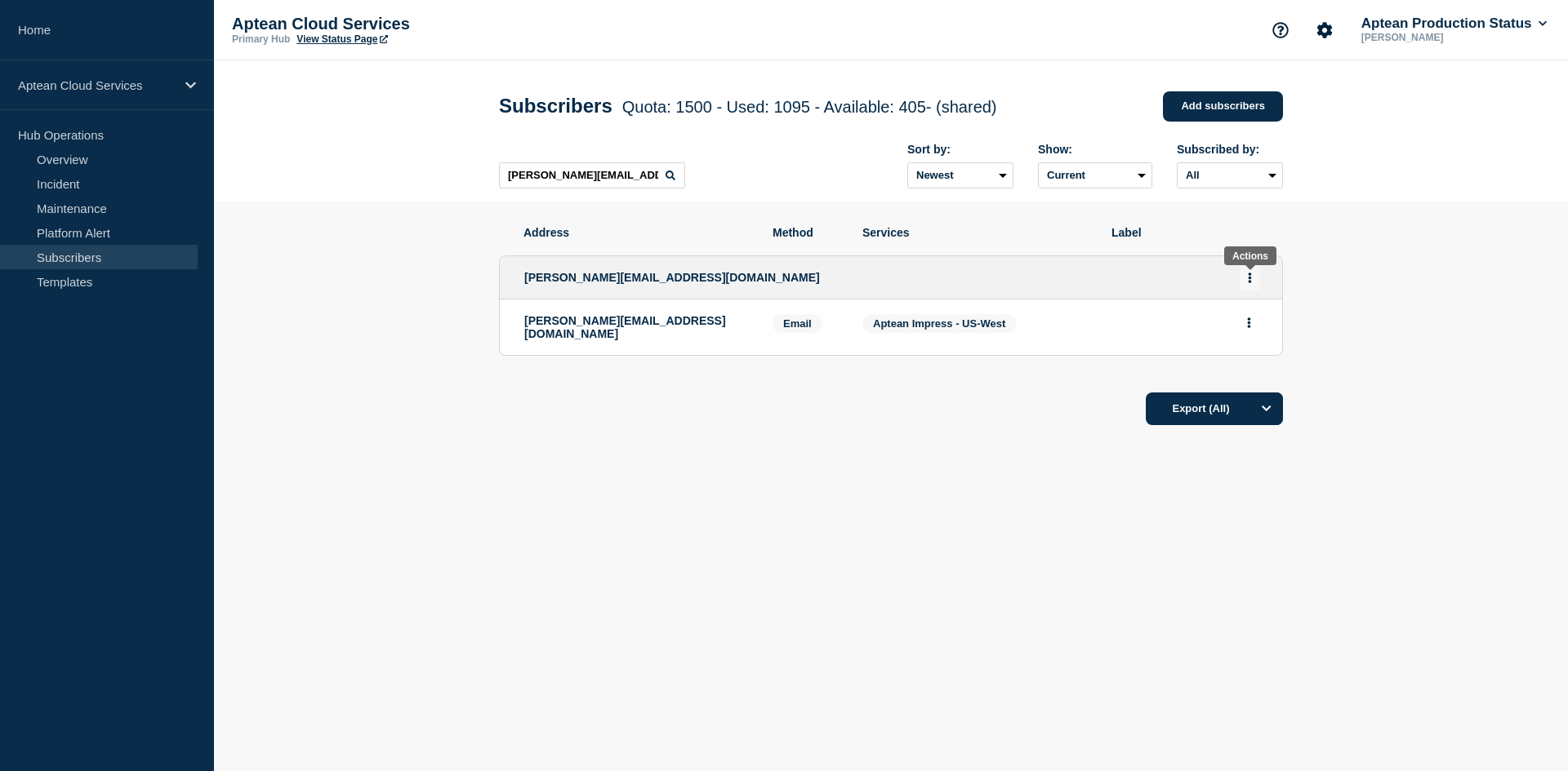
click at [1254, 275] on button "Actions" at bounding box center [1250, 277] width 21 height 25
click at [1246, 326] on link "Edit" at bounding box center [1243, 324] width 18 height 12
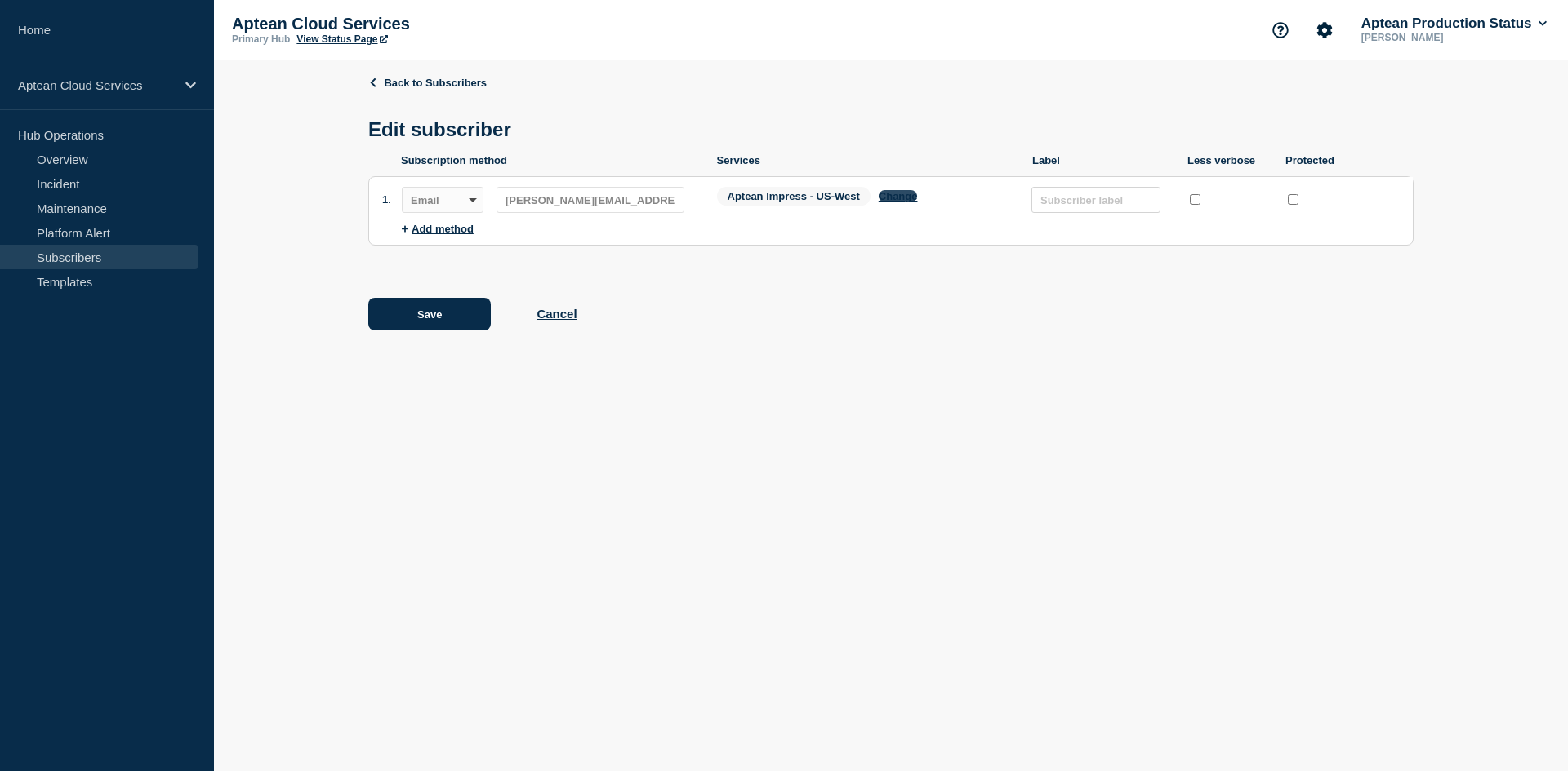
click at [906, 201] on button "Change" at bounding box center [898, 196] width 40 height 12
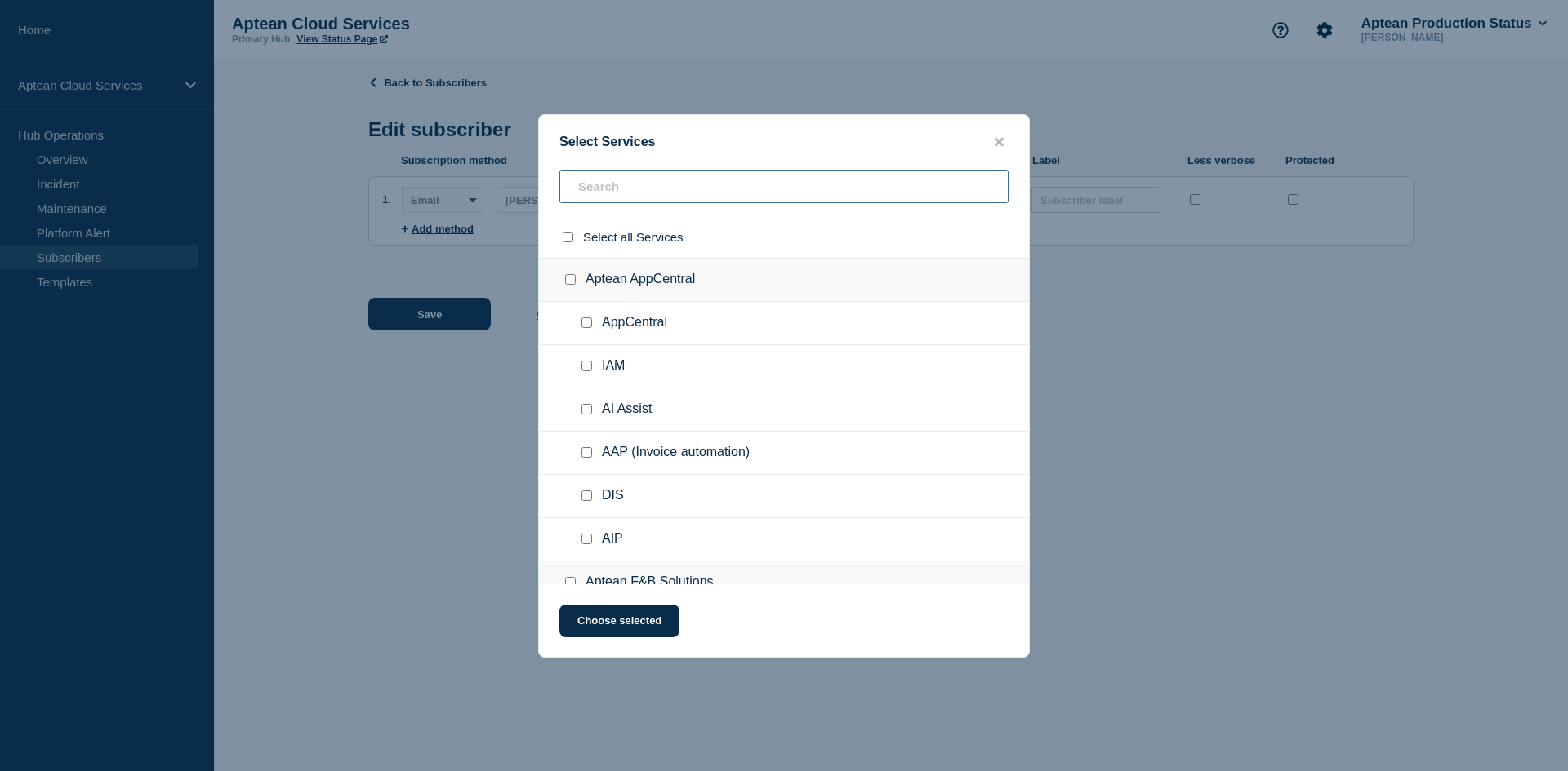
click at [626, 185] on input "text" at bounding box center [784, 187] width 450 height 34
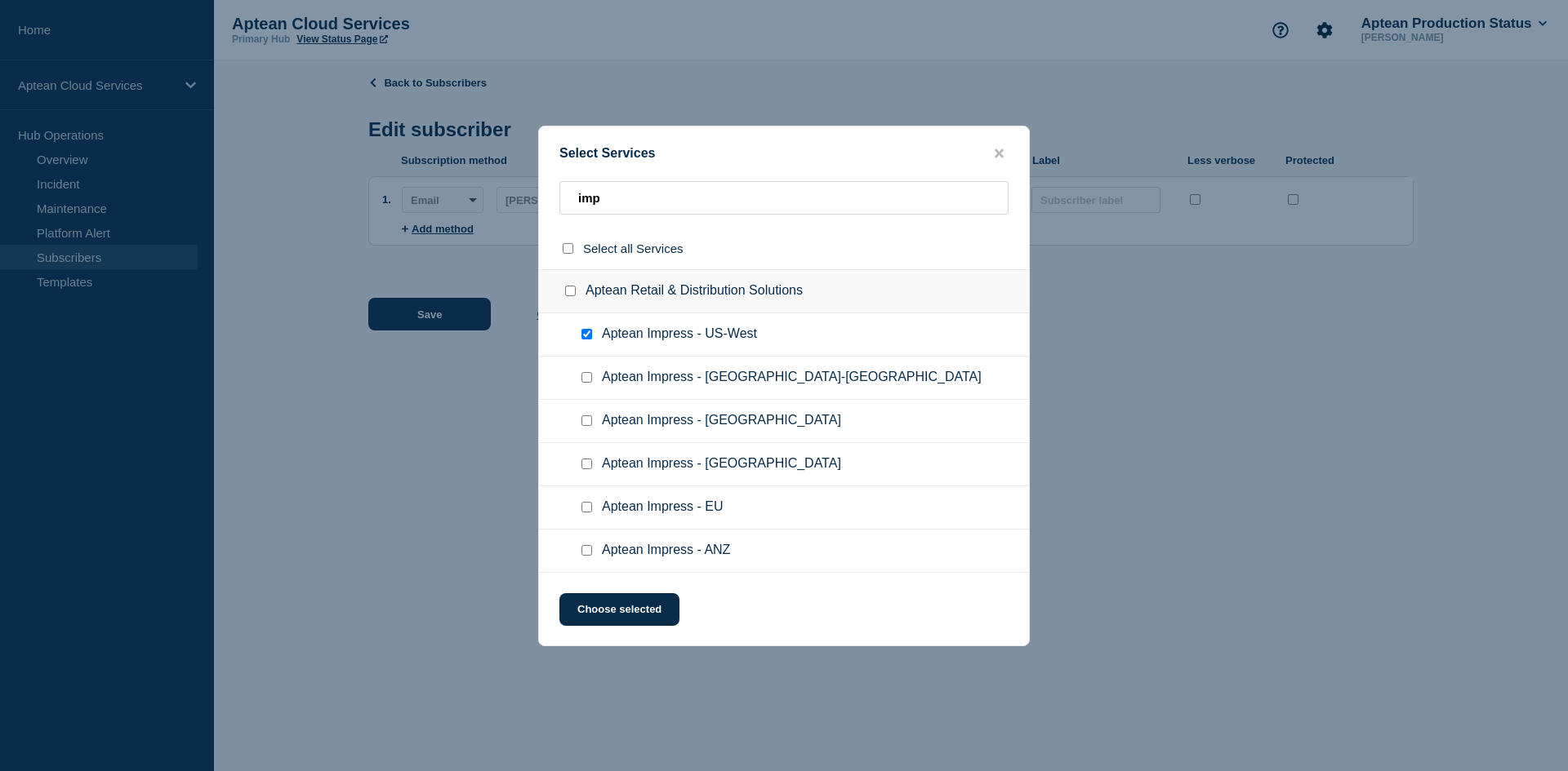
click at [590, 338] on input "Aptean Impress - US-West checkbox" at bounding box center [586, 334] width 10 height 10
click at [584, 381] on input "Aptean Impress - US-East checkbox" at bounding box center [586, 377] width 10 height 10
click at [645, 613] on button "Choose selected" at bounding box center [620, 609] width 120 height 33
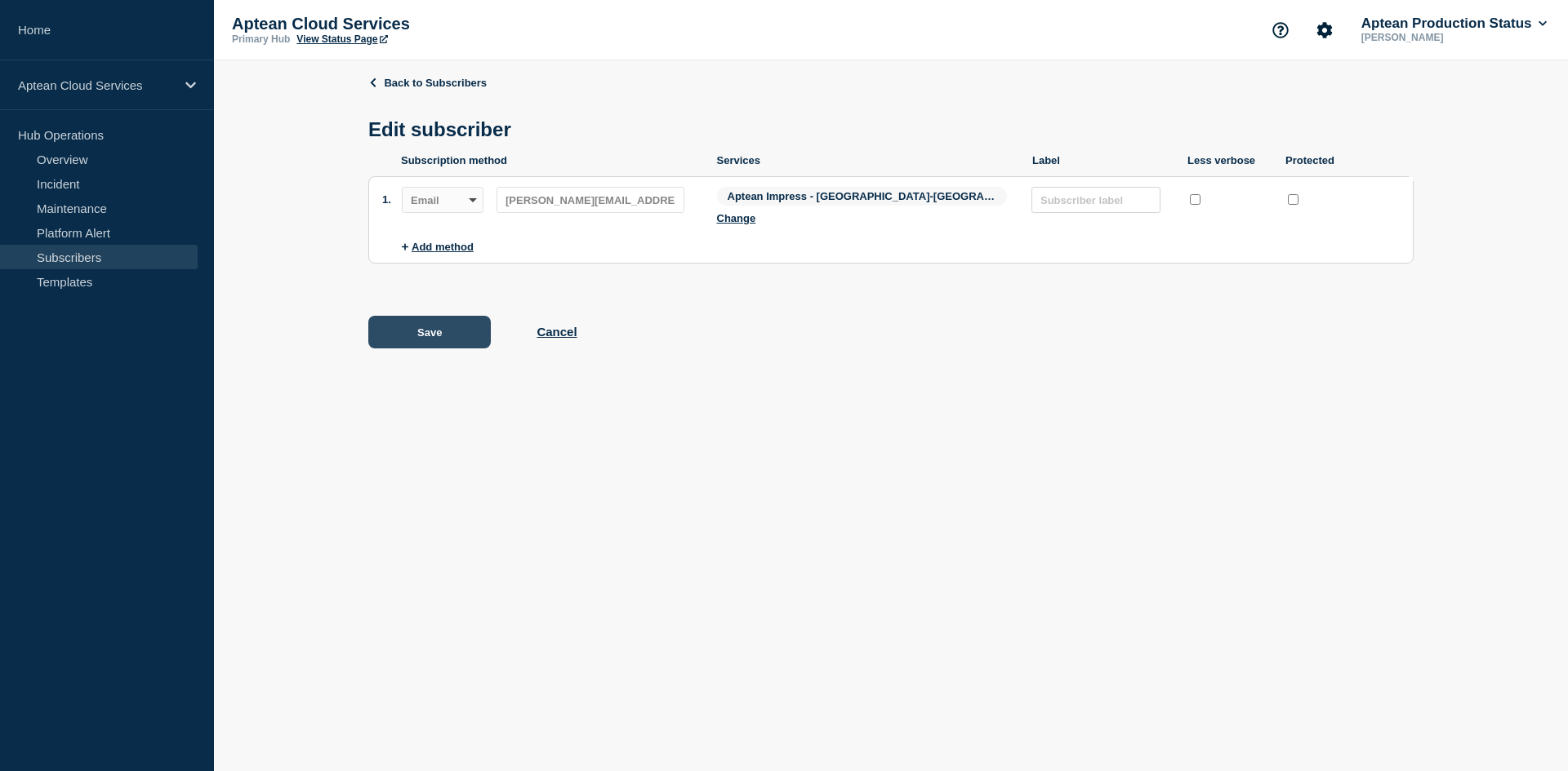
click at [431, 316] on button "Save" at bounding box center [430, 332] width 122 height 33
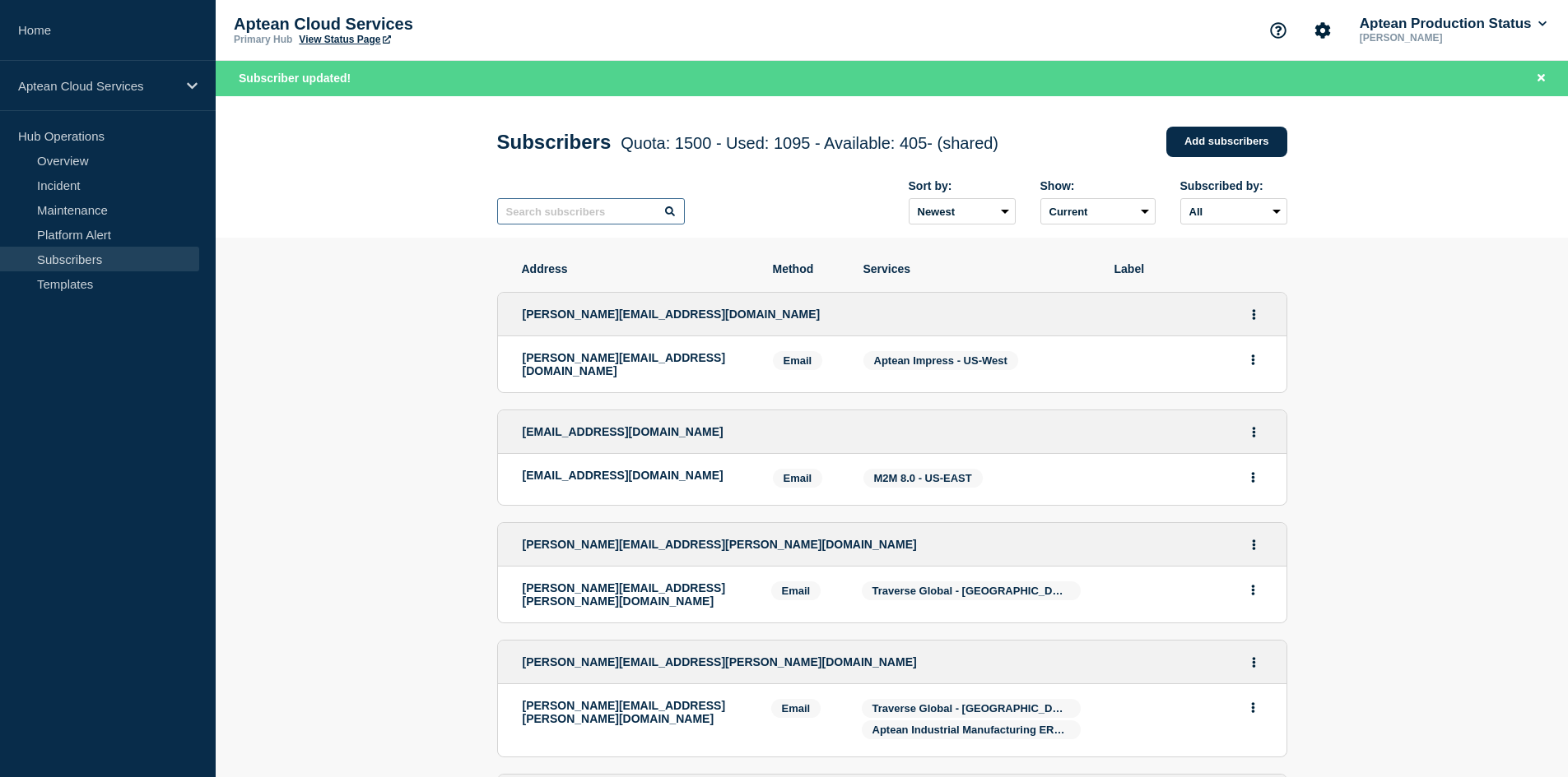
click at [518, 214] on input "text" at bounding box center [591, 211] width 188 height 27
paste input "[PERSON_NAME][EMAIL_ADDRESS][DOMAIN_NAME]"
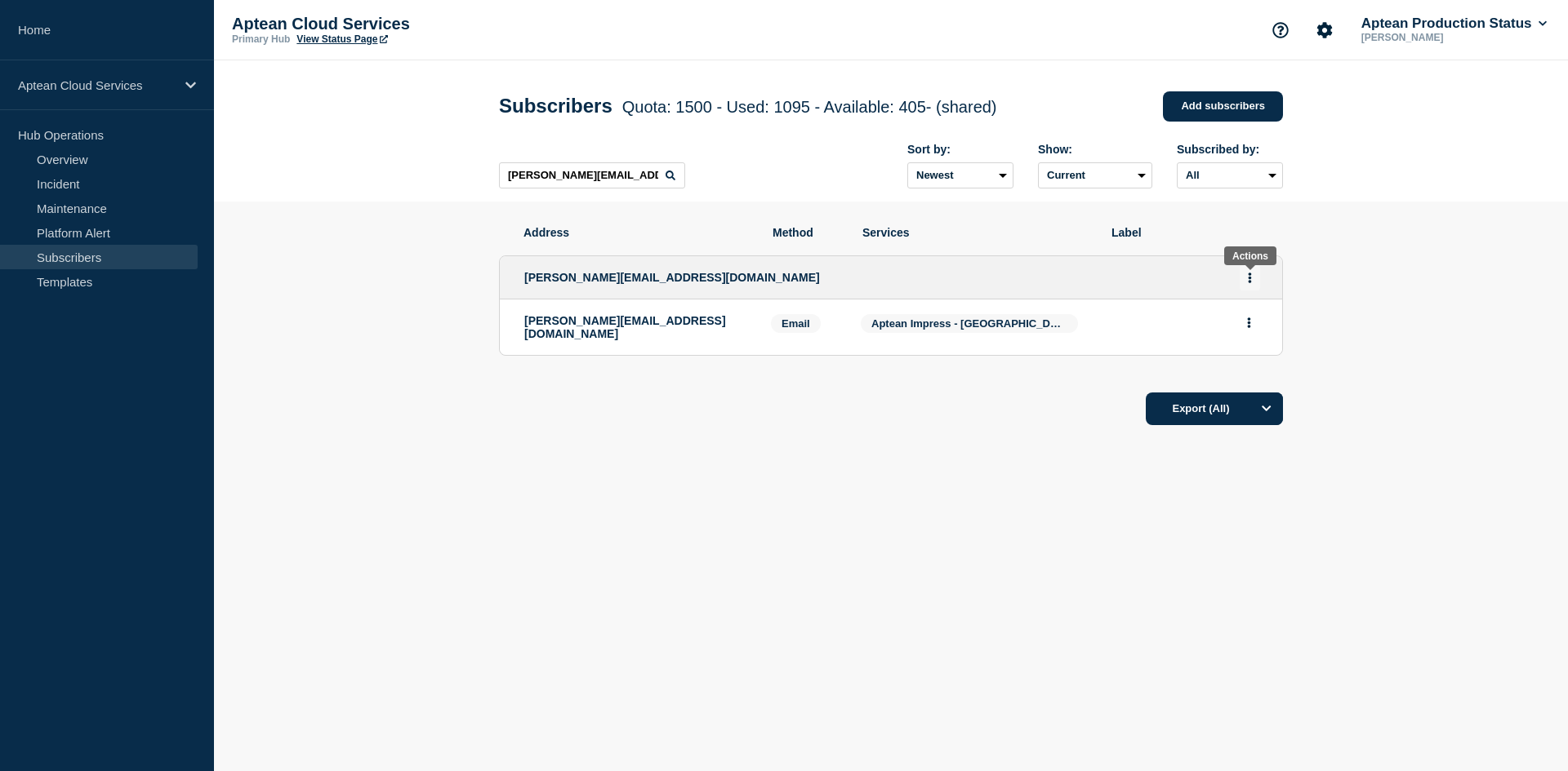
click at [1246, 280] on button "Actions" at bounding box center [1250, 277] width 21 height 25
click at [1244, 319] on div "Edit Delete Share link" at bounding box center [1250, 352] width 77 height 115
click at [1243, 325] on link "Edit" at bounding box center [1243, 324] width 18 height 12
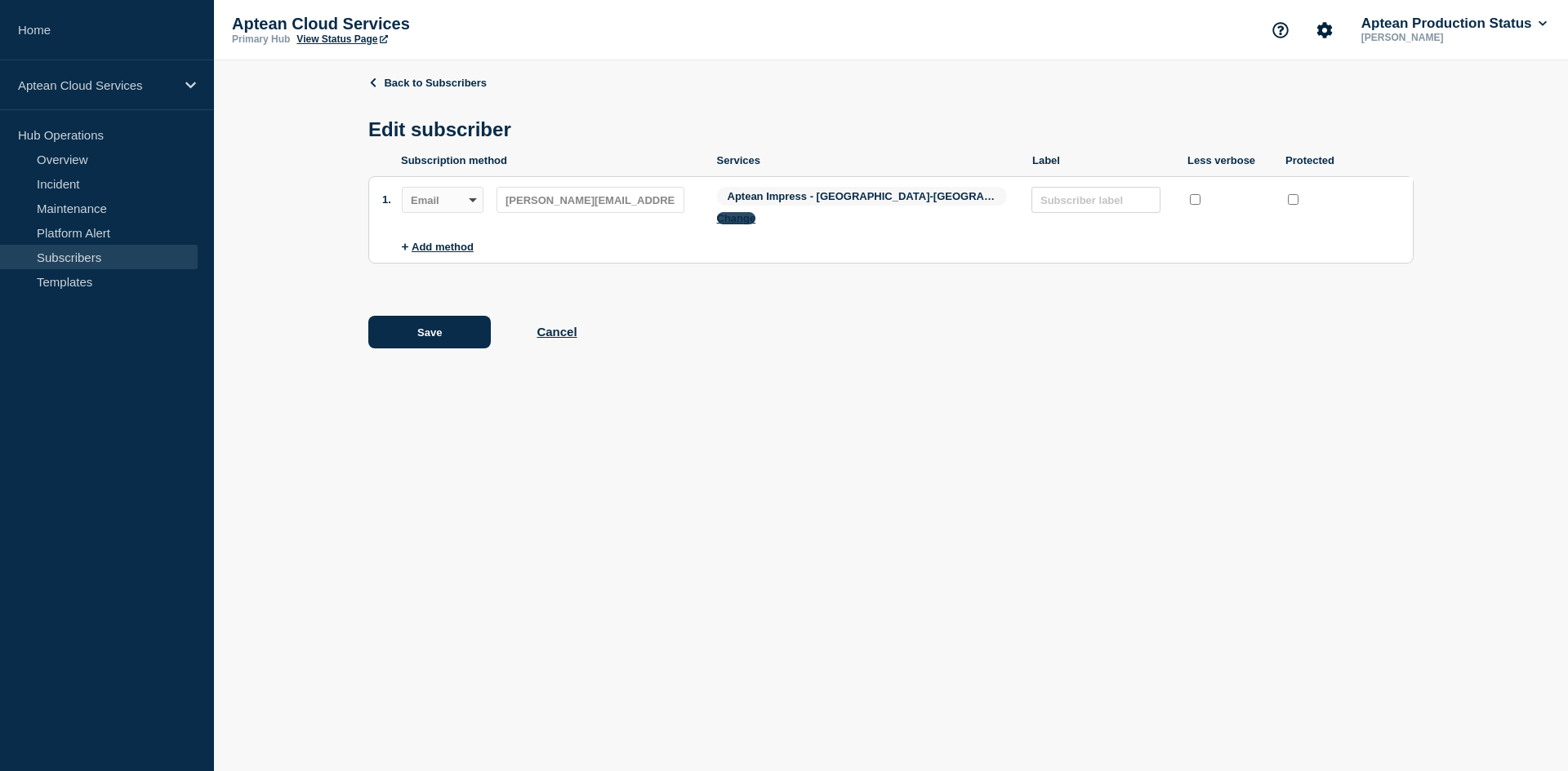
click at [756, 212] on button "Change" at bounding box center [736, 218] width 40 height 12
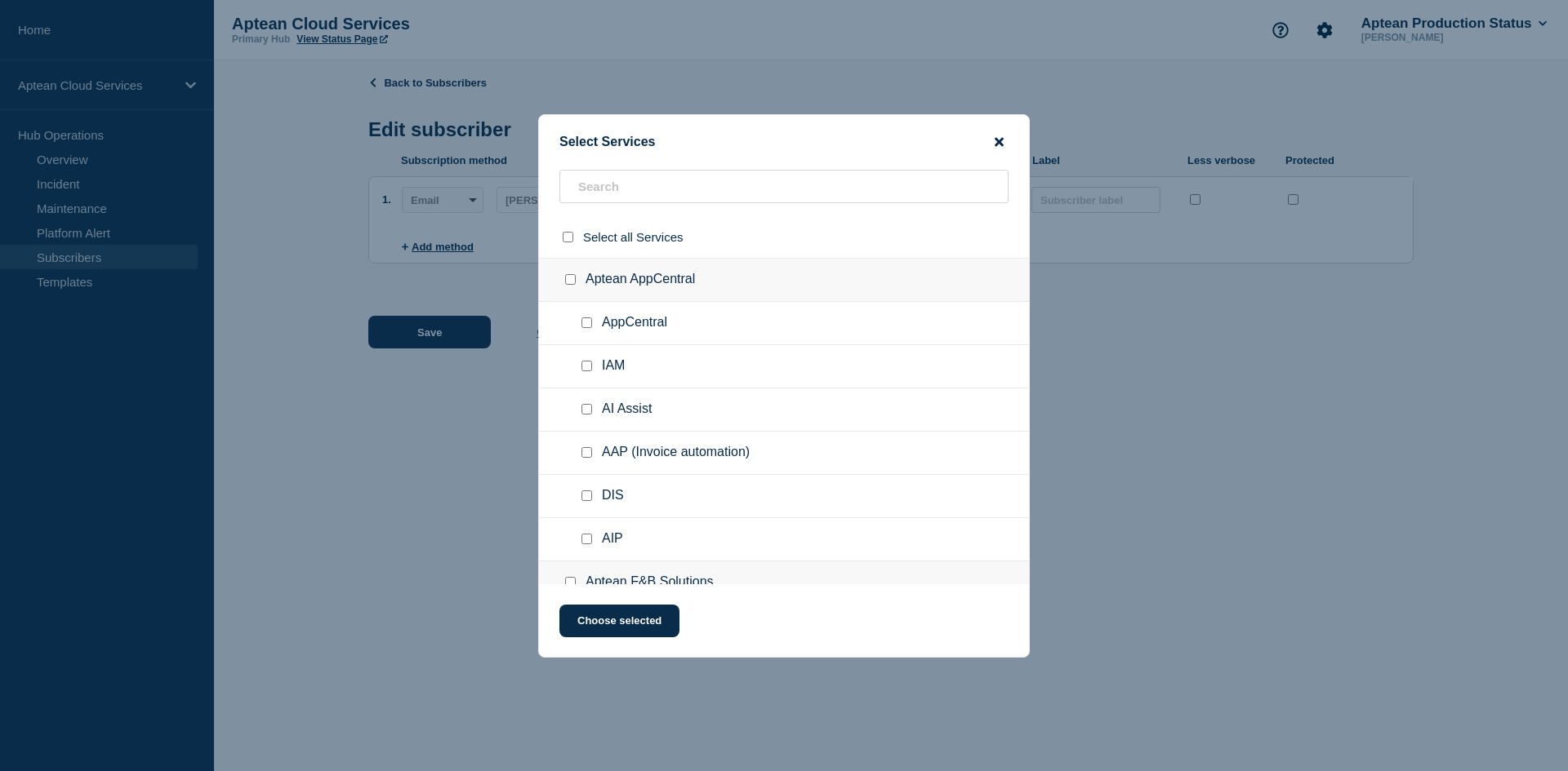
click at [1001, 136] on icon "close button" at bounding box center [999, 142] width 9 height 13
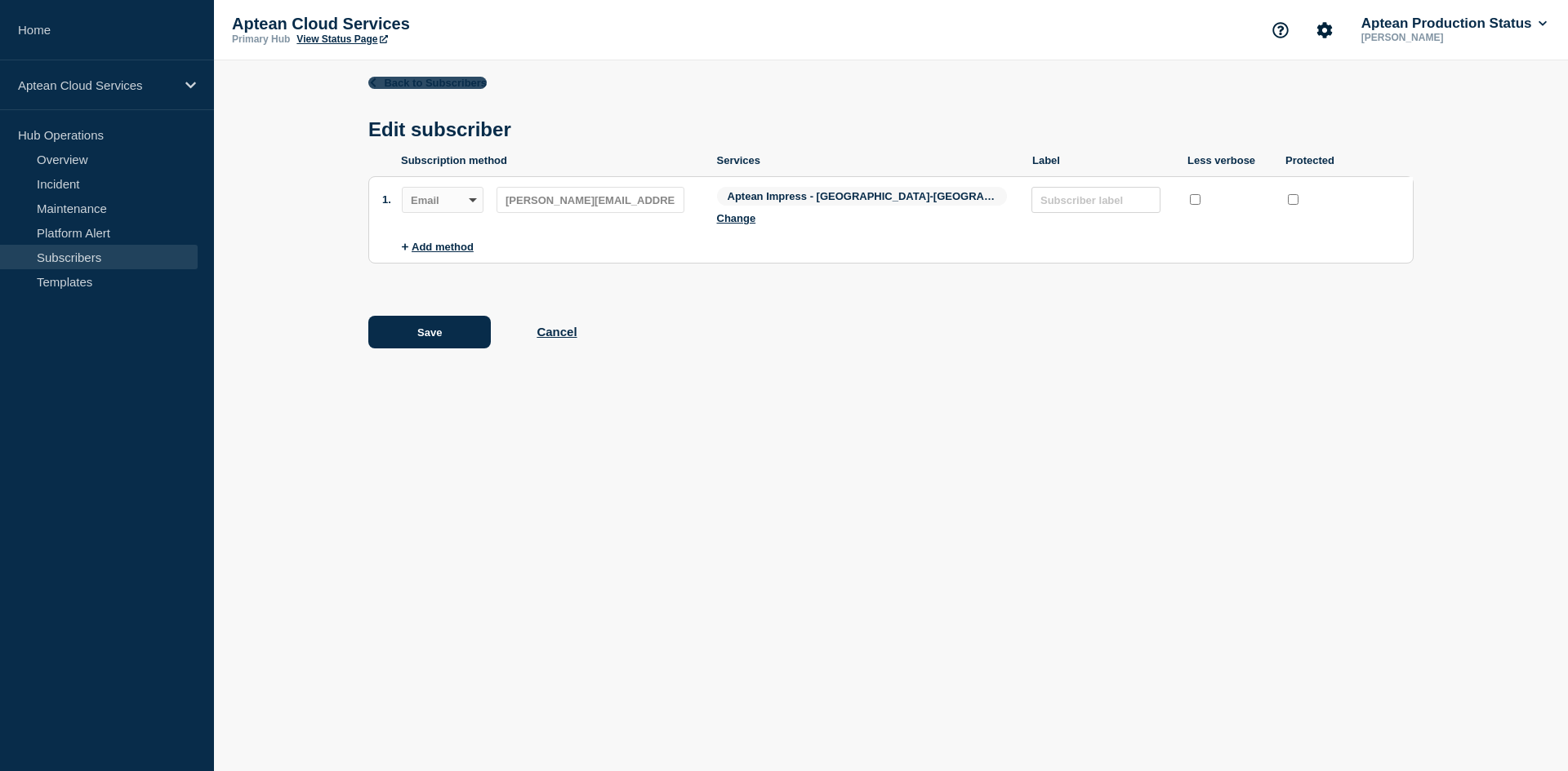
click at [386, 78] on link "Back to Subscribers" at bounding box center [428, 83] width 119 height 12
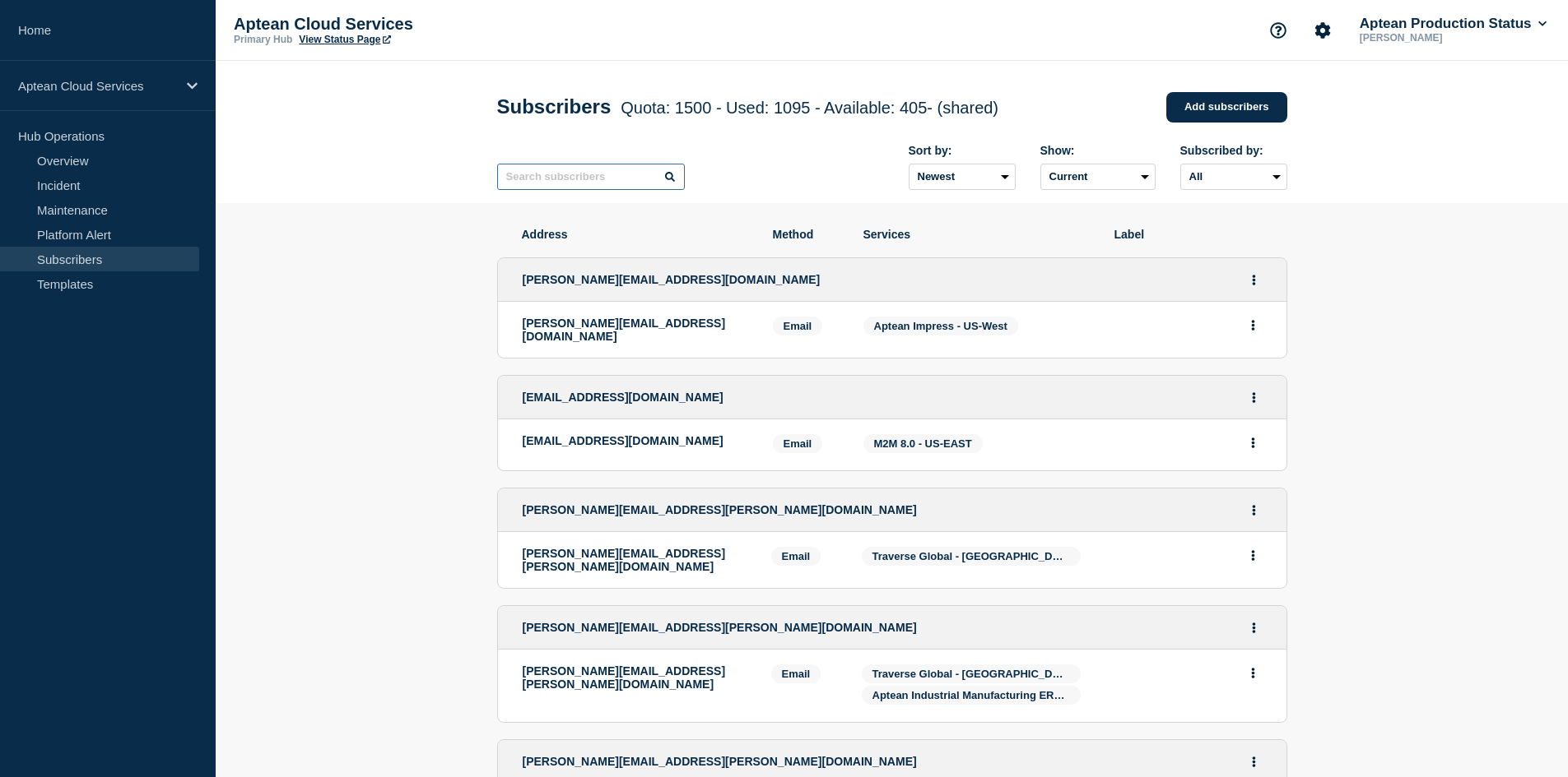
click at [520, 172] on input "text" at bounding box center [591, 177] width 188 height 27
paste input "[PERSON_NAME][EMAIL_ADDRESS][DOMAIN_NAME]"
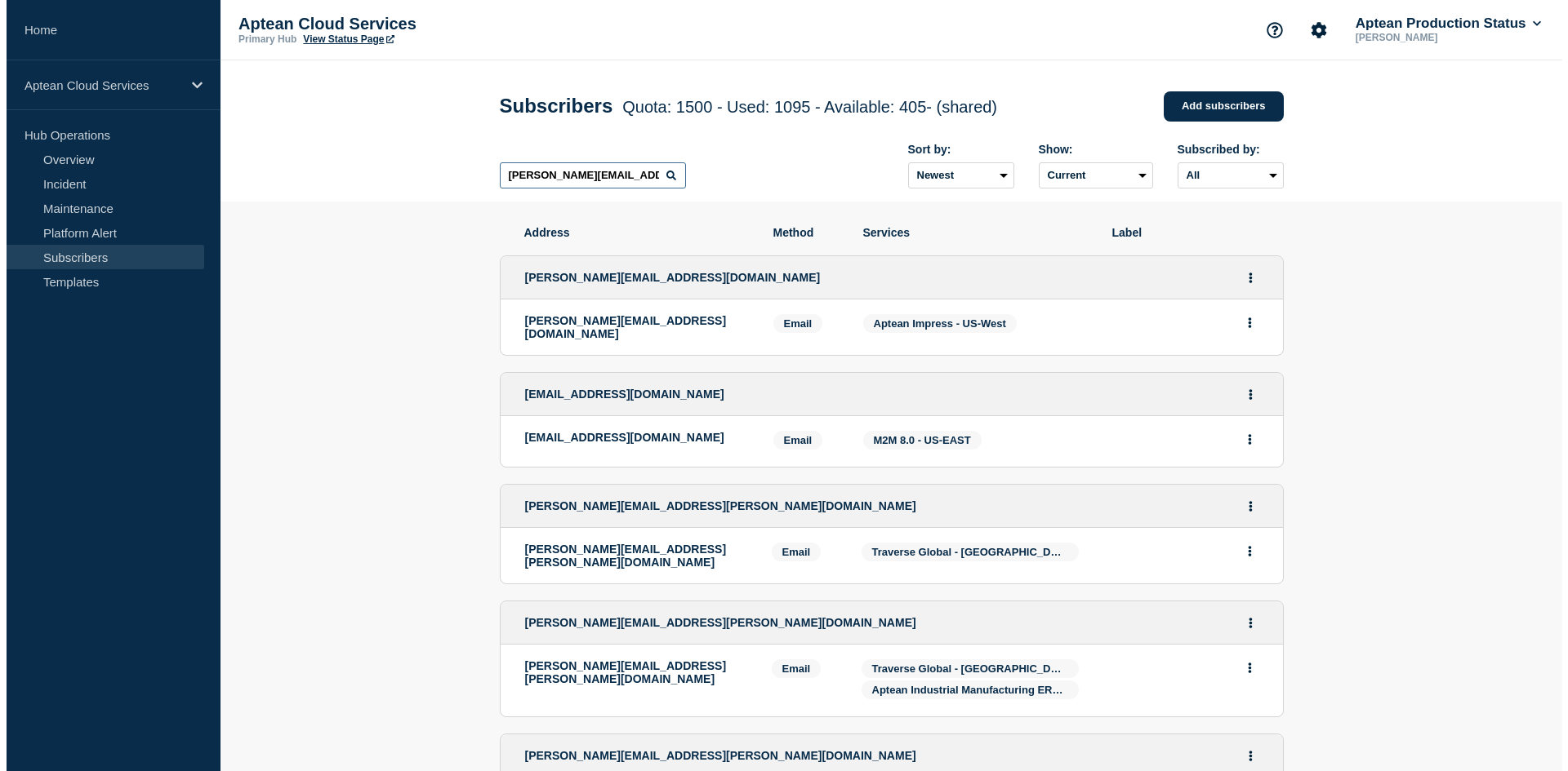
scroll to position [0, 7]
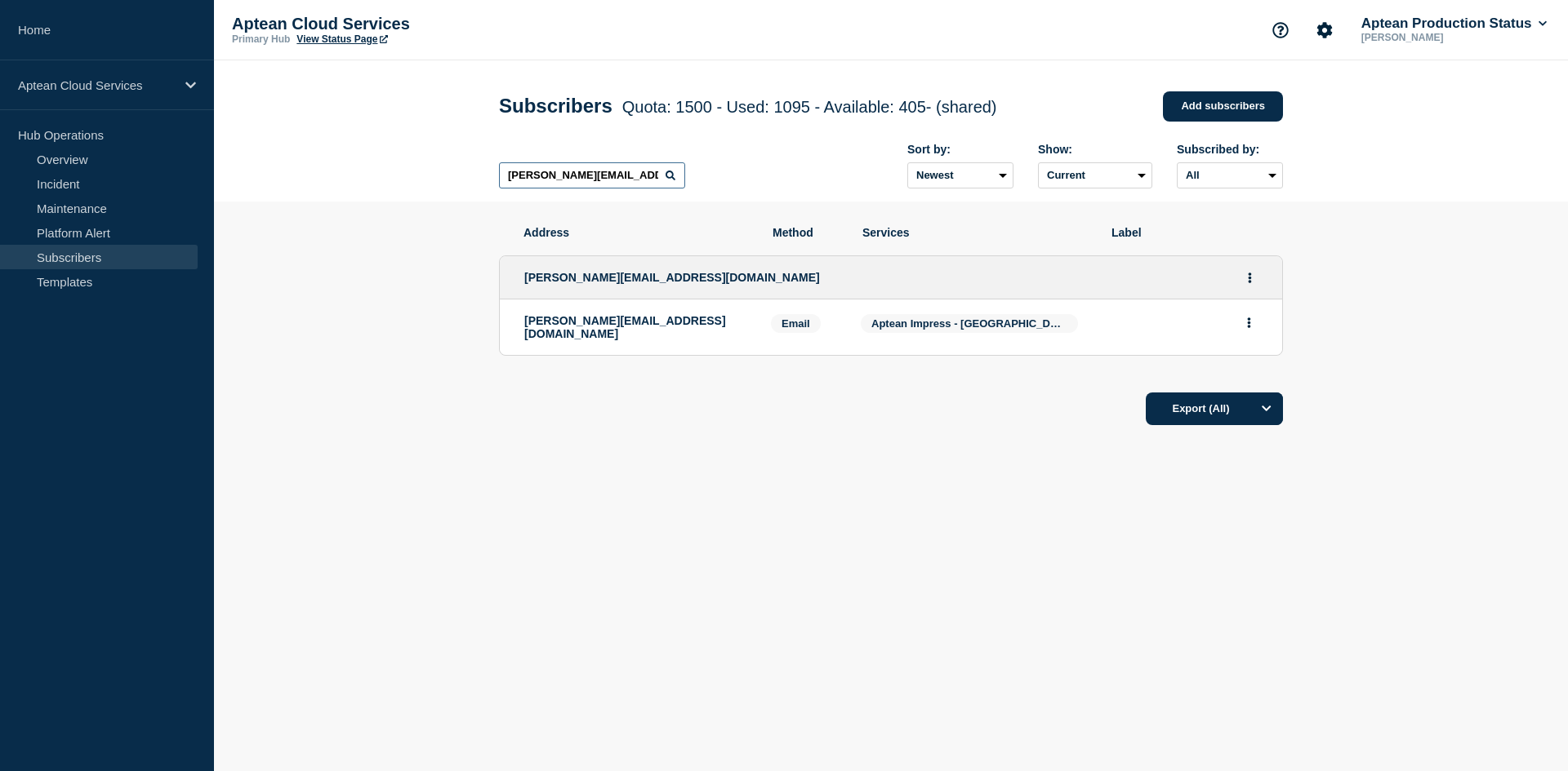
click at [575, 183] on input "[PERSON_NAME][EMAIL_ADDRESS][DOMAIN_NAME]" at bounding box center [592, 176] width 186 height 26
paste input "[PERSON_NAME]@cromercompany"
click at [633, 185] on input "[PERSON_NAME][EMAIL_ADDRESS][DOMAIN_NAME]" at bounding box center [592, 176] width 186 height 26
paste input "[PERSON_NAME]"
paste input "[DOMAIN_NAME];"
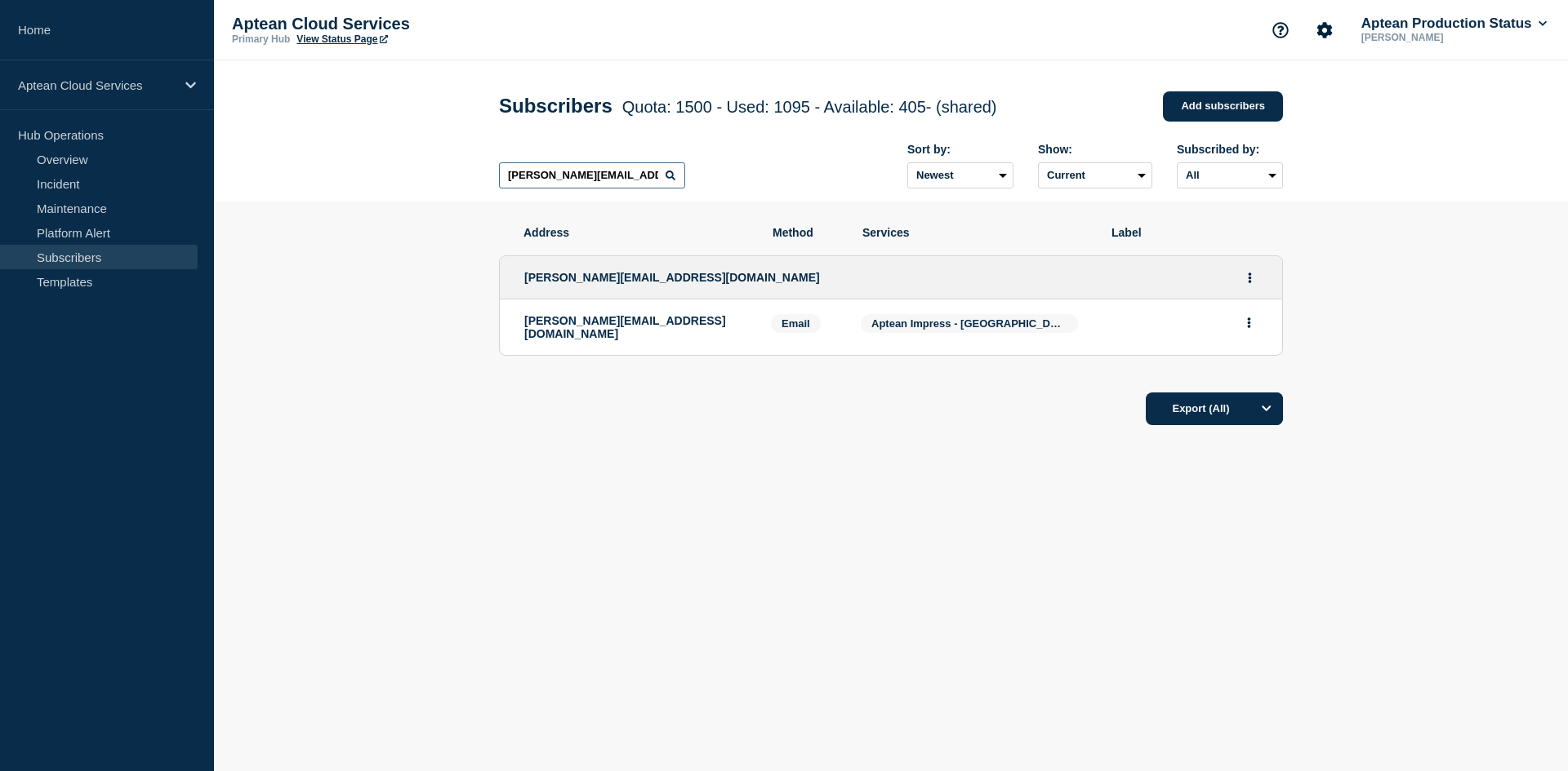
click at [648, 177] on input "[PERSON_NAME][EMAIL_ADDRESS][DOMAIN_NAME]" at bounding box center [592, 176] width 186 height 26
paste input "phil"
click at [616, 188] on input "[EMAIL_ADDRESS][DOMAIN_NAME]" at bounding box center [592, 176] width 186 height 26
paste input "t_biles@5bs"
click at [619, 180] on input "[EMAIL_ADDRESS][DOMAIN_NAME]" at bounding box center [592, 176] width 186 height 26
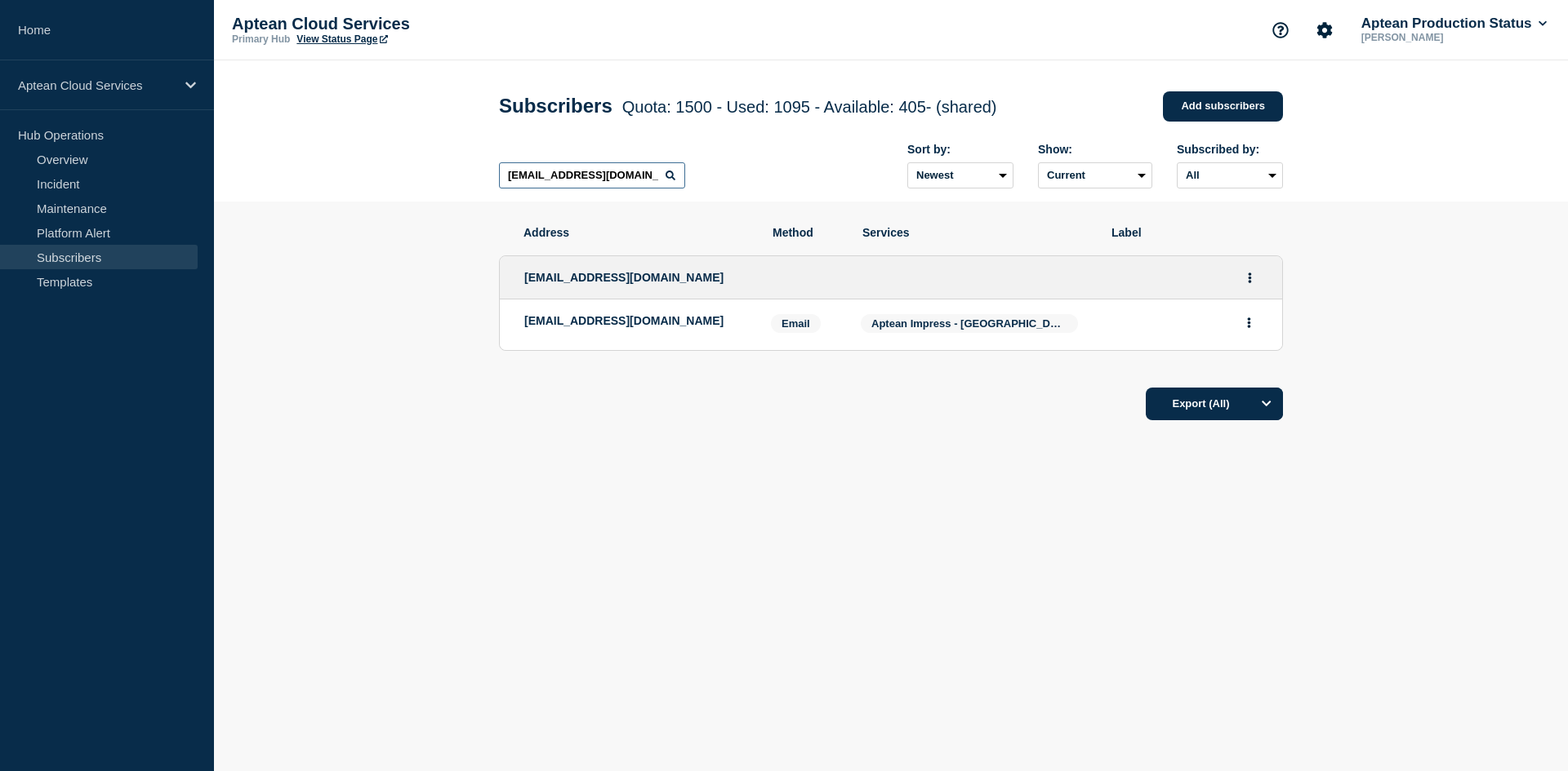
paste input "[PERSON_NAME]"
click at [632, 184] on input "[EMAIL_ADDRESS][DOMAIN_NAME]" at bounding box center [592, 176] width 186 height 26
paste input "[PERSON_NAME]"
click at [623, 182] on input "[PERSON_NAME][EMAIL_ADDRESS][DOMAIN_NAME]" at bounding box center [592, 176] width 186 height 26
paste input "[PERSON_NAME]"
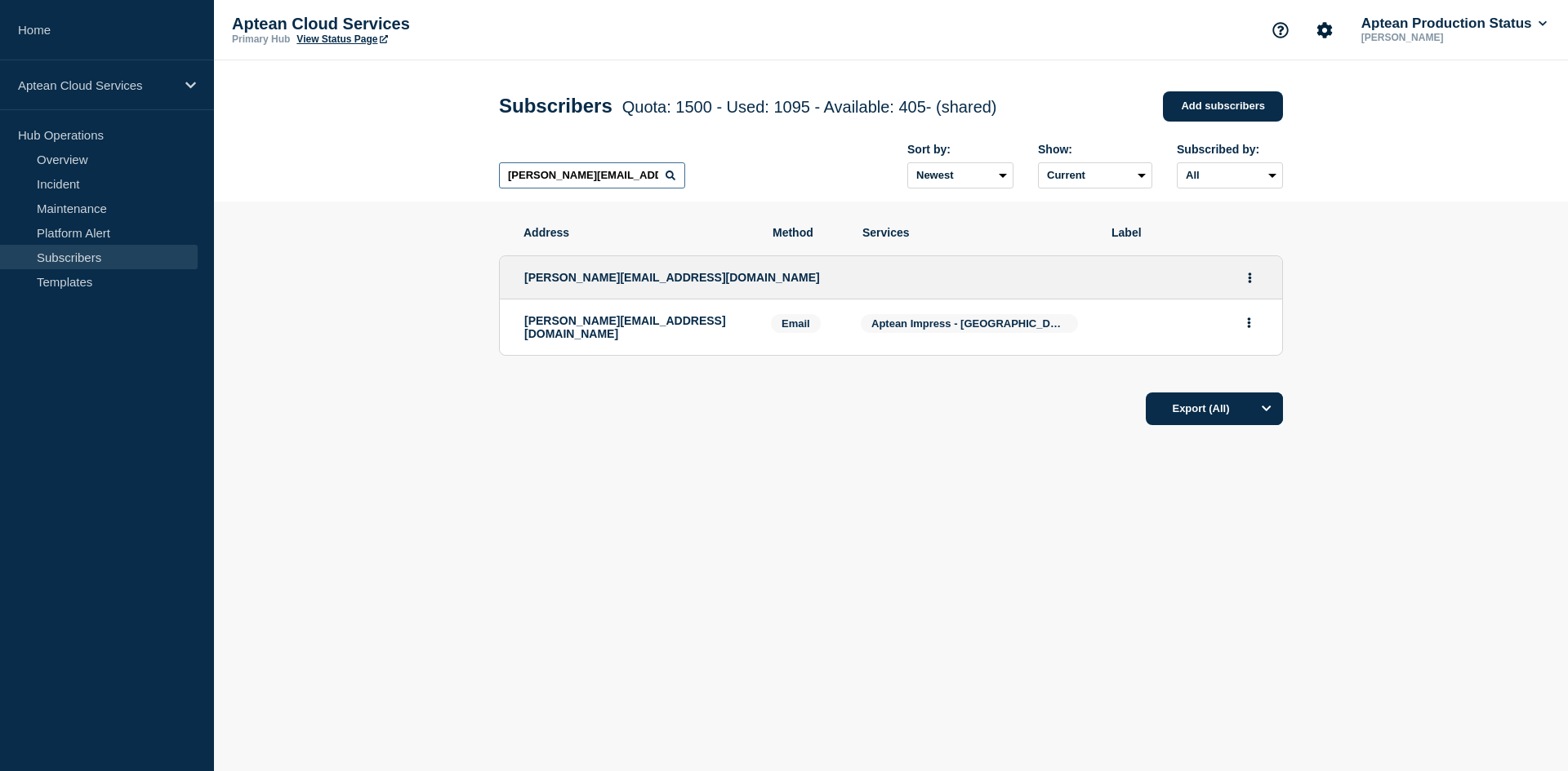
click at [546, 171] on input "[PERSON_NAME][EMAIL_ADDRESS][DOMAIN_NAME]" at bounding box center [592, 176] width 186 height 26
paste input "randelman@nightmaregraphic"
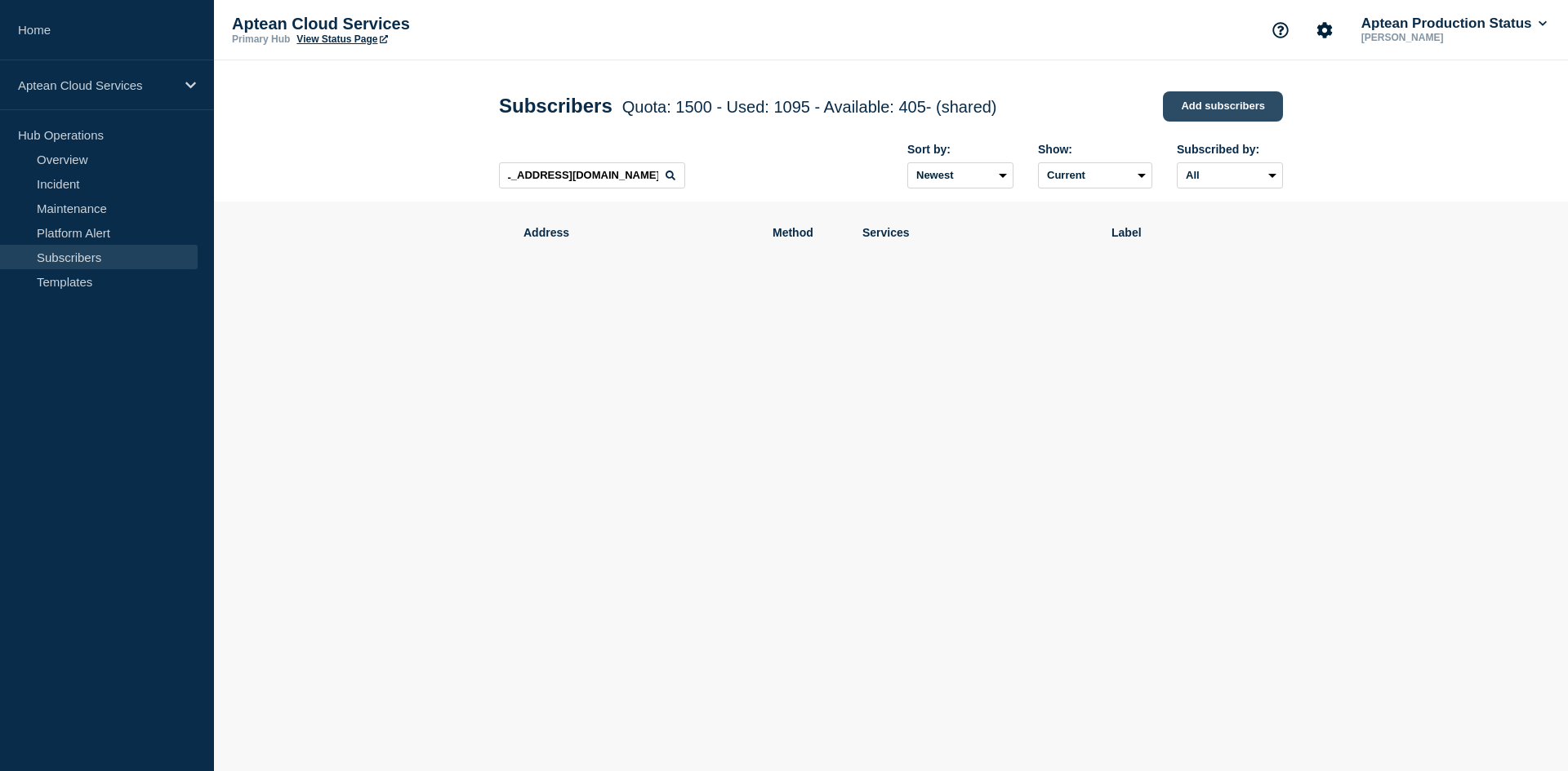
click at [1189, 113] on link "Add subscribers" at bounding box center [1223, 106] width 120 height 30
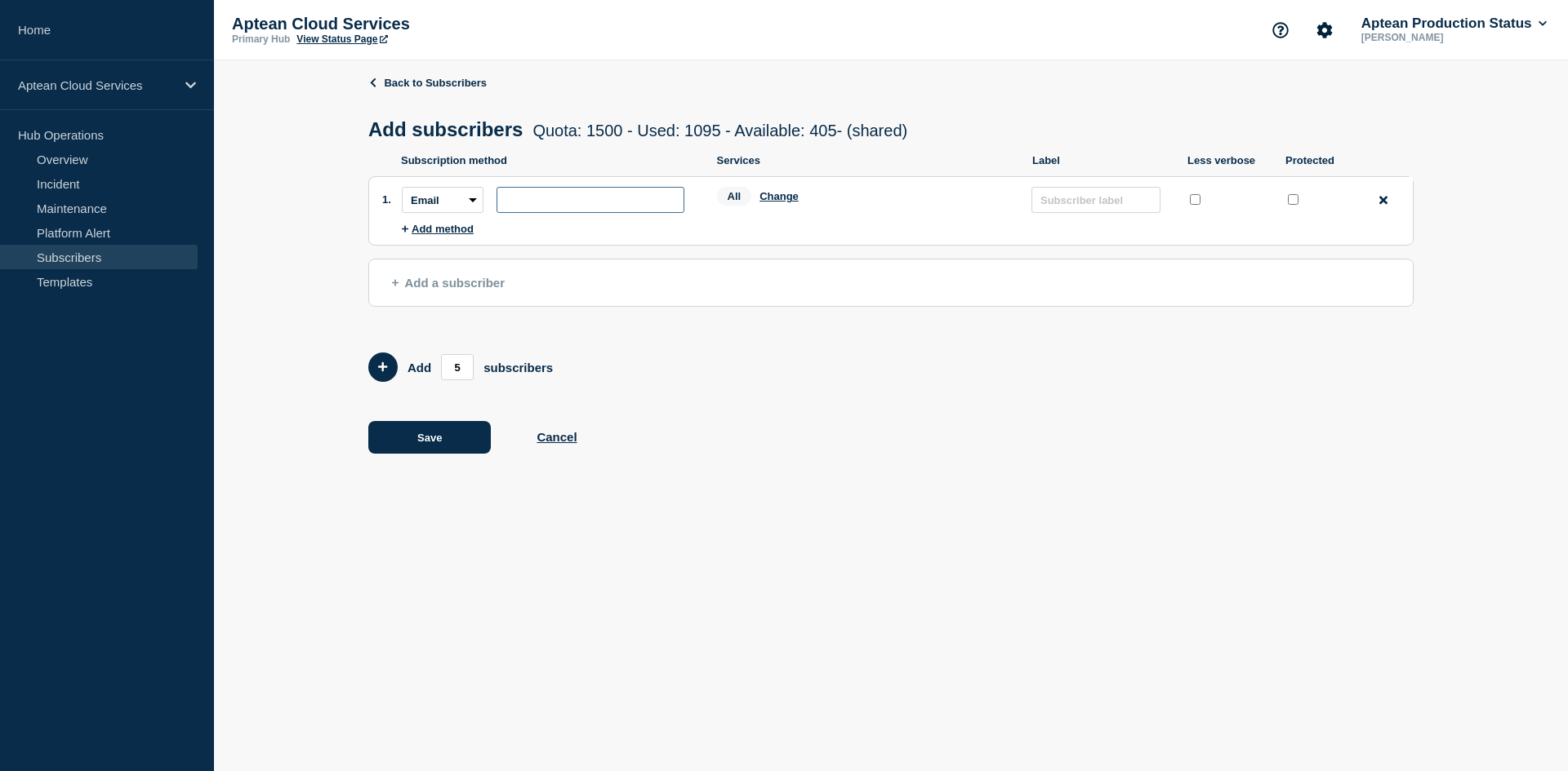
click at [527, 195] on input "subscription-address" at bounding box center [591, 200] width 188 height 26
paste input "[EMAIL_ADDRESS][DOMAIN_NAME]"
click at [784, 200] on button "Change" at bounding box center [779, 196] width 40 height 12
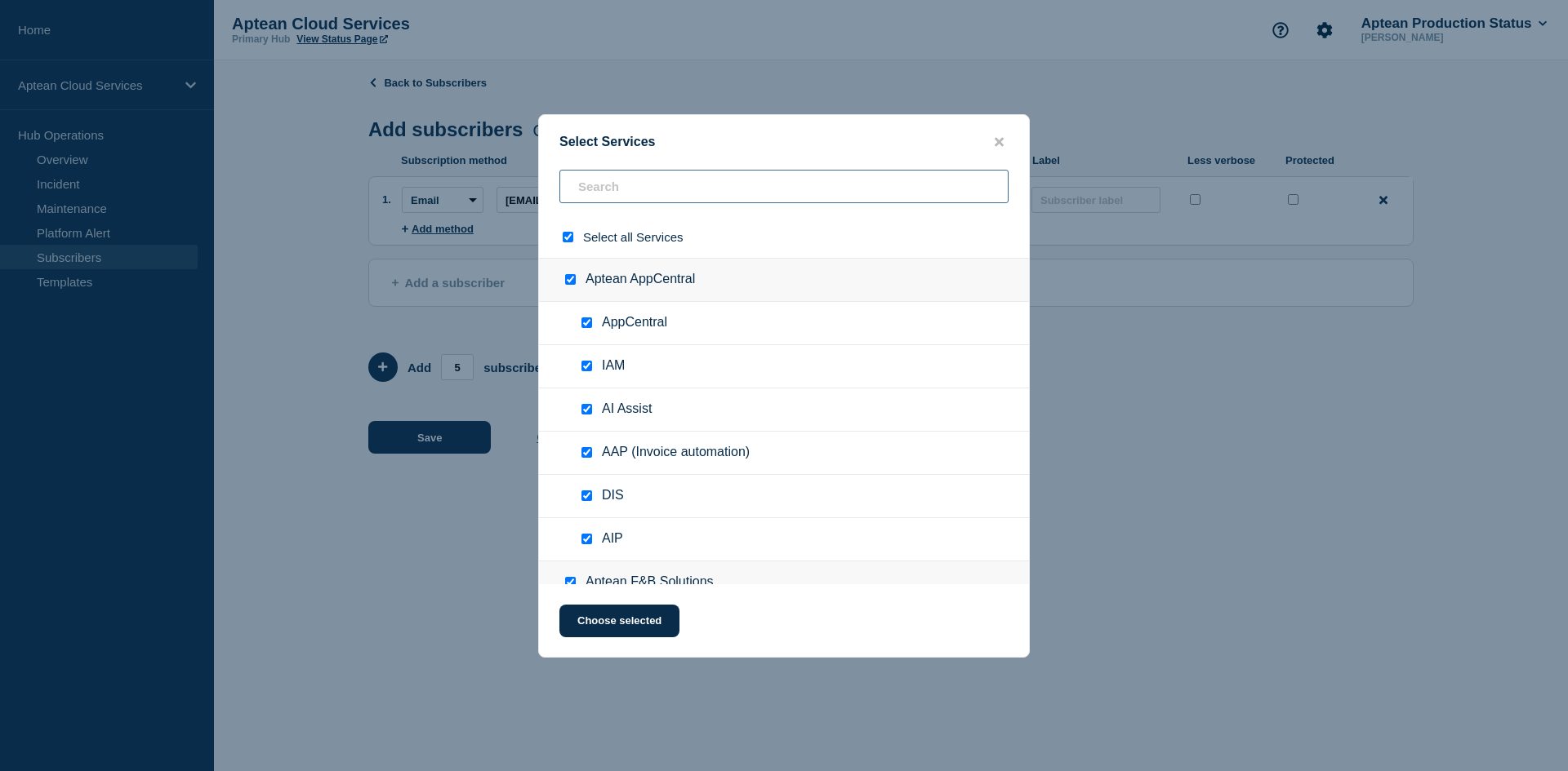
click at [646, 197] on input "text" at bounding box center [784, 187] width 450 height 34
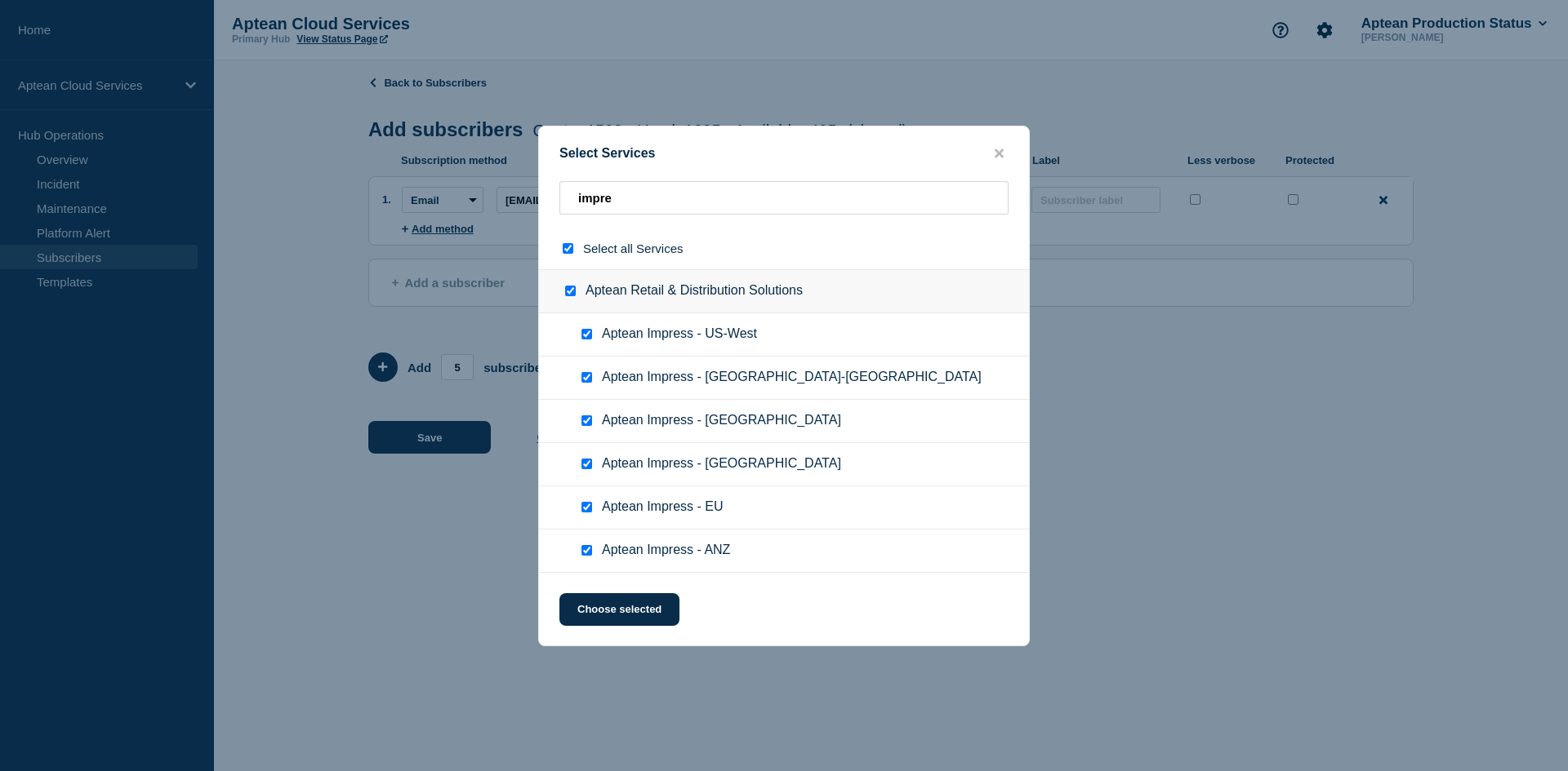
click at [571, 253] on input "select all checkbox" at bounding box center [567, 248] width 10 height 10
click at [622, 199] on input "impre" at bounding box center [784, 198] width 450 height 34
click at [589, 377] on input "Aptean Impress - US-East checkbox" at bounding box center [586, 377] width 10 height 10
click at [645, 612] on button "Choose selected" at bounding box center [620, 609] width 120 height 33
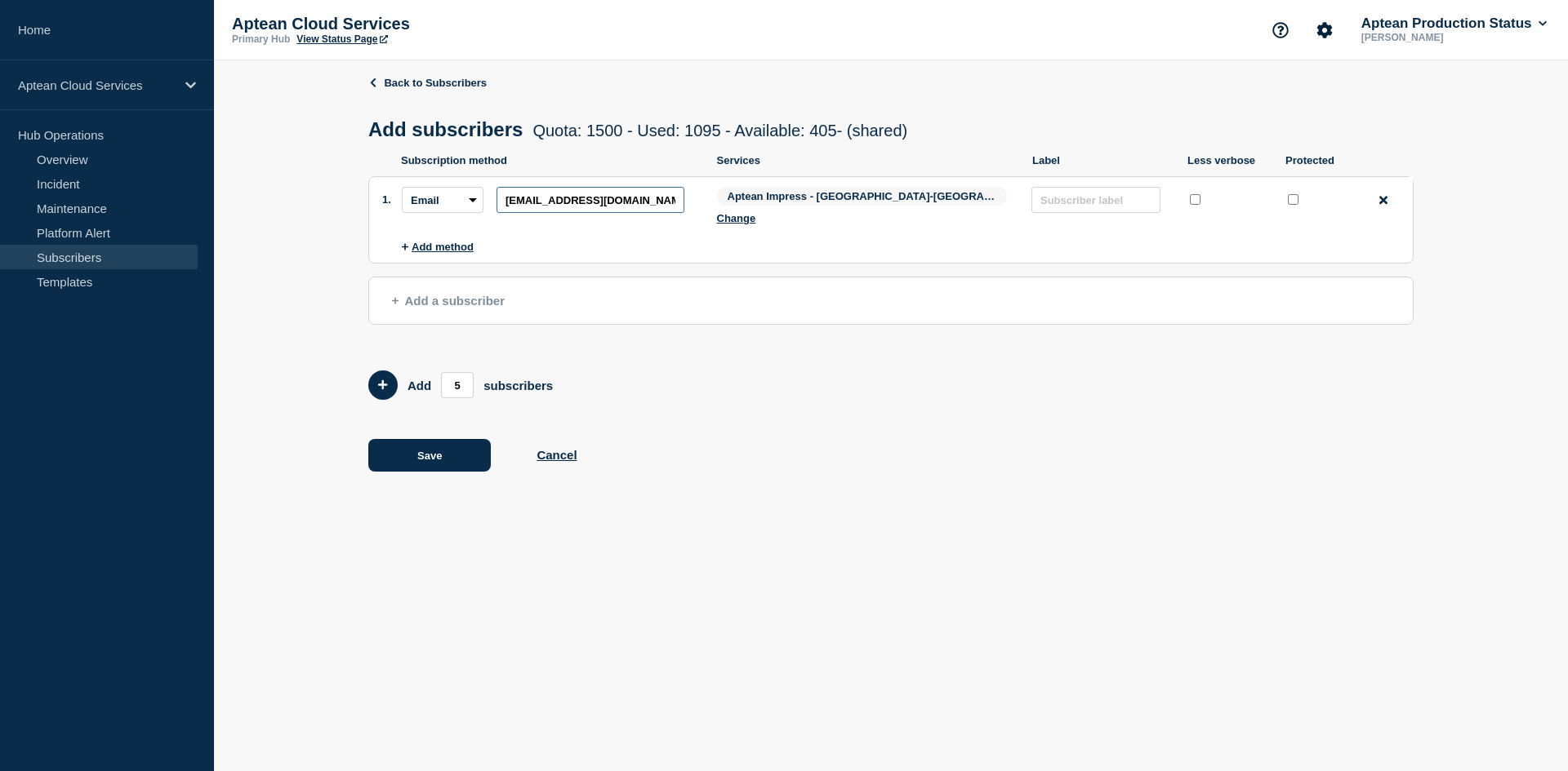
click at [597, 211] on input "[EMAIL_ADDRESS][DOMAIN_NAME]" at bounding box center [591, 200] width 188 height 26
click at [461, 443] on button "Save" at bounding box center [430, 455] width 122 height 33
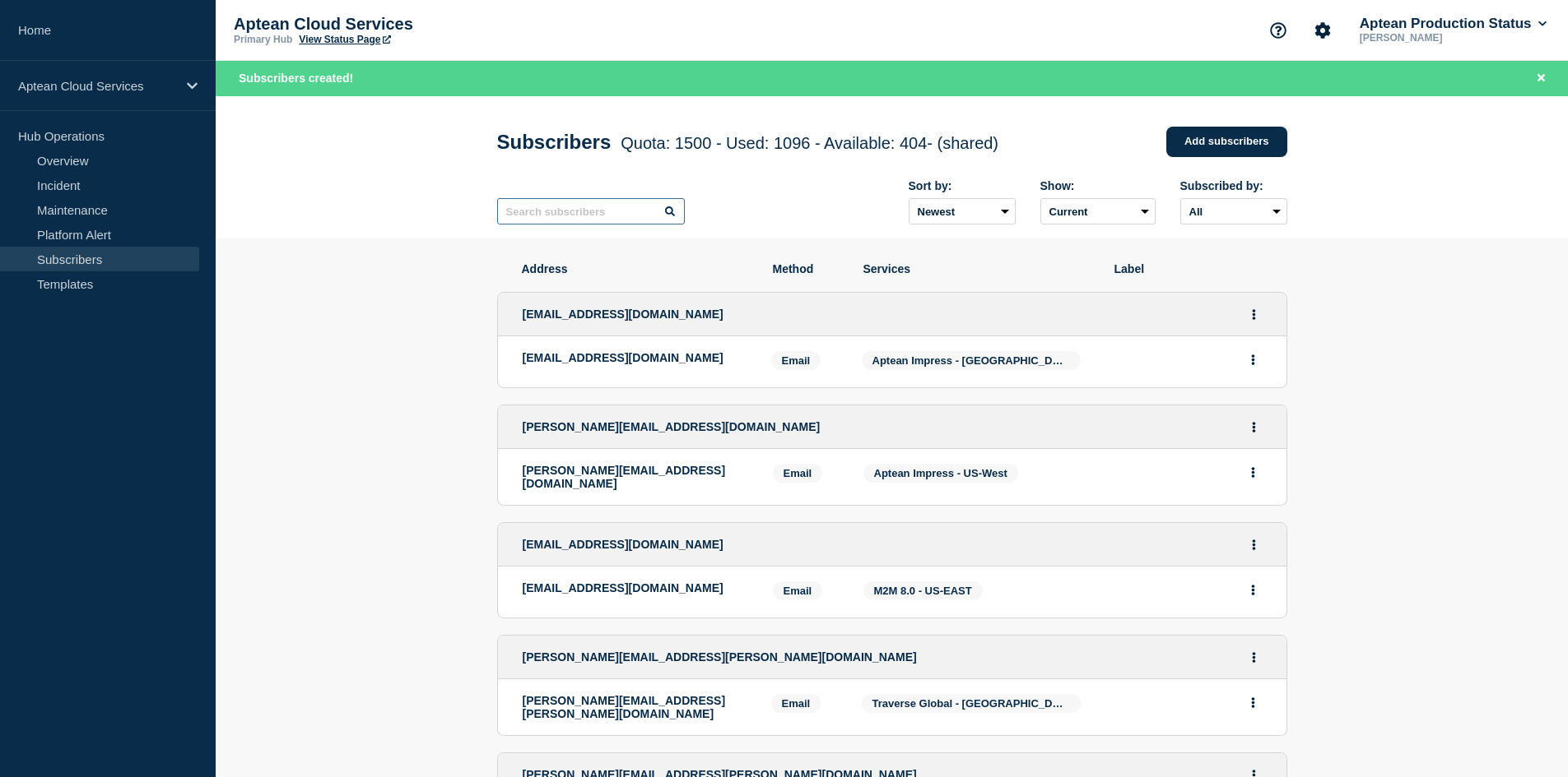
click at [560, 224] on input "text" at bounding box center [591, 211] width 188 height 27
paste input "[EMAIL_ADDRESS][DOMAIN_NAME]"
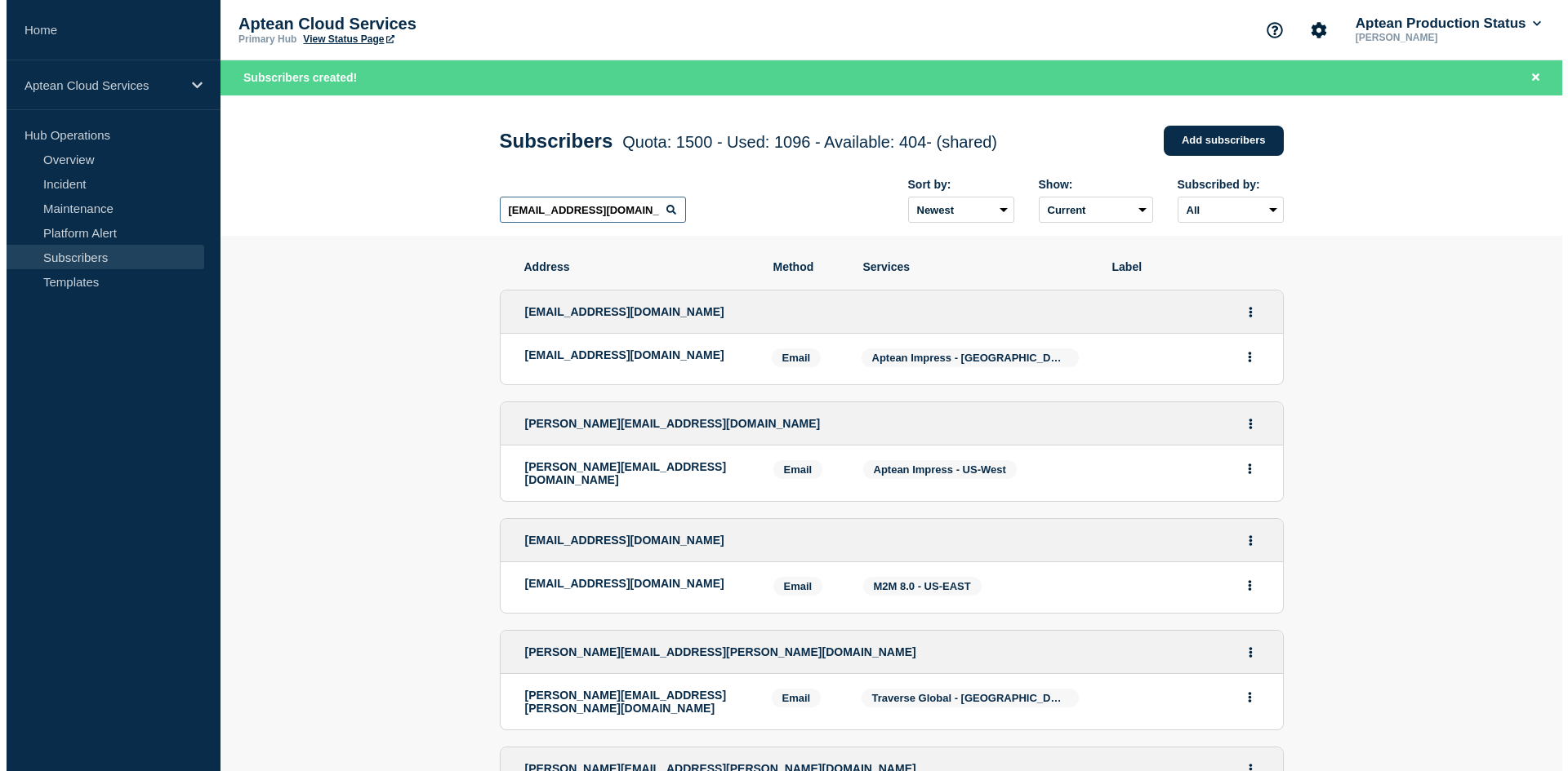
scroll to position [0, 15]
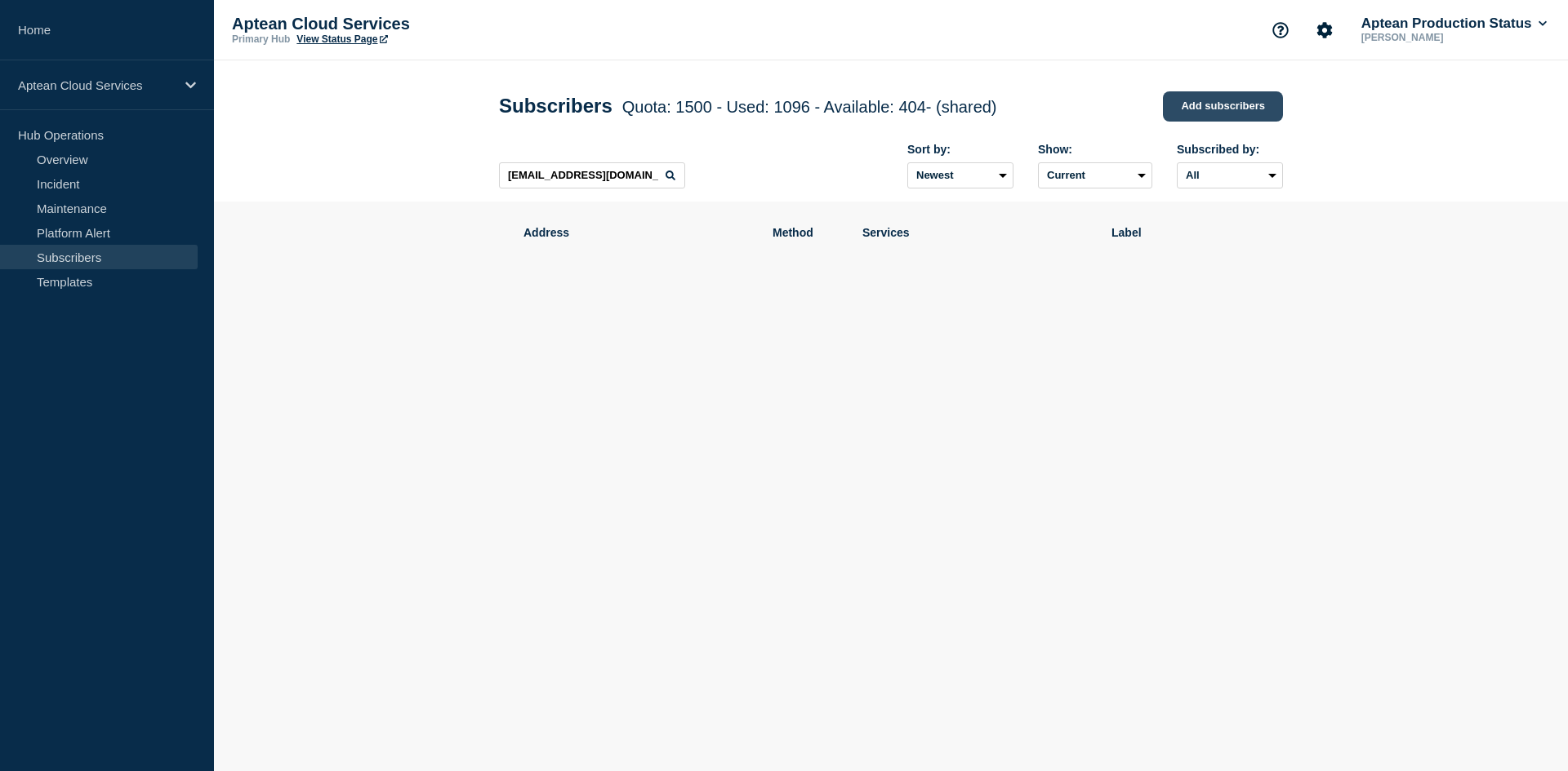
click at [1232, 107] on link "Add subscribers" at bounding box center [1223, 106] width 120 height 30
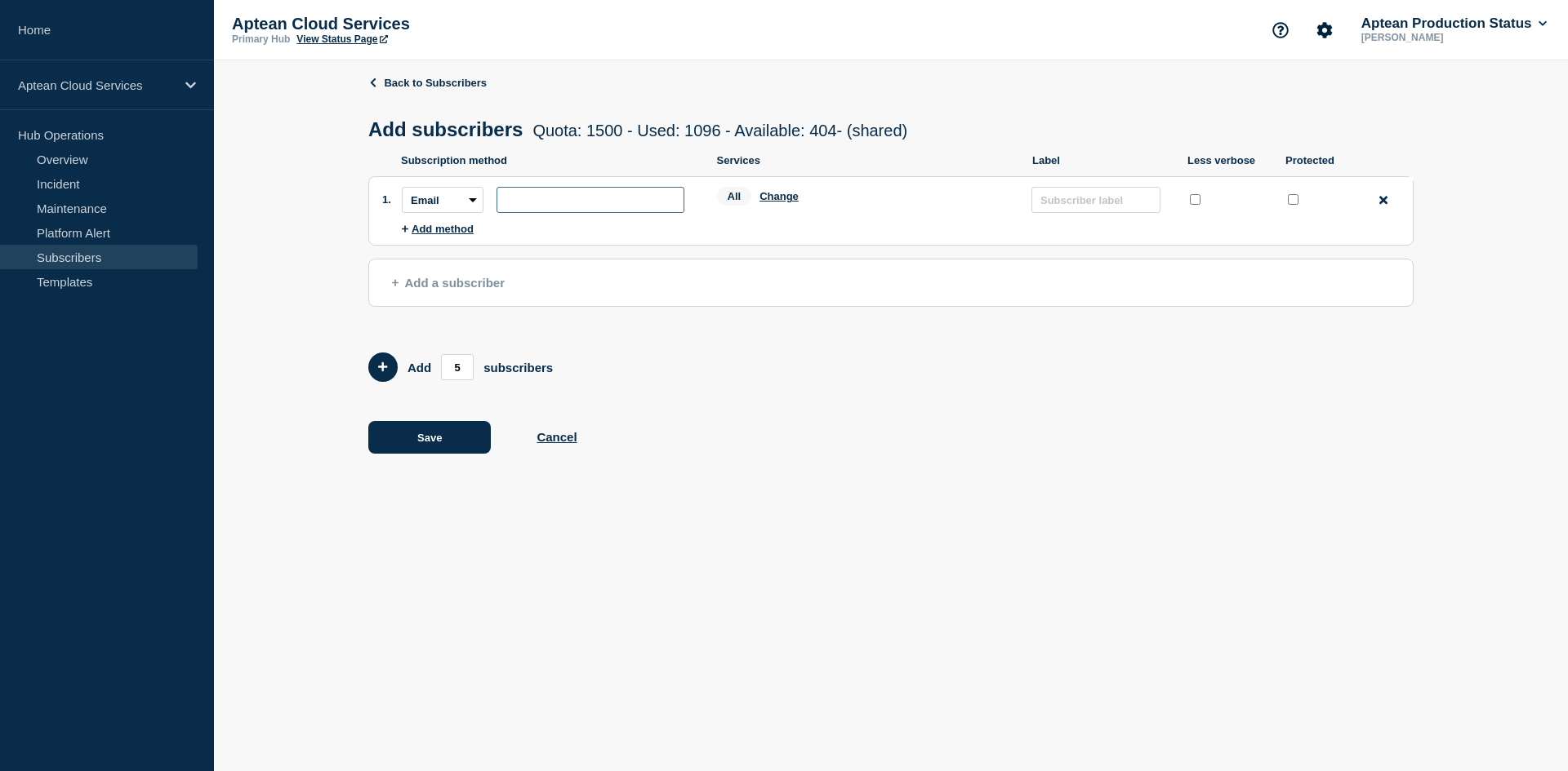
click at [556, 199] on input "subscription-address" at bounding box center [591, 200] width 188 height 26
paste input "[EMAIL_ADDRESS][DOMAIN_NAME]"
click at [772, 201] on button "Change" at bounding box center [779, 196] width 40 height 12
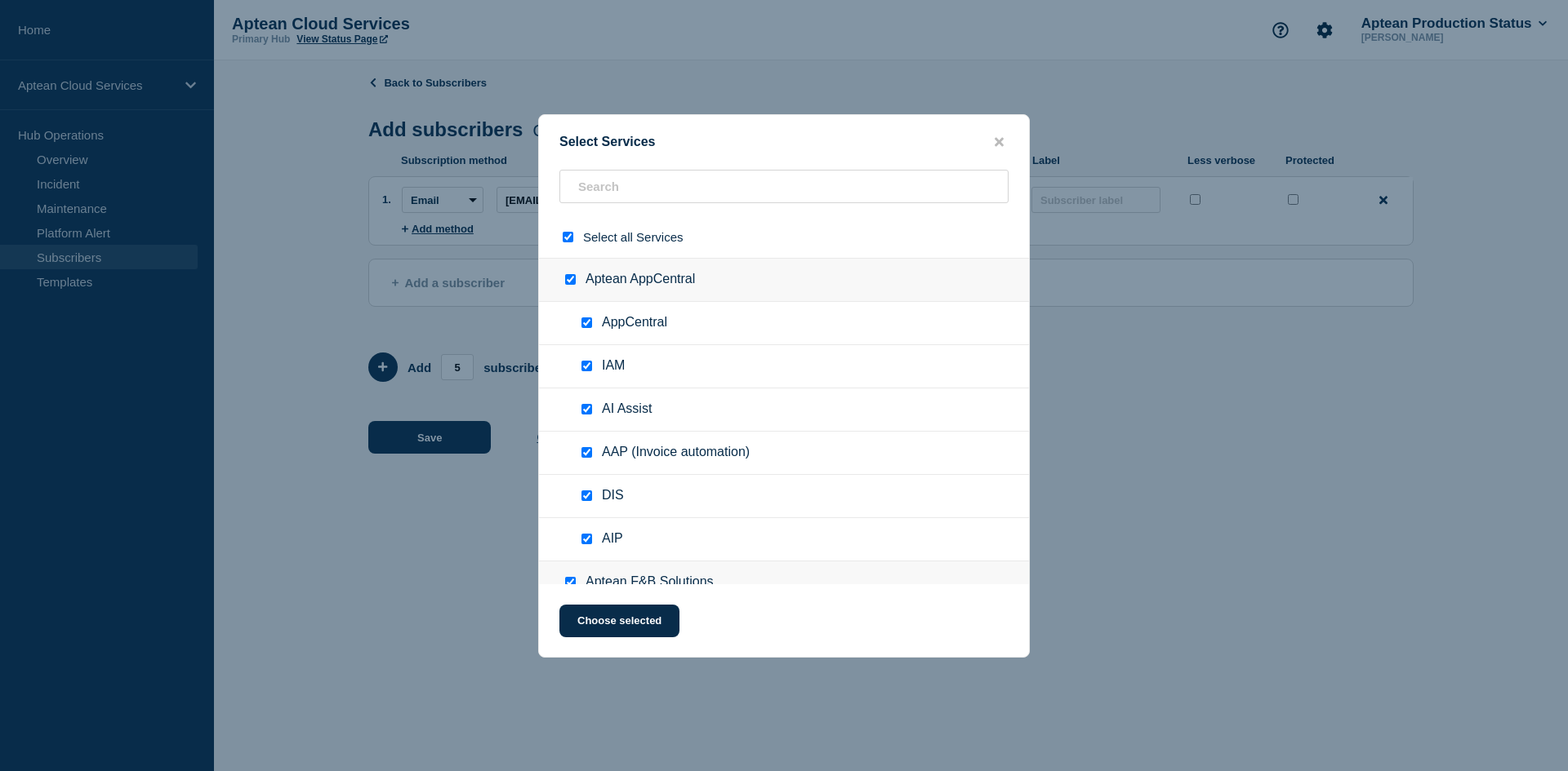
click at [567, 239] on input "select all checkbox" at bounding box center [567, 237] width 10 height 10
click at [606, 178] on input "text" at bounding box center [784, 187] width 450 height 34
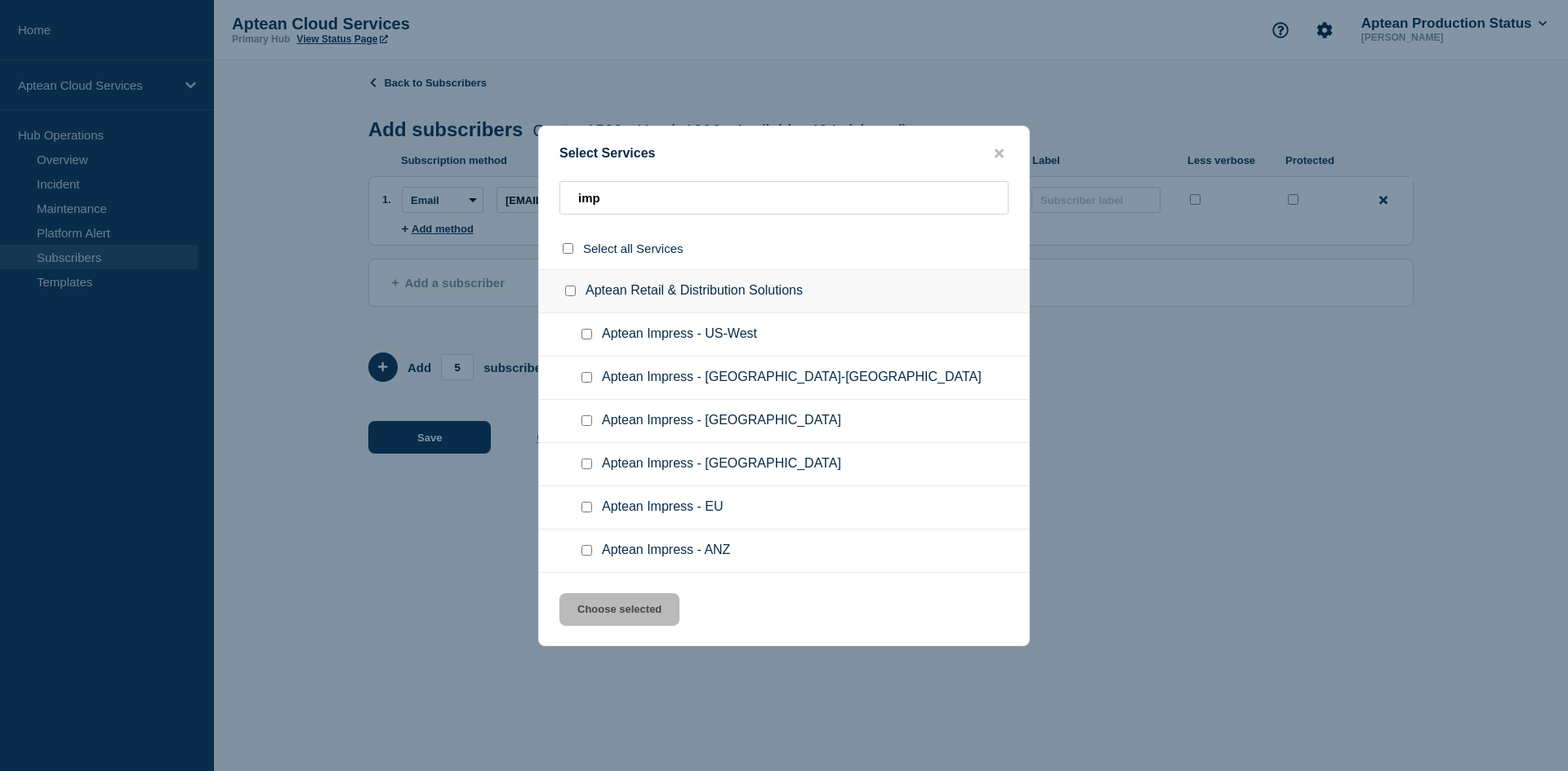
click at [584, 373] on input "Aptean Impress - US-East checkbox" at bounding box center [586, 377] width 10 height 10
click at [647, 615] on button "Choose selected" at bounding box center [620, 609] width 120 height 33
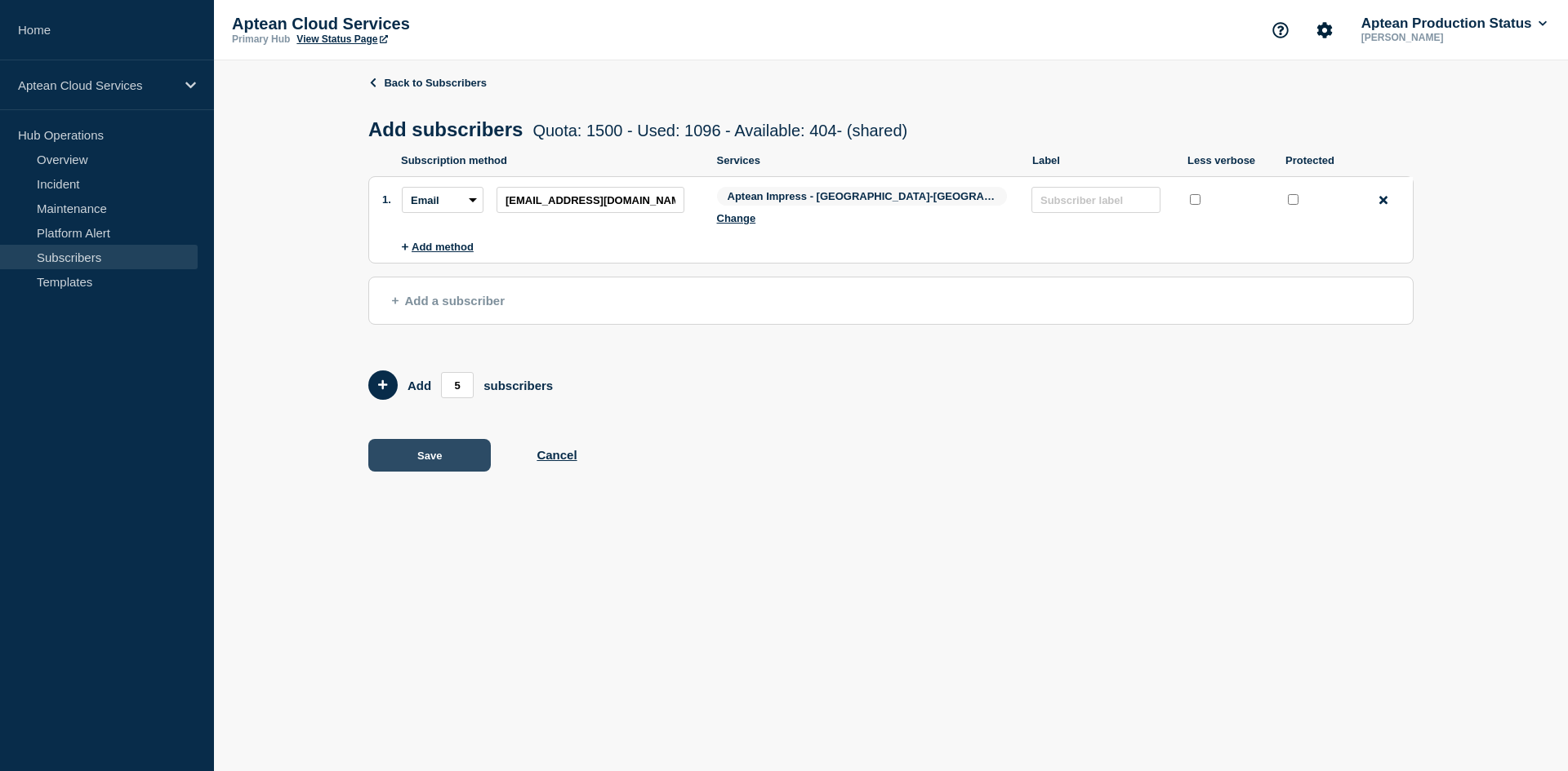
click at [459, 446] on button "Save" at bounding box center [430, 455] width 122 height 33
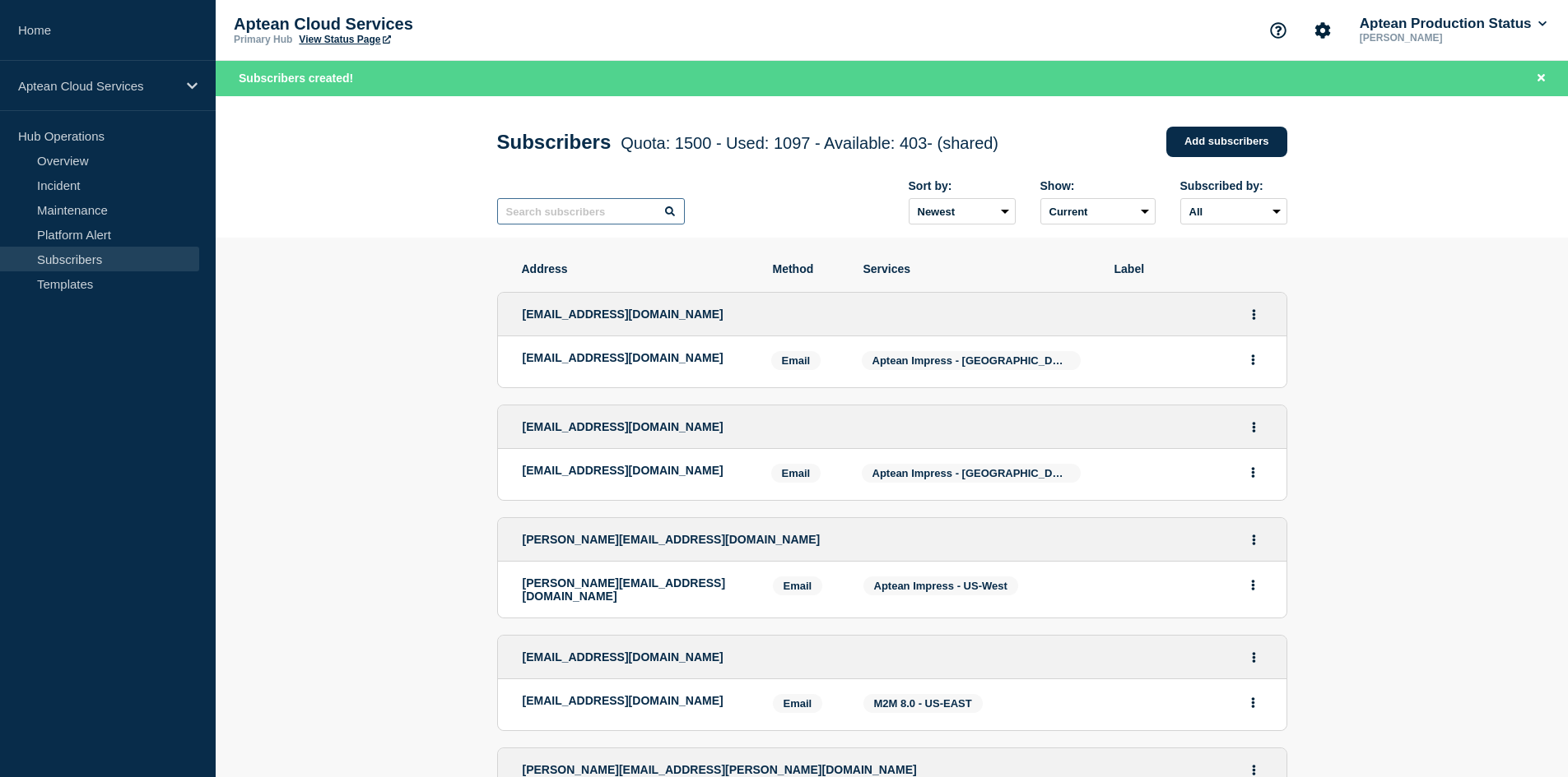
click at [553, 217] on input "text" at bounding box center [591, 211] width 188 height 27
paste input "[EMAIL_ADDRESS][PERSON_NAME][DOMAIN_NAME]"
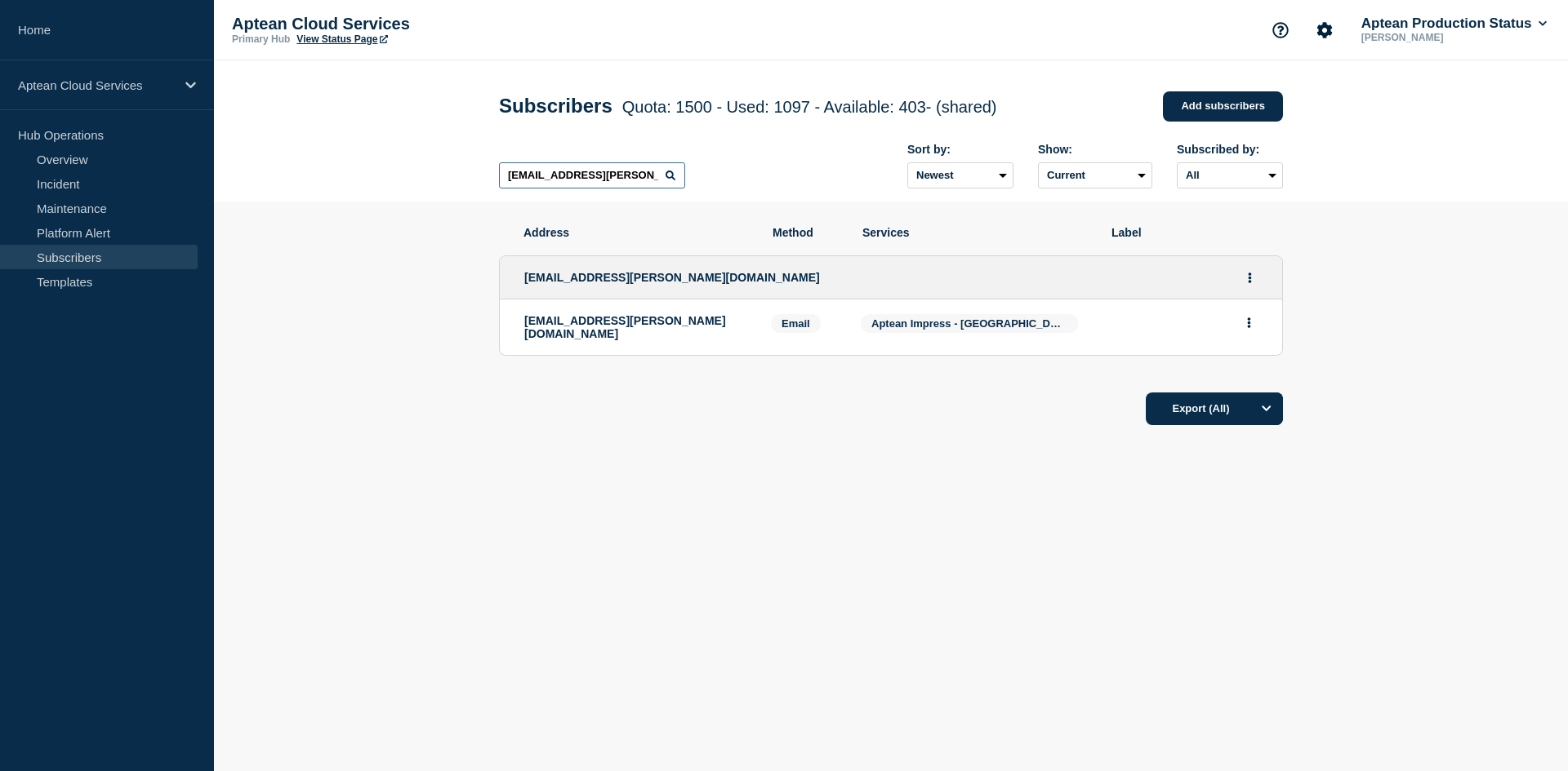
click at [636, 181] on input "[EMAIL_ADDRESS][PERSON_NAME][DOMAIN_NAME]" at bounding box center [592, 176] width 186 height 26
paste input "rhahn"
click at [628, 181] on input "[EMAIL_ADDRESS][PERSON_NAME][DOMAIN_NAME]" at bounding box center [592, 176] width 186 height 26
paste input "[PERSON_NAME].[PERSON_NAME]@laserapparel"
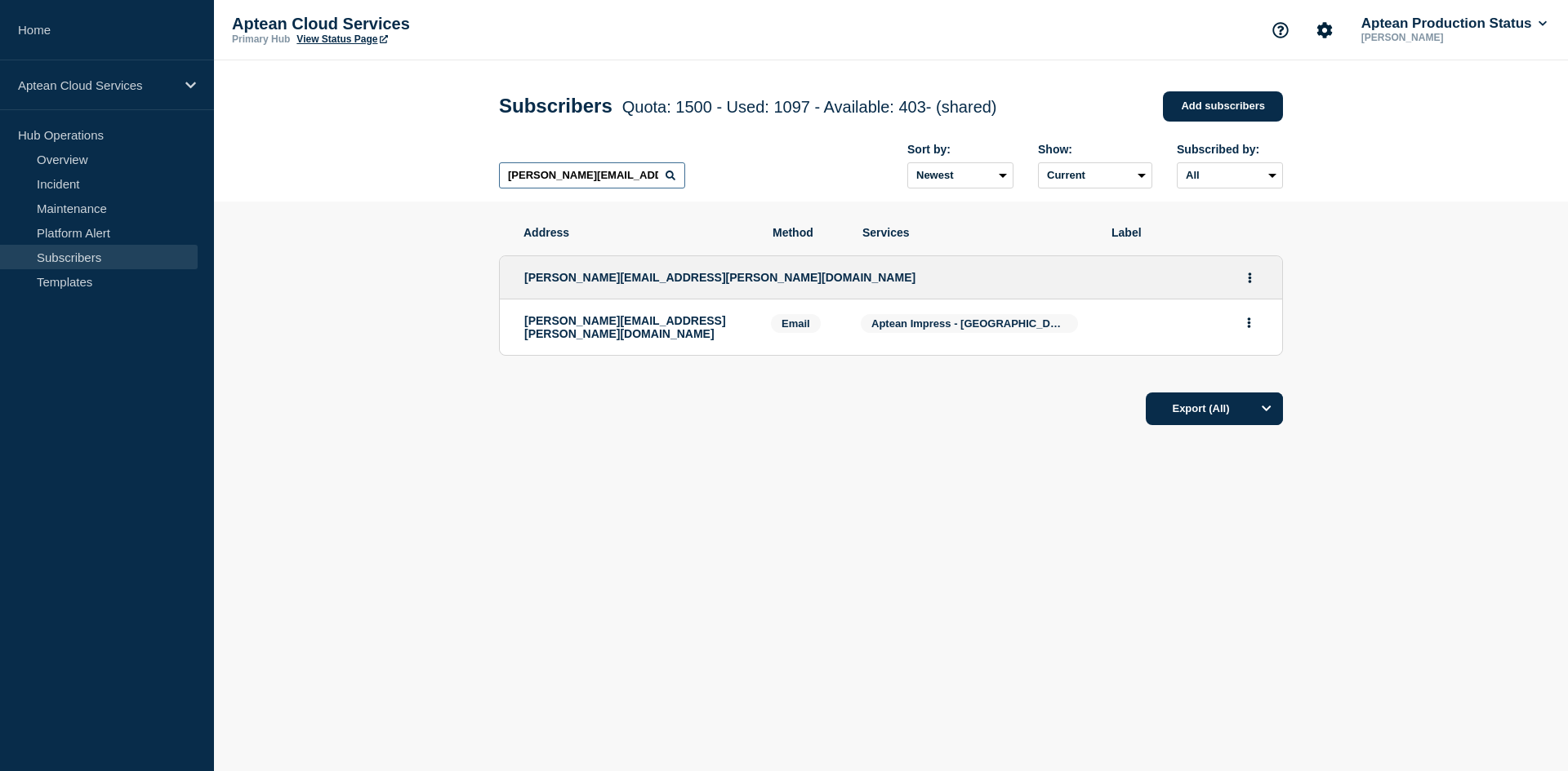
click at [536, 179] on input "[PERSON_NAME][EMAIL_ADDRESS][PERSON_NAME][DOMAIN_NAME]" at bounding box center [592, 176] width 186 height 26
paste input "[PERSON_NAME].[PERSON_NAME]"
click at [609, 184] on input "[PERSON_NAME][EMAIL_ADDRESS][PERSON_NAME][DOMAIN_NAME]" at bounding box center [592, 176] width 186 height 26
paste input "eith@outofhandgraphics"
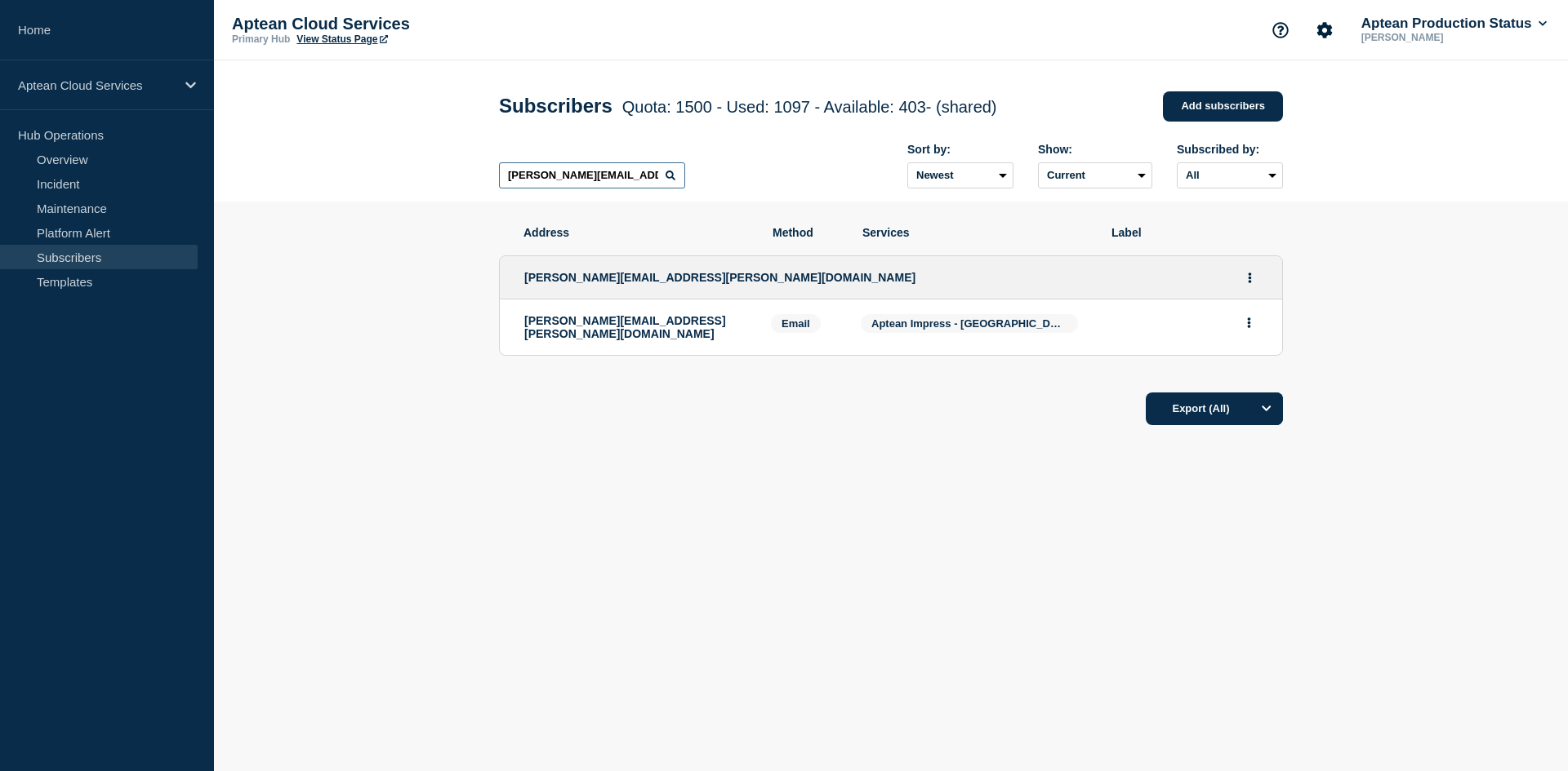
scroll to position [0, 6]
click at [598, 177] on input "[PERSON_NAME][EMAIL_ADDRESS][DOMAIN_NAME]" at bounding box center [592, 176] width 186 height 26
paste input "[PERSON_NAME]"
click at [608, 180] on input "[PERSON_NAME][EMAIL_ADDRESS][DOMAIN_NAME]" at bounding box center [592, 176] width 186 height 26
paste input "[PERSON_NAME]@nightmaregraphics"
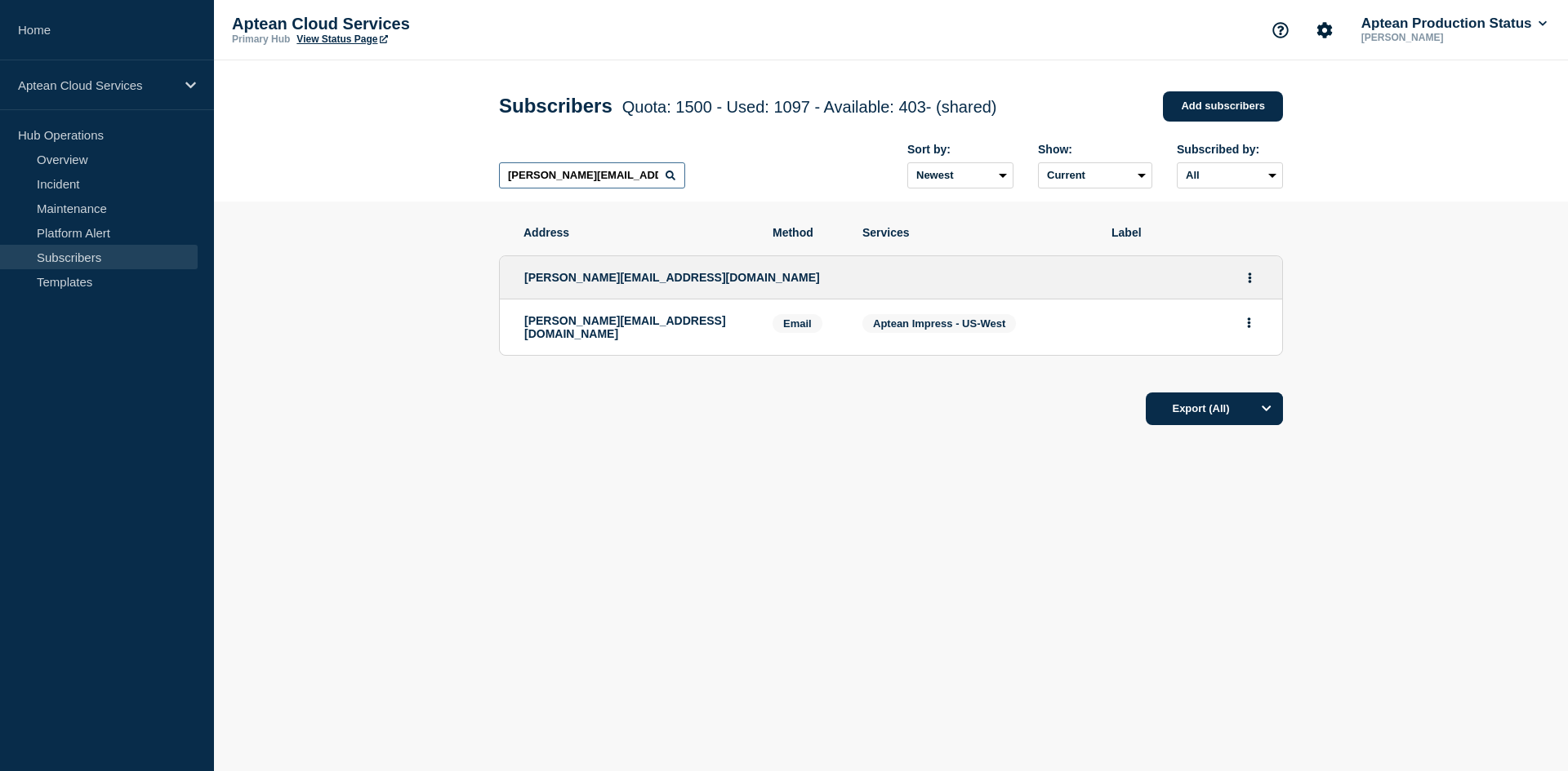
scroll to position [0, 12]
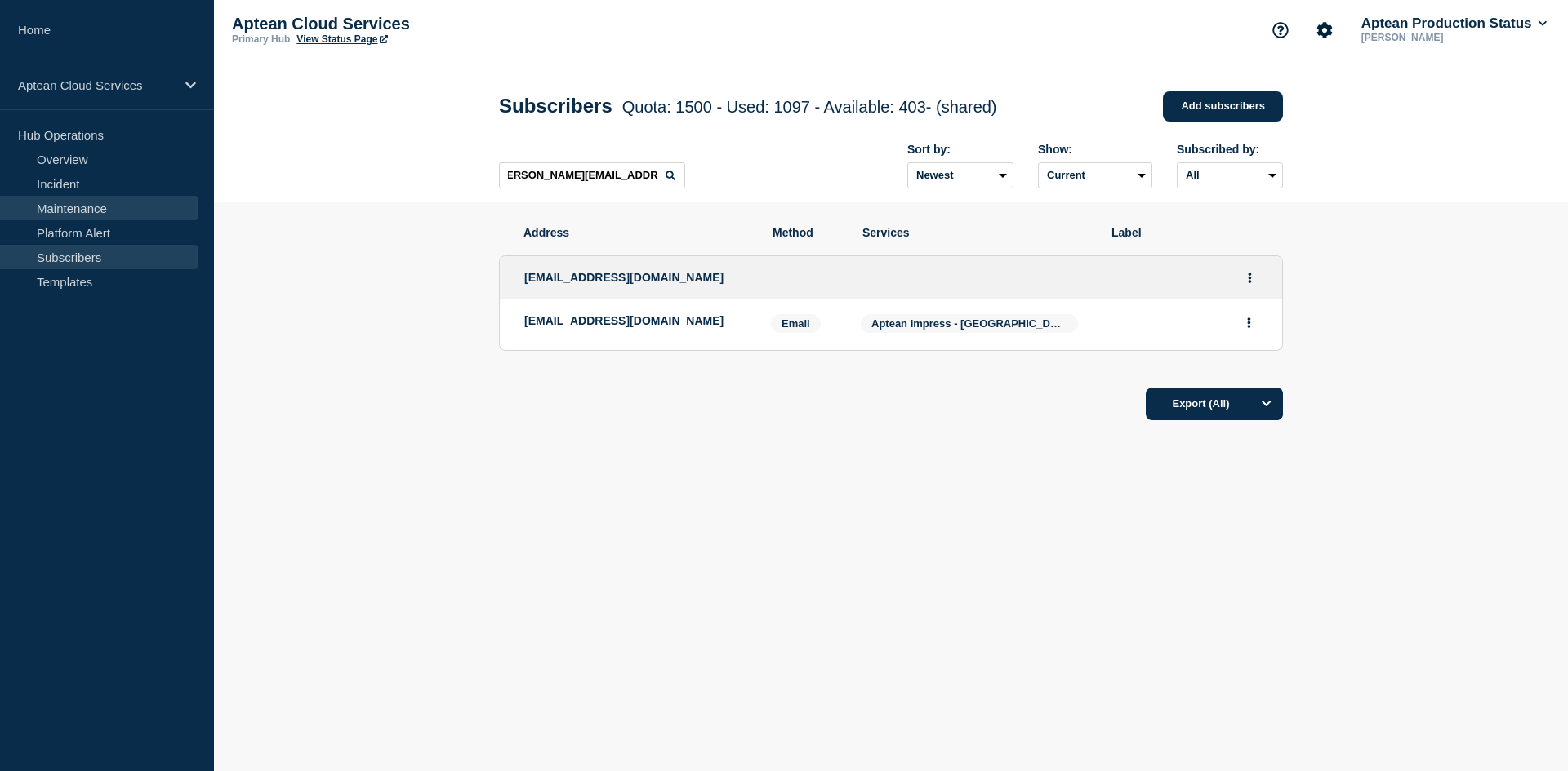
click at [127, 217] on link "Maintenance" at bounding box center [99, 208] width 198 height 24
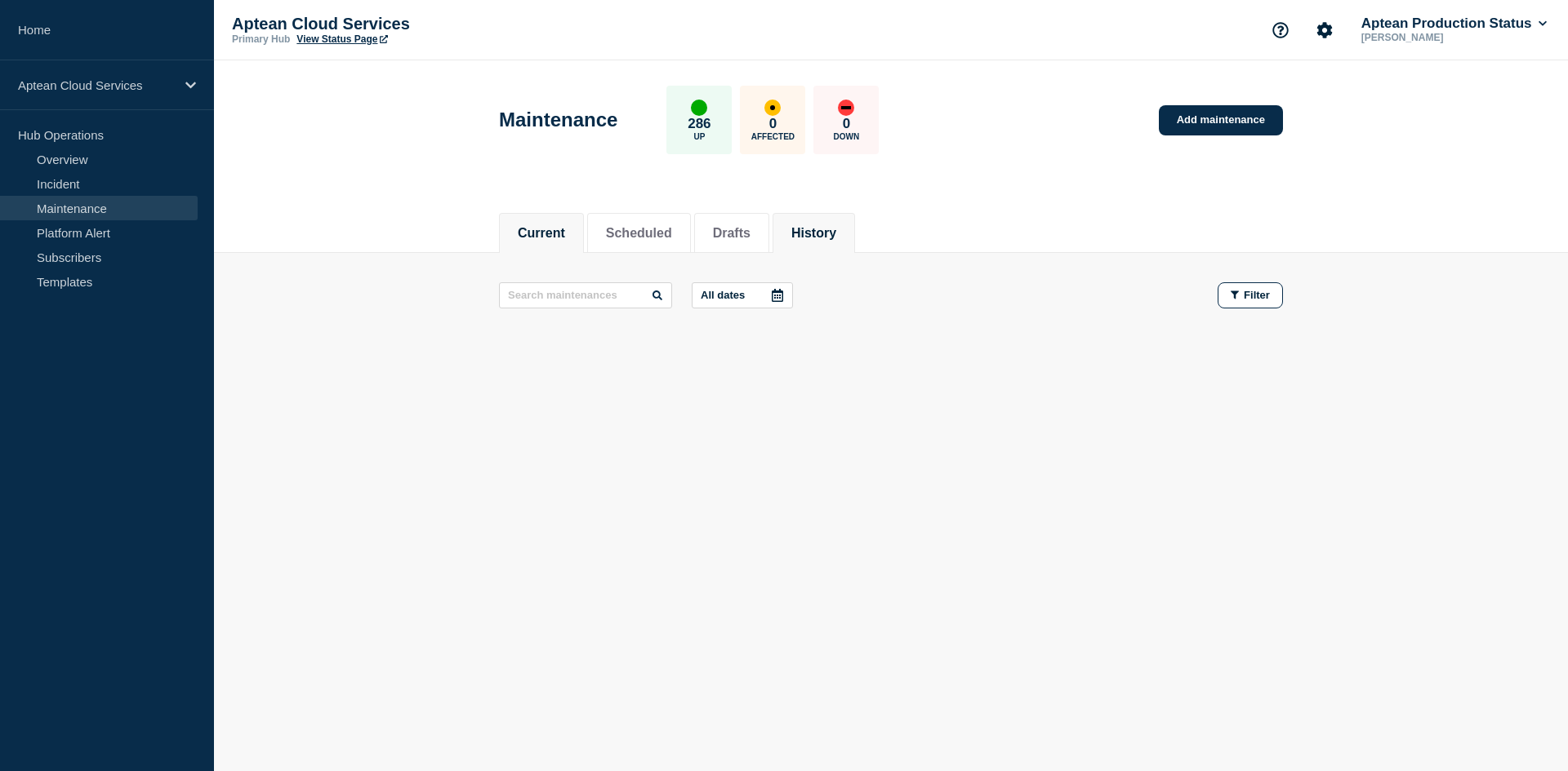
click at [820, 230] on button "History" at bounding box center [814, 233] width 45 height 15
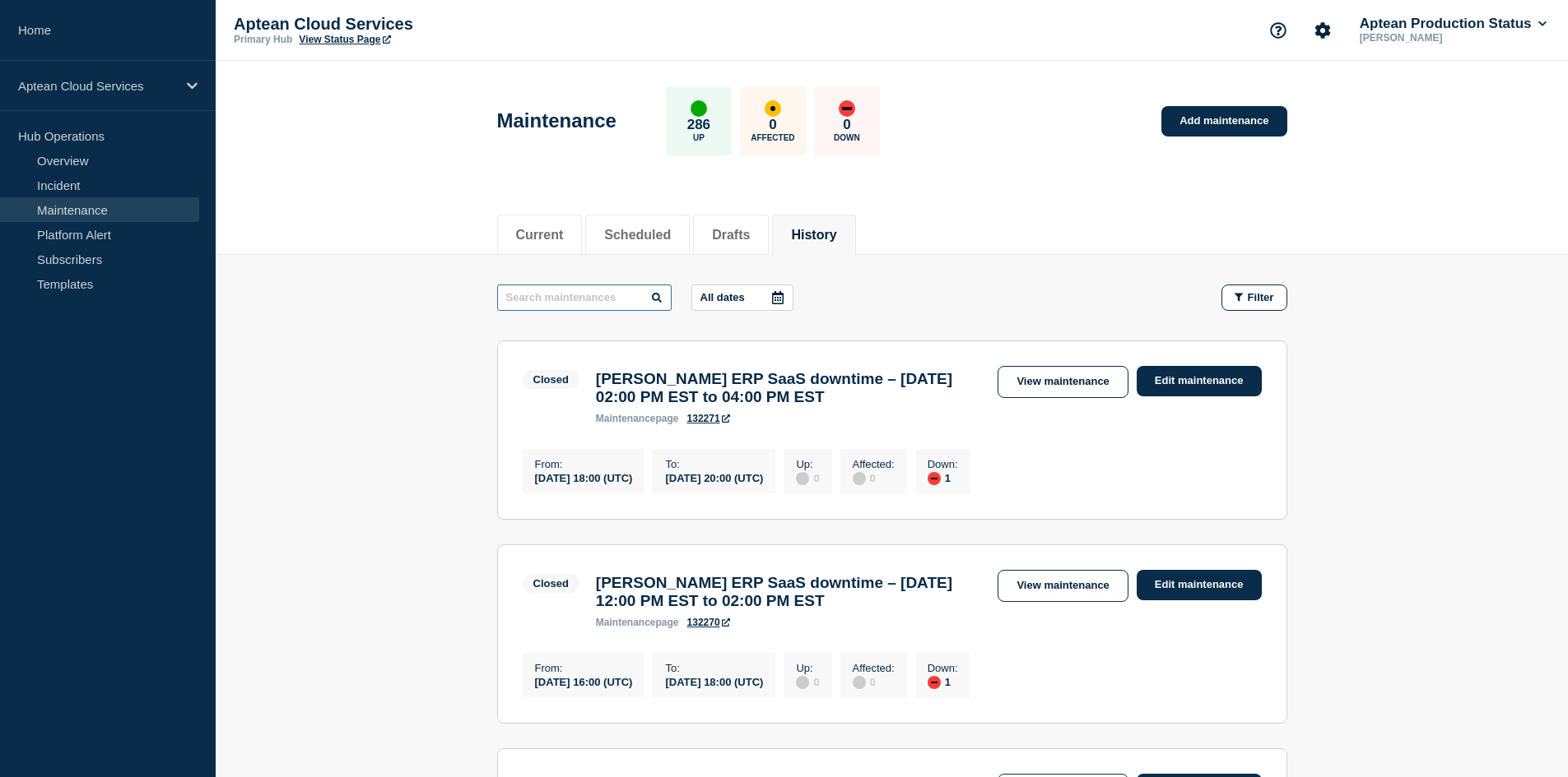
click at [553, 296] on input "text" at bounding box center [584, 298] width 174 height 27
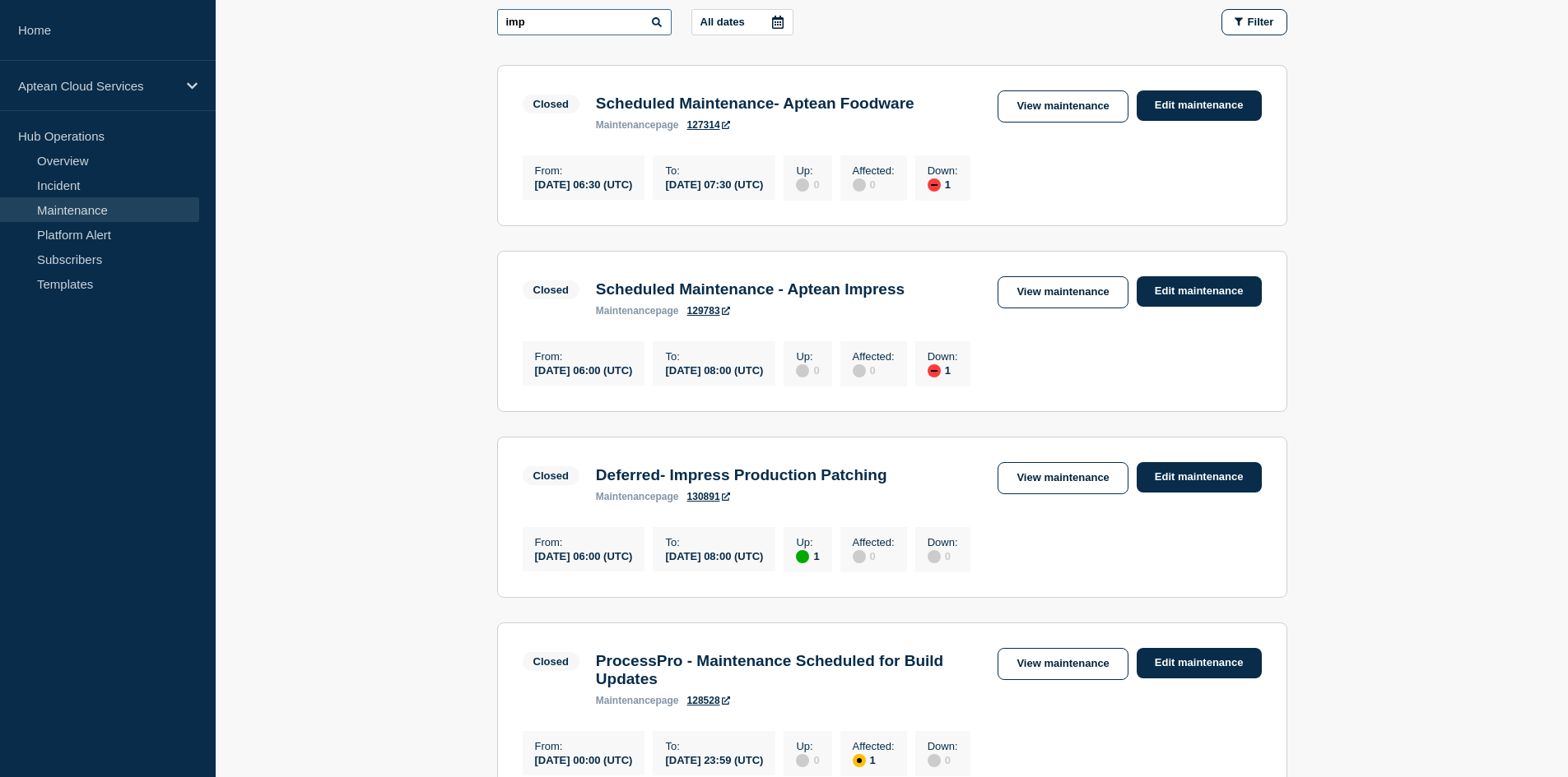
scroll to position [246, 0]
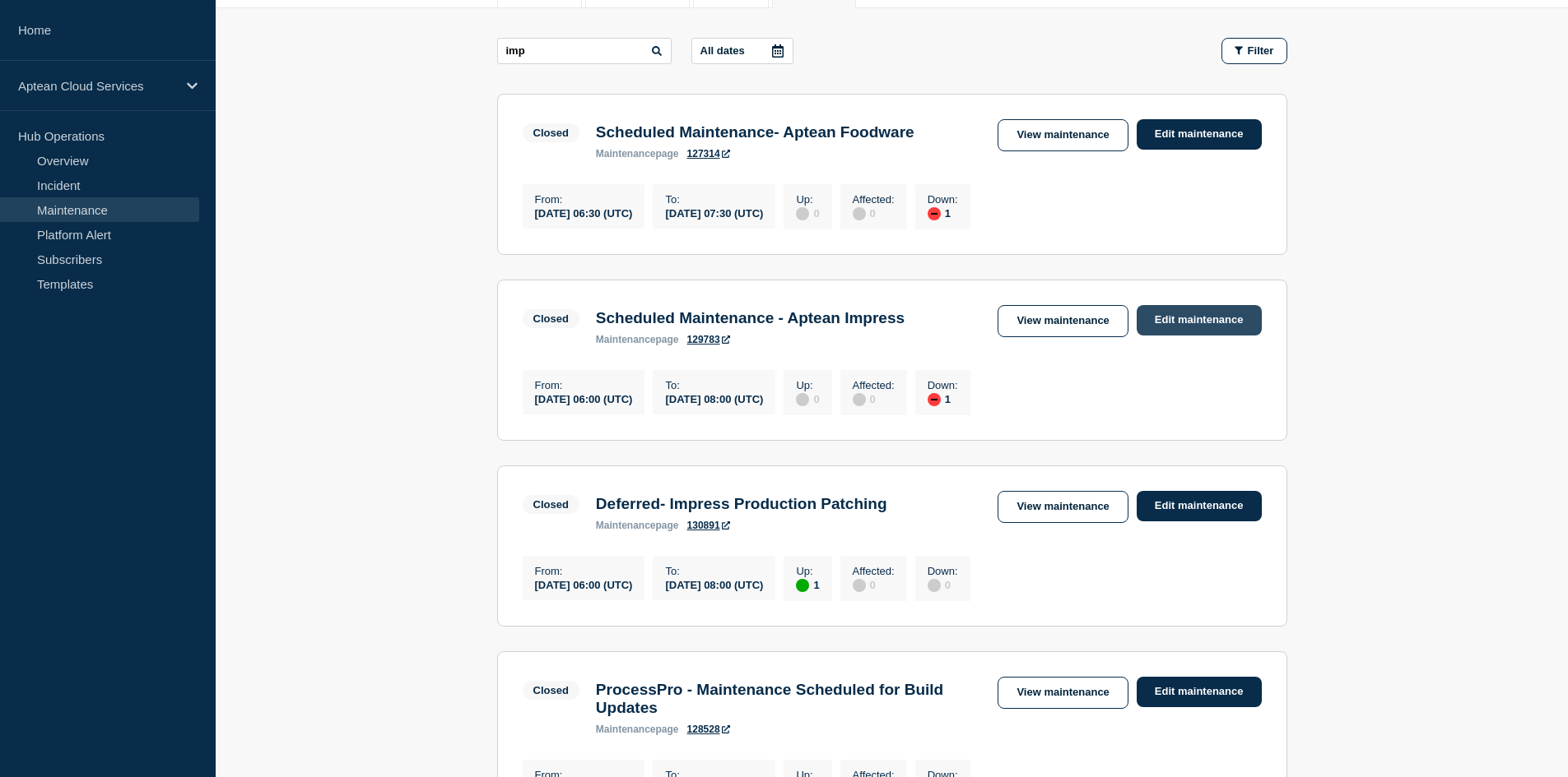
click at [1195, 323] on link "Edit maintenance" at bounding box center [1199, 320] width 125 height 30
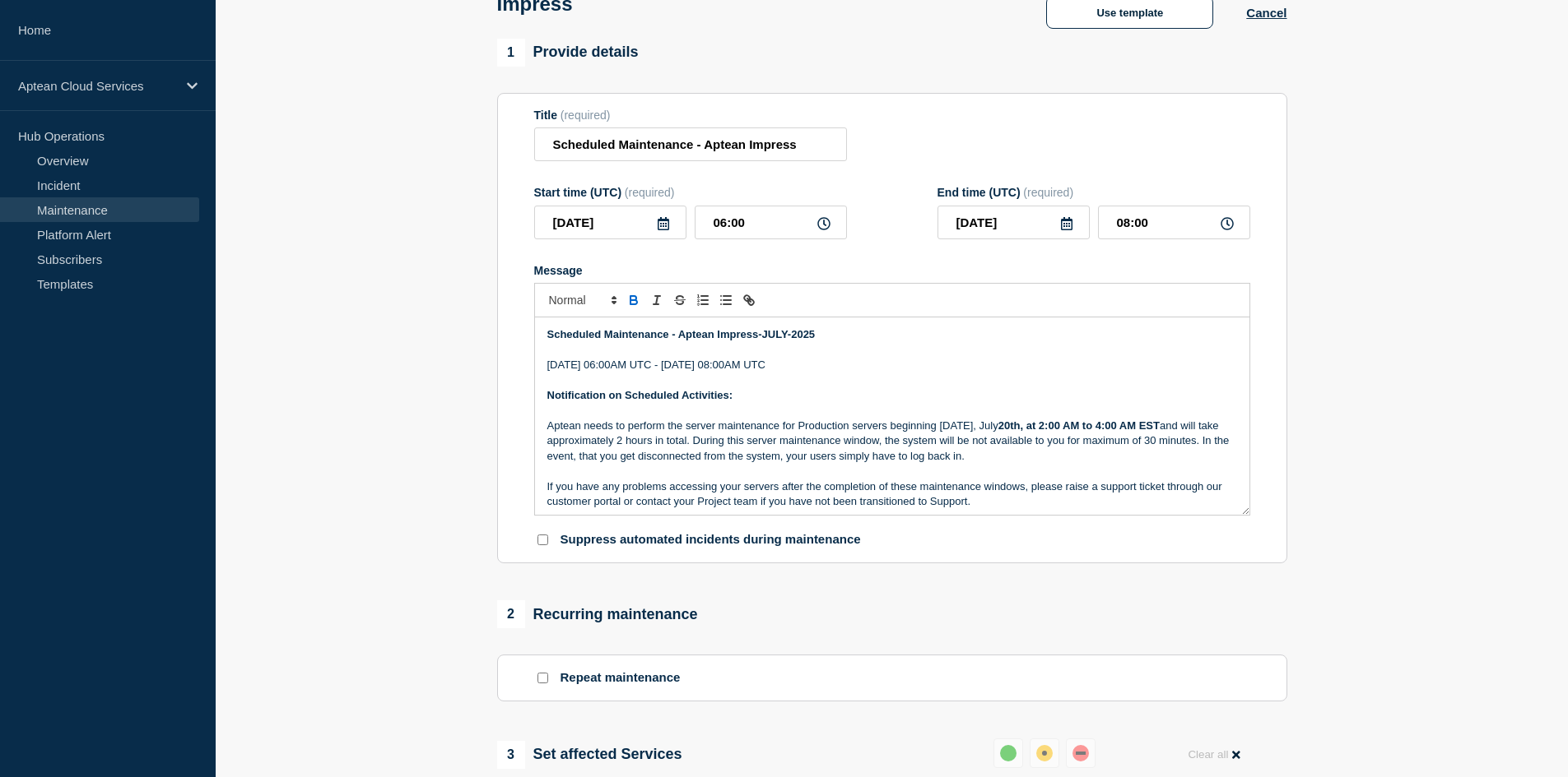
scroll to position [82, 0]
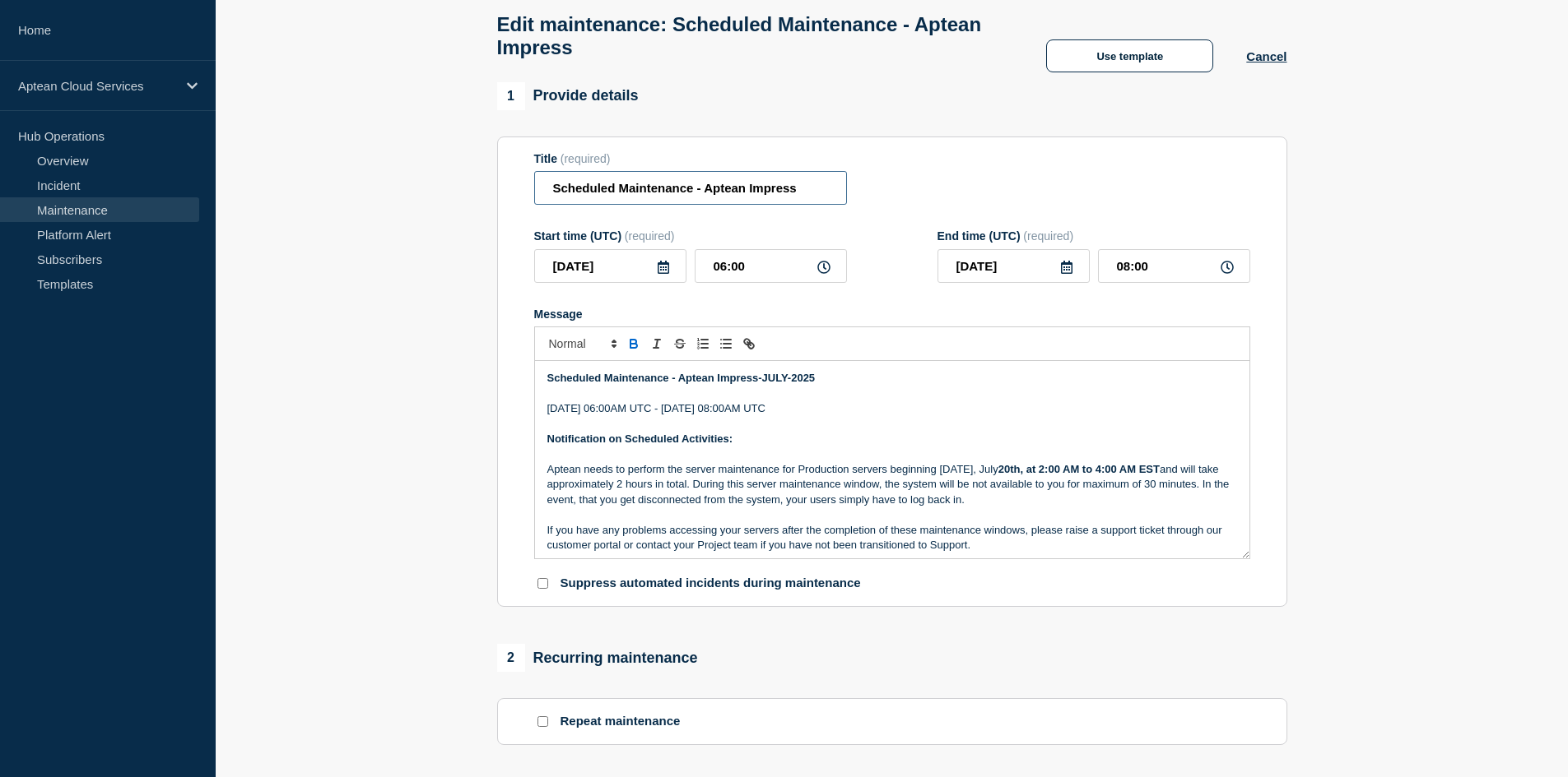
click at [794, 187] on input "Scheduled Maintenance - Aptean Impress" at bounding box center [690, 189] width 313 height 34
click at [790, 384] on strong "Scheduled Maintenance - Aptean Impress-JULY-2025" at bounding box center [681, 377] width 268 height 12
click at [785, 384] on strong "Scheduled Maintenance - Aptean Impress-JULY-2025" at bounding box center [681, 377] width 268 height 12
click at [818, 411] on p "[DATE] 06:00AM UTC - [DATE] 08:00AM UTC" at bounding box center [892, 409] width 690 height 15
click at [659, 274] on icon at bounding box center [664, 267] width 11 height 13
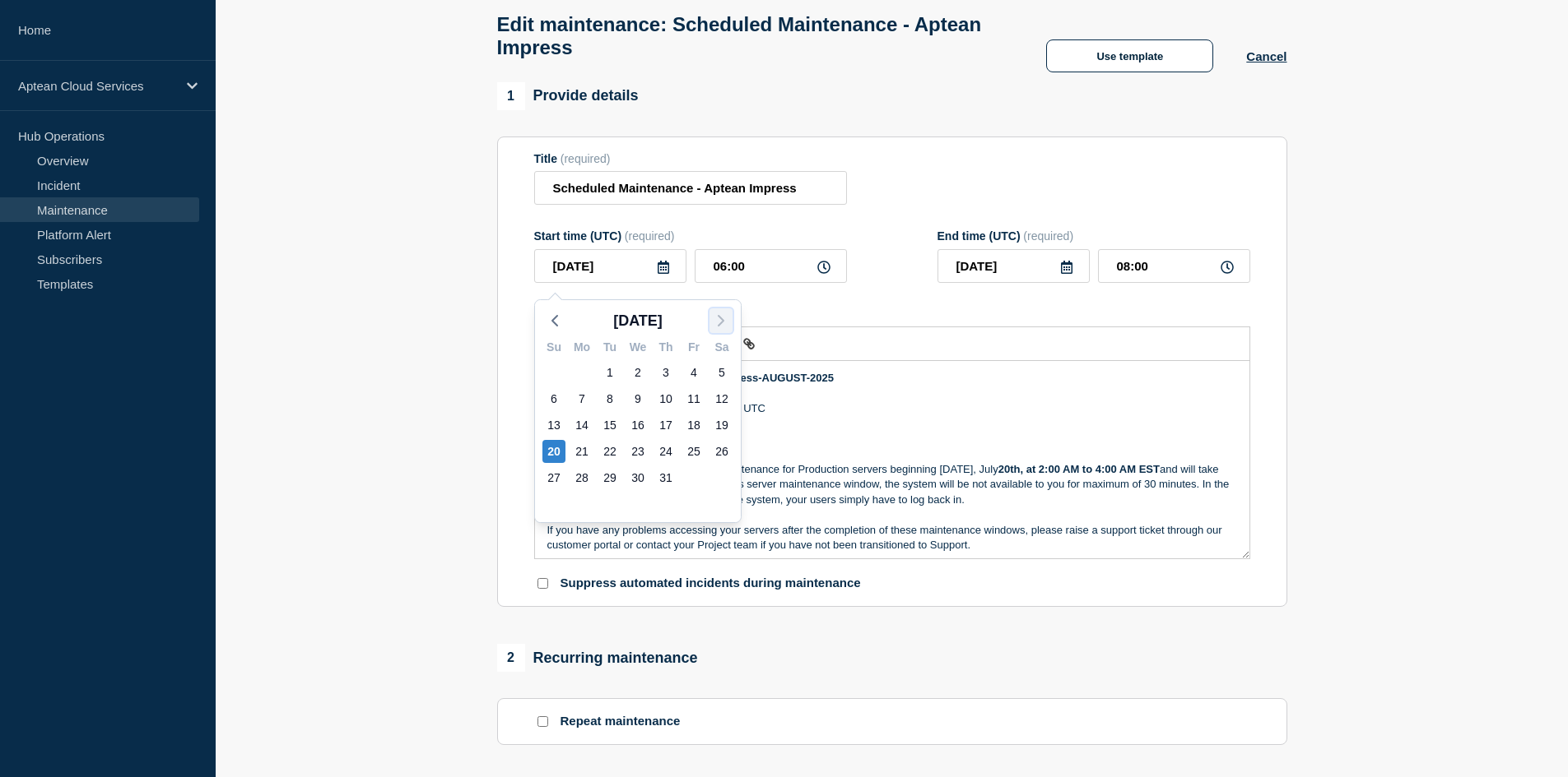
click at [710, 317] on button "button" at bounding box center [720, 321] width 23 height 25
click at [549, 453] on div "17" at bounding box center [554, 451] width 23 height 23
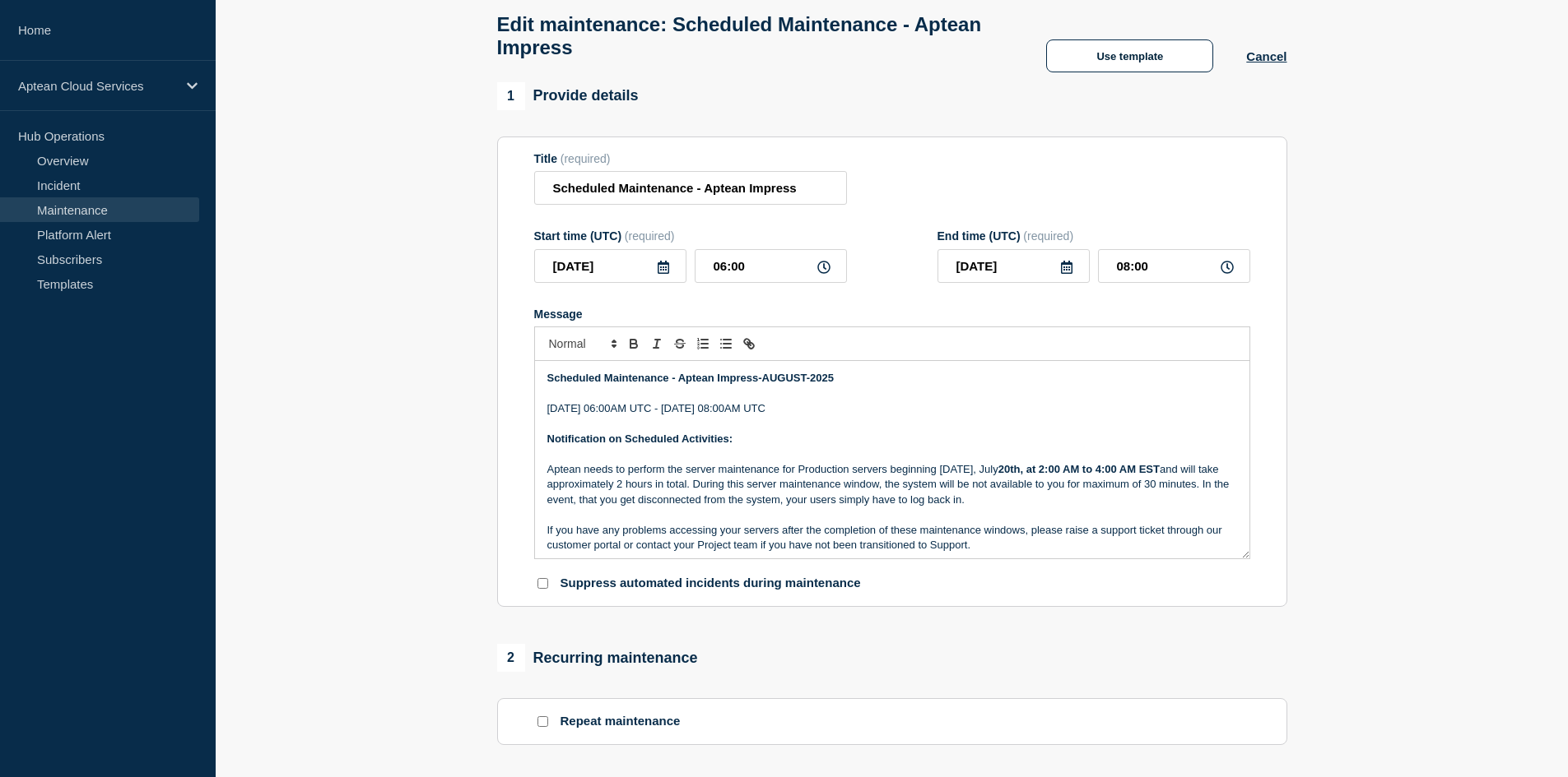
click at [572, 416] on p "[DATE] 06:00AM UTC - [DATE] 08:00AM UTC" at bounding box center [892, 409] width 690 height 15
drag, startPoint x: 998, startPoint y: 479, endPoint x: 1039, endPoint y: 479, distance: 41.0
click at [1039, 479] on p "Aptean needs to perform the server maintenance for Production servers beginning…" at bounding box center [892, 485] width 690 height 45
drag, startPoint x: 995, startPoint y: 478, endPoint x: 1053, endPoint y: 482, distance: 58.1
click at [1053, 482] on p "Aptean needs to perform the server maintenance for Production servers beginning…" at bounding box center [892, 485] width 690 height 45
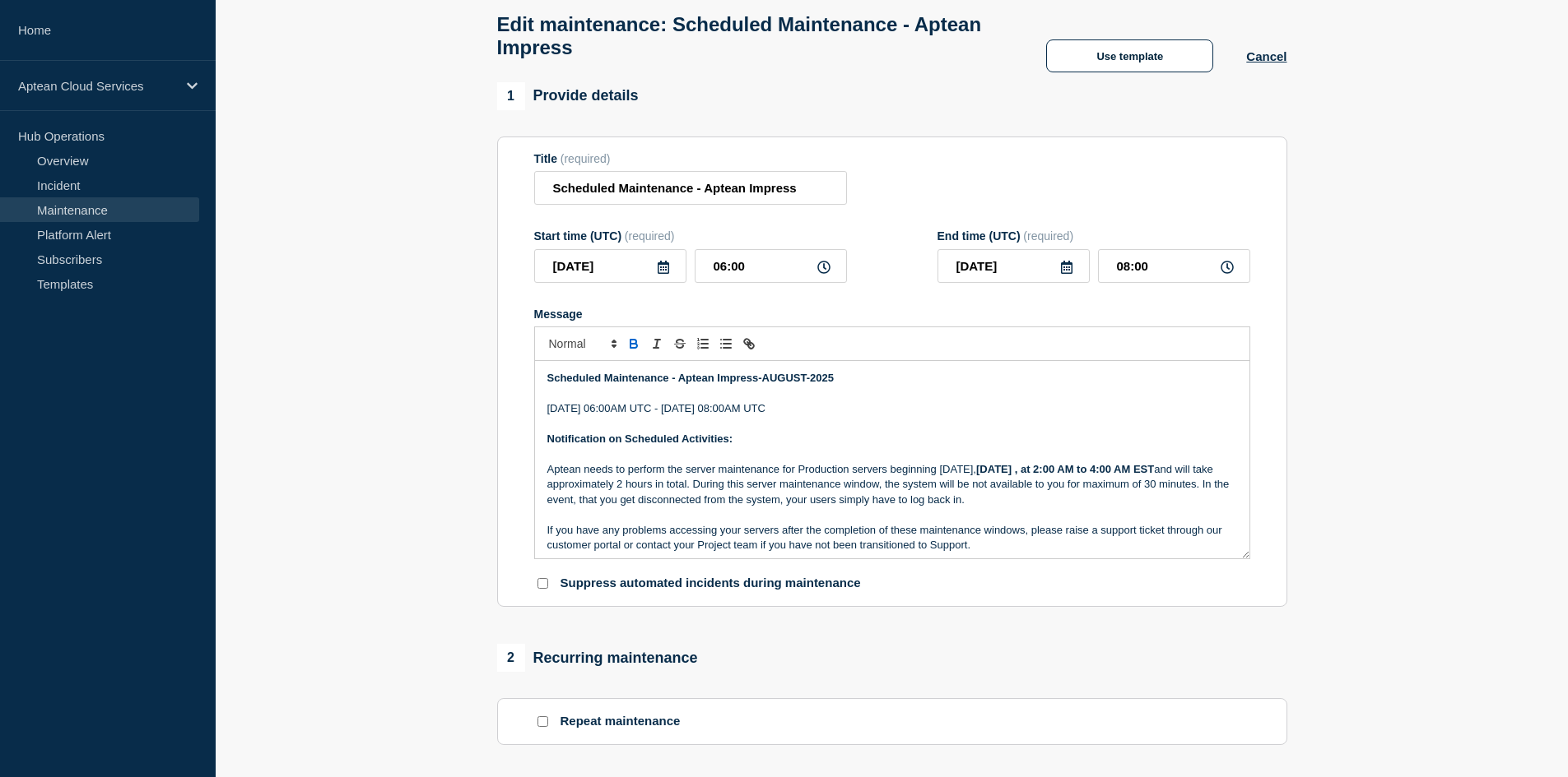
click at [1079, 446] on p "Notification on Scheduled Activities:" at bounding box center [892, 440] width 690 height 15
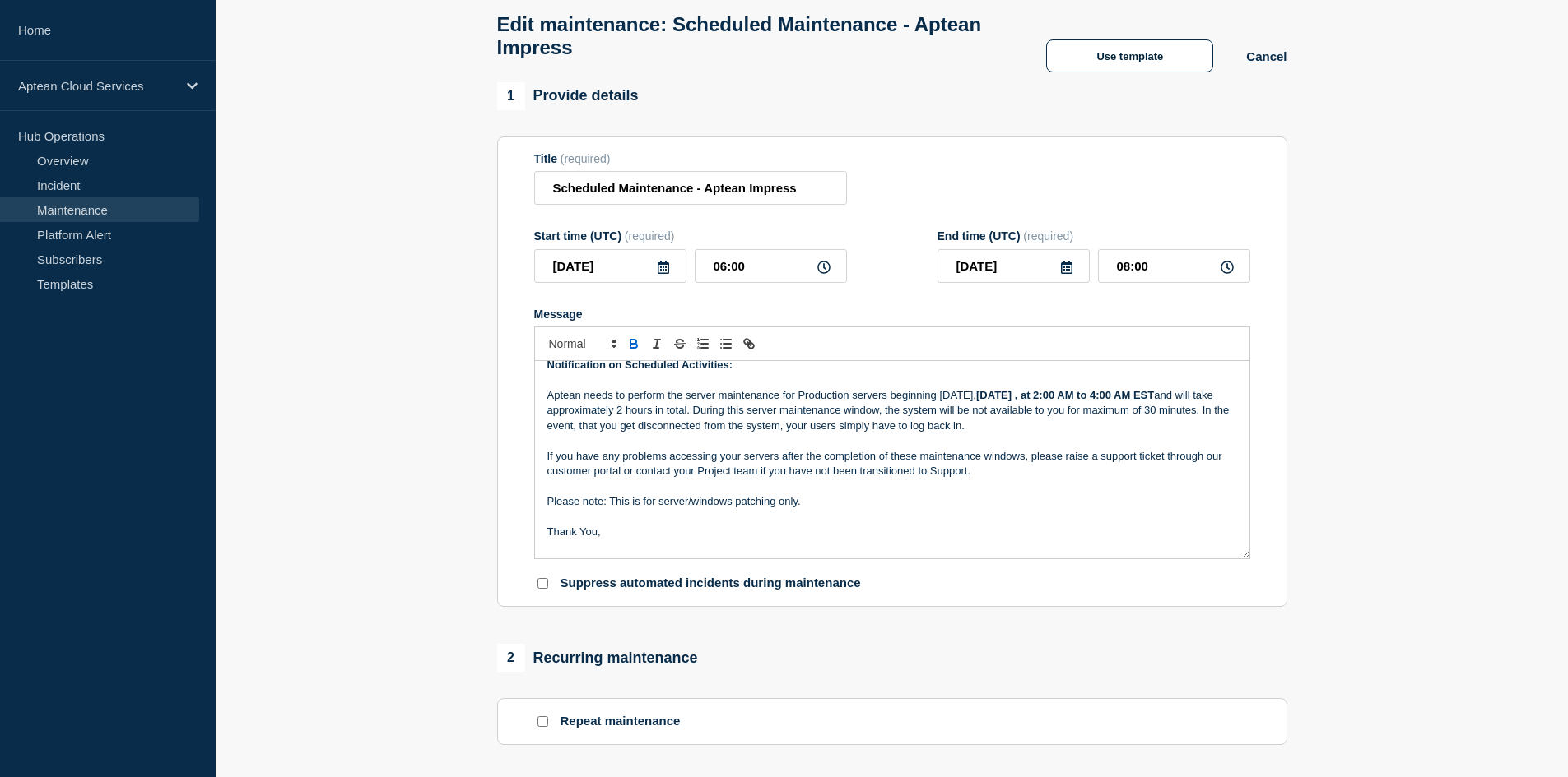
scroll to position [0, 0]
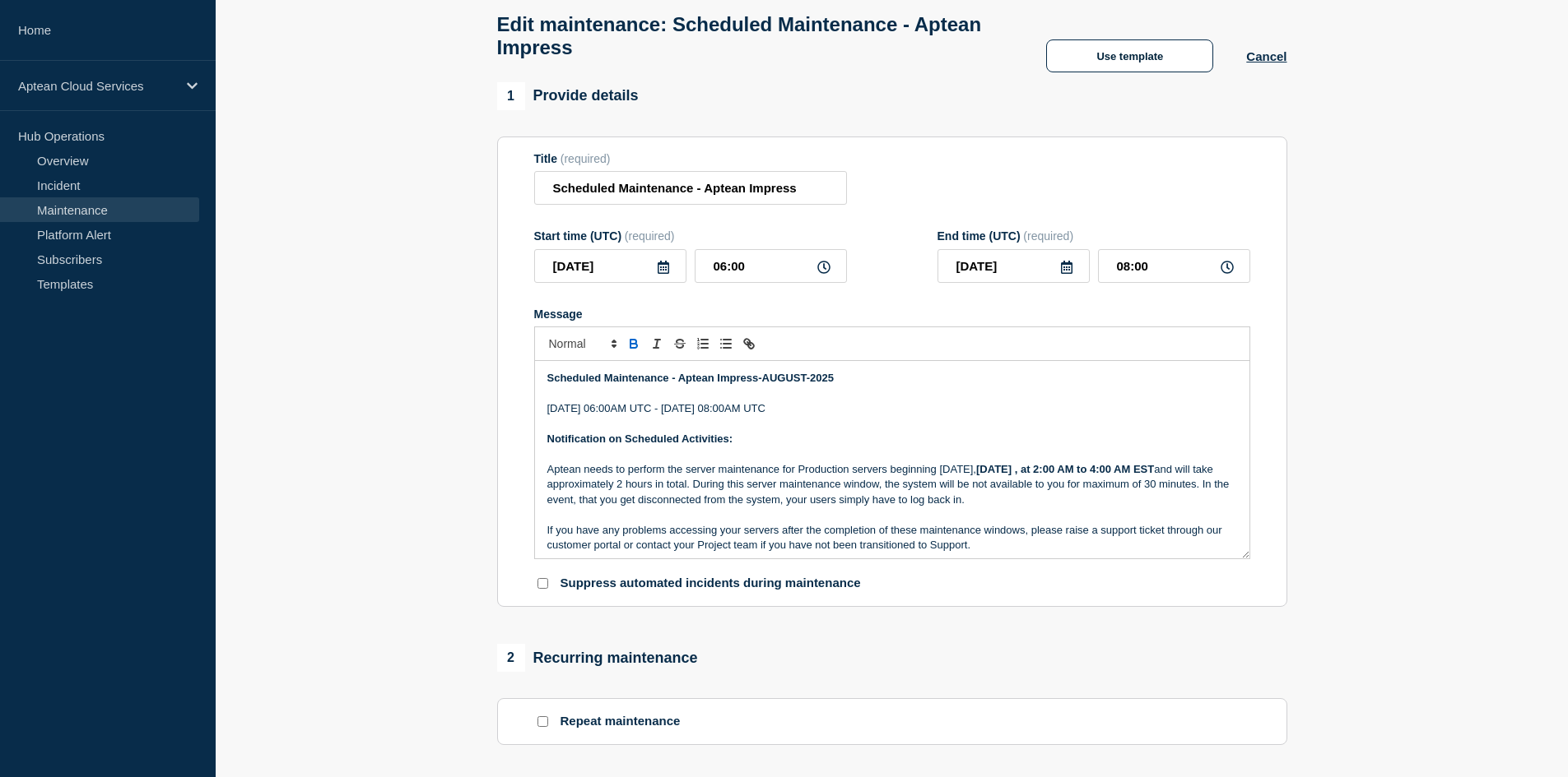
click at [665, 274] on icon at bounding box center [664, 267] width 13 height 13
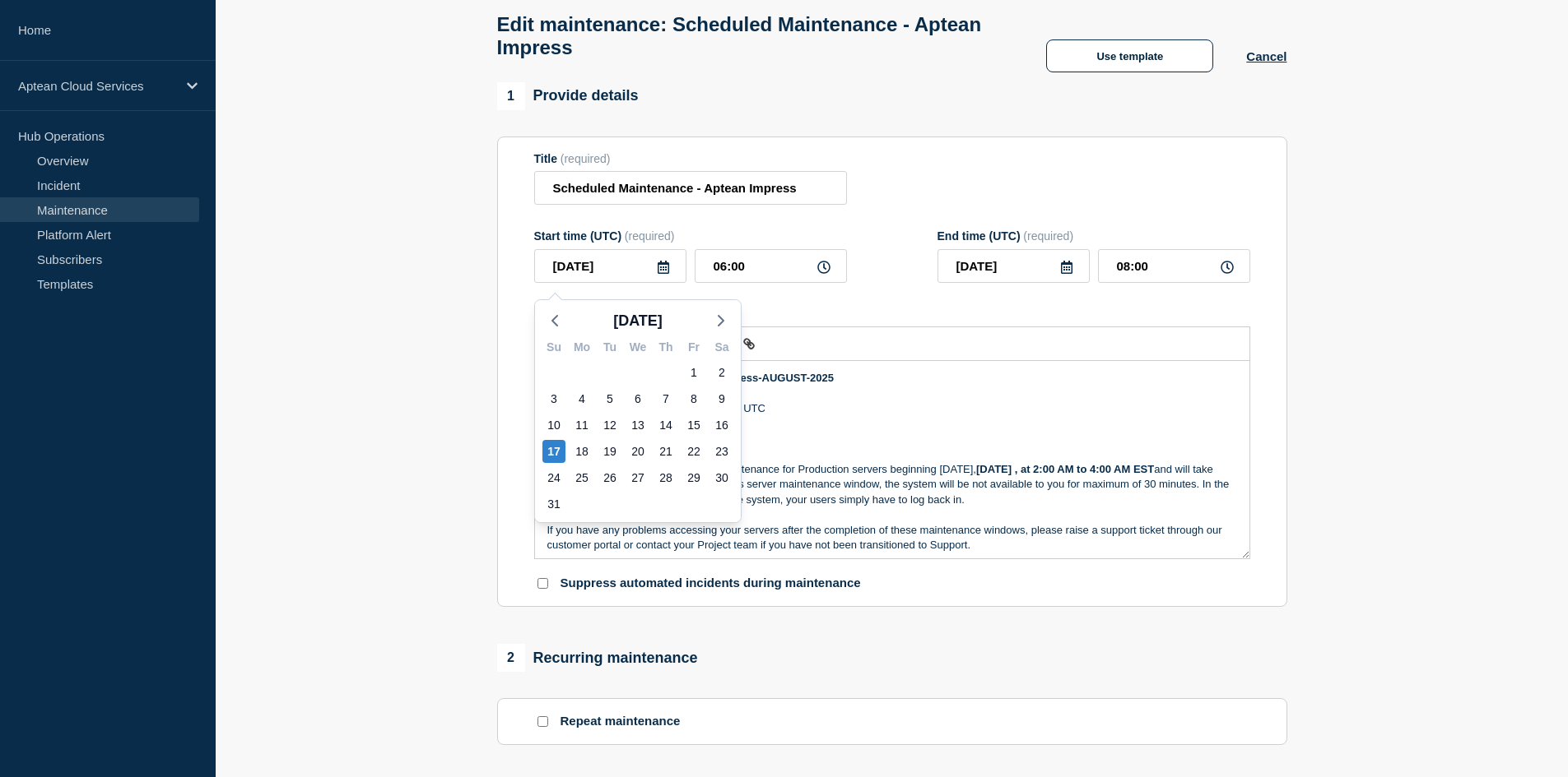
click at [972, 402] on p "Message" at bounding box center [892, 394] width 690 height 15
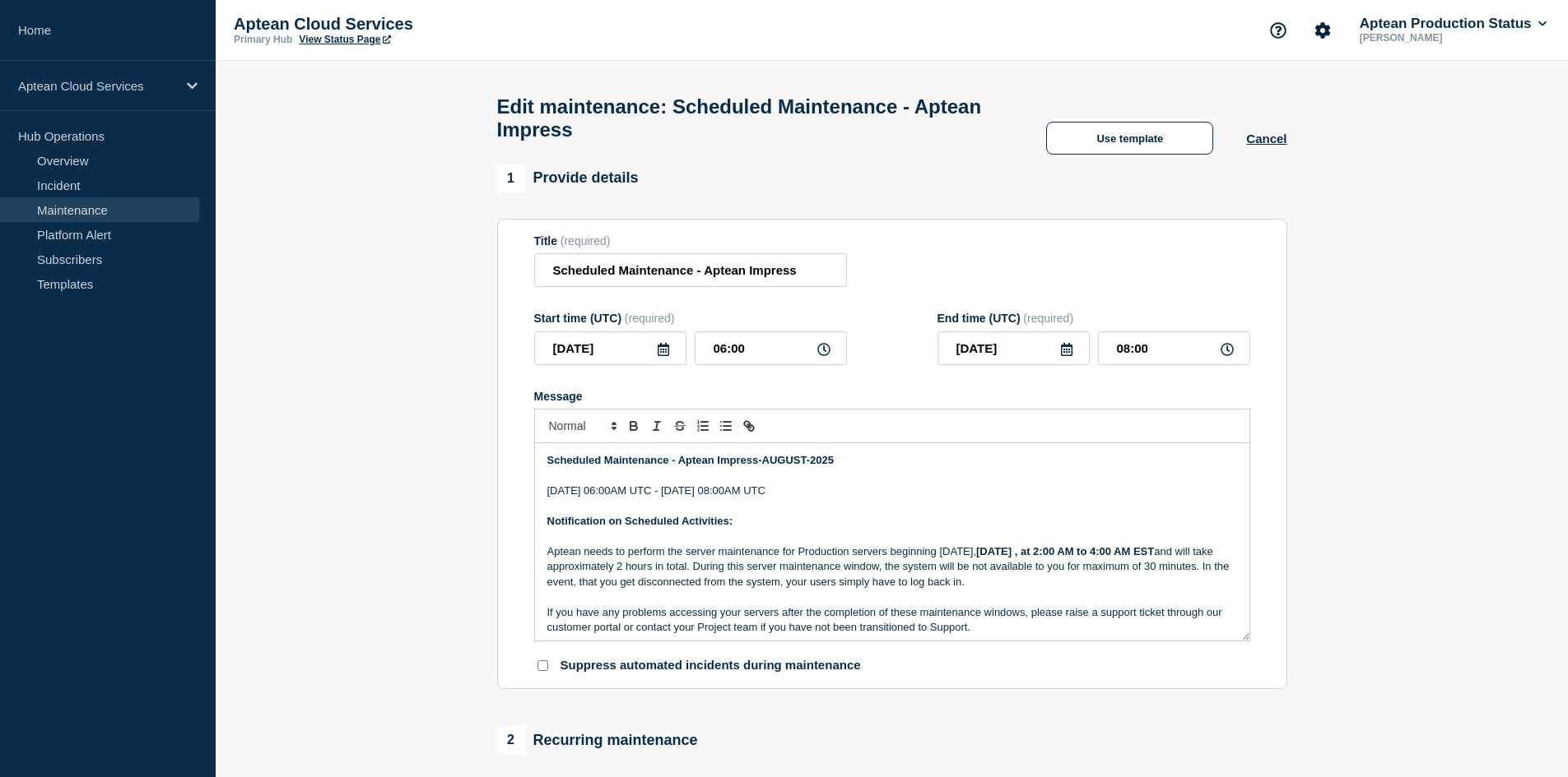
click at [763, 466] on strong "Scheduled Maintenance - Aptean Impress-AUGUST-2025" at bounding box center [690, 460] width 286 height 12
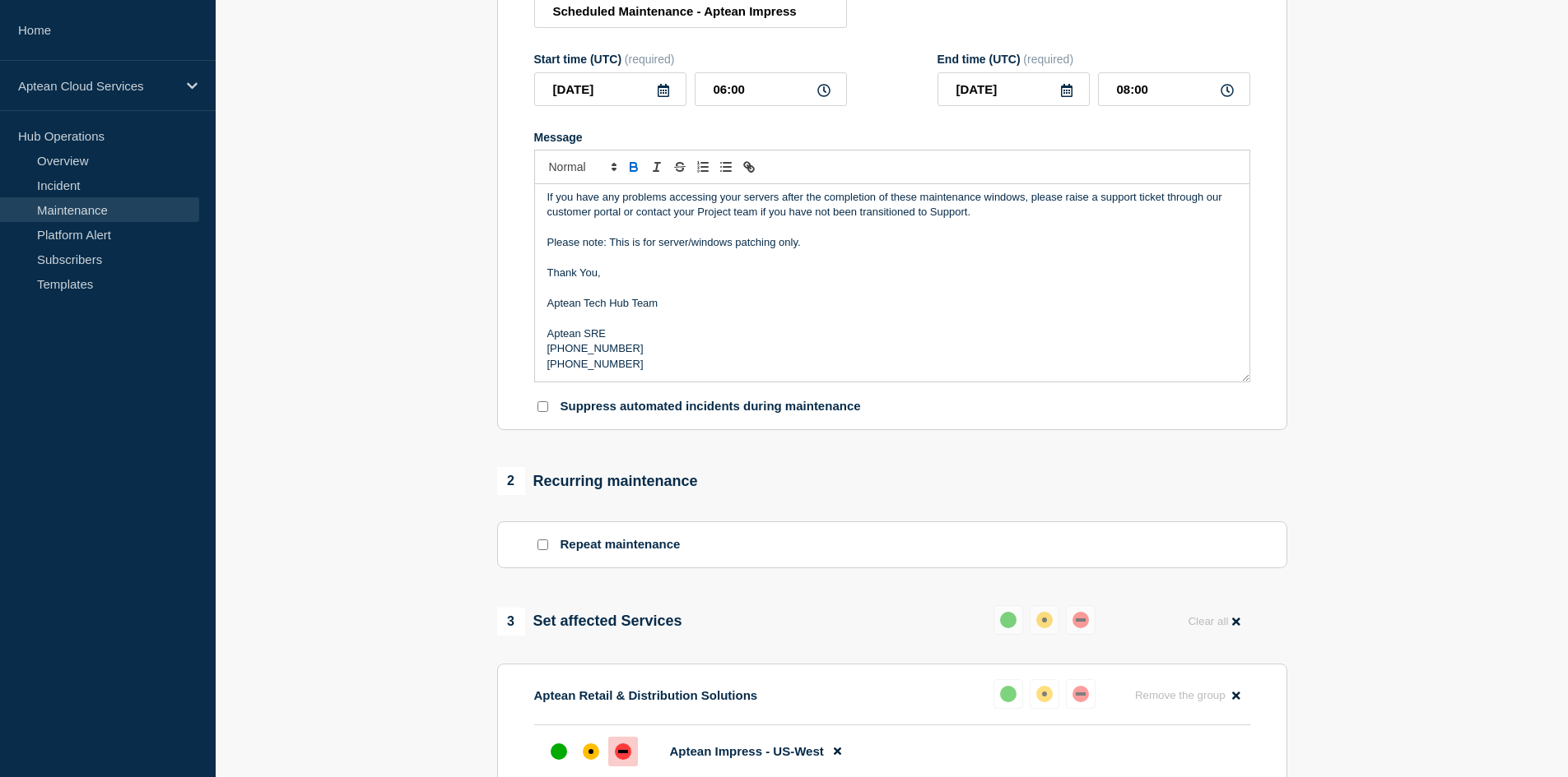
scroll to position [411, 0]
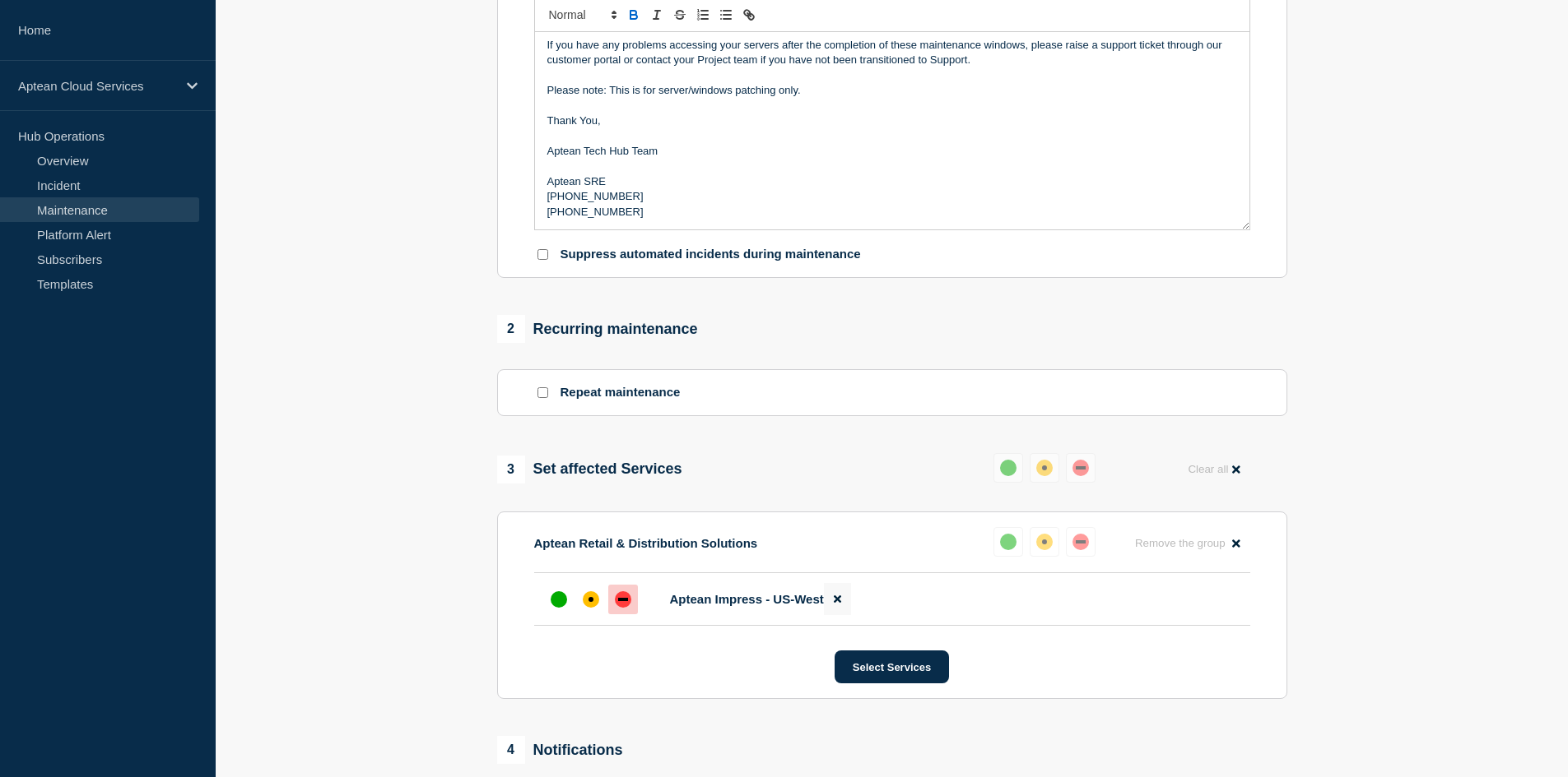
click at [837, 605] on icon at bounding box center [837, 599] width 8 height 10
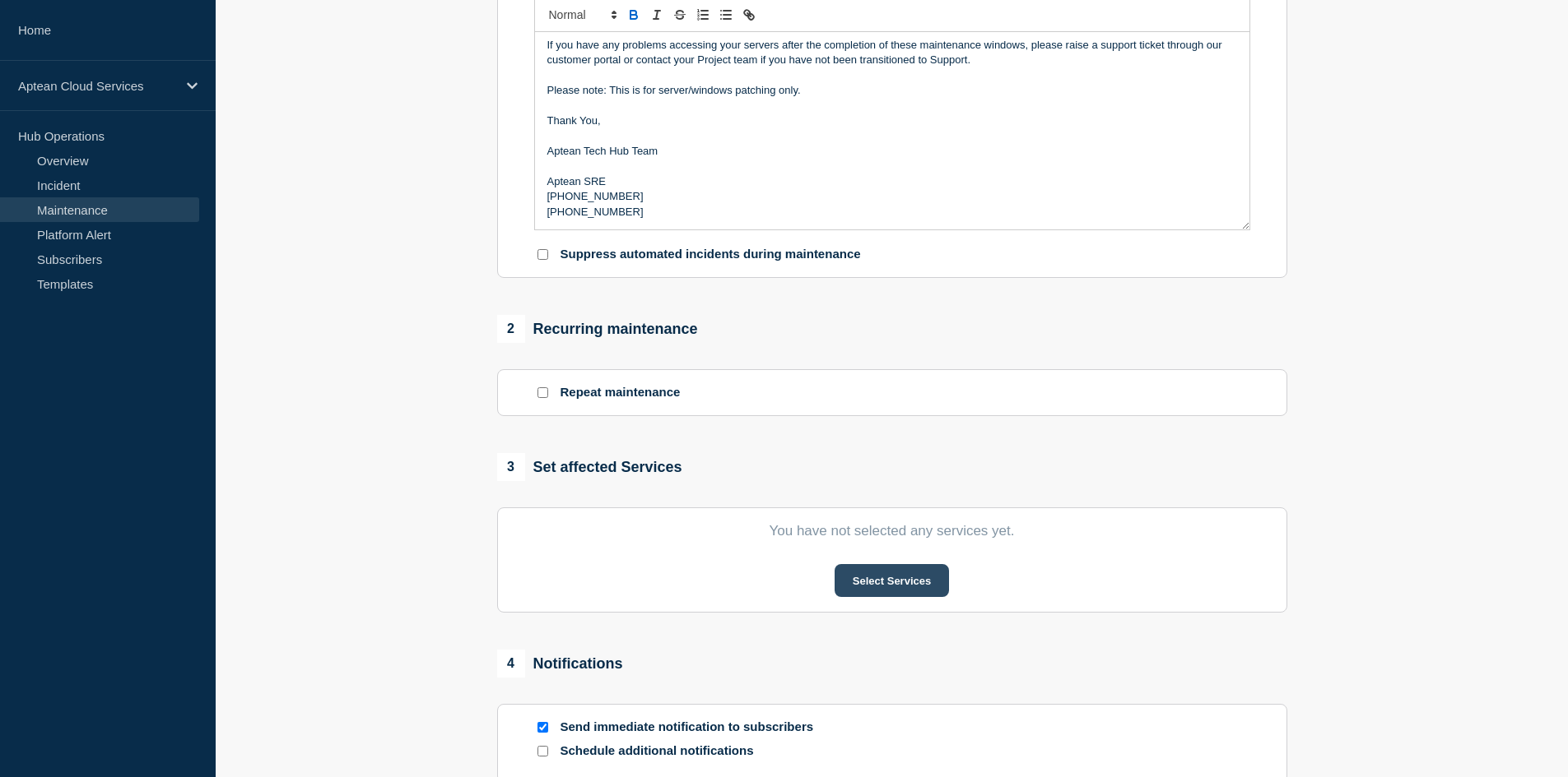
click at [865, 589] on button "Select Services" at bounding box center [891, 581] width 115 height 33
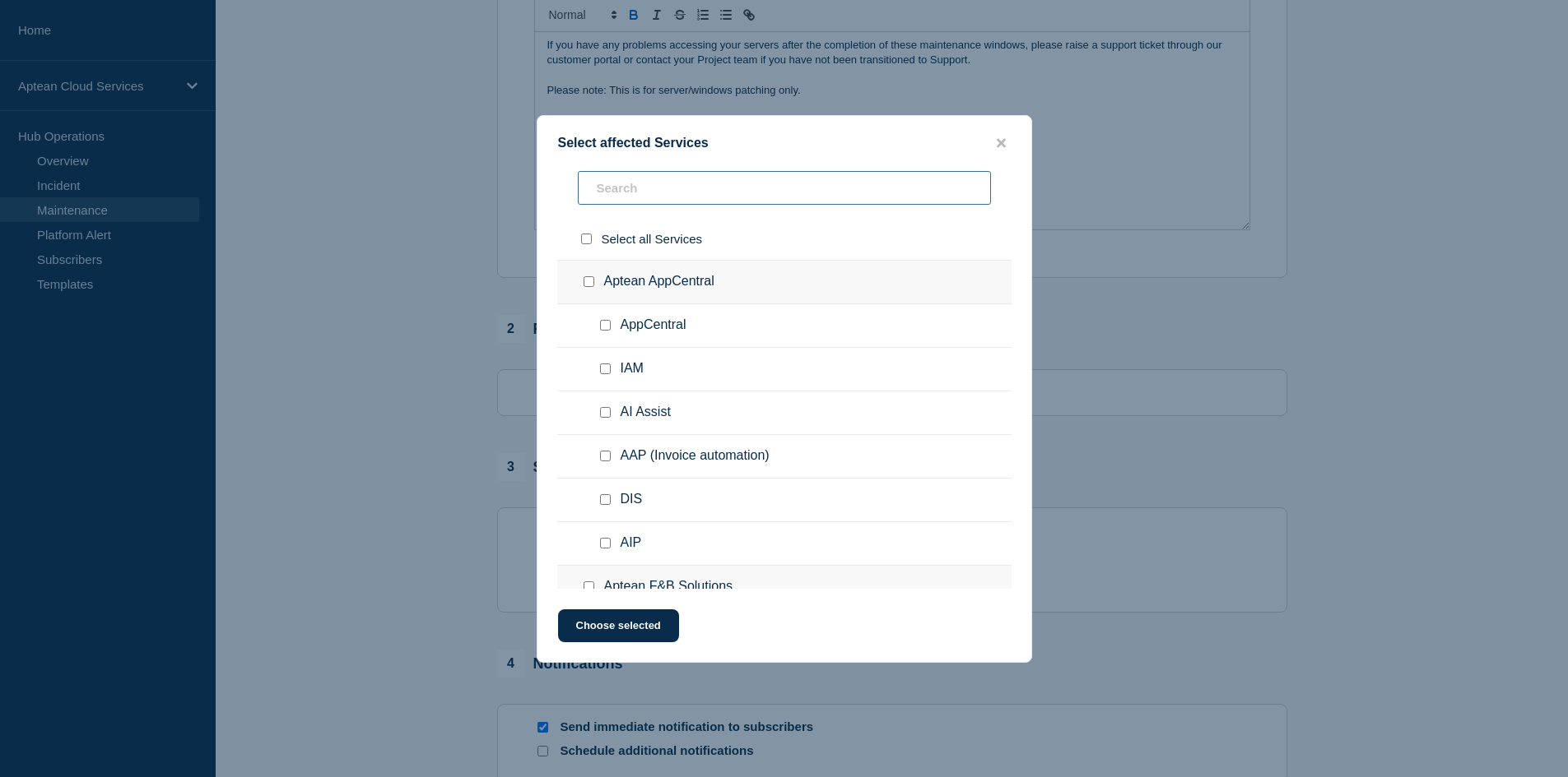
click at [621, 188] on input "text" at bounding box center [784, 189] width 413 height 34
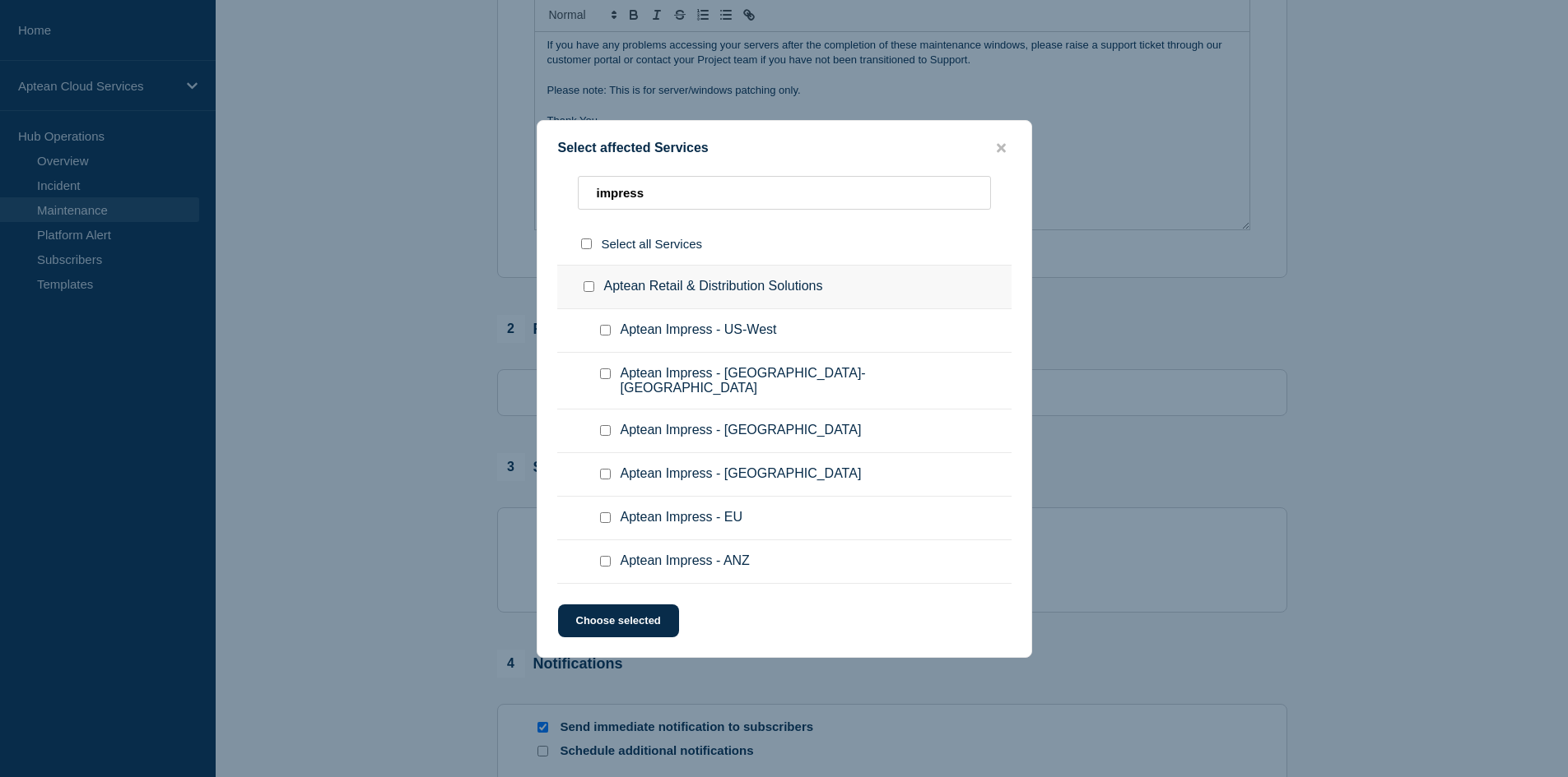
click at [604, 379] on input "Aptean Impress - US-East checkbox" at bounding box center [605, 373] width 10 height 10
click at [629, 619] on button "Choose selected" at bounding box center [619, 621] width 121 height 33
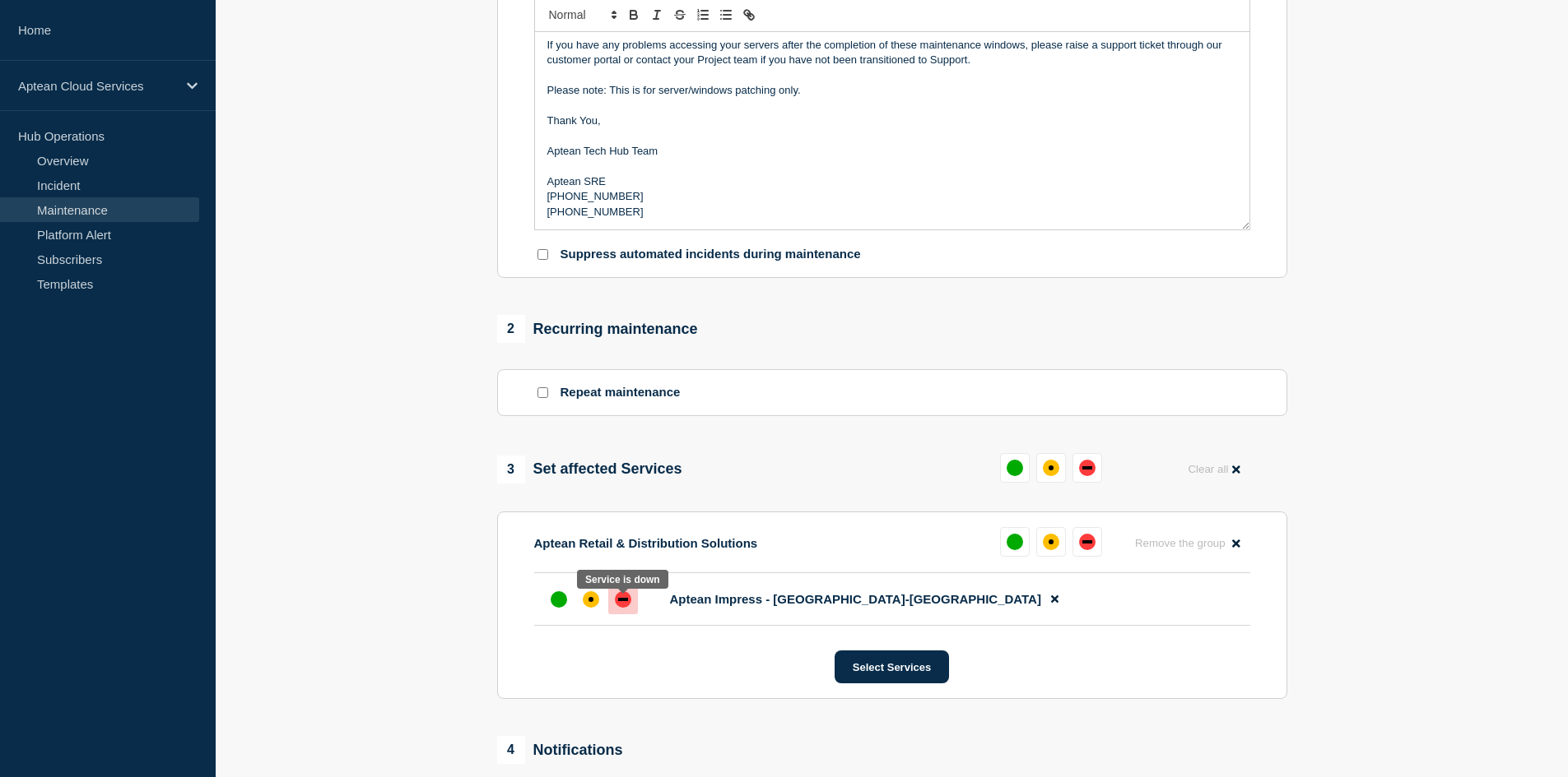
click at [626, 602] on div "down" at bounding box center [623, 599] width 9 height 3
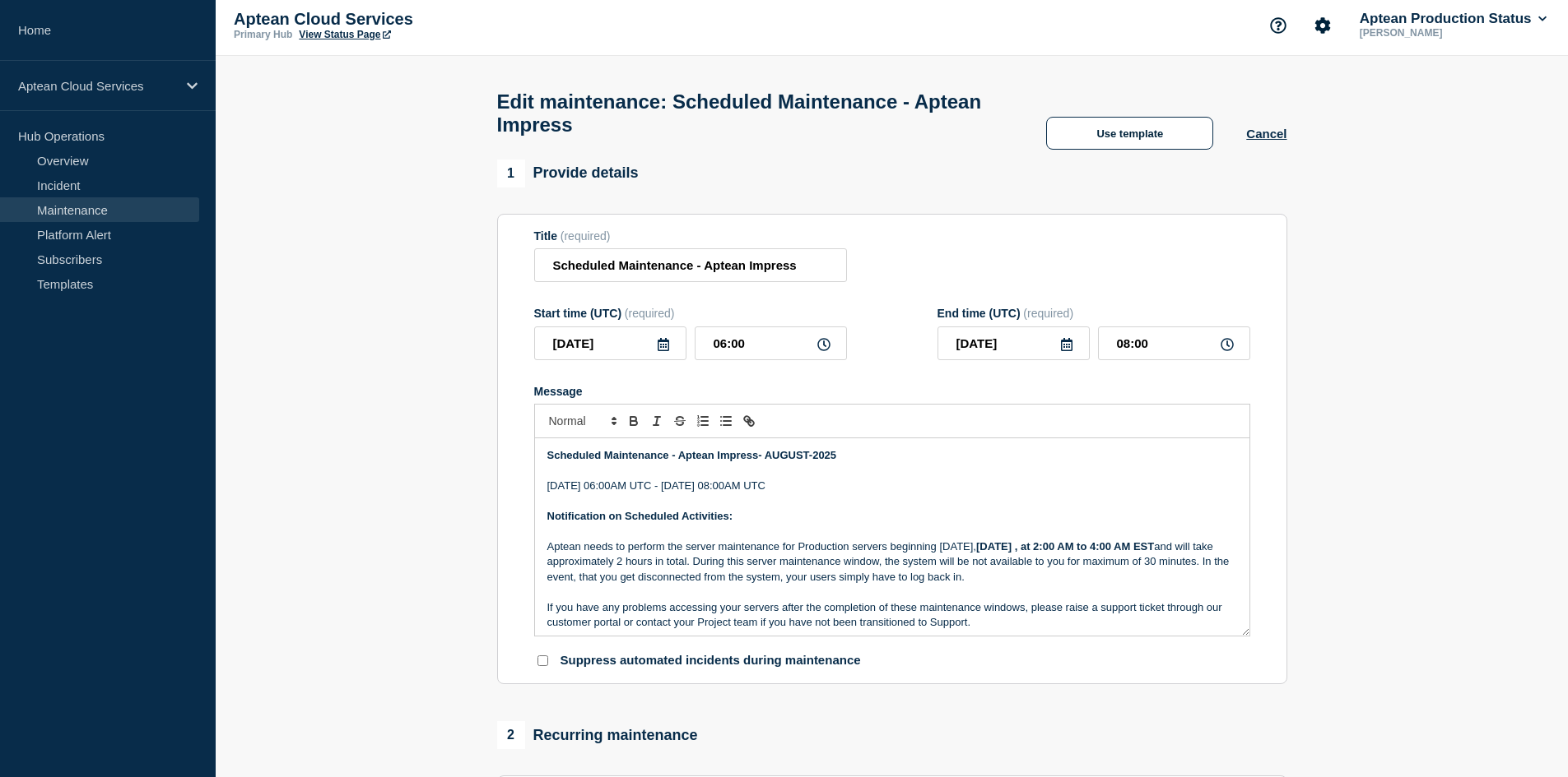
scroll to position [0, 0]
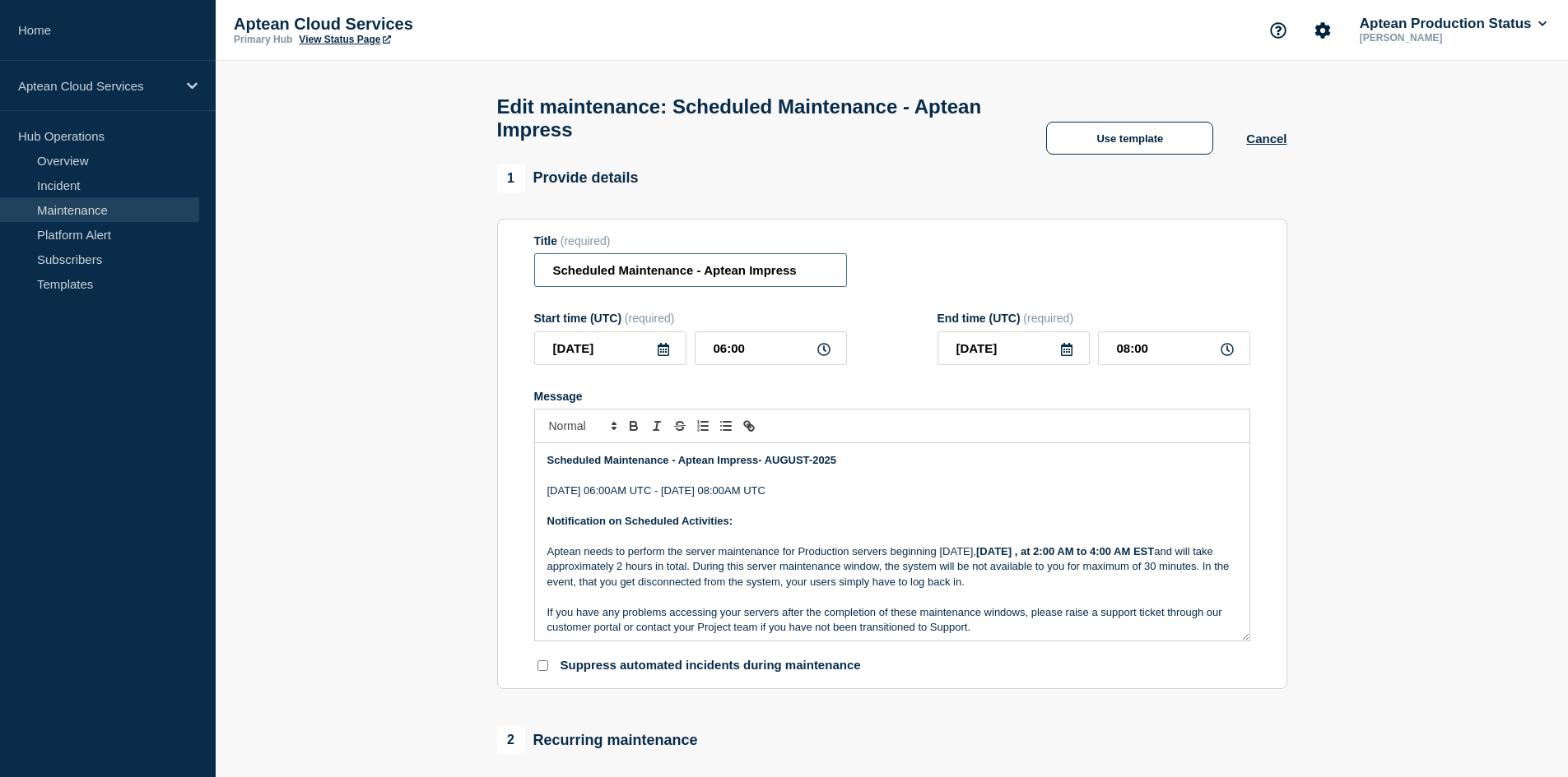
click at [828, 283] on input "Scheduled Maintenance - Aptean Impress" at bounding box center [690, 270] width 313 height 34
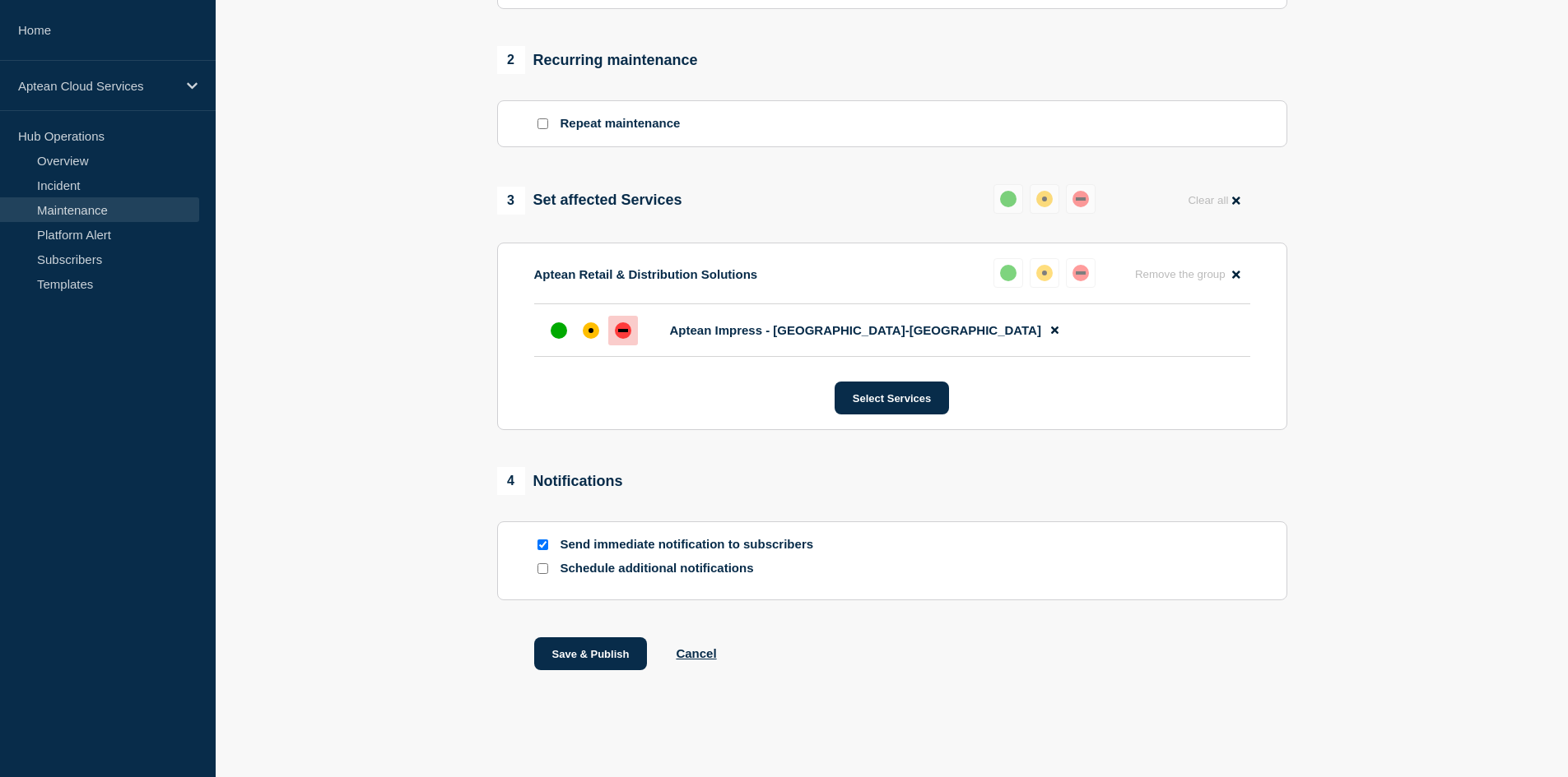
scroll to position [689, 0]
click at [590, 658] on button "Save & Publish" at bounding box center [591, 654] width 114 height 33
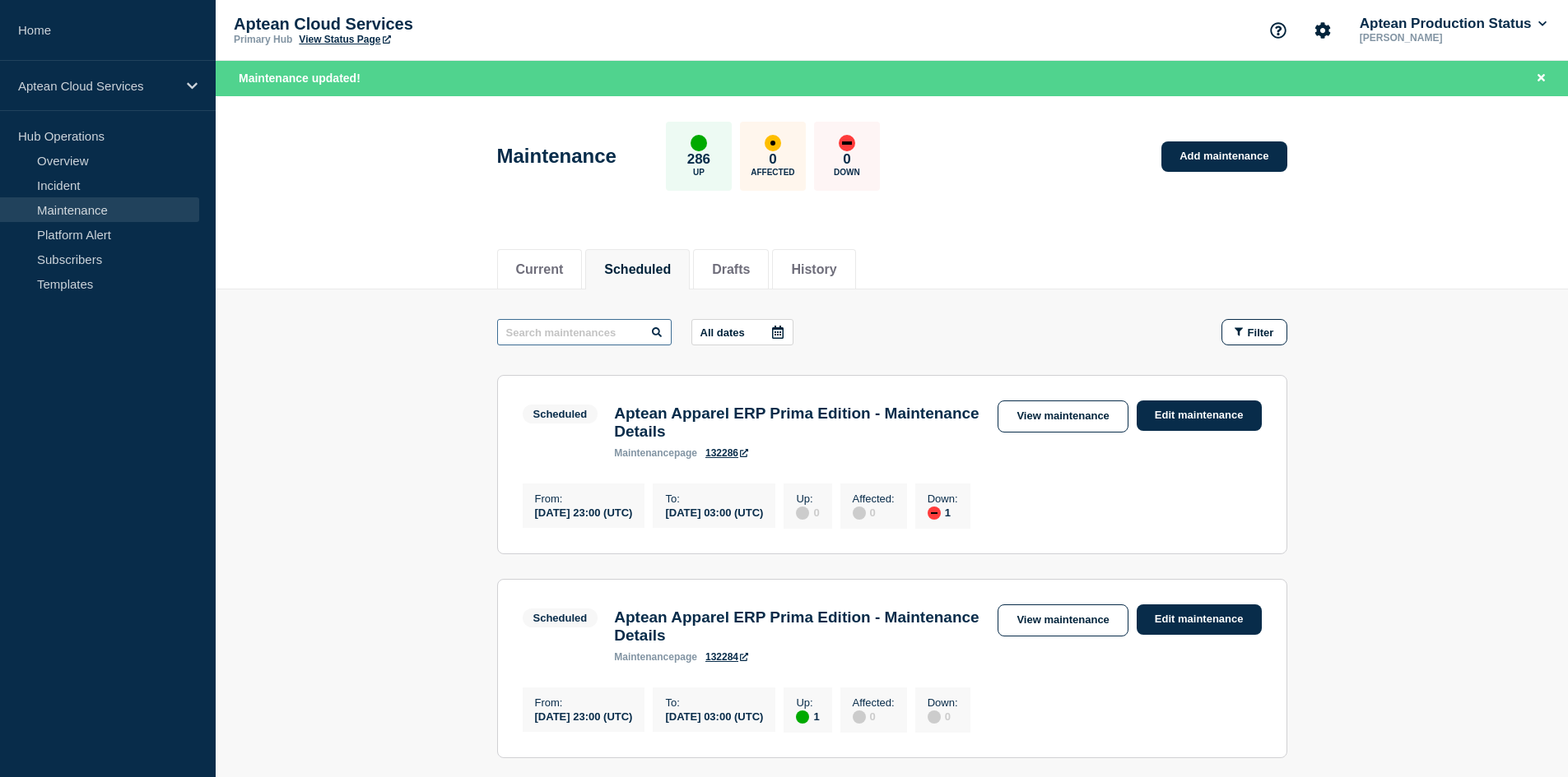
click at [546, 332] on input "text" at bounding box center [584, 333] width 174 height 27
click at [514, 262] on li "Current" at bounding box center [539, 269] width 85 height 41
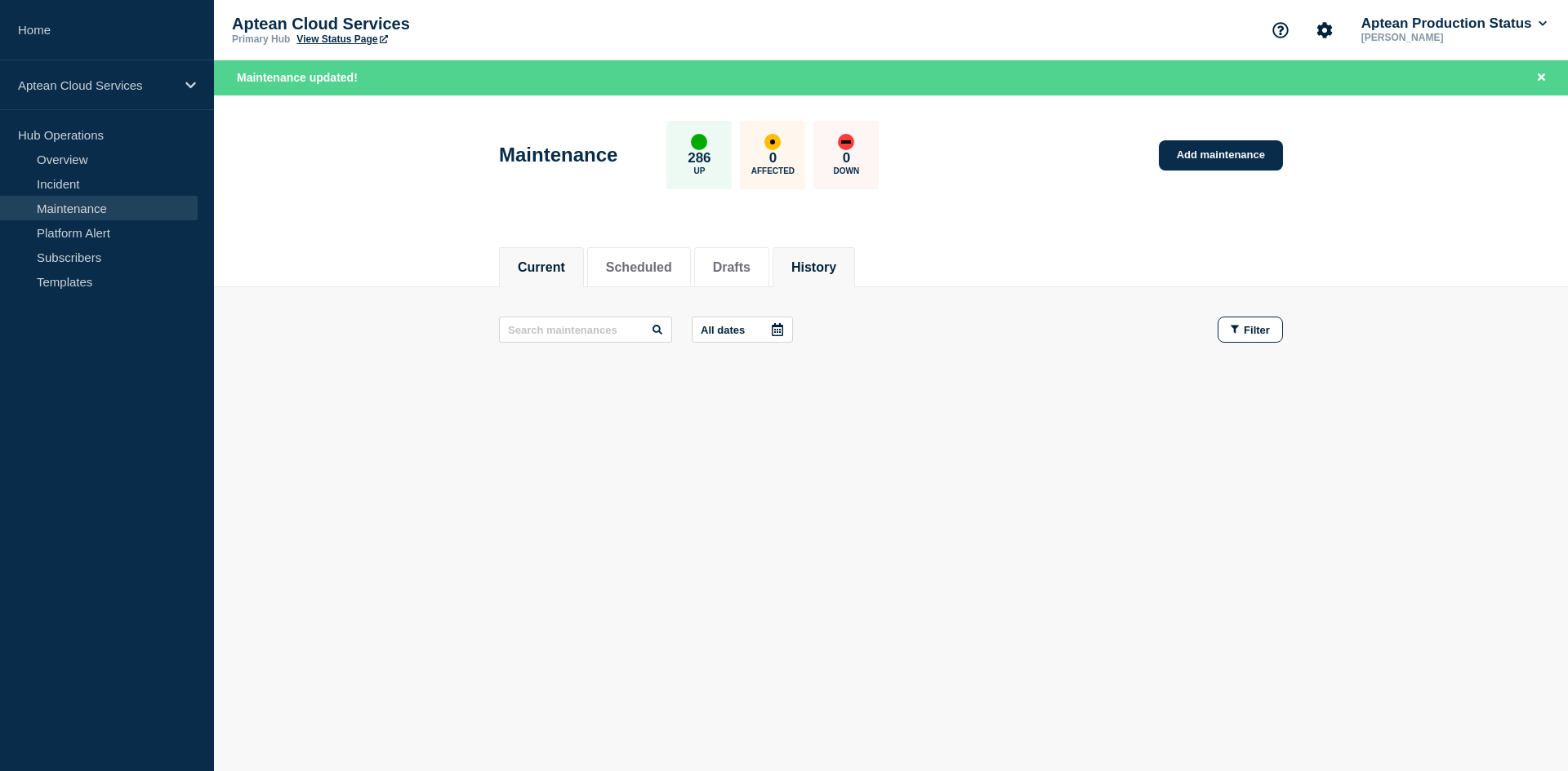
click at [818, 265] on button "History" at bounding box center [814, 268] width 45 height 15
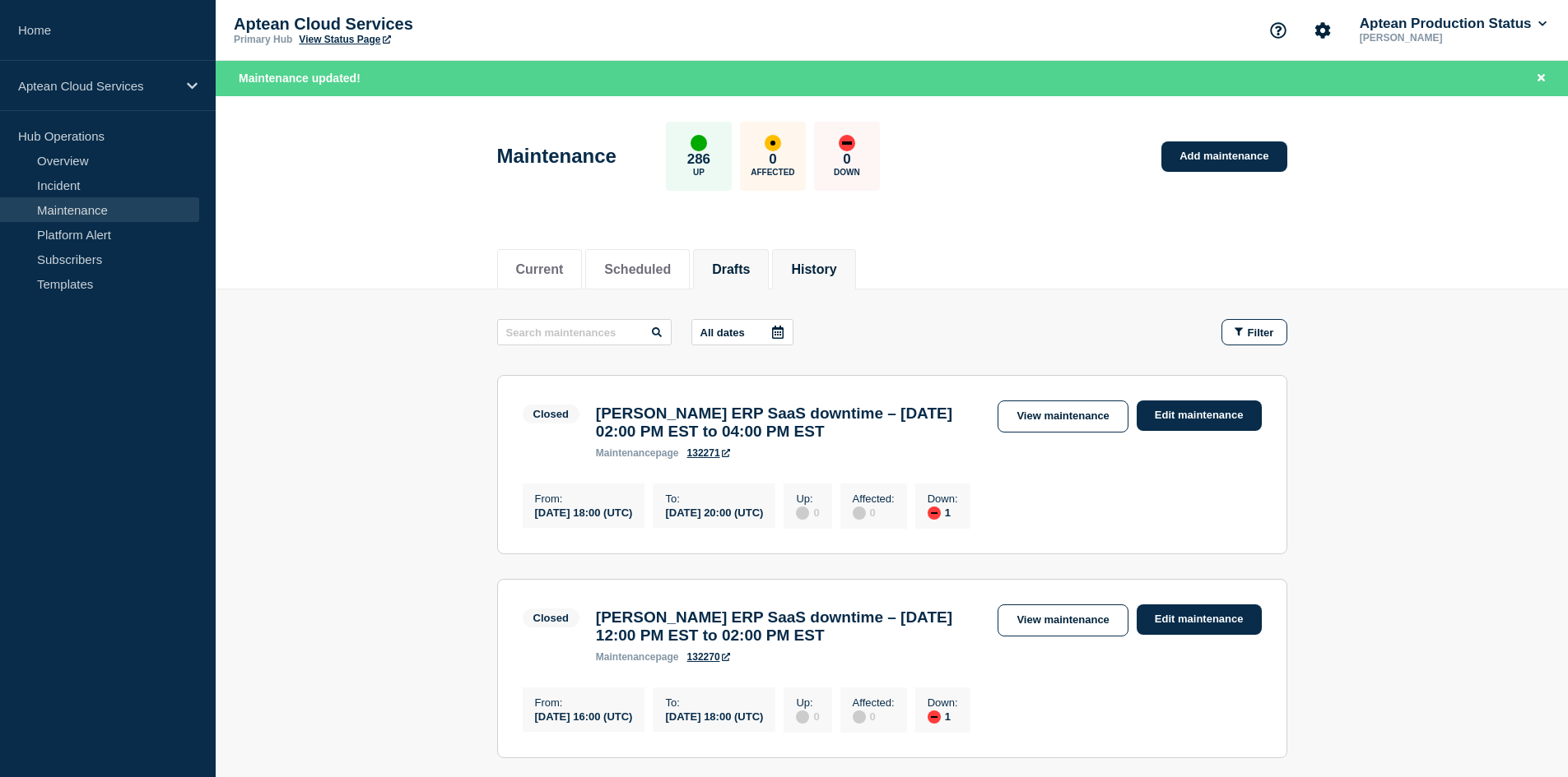
click at [742, 274] on button "Drafts" at bounding box center [731, 270] width 38 height 15
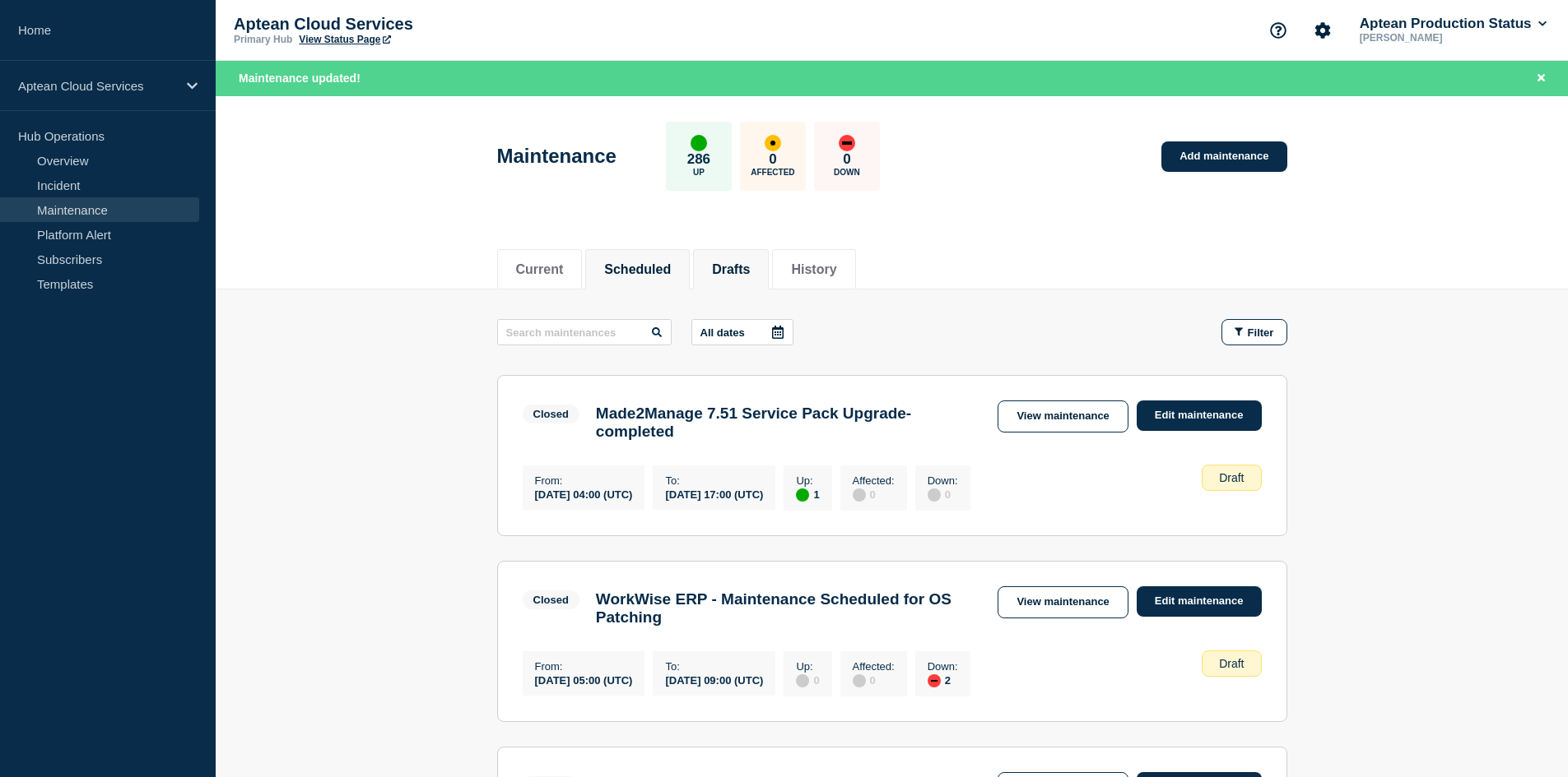
click at [671, 268] on button "Scheduled" at bounding box center [637, 270] width 66 height 15
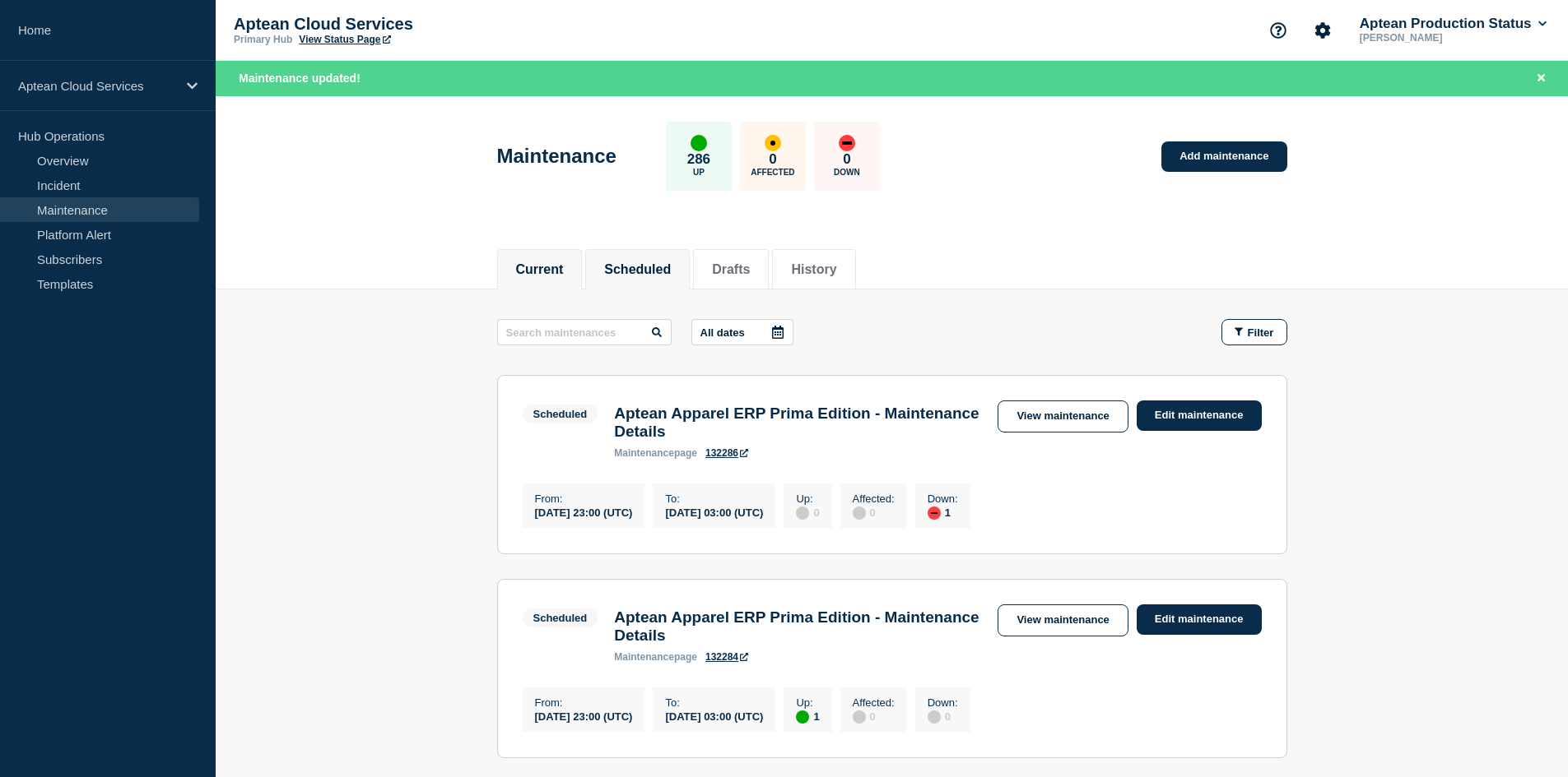
click at [556, 279] on li "Current" at bounding box center [539, 269] width 85 height 41
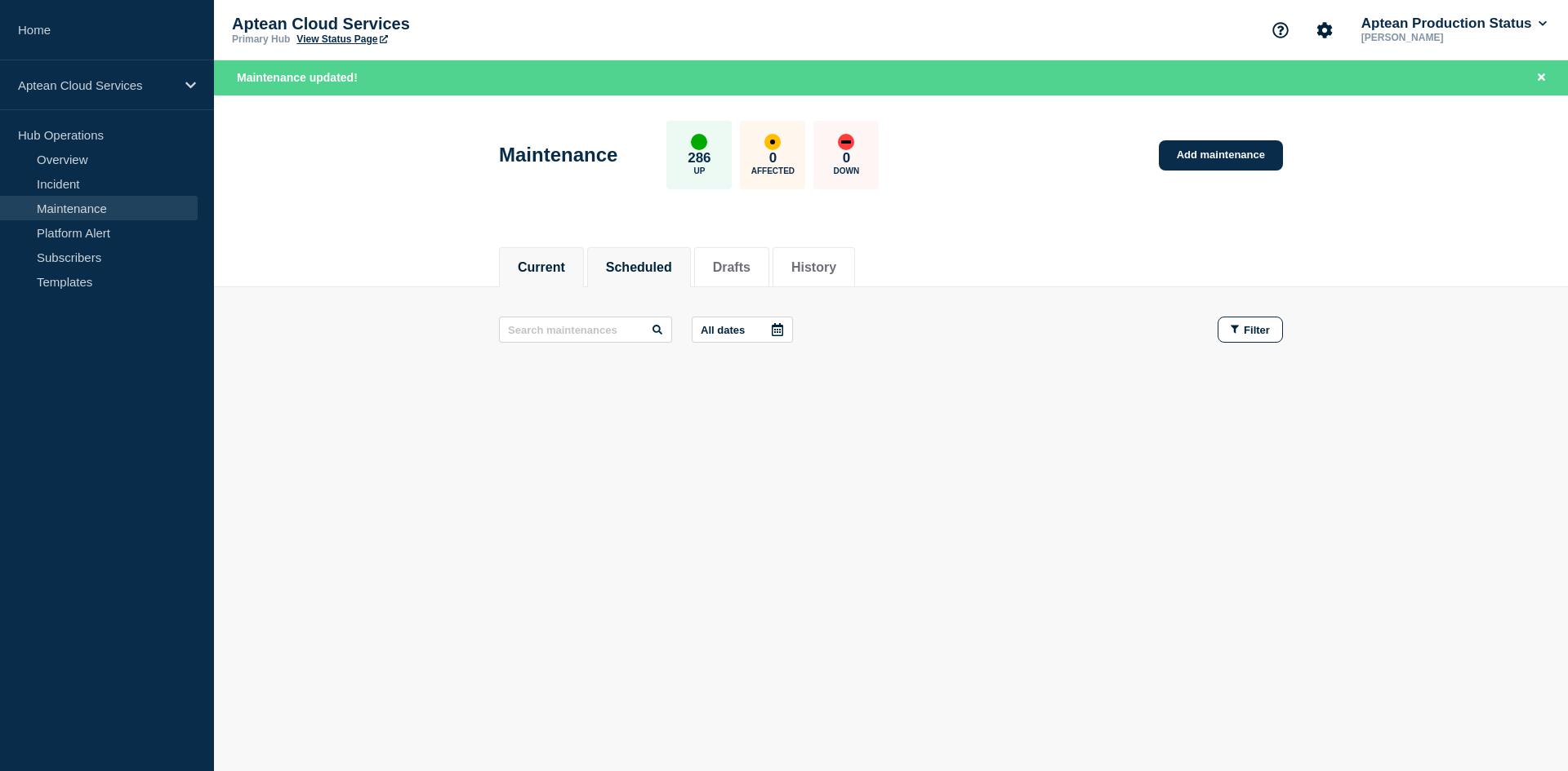
click at [649, 267] on button "Scheduled" at bounding box center [639, 268] width 66 height 15
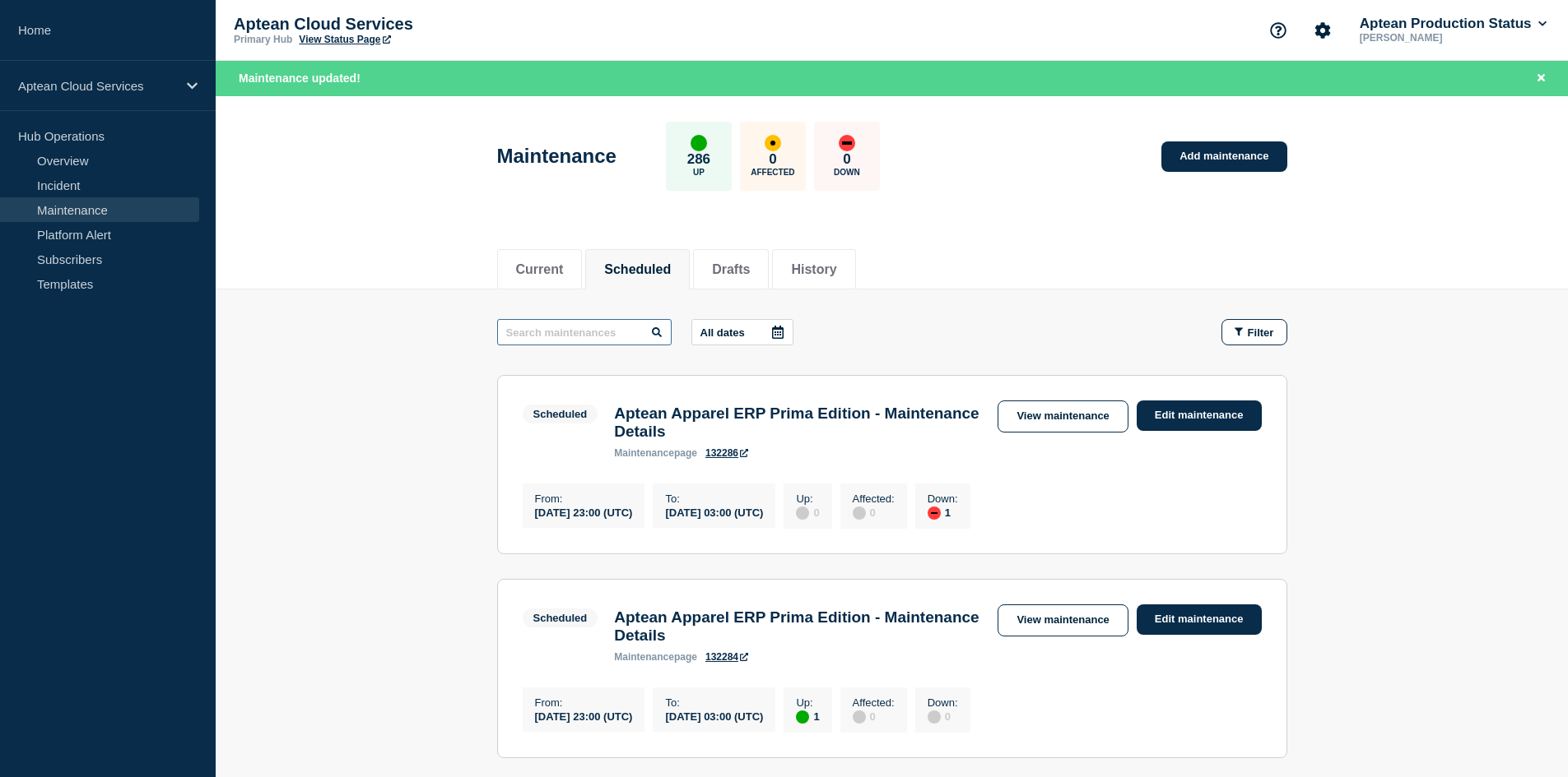
click at [611, 328] on input "text" at bounding box center [584, 333] width 174 height 27
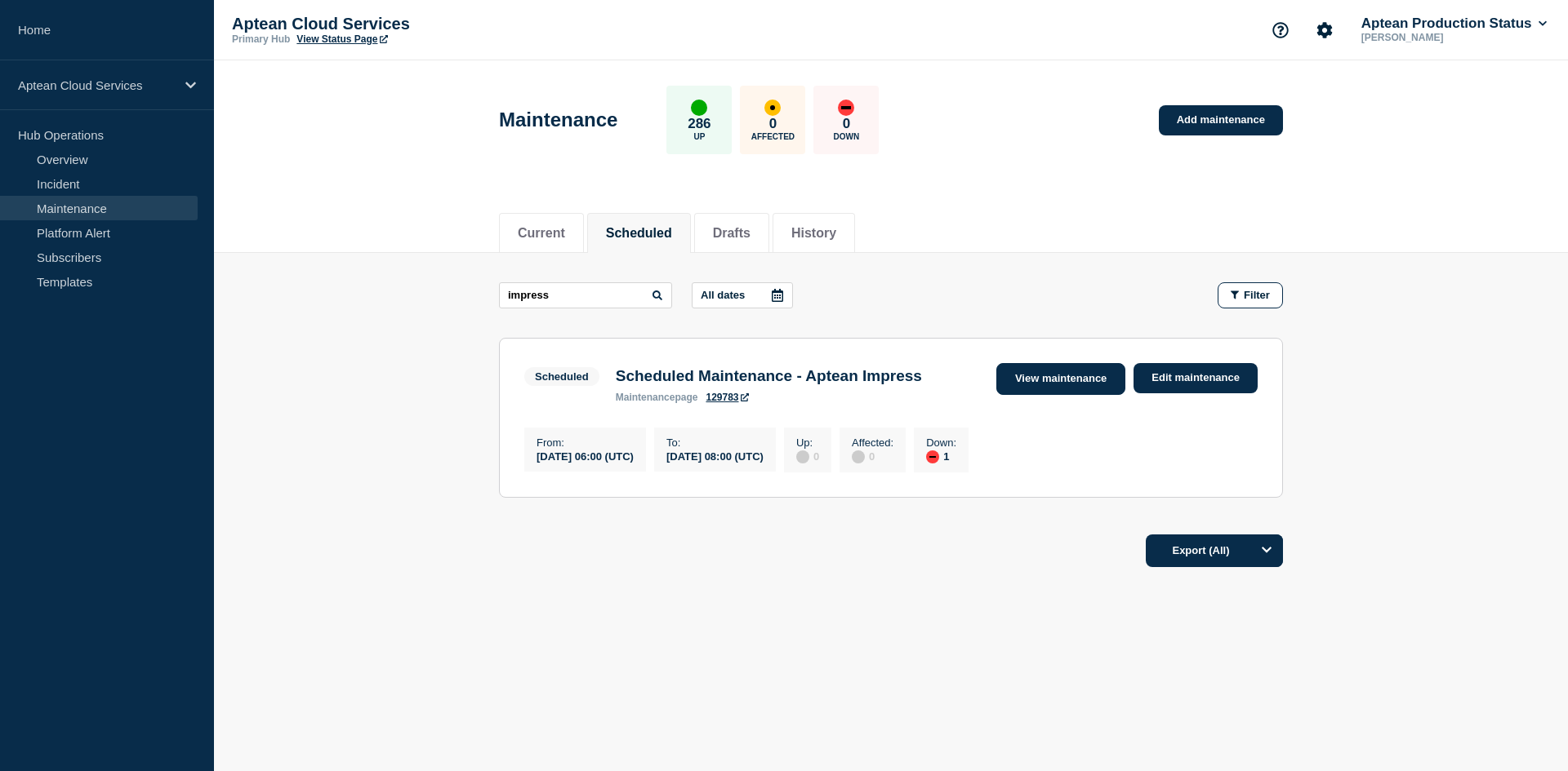
click at [1050, 381] on link "View maintenance" at bounding box center [1060, 379] width 129 height 32
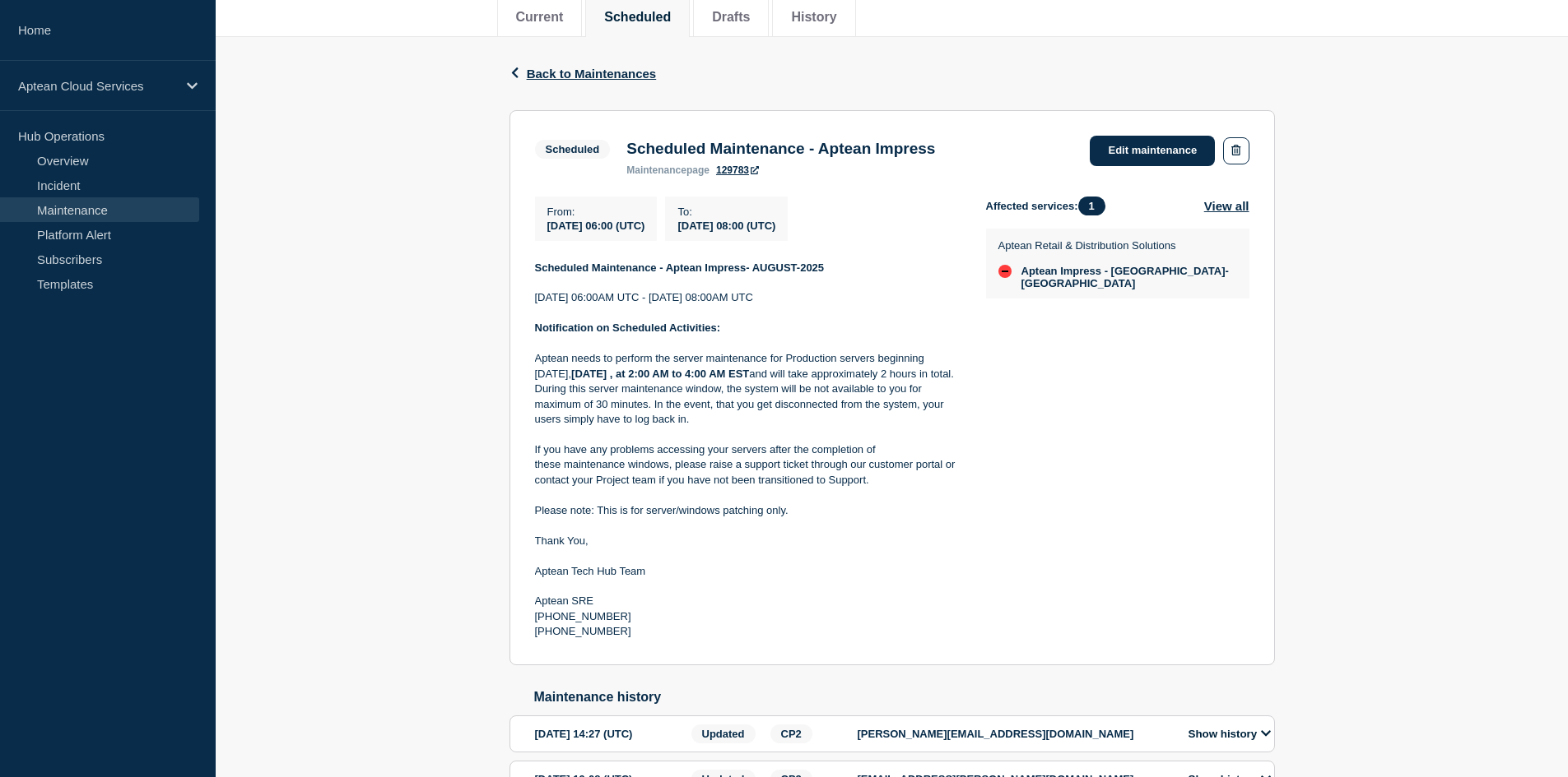
scroll to position [246, 0]
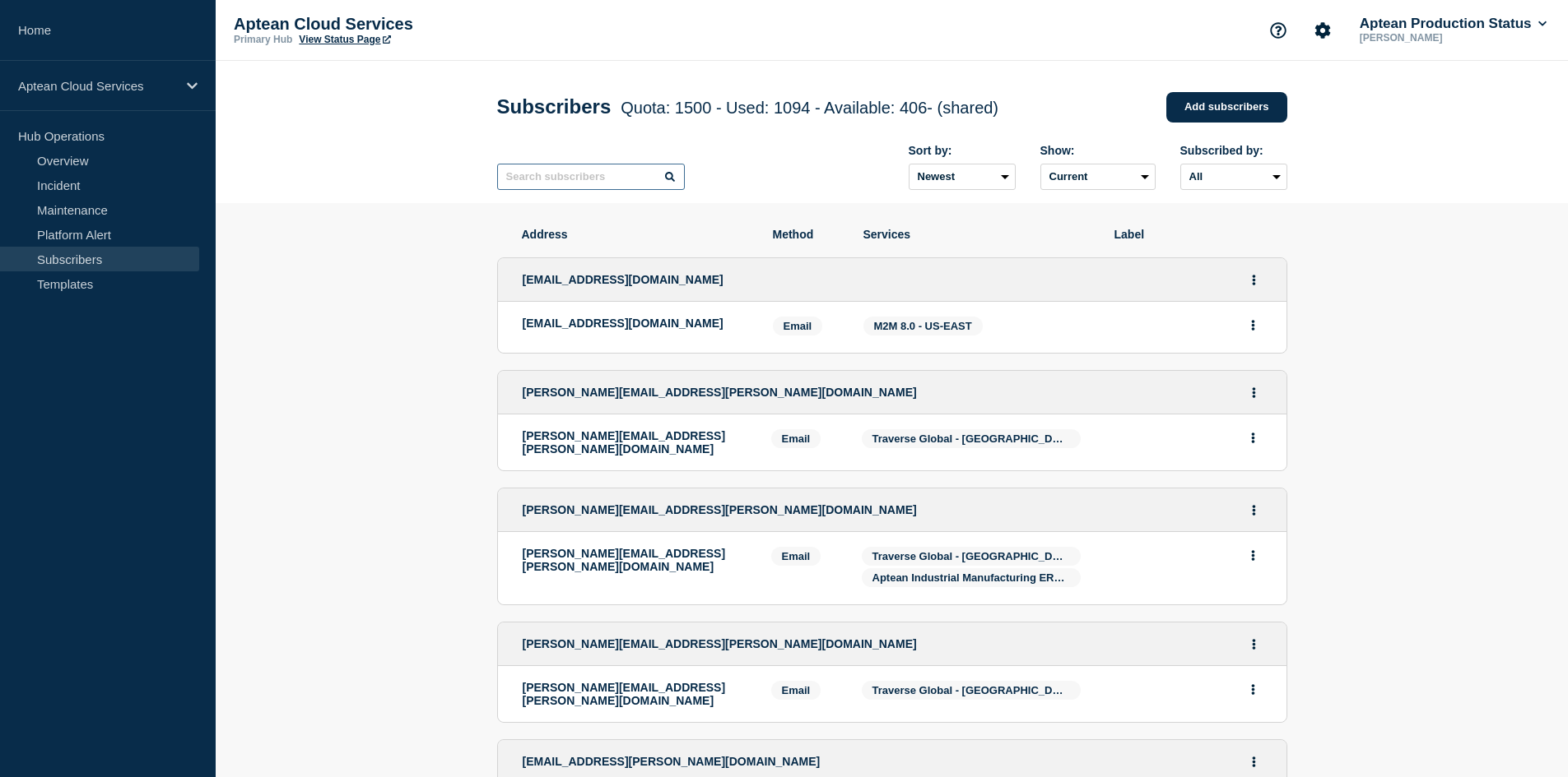
click at [590, 188] on input "text" at bounding box center [591, 177] width 188 height 27
click at [540, 184] on input "text" at bounding box center [591, 177] width 188 height 27
